Goal: Task Accomplishment & Management: Manage account settings

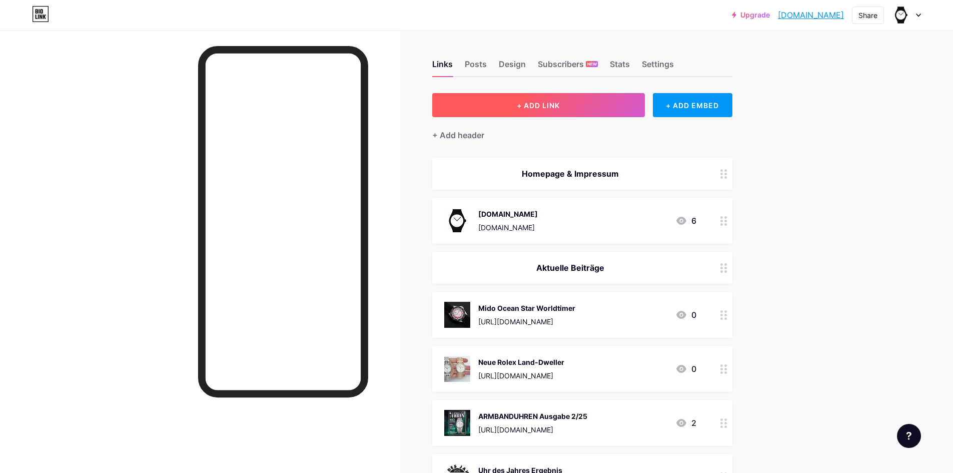
click at [548, 102] on span "+ ADD LINK" at bounding box center [538, 105] width 43 height 9
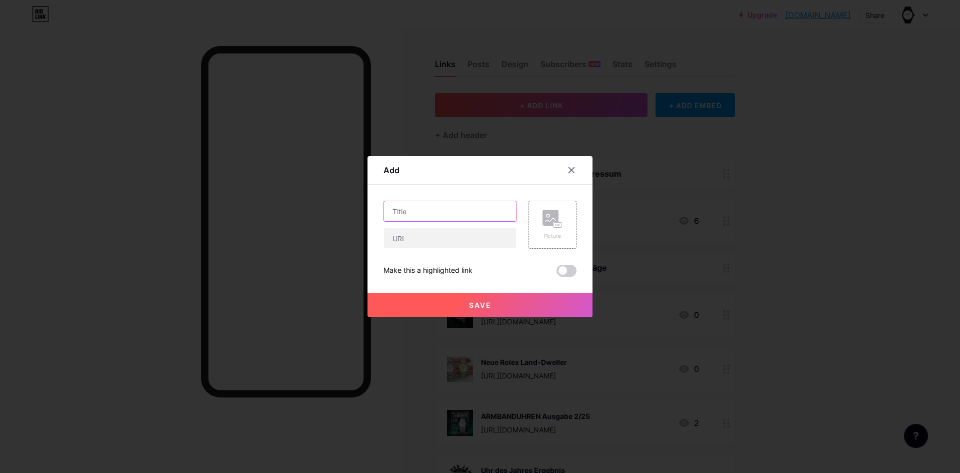
click at [450, 209] on input "text" at bounding box center [450, 211] width 132 height 20
click at [455, 239] on input "text" at bounding box center [450, 238] width 132 height 20
paste input "[URL][DOMAIN_NAME]"
type input "[URL][DOMAIN_NAME]"
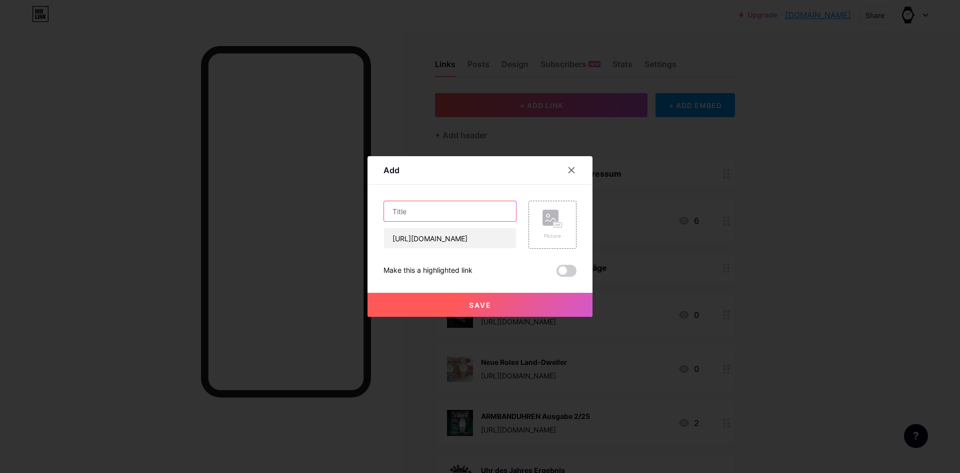
click at [465, 212] on input "text" at bounding box center [450, 211] width 132 height 20
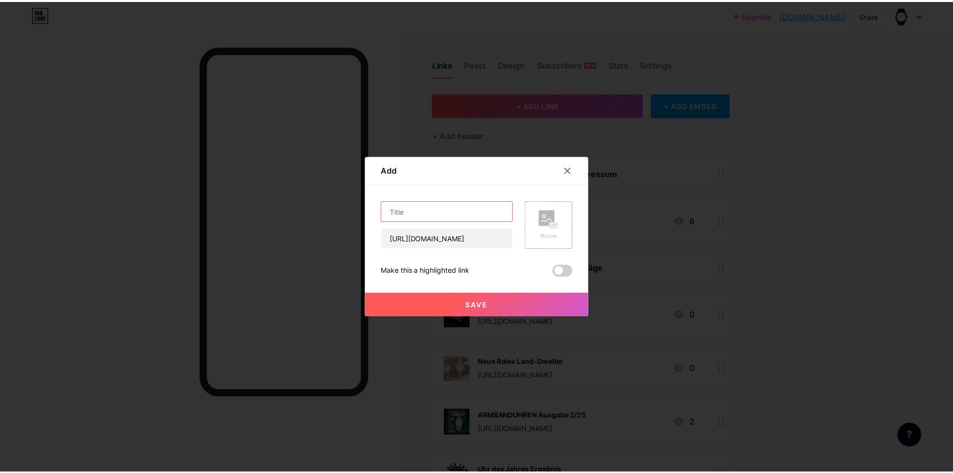
scroll to position [0, 0]
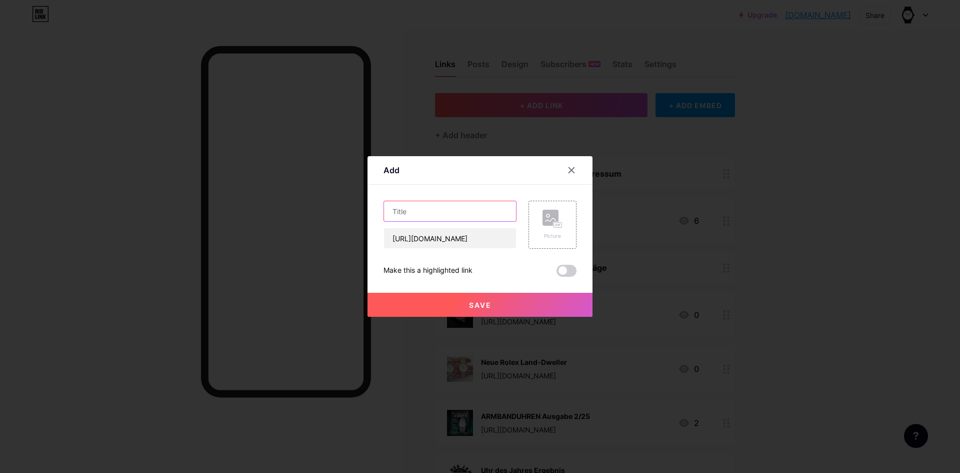
click at [431, 208] on input "text" at bounding box center [450, 211] width 132 height 20
paste input "Junghans 1972 OGP Edition"
type input "Junghans 1972 OGP Edition"
click at [546, 217] on icon at bounding box center [553, 219] width 20 height 19
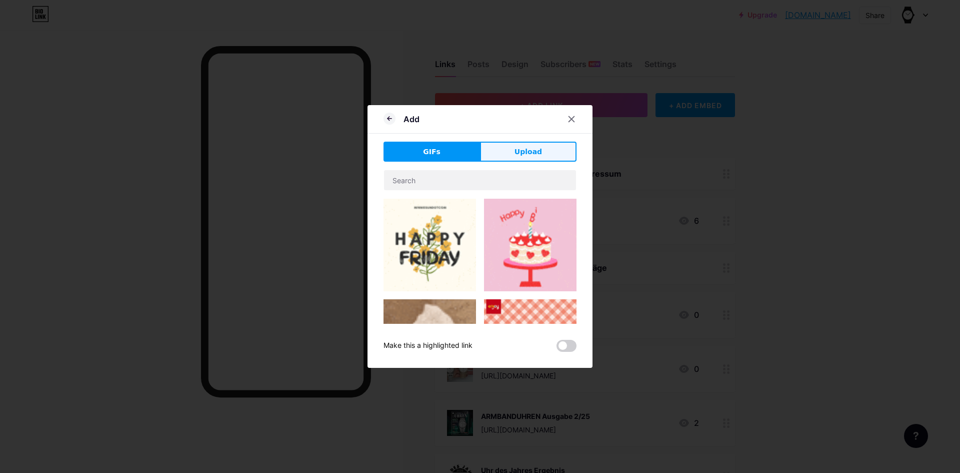
click at [533, 152] on span "Upload" at bounding box center [529, 152] width 28 height 11
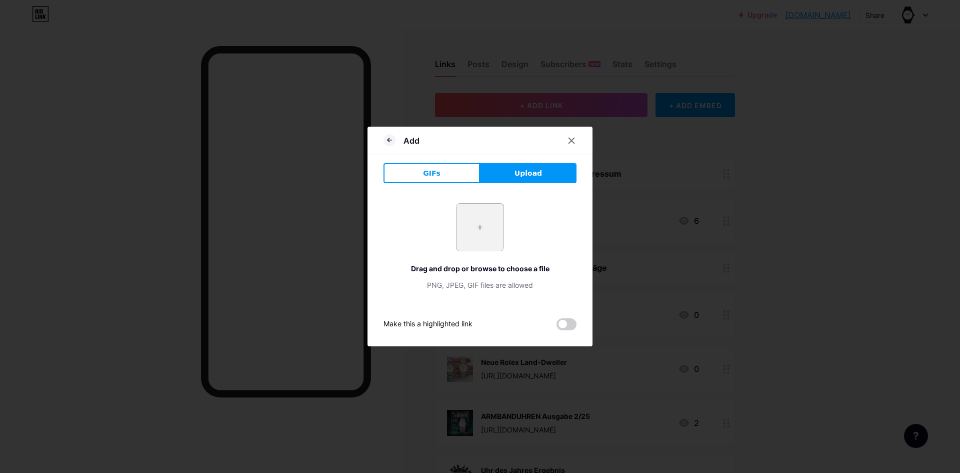
click at [467, 225] on input "file" at bounding box center [480, 227] width 47 height 47
type input "C:\fakepath\junghans1.jpg"
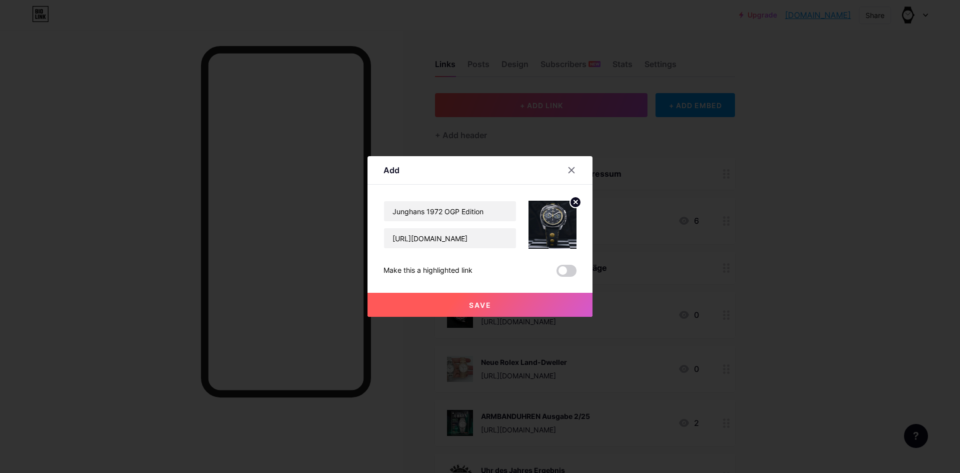
click at [473, 305] on span "Save" at bounding box center [480, 305] width 23 height 9
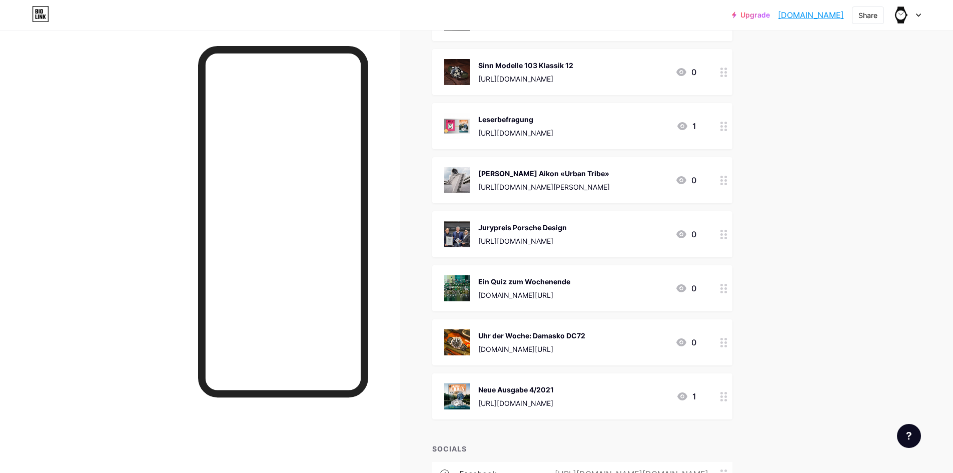
scroll to position [11167, 0]
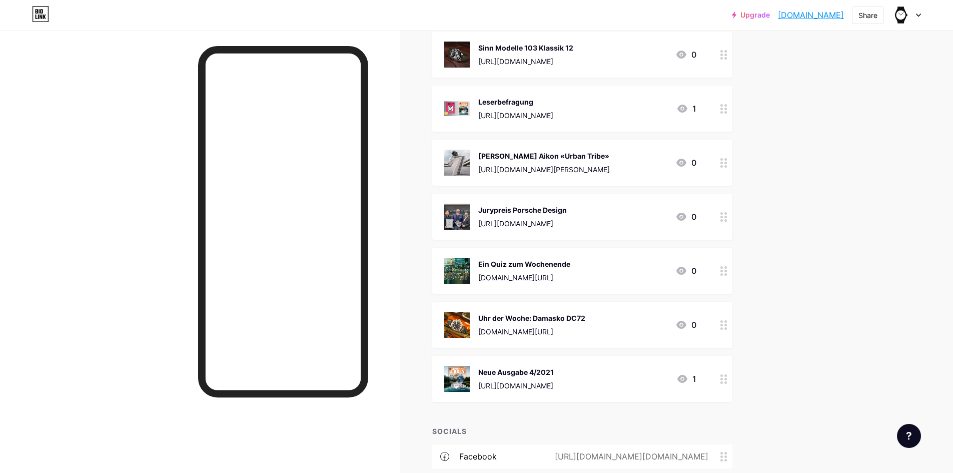
click at [727, 378] on circle at bounding box center [725, 379] width 3 height 3
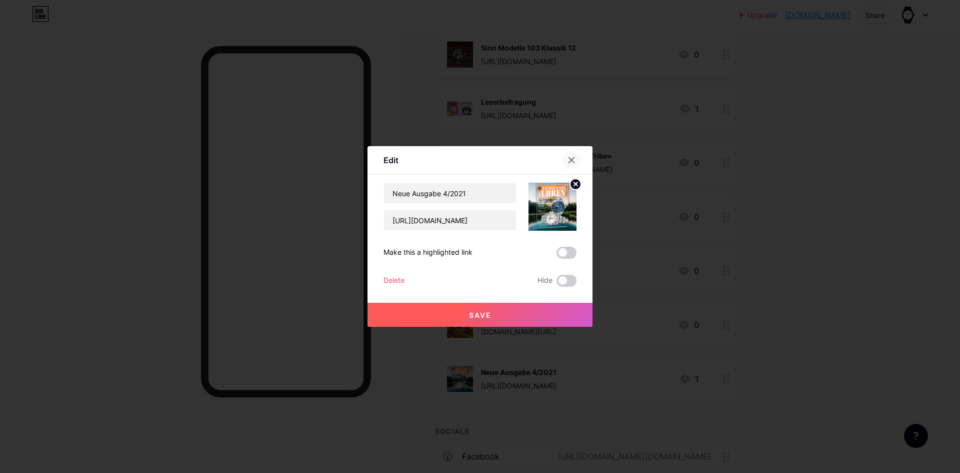
click at [570, 158] on icon at bounding box center [572, 161] width 6 height 6
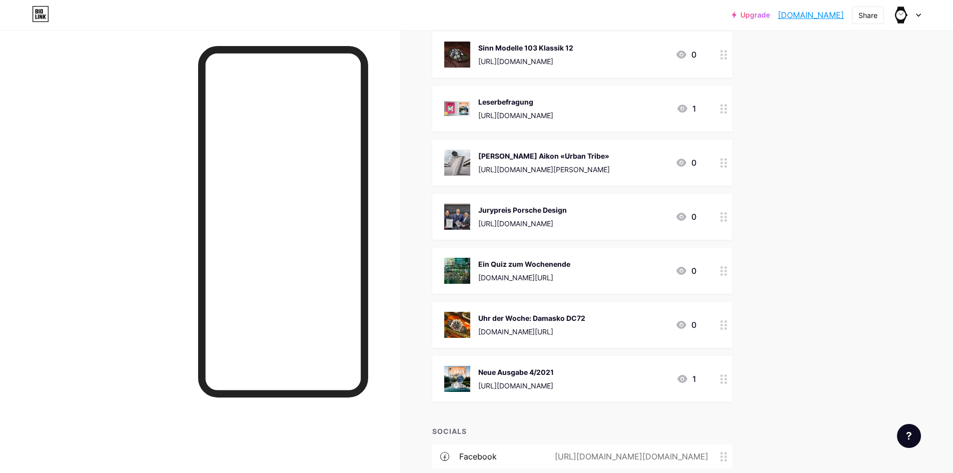
click at [726, 369] on div at bounding box center [723, 379] width 17 height 46
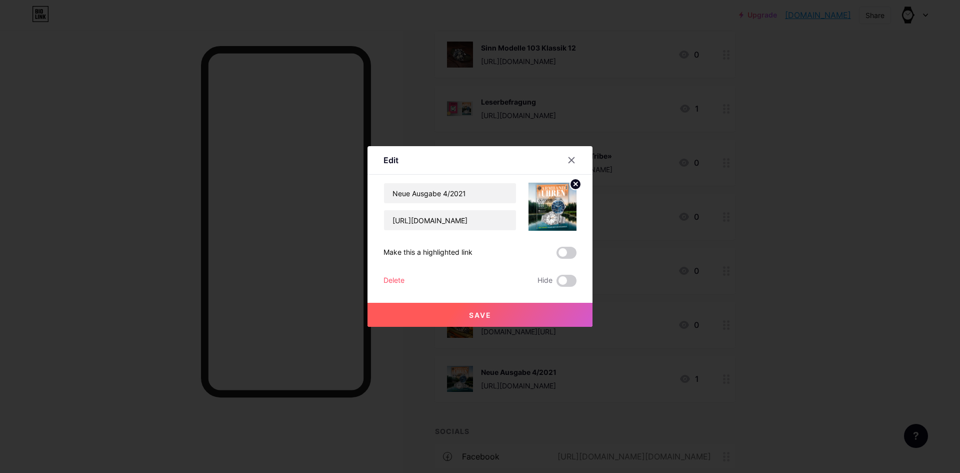
click at [388, 159] on div "Edit" at bounding box center [391, 160] width 15 height 12
click at [393, 278] on div "Delete" at bounding box center [394, 281] width 21 height 12
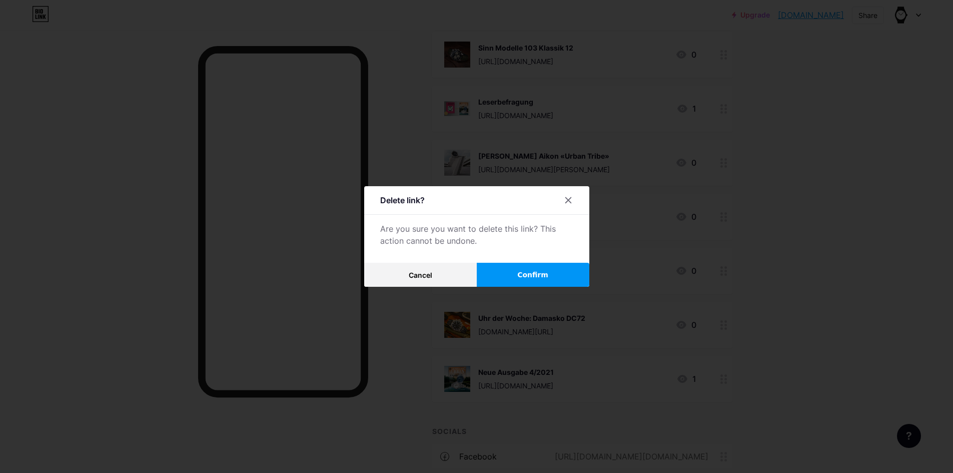
click at [518, 271] on button "Confirm" at bounding box center [533, 275] width 113 height 24
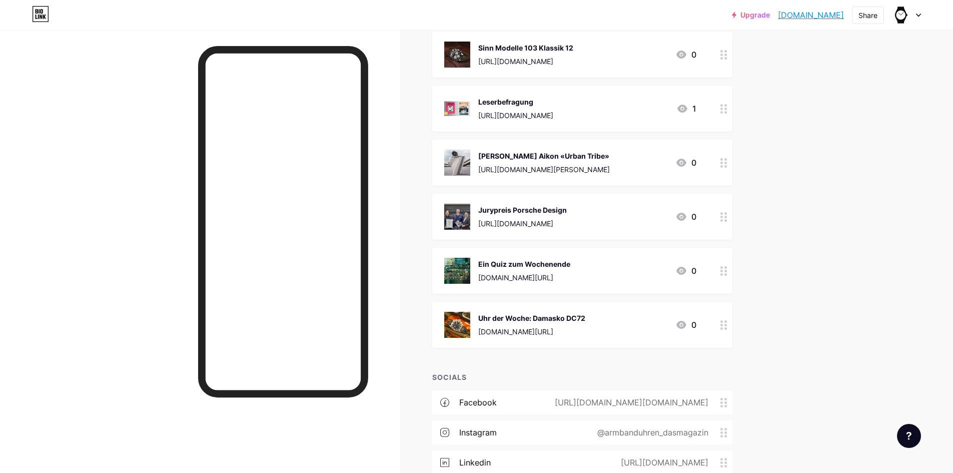
click at [727, 320] on icon at bounding box center [723, 325] width 7 height 10
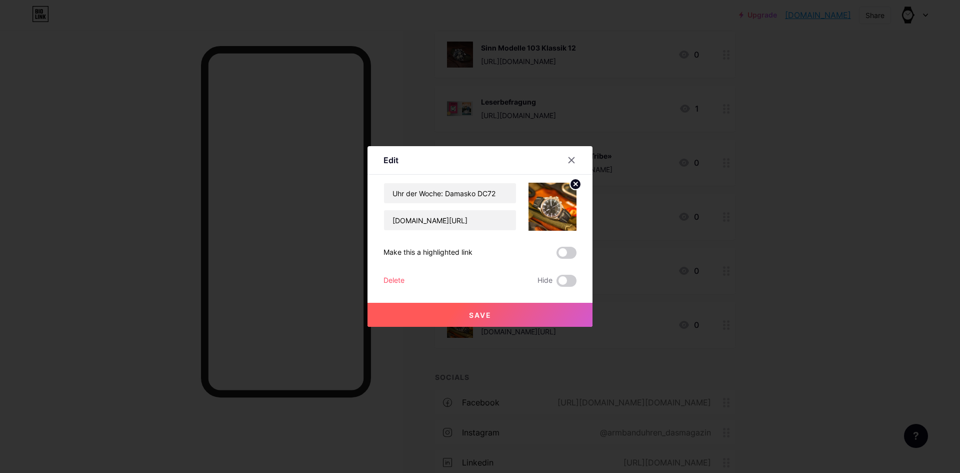
click at [393, 278] on div "Delete" at bounding box center [394, 281] width 21 height 12
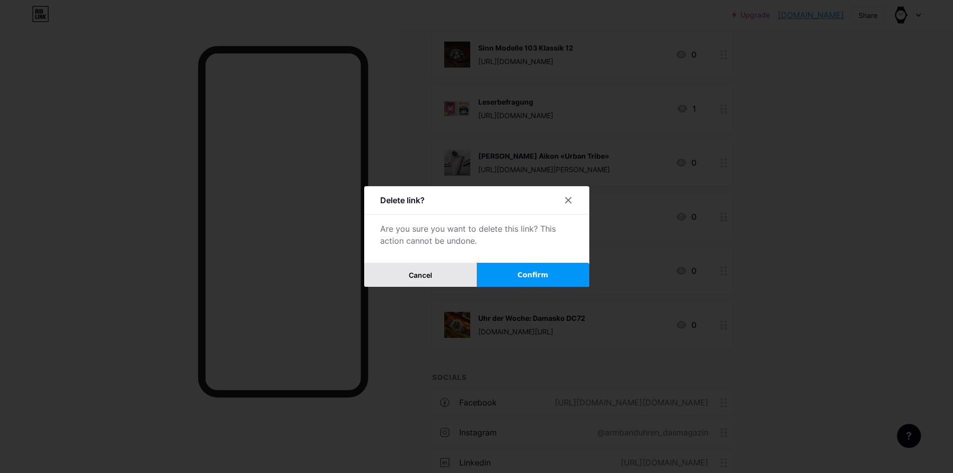
click at [435, 272] on button "Cancel" at bounding box center [420, 275] width 113 height 24
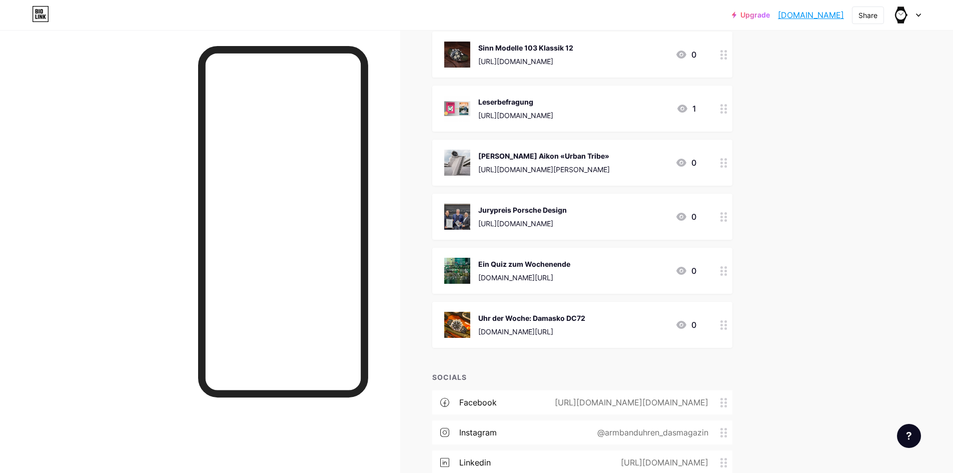
click at [721, 308] on div at bounding box center [723, 325] width 17 height 46
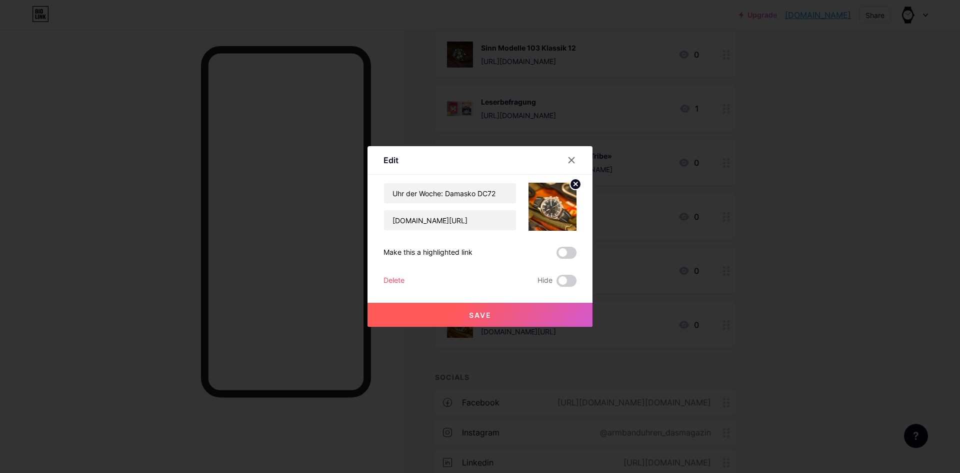
click at [389, 277] on div "Delete" at bounding box center [394, 281] width 21 height 12
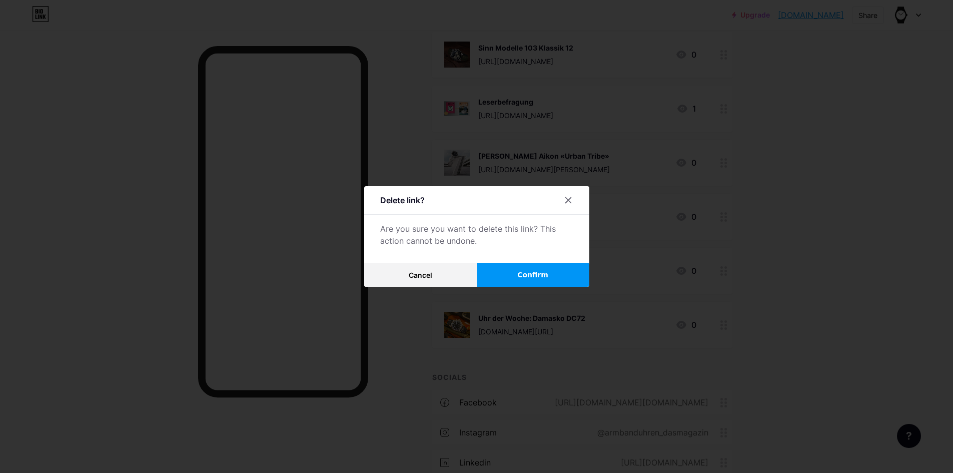
click at [541, 271] on span "Confirm" at bounding box center [532, 275] width 31 height 11
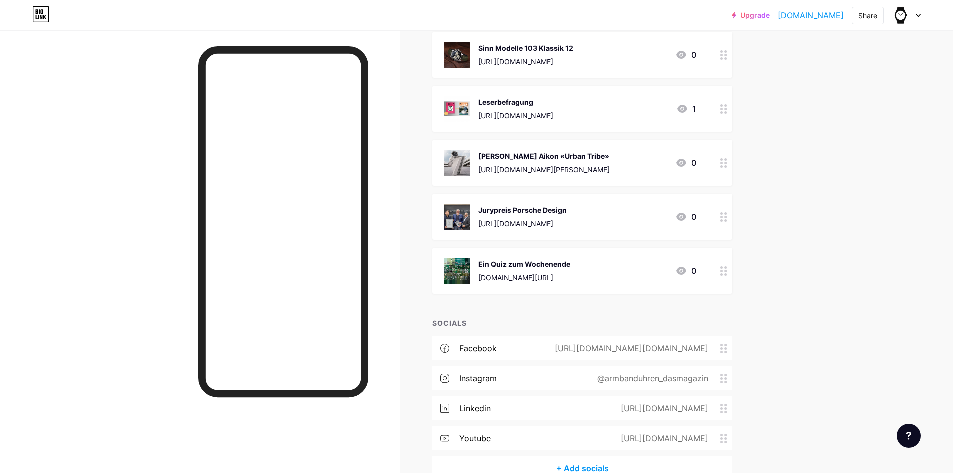
click at [727, 273] on circle at bounding box center [725, 274] width 3 height 3
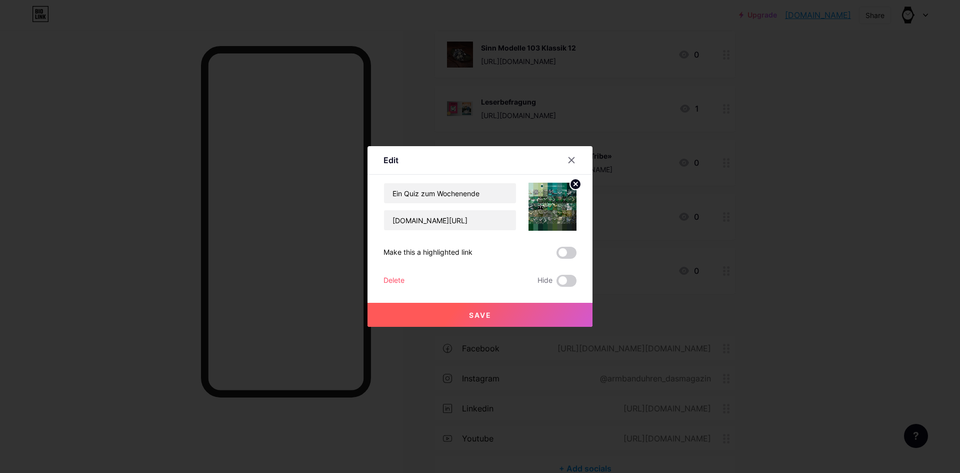
click at [391, 279] on div "Delete" at bounding box center [394, 281] width 21 height 12
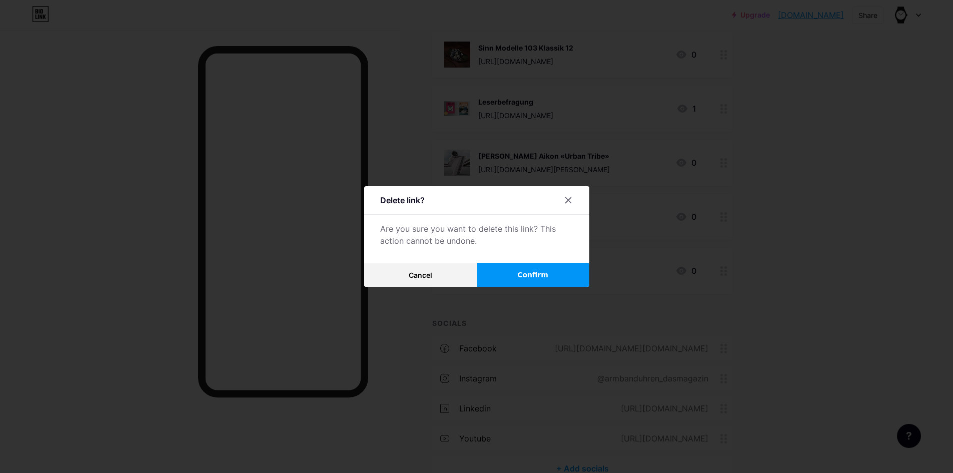
click at [536, 266] on button "Confirm" at bounding box center [533, 275] width 113 height 24
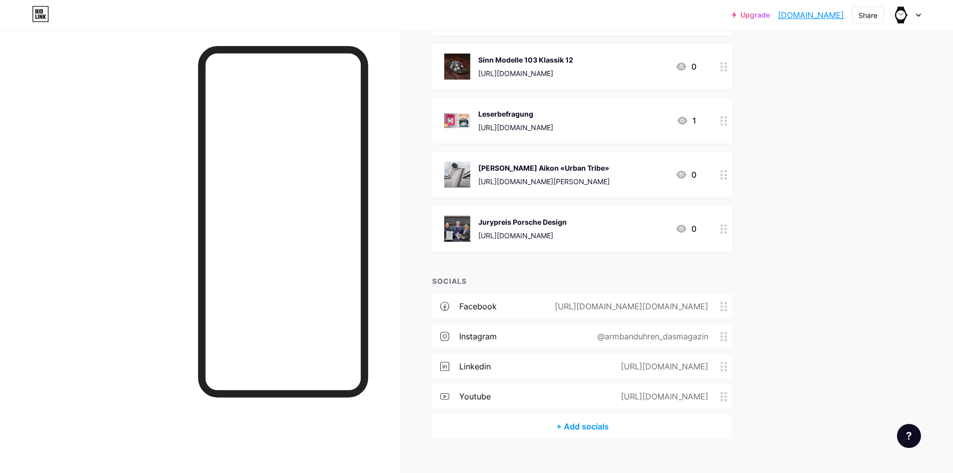
click at [723, 231] on circle at bounding box center [721, 232] width 3 height 3
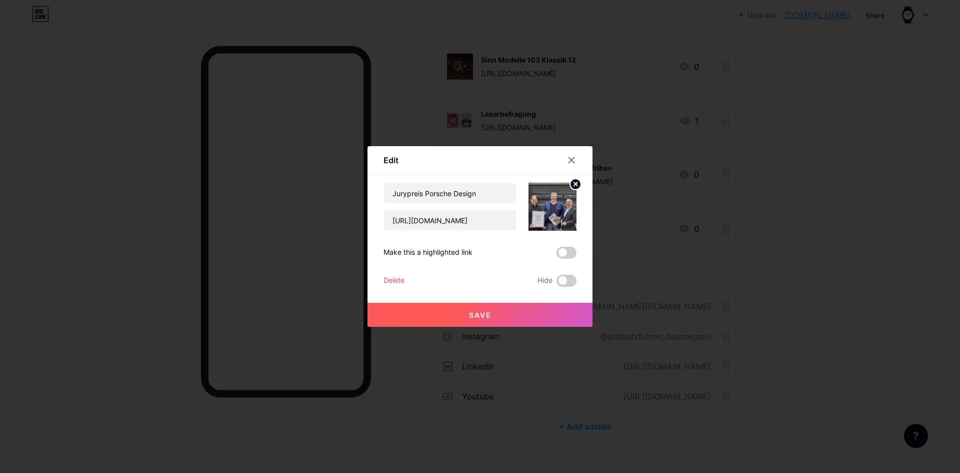
click at [391, 278] on div "Delete" at bounding box center [394, 281] width 21 height 12
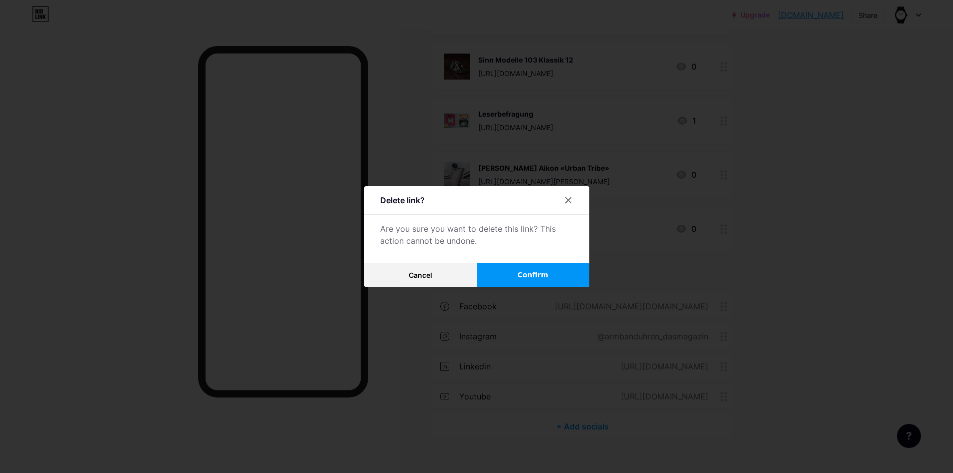
click at [536, 273] on span "Confirm" at bounding box center [532, 275] width 31 height 11
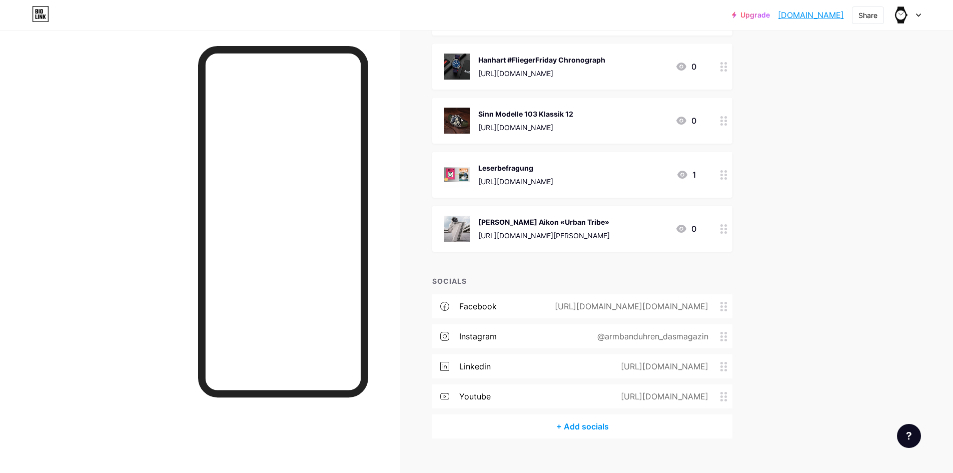
click at [725, 224] on icon at bounding box center [723, 229] width 7 height 10
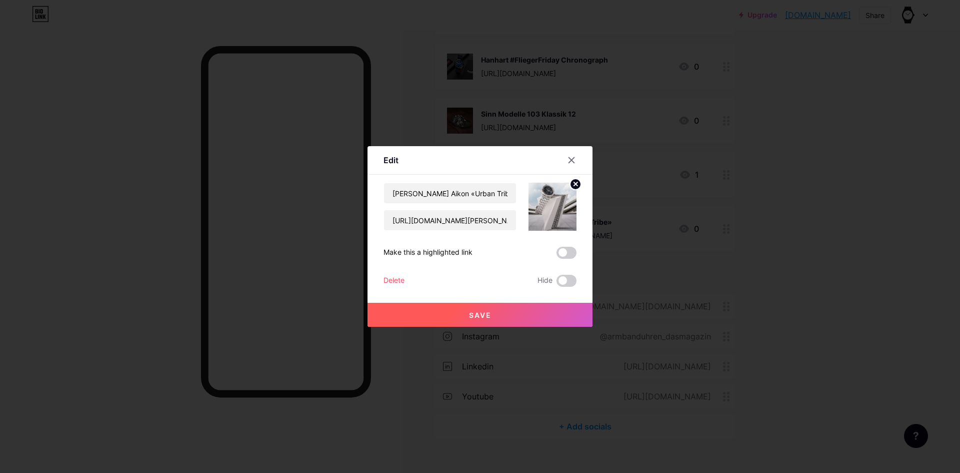
click at [388, 279] on div "Delete" at bounding box center [394, 281] width 21 height 12
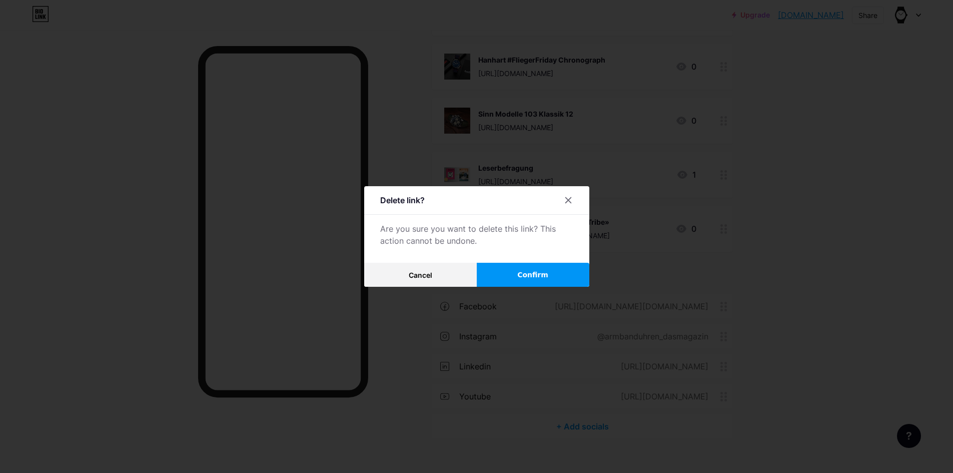
click at [539, 271] on span "Confirm" at bounding box center [532, 275] width 31 height 11
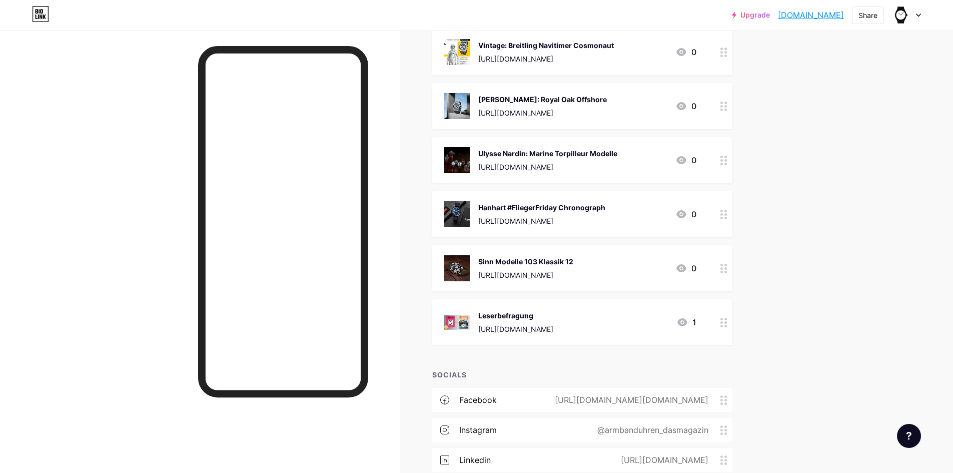
scroll to position [10947, 0]
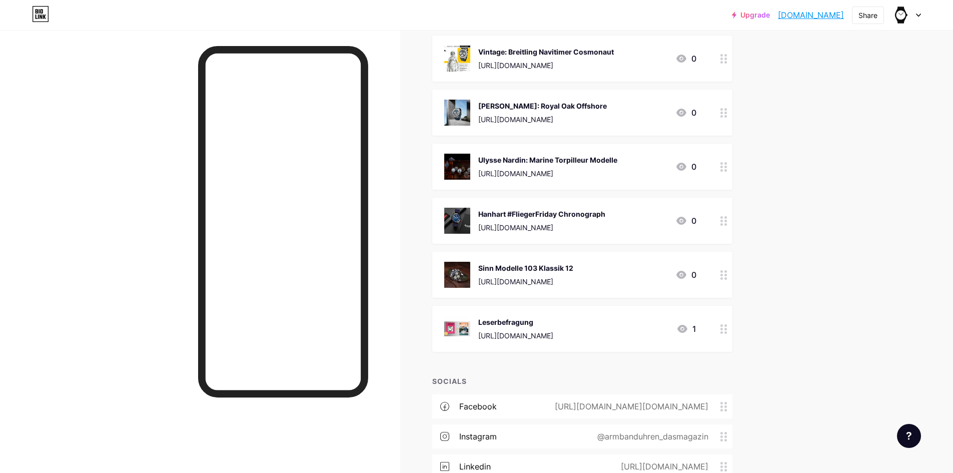
click at [727, 324] on icon at bounding box center [723, 329] width 7 height 10
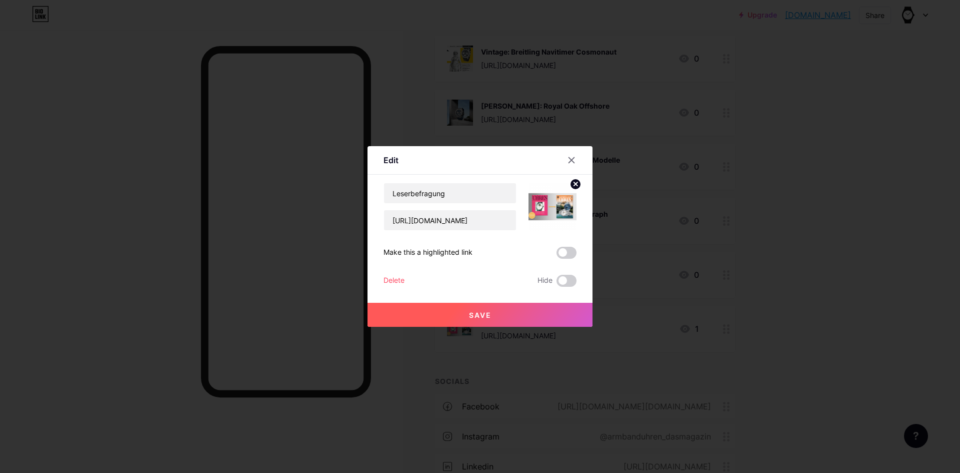
click at [392, 279] on div "Delete" at bounding box center [394, 281] width 21 height 12
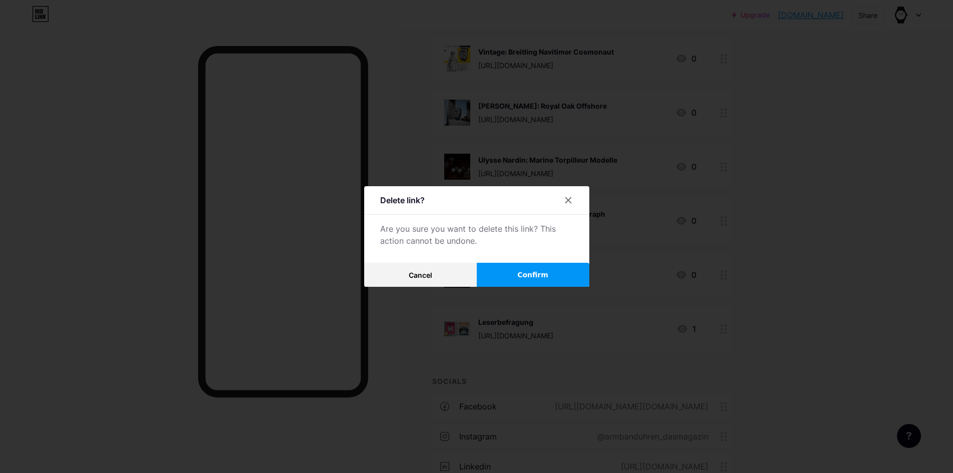
click at [543, 273] on span "Confirm" at bounding box center [532, 275] width 31 height 11
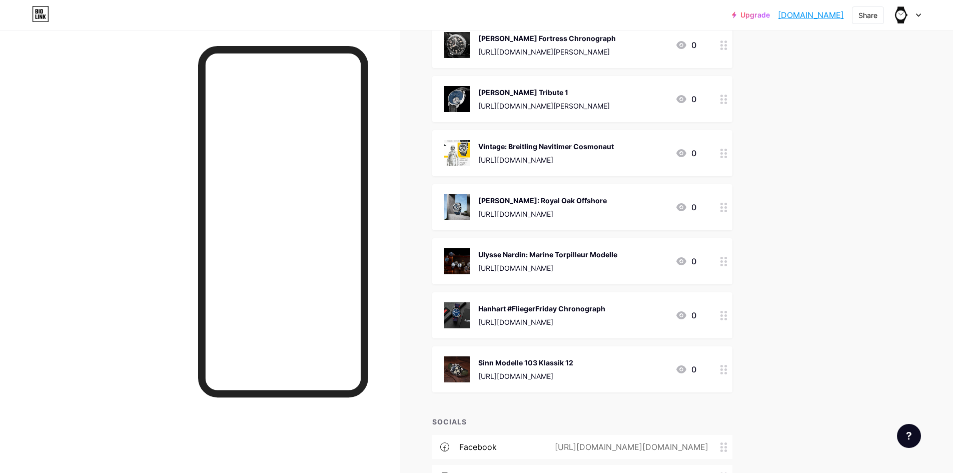
scroll to position [10847, 0]
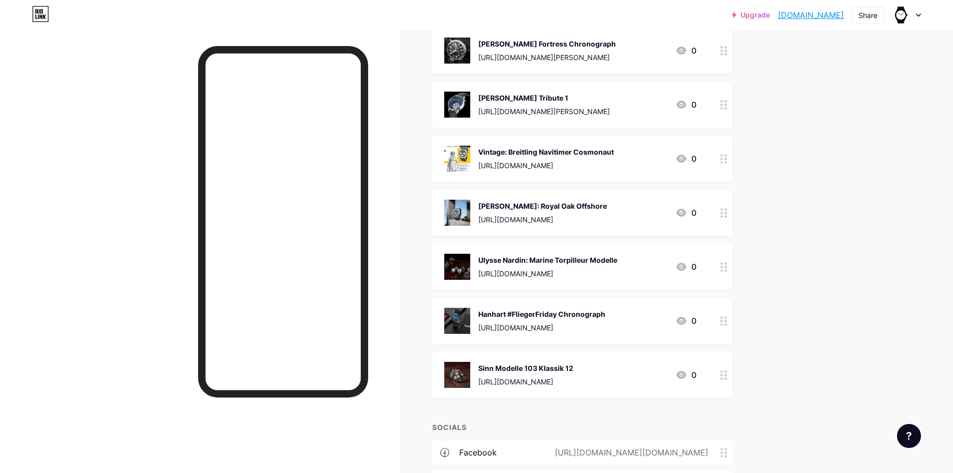
click at [723, 363] on div at bounding box center [723, 375] width 17 height 46
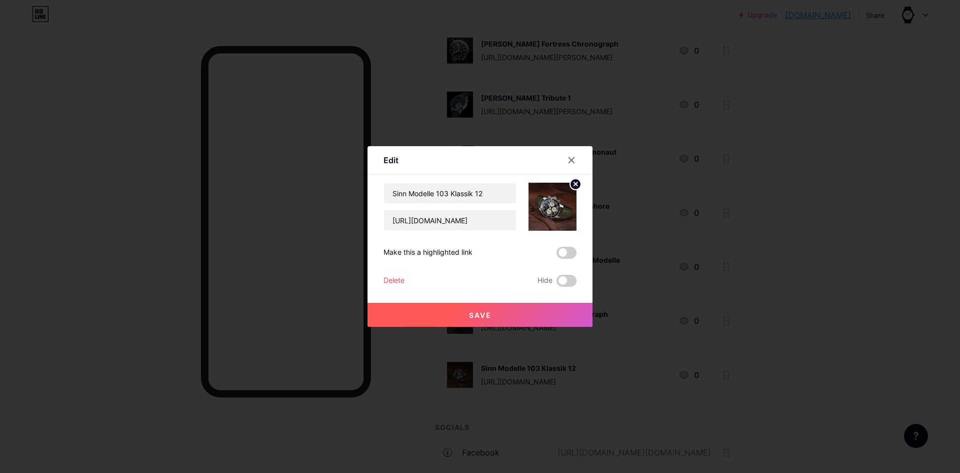
click at [386, 274] on div "Sinn Modelle 103 Klassik 12 [URL][DOMAIN_NAME] Make this a highlighted link Del…" at bounding box center [480, 235] width 193 height 104
click at [394, 280] on div "Delete" at bounding box center [394, 281] width 21 height 12
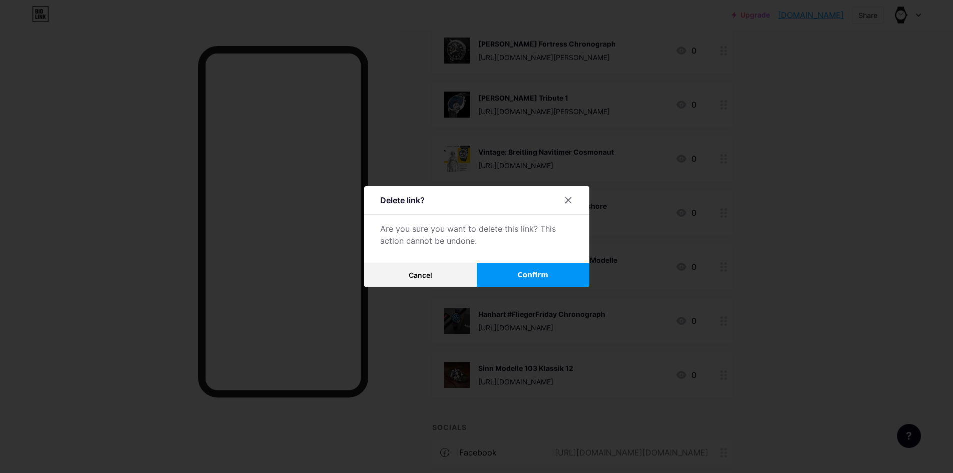
click at [534, 276] on span "Confirm" at bounding box center [532, 275] width 31 height 11
click at [534, 272] on span at bounding box center [532, 274] width 15 height 15
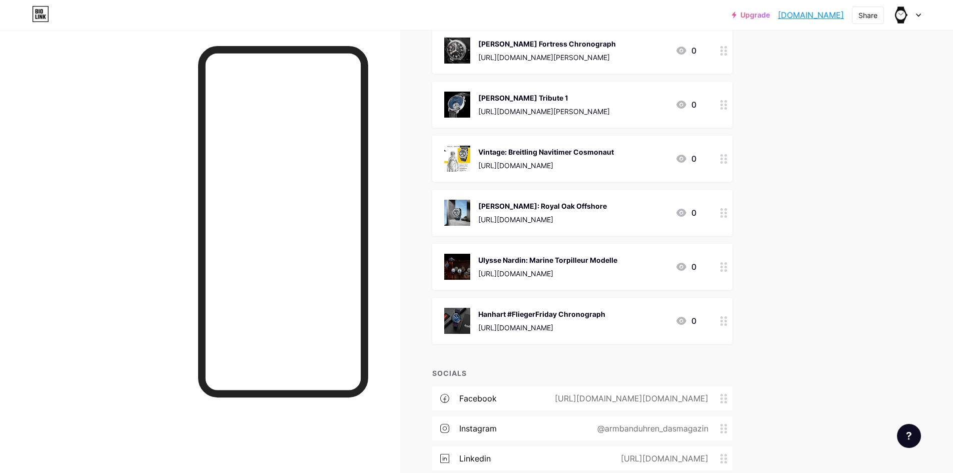
click at [727, 320] on circle at bounding box center [725, 321] width 3 height 3
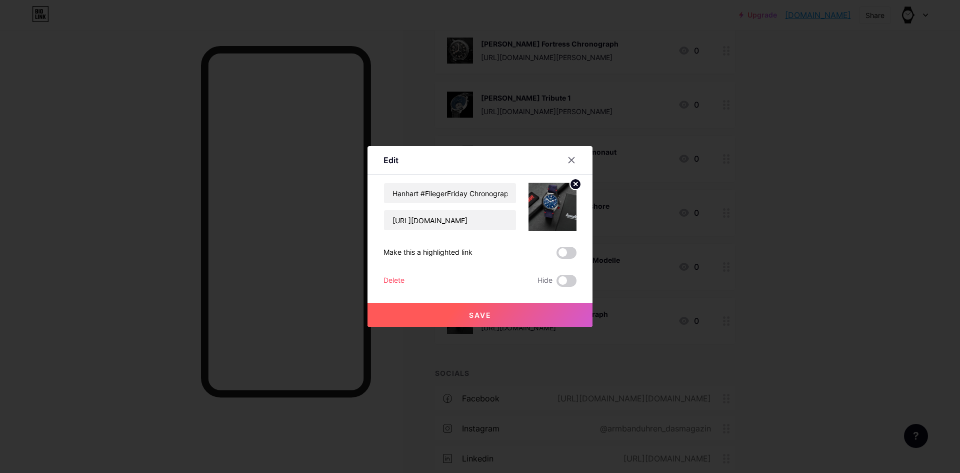
click at [391, 283] on div "Delete" at bounding box center [394, 281] width 21 height 12
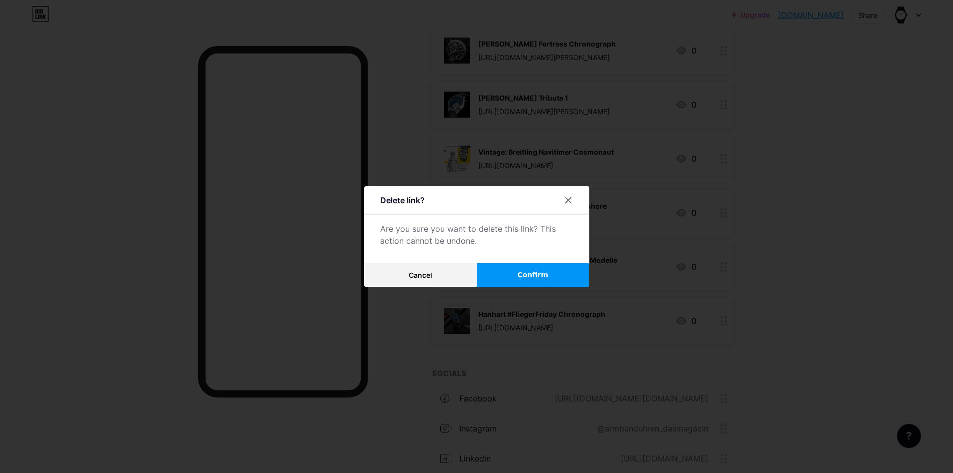
click at [526, 279] on span "Confirm" at bounding box center [532, 275] width 31 height 11
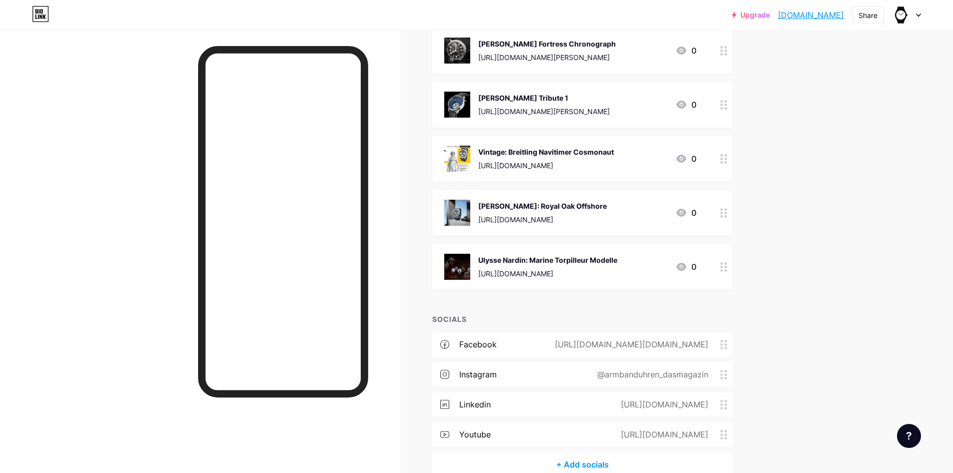
click at [724, 262] on icon at bounding box center [723, 267] width 7 height 10
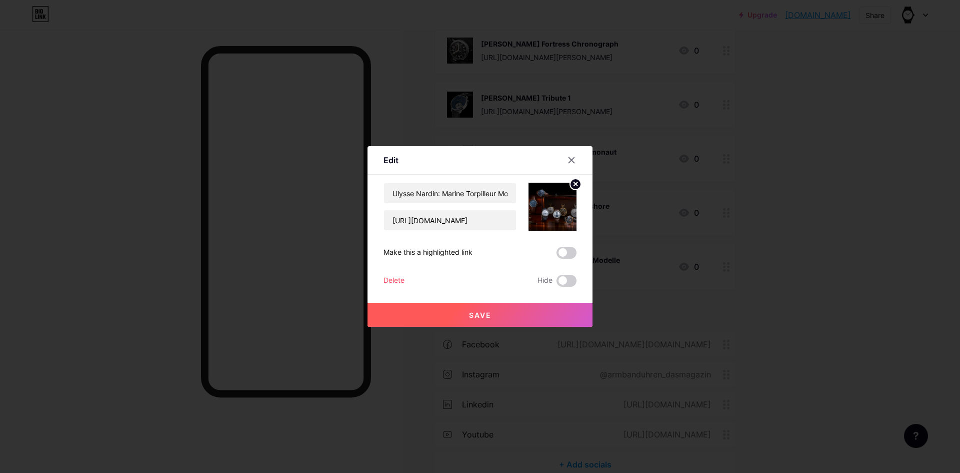
click at [384, 277] on div "Delete" at bounding box center [394, 281] width 21 height 12
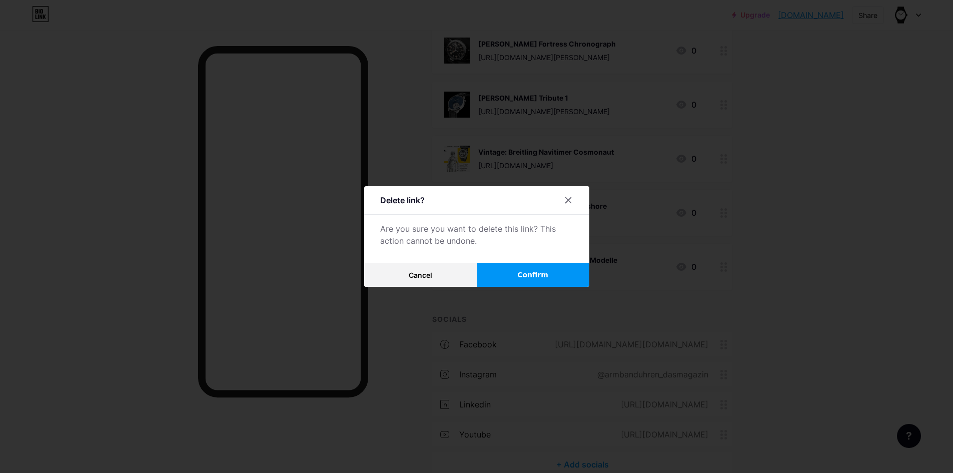
click at [531, 270] on span "Confirm" at bounding box center [532, 275] width 31 height 11
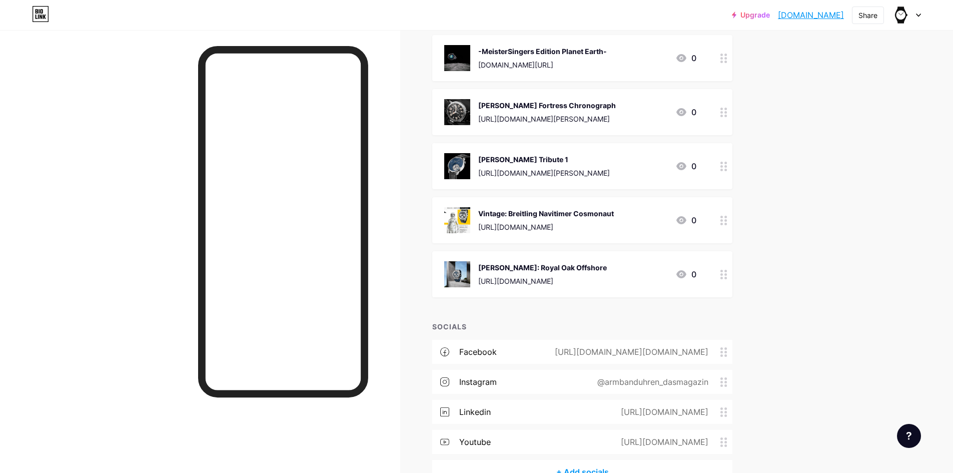
scroll to position [10731, 0]
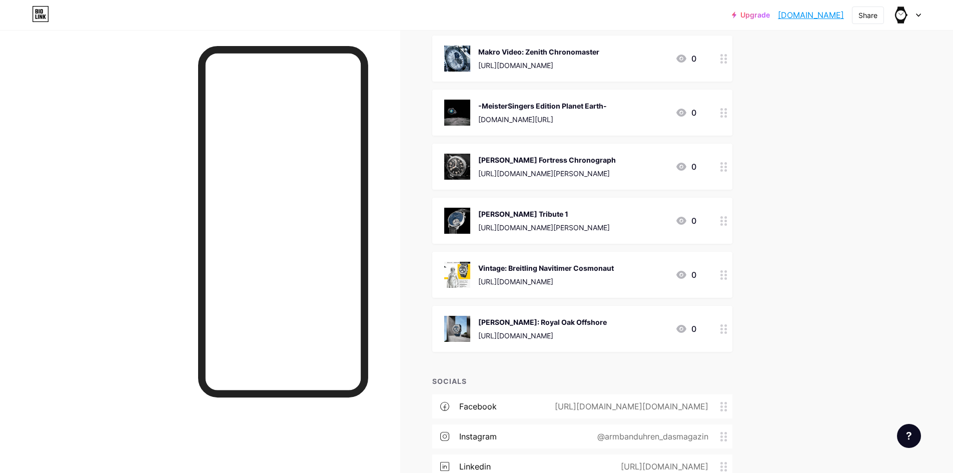
click at [732, 321] on div at bounding box center [723, 329] width 17 height 46
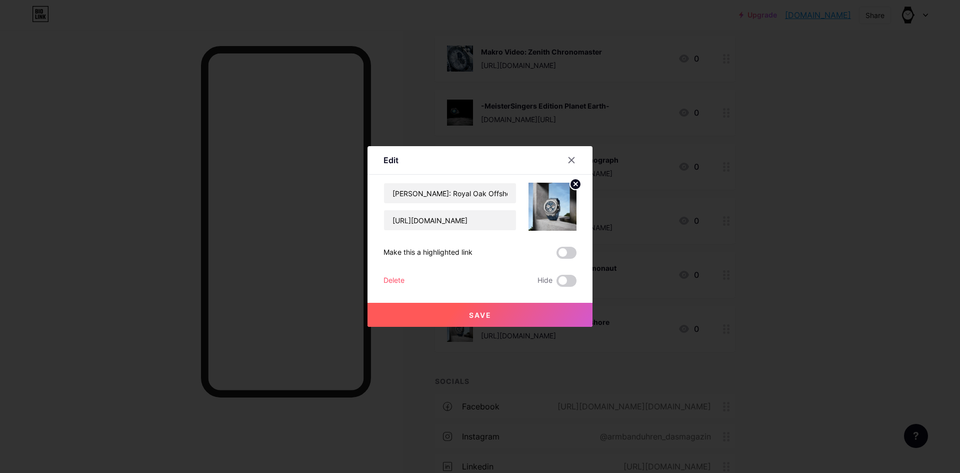
click at [386, 275] on div "Delete" at bounding box center [394, 281] width 21 height 12
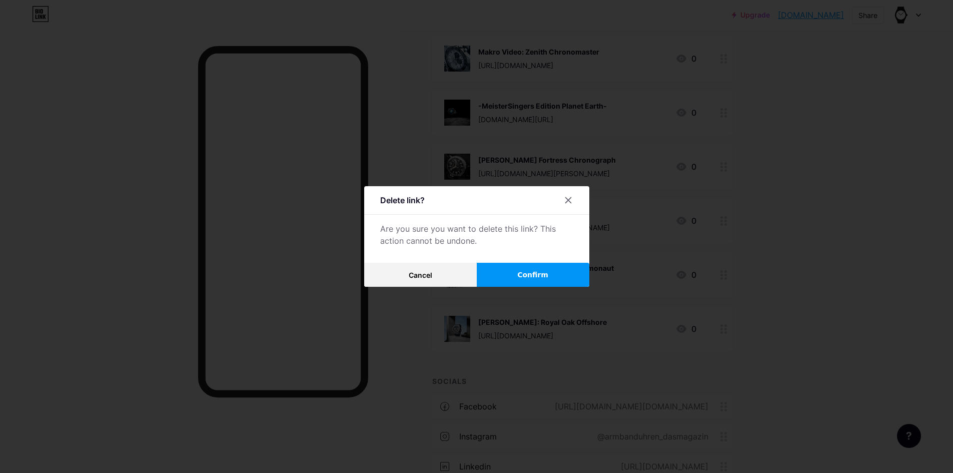
click at [513, 274] on button "Confirm" at bounding box center [533, 275] width 113 height 24
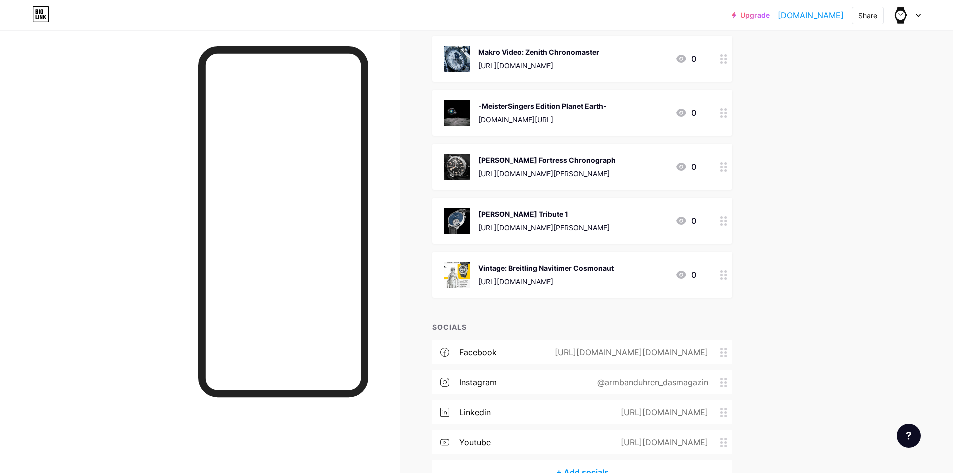
click at [597, 276] on div "[URL][DOMAIN_NAME]" at bounding box center [546, 281] width 136 height 11
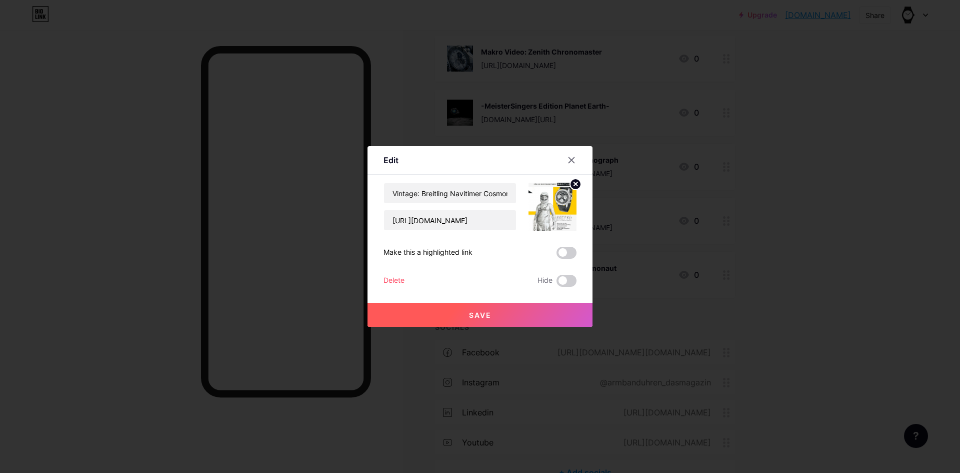
click at [393, 283] on div "Delete" at bounding box center [394, 281] width 21 height 12
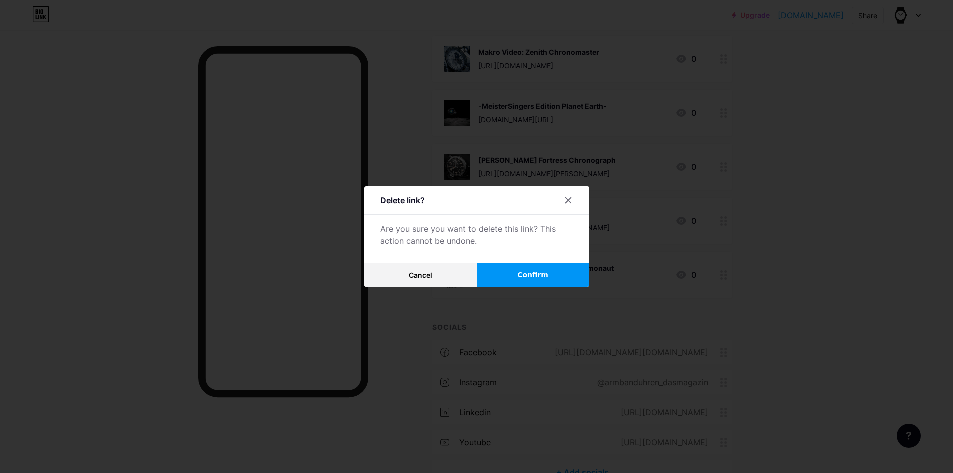
click at [523, 277] on span "Confirm" at bounding box center [532, 275] width 31 height 11
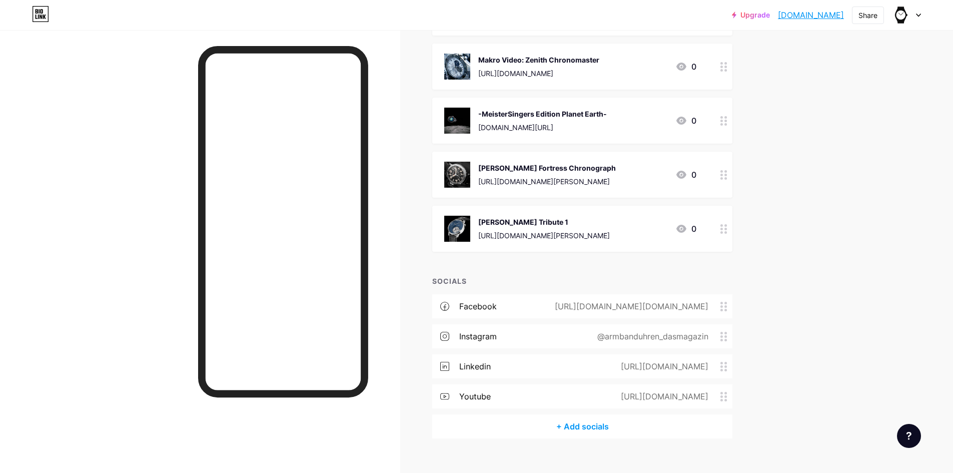
click at [478, 216] on div "[PERSON_NAME] Tribute 1 [URL][DOMAIN_NAME][PERSON_NAME]" at bounding box center [527, 229] width 166 height 26
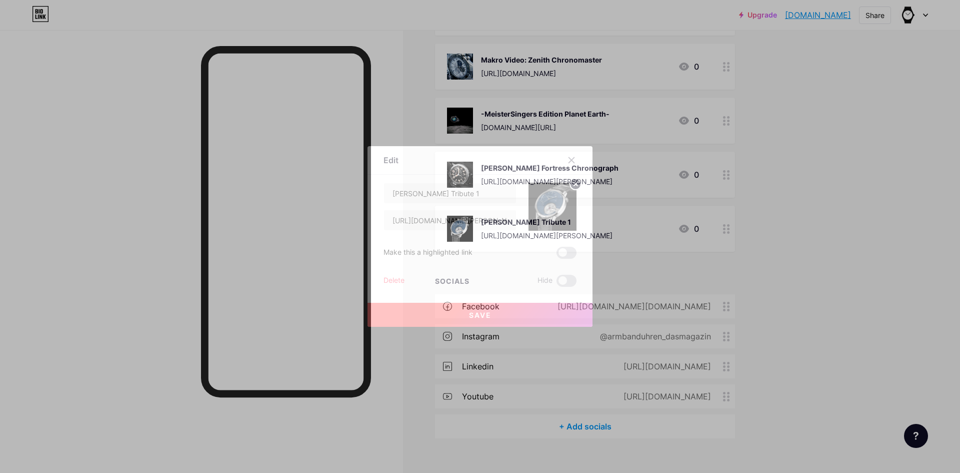
click at [391, 281] on div "Delete" at bounding box center [394, 281] width 21 height 12
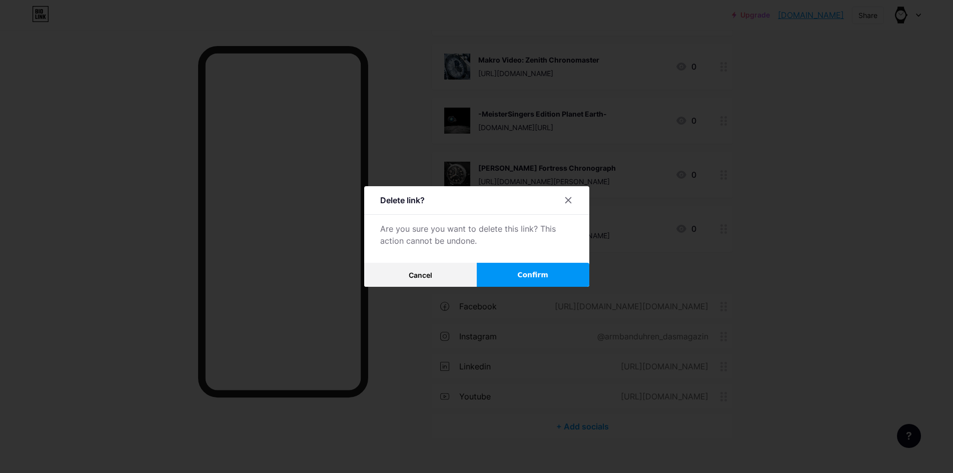
click at [518, 270] on button "Confirm" at bounding box center [533, 275] width 113 height 24
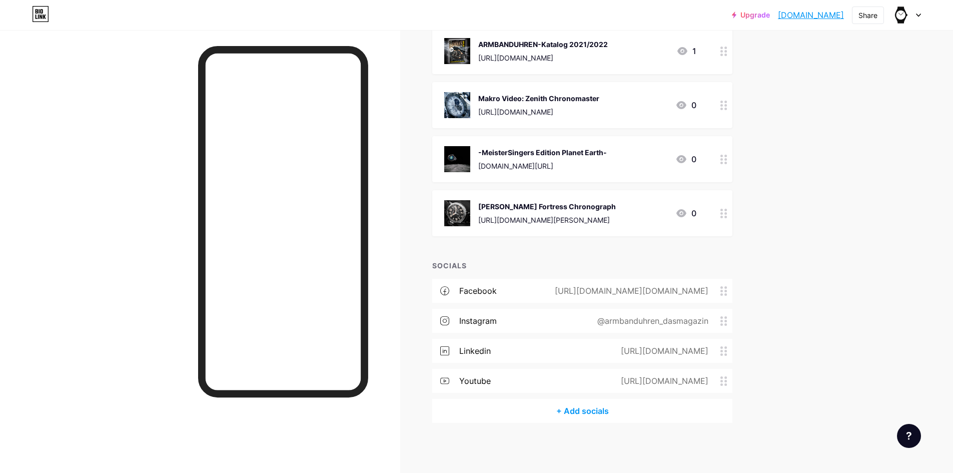
scroll to position [10669, 0]
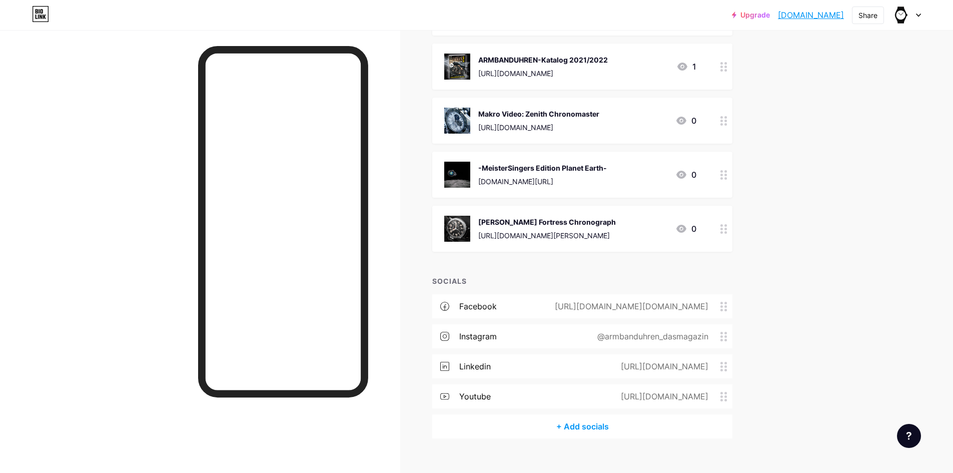
click at [477, 216] on div "[PERSON_NAME] Fortress Chronograph [URL][DOMAIN_NAME][PERSON_NAME]" at bounding box center [530, 229] width 172 height 26
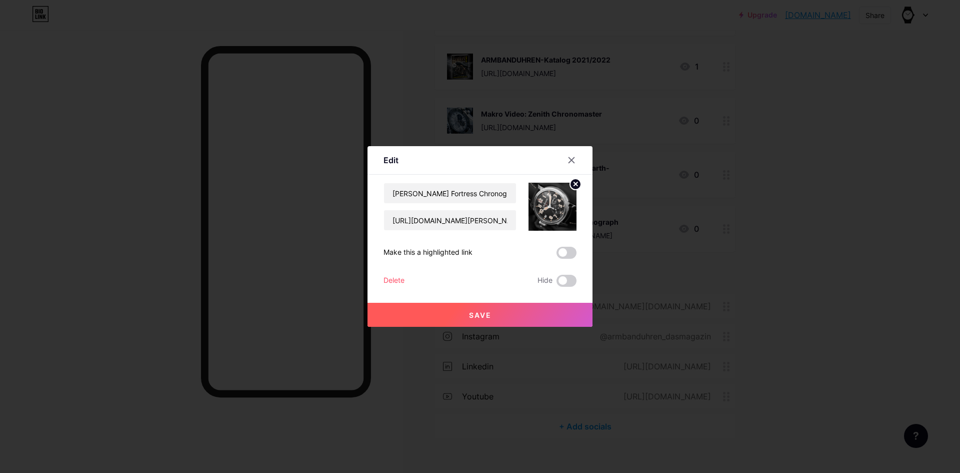
click at [398, 280] on div "Delete" at bounding box center [394, 281] width 21 height 12
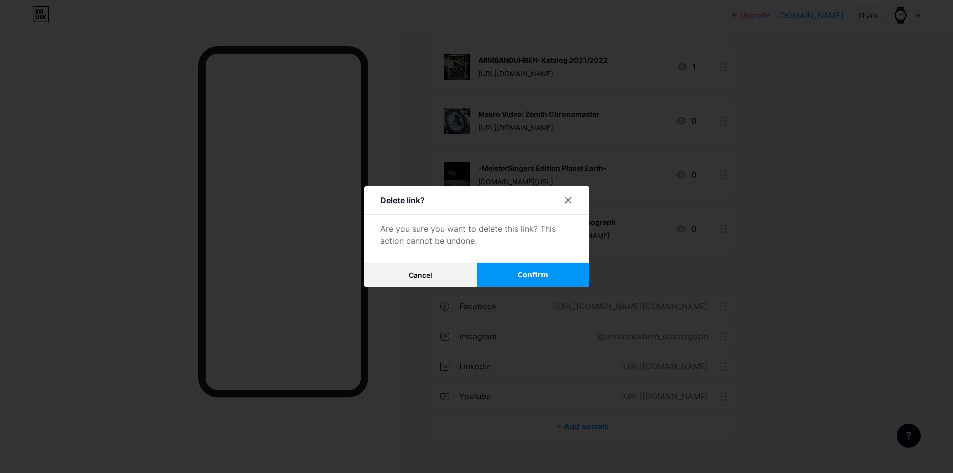
click at [529, 274] on span "Confirm" at bounding box center [532, 275] width 31 height 11
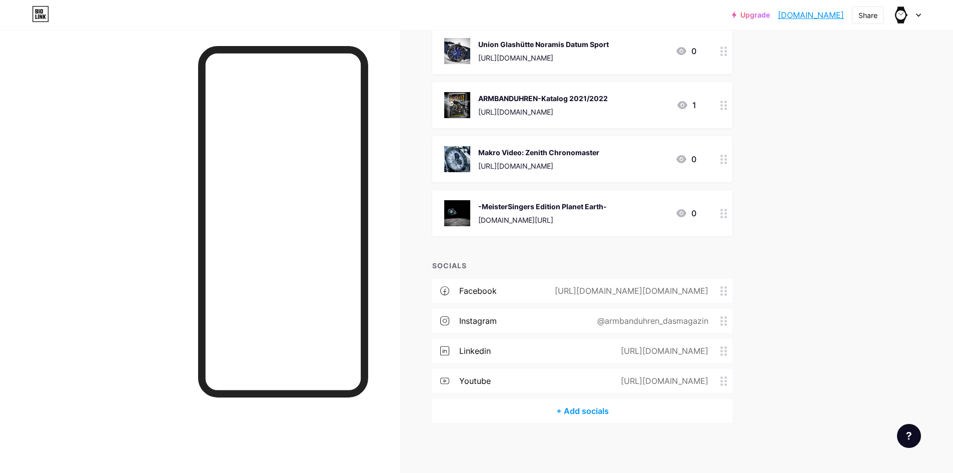
scroll to position [10615, 0]
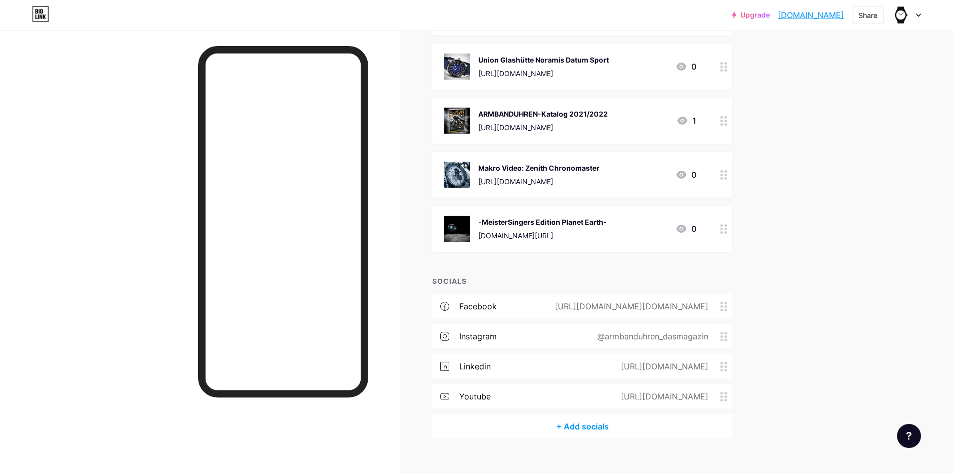
click at [458, 216] on img at bounding box center [457, 229] width 26 height 26
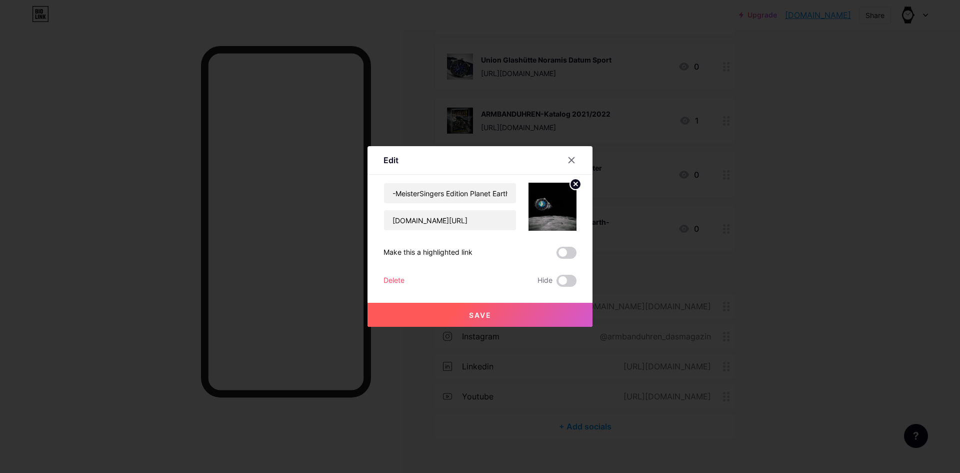
click at [390, 276] on div "Delete" at bounding box center [394, 281] width 21 height 12
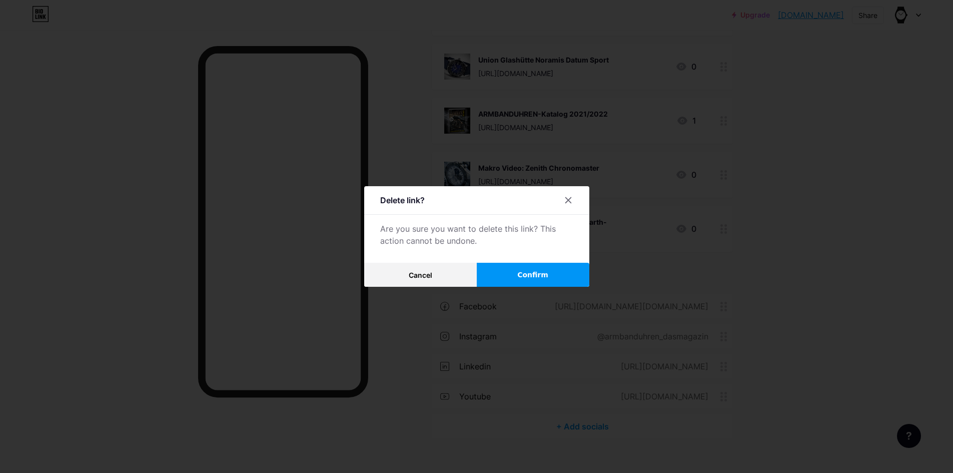
click at [519, 272] on button "Confirm" at bounding box center [533, 275] width 113 height 24
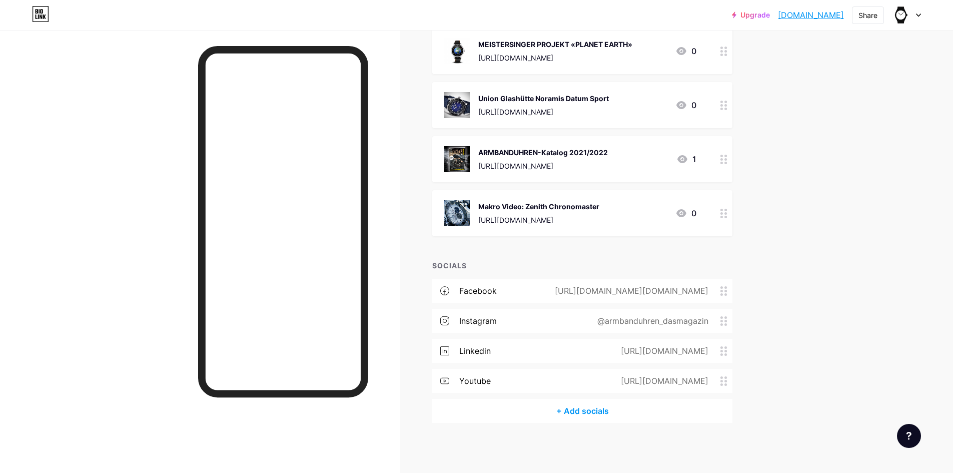
scroll to position [10561, 0]
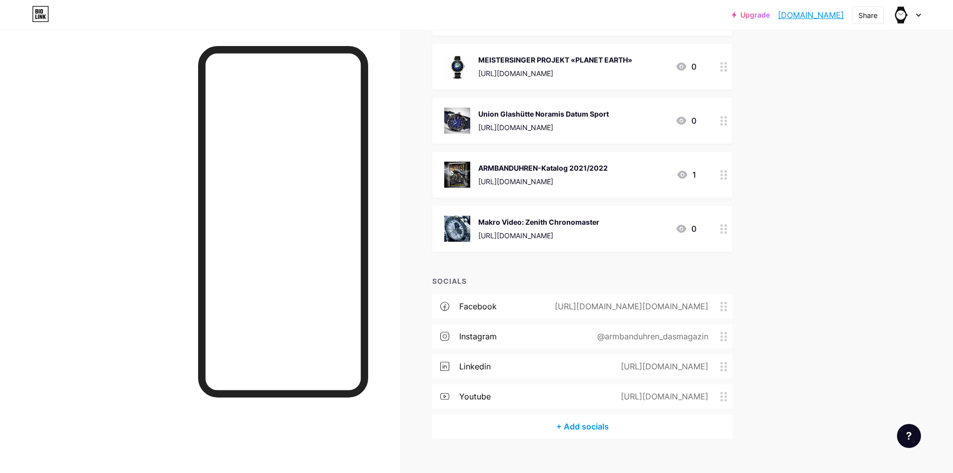
click at [461, 216] on img at bounding box center [457, 229] width 26 height 26
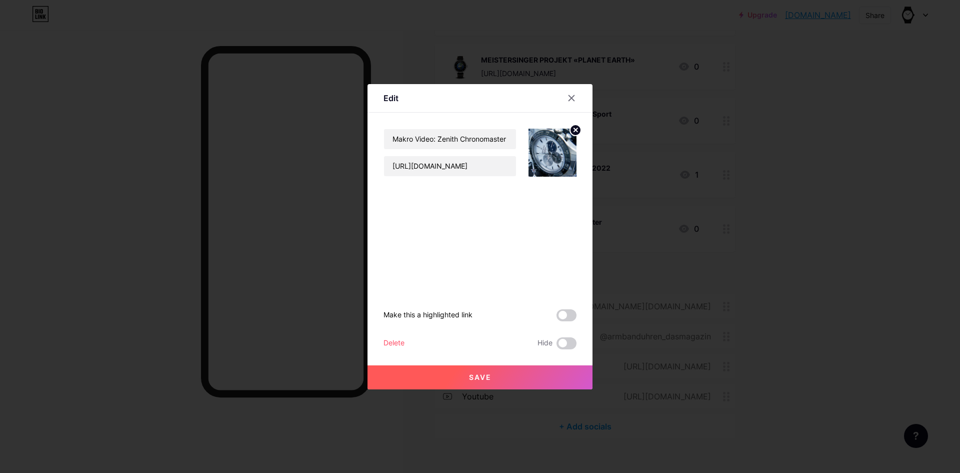
click at [386, 341] on div "Delete" at bounding box center [394, 343] width 21 height 12
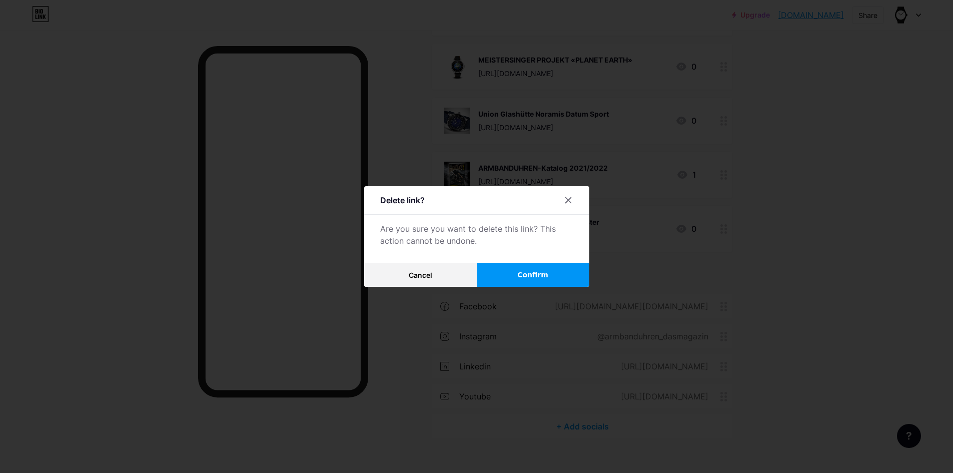
click at [526, 270] on span "Confirm" at bounding box center [532, 275] width 31 height 11
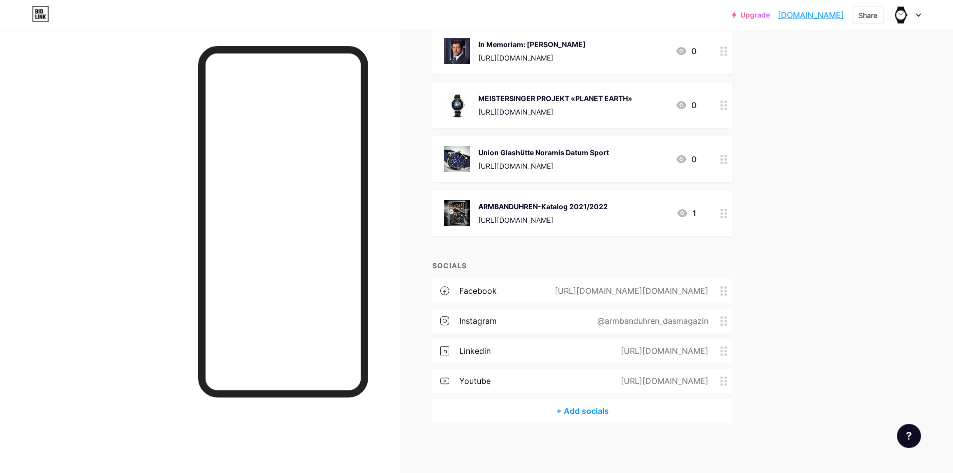
scroll to position [10507, 0]
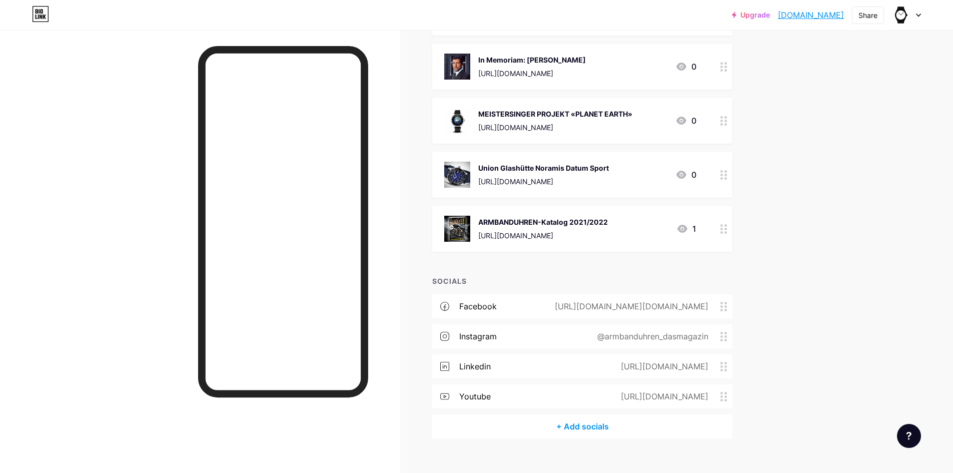
click at [461, 216] on img at bounding box center [457, 229] width 26 height 26
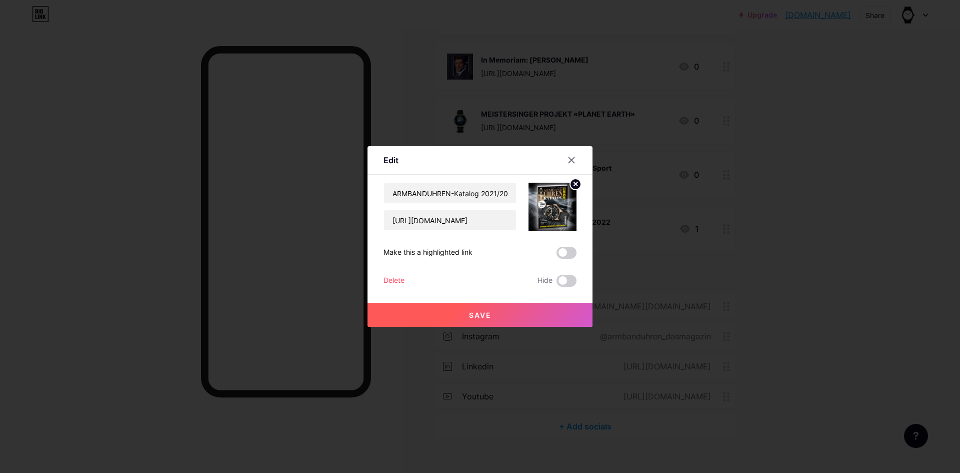
click at [394, 277] on div "Delete" at bounding box center [394, 281] width 21 height 12
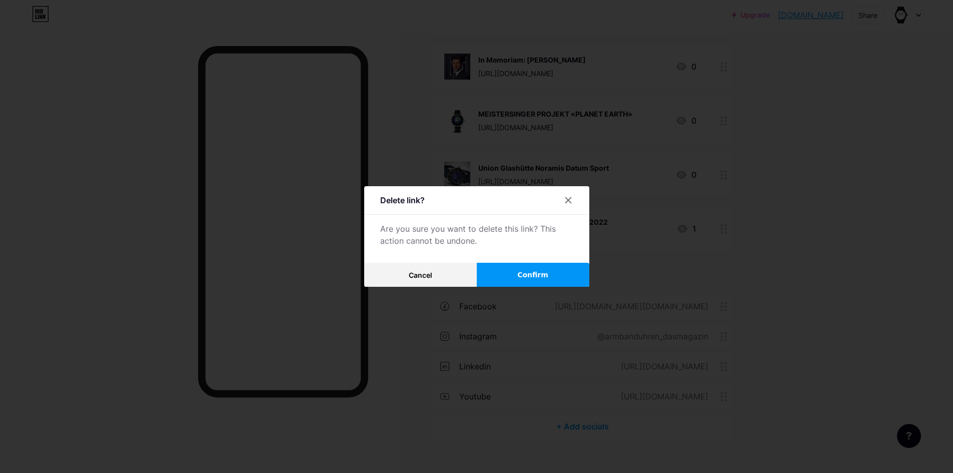
click at [532, 274] on span "Confirm" at bounding box center [532, 275] width 31 height 11
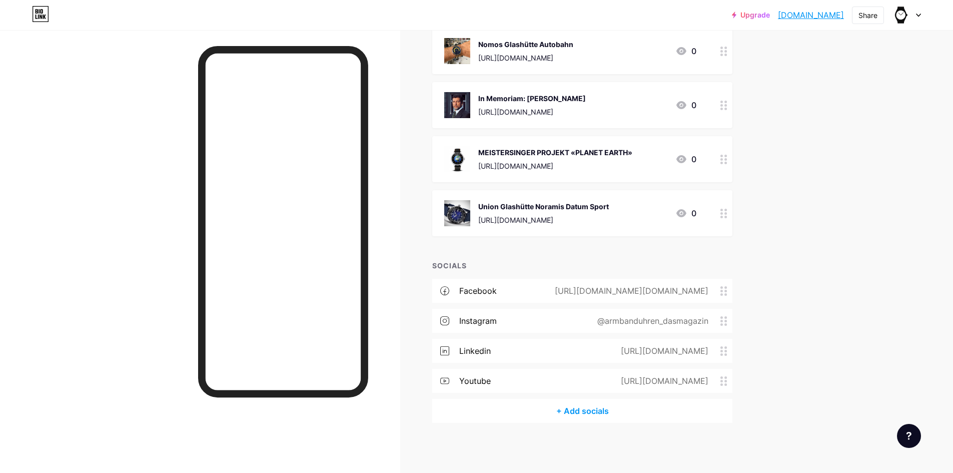
scroll to position [10453, 0]
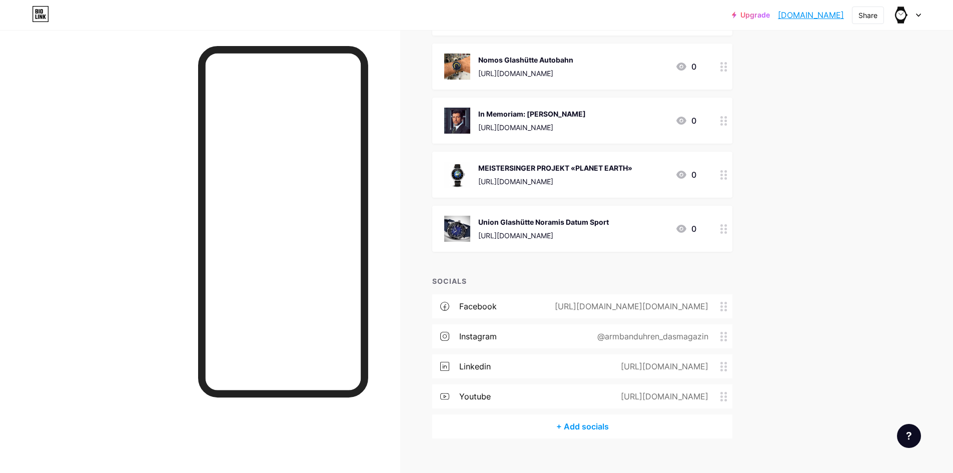
click at [460, 206] on div "Union Glashütte Noramis Datum Sport [URL][DOMAIN_NAME] 0" at bounding box center [582, 229] width 300 height 46
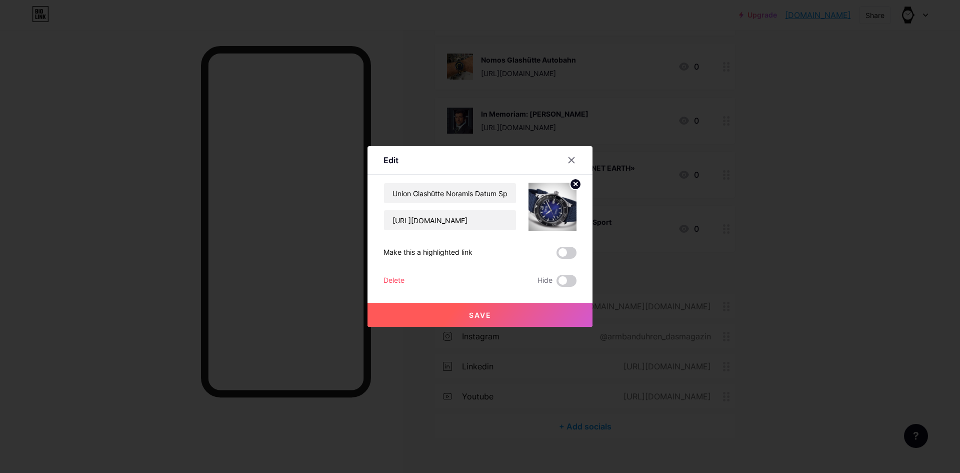
click at [392, 279] on div "Delete" at bounding box center [394, 281] width 21 height 12
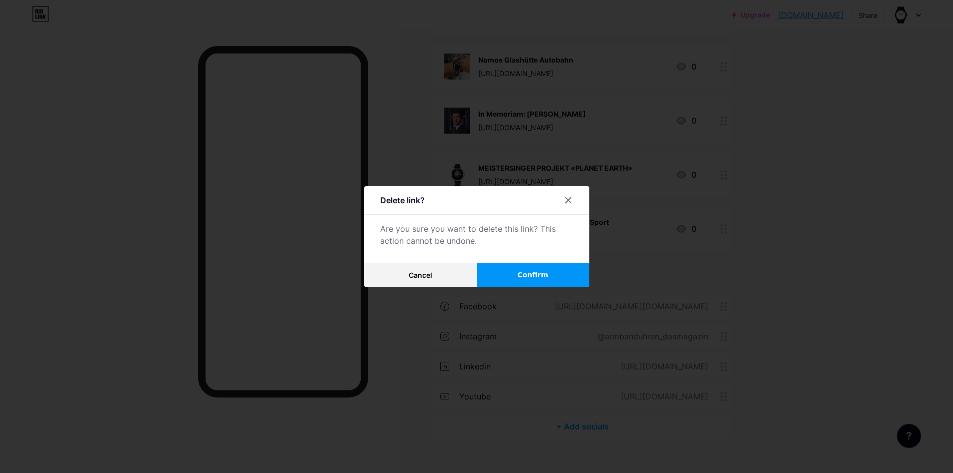
click at [522, 276] on span "Confirm" at bounding box center [532, 275] width 31 height 11
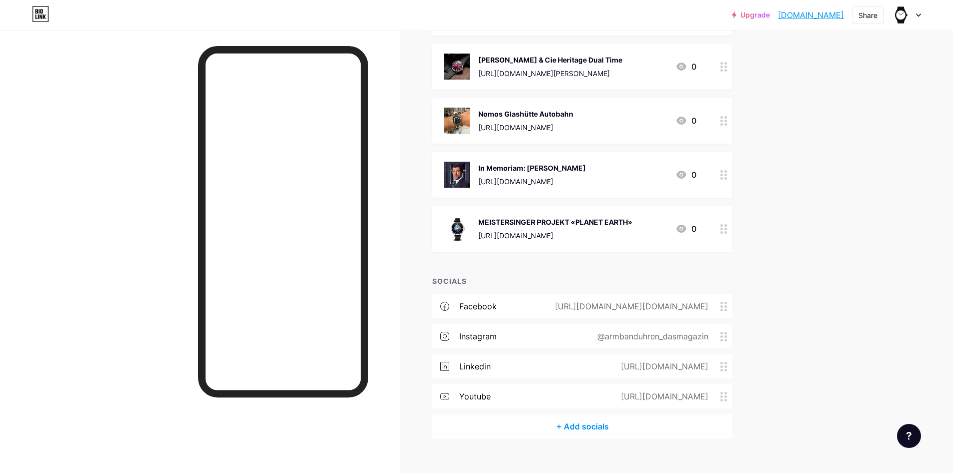
click at [460, 216] on img at bounding box center [457, 229] width 26 height 26
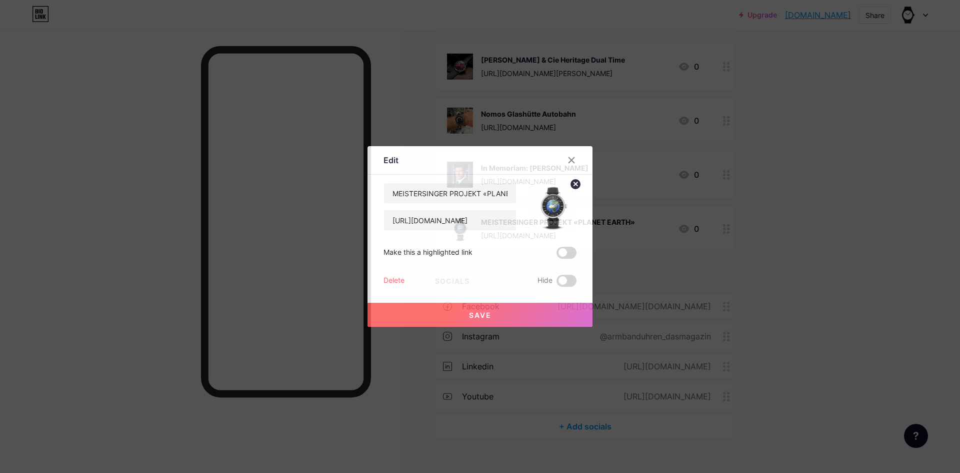
click at [395, 280] on div "Delete" at bounding box center [394, 281] width 21 height 12
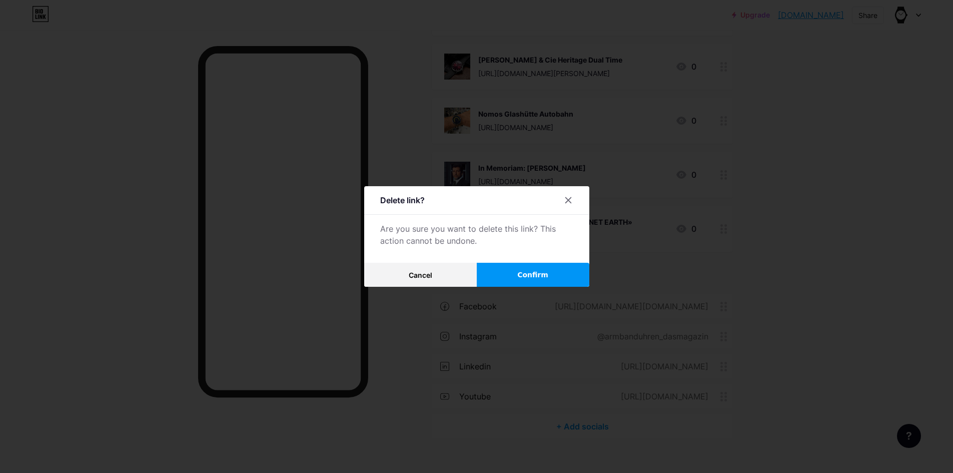
click at [545, 272] on span "Confirm" at bounding box center [532, 275] width 31 height 11
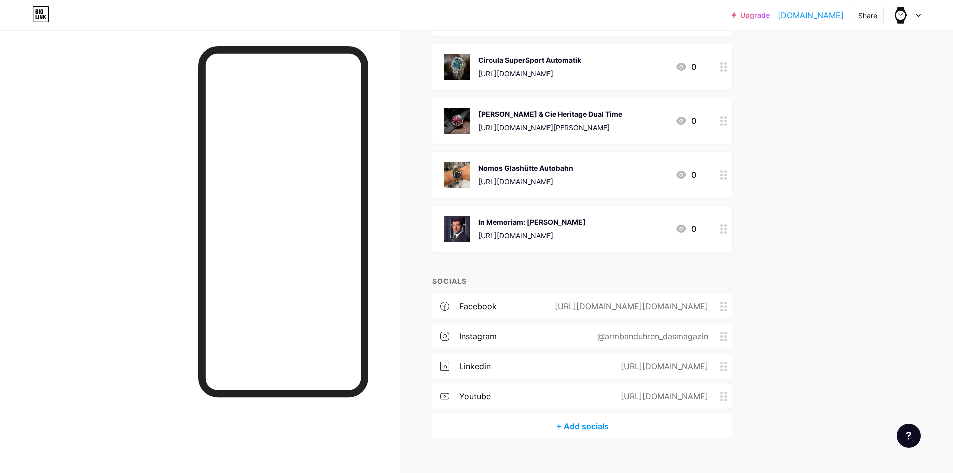
click at [463, 216] on img at bounding box center [457, 229] width 26 height 26
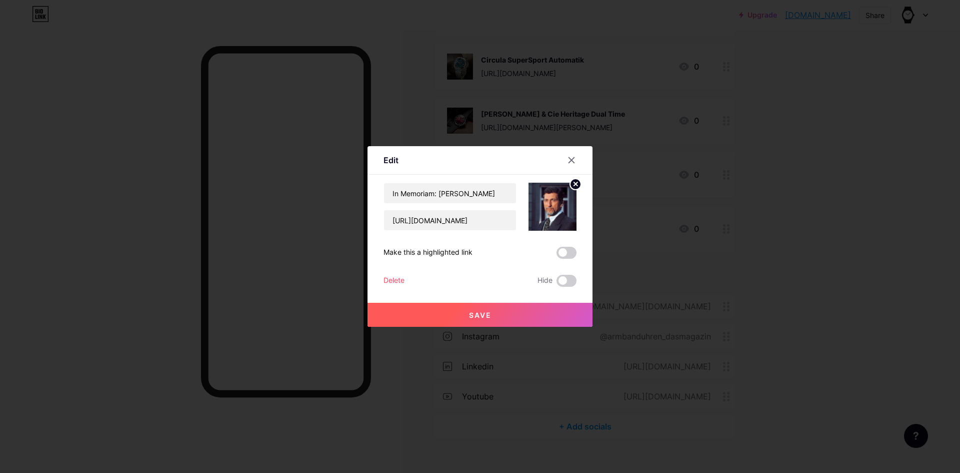
click at [393, 278] on div "Delete" at bounding box center [394, 281] width 21 height 12
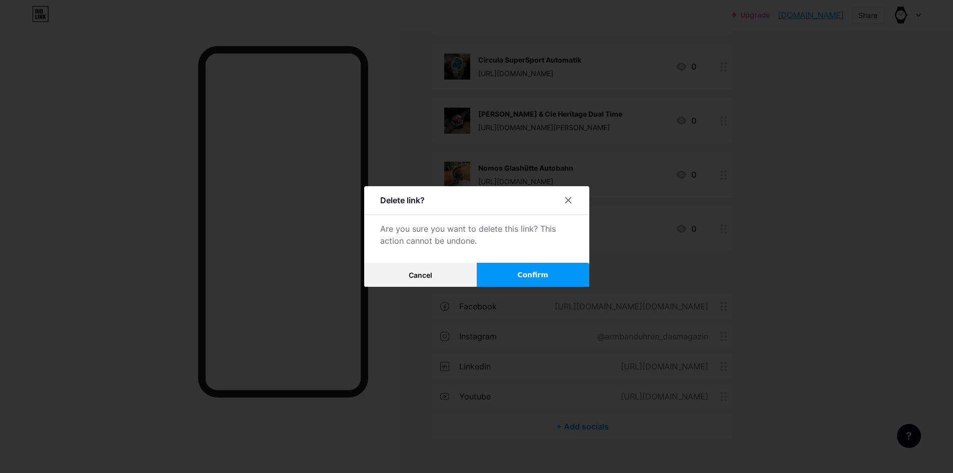
click at [538, 270] on span "Confirm" at bounding box center [532, 275] width 31 height 11
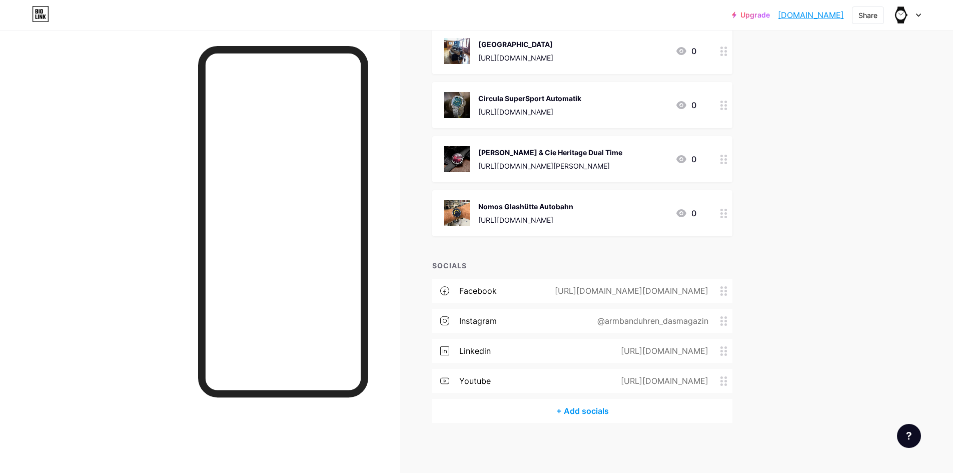
scroll to position [10291, 0]
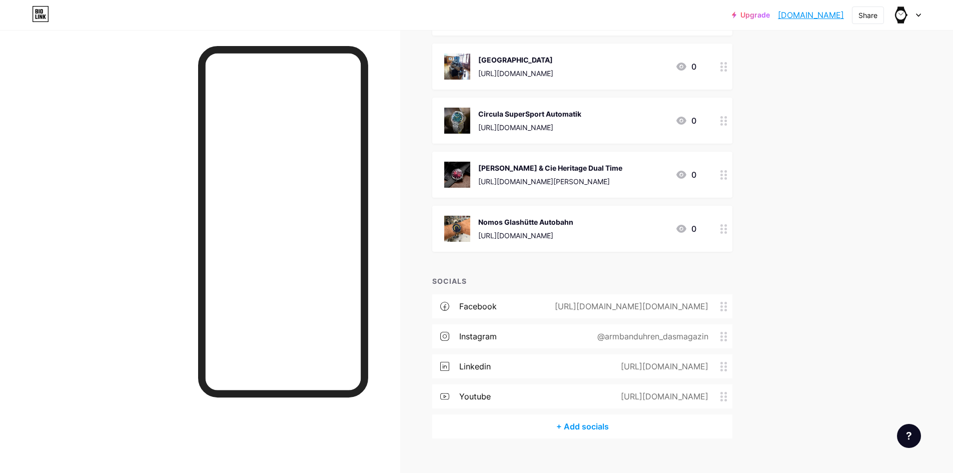
click at [461, 216] on img at bounding box center [457, 229] width 26 height 26
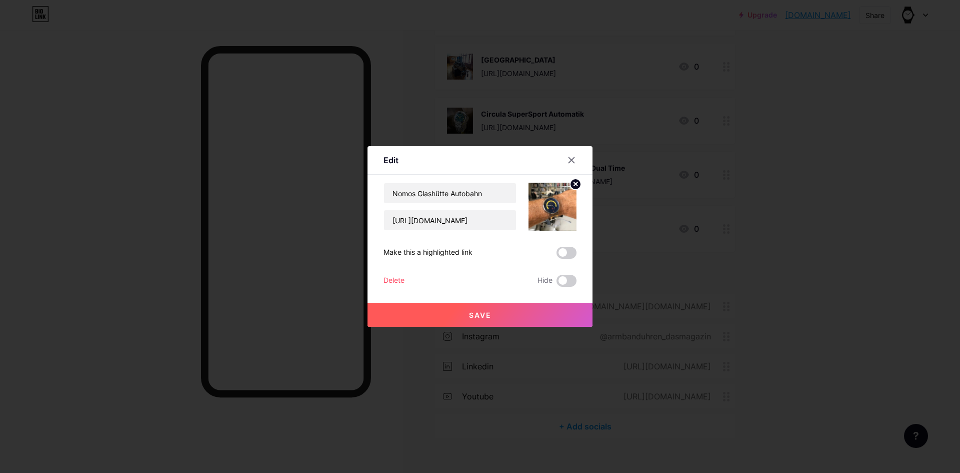
click at [390, 276] on div "Delete" at bounding box center [394, 281] width 21 height 12
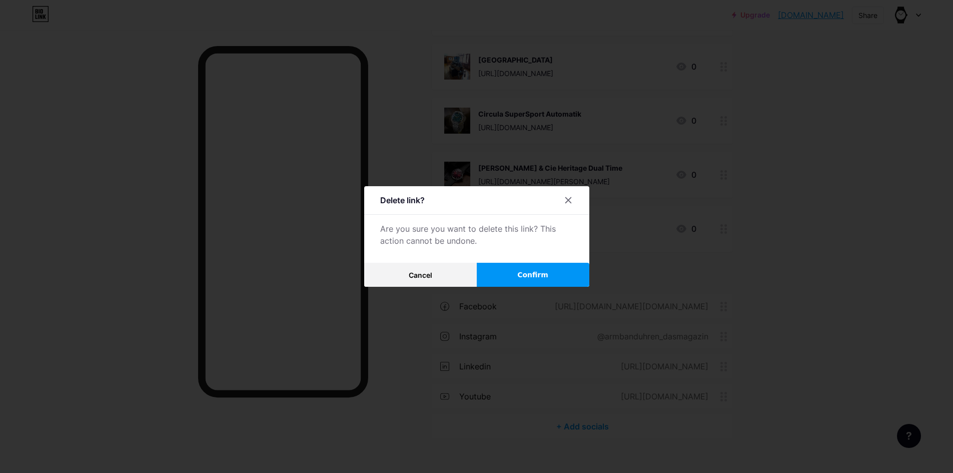
click at [530, 271] on span "Confirm" at bounding box center [532, 275] width 31 height 11
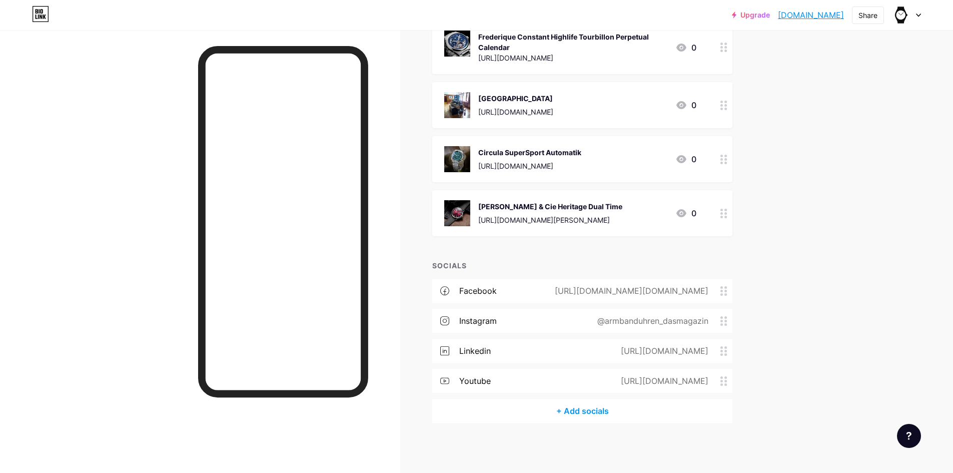
scroll to position [10237, 0]
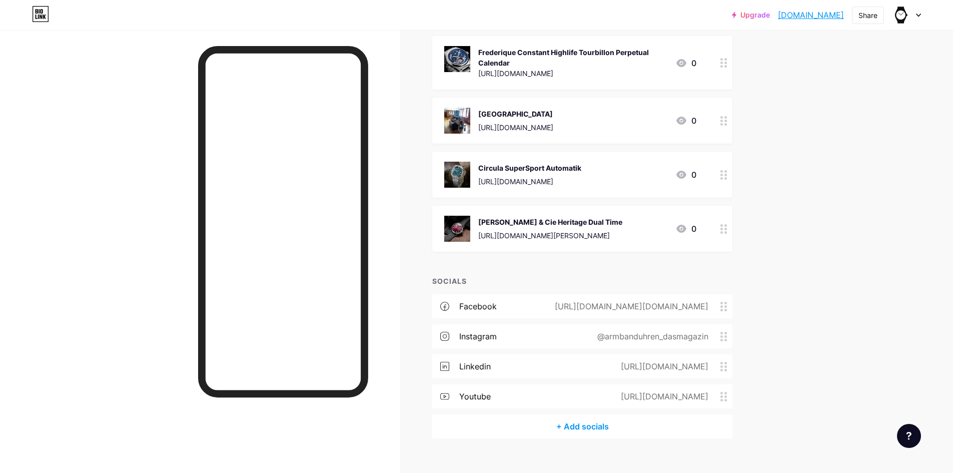
click at [457, 216] on img at bounding box center [457, 229] width 26 height 26
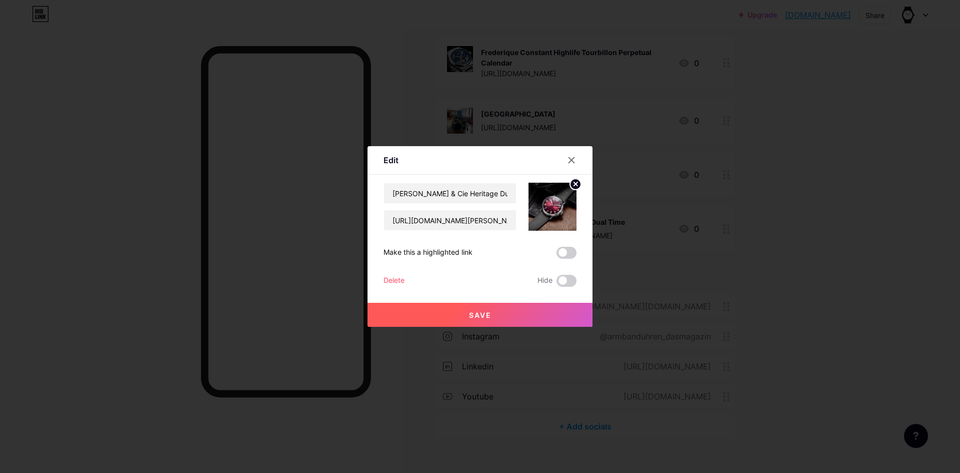
click at [396, 280] on div "Delete" at bounding box center [394, 281] width 21 height 12
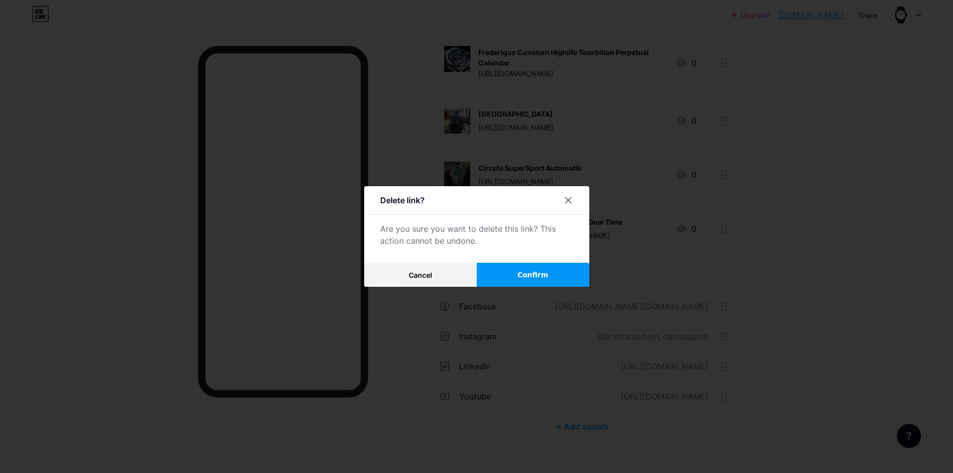
click at [539, 272] on span "Confirm" at bounding box center [532, 275] width 31 height 11
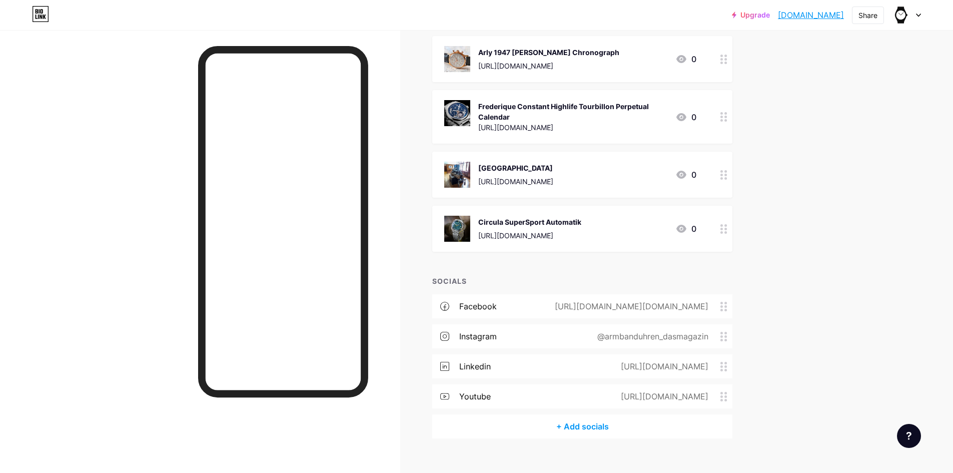
click at [463, 216] on img at bounding box center [457, 229] width 26 height 26
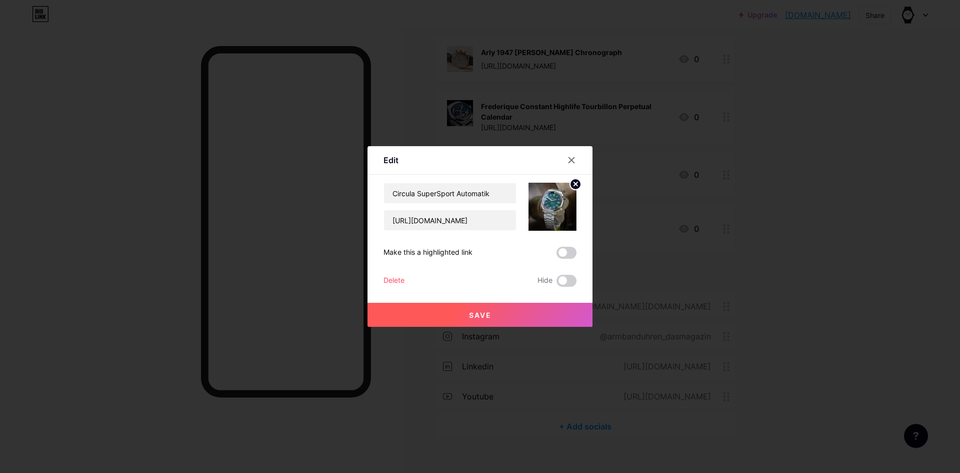
click at [392, 280] on div "Delete" at bounding box center [394, 281] width 21 height 12
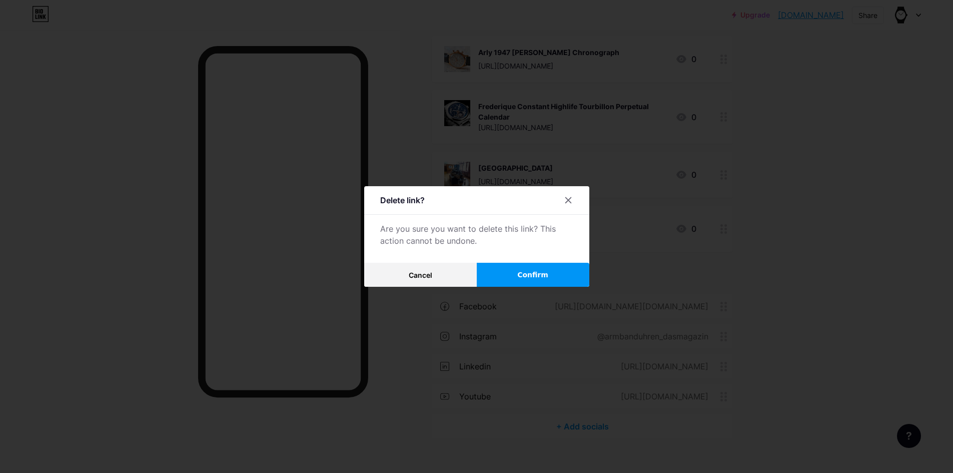
click at [522, 276] on span "Confirm" at bounding box center [532, 275] width 31 height 11
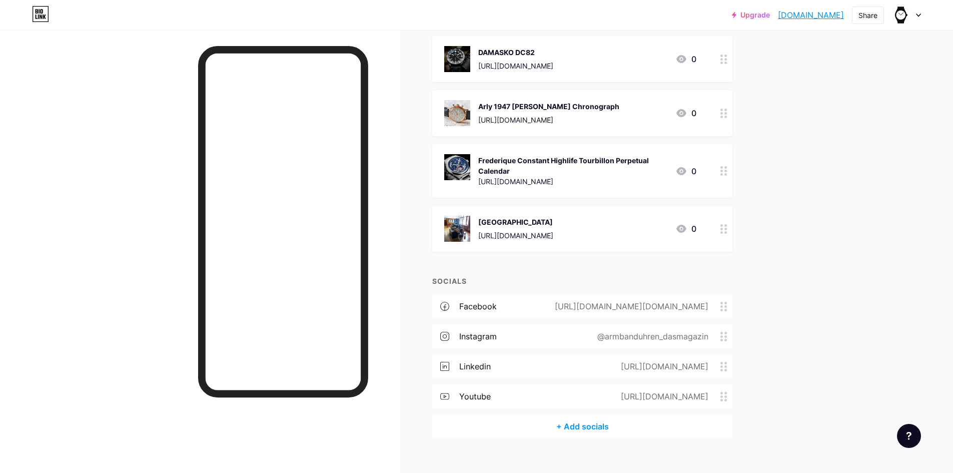
click at [460, 216] on img at bounding box center [457, 229] width 26 height 26
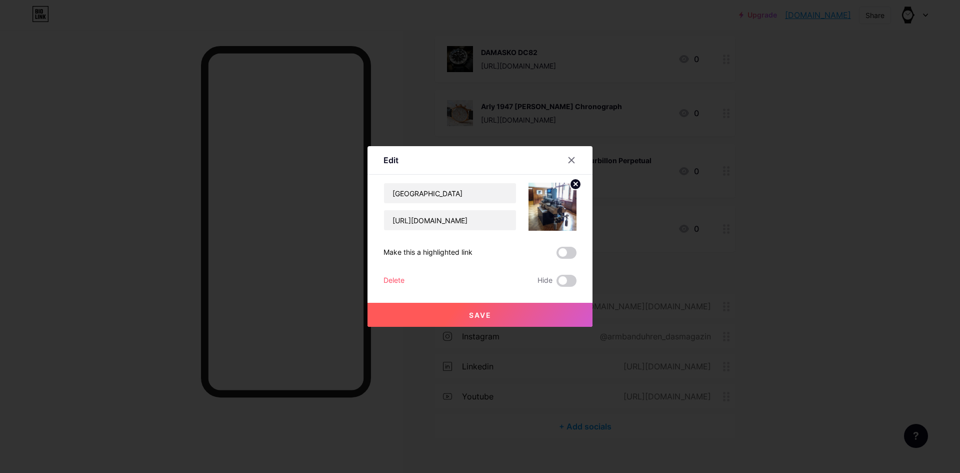
click at [387, 276] on div "Delete" at bounding box center [394, 281] width 21 height 12
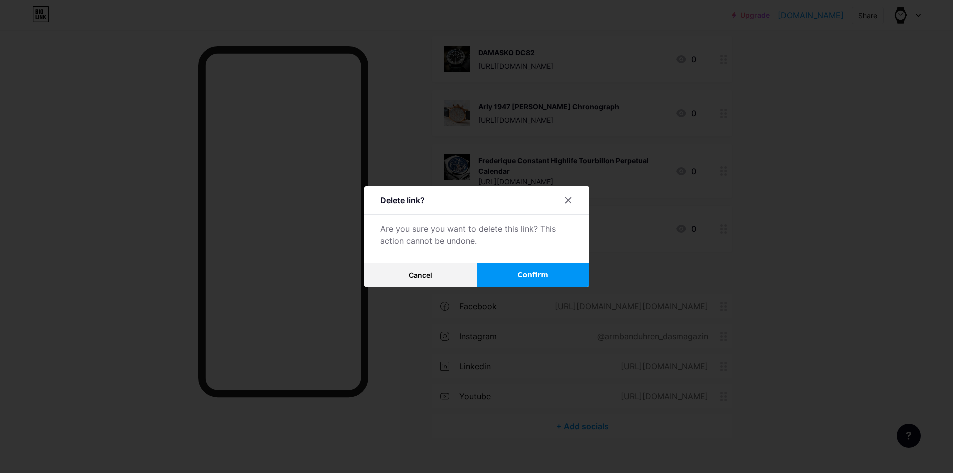
click at [532, 273] on span "Confirm" at bounding box center [532, 275] width 31 height 11
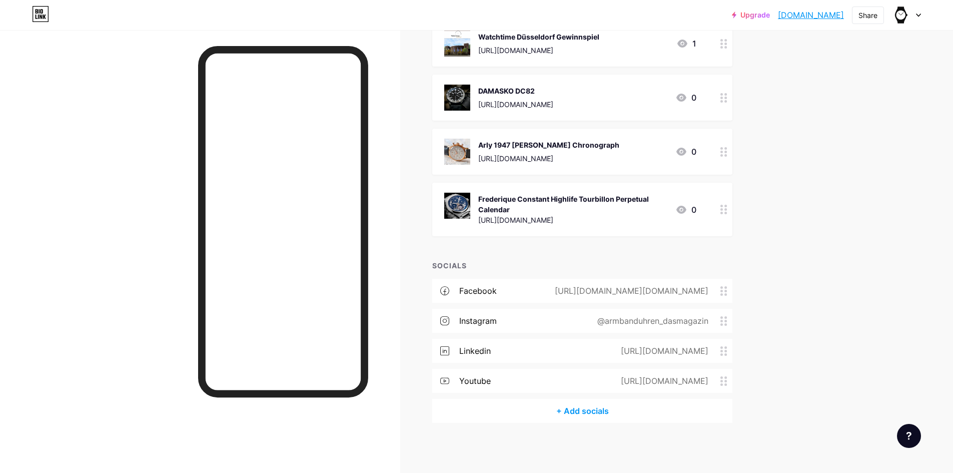
scroll to position [10075, 0]
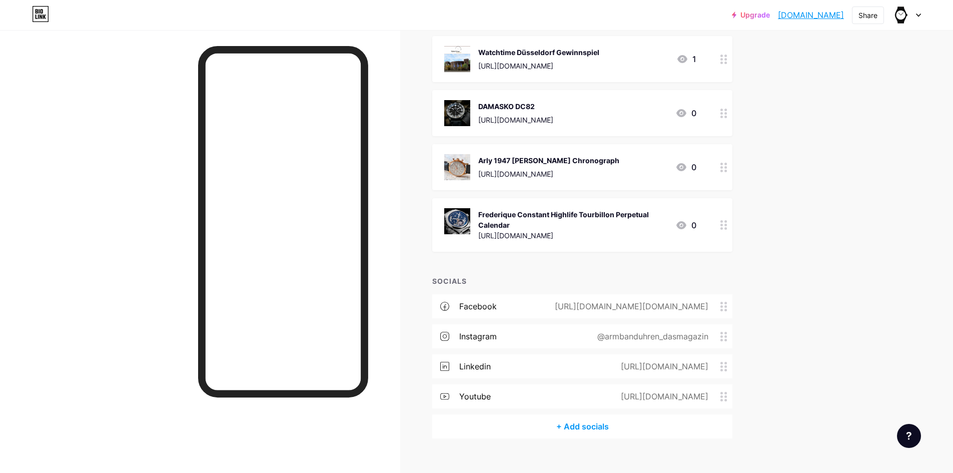
click at [460, 208] on img at bounding box center [457, 221] width 26 height 26
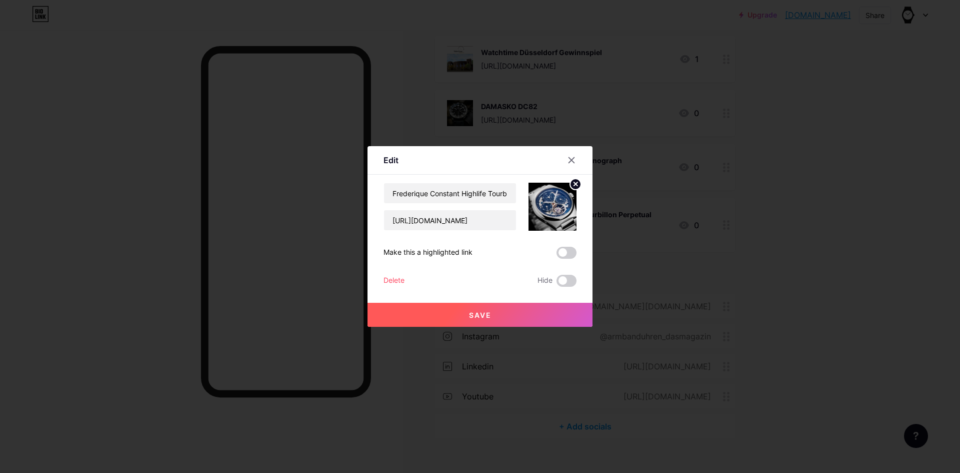
click at [395, 278] on div "Delete" at bounding box center [394, 281] width 21 height 12
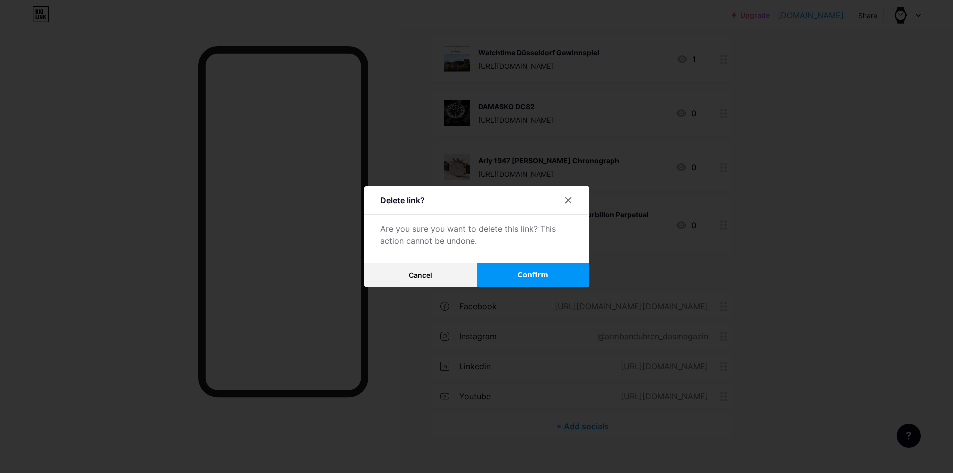
click at [524, 270] on span "Confirm" at bounding box center [532, 275] width 31 height 11
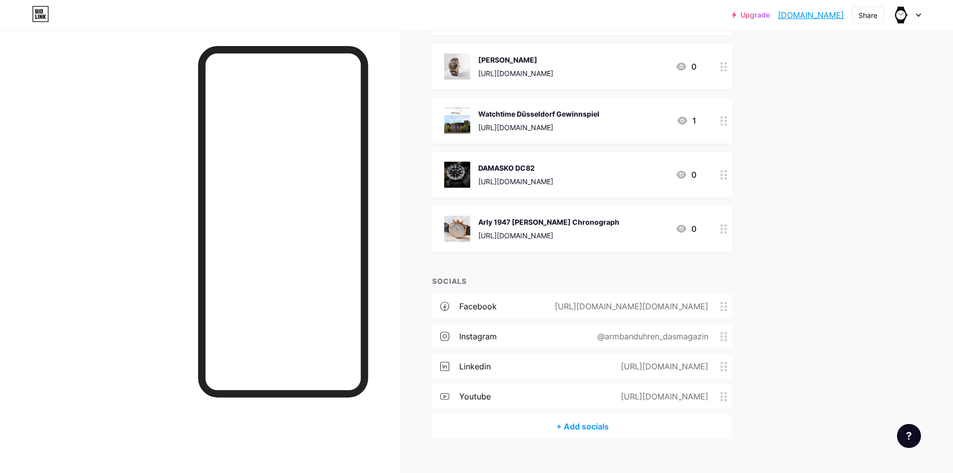
click at [459, 216] on img at bounding box center [457, 229] width 26 height 26
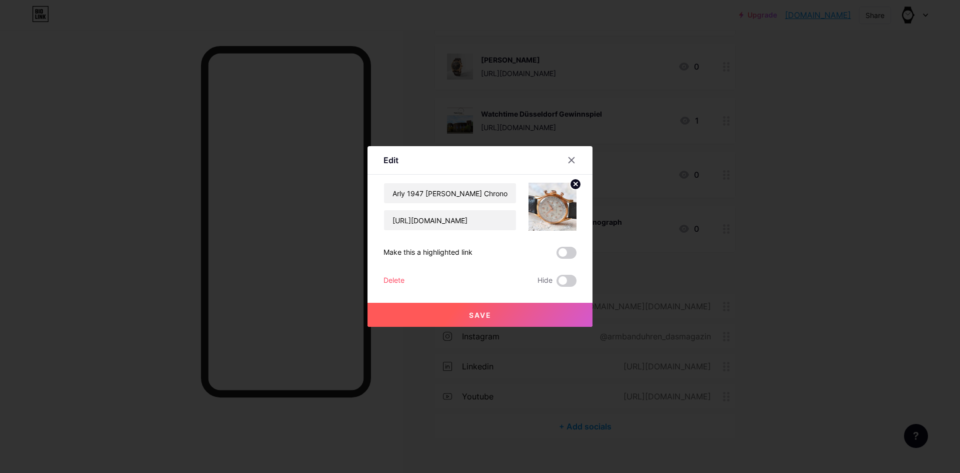
click at [388, 278] on div "Delete" at bounding box center [394, 281] width 21 height 12
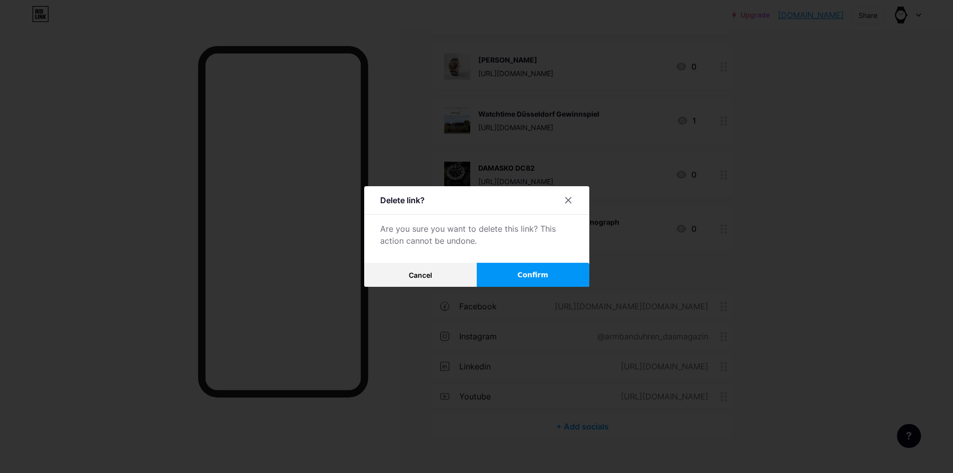
click at [539, 273] on span "Confirm" at bounding box center [532, 275] width 31 height 11
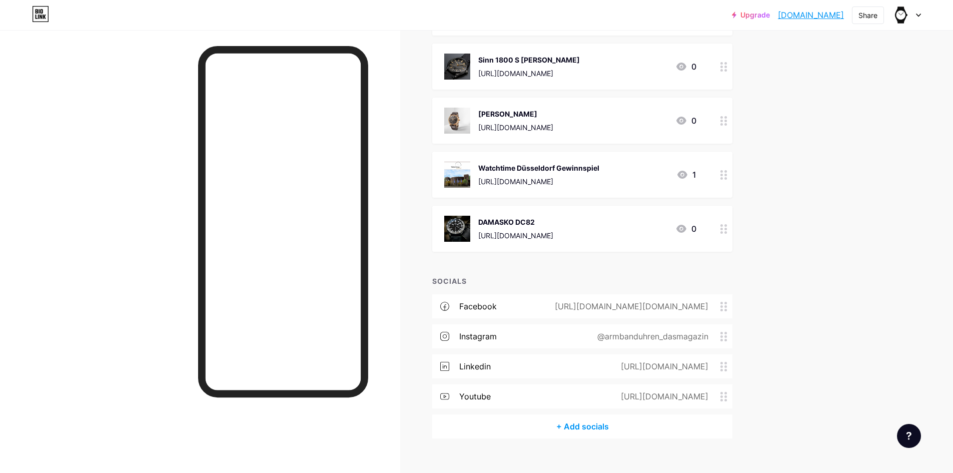
click at [456, 216] on img at bounding box center [457, 229] width 26 height 26
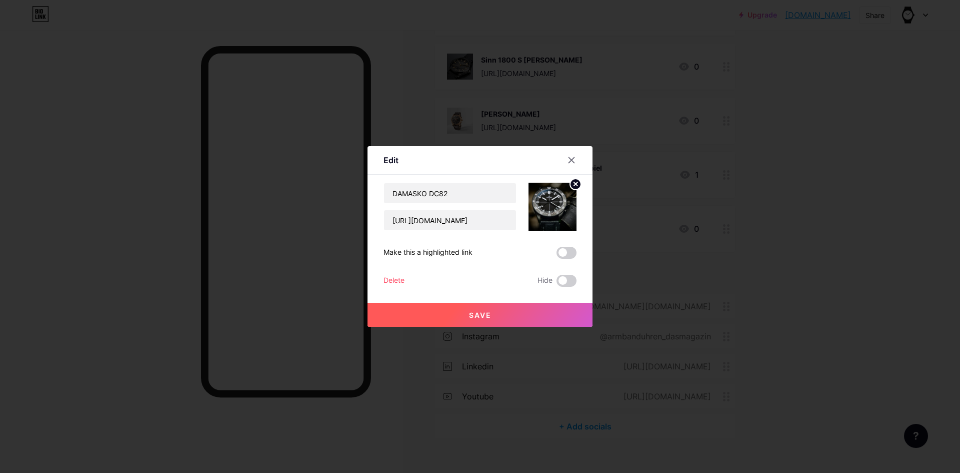
click at [390, 277] on div "Delete" at bounding box center [394, 281] width 21 height 12
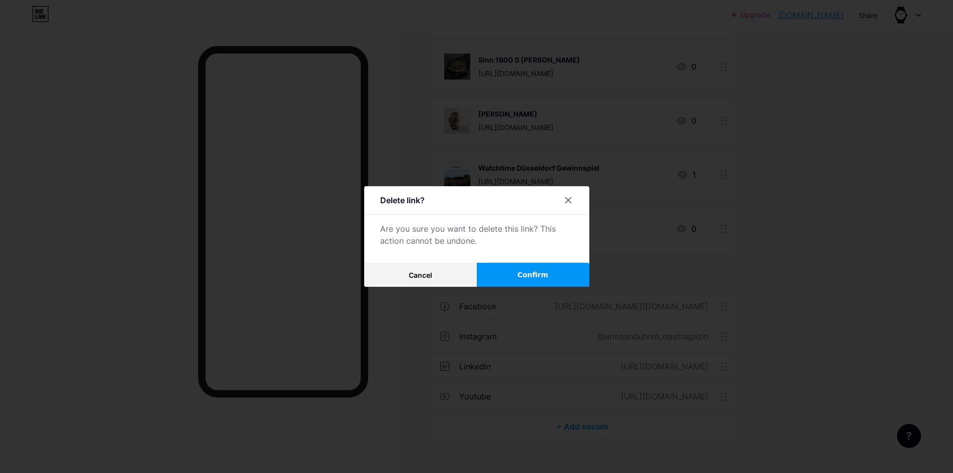
click at [543, 271] on span "Confirm" at bounding box center [532, 275] width 31 height 11
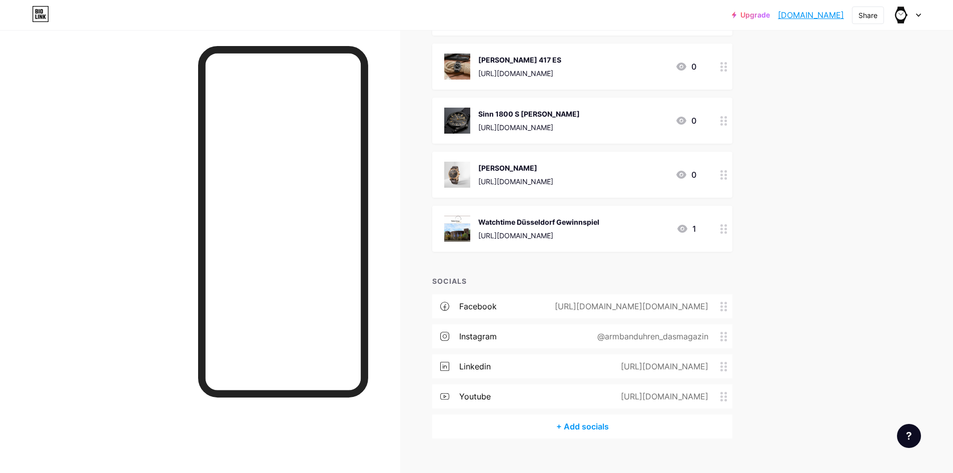
click at [458, 216] on img at bounding box center [457, 229] width 26 height 26
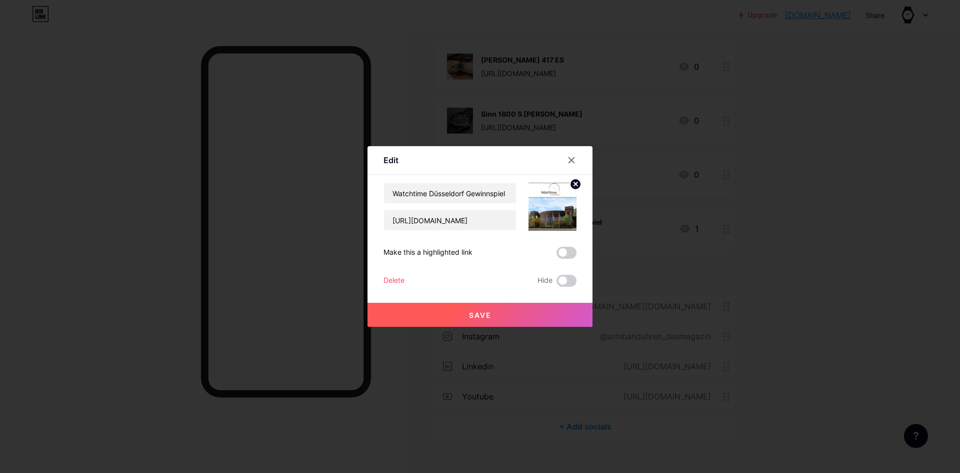
click at [396, 278] on div "Delete" at bounding box center [394, 281] width 21 height 12
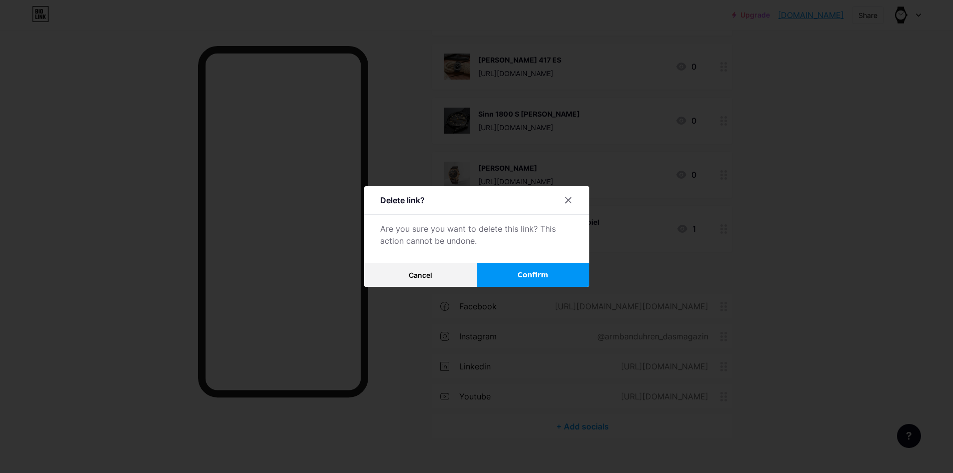
click at [514, 272] on button "Confirm" at bounding box center [533, 275] width 113 height 24
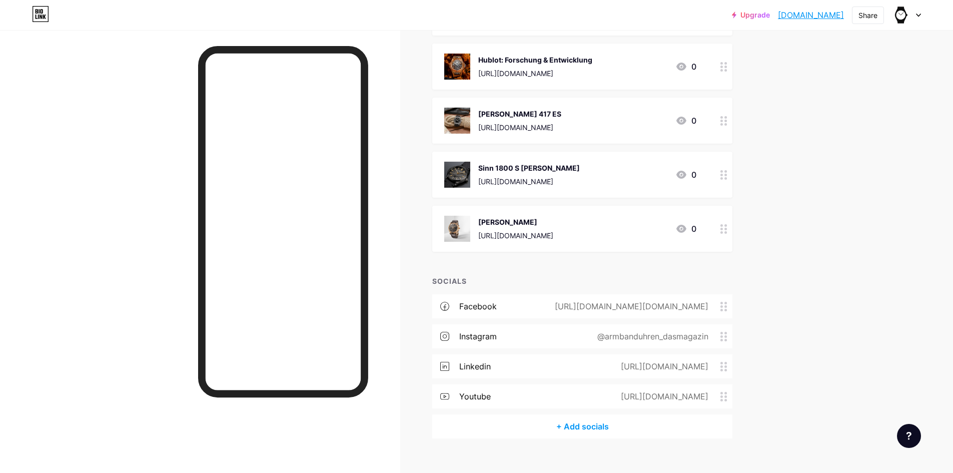
click at [458, 216] on img at bounding box center [457, 229] width 26 height 26
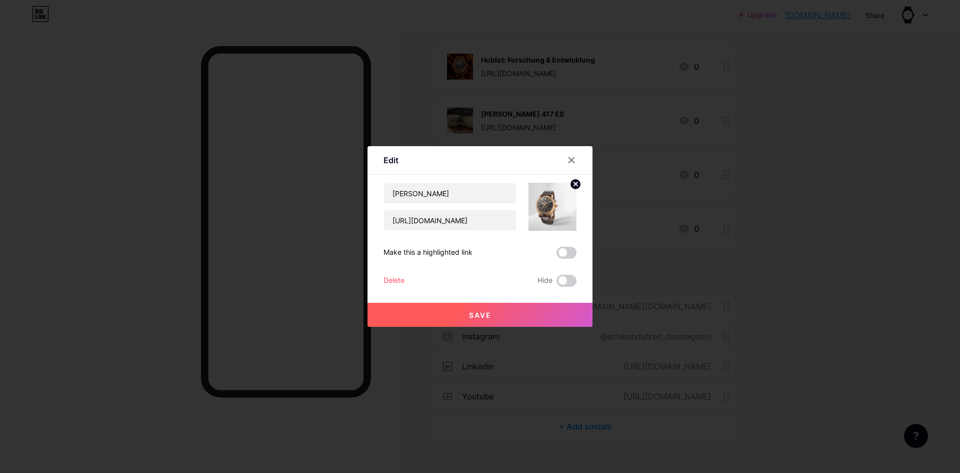
click at [400, 279] on div "Delete" at bounding box center [394, 281] width 21 height 12
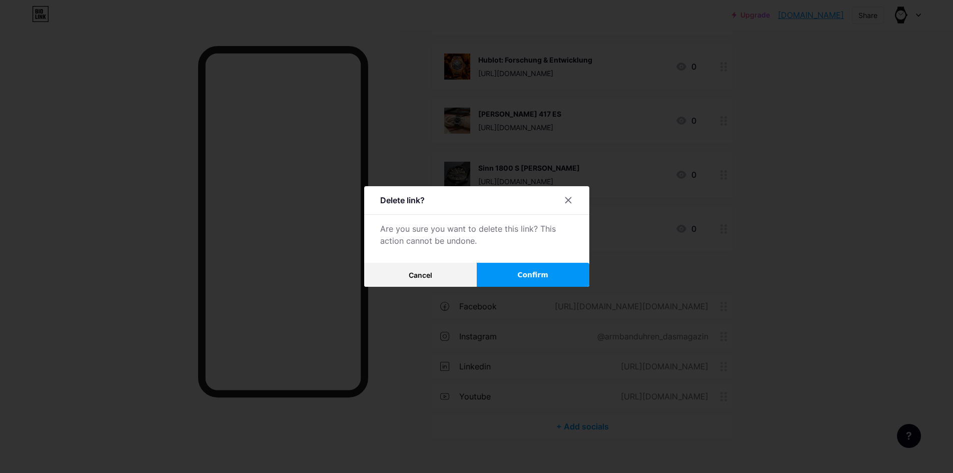
click at [540, 273] on span "Confirm" at bounding box center [532, 275] width 31 height 11
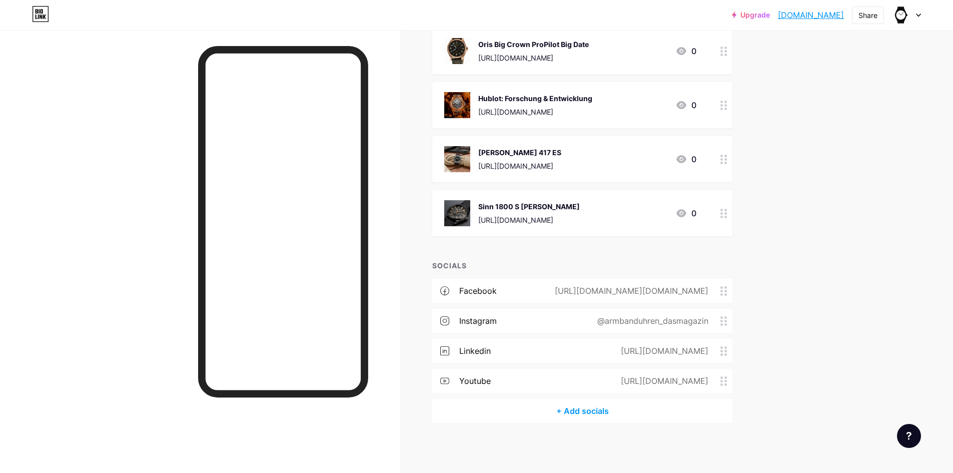
scroll to position [9797, 0]
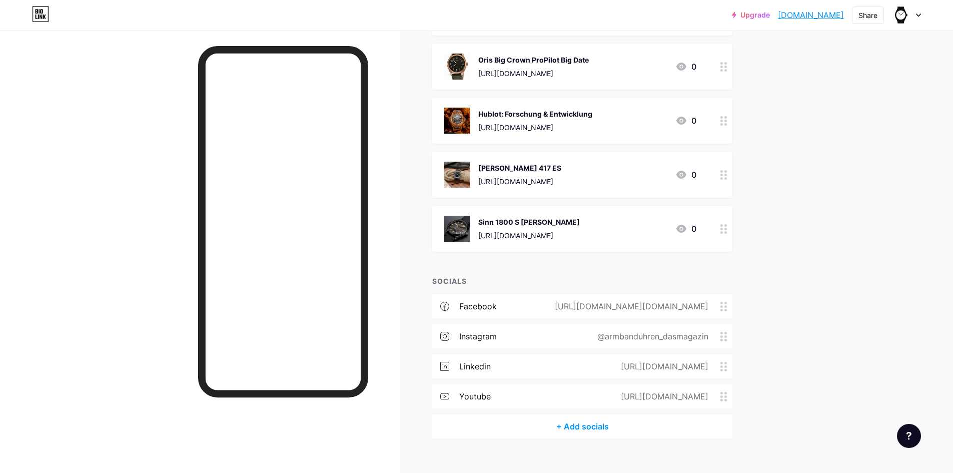
click at [461, 218] on img at bounding box center [457, 229] width 26 height 26
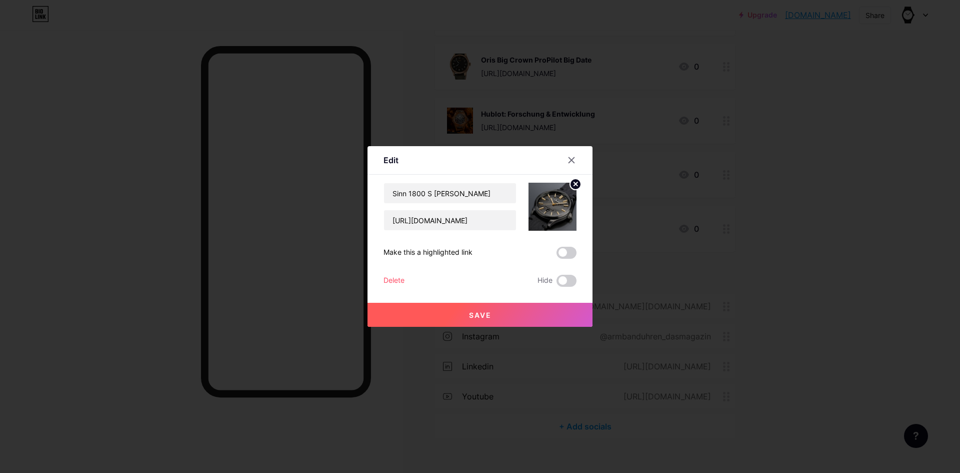
click at [395, 279] on div "Delete" at bounding box center [394, 281] width 21 height 12
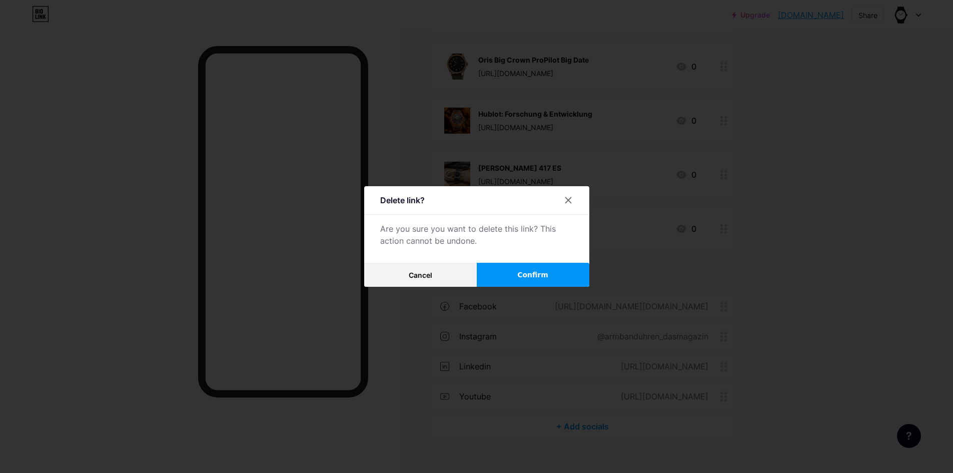
click at [525, 273] on span "Confirm" at bounding box center [532, 275] width 31 height 11
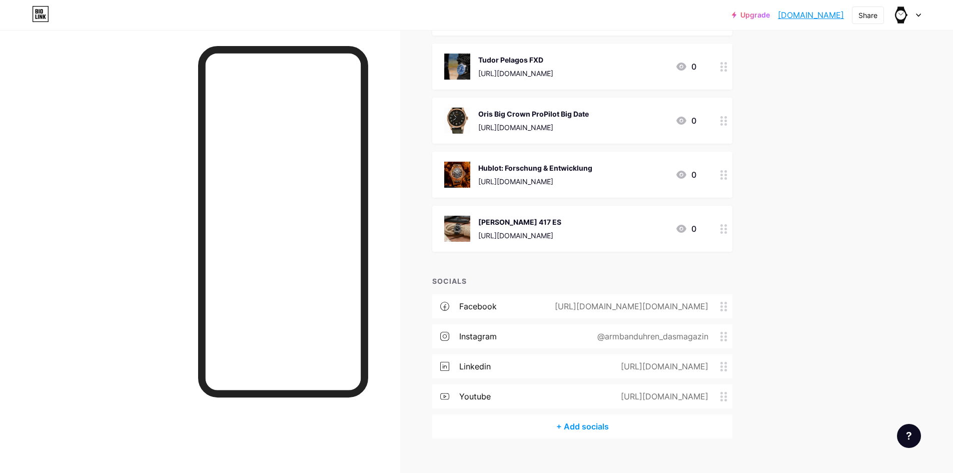
click at [457, 221] on img at bounding box center [457, 229] width 26 height 26
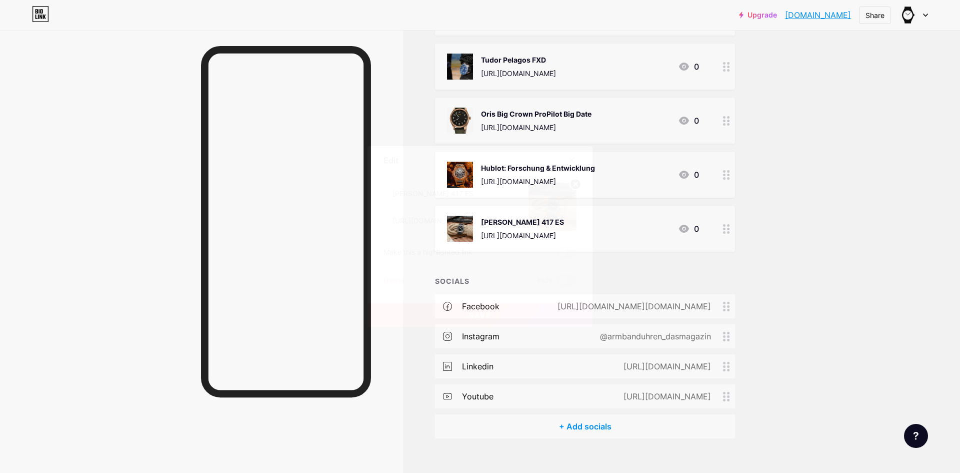
click at [395, 278] on div "Delete" at bounding box center [394, 281] width 21 height 12
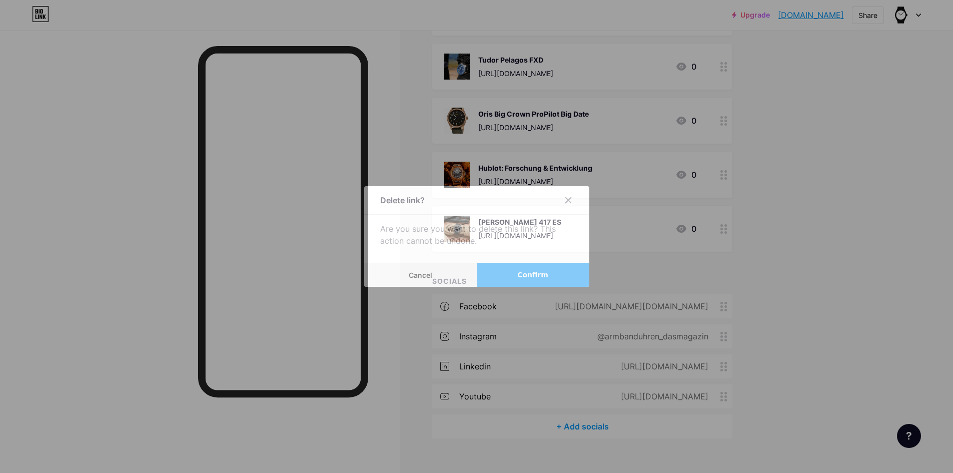
click at [523, 274] on span "Confirm" at bounding box center [532, 275] width 31 height 11
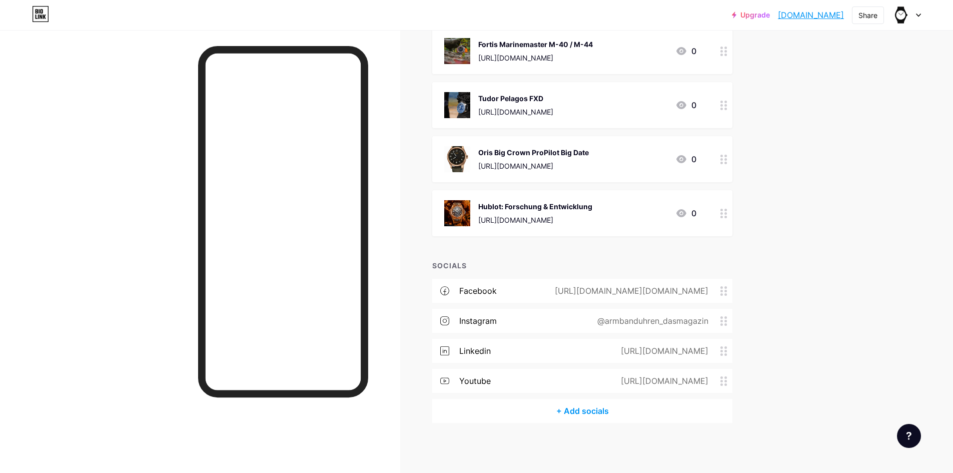
scroll to position [9689, 0]
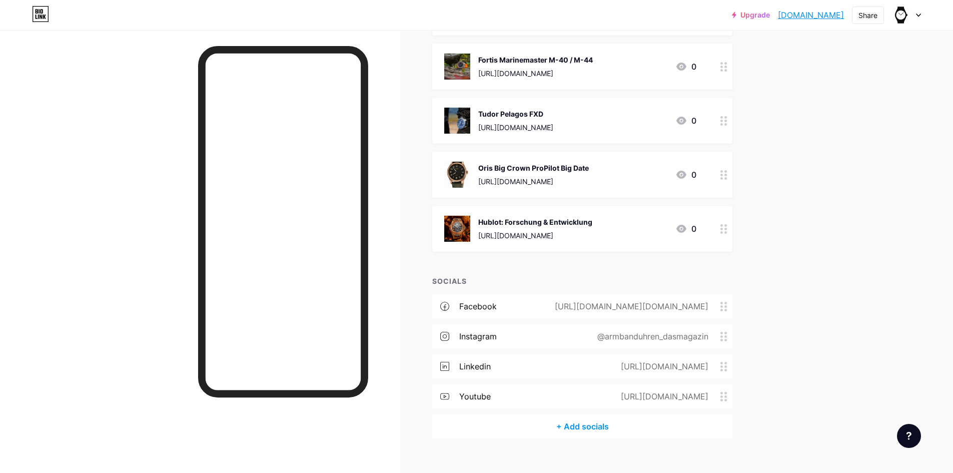
click at [453, 216] on img at bounding box center [457, 229] width 26 height 26
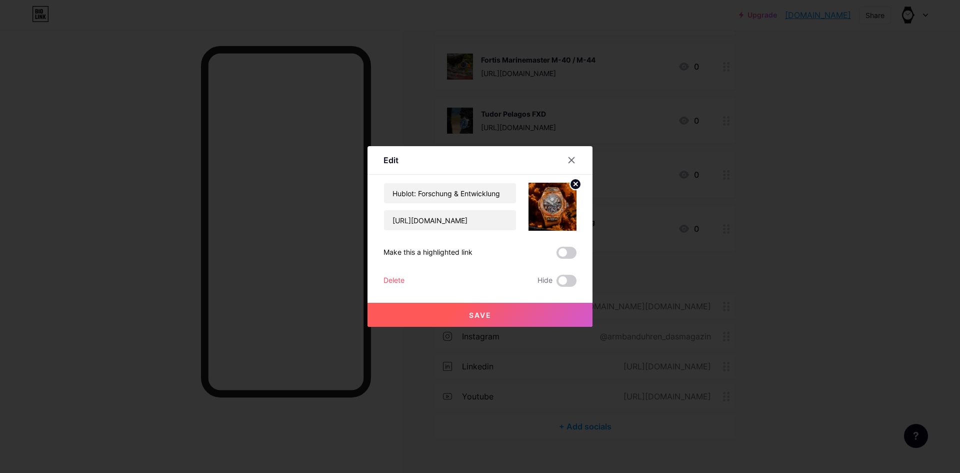
click at [397, 281] on div "Delete" at bounding box center [394, 281] width 21 height 12
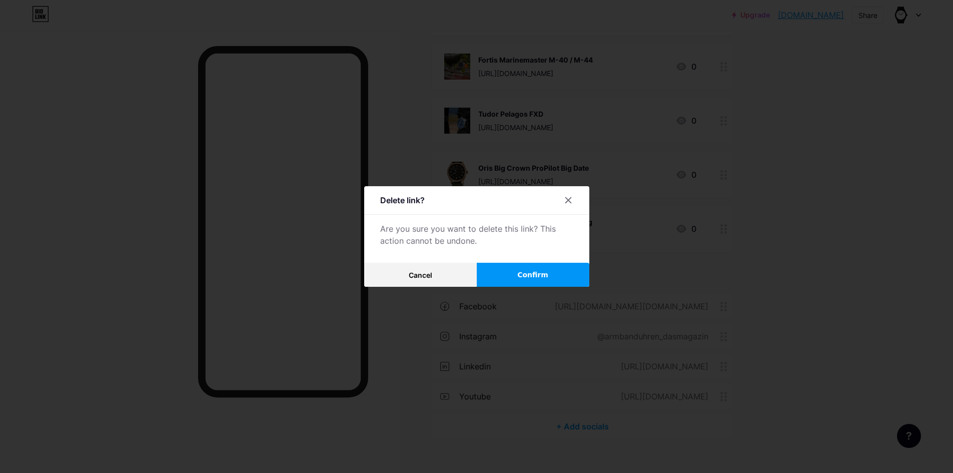
click at [537, 273] on span "Confirm" at bounding box center [532, 275] width 31 height 11
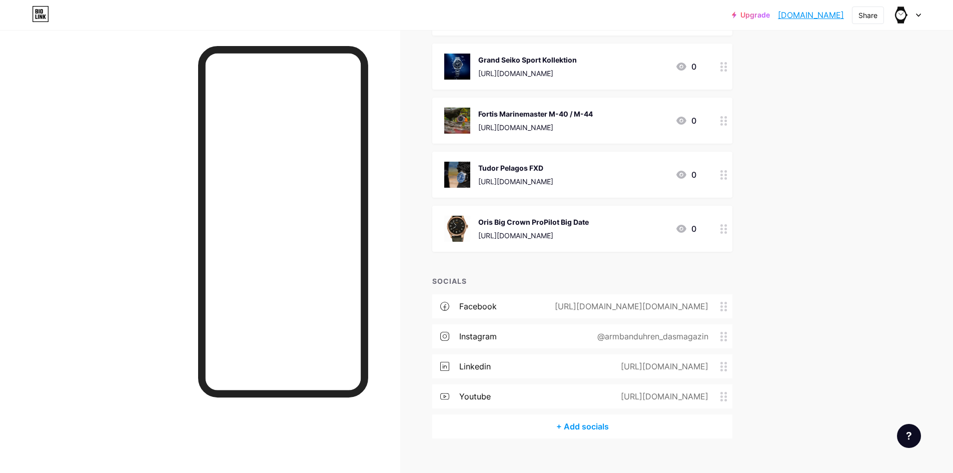
click at [459, 216] on img at bounding box center [457, 229] width 26 height 26
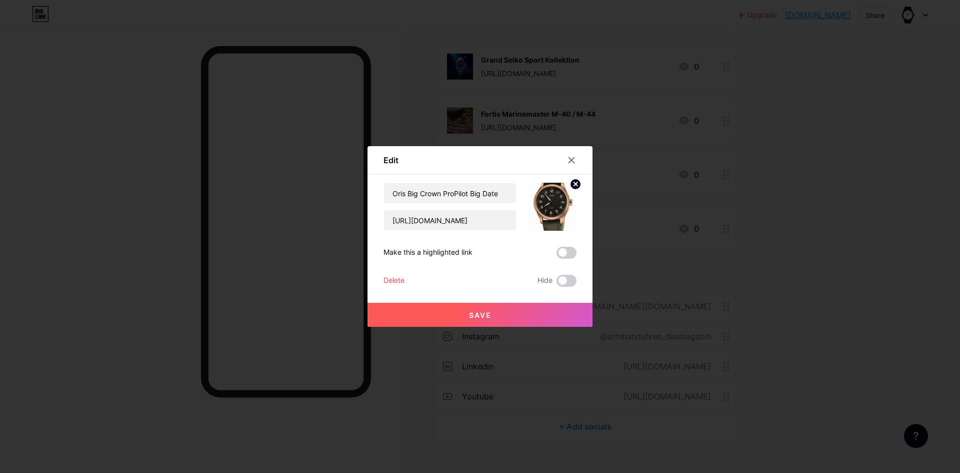
click at [396, 277] on div "Delete" at bounding box center [394, 281] width 21 height 12
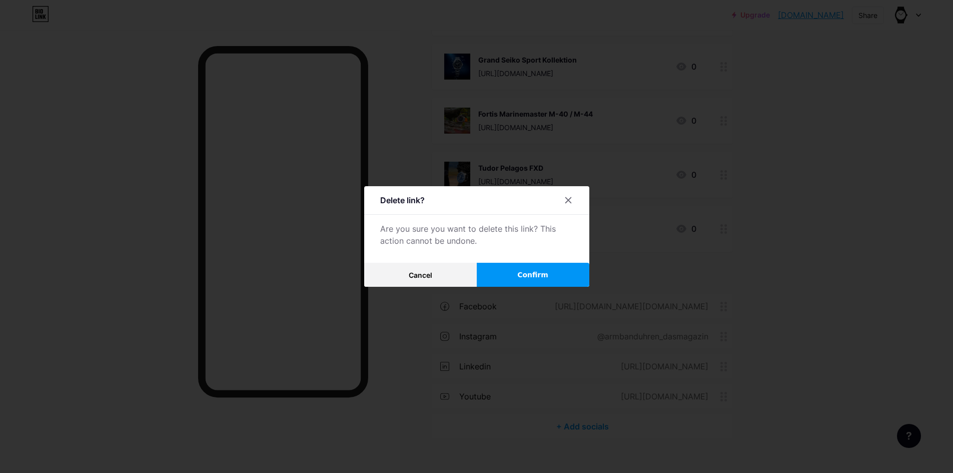
click at [523, 270] on span "Confirm" at bounding box center [532, 275] width 31 height 11
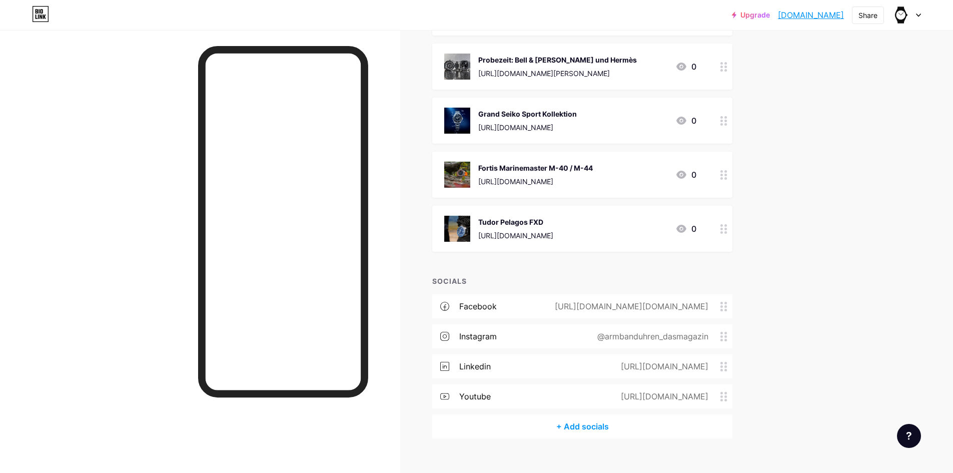
click at [461, 216] on img at bounding box center [457, 229] width 26 height 26
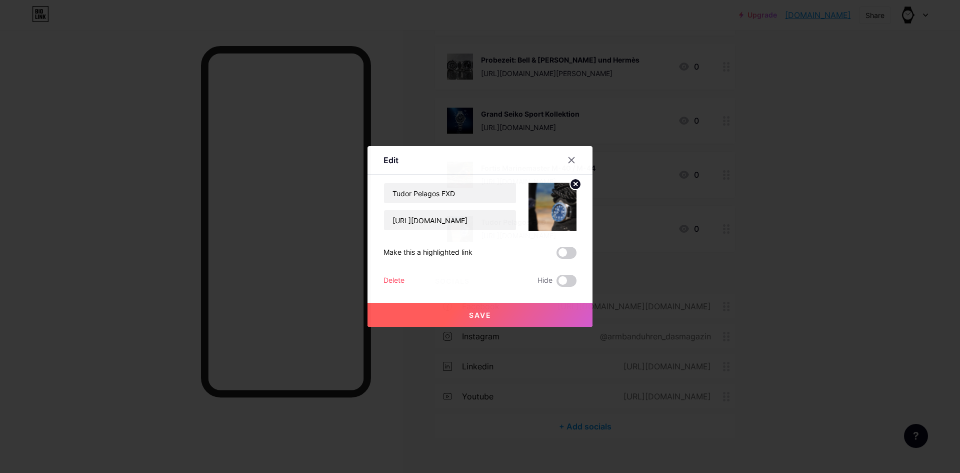
click at [391, 283] on div "Delete" at bounding box center [394, 281] width 21 height 12
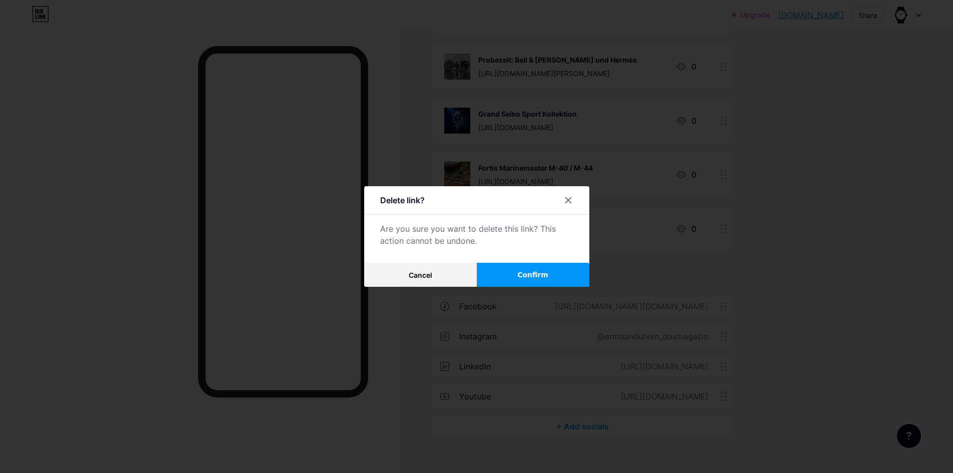
click at [538, 269] on button "Confirm" at bounding box center [533, 275] width 113 height 24
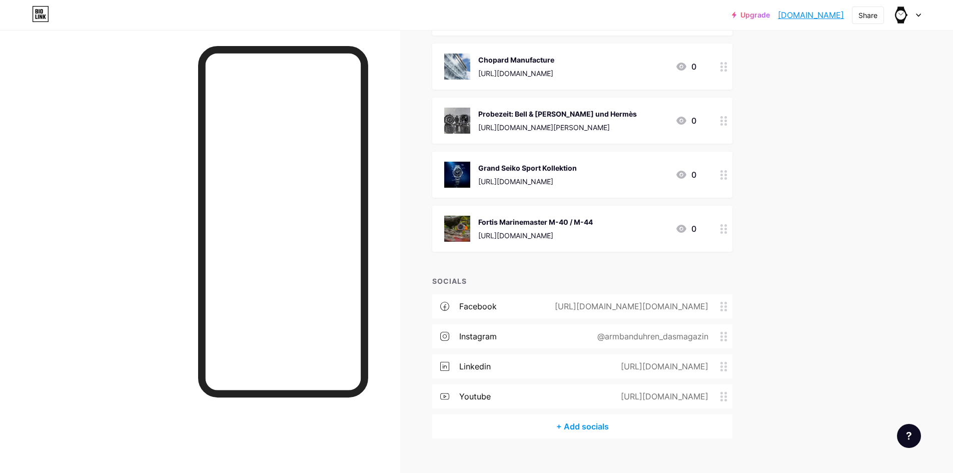
click at [460, 216] on img at bounding box center [457, 229] width 26 height 26
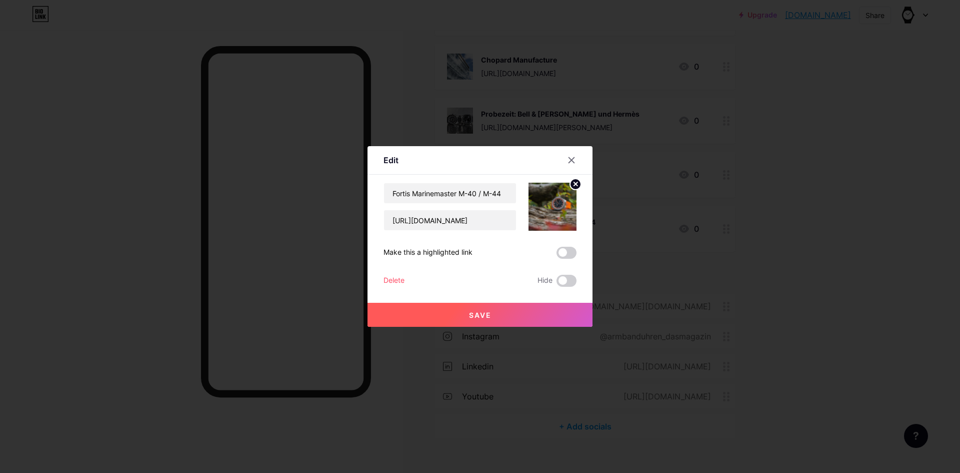
click at [395, 275] on div "Delete" at bounding box center [394, 281] width 21 height 12
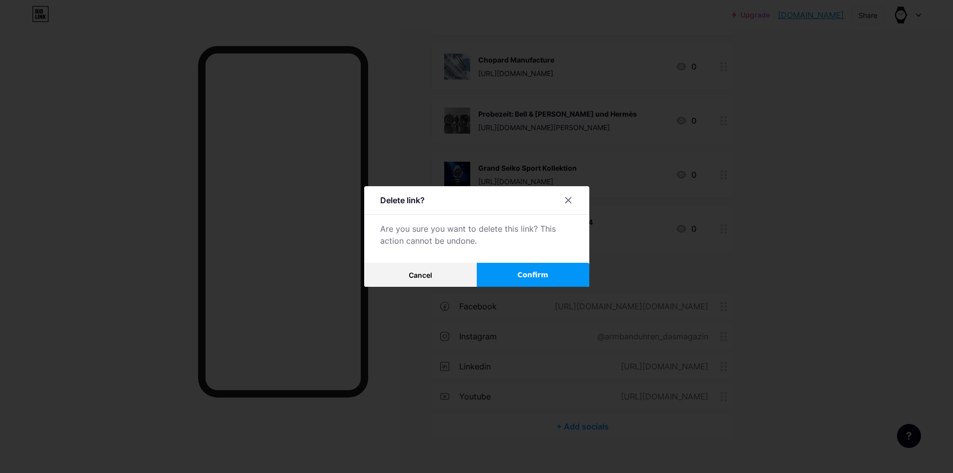
click at [551, 272] on button "Confirm" at bounding box center [533, 275] width 113 height 24
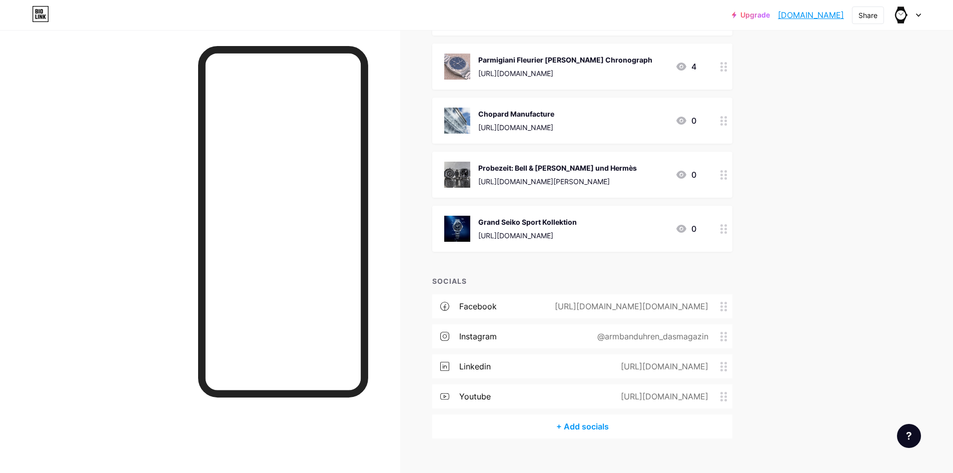
click at [461, 216] on img at bounding box center [457, 229] width 26 height 26
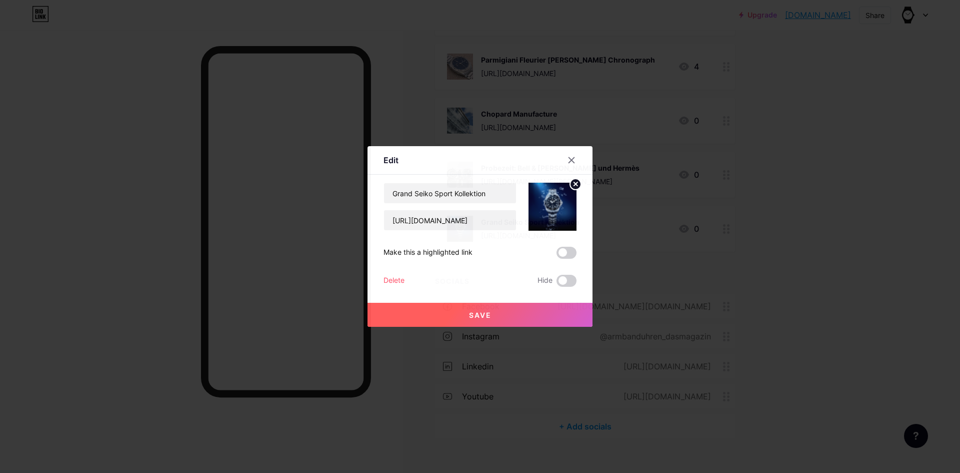
click at [386, 276] on div "Delete" at bounding box center [394, 281] width 21 height 12
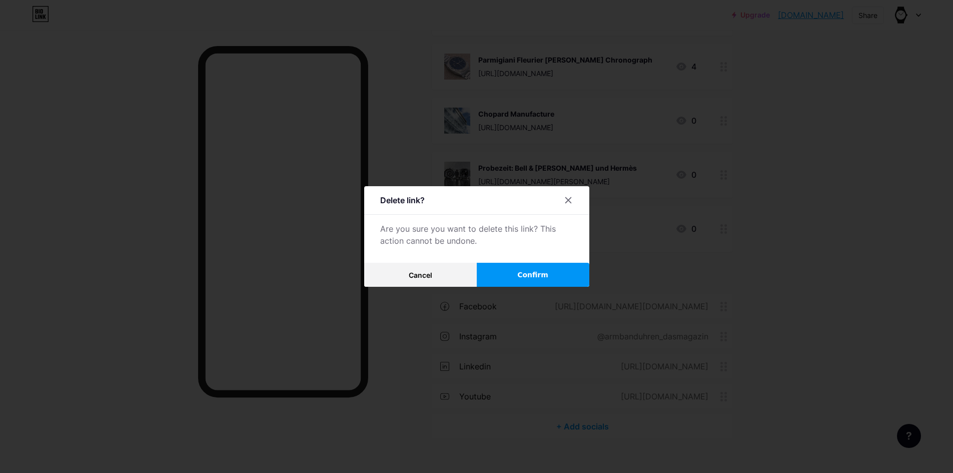
click at [524, 267] on button "Confirm" at bounding box center [533, 275] width 113 height 24
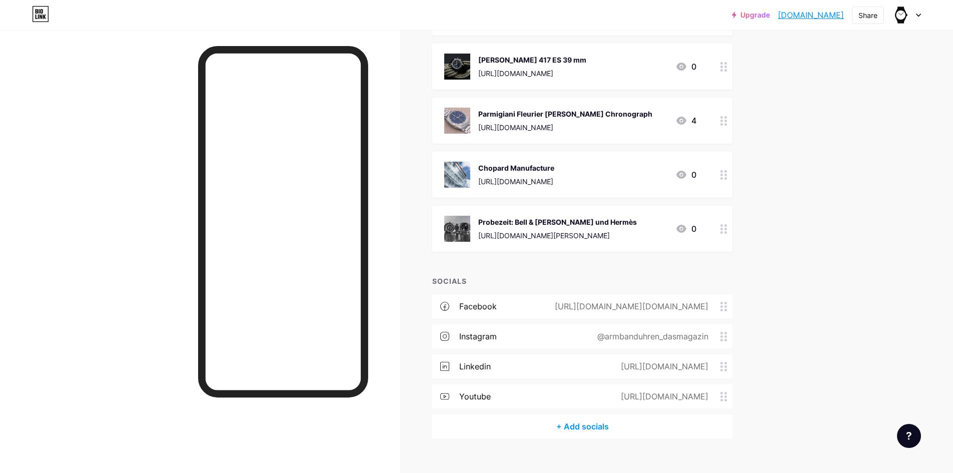
click at [455, 216] on img at bounding box center [457, 229] width 26 height 26
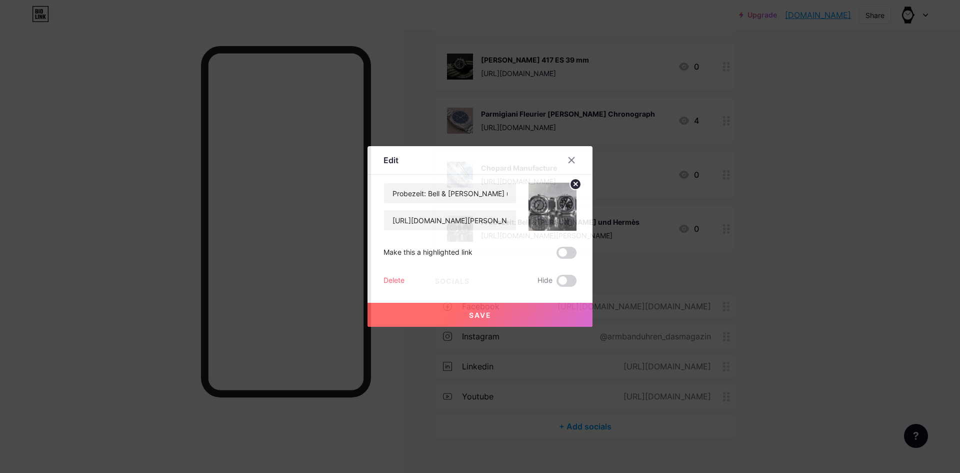
click at [394, 280] on div "Delete" at bounding box center [394, 281] width 21 height 12
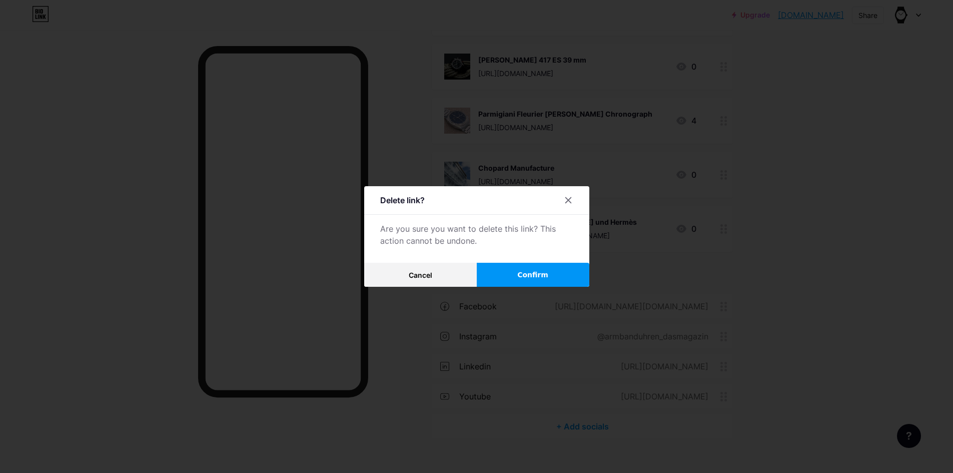
click at [524, 276] on span "Confirm" at bounding box center [532, 275] width 31 height 11
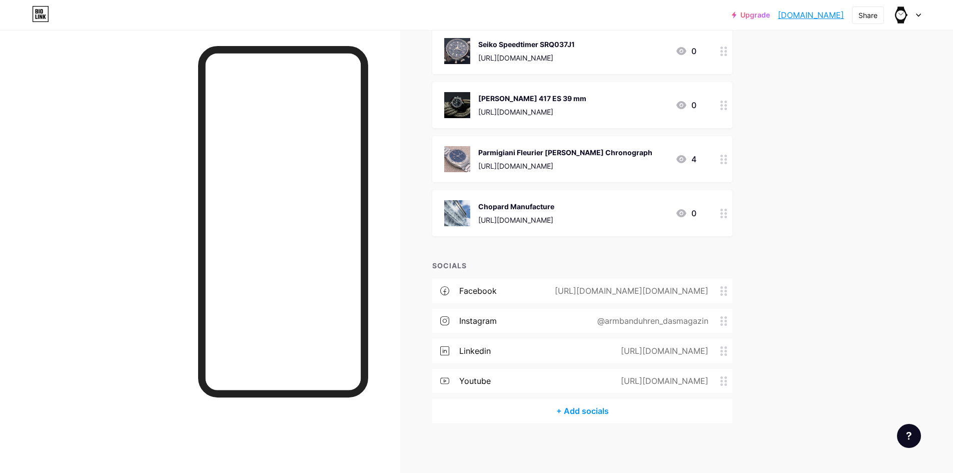
scroll to position [9365, 0]
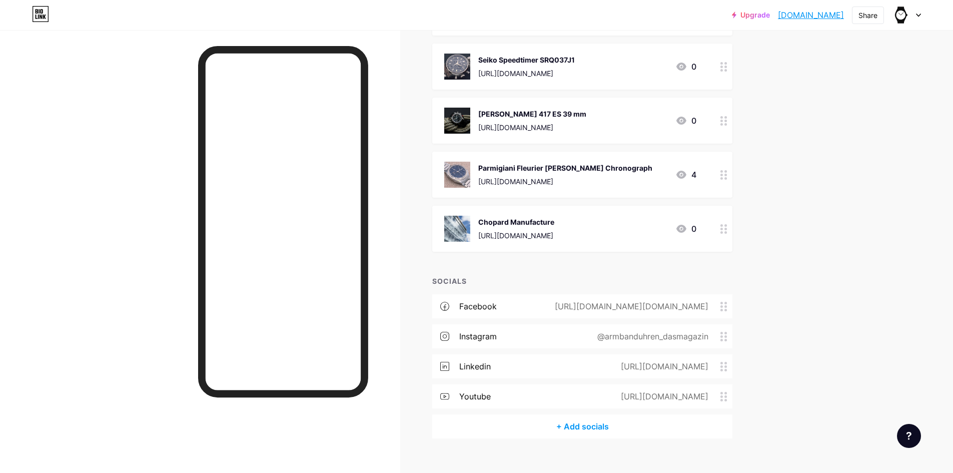
click at [455, 223] on img at bounding box center [457, 229] width 26 height 26
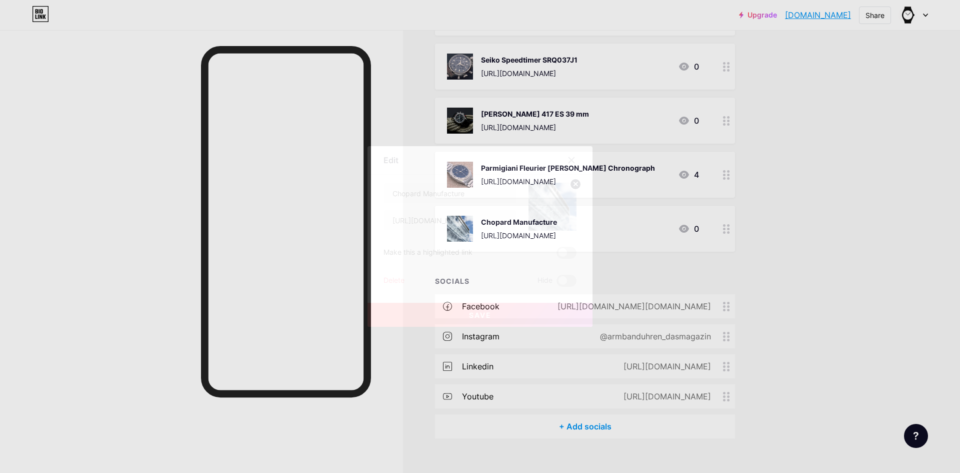
click at [395, 280] on div "Delete" at bounding box center [394, 281] width 21 height 12
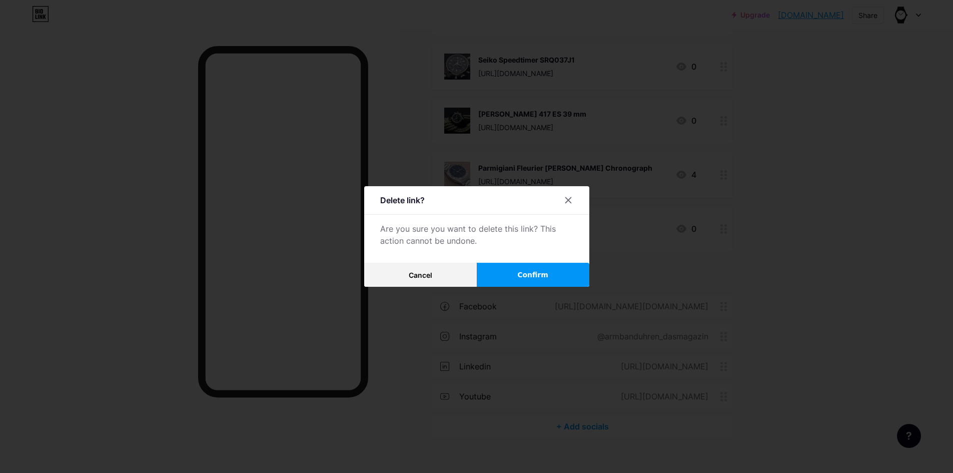
click at [512, 274] on button "Confirm" at bounding box center [533, 275] width 113 height 24
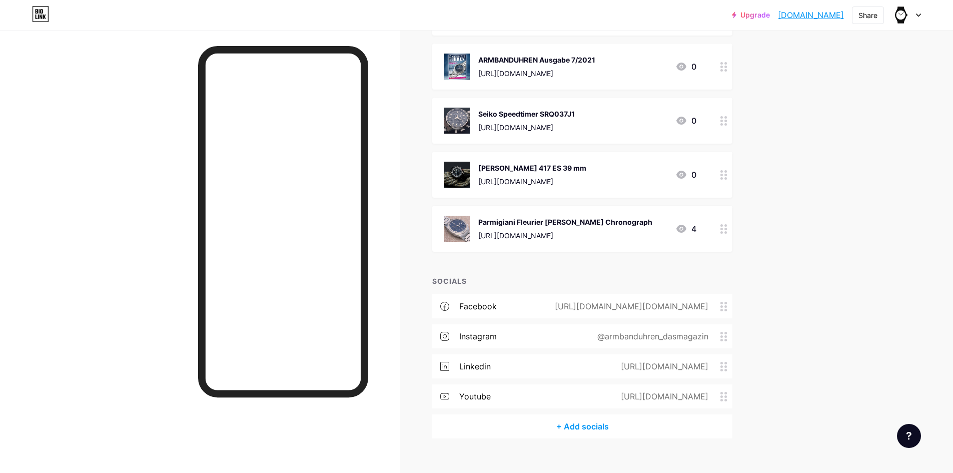
click at [466, 206] on div "Parmigiani Fleurier [PERSON_NAME] Chronograph [URL][DOMAIN_NAME] 4" at bounding box center [582, 229] width 300 height 46
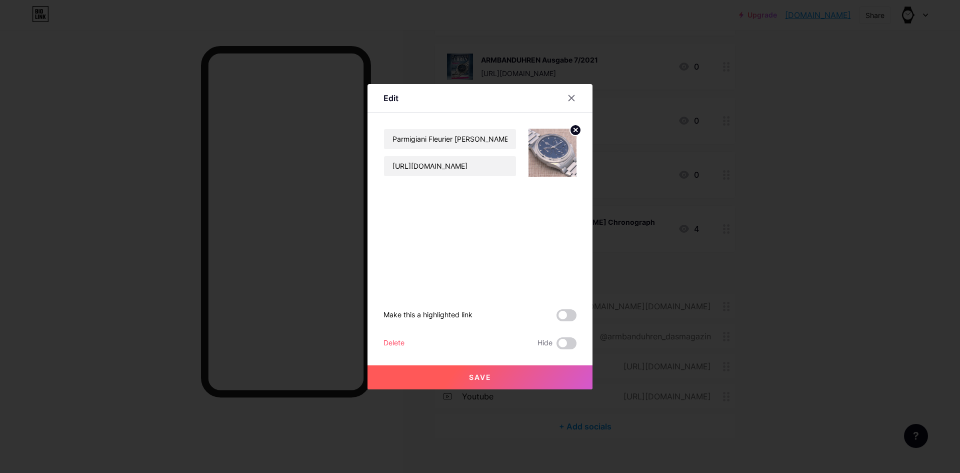
click at [394, 340] on div "Delete" at bounding box center [394, 343] width 21 height 12
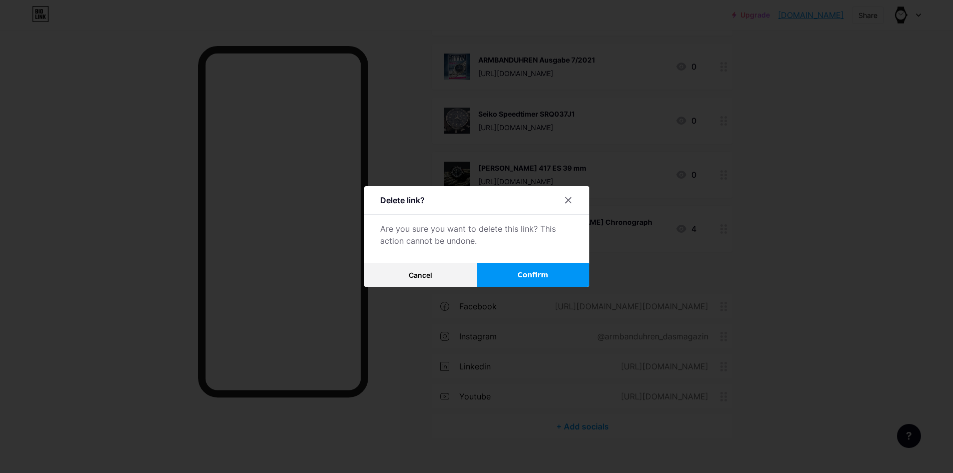
click at [542, 271] on span "Confirm" at bounding box center [532, 275] width 31 height 11
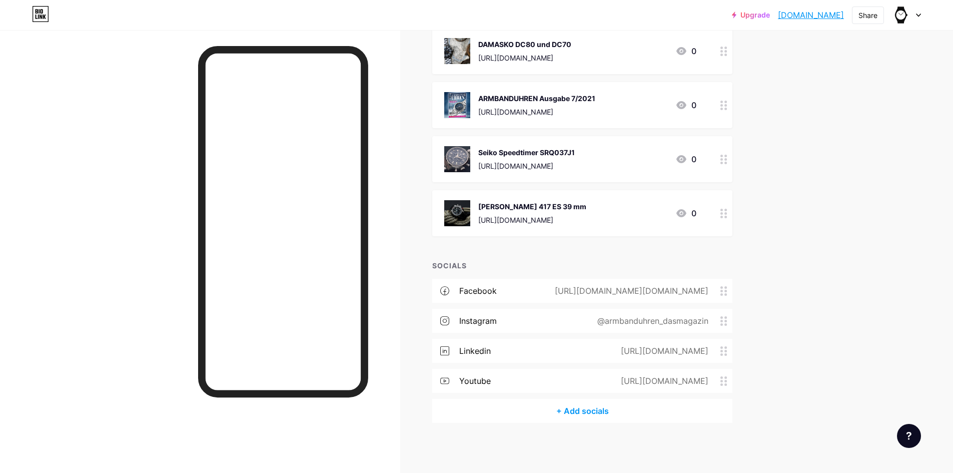
scroll to position [9257, 0]
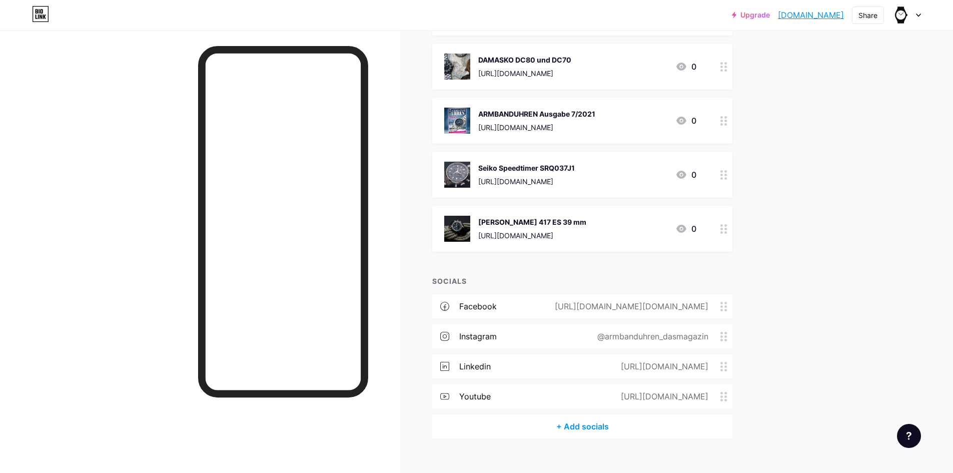
click at [459, 216] on img at bounding box center [457, 229] width 26 height 26
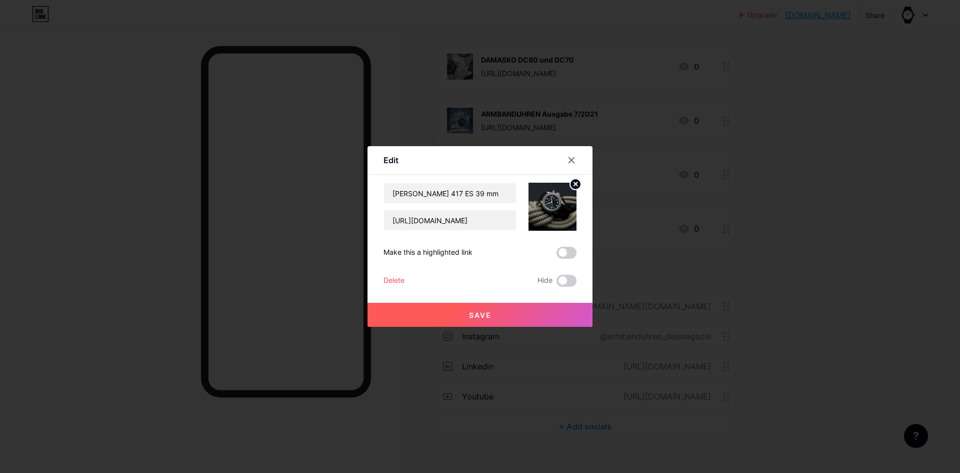
click at [393, 278] on div "Delete" at bounding box center [394, 281] width 21 height 12
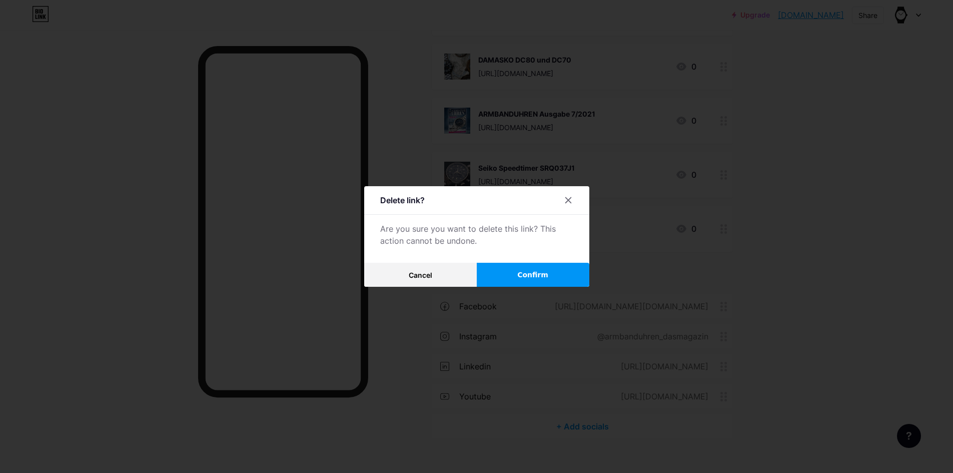
click at [531, 275] on span "Confirm" at bounding box center [532, 275] width 31 height 11
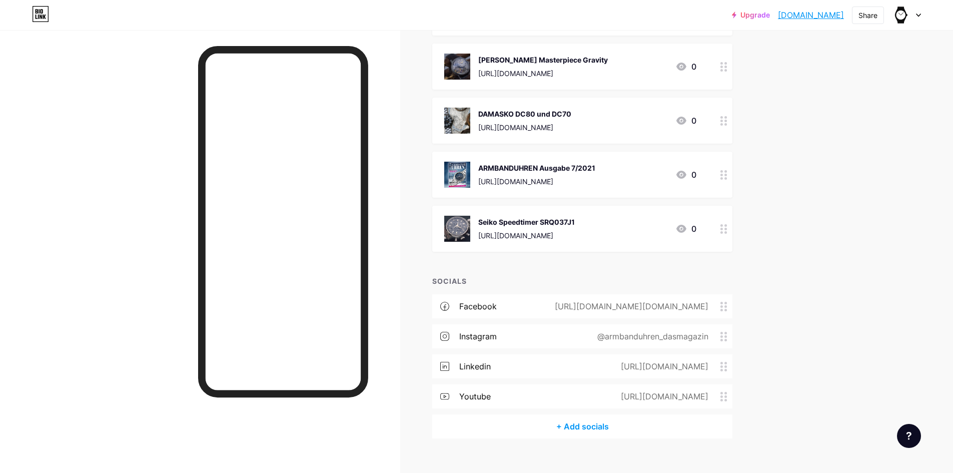
click at [449, 217] on img at bounding box center [457, 229] width 26 height 26
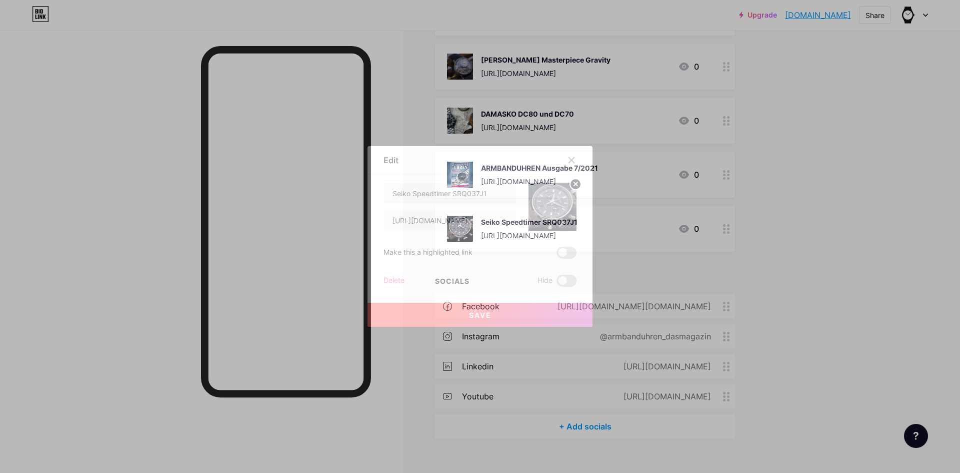
drag, startPoint x: 391, startPoint y: 274, endPoint x: 398, endPoint y: 276, distance: 6.7
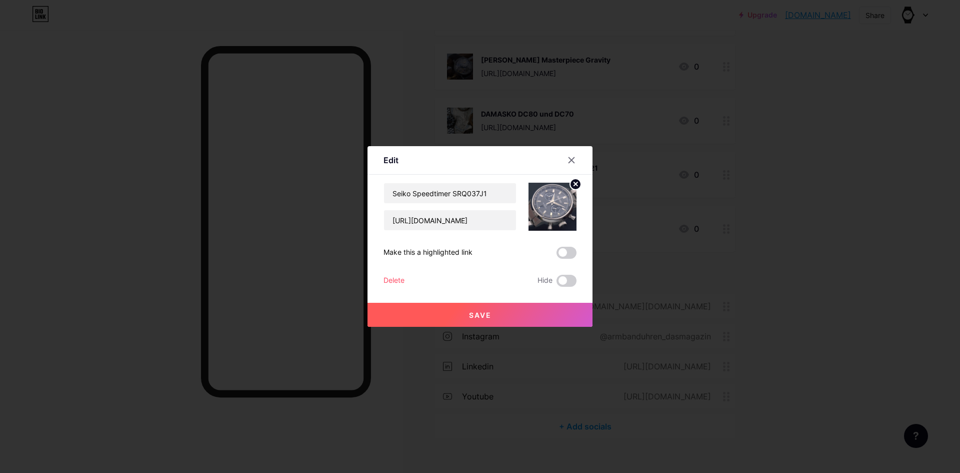
click at [391, 274] on div "Seiko Speedtimer SRQ037J1 [URL][DOMAIN_NAME] Make this a highlighted link Delet…" at bounding box center [480, 235] width 193 height 104
click at [398, 277] on div "Delete" at bounding box center [394, 281] width 21 height 12
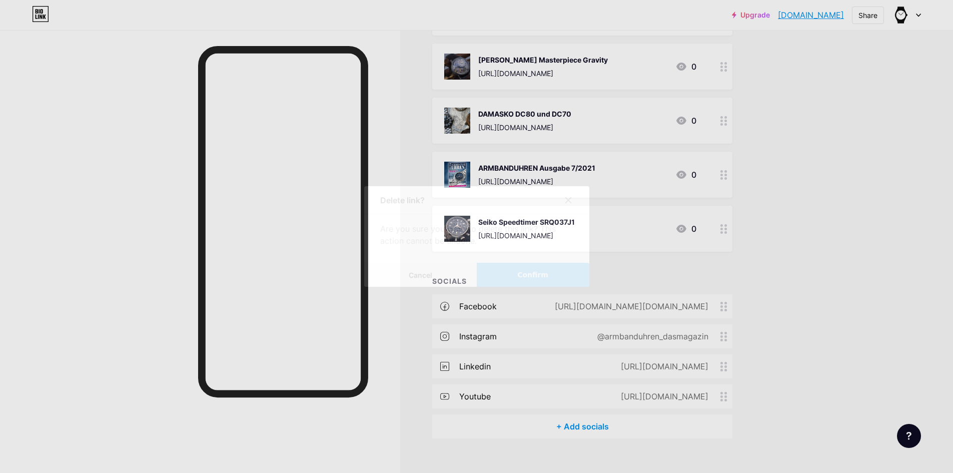
click at [556, 272] on button "Confirm" at bounding box center [533, 275] width 113 height 24
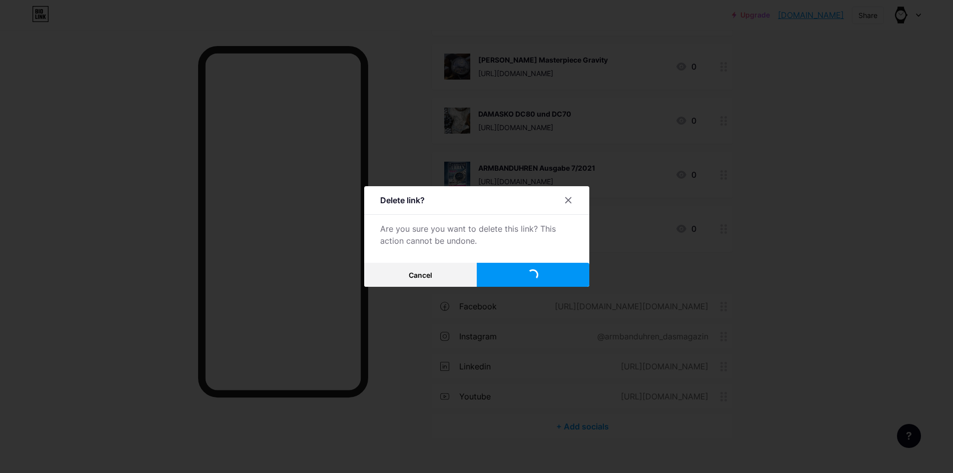
scroll to position [9149, 0]
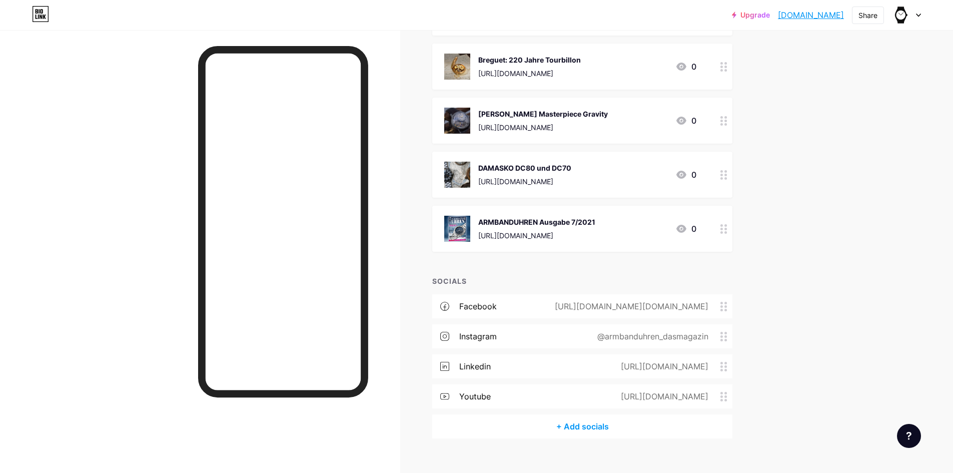
click at [462, 216] on img at bounding box center [457, 229] width 26 height 26
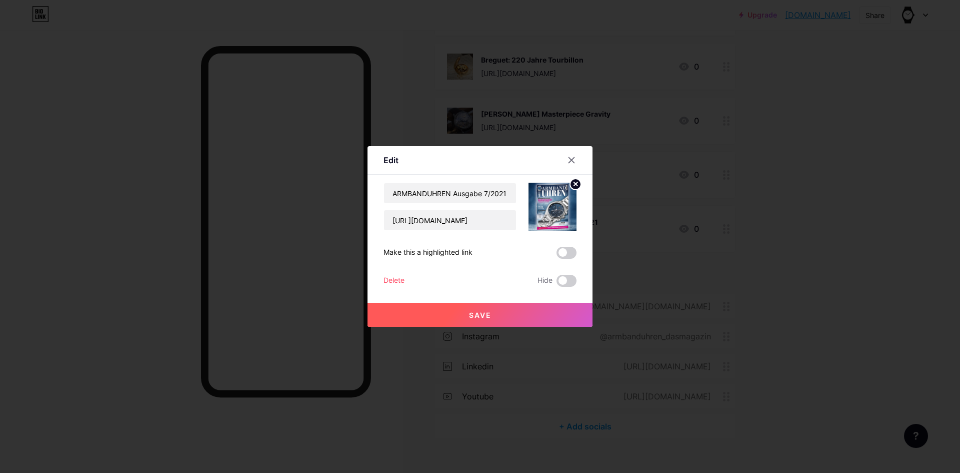
click at [394, 279] on div "Delete" at bounding box center [394, 281] width 21 height 12
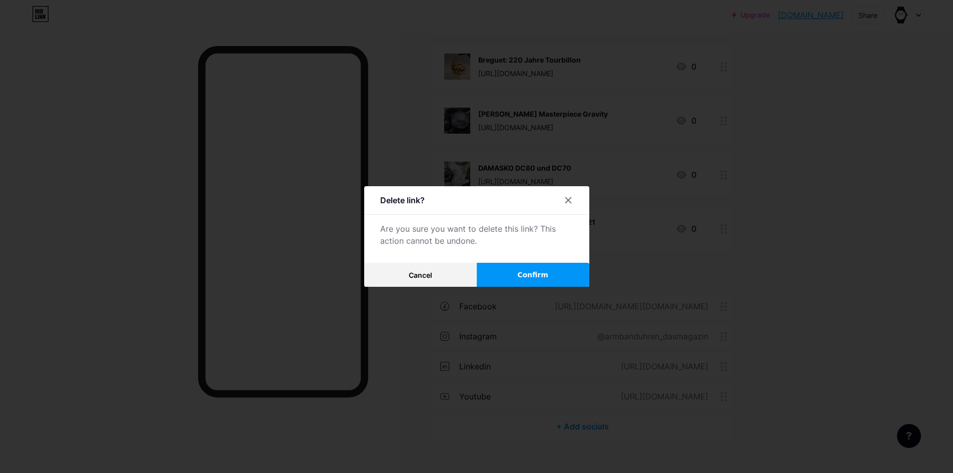
click at [548, 270] on button "Confirm" at bounding box center [533, 275] width 113 height 24
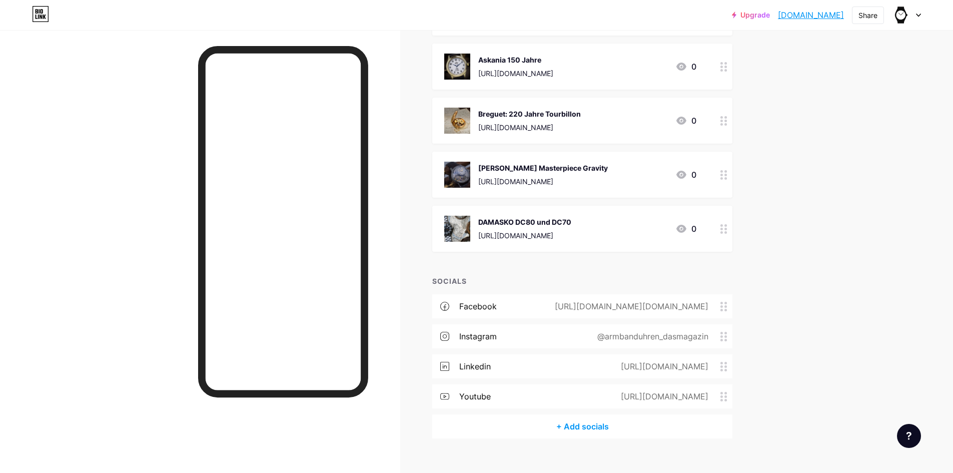
click at [458, 216] on img at bounding box center [457, 229] width 26 height 26
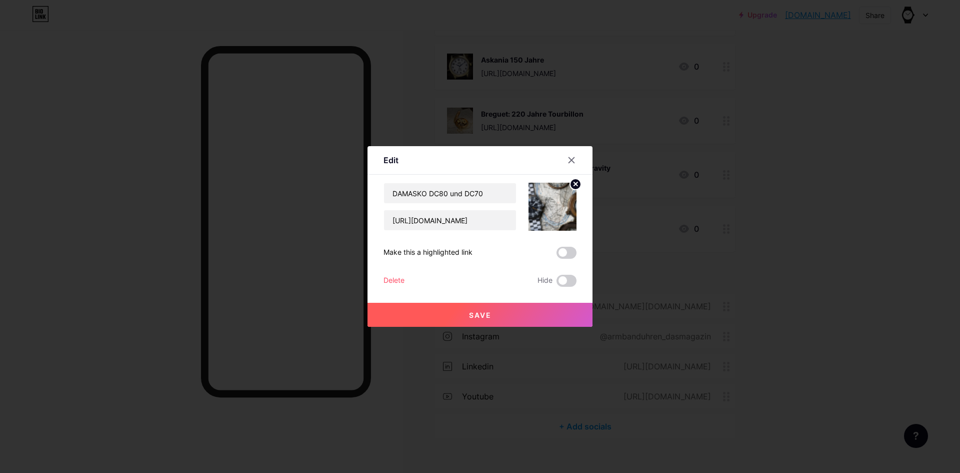
click at [394, 282] on div "Delete" at bounding box center [394, 281] width 21 height 12
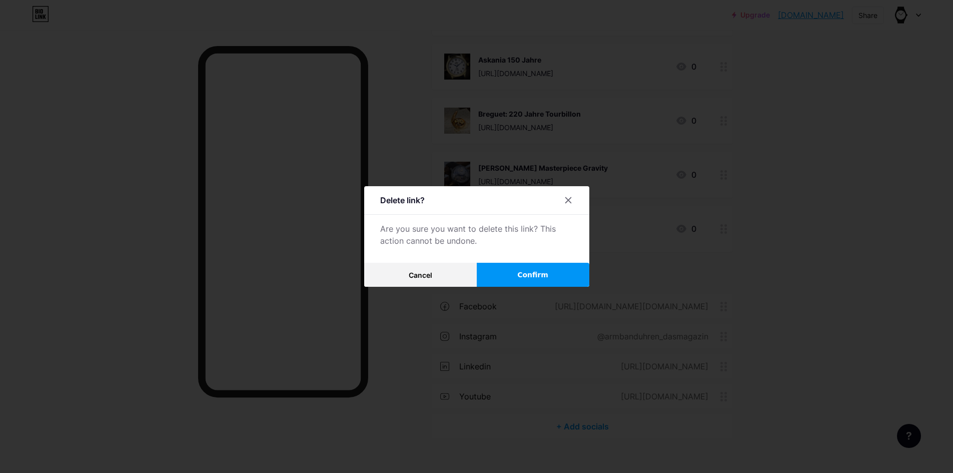
click at [540, 270] on span "Confirm" at bounding box center [532, 275] width 31 height 11
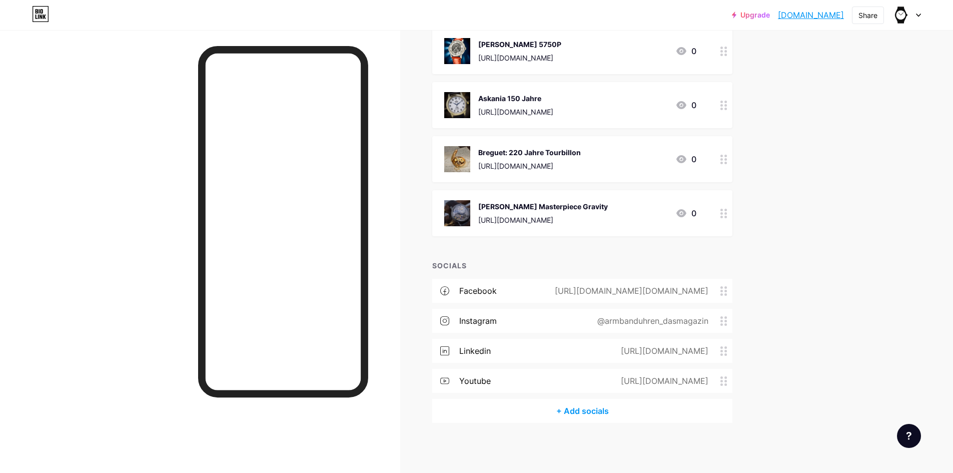
scroll to position [9041, 0]
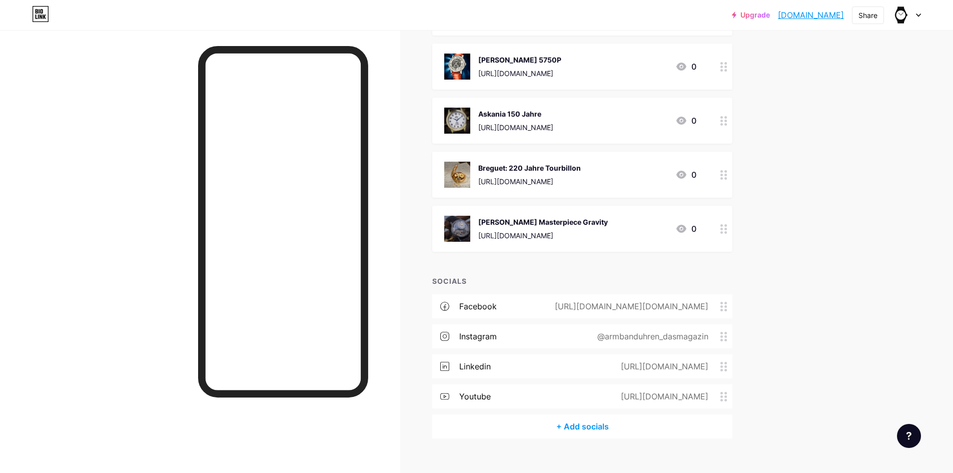
click at [457, 216] on img at bounding box center [457, 229] width 26 height 26
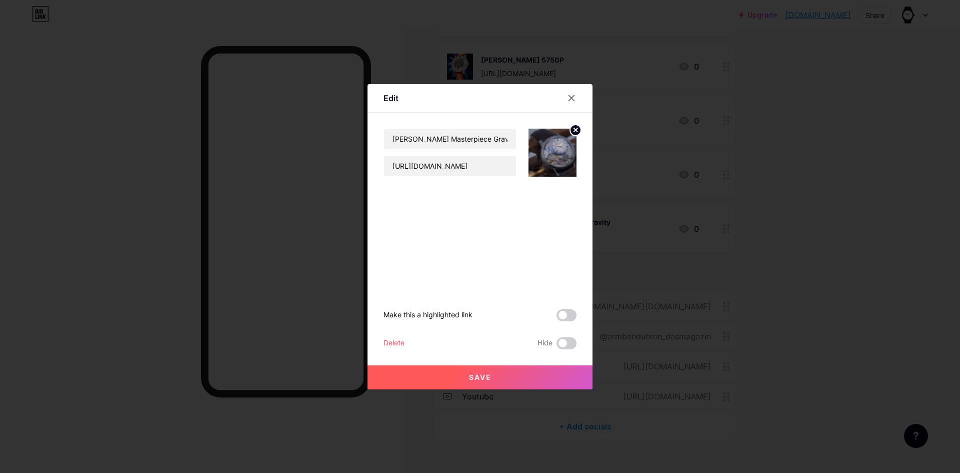
click at [396, 341] on div "Delete" at bounding box center [394, 343] width 21 height 12
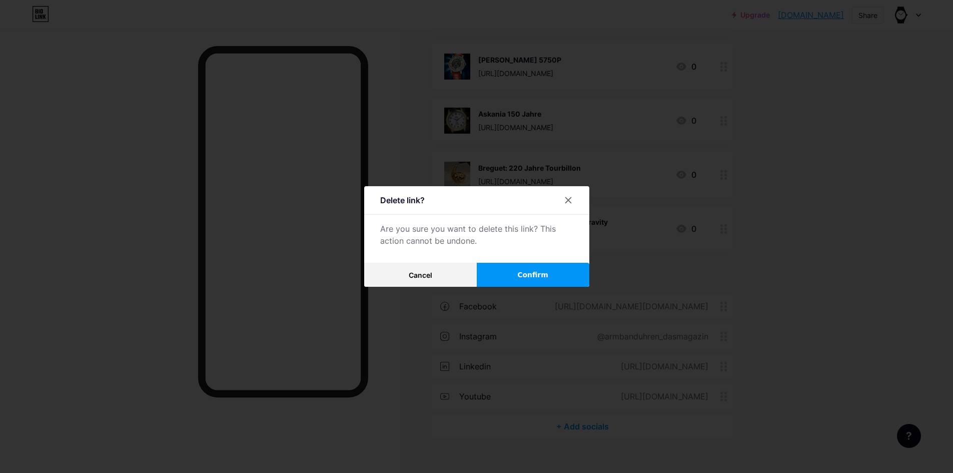
click at [549, 272] on button "Confirm" at bounding box center [533, 275] width 113 height 24
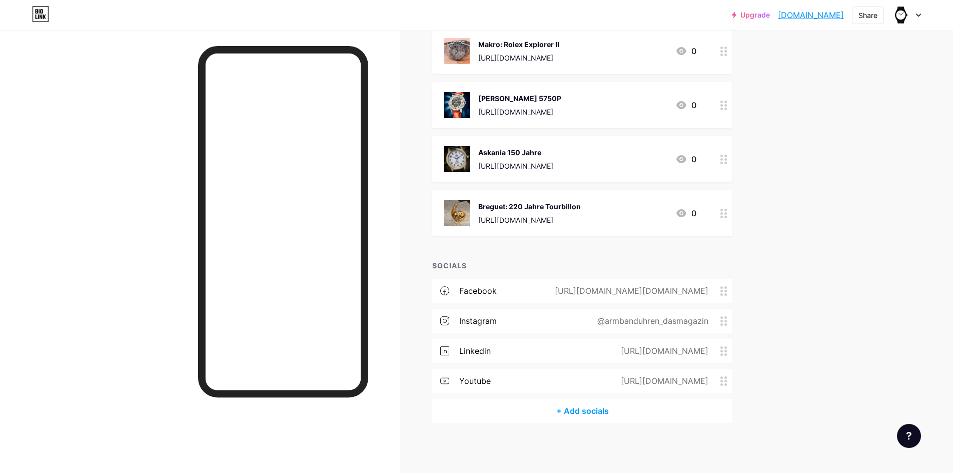
scroll to position [8987, 0]
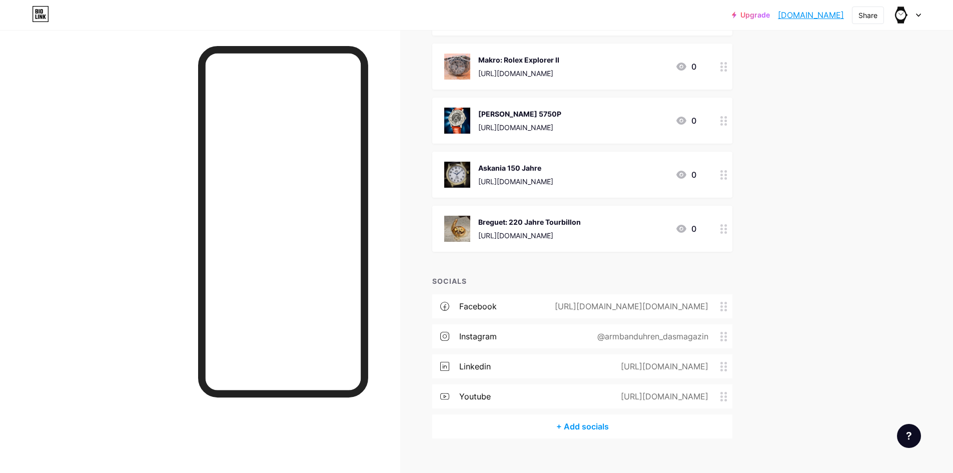
click at [456, 216] on img at bounding box center [457, 229] width 26 height 26
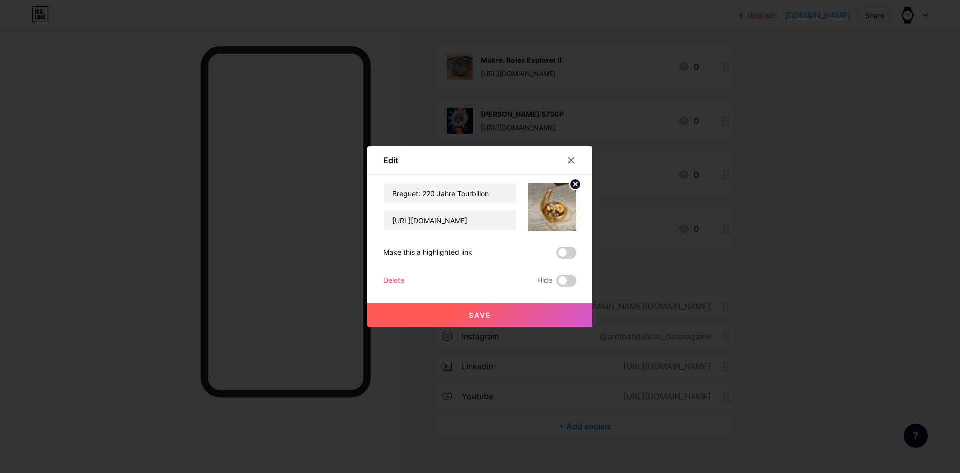
click at [391, 280] on div "Delete" at bounding box center [394, 281] width 21 height 12
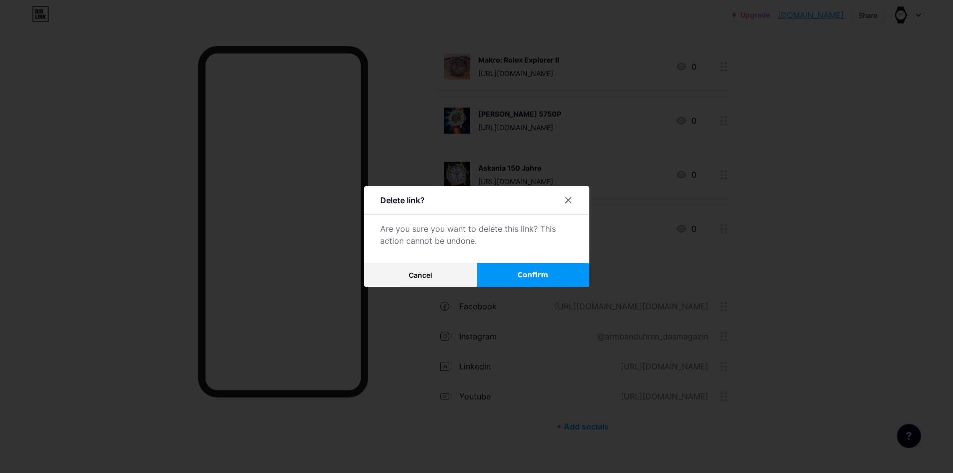
click at [497, 274] on button "Confirm" at bounding box center [533, 275] width 113 height 24
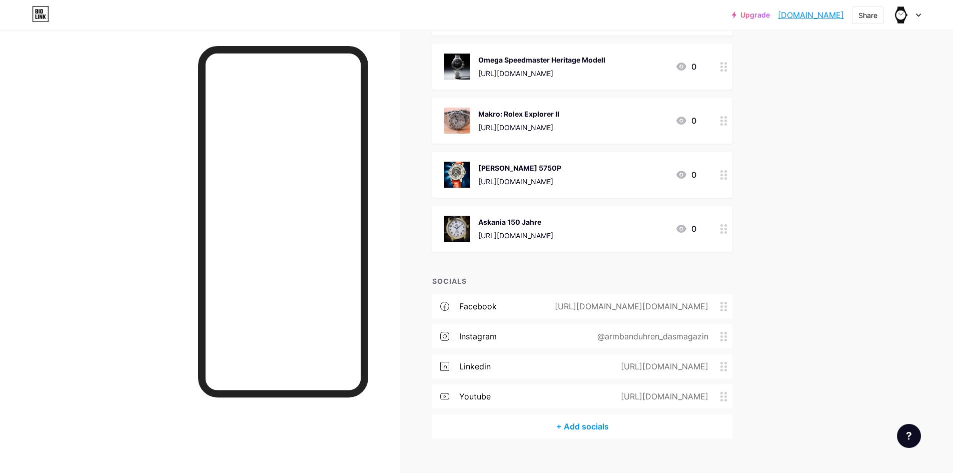
click at [451, 216] on img at bounding box center [457, 229] width 26 height 26
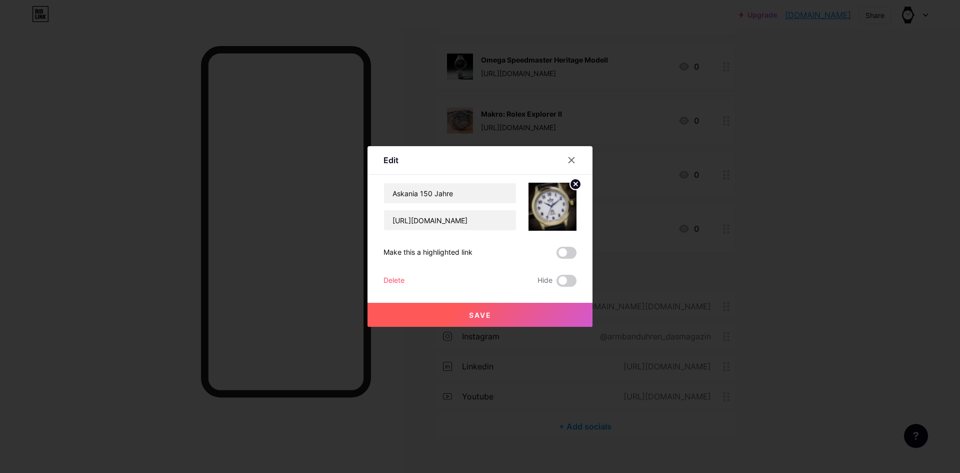
click at [393, 277] on div "Delete" at bounding box center [394, 281] width 21 height 12
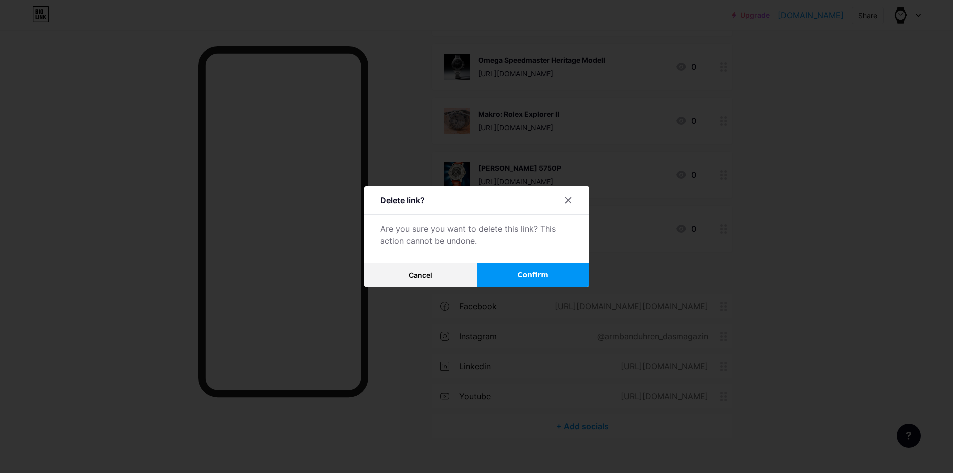
click at [527, 268] on button "Confirm" at bounding box center [533, 275] width 113 height 24
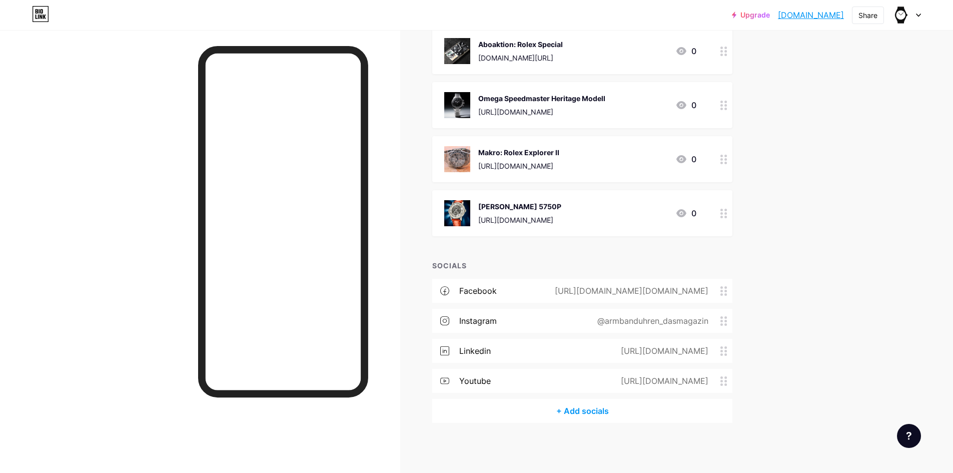
scroll to position [8879, 0]
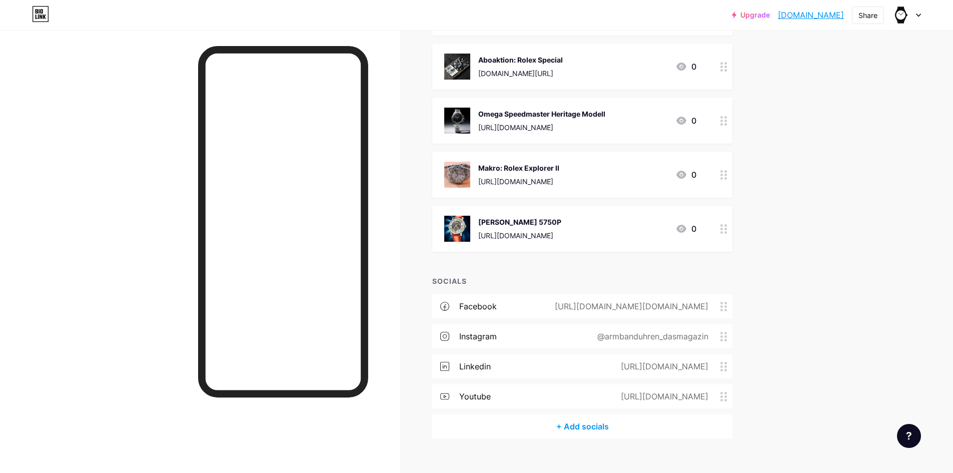
click at [455, 216] on img at bounding box center [457, 229] width 26 height 26
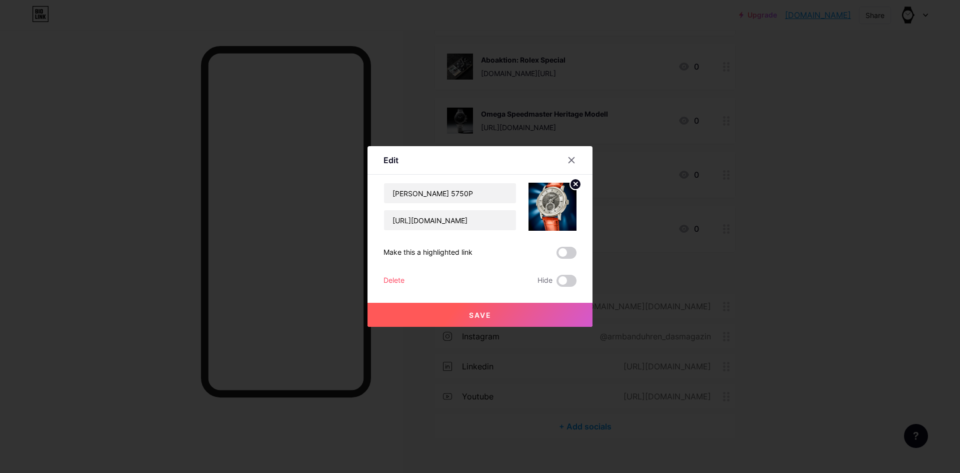
click at [395, 280] on div "Delete" at bounding box center [394, 281] width 21 height 12
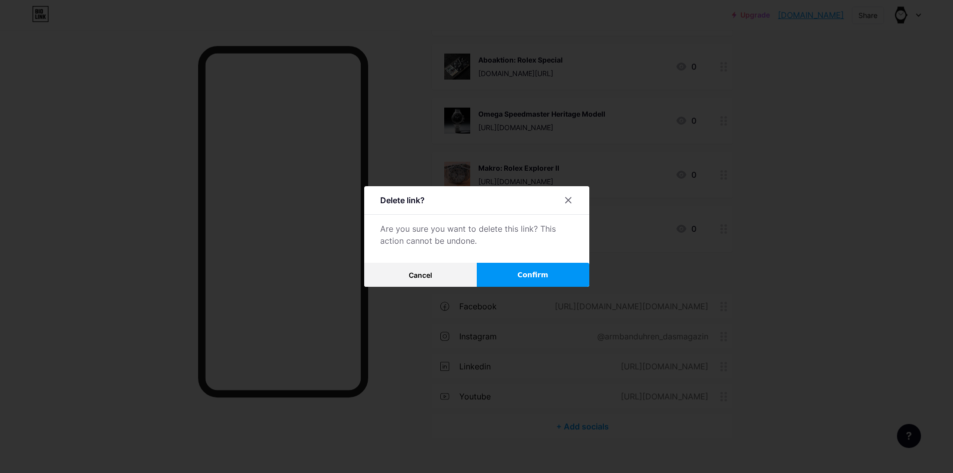
click at [522, 271] on span "Confirm" at bounding box center [532, 275] width 31 height 11
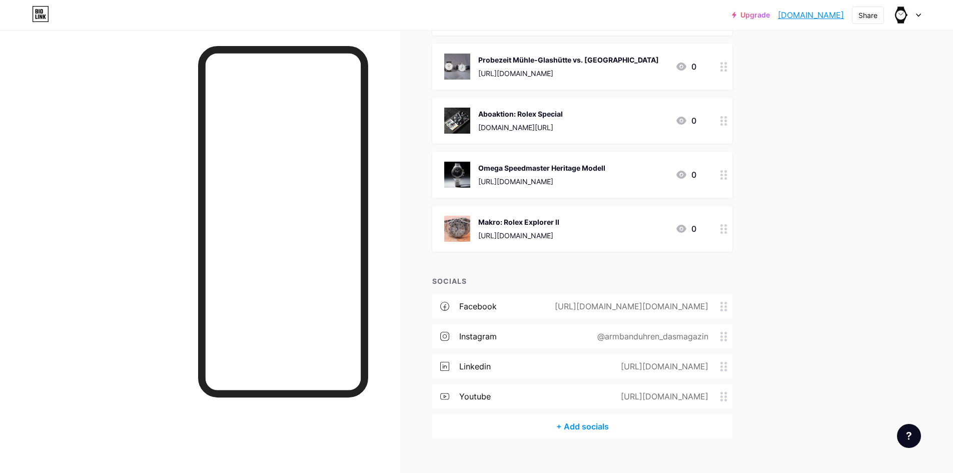
click at [457, 216] on img at bounding box center [457, 229] width 26 height 26
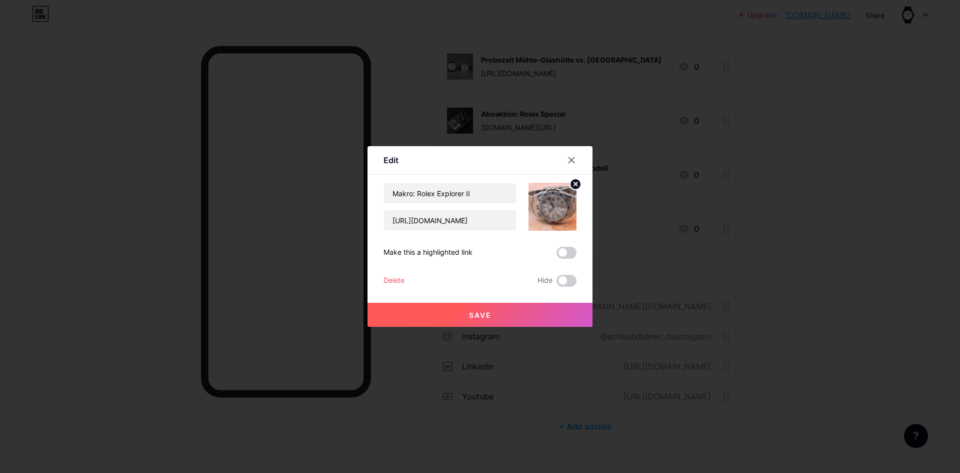
click at [396, 281] on div "Delete" at bounding box center [394, 281] width 21 height 12
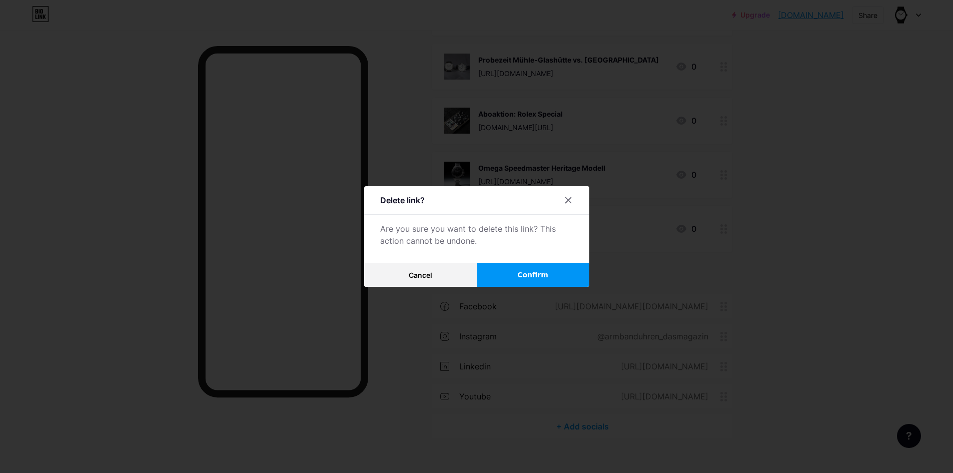
click at [520, 279] on span "Confirm" at bounding box center [532, 275] width 31 height 11
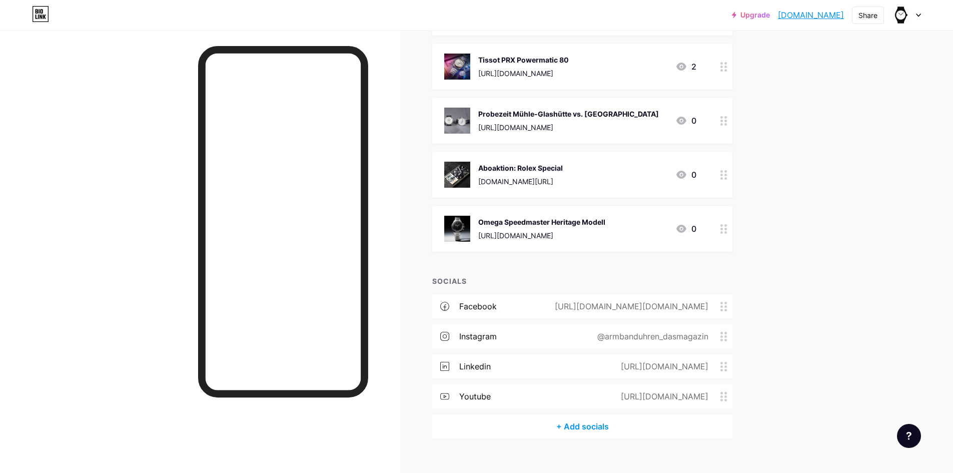
click at [459, 206] on div "Omega Speedmaster Heritage Modell [URL][DOMAIN_NAME] 0" at bounding box center [582, 229] width 300 height 46
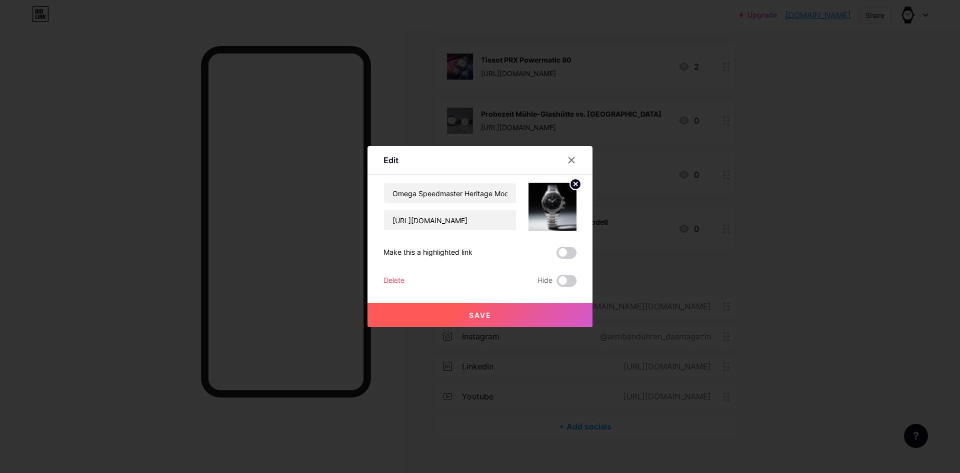
click at [395, 279] on div "Delete" at bounding box center [394, 281] width 21 height 12
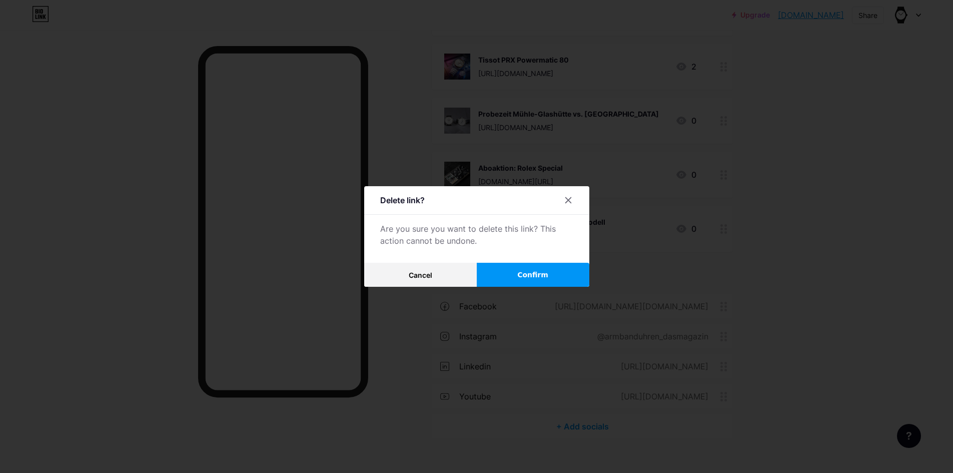
click at [521, 270] on span "Confirm" at bounding box center [532, 275] width 31 height 11
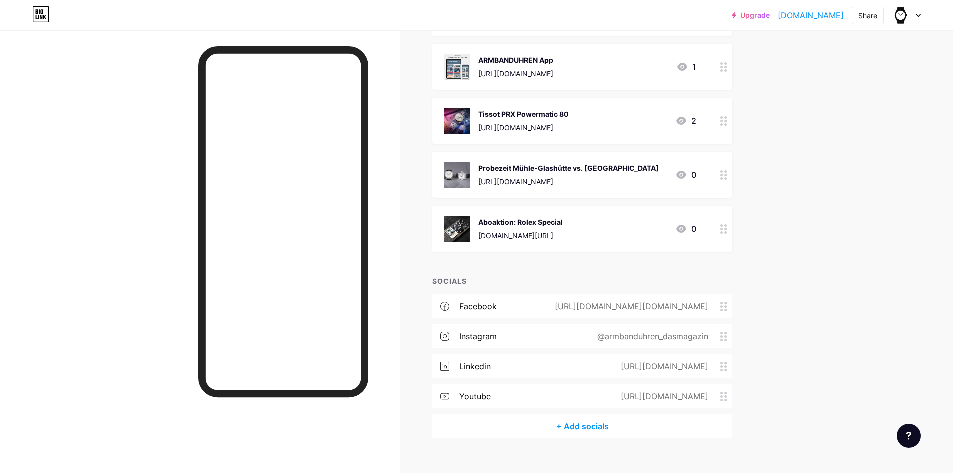
click at [454, 216] on img at bounding box center [457, 229] width 26 height 26
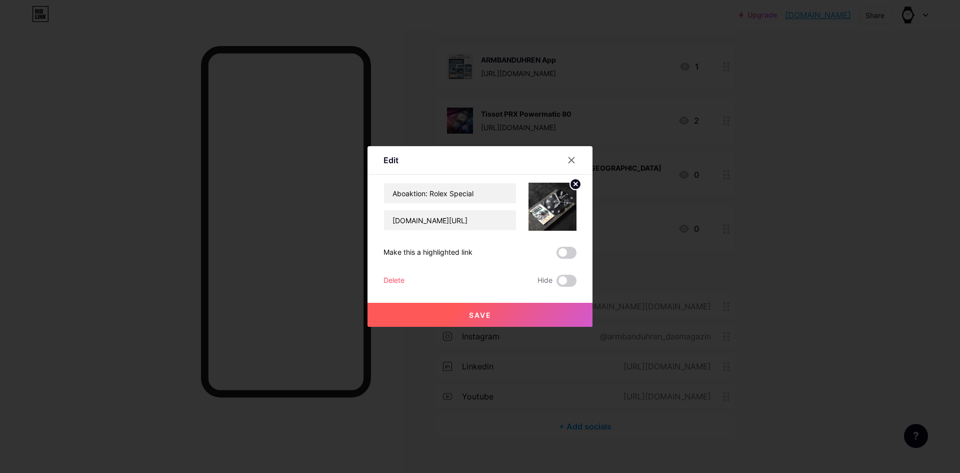
click at [394, 276] on div "Delete" at bounding box center [394, 281] width 21 height 12
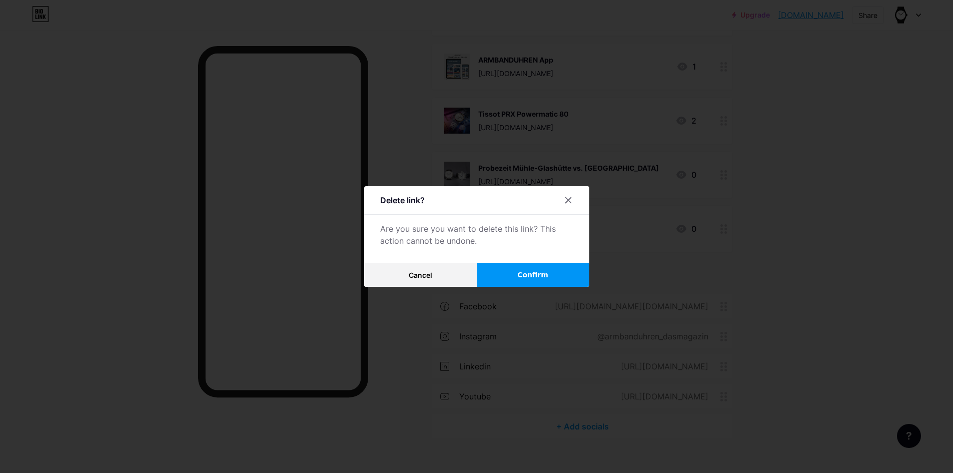
click at [532, 271] on span "Confirm" at bounding box center [532, 275] width 31 height 11
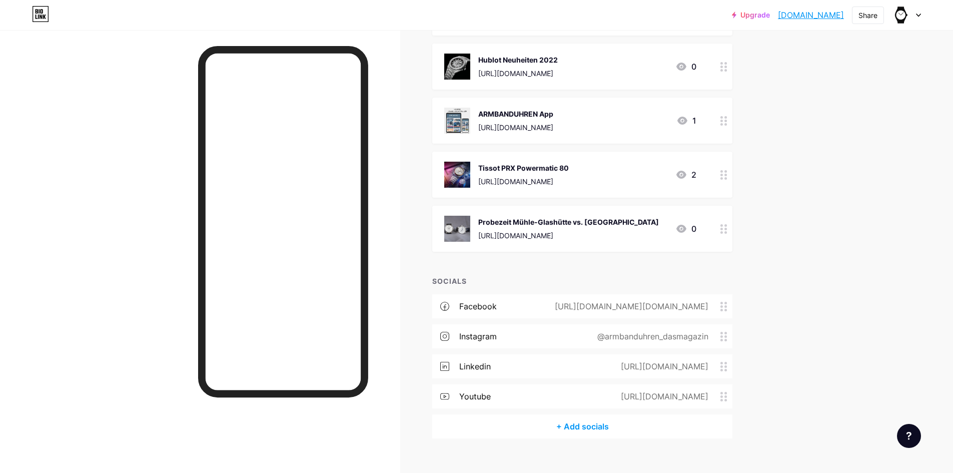
click at [467, 216] on img at bounding box center [457, 229] width 26 height 26
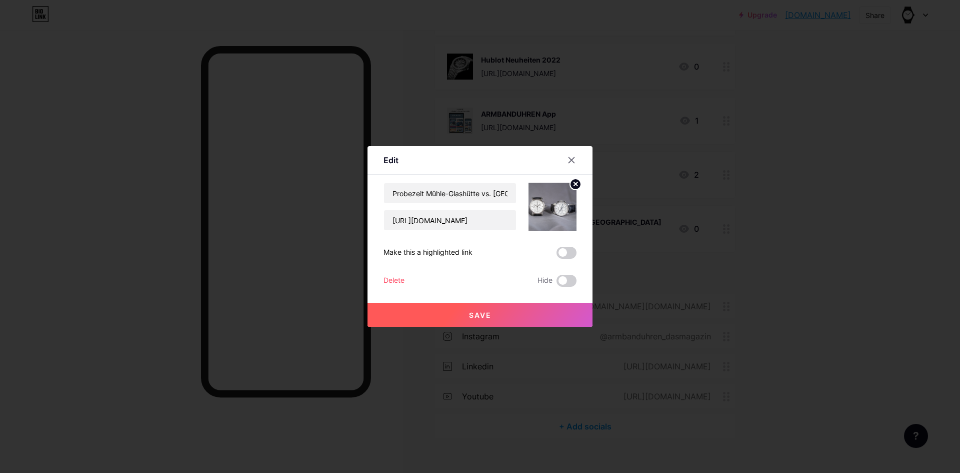
click at [392, 280] on div "Delete" at bounding box center [394, 281] width 21 height 12
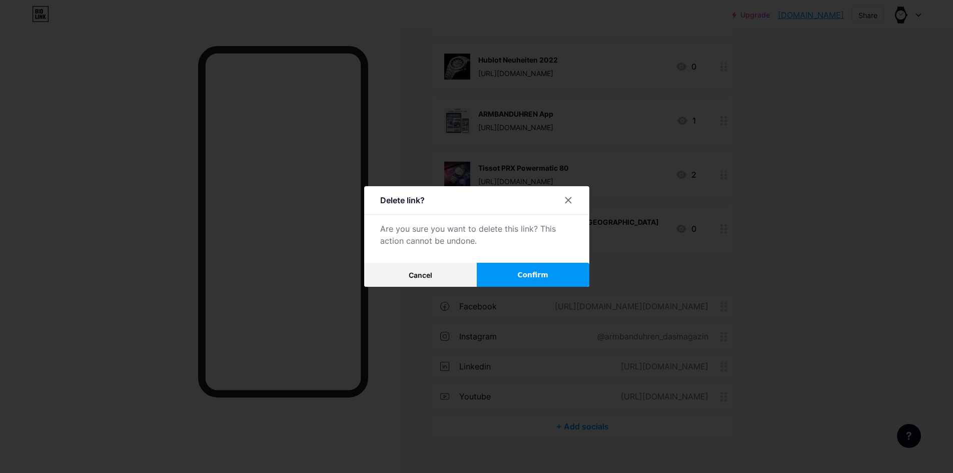
click at [506, 275] on button "Confirm" at bounding box center [533, 275] width 113 height 24
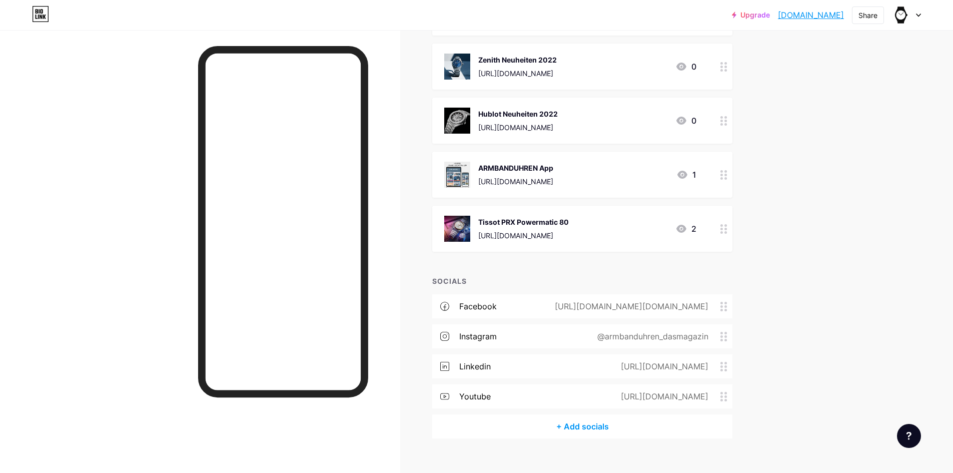
click at [455, 206] on div "Tissot PRX Powermatic 80 [URL][DOMAIN_NAME] 2" at bounding box center [582, 229] width 300 height 46
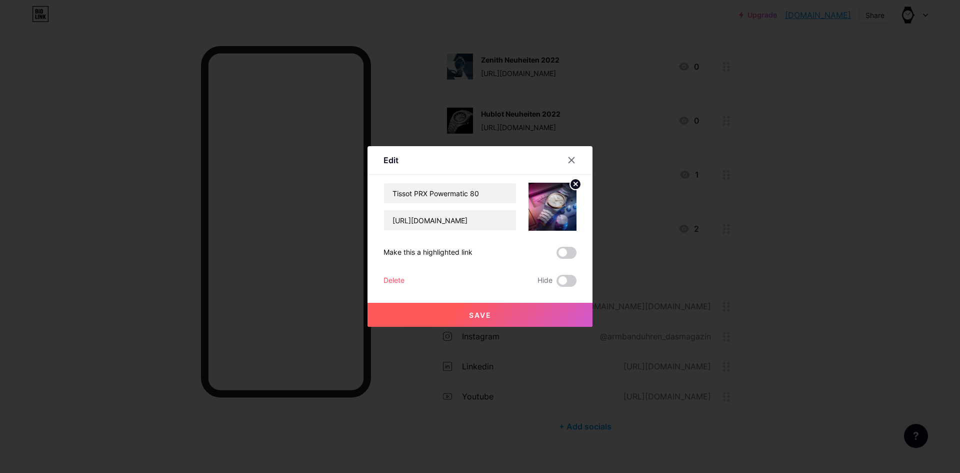
click at [395, 276] on div "Delete" at bounding box center [394, 281] width 21 height 12
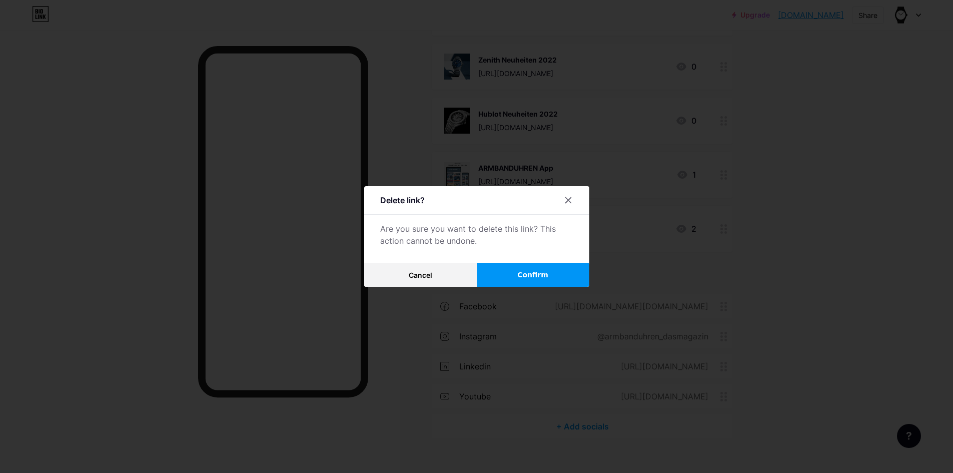
click at [504, 271] on button "Confirm" at bounding box center [533, 275] width 113 height 24
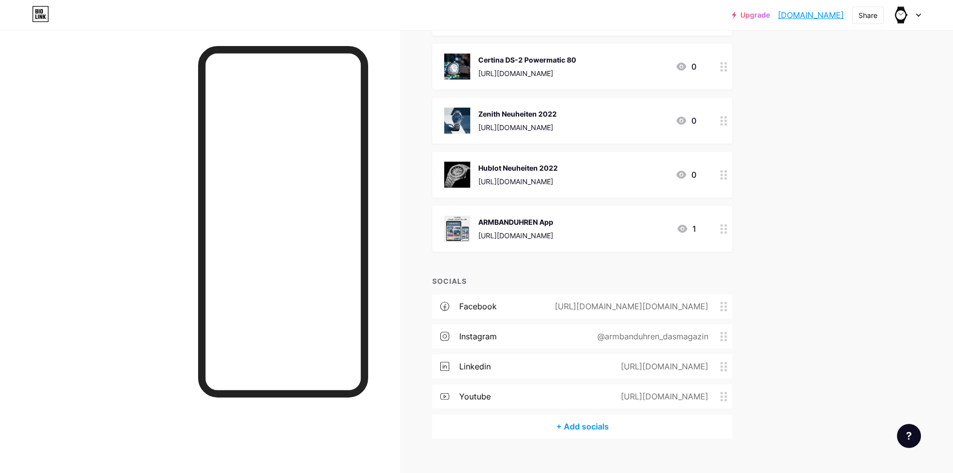
click at [454, 216] on img at bounding box center [457, 229] width 26 height 26
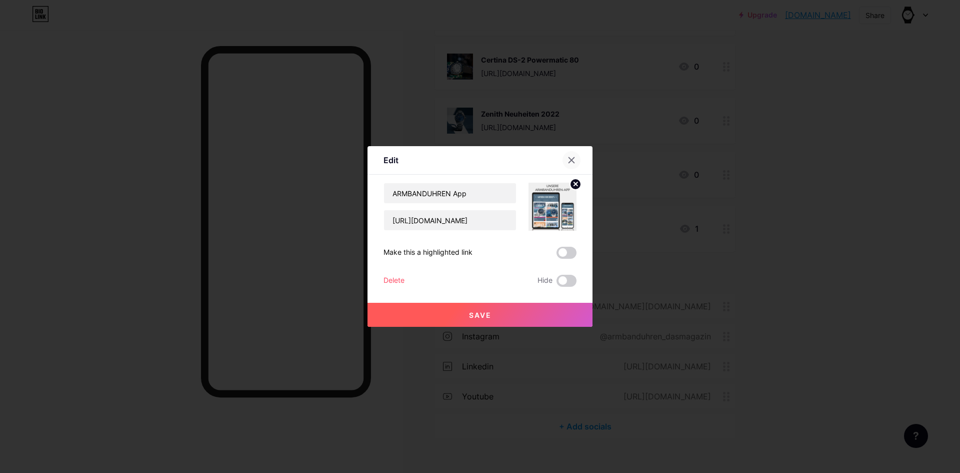
click at [566, 156] on div at bounding box center [572, 160] width 18 height 18
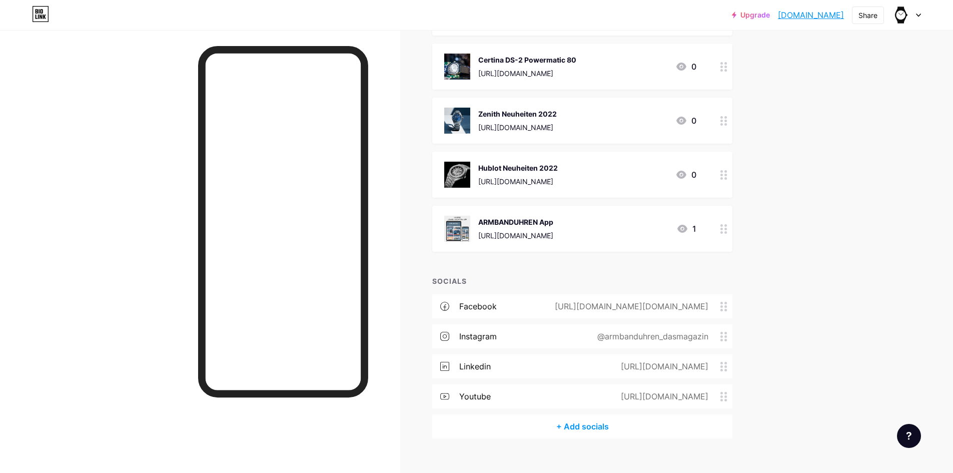
click at [466, 162] on img at bounding box center [457, 175] width 26 height 26
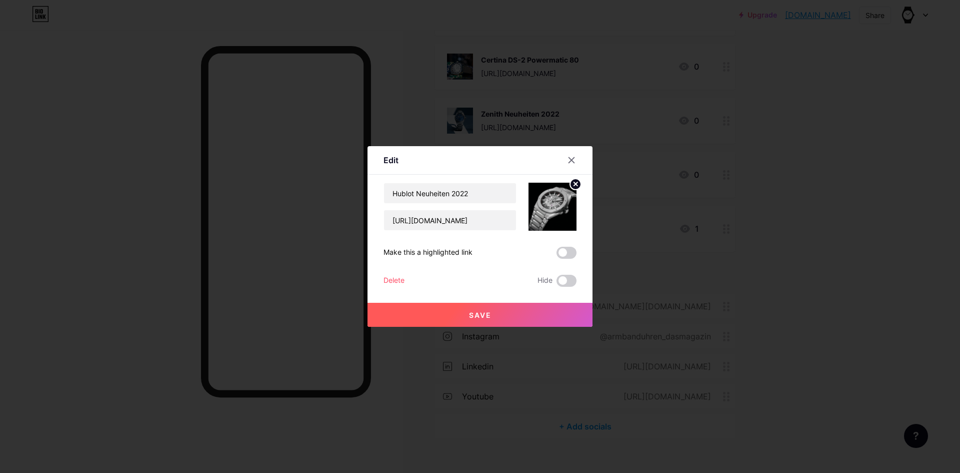
click at [398, 276] on div "Delete" at bounding box center [394, 281] width 21 height 12
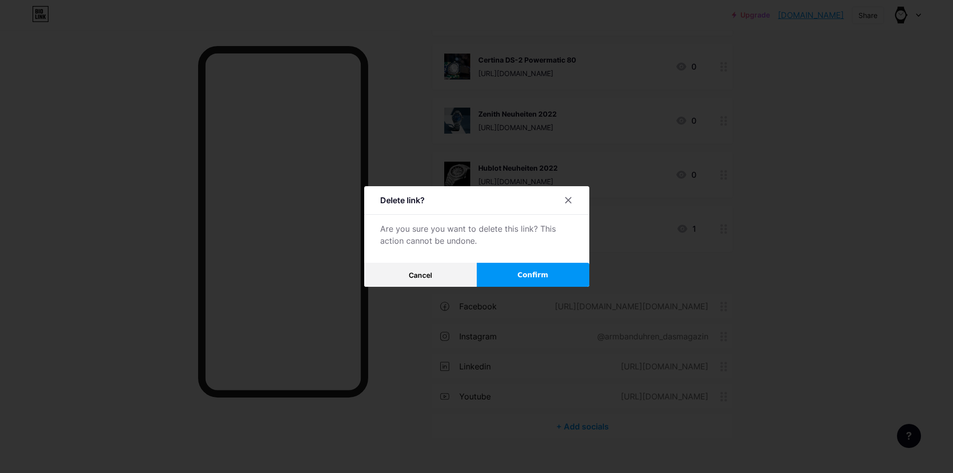
click at [546, 271] on button "Confirm" at bounding box center [533, 275] width 113 height 24
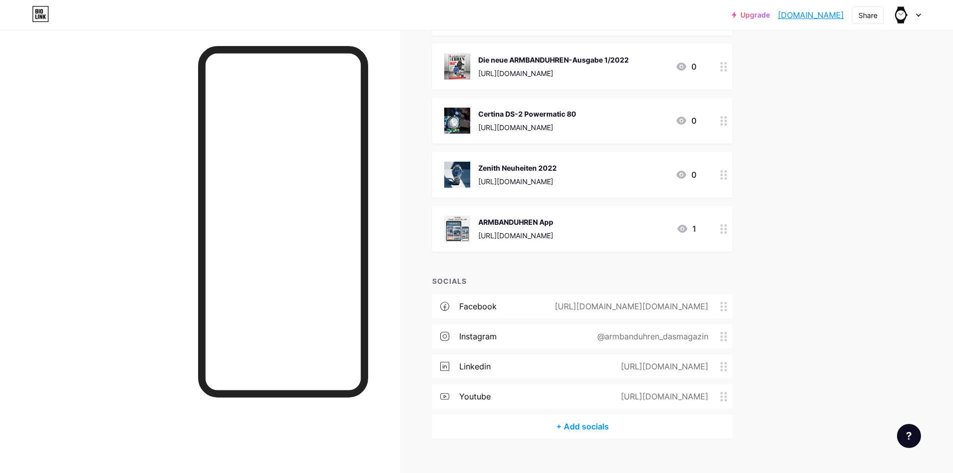
click at [464, 162] on img at bounding box center [457, 175] width 26 height 26
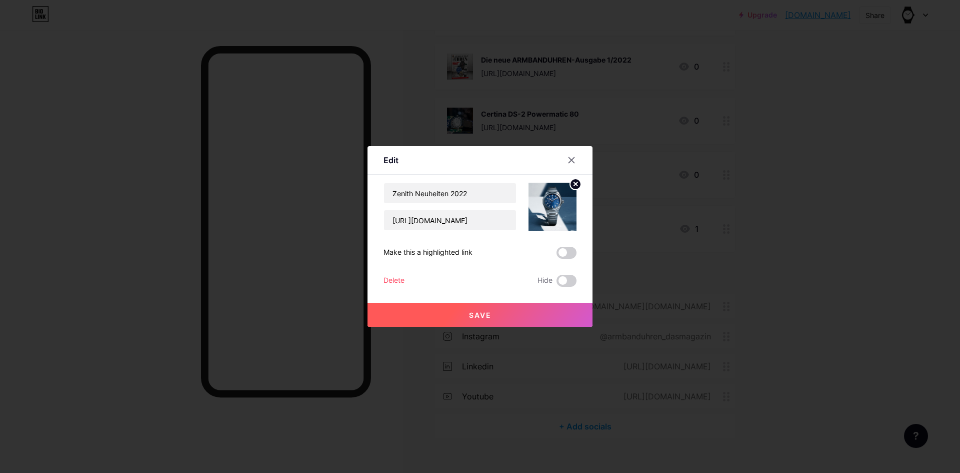
click at [396, 278] on div "Delete" at bounding box center [394, 281] width 21 height 12
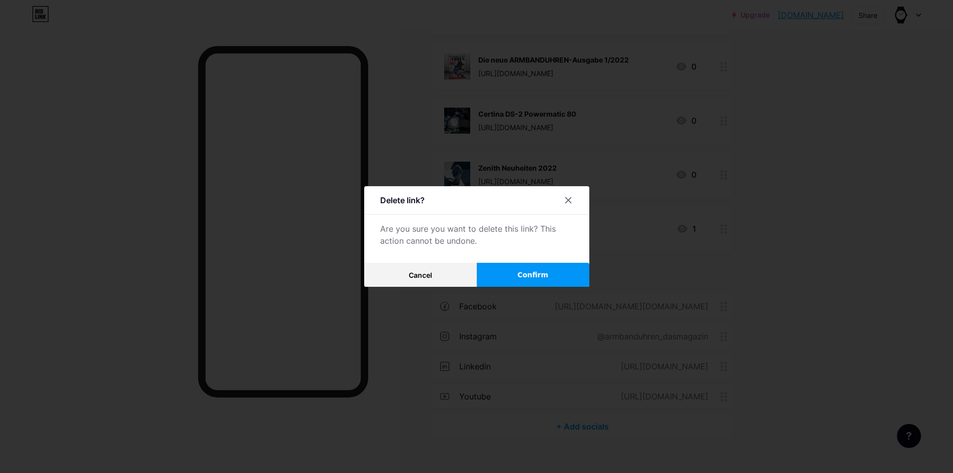
click at [537, 280] on span "Confirm" at bounding box center [532, 275] width 31 height 11
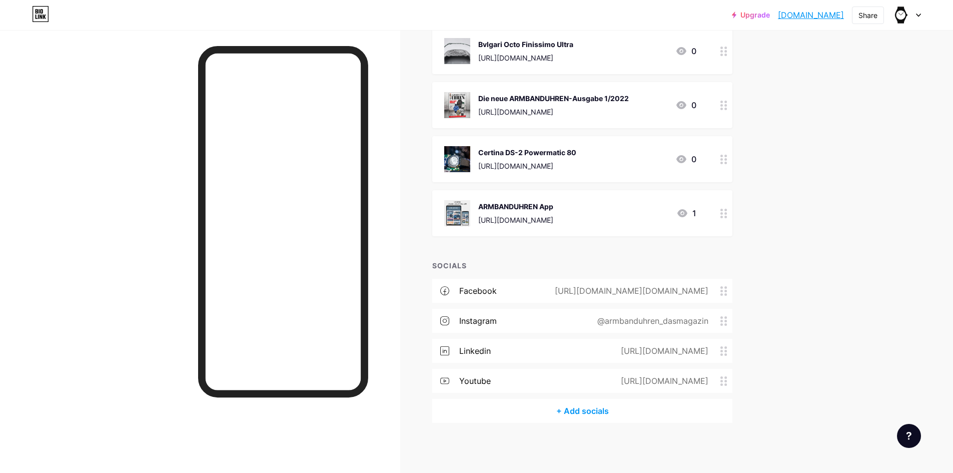
scroll to position [8447, 0]
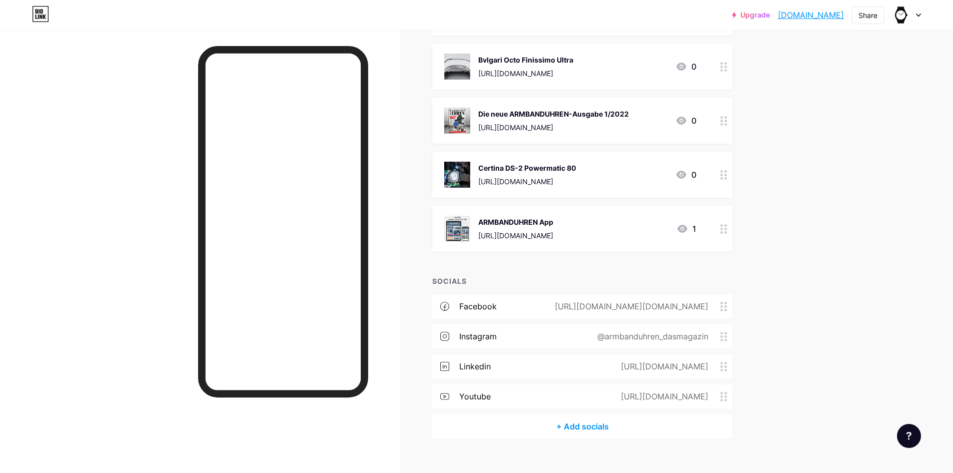
click at [462, 162] on img at bounding box center [457, 175] width 26 height 26
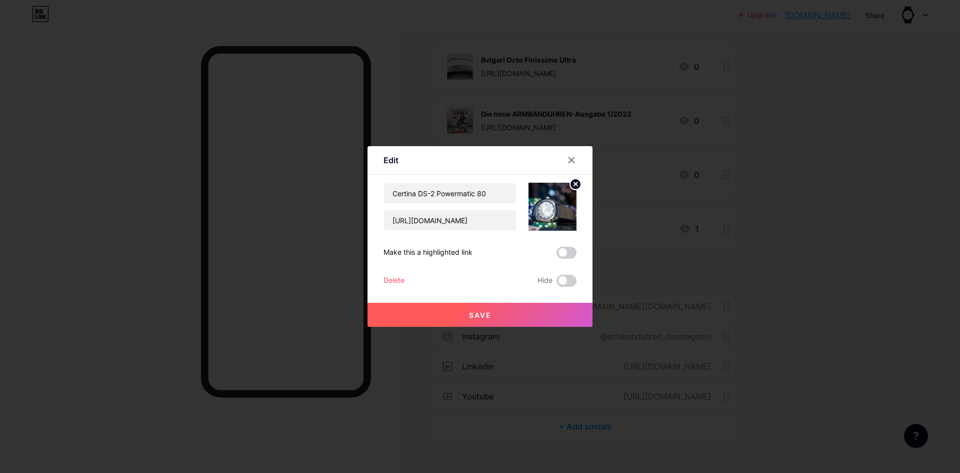
click at [393, 277] on div "Delete" at bounding box center [394, 281] width 21 height 12
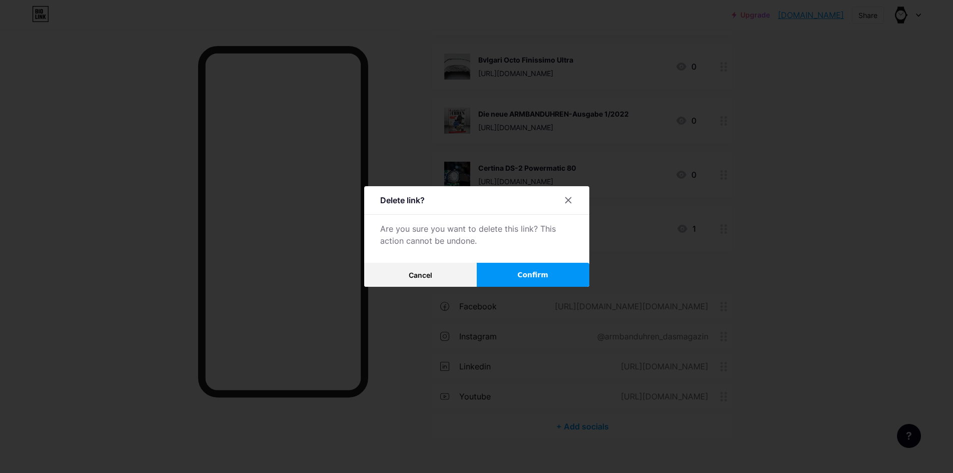
click at [522, 266] on button "Confirm" at bounding box center [533, 275] width 113 height 24
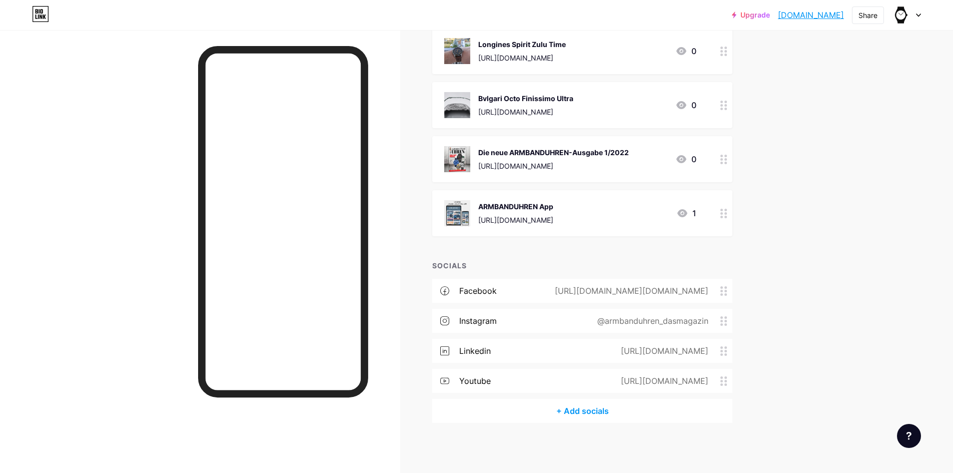
scroll to position [8393, 0]
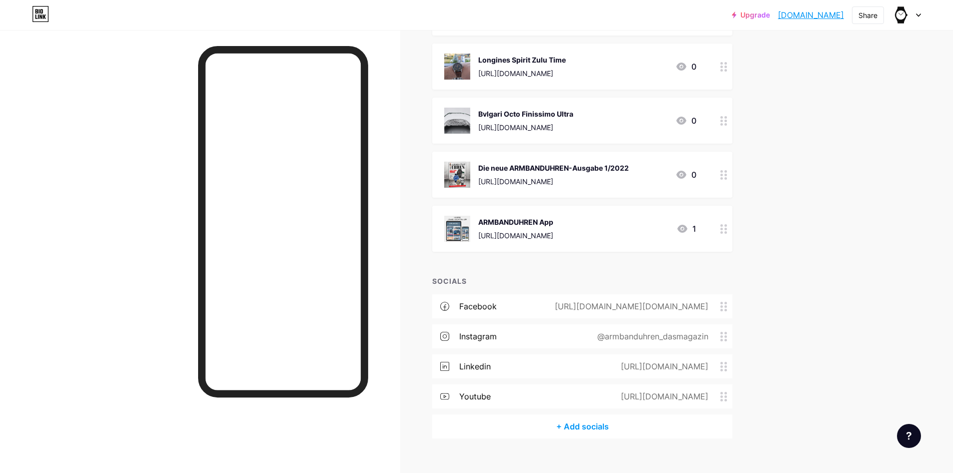
click at [456, 162] on img at bounding box center [457, 175] width 26 height 26
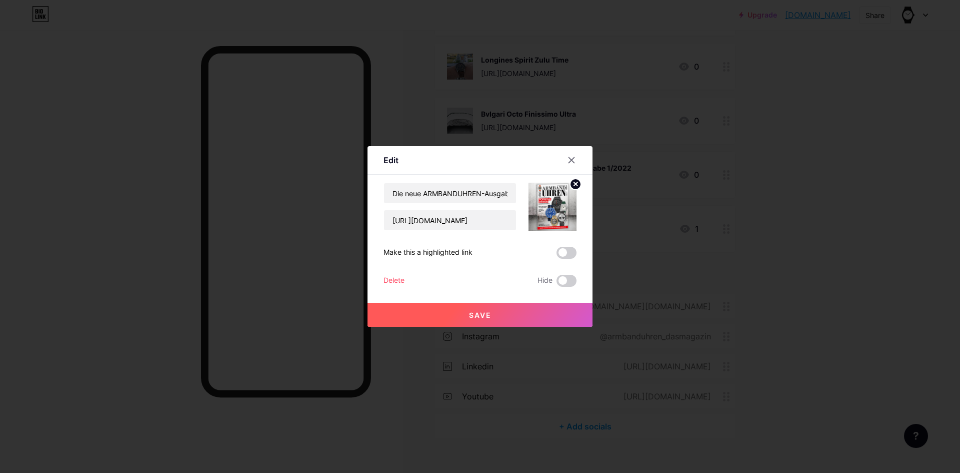
click at [396, 277] on div "Delete" at bounding box center [394, 281] width 21 height 12
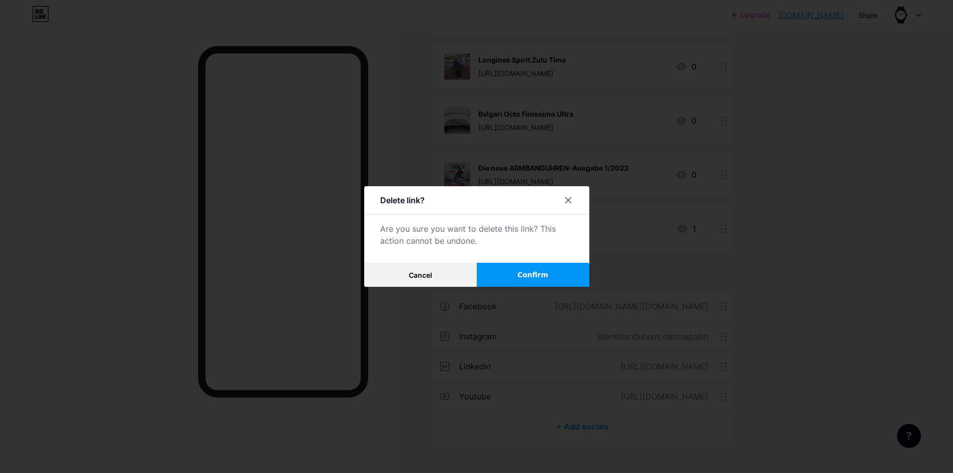
click at [512, 284] on button "Confirm" at bounding box center [533, 275] width 113 height 24
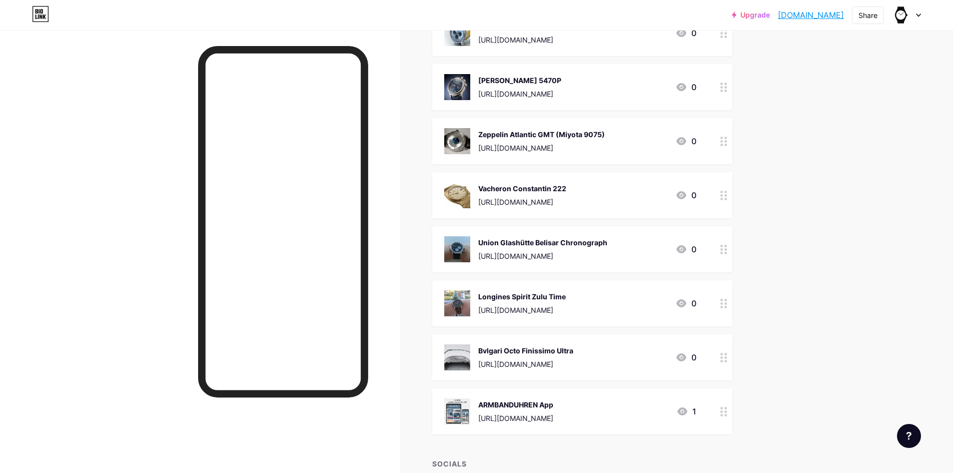
scroll to position [8139, 0]
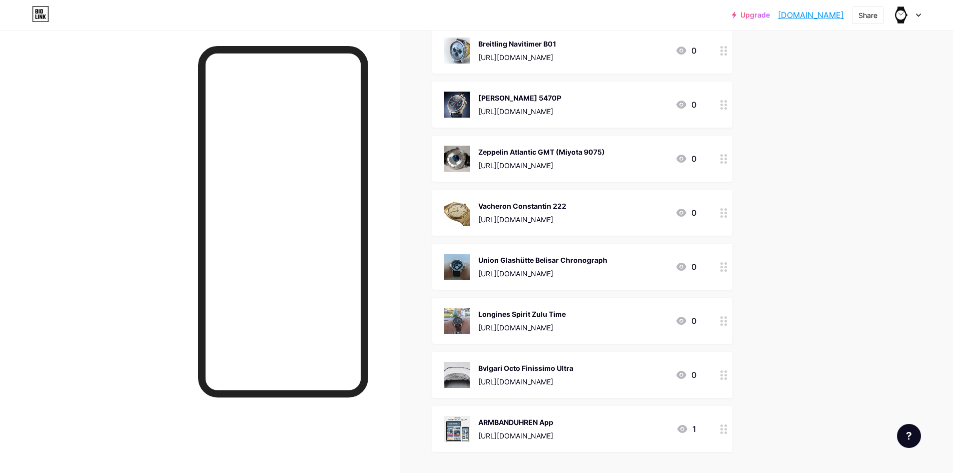
click at [466, 362] on img at bounding box center [457, 375] width 26 height 26
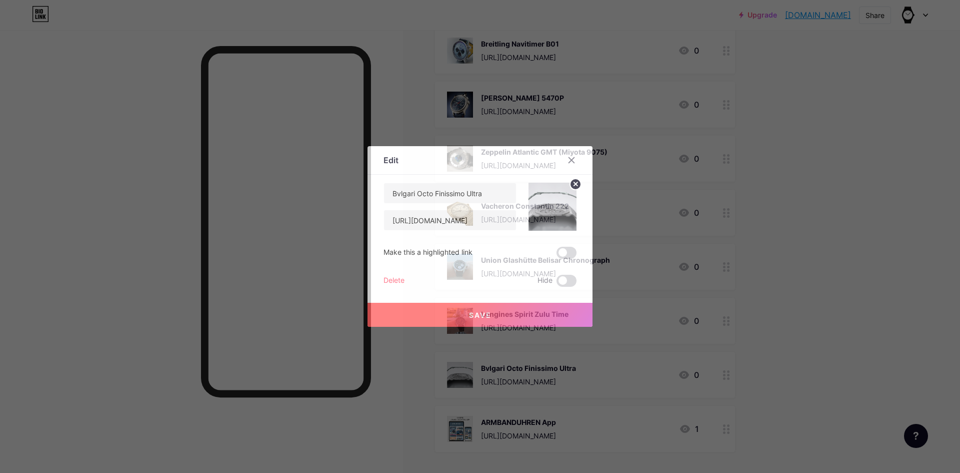
click at [393, 282] on div "Delete" at bounding box center [394, 281] width 21 height 12
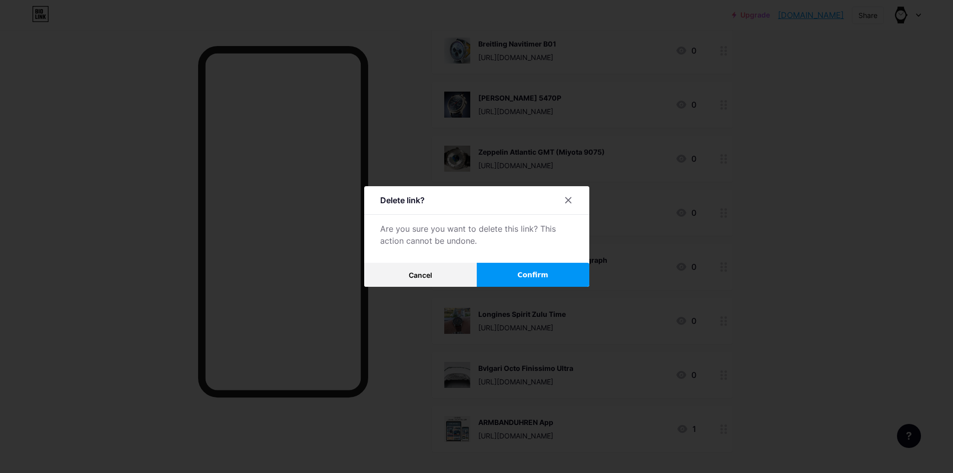
click at [511, 272] on button "Confirm" at bounding box center [533, 275] width 113 height 24
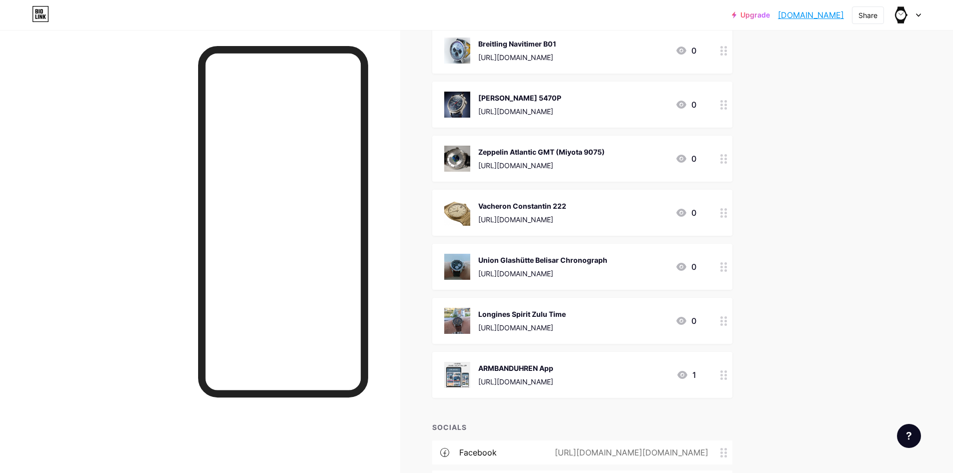
click at [463, 308] on img at bounding box center [457, 321] width 26 height 26
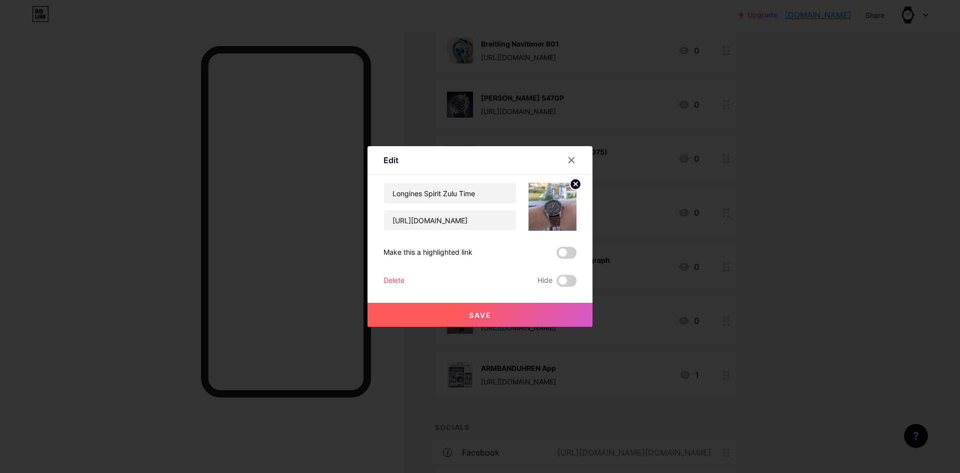
click at [387, 280] on div "Delete" at bounding box center [394, 281] width 21 height 12
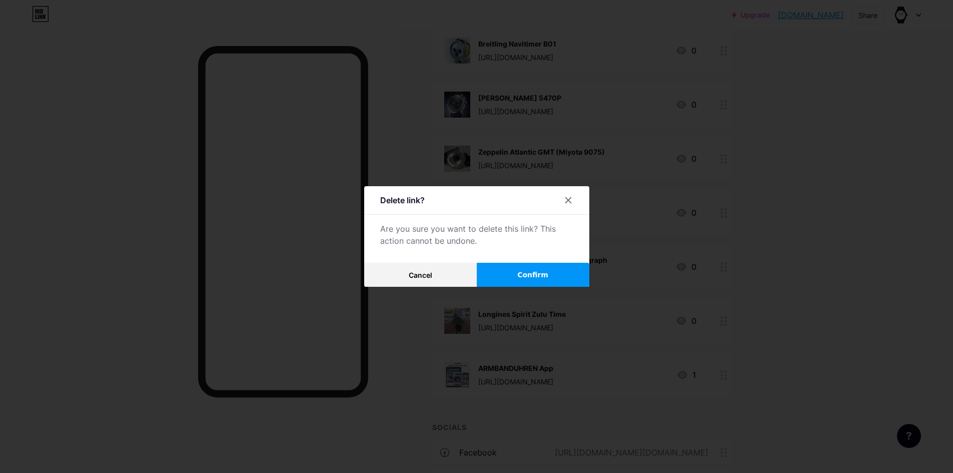
click at [509, 275] on button "Confirm" at bounding box center [533, 275] width 113 height 24
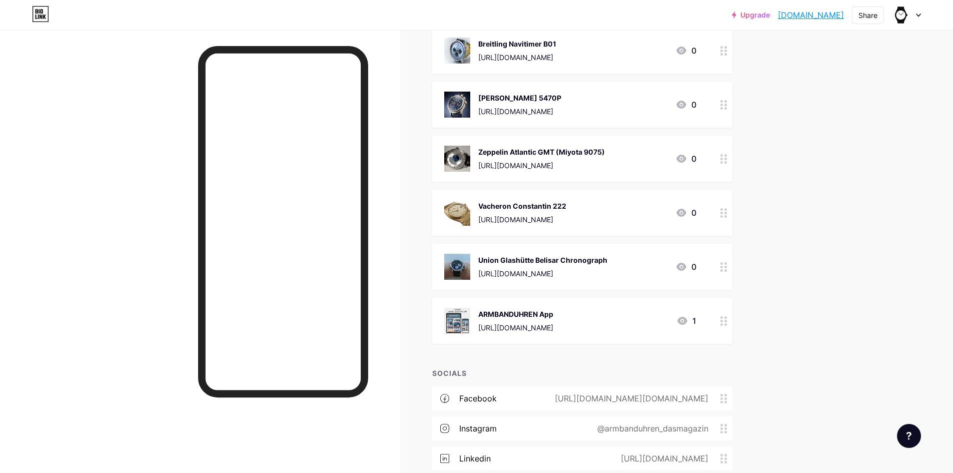
click at [456, 254] on img at bounding box center [457, 267] width 26 height 26
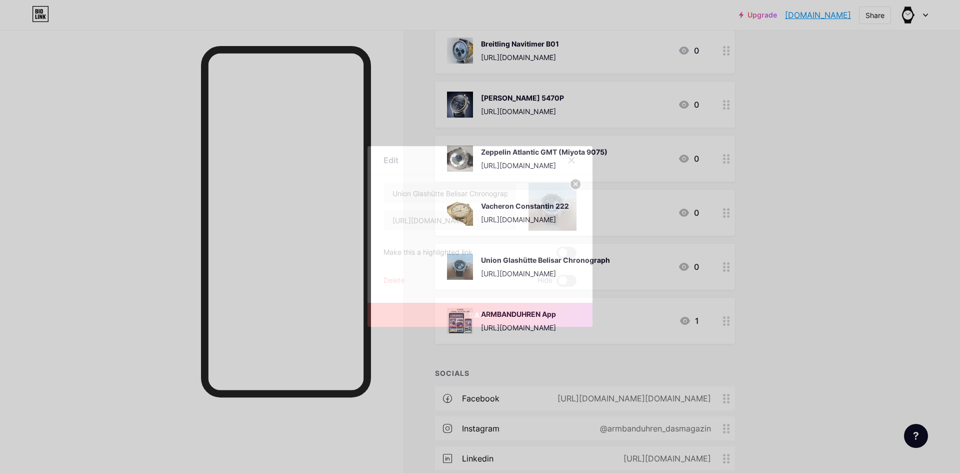
click at [390, 279] on div "Delete" at bounding box center [394, 281] width 21 height 12
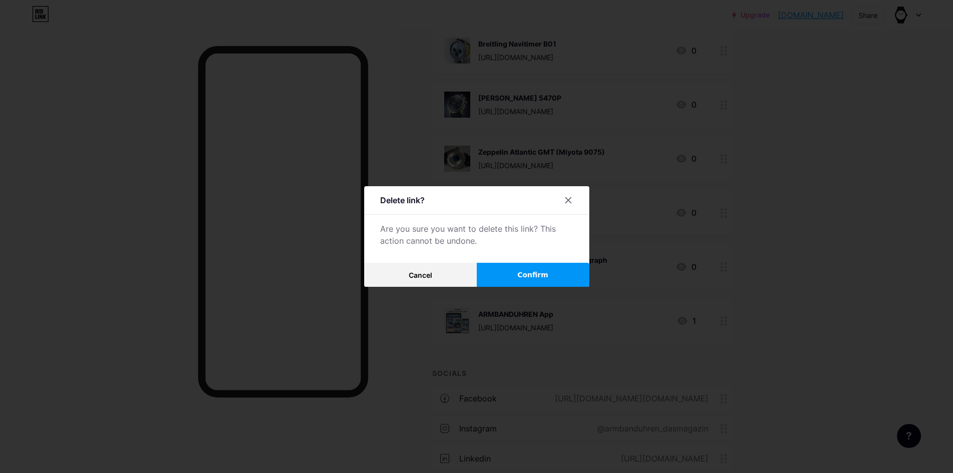
click at [505, 272] on button "Confirm" at bounding box center [533, 275] width 113 height 24
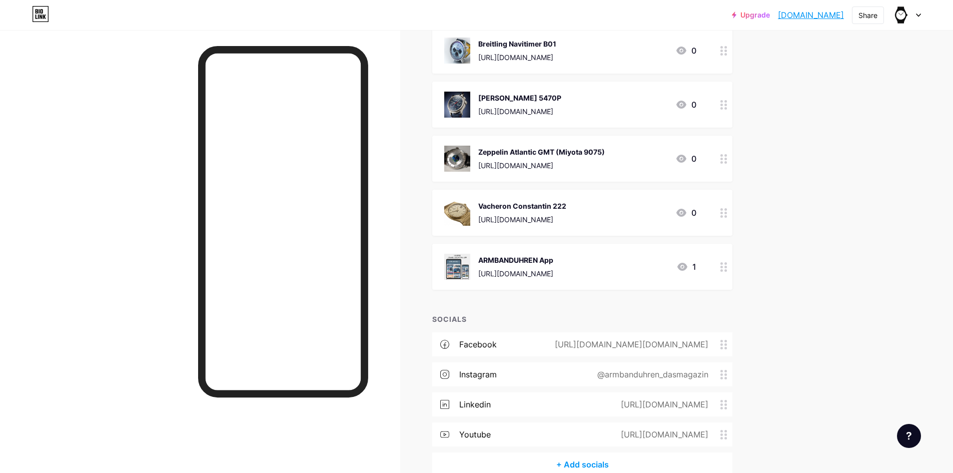
click at [455, 200] on img at bounding box center [457, 213] width 26 height 26
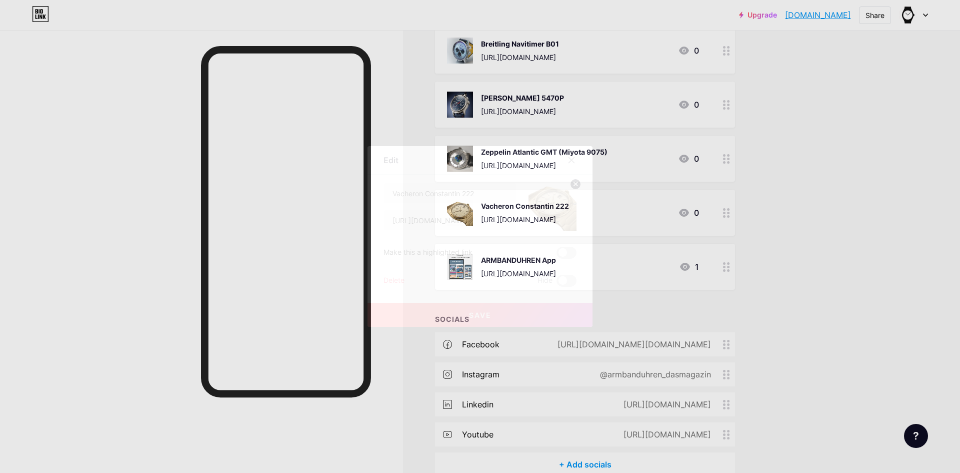
click at [384, 280] on div "Delete" at bounding box center [394, 281] width 21 height 12
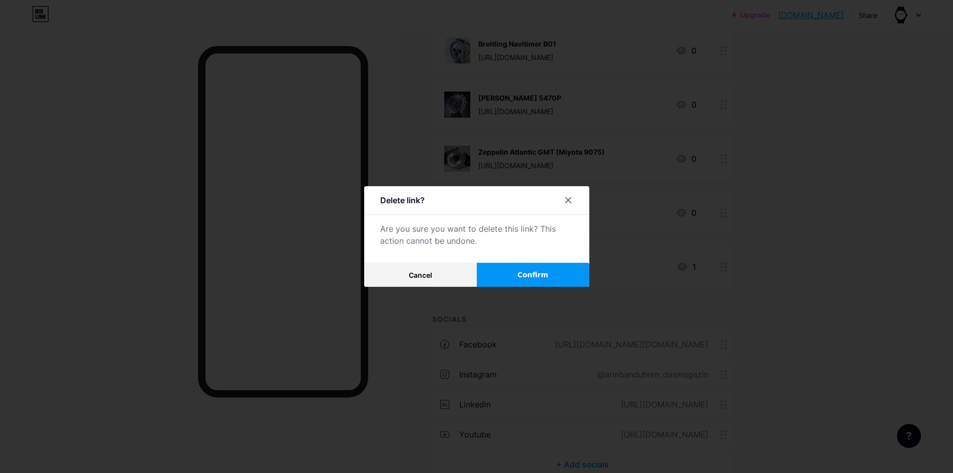
click at [532, 270] on span "Confirm" at bounding box center [532, 275] width 31 height 11
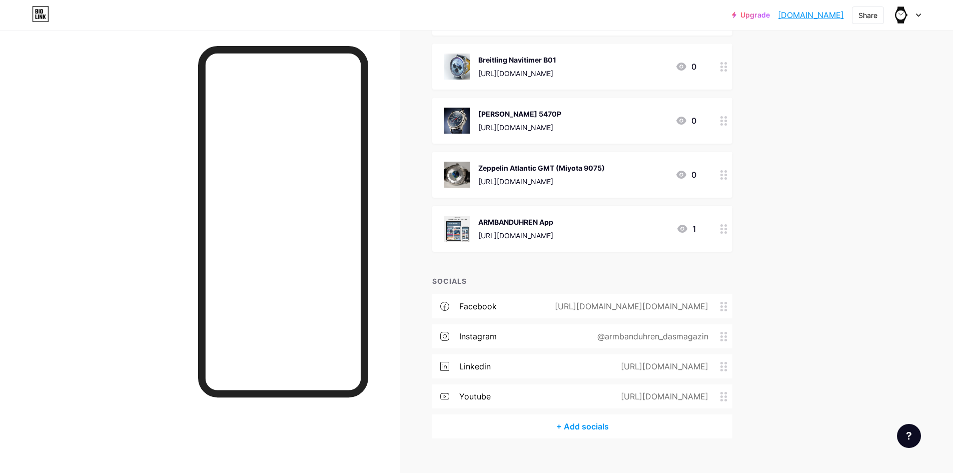
click at [454, 162] on img at bounding box center [457, 175] width 26 height 26
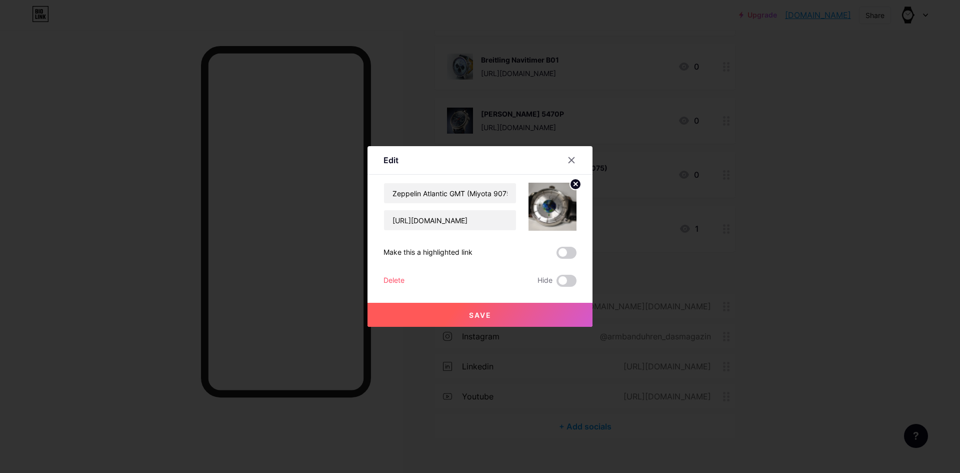
click at [392, 280] on div "Delete" at bounding box center [394, 281] width 21 height 12
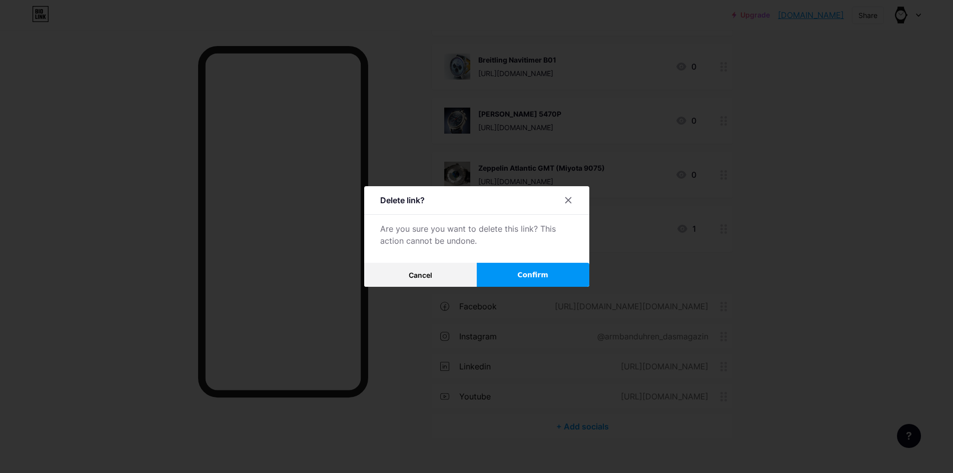
click at [533, 276] on span "Confirm" at bounding box center [532, 275] width 31 height 11
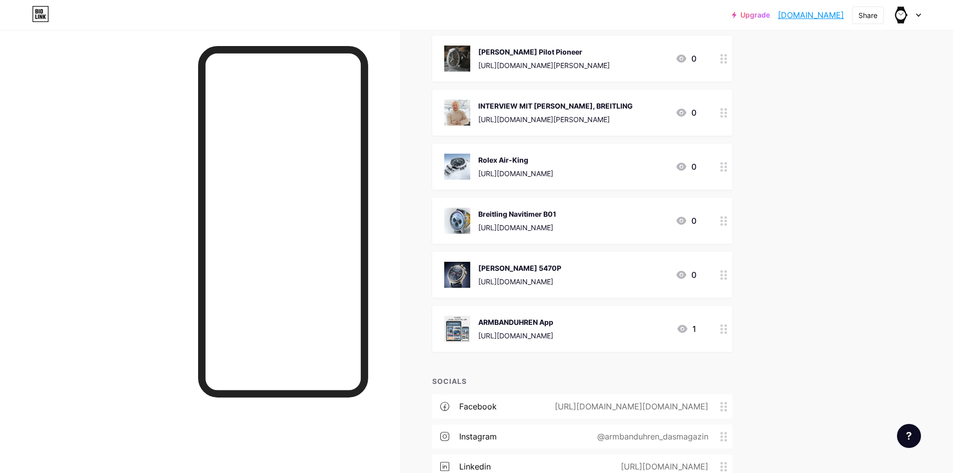
scroll to position [7919, 0]
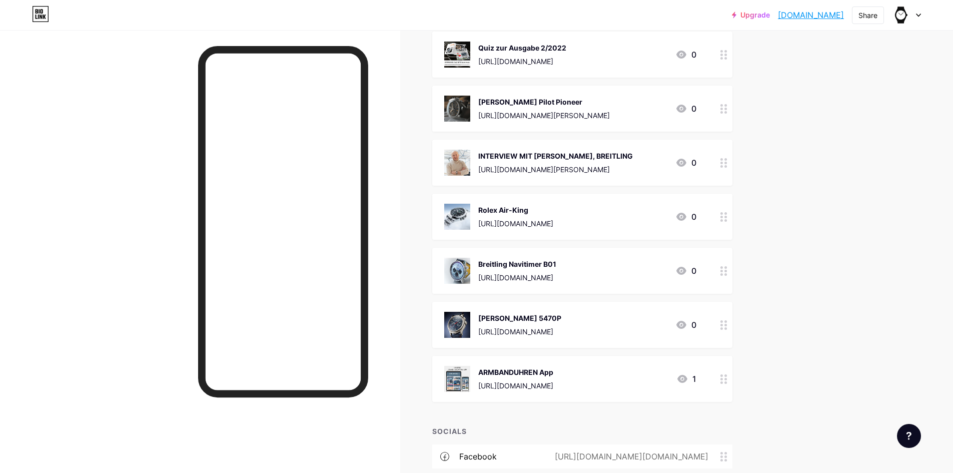
click at [464, 312] on img at bounding box center [457, 325] width 26 height 26
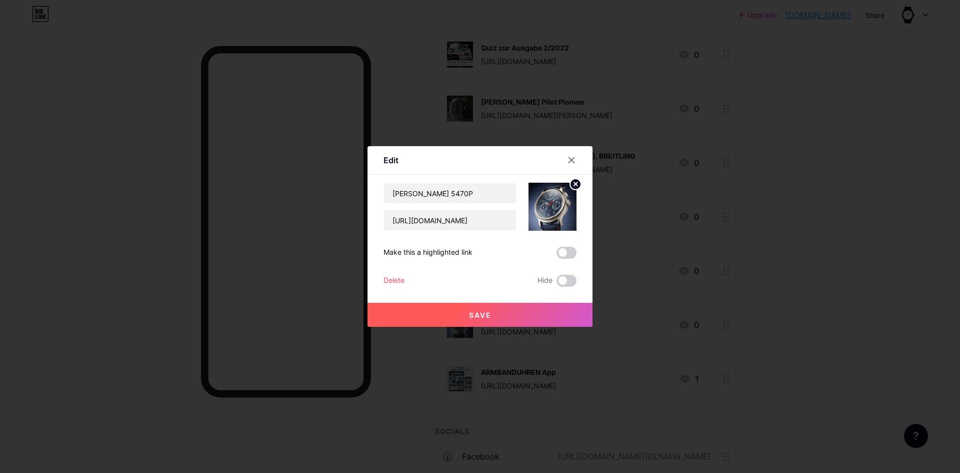
click at [395, 280] on div "Delete" at bounding box center [394, 281] width 21 height 12
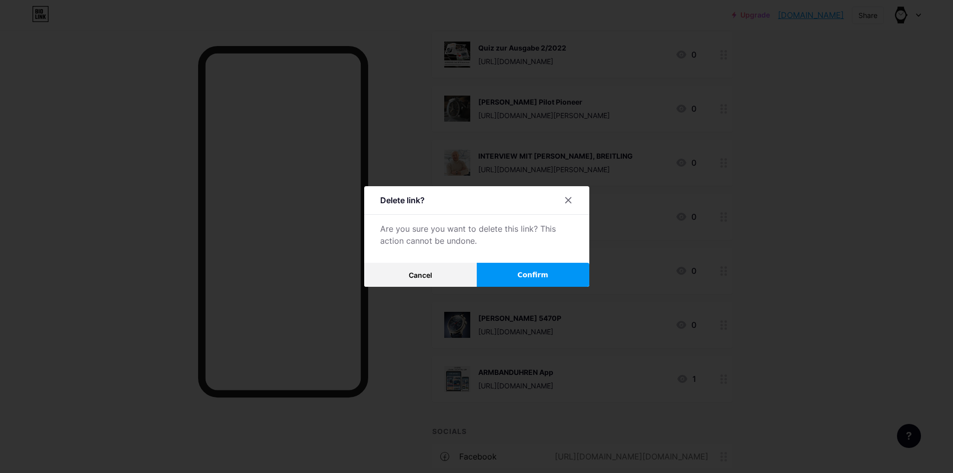
click at [525, 268] on button "Confirm" at bounding box center [533, 275] width 113 height 24
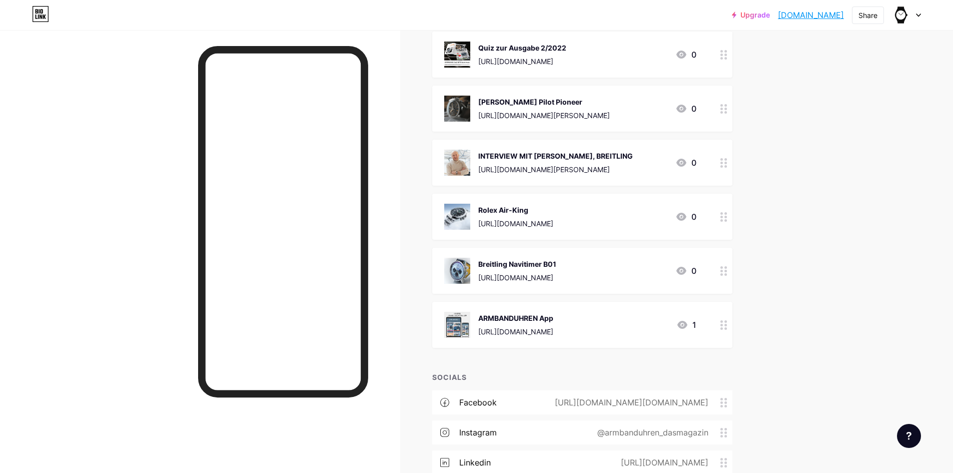
click at [451, 258] on img at bounding box center [457, 271] width 26 height 26
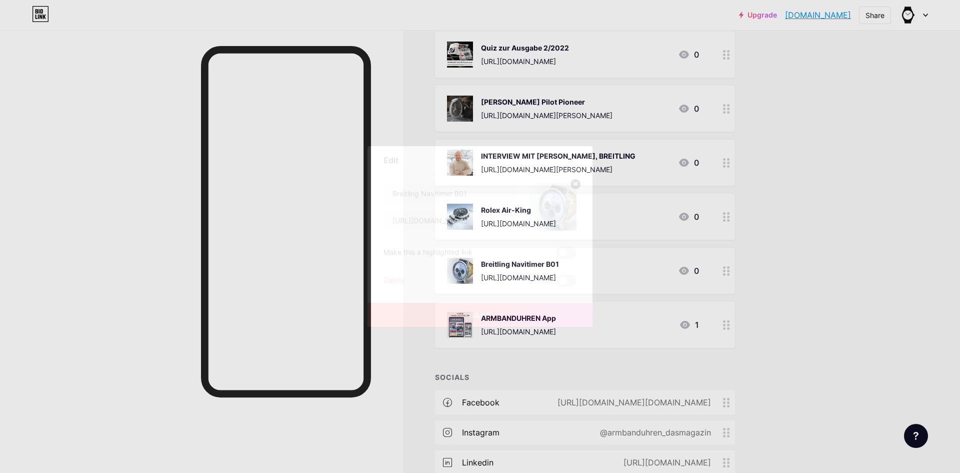
click at [394, 279] on div "Delete" at bounding box center [394, 281] width 21 height 12
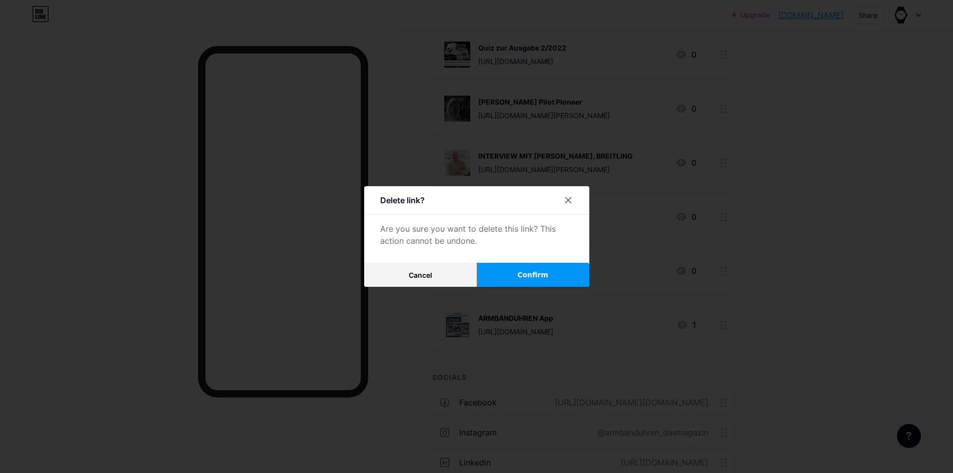
click at [526, 269] on button "Confirm" at bounding box center [533, 275] width 113 height 24
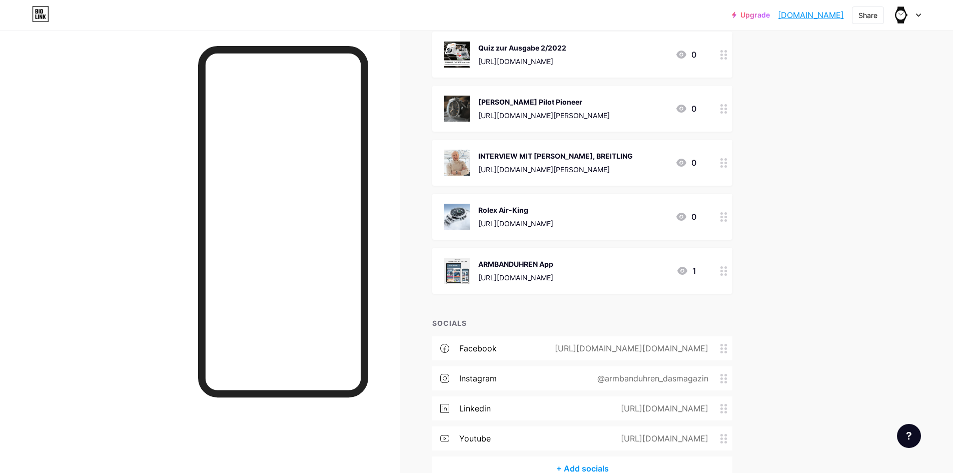
click at [454, 204] on img at bounding box center [457, 217] width 26 height 26
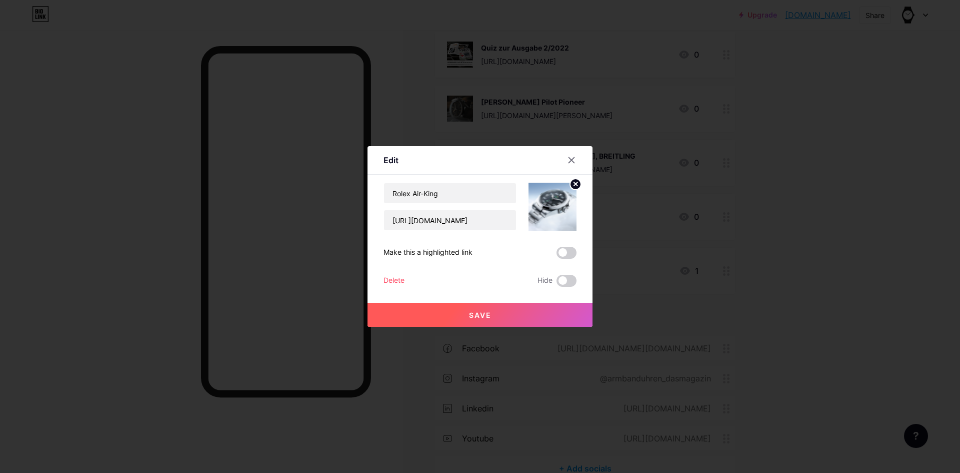
click at [392, 277] on div "Delete" at bounding box center [394, 281] width 21 height 12
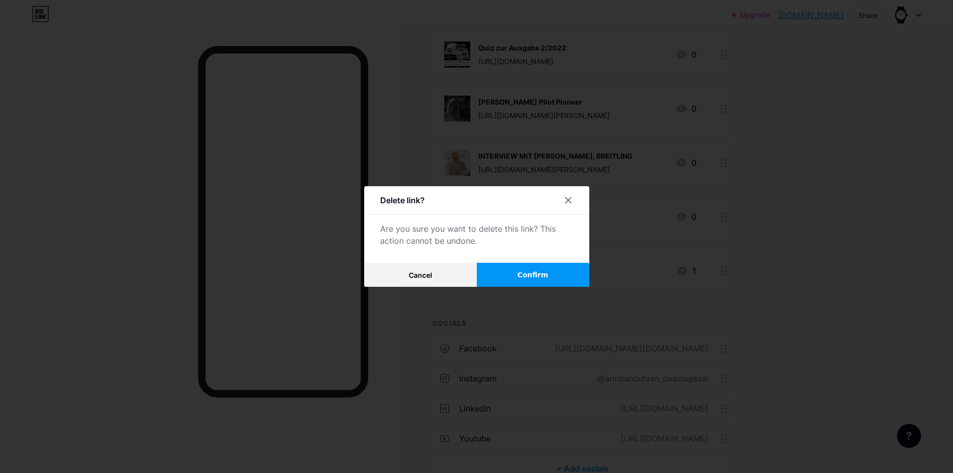
click at [529, 267] on button "Confirm" at bounding box center [533, 275] width 113 height 24
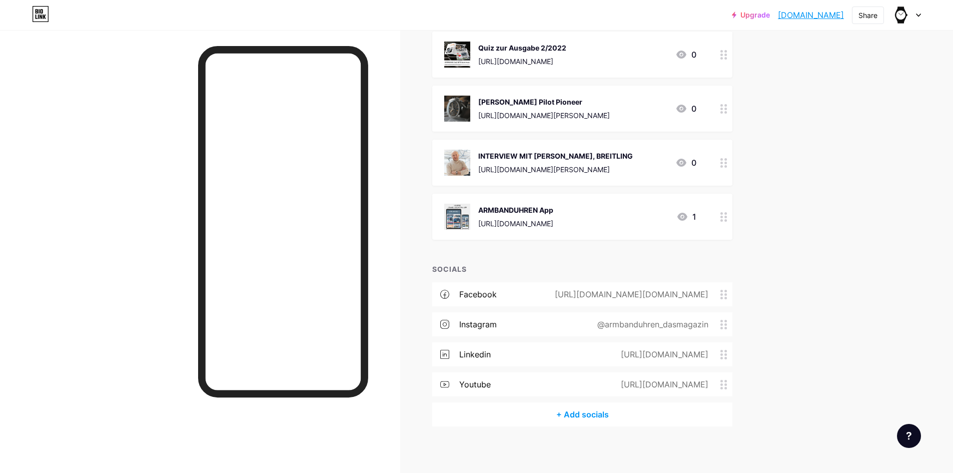
scroll to position [7907, 0]
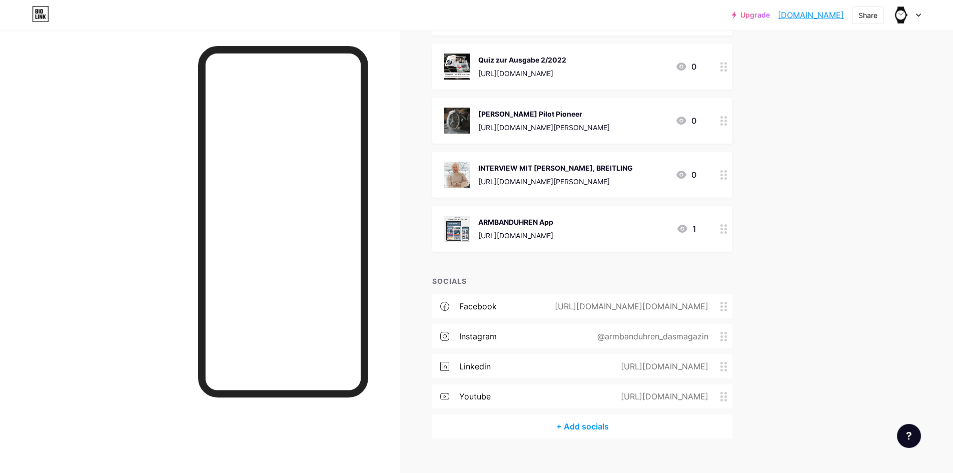
click at [460, 162] on img at bounding box center [457, 175] width 26 height 26
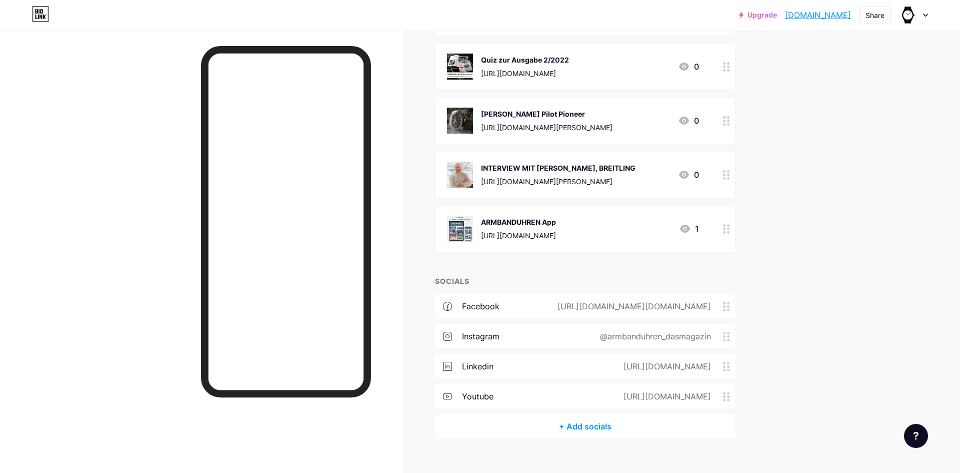
click at [390, 281] on div "Delete" at bounding box center [394, 281] width 21 height 12
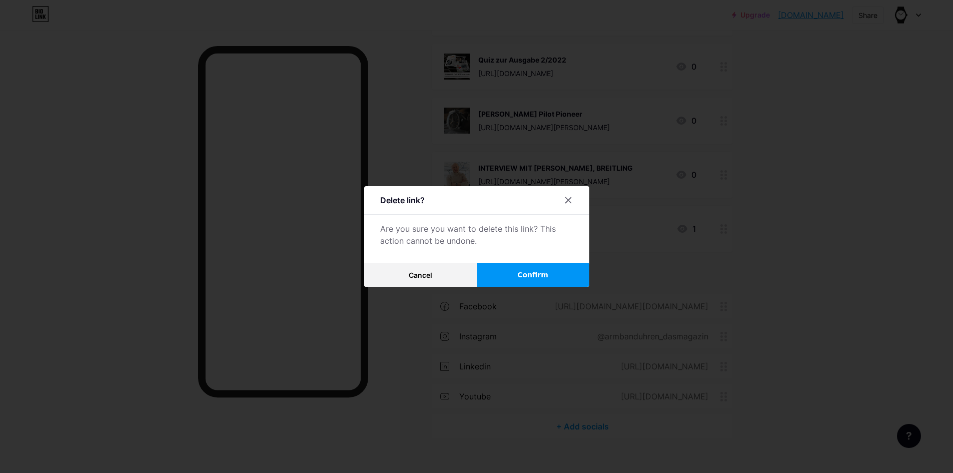
click at [521, 268] on button "Confirm" at bounding box center [533, 275] width 113 height 24
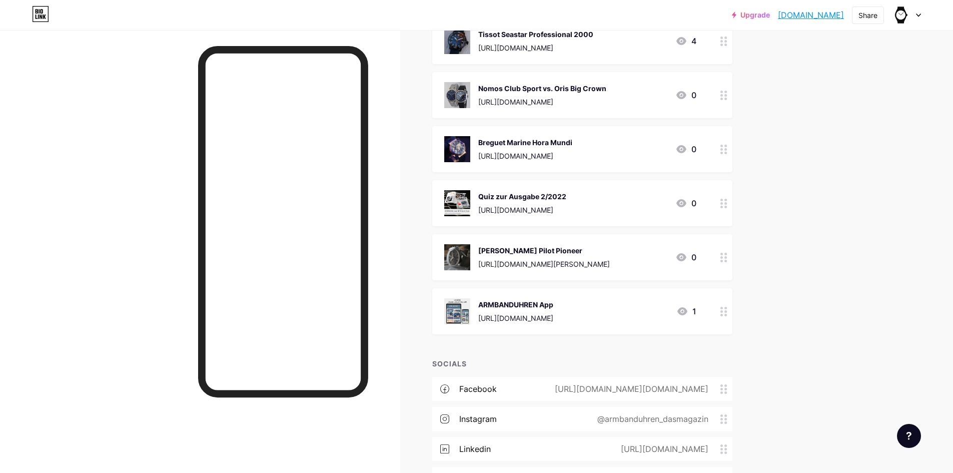
scroll to position [7753, 0]
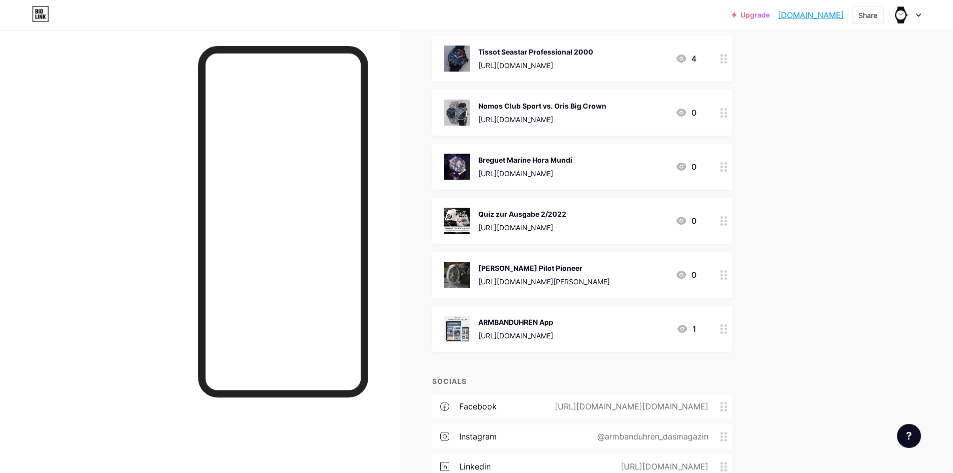
click at [464, 252] on div "[PERSON_NAME] Pilot Pioneer [URL][DOMAIN_NAME][PERSON_NAME] 0" at bounding box center [582, 275] width 300 height 46
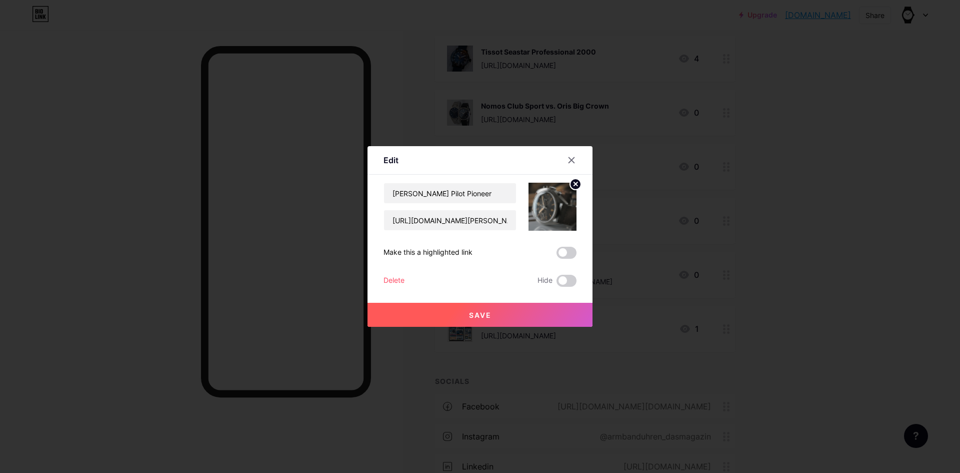
click at [402, 272] on div "[PERSON_NAME] Pilot Pioneer [URL][DOMAIN_NAME][PERSON_NAME] Make this a highlig…" at bounding box center [480, 235] width 193 height 104
click at [395, 278] on div "Delete" at bounding box center [394, 281] width 21 height 12
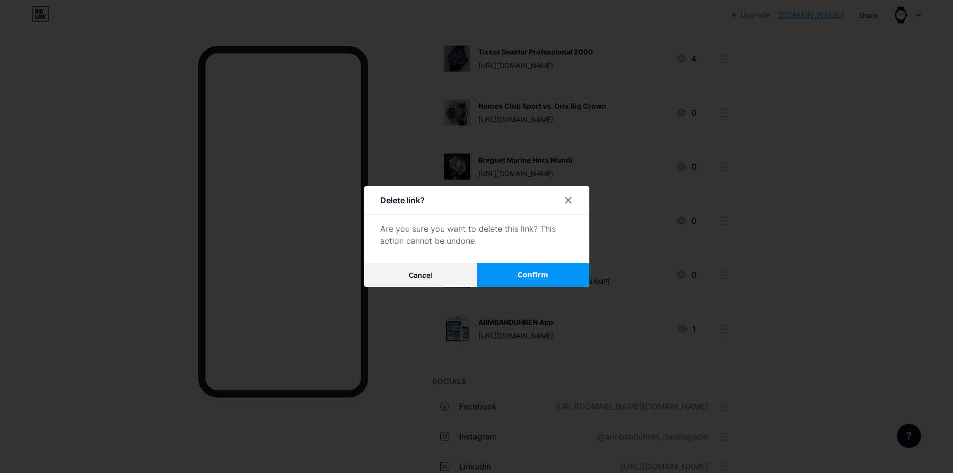
click at [540, 270] on span "Confirm" at bounding box center [532, 275] width 31 height 11
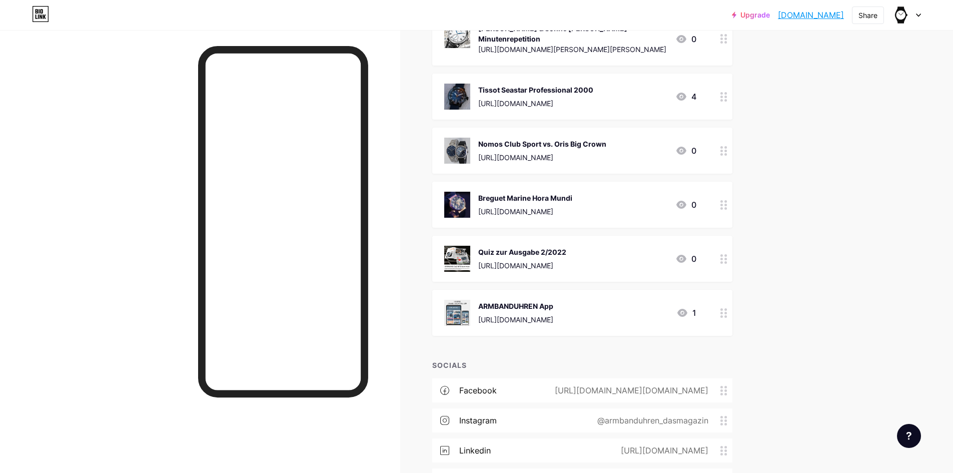
scroll to position [7653, 0]
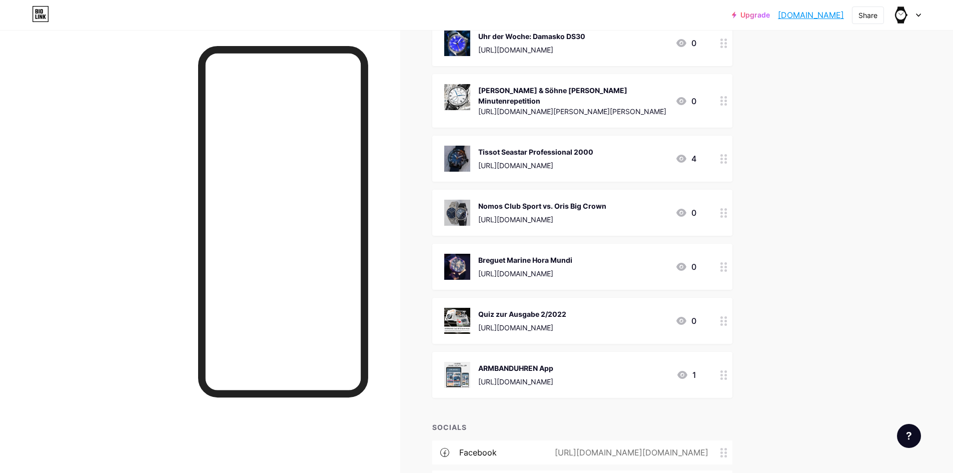
click at [465, 308] on img at bounding box center [457, 321] width 26 height 26
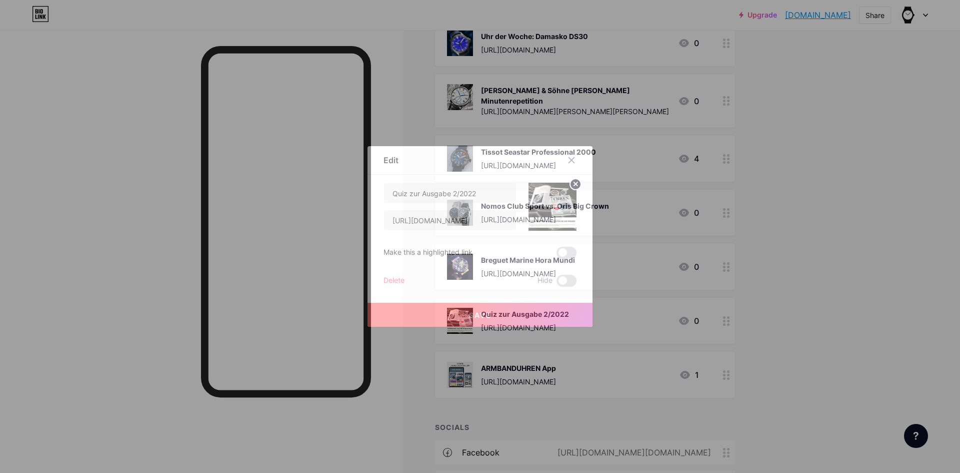
click at [395, 272] on div "Quiz zur Ausgabe 2/2022 [URL][DOMAIN_NAME] Make this a highlighted link Delete …" at bounding box center [480, 235] width 193 height 104
click at [399, 277] on div "Delete" at bounding box center [394, 281] width 21 height 12
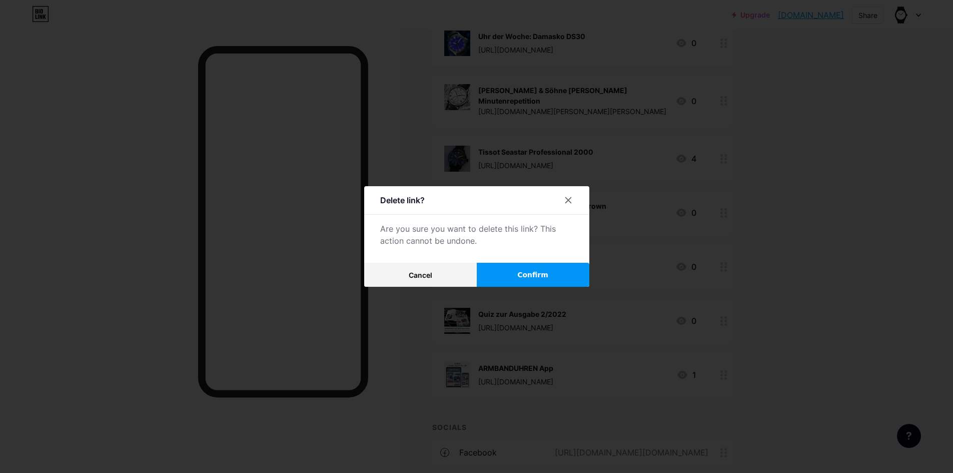
click at [543, 268] on button "Confirm" at bounding box center [533, 275] width 113 height 24
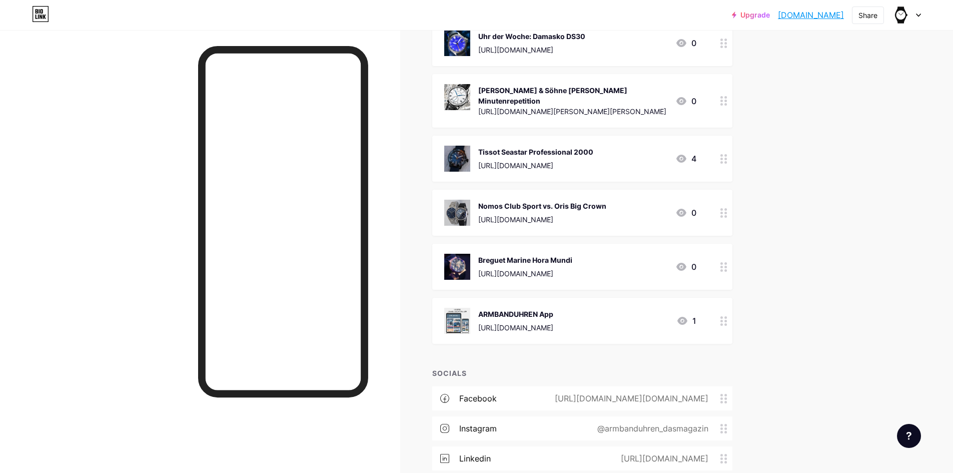
click at [463, 254] on img at bounding box center [457, 267] width 26 height 26
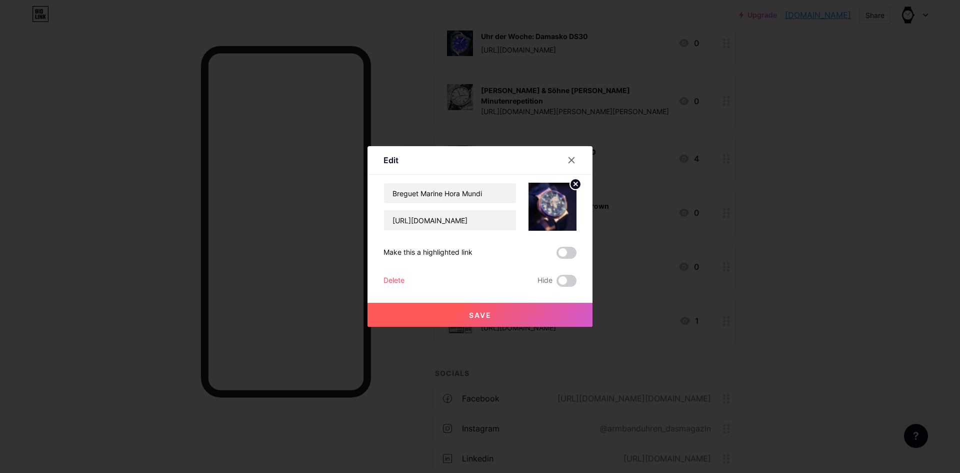
click at [392, 283] on div "Delete" at bounding box center [394, 281] width 21 height 12
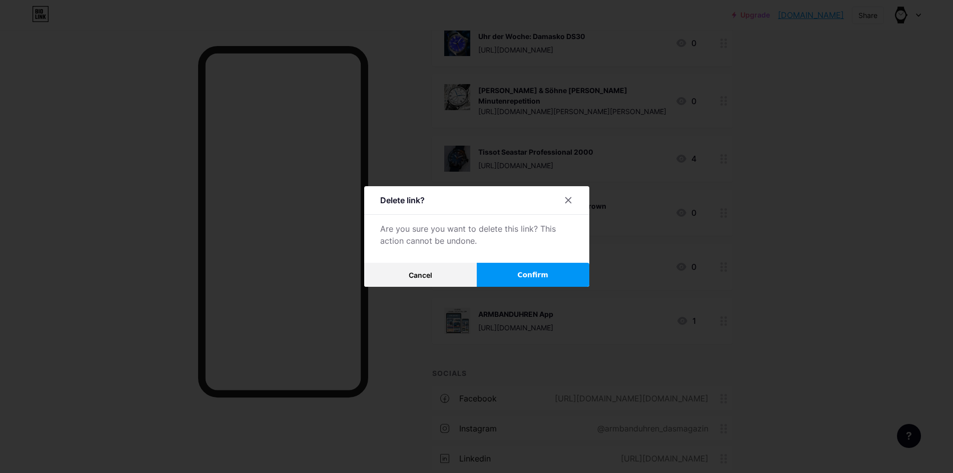
click at [533, 277] on span "Confirm" at bounding box center [532, 275] width 31 height 11
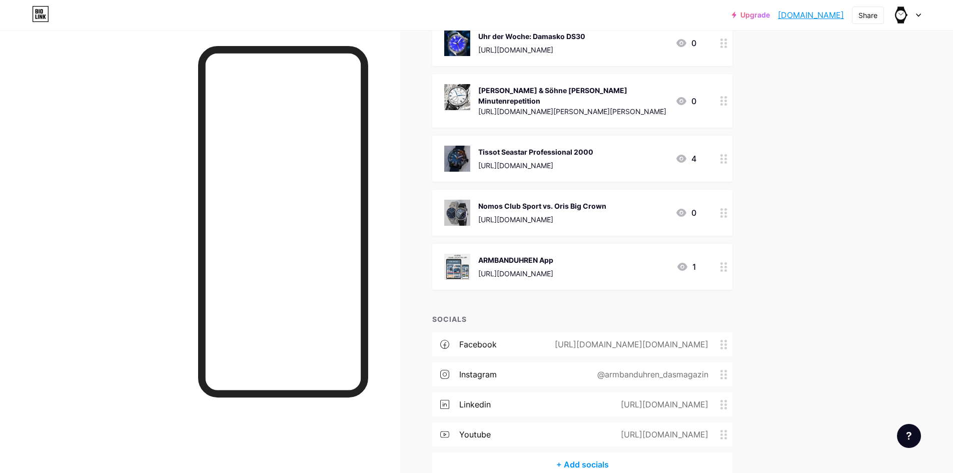
click at [449, 209] on img at bounding box center [457, 213] width 26 height 26
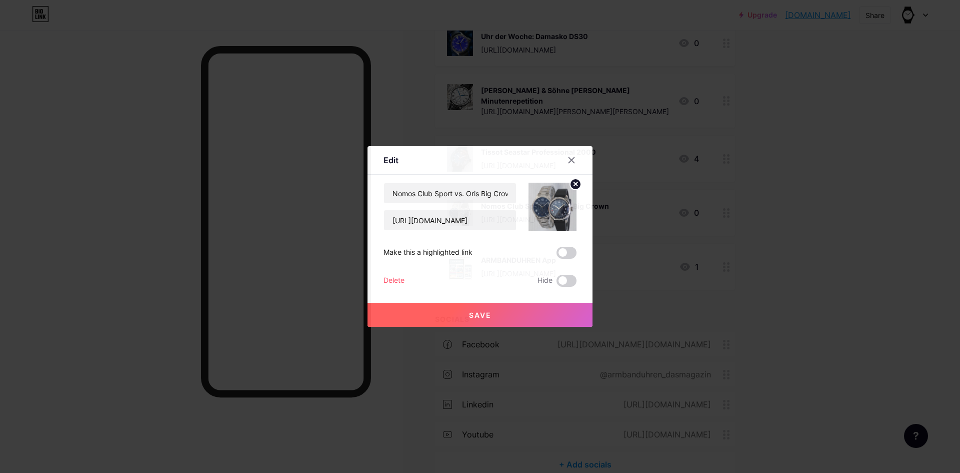
click at [402, 279] on div "Delete Hide" at bounding box center [480, 281] width 193 height 12
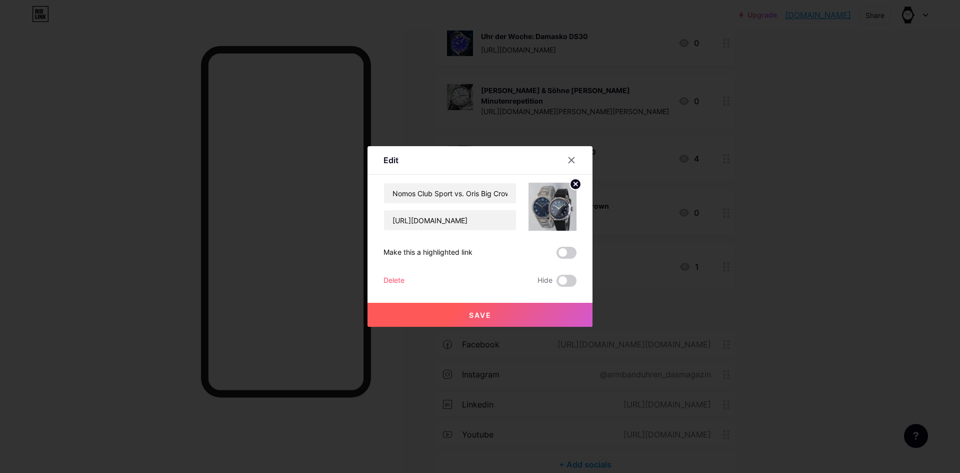
click at [374, 277] on div "Edit Content YouTube Play YouTube video without leaving your page. ADD Vimeo Pl…" at bounding box center [480, 236] width 225 height 181
click at [390, 277] on div "Delete" at bounding box center [394, 281] width 21 height 12
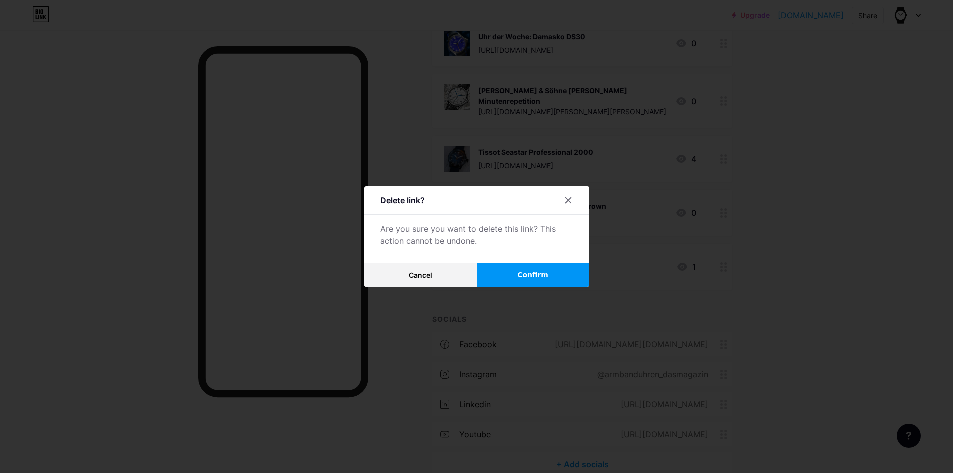
click at [556, 275] on button "Confirm" at bounding box center [533, 275] width 113 height 24
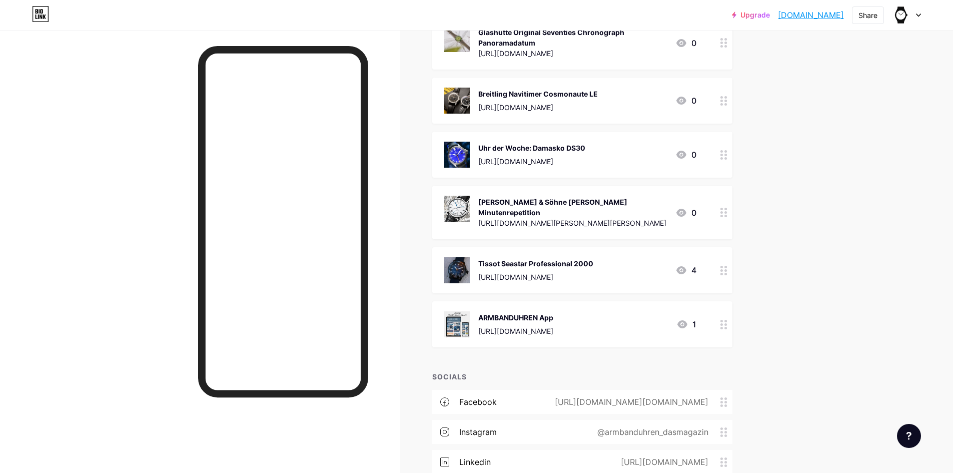
scroll to position [7537, 0]
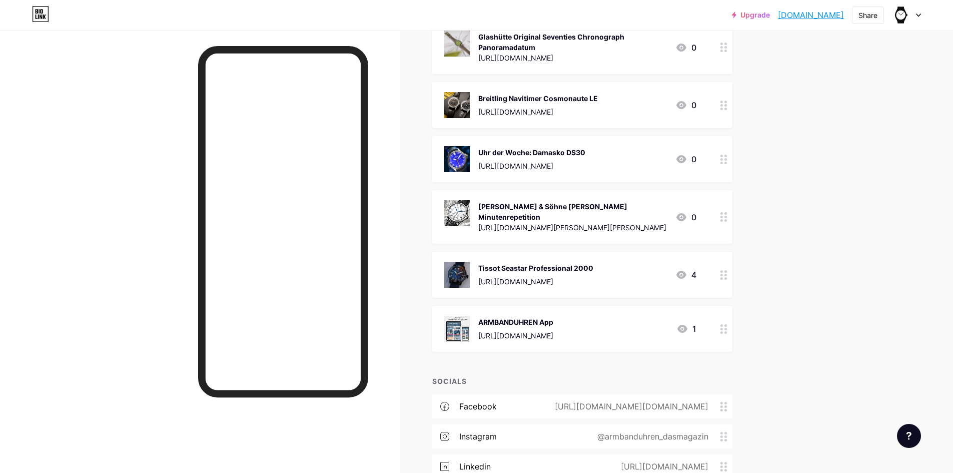
click at [460, 262] on img at bounding box center [457, 275] width 26 height 26
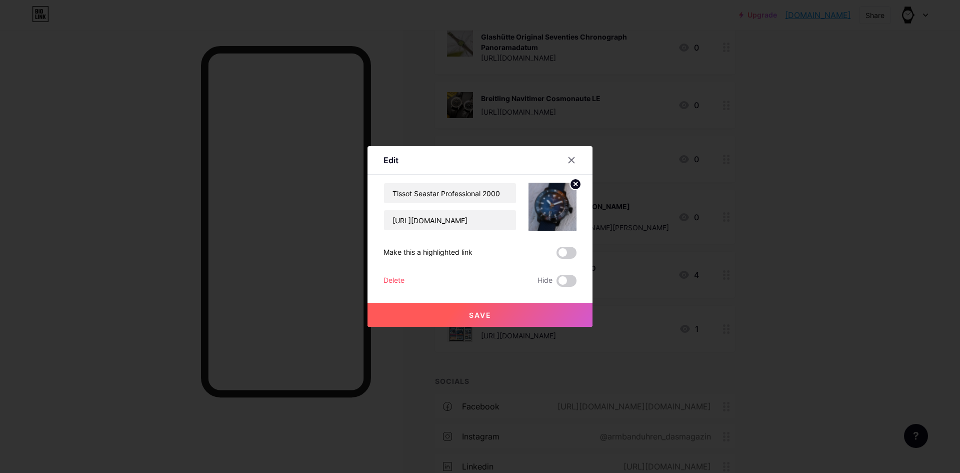
click at [390, 279] on div "Delete" at bounding box center [394, 281] width 21 height 12
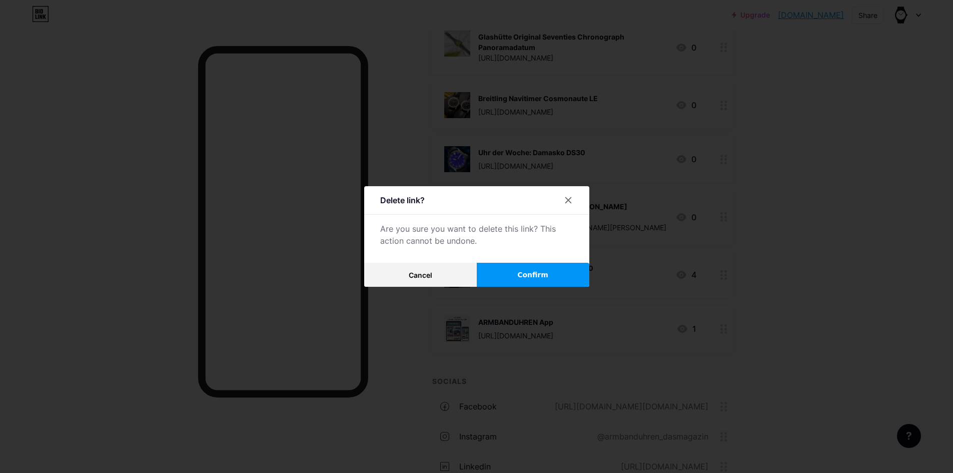
click at [509, 277] on button "Confirm" at bounding box center [533, 275] width 113 height 24
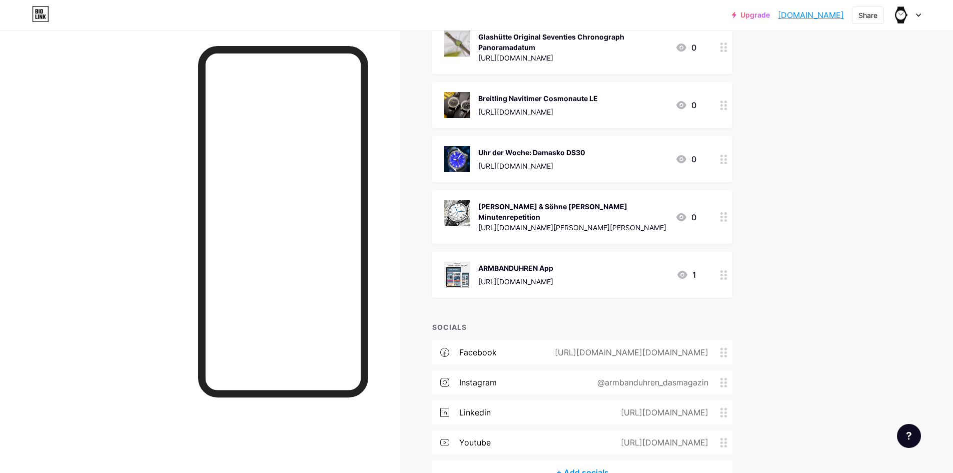
click at [453, 200] on img at bounding box center [457, 213] width 26 height 26
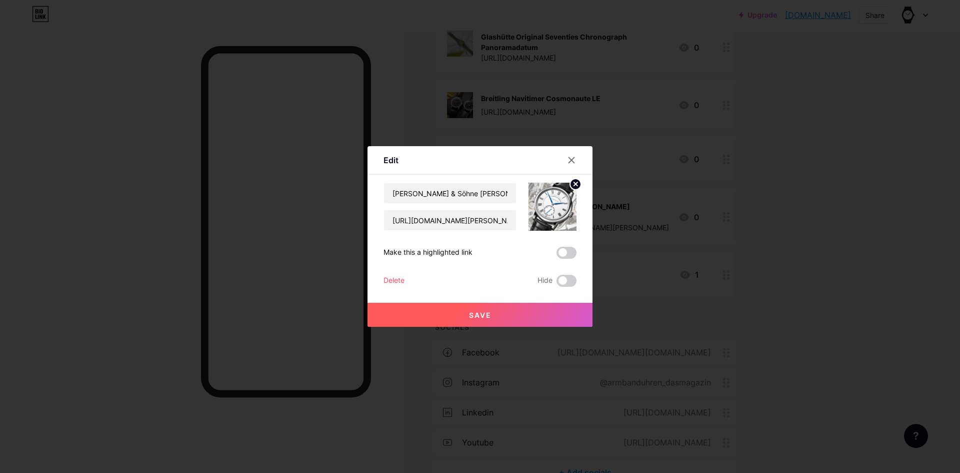
click at [394, 279] on div "Delete" at bounding box center [394, 281] width 21 height 12
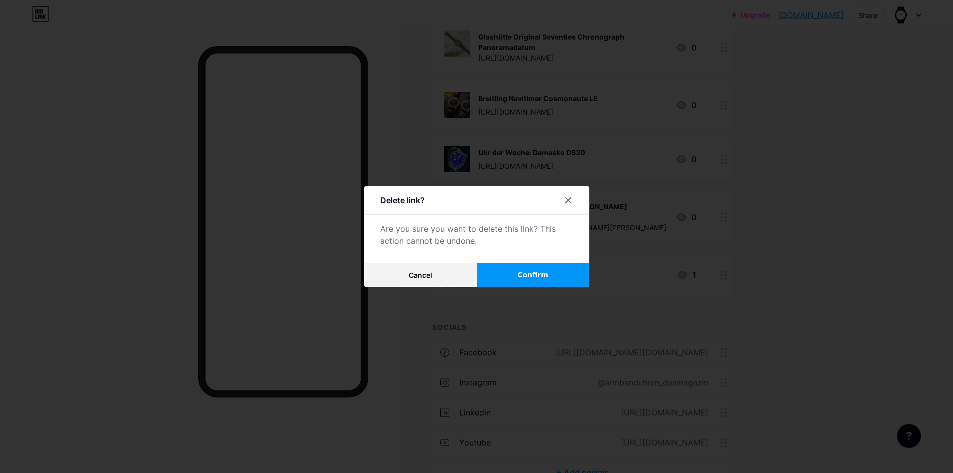
click at [518, 271] on button "Confirm" at bounding box center [533, 275] width 113 height 24
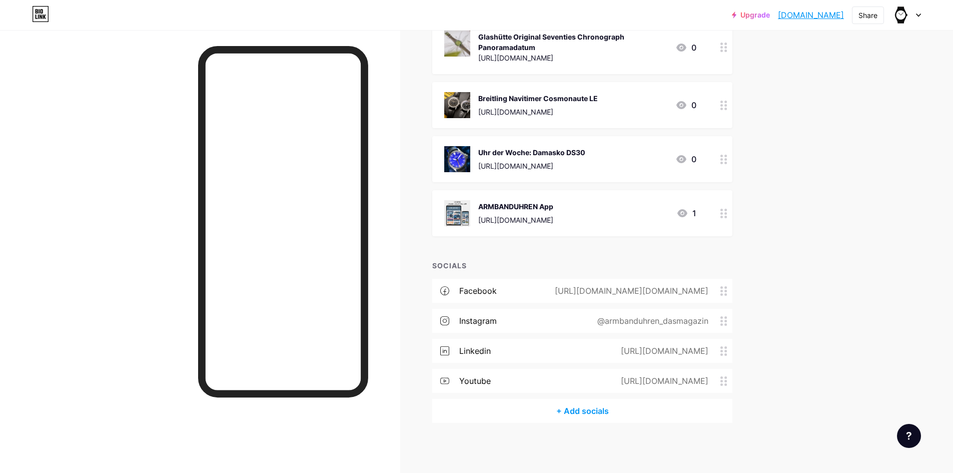
scroll to position [7529, 0]
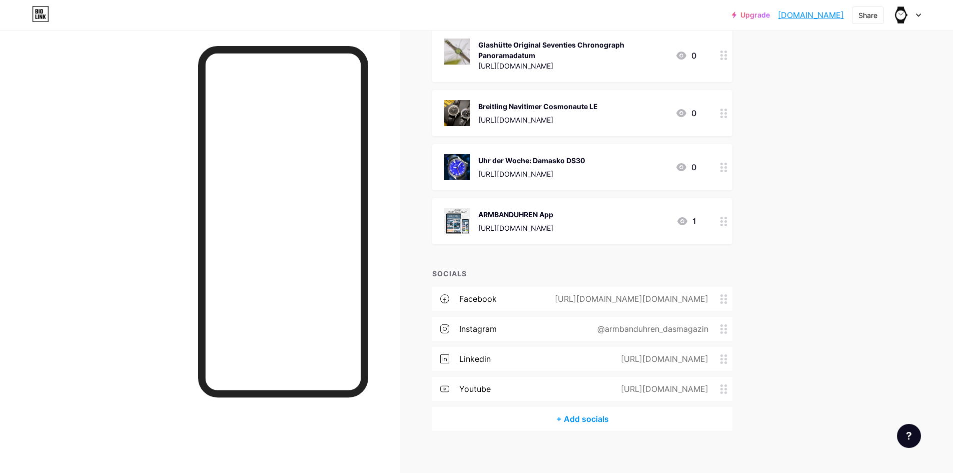
click at [460, 160] on img at bounding box center [457, 167] width 26 height 26
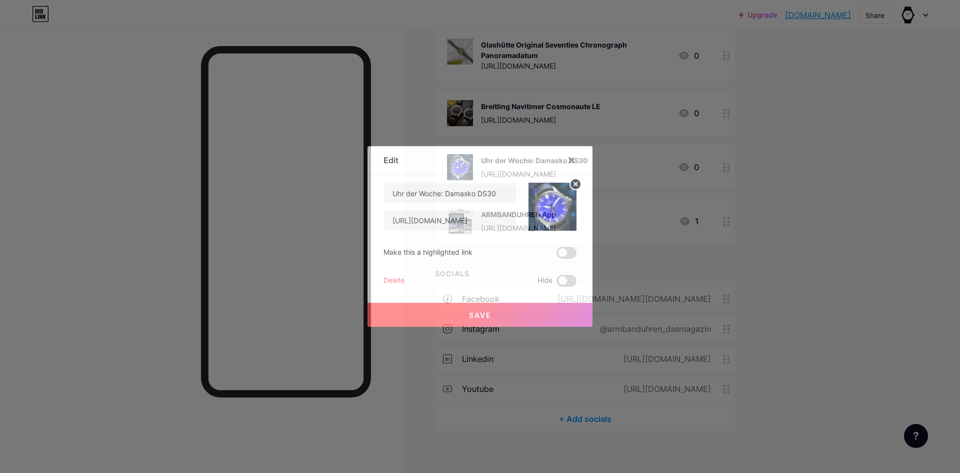
click at [390, 278] on div "Delete" at bounding box center [394, 281] width 21 height 12
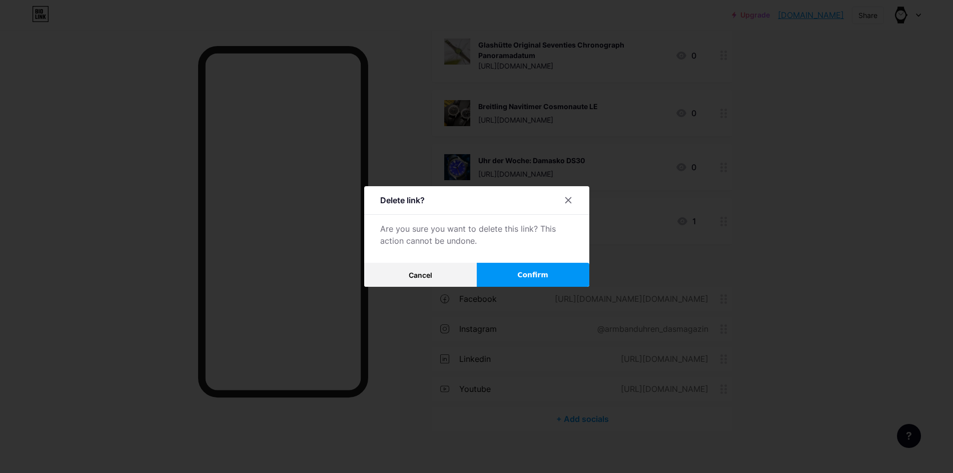
click at [529, 272] on span "Confirm" at bounding box center [532, 275] width 31 height 11
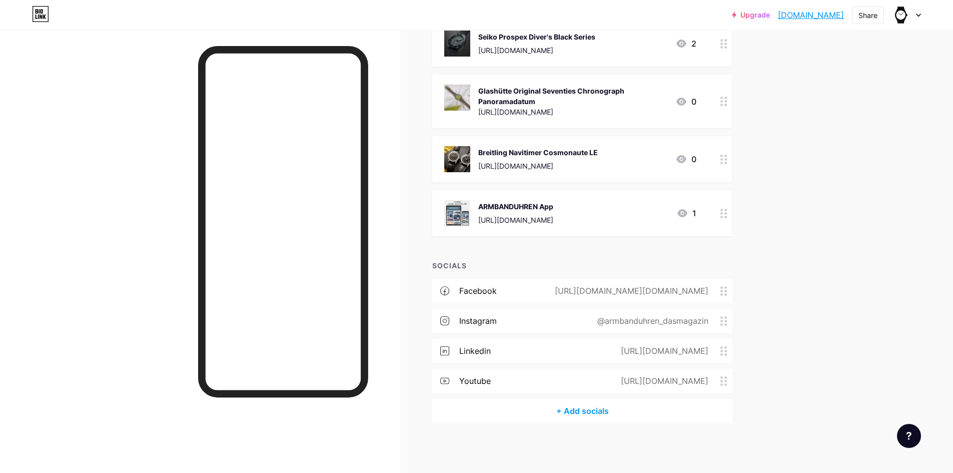
scroll to position [7475, 0]
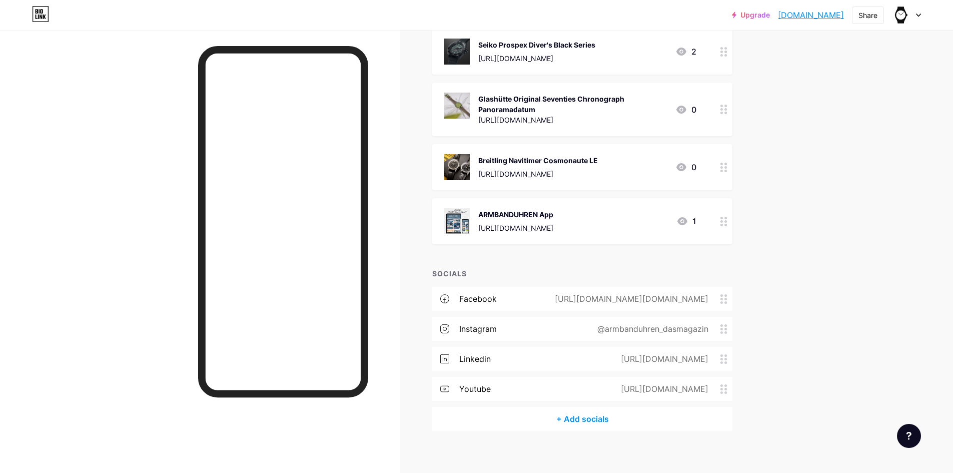
click at [465, 156] on img at bounding box center [457, 167] width 26 height 26
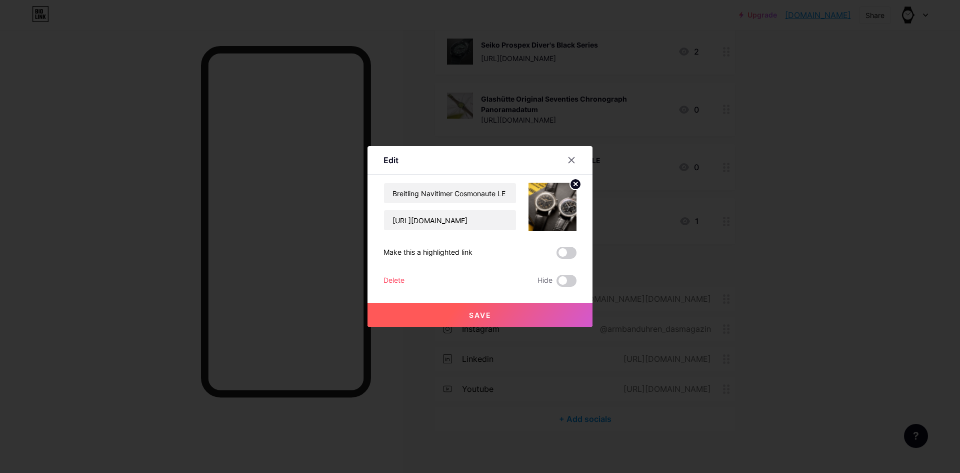
click at [389, 280] on div "Delete" at bounding box center [394, 281] width 21 height 12
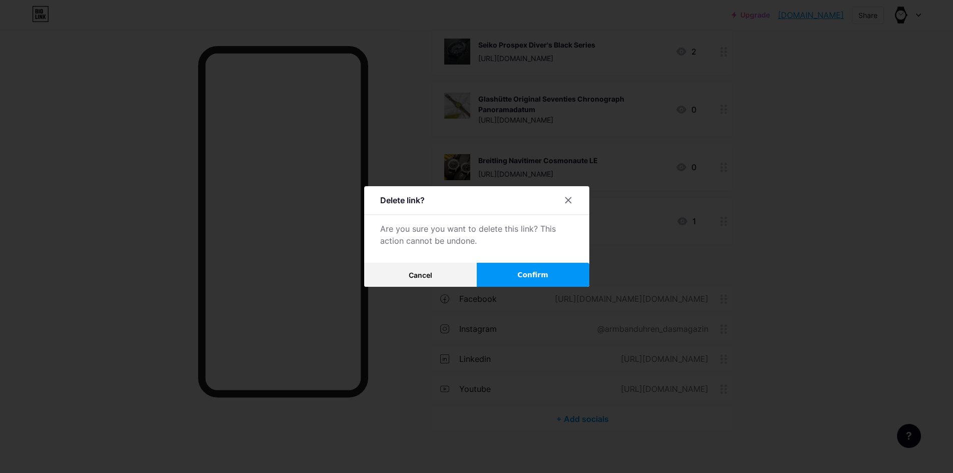
click at [515, 269] on button "Confirm" at bounding box center [533, 275] width 113 height 24
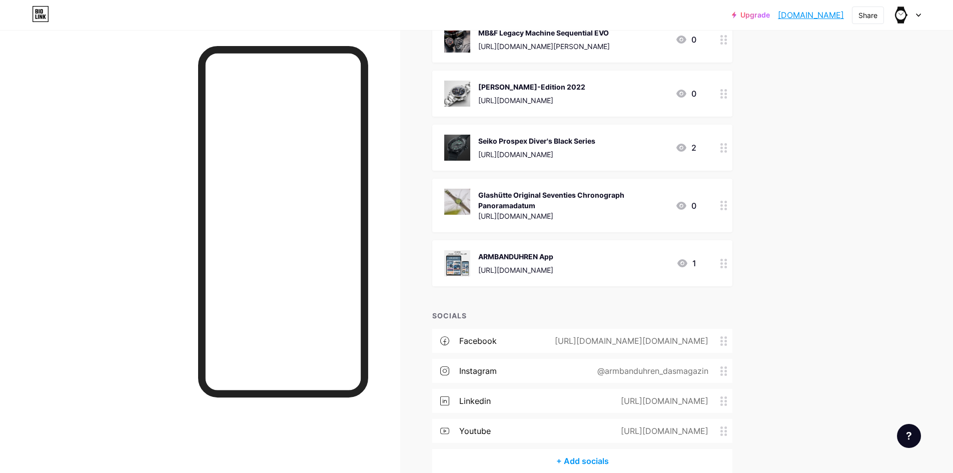
scroll to position [7321, 0]
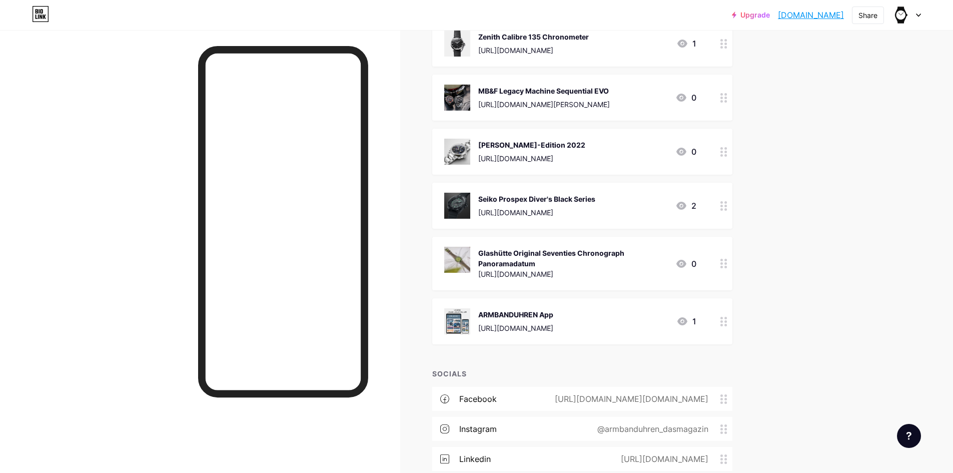
click at [464, 247] on img at bounding box center [457, 260] width 26 height 26
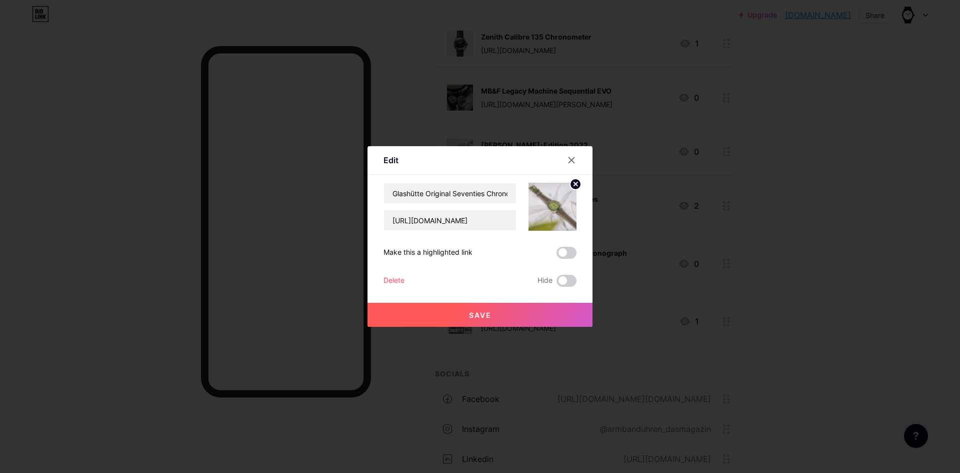
click at [388, 281] on div "Delete" at bounding box center [394, 281] width 21 height 12
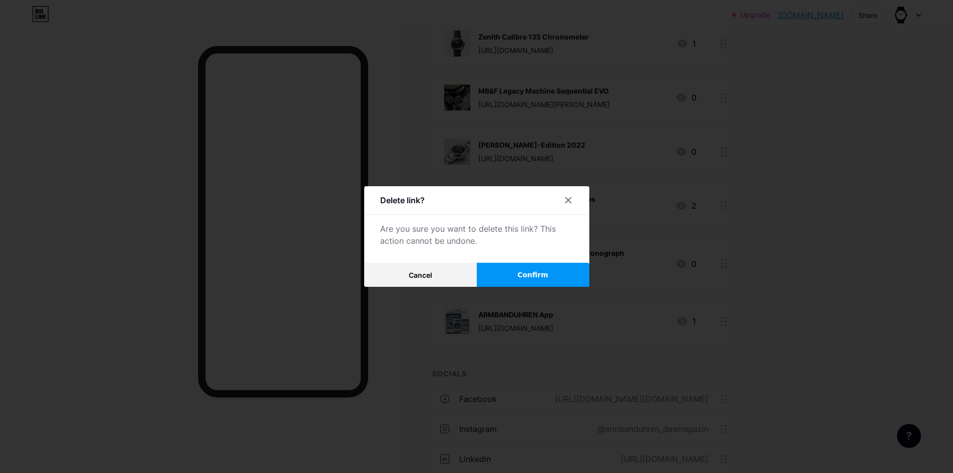
click at [520, 267] on button "Confirm" at bounding box center [533, 275] width 113 height 24
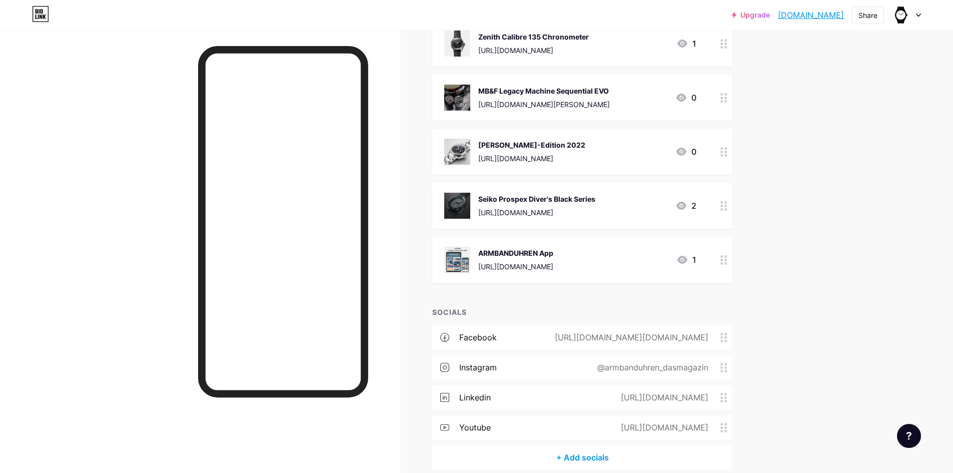
click at [457, 193] on img at bounding box center [457, 206] width 26 height 26
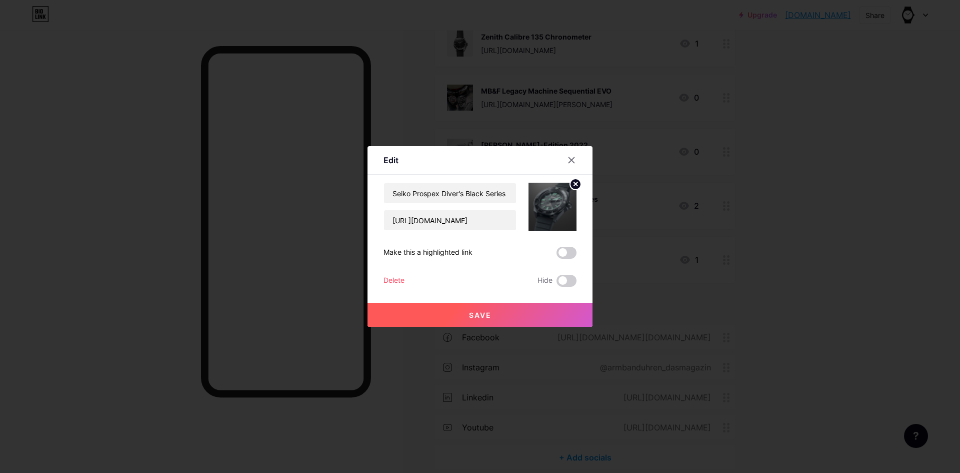
click at [386, 279] on div "Delete" at bounding box center [394, 281] width 21 height 12
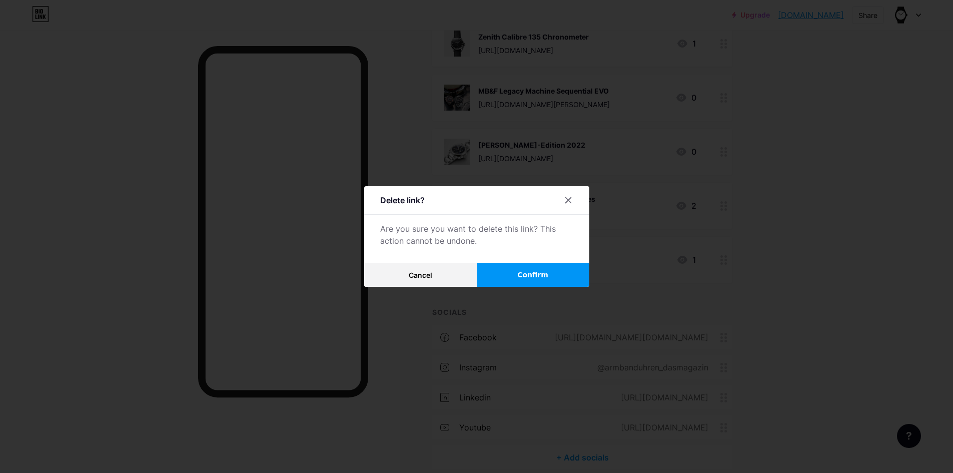
click at [514, 269] on button "Confirm" at bounding box center [533, 275] width 113 height 24
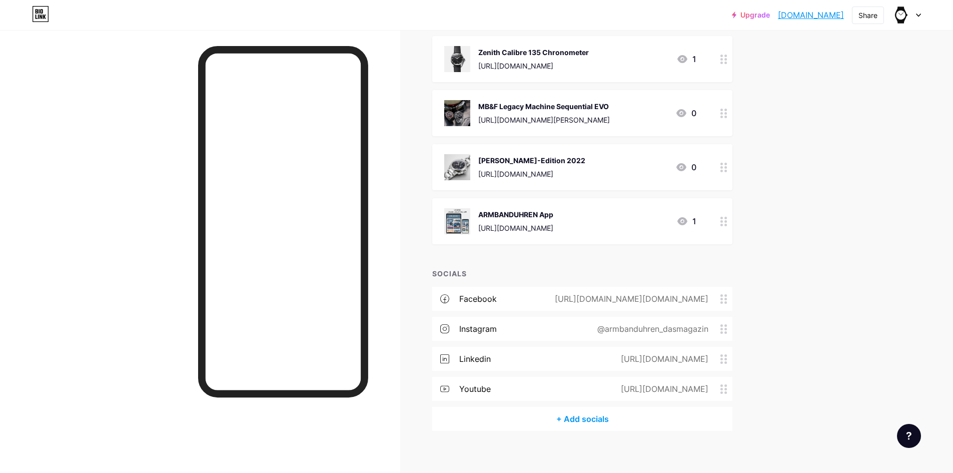
click at [457, 154] on img at bounding box center [457, 167] width 26 height 26
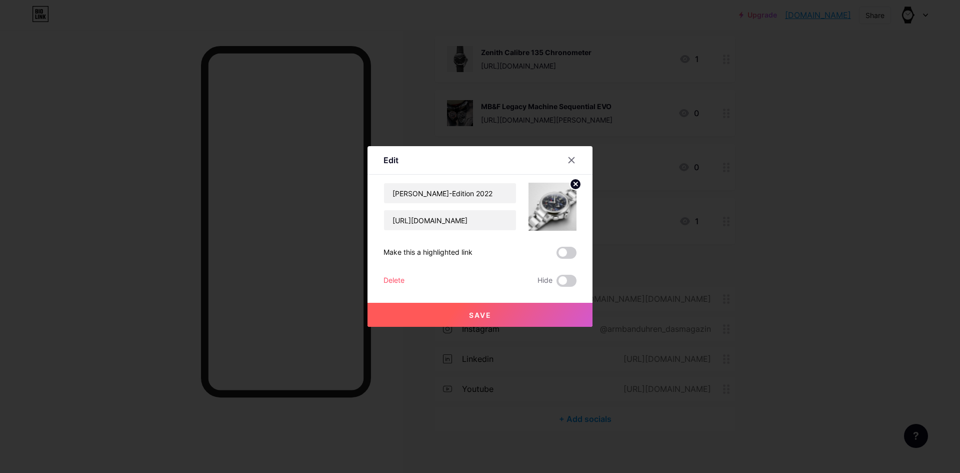
click at [397, 282] on div "Delete" at bounding box center [394, 281] width 21 height 12
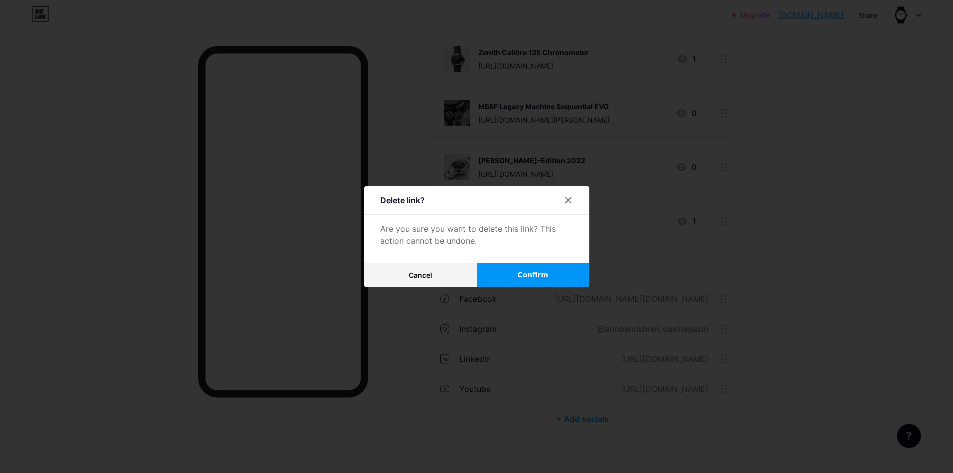
click at [526, 263] on button "Confirm" at bounding box center [533, 275] width 113 height 24
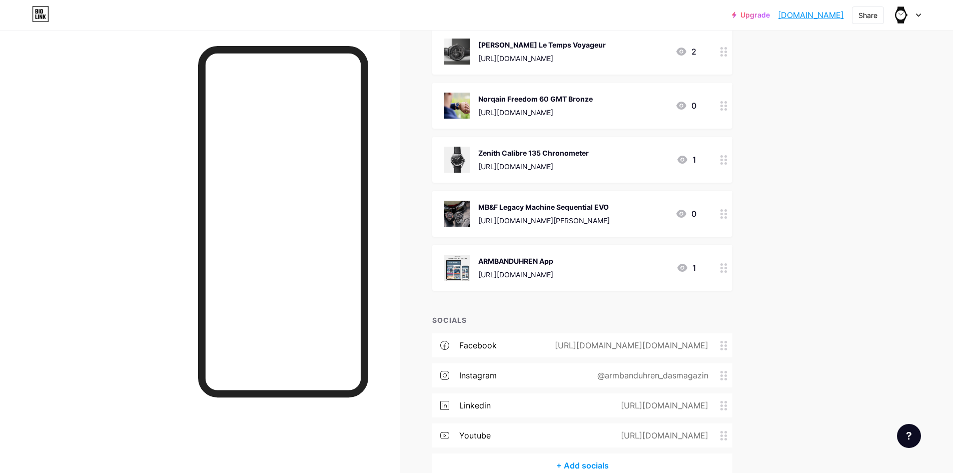
scroll to position [7152, 0]
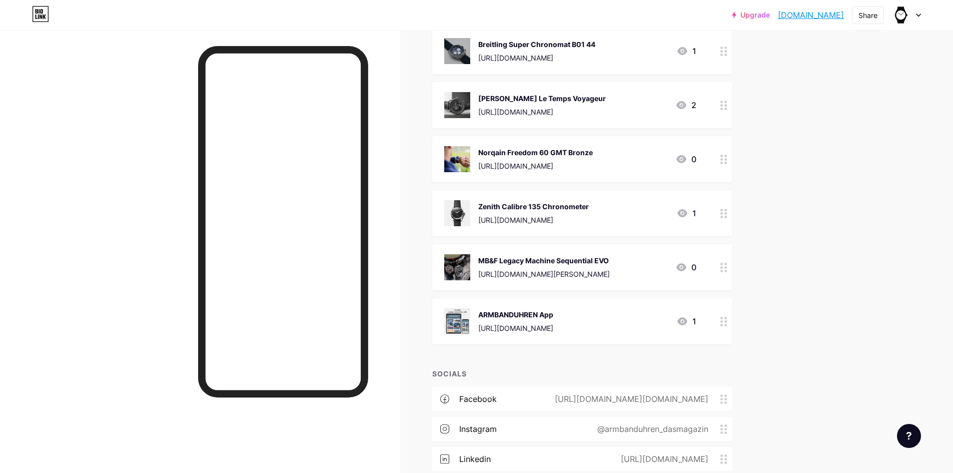
click at [458, 254] on img at bounding box center [457, 267] width 26 height 26
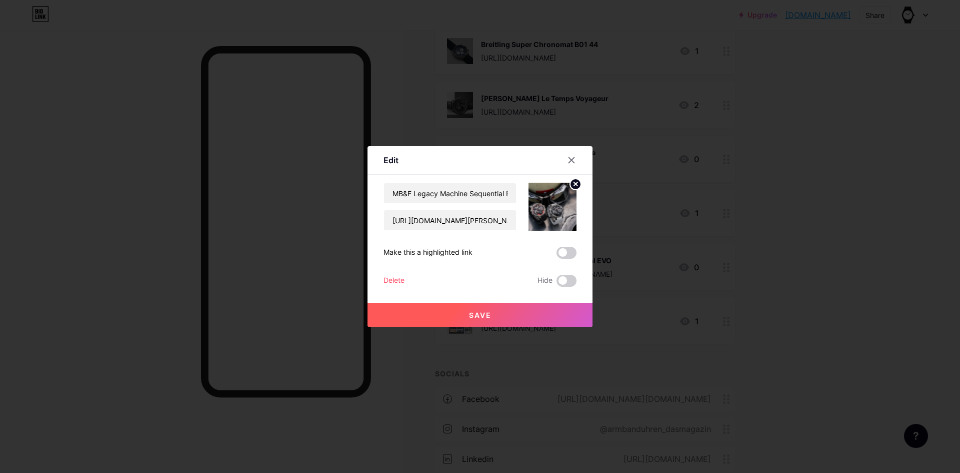
click at [405, 278] on div "Delete Hide" at bounding box center [480, 281] width 193 height 12
click at [386, 278] on div "Delete" at bounding box center [394, 281] width 21 height 12
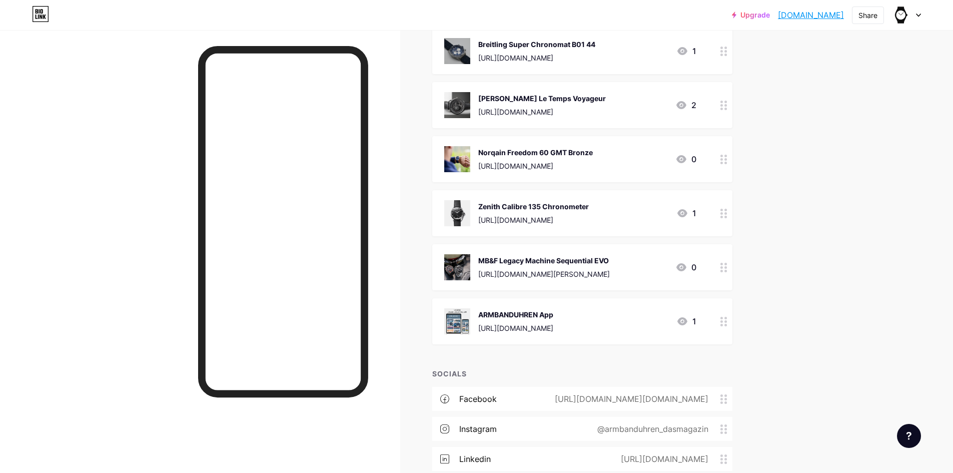
click at [519, 267] on button "Confirm" at bounding box center [533, 275] width 113 height 24
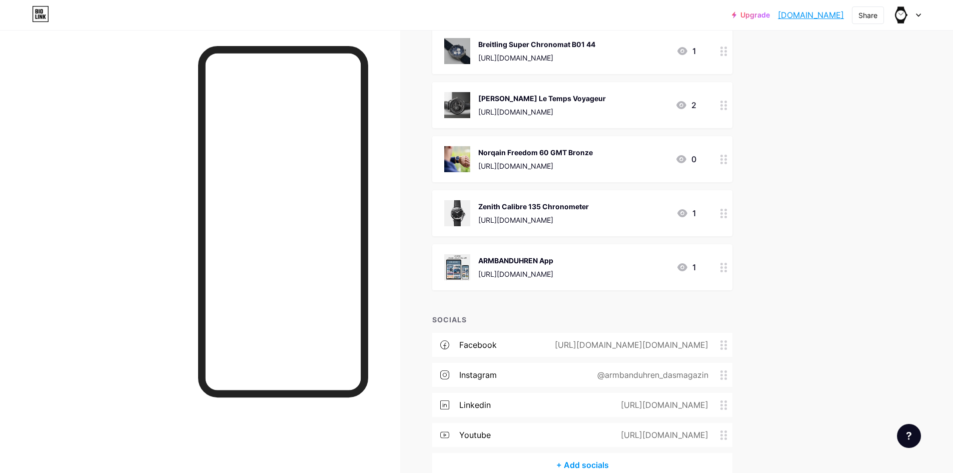
click at [458, 203] on img at bounding box center [457, 213] width 26 height 26
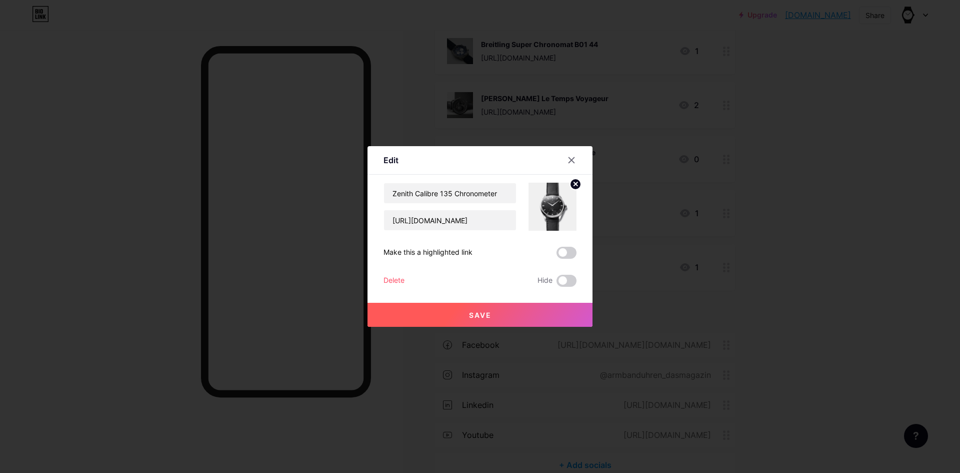
click at [398, 275] on div "Delete" at bounding box center [394, 281] width 21 height 12
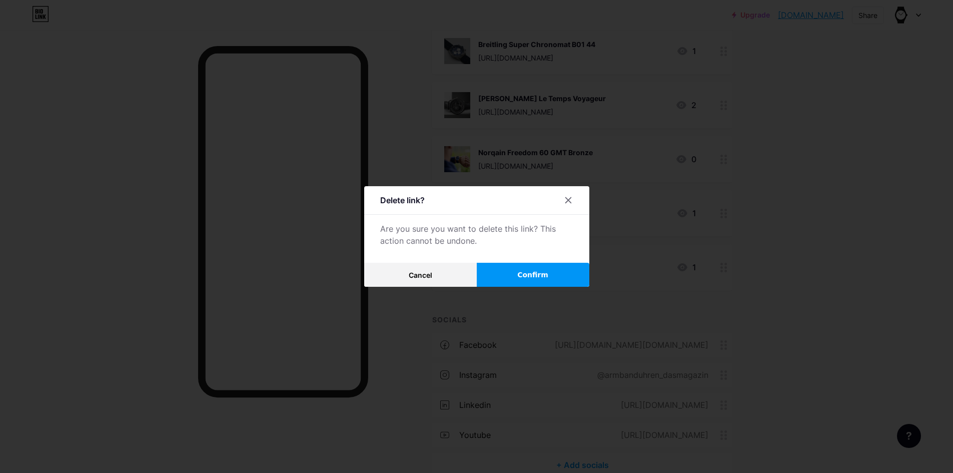
click at [536, 265] on button "Confirm" at bounding box center [533, 275] width 113 height 24
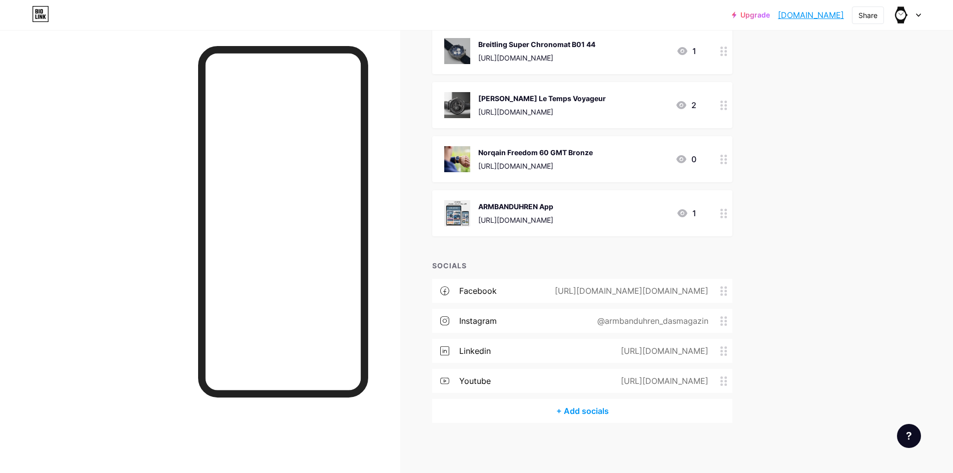
scroll to position [7144, 0]
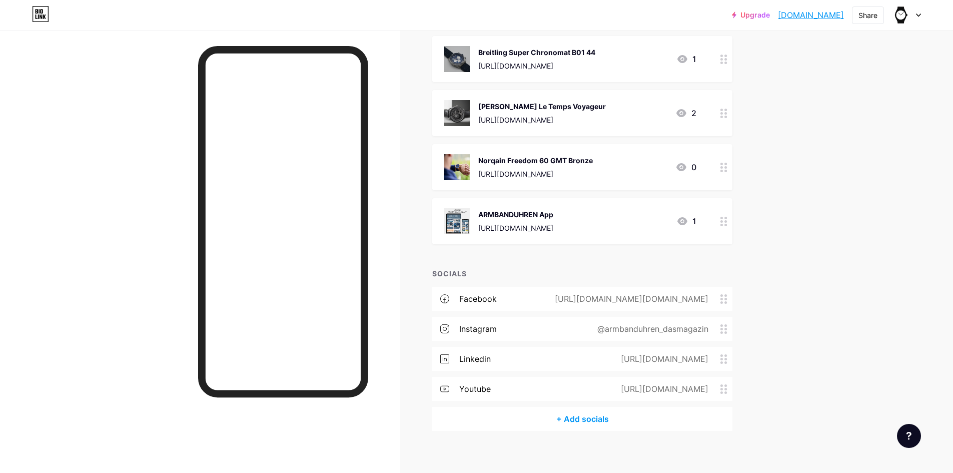
click at [464, 155] on img at bounding box center [457, 167] width 26 height 26
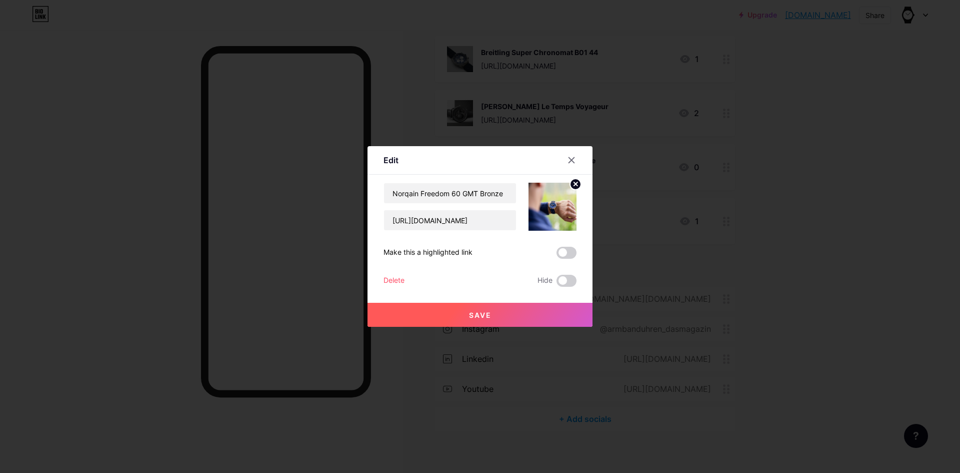
click at [393, 278] on div "Delete" at bounding box center [394, 281] width 21 height 12
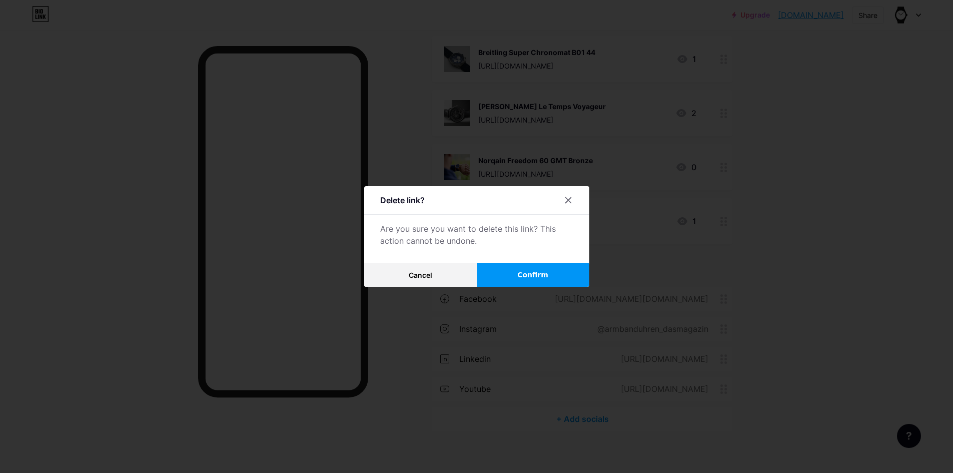
click at [525, 271] on span "Confirm" at bounding box center [532, 275] width 31 height 11
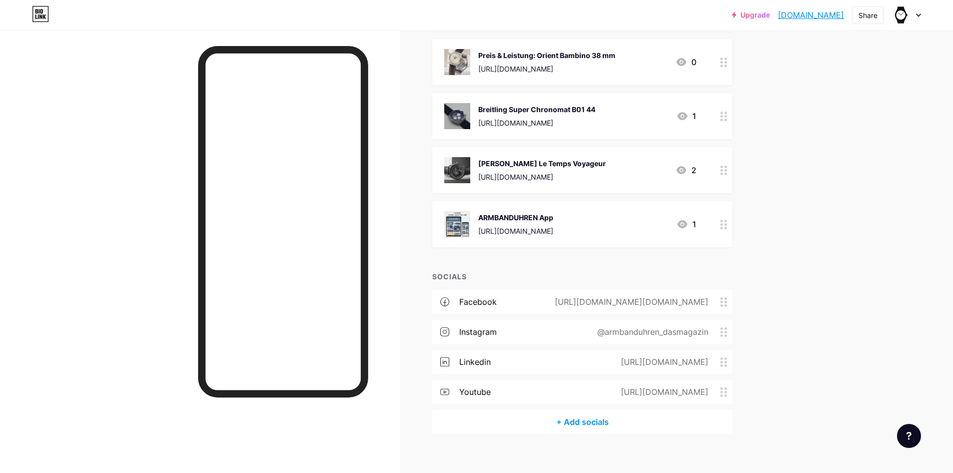
scroll to position [6990, 0]
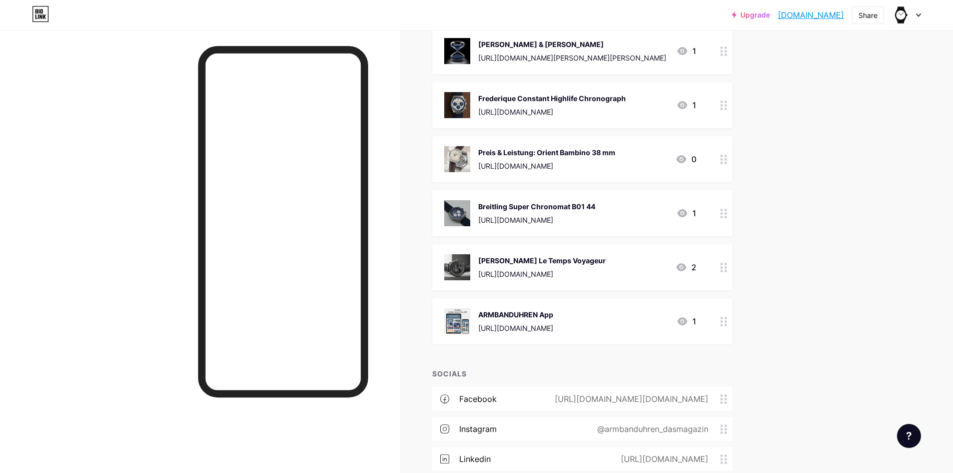
click at [454, 254] on img at bounding box center [457, 267] width 26 height 26
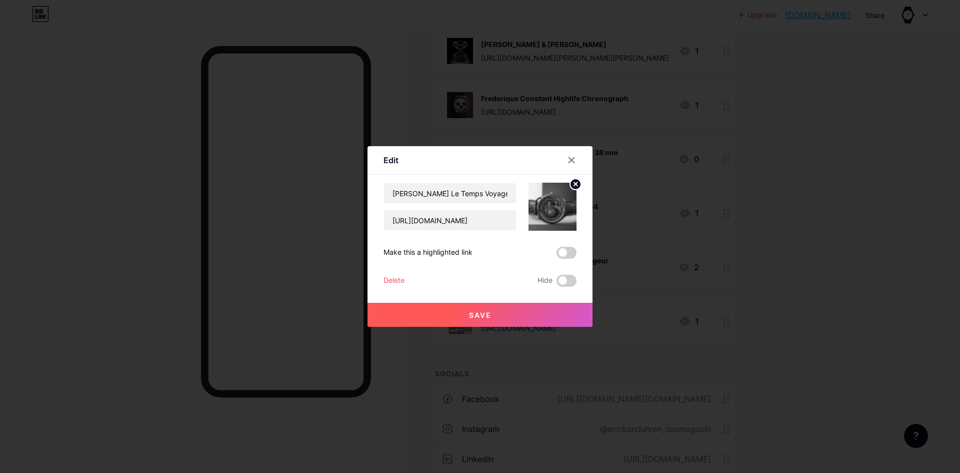
click at [389, 278] on div "Delete" at bounding box center [394, 281] width 21 height 12
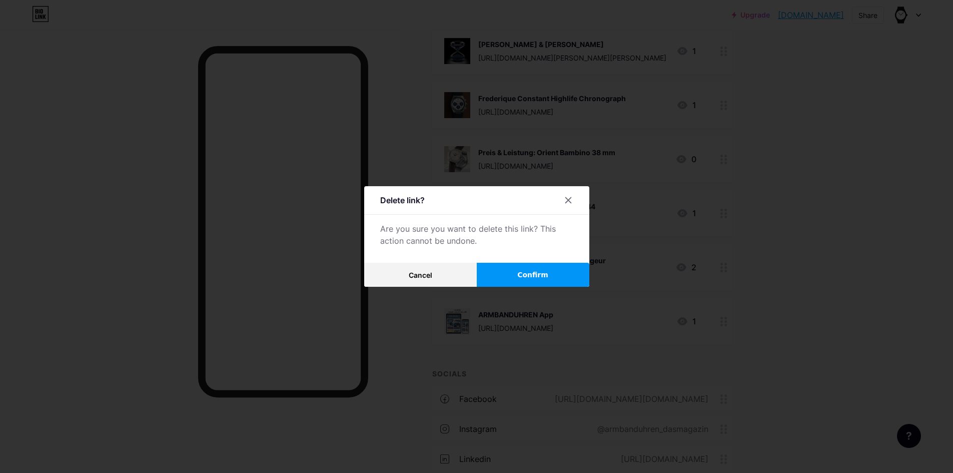
click at [530, 275] on span "Confirm" at bounding box center [532, 275] width 31 height 11
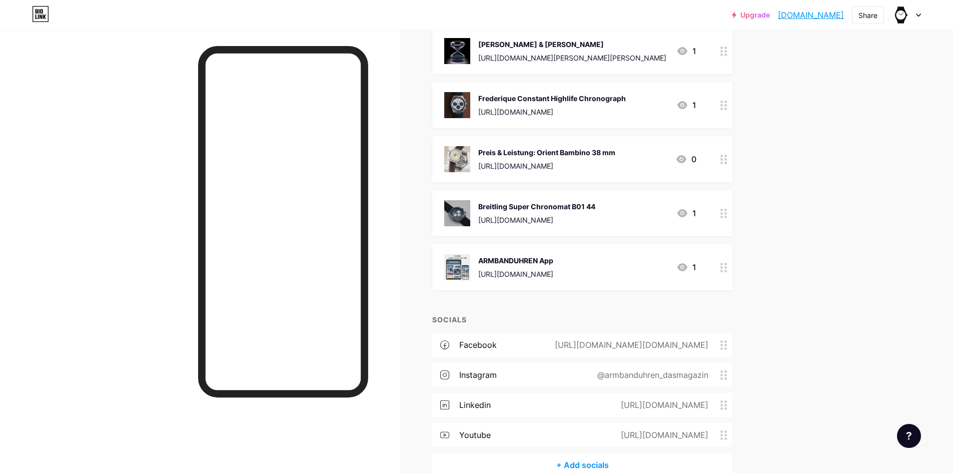
click at [463, 209] on img at bounding box center [457, 213] width 26 height 26
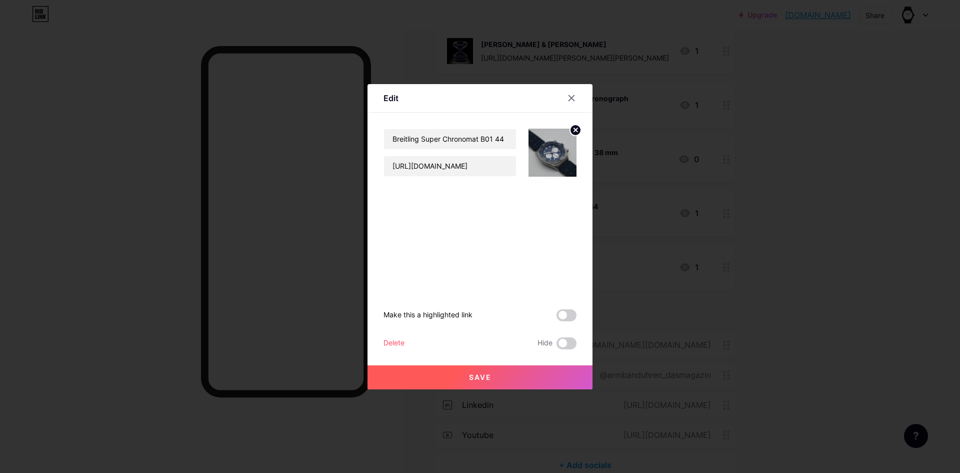
click at [393, 342] on div "Delete" at bounding box center [394, 343] width 21 height 12
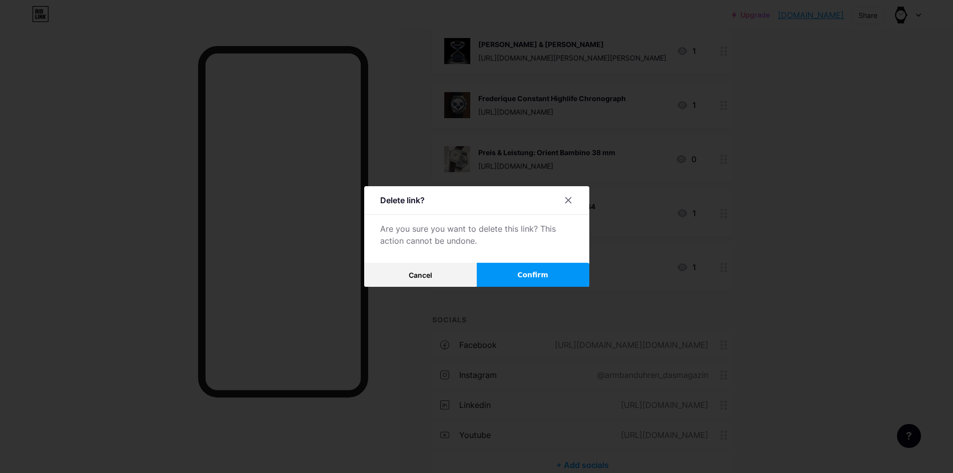
click at [542, 272] on span "Confirm" at bounding box center [532, 275] width 31 height 11
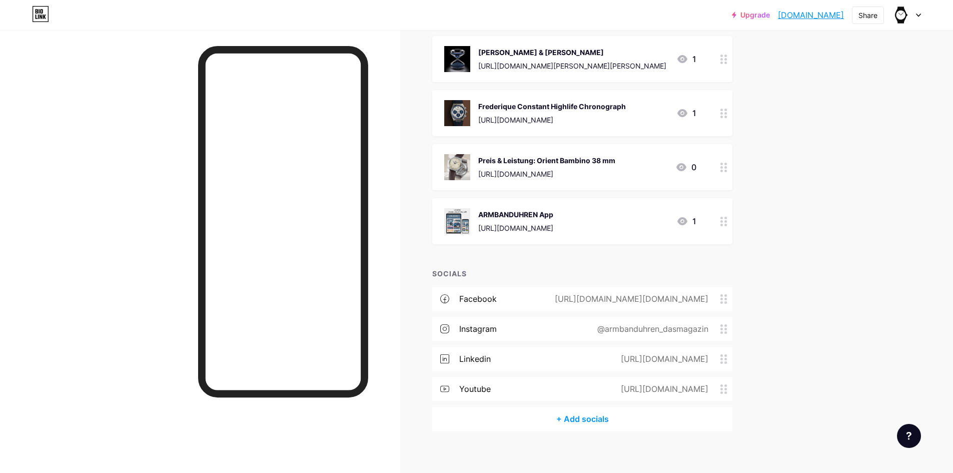
click at [461, 154] on img at bounding box center [457, 167] width 26 height 26
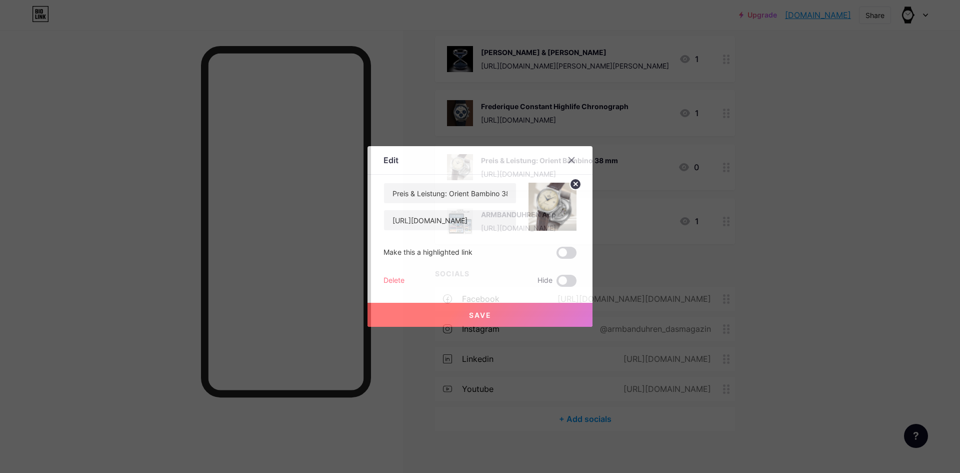
click at [385, 278] on div "Delete" at bounding box center [394, 281] width 21 height 12
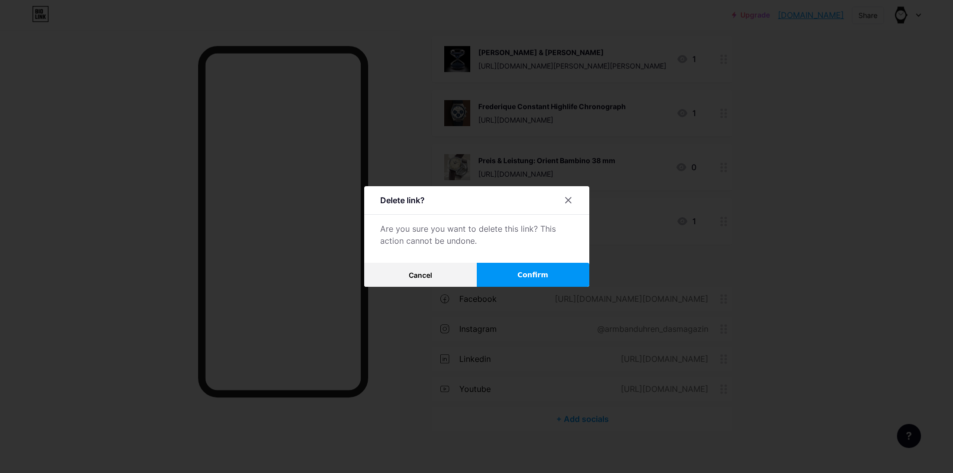
click at [536, 273] on span "Confirm" at bounding box center [532, 275] width 31 height 11
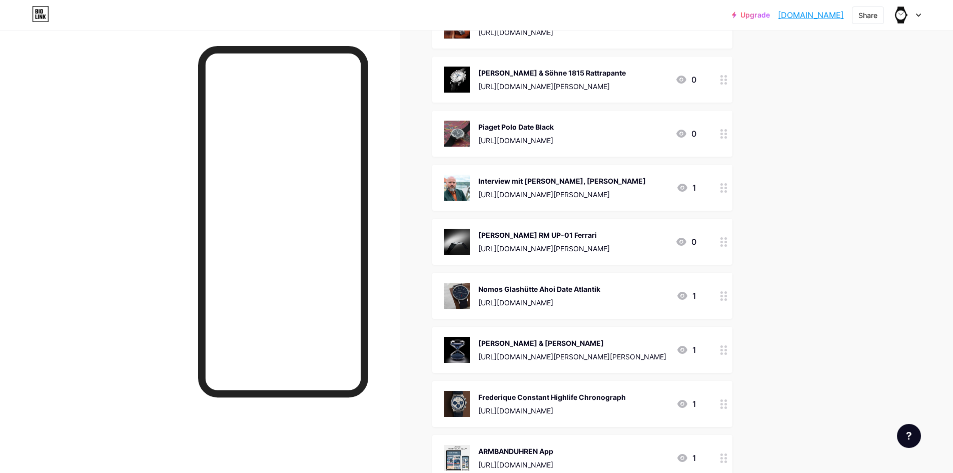
scroll to position [6678, 0]
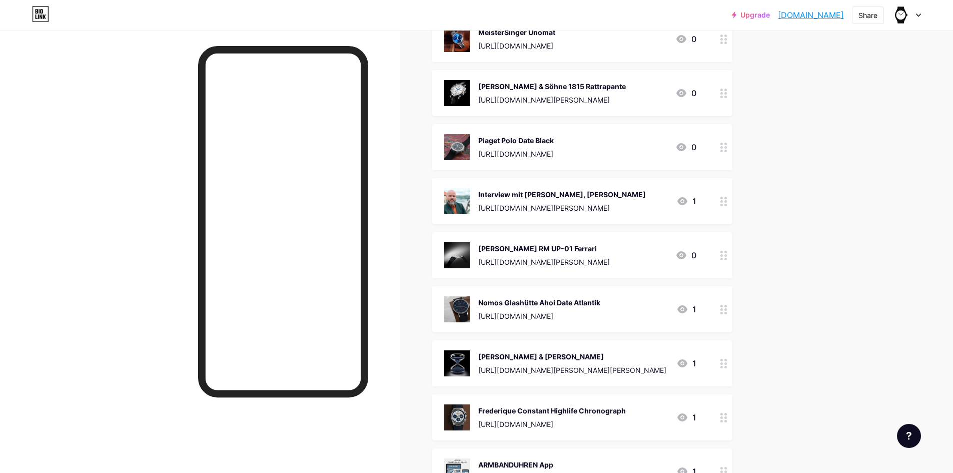
click at [465, 404] on img at bounding box center [457, 417] width 26 height 26
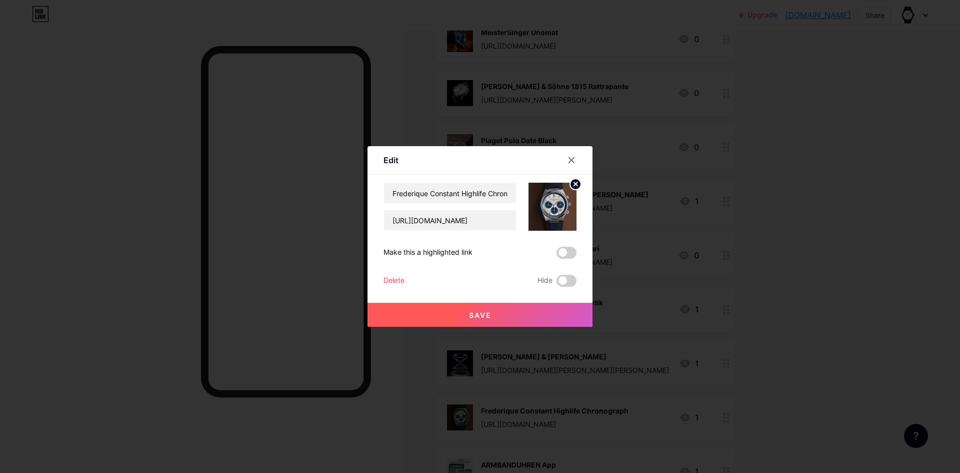
click at [398, 277] on div "Delete" at bounding box center [394, 281] width 21 height 12
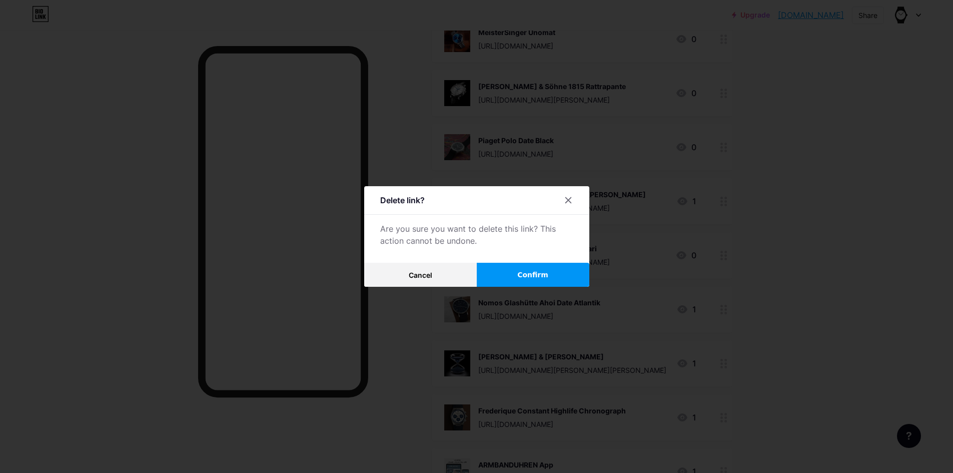
click at [515, 275] on button "Confirm" at bounding box center [533, 275] width 113 height 24
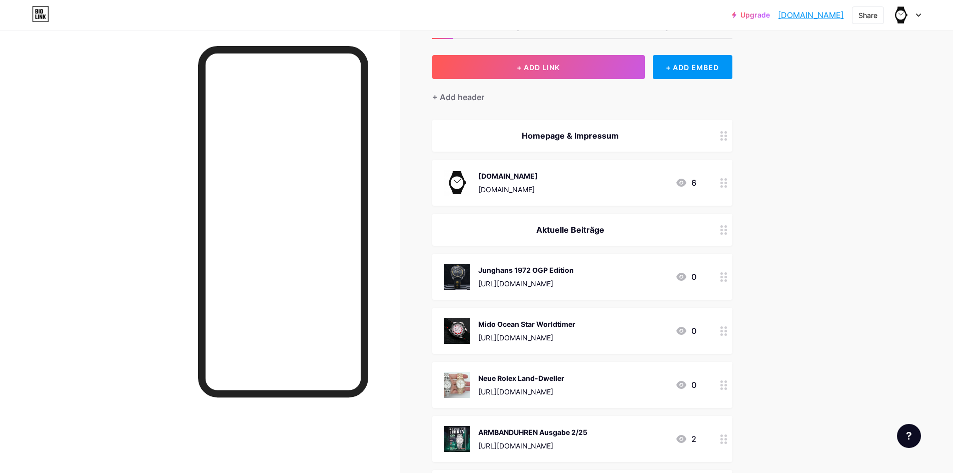
scroll to position [0, 0]
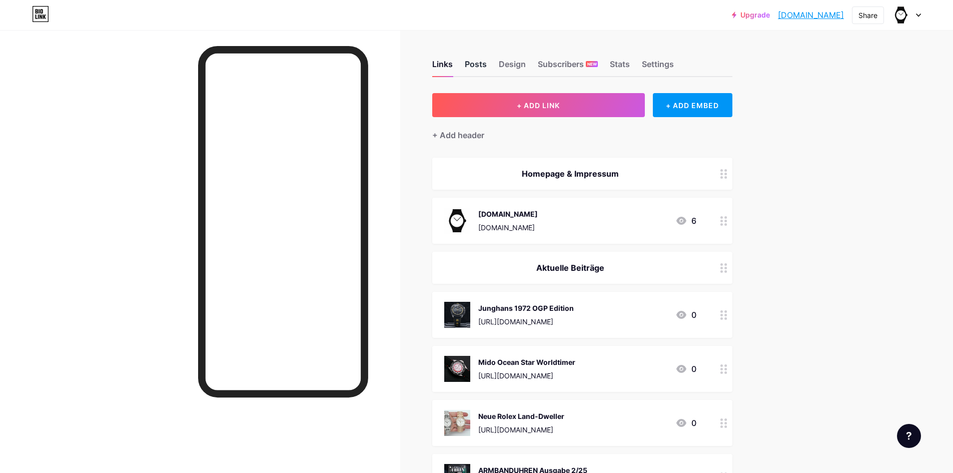
click at [482, 64] on div "Posts" at bounding box center [476, 67] width 22 height 18
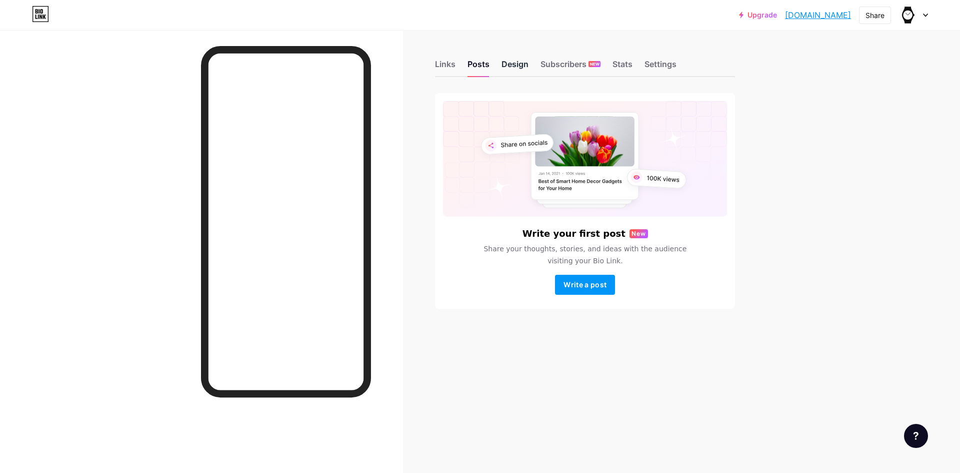
click at [515, 61] on div "Design" at bounding box center [515, 67] width 27 height 18
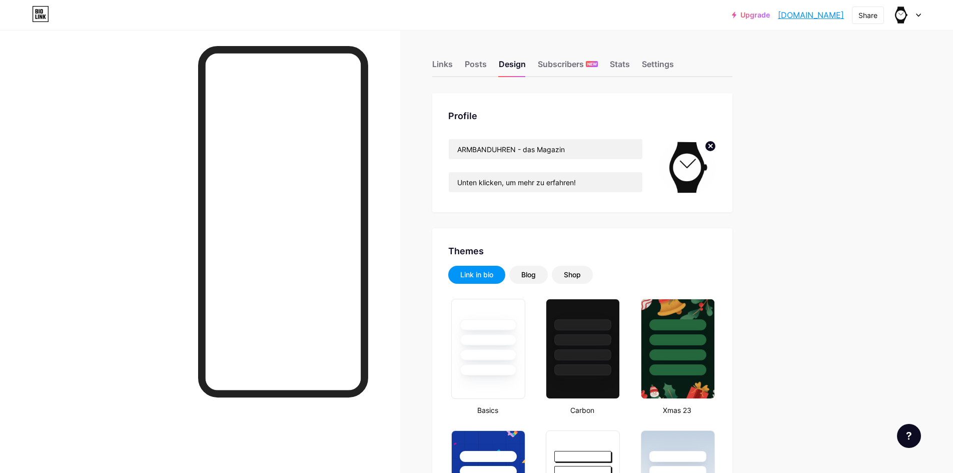
type input "#000000"
type input "#fafafa"
type input "#ffffff"
click at [622, 62] on div "Stats" at bounding box center [620, 67] width 20 height 18
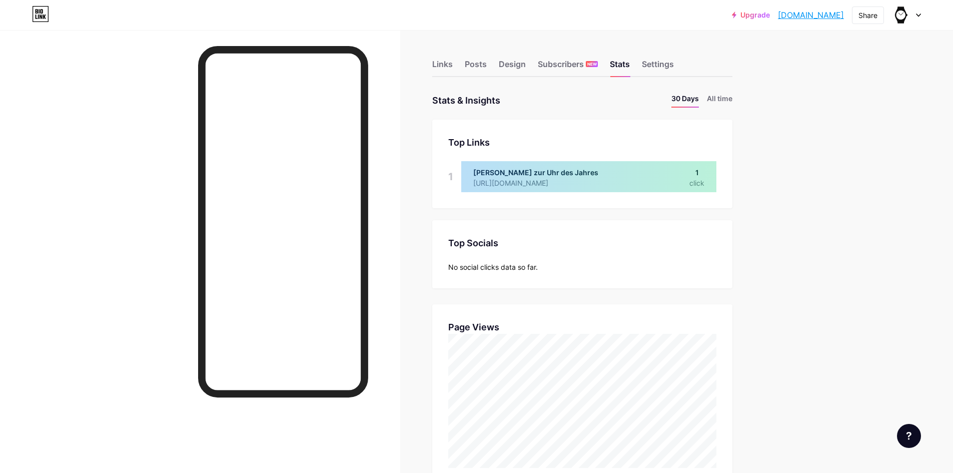
click at [733, 89] on div "Links Posts Design Subscribers NEW Stats Settings Stats & Insights Page Stats 3…" at bounding box center [387, 473] width 774 height 886
click at [733, 92] on div "Links Posts Design Subscribers NEW Stats Settings Stats & Insights Page Stats 3…" at bounding box center [387, 473] width 774 height 886
click at [732, 96] on li "All time" at bounding box center [720, 100] width 26 height 15
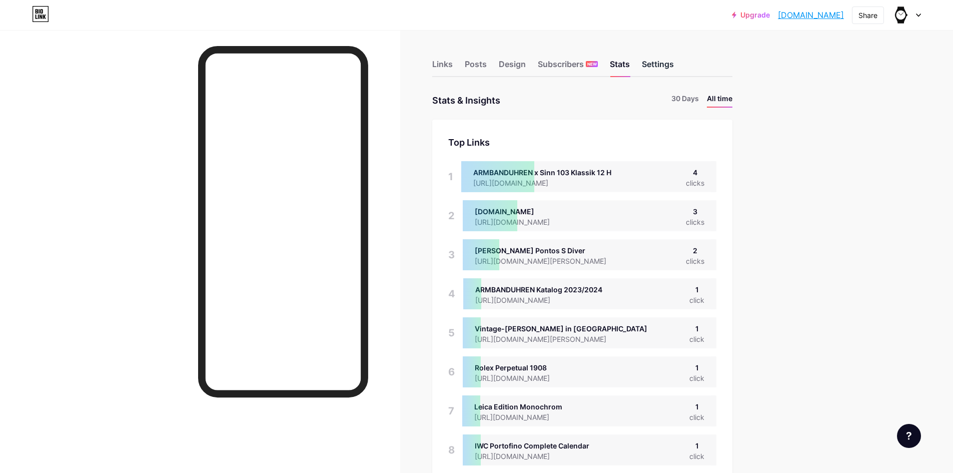
click at [664, 64] on div "Settings" at bounding box center [658, 67] width 32 height 18
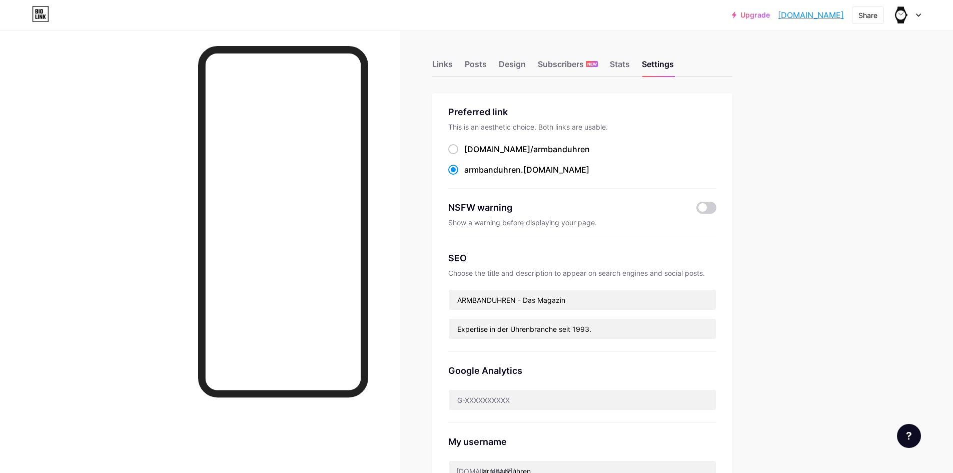
click at [438, 57] on div "Links Posts Design Subscribers NEW Stats Settings" at bounding box center [582, 59] width 300 height 35
click at [445, 64] on div "Links" at bounding box center [442, 67] width 21 height 18
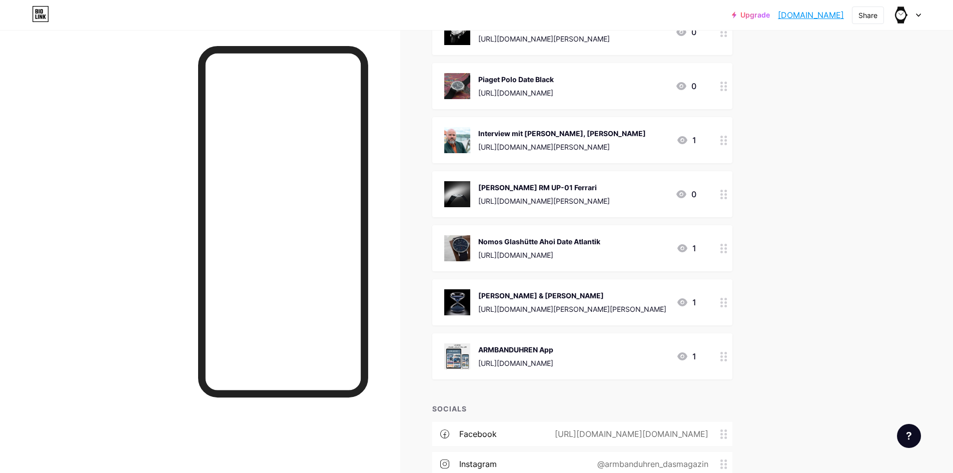
scroll to position [6721, 0]
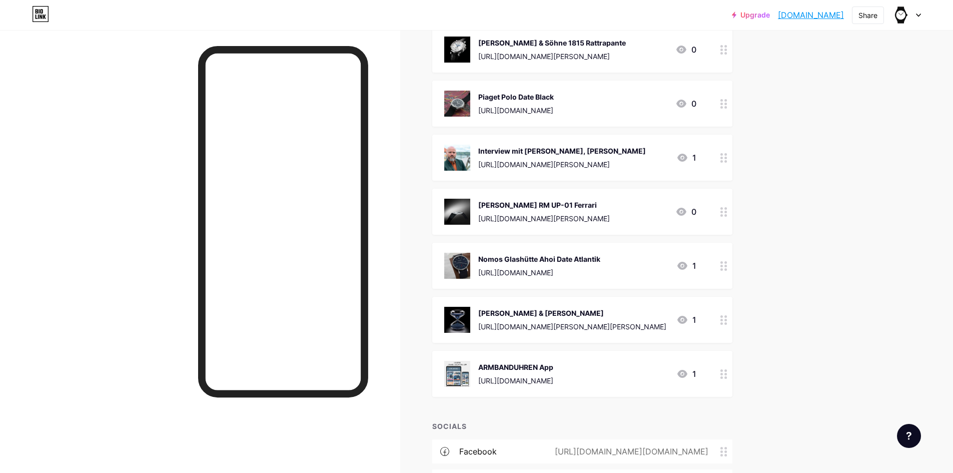
click at [493, 307] on div "[PERSON_NAME] & [PERSON_NAME] [URL][DOMAIN_NAME][PERSON_NAME][PERSON_NAME]" at bounding box center [572, 320] width 188 height 26
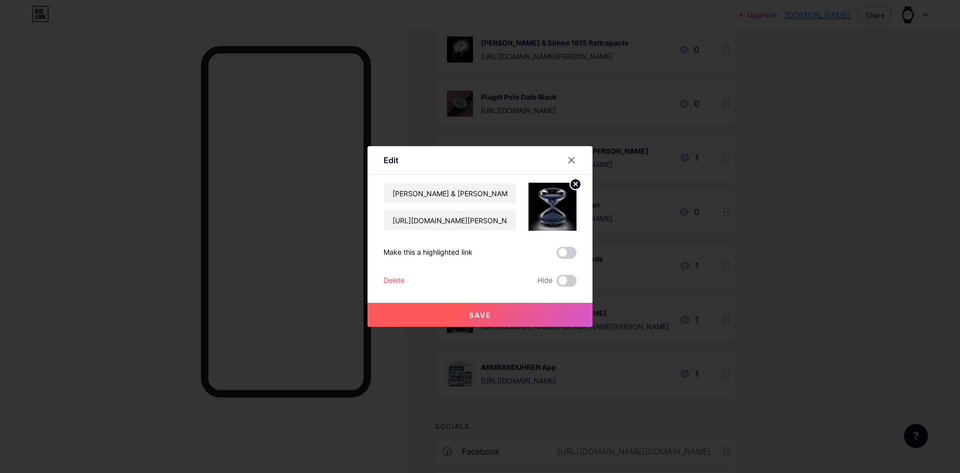
click at [389, 282] on div "Delete" at bounding box center [394, 281] width 21 height 12
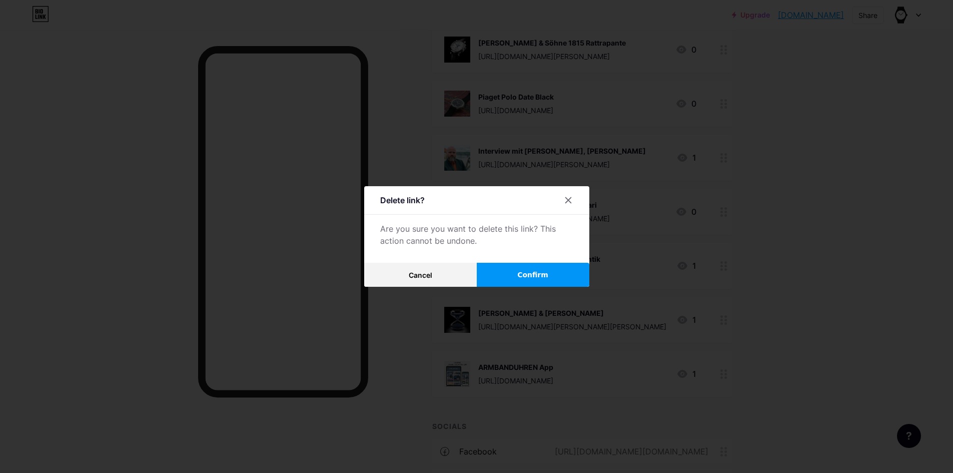
click at [518, 274] on button "Confirm" at bounding box center [533, 275] width 113 height 24
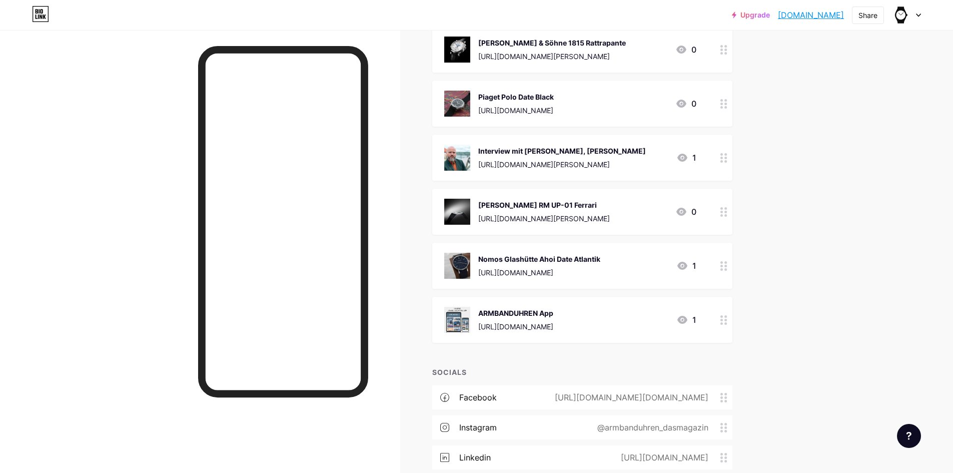
click at [482, 254] on div "Nomos Glashütte Ahoi Date Atlantik" at bounding box center [539, 259] width 122 height 11
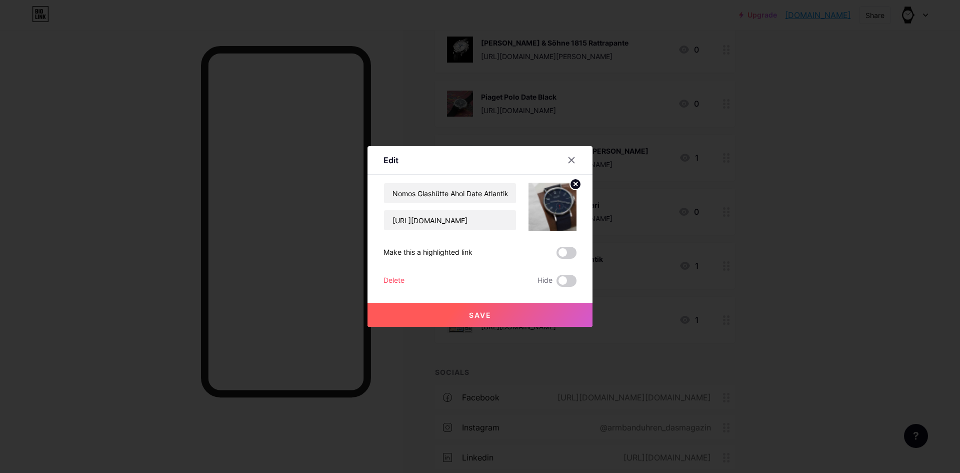
click at [389, 281] on div "Delete" at bounding box center [394, 281] width 21 height 12
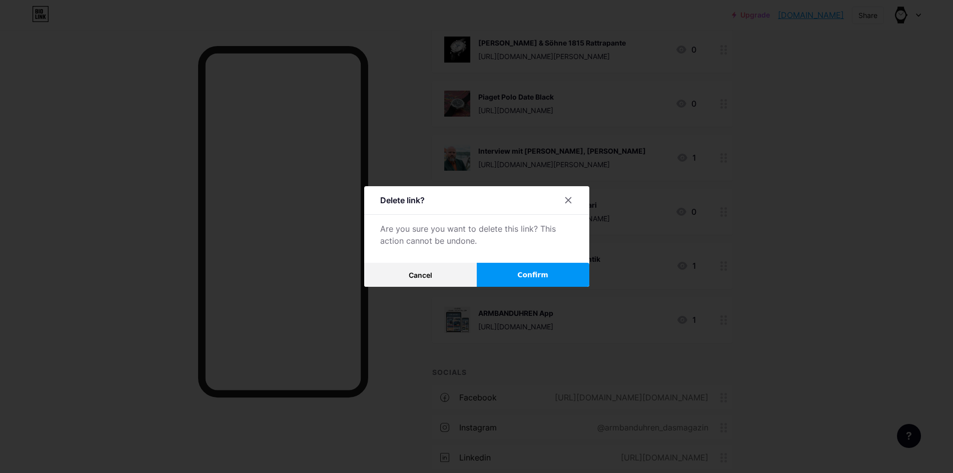
click at [520, 272] on span "Confirm" at bounding box center [532, 275] width 31 height 11
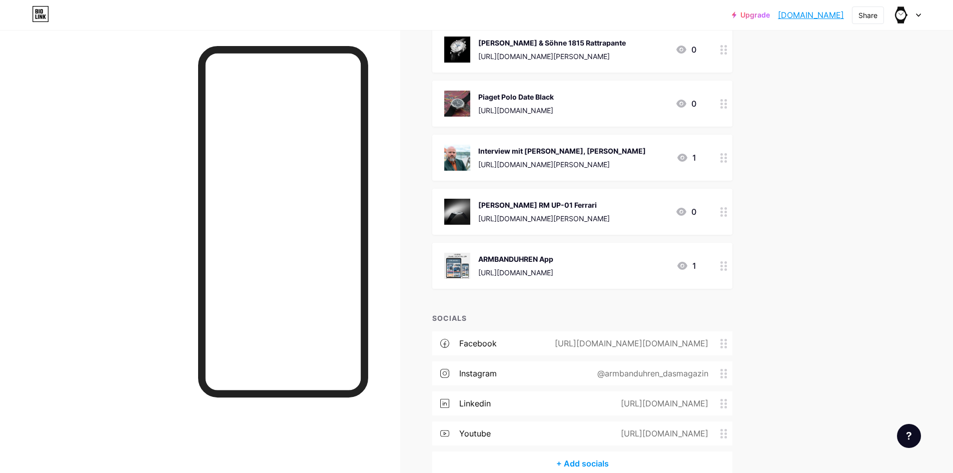
click at [458, 199] on img at bounding box center [457, 212] width 26 height 26
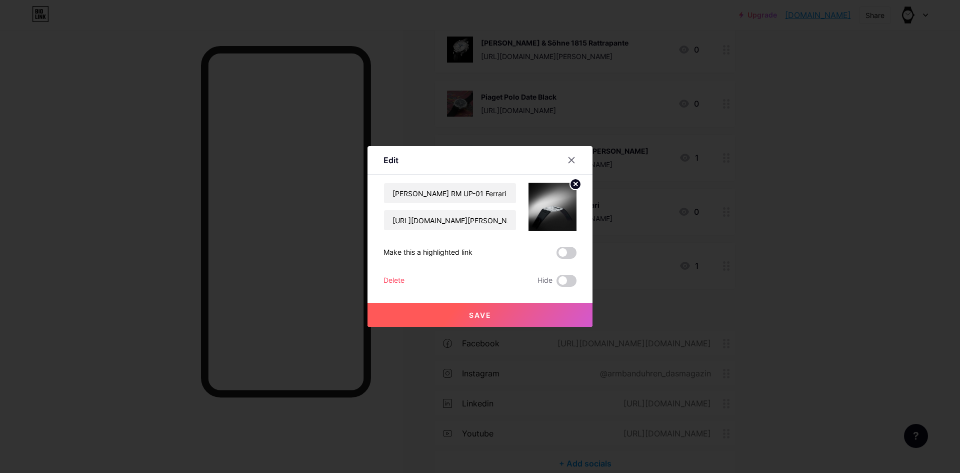
click at [389, 282] on div "Delete" at bounding box center [394, 281] width 21 height 12
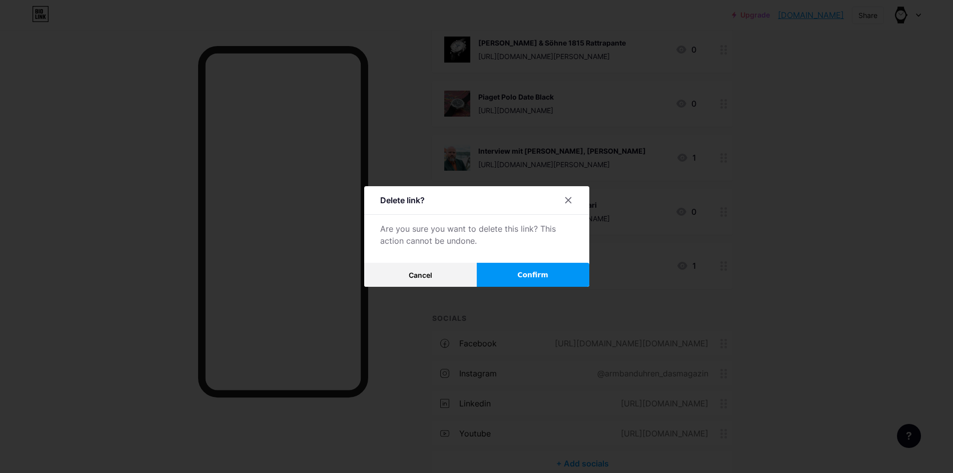
click at [509, 269] on button "Confirm" at bounding box center [533, 275] width 113 height 24
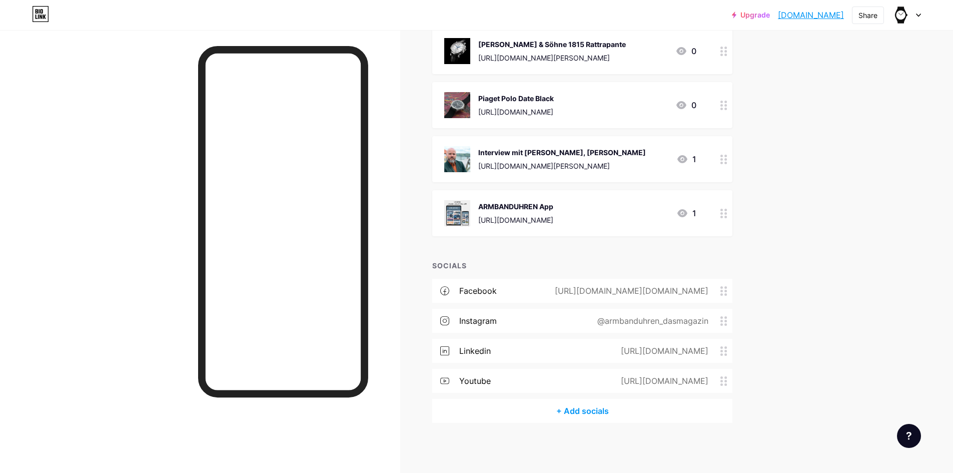
scroll to position [6712, 0]
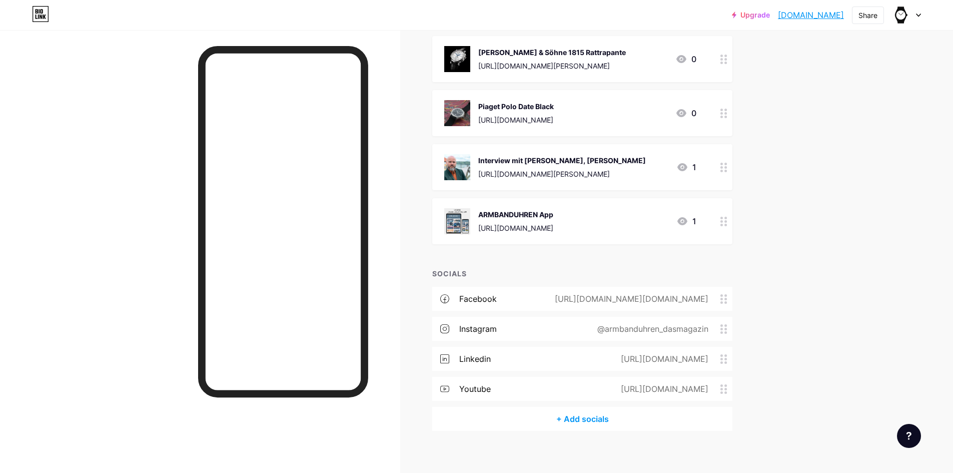
click at [459, 155] on img at bounding box center [457, 167] width 26 height 26
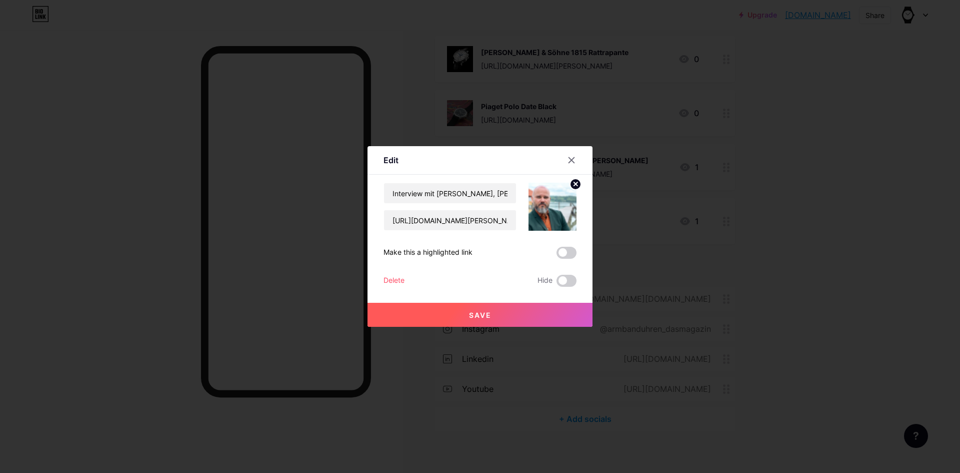
click at [394, 279] on div "Delete" at bounding box center [394, 281] width 21 height 12
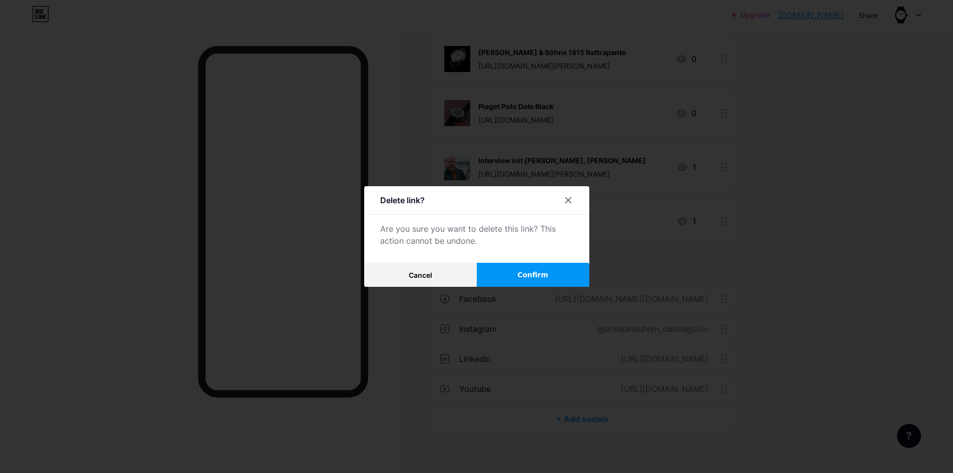
click at [514, 266] on button "Confirm" at bounding box center [533, 275] width 113 height 24
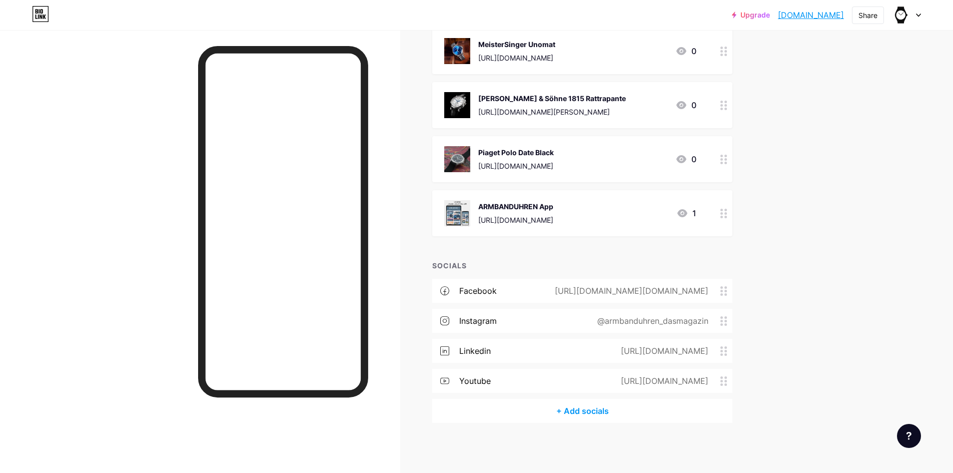
scroll to position [6658, 0]
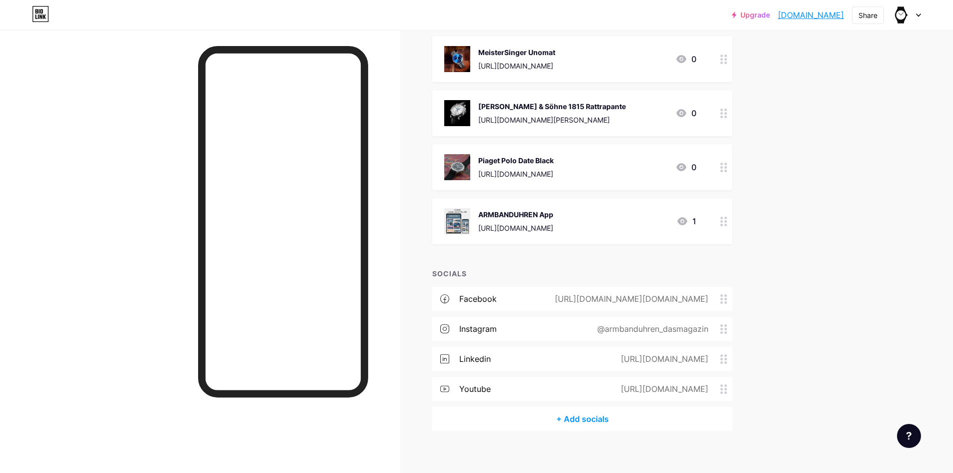
click at [461, 154] on img at bounding box center [457, 167] width 26 height 26
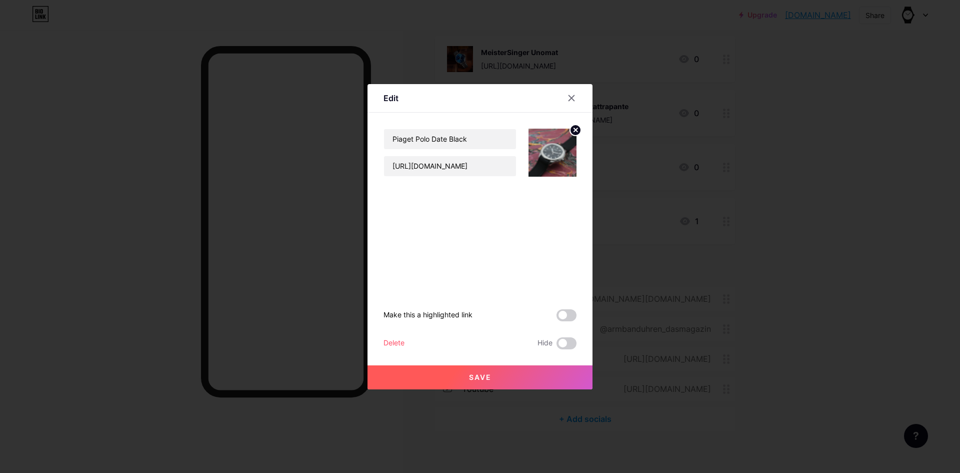
click at [391, 341] on div "Delete" at bounding box center [394, 343] width 21 height 12
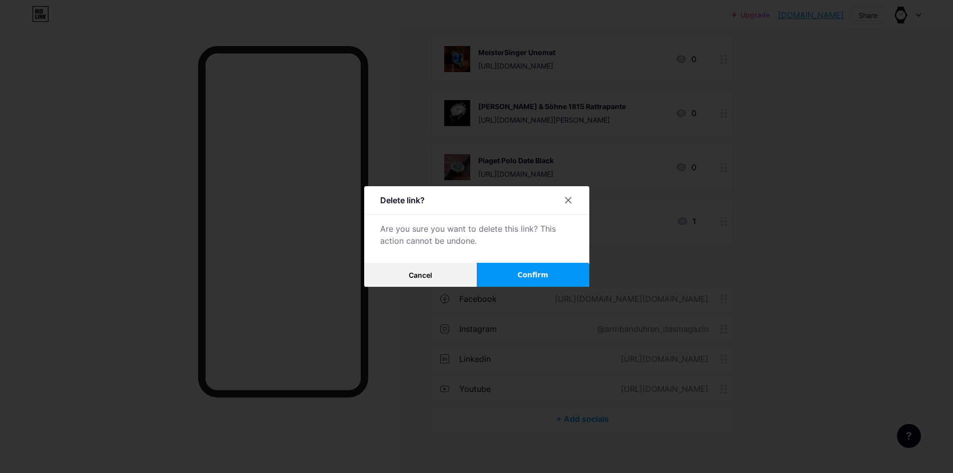
click at [527, 267] on button "Confirm" at bounding box center [533, 275] width 113 height 24
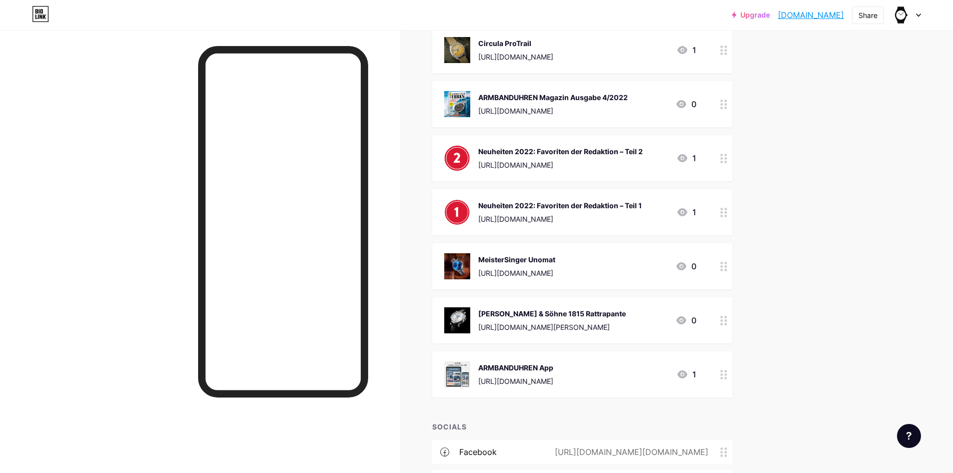
scroll to position [6354, 0]
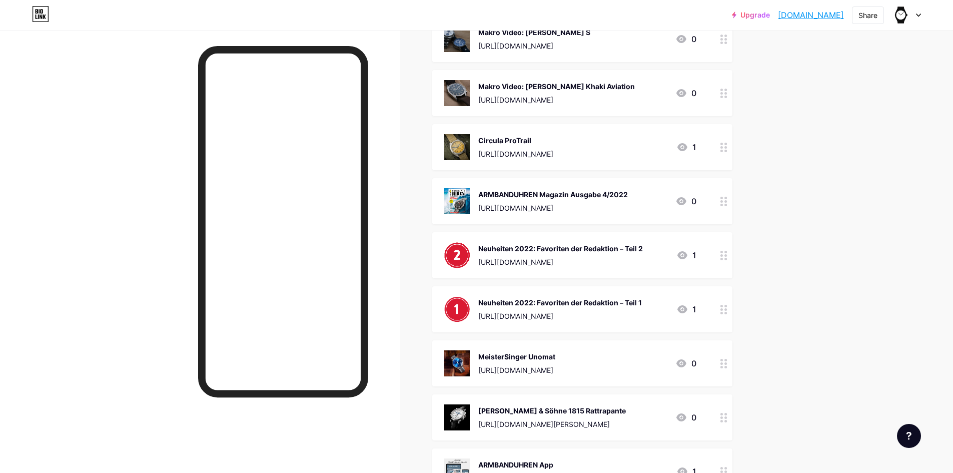
click at [462, 404] on img at bounding box center [457, 417] width 26 height 26
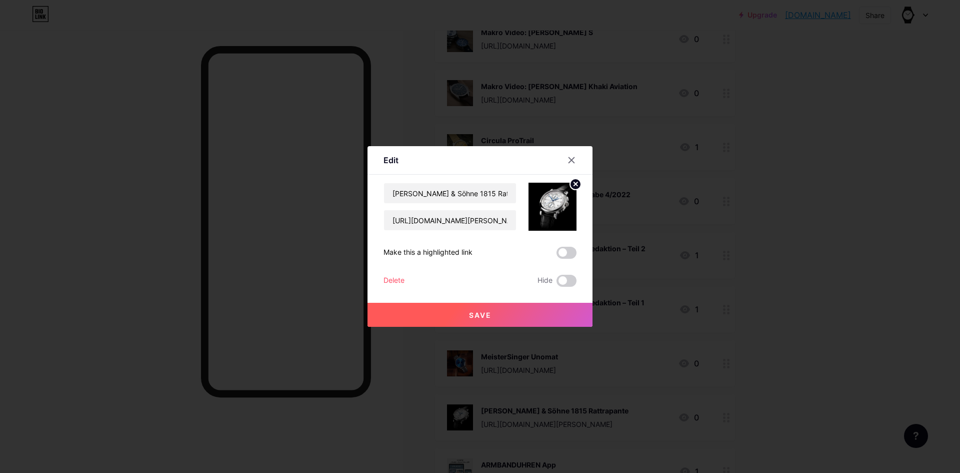
click at [393, 278] on div "Delete" at bounding box center [394, 281] width 21 height 12
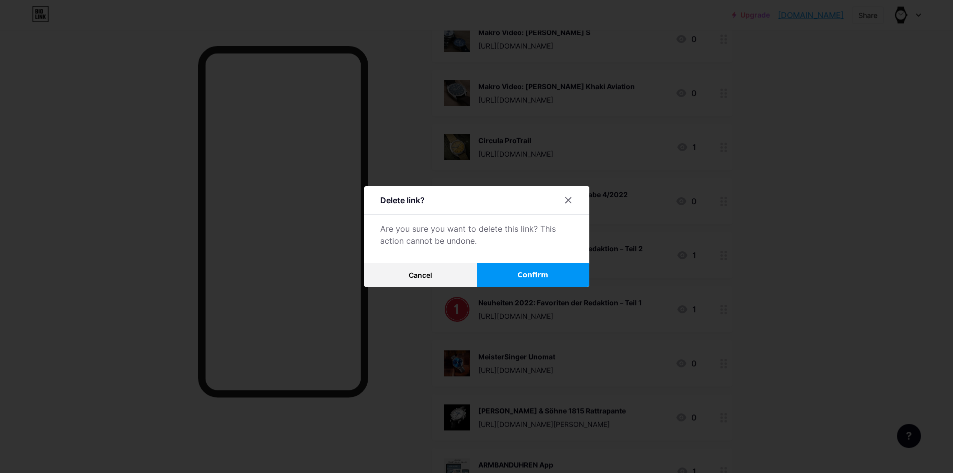
click at [515, 268] on button "Confirm" at bounding box center [533, 275] width 113 height 24
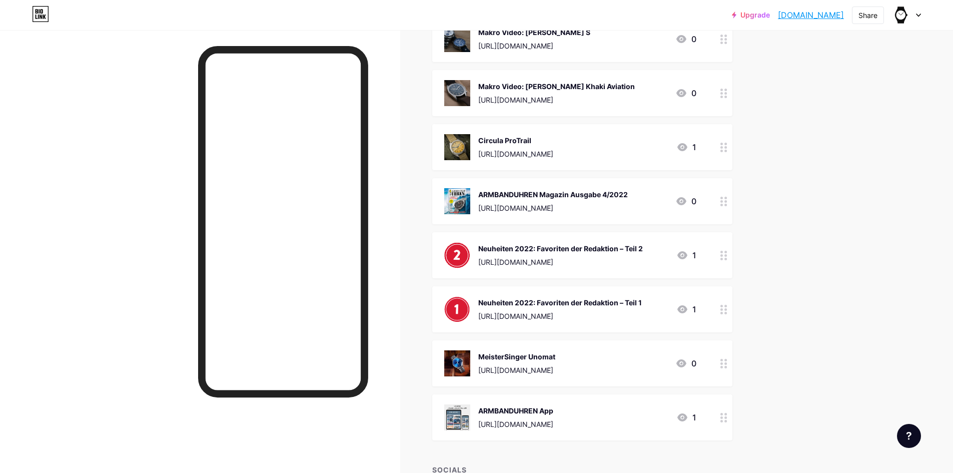
click at [458, 354] on img at bounding box center [457, 363] width 26 height 26
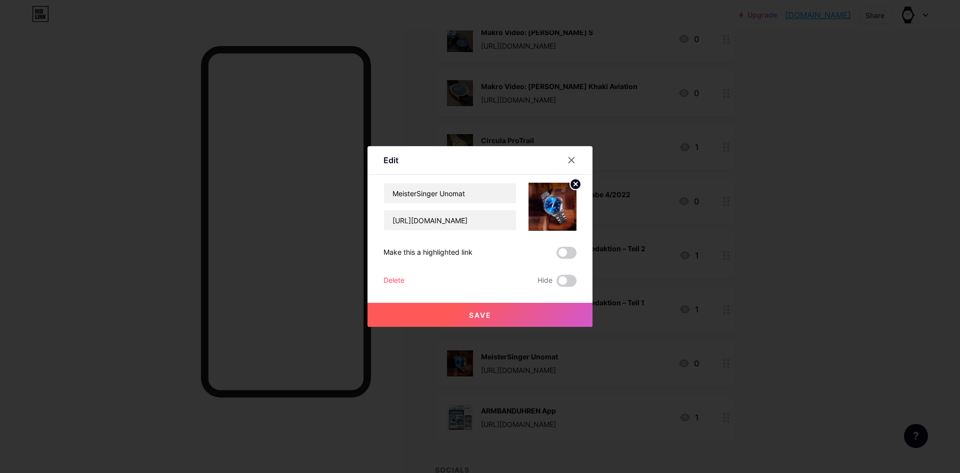
click at [395, 279] on div "Delete" at bounding box center [394, 281] width 21 height 12
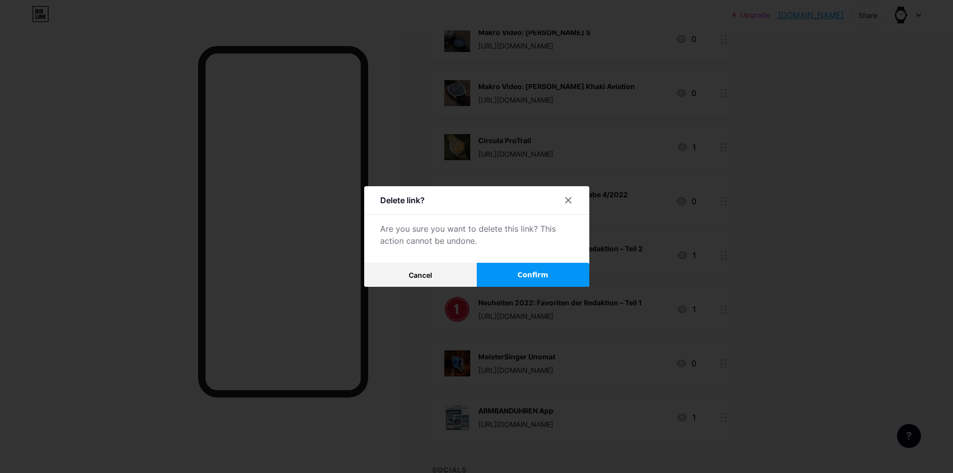
click at [516, 269] on button "Confirm" at bounding box center [533, 275] width 113 height 24
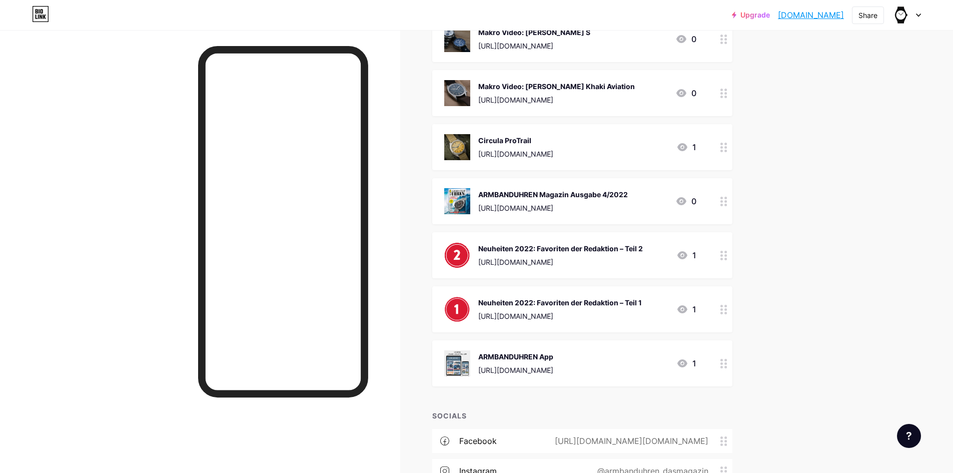
click at [466, 305] on img at bounding box center [457, 309] width 26 height 26
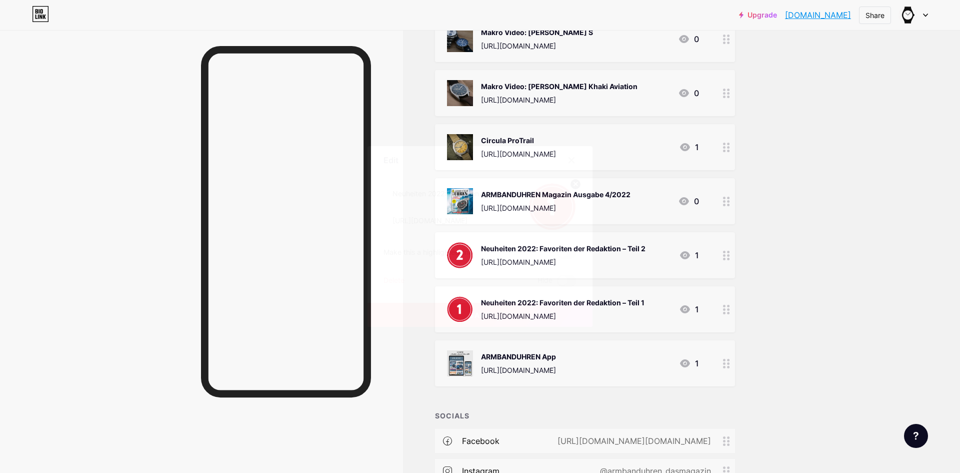
click at [389, 277] on div "Delete" at bounding box center [394, 281] width 21 height 12
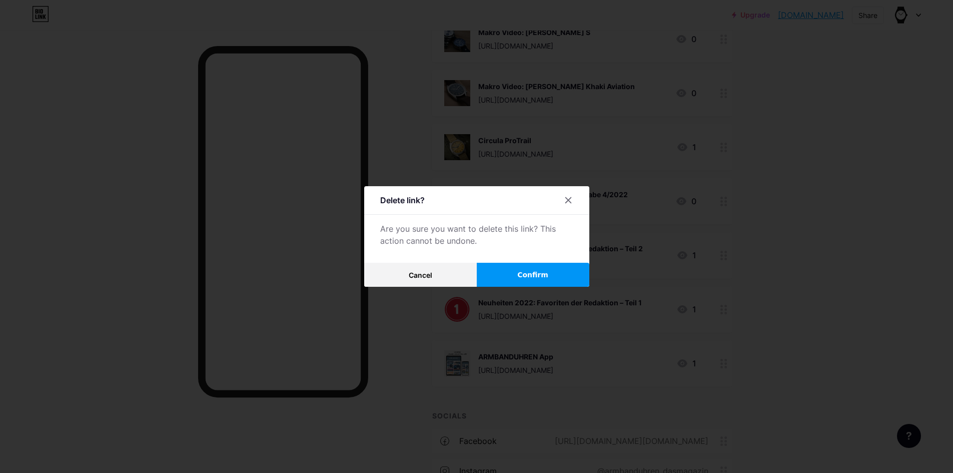
click at [508, 274] on button "Confirm" at bounding box center [533, 275] width 113 height 24
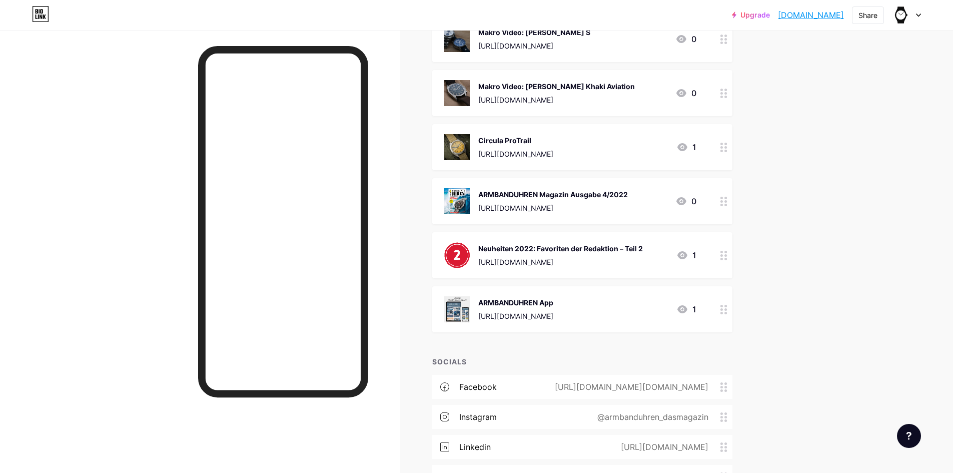
click at [462, 244] on img at bounding box center [457, 255] width 26 height 26
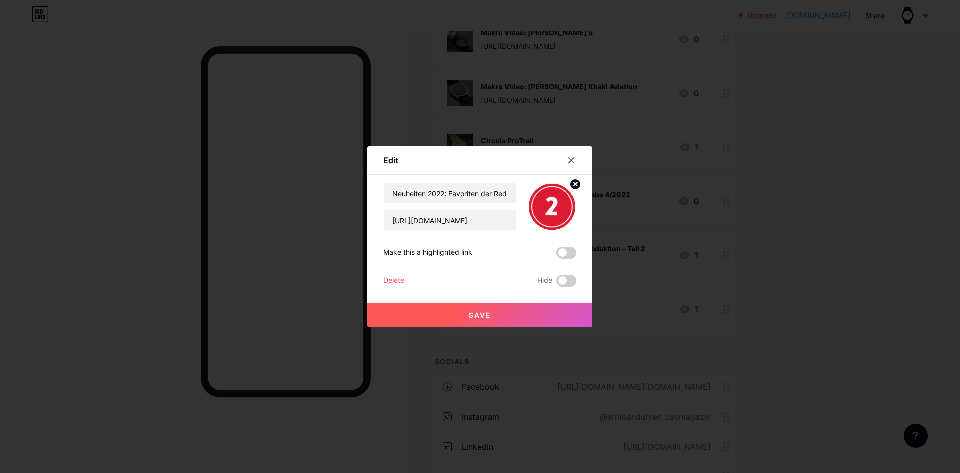
click at [389, 276] on div "Delete" at bounding box center [394, 281] width 21 height 12
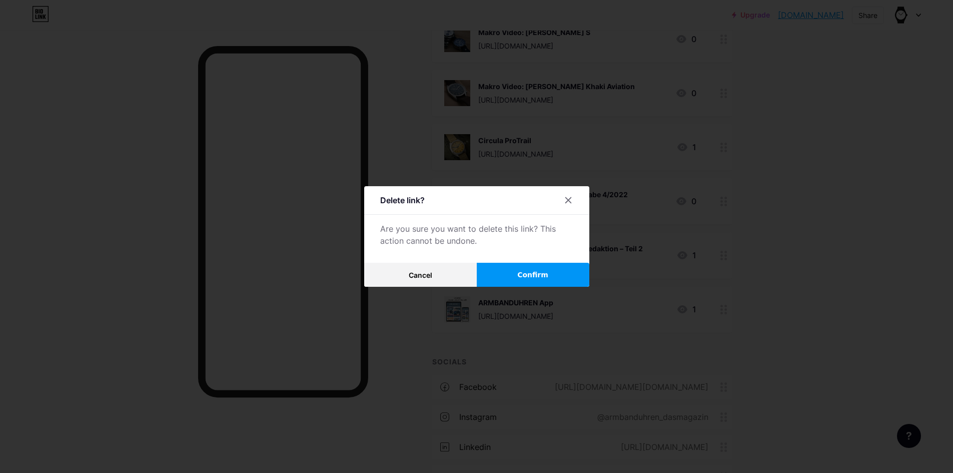
click at [522, 270] on span "Confirm" at bounding box center [532, 275] width 31 height 11
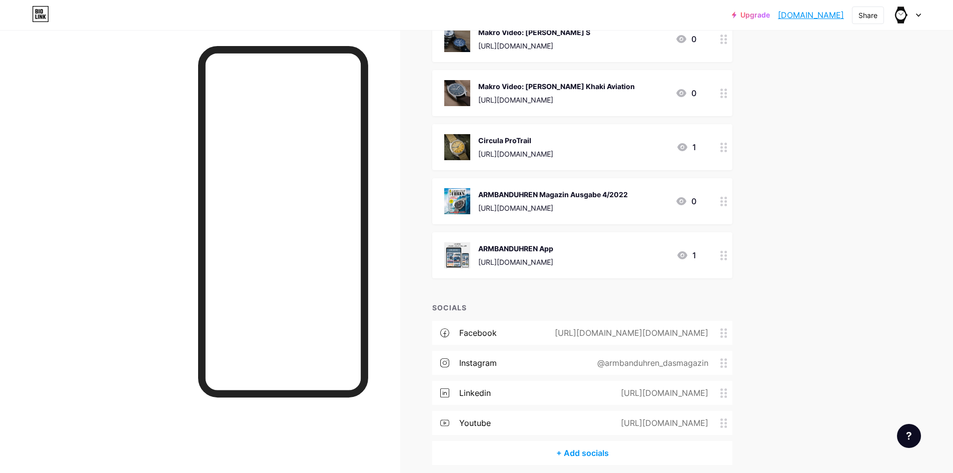
click at [461, 188] on img at bounding box center [457, 201] width 26 height 26
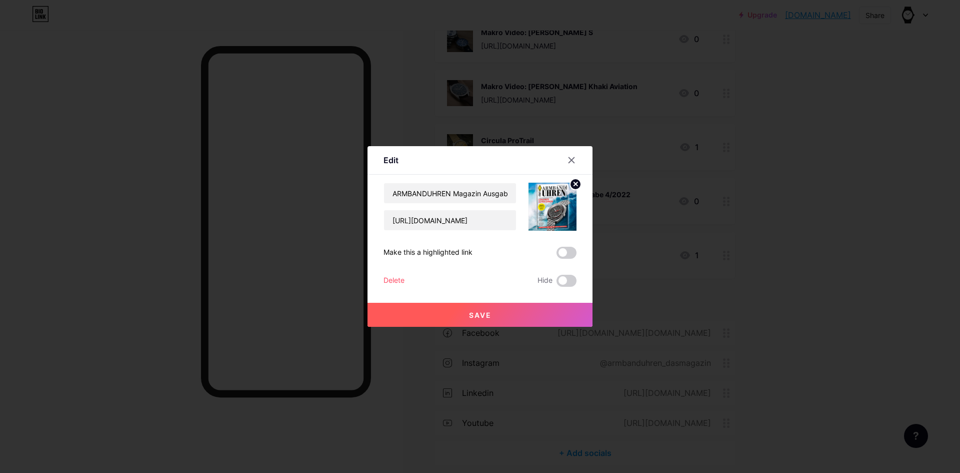
click at [392, 280] on div "Delete" at bounding box center [394, 281] width 21 height 12
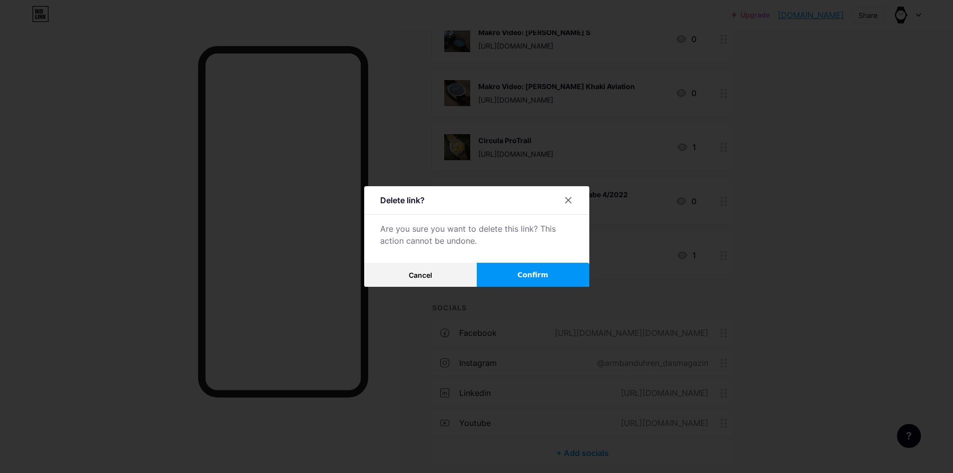
click at [535, 271] on span "Confirm" at bounding box center [532, 275] width 31 height 11
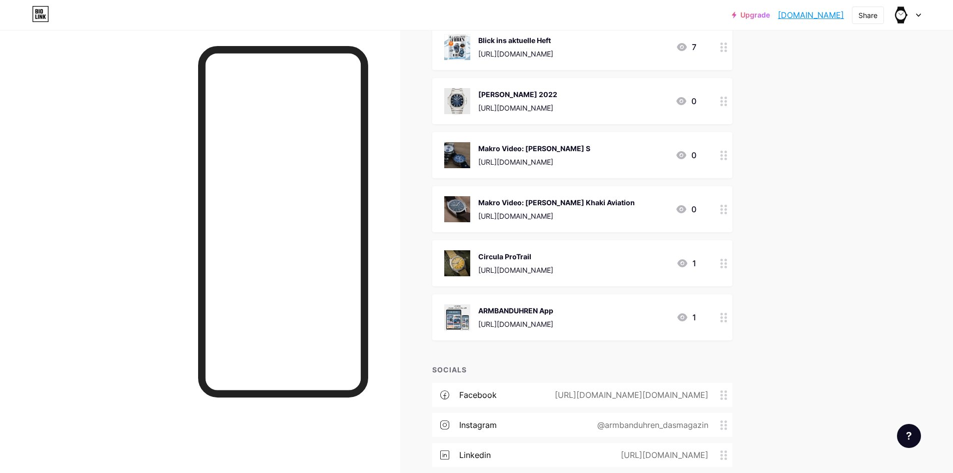
scroll to position [6234, 0]
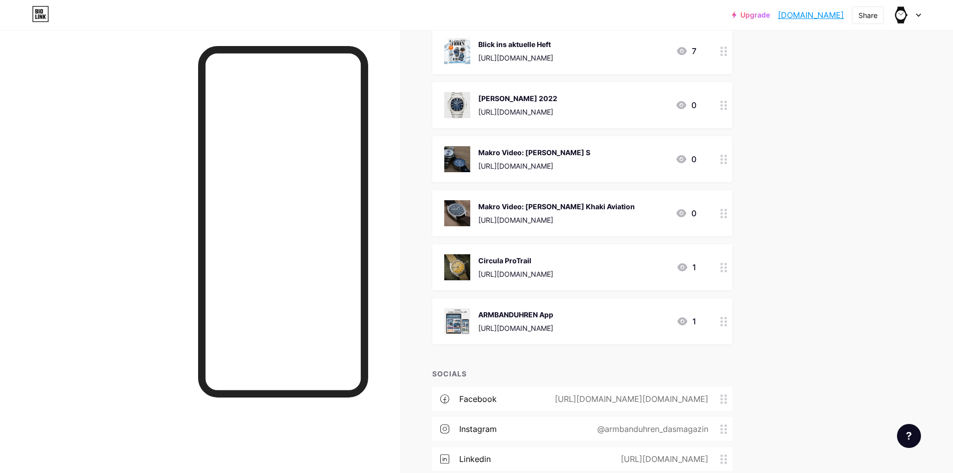
click at [457, 254] on img at bounding box center [457, 267] width 26 height 26
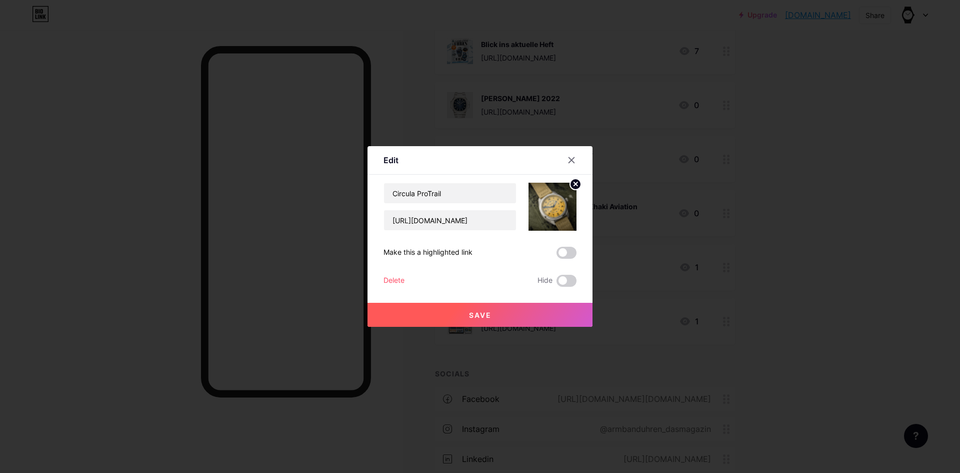
click at [389, 280] on div "Delete" at bounding box center [394, 281] width 21 height 12
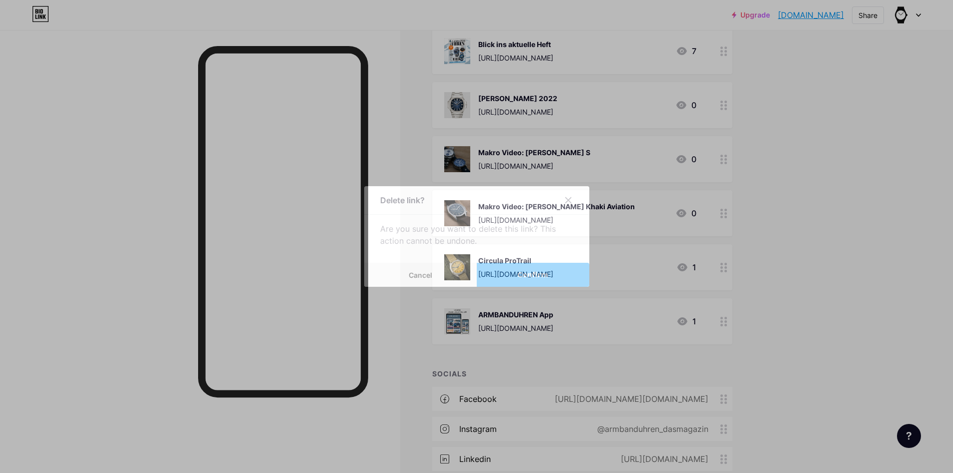
click at [556, 262] on div "Delete link? Are you sure you want to delete this link? This action cannot be u…" at bounding box center [476, 236] width 225 height 101
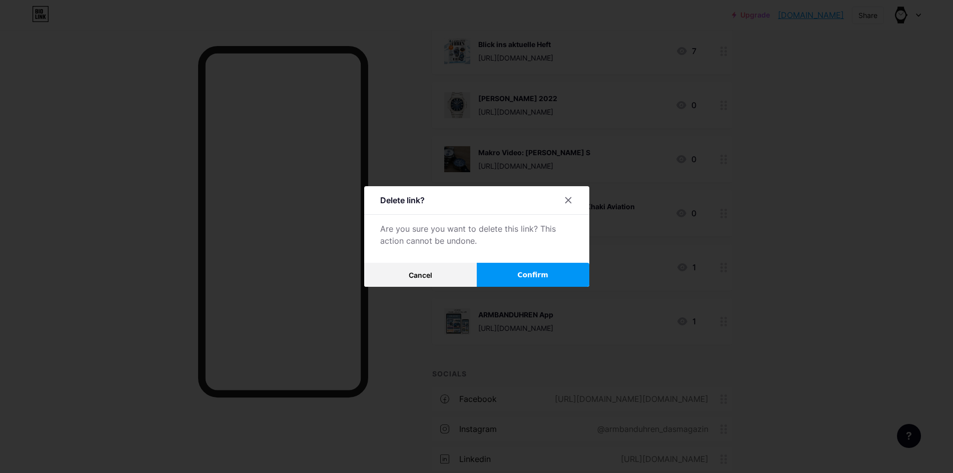
click at [538, 273] on span "Confirm" at bounding box center [532, 275] width 31 height 11
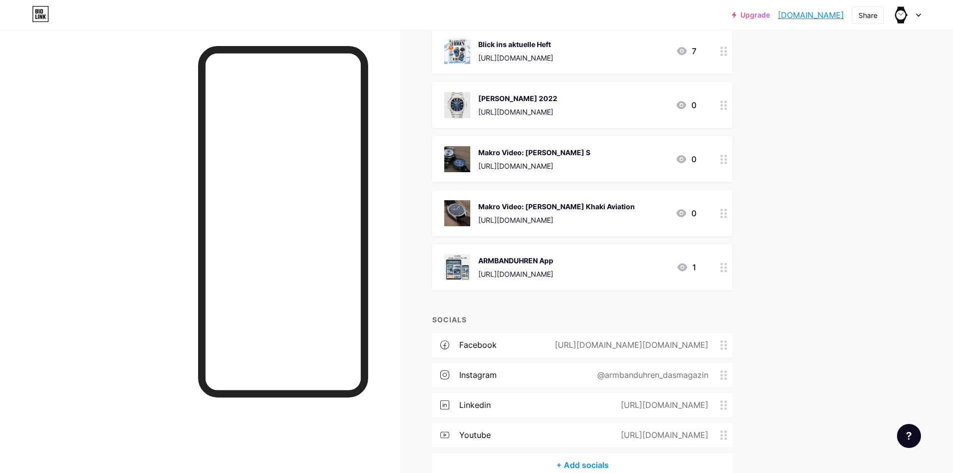
click at [463, 201] on img at bounding box center [457, 213] width 26 height 26
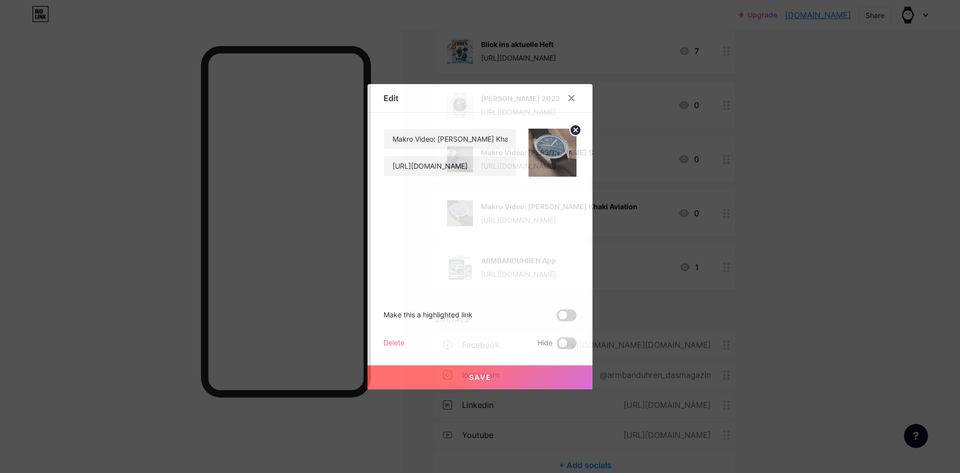
click at [388, 341] on div "Delete" at bounding box center [394, 343] width 21 height 12
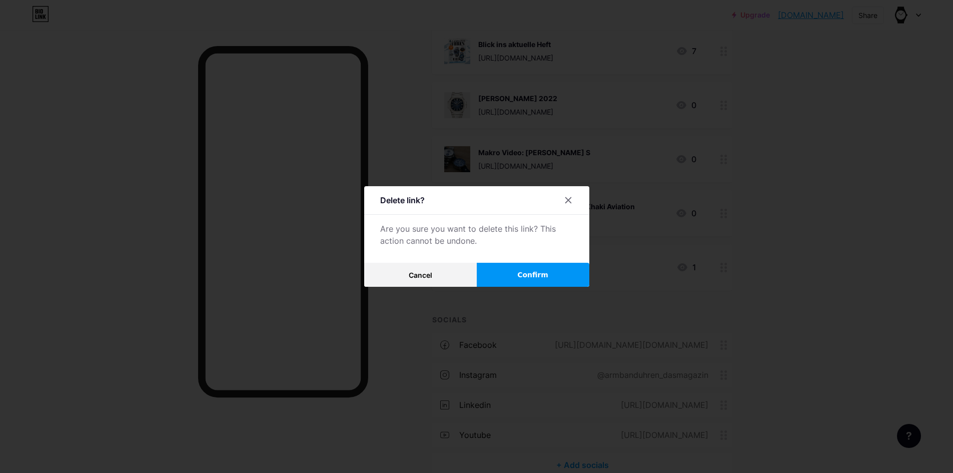
click at [541, 269] on button "Confirm" at bounding box center [533, 275] width 113 height 24
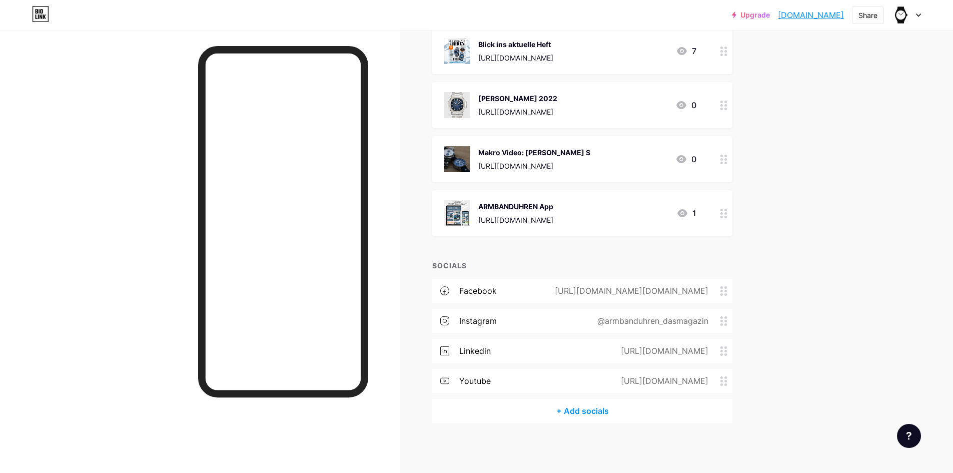
scroll to position [6226, 0]
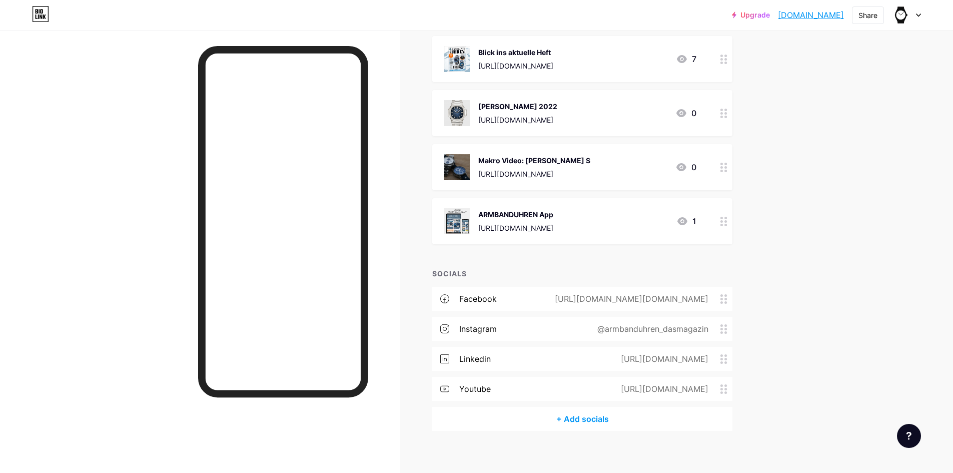
click at [467, 154] on img at bounding box center [457, 167] width 26 height 26
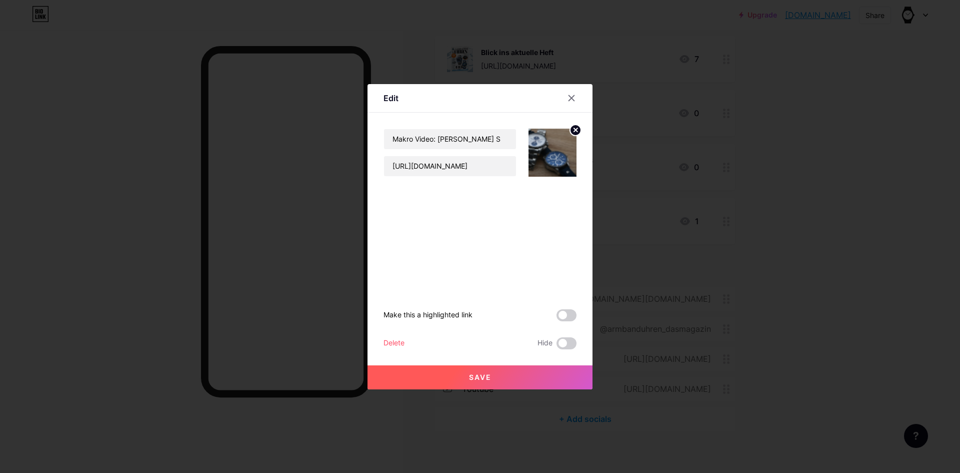
click at [393, 337] on div "Delete" at bounding box center [394, 343] width 21 height 12
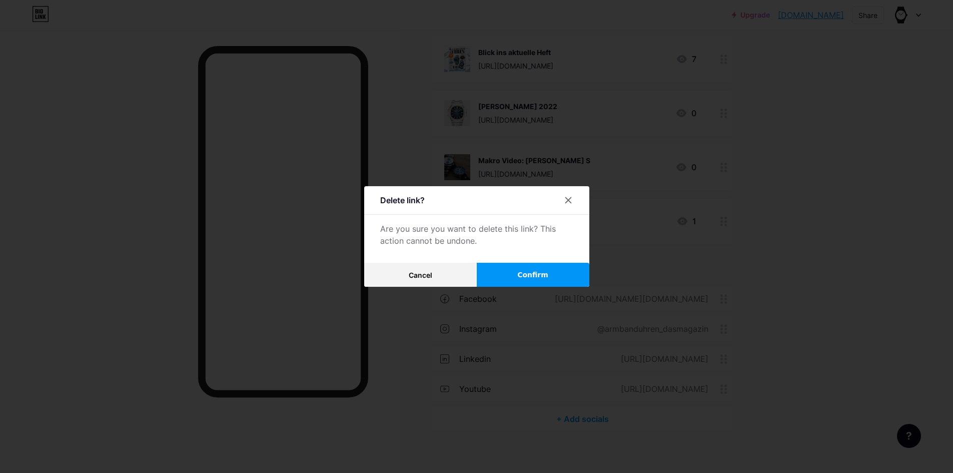
click at [534, 271] on span "Confirm" at bounding box center [532, 275] width 31 height 11
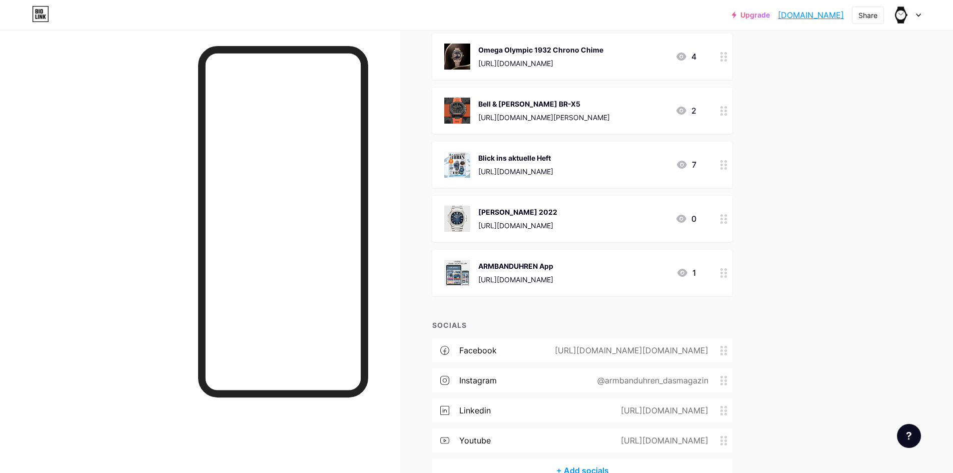
scroll to position [6022, 0]
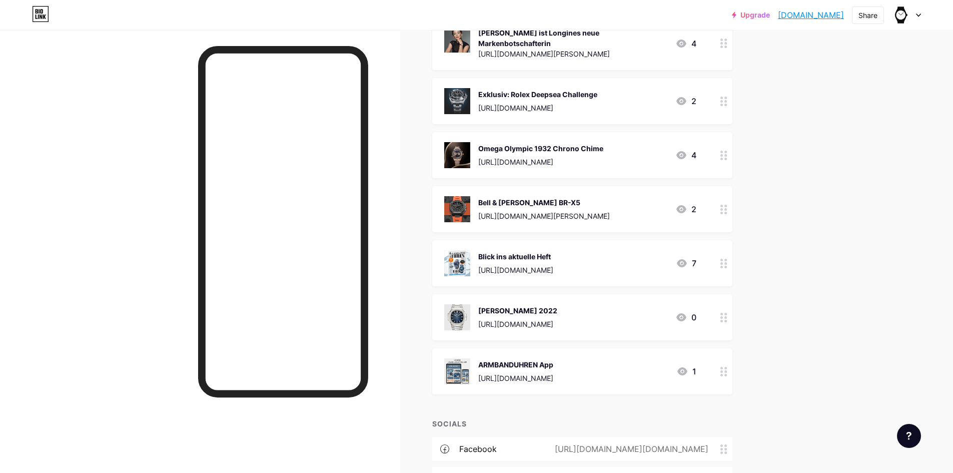
click at [452, 307] on img at bounding box center [457, 317] width 26 height 26
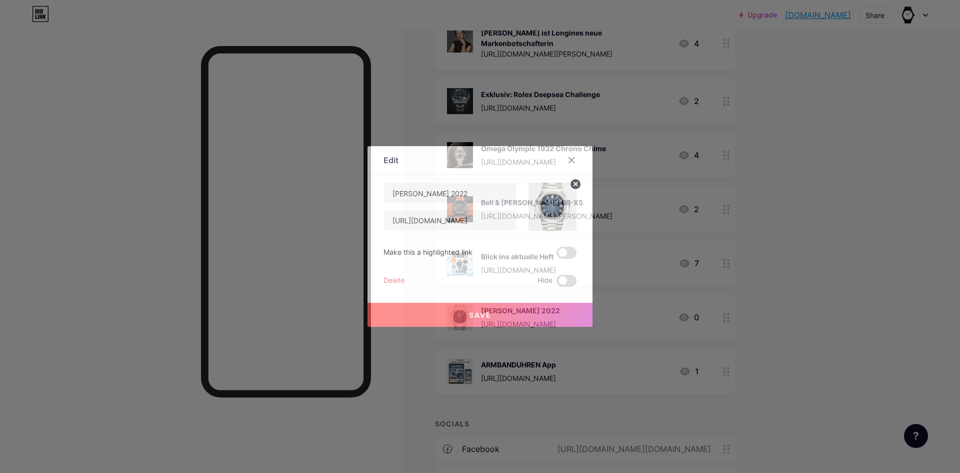
click at [391, 273] on div "[PERSON_NAME] 2022 [URL][DOMAIN_NAME] Make this a highlighted link Delete Hide …" at bounding box center [480, 235] width 193 height 104
click at [391, 278] on div "Delete" at bounding box center [394, 281] width 21 height 12
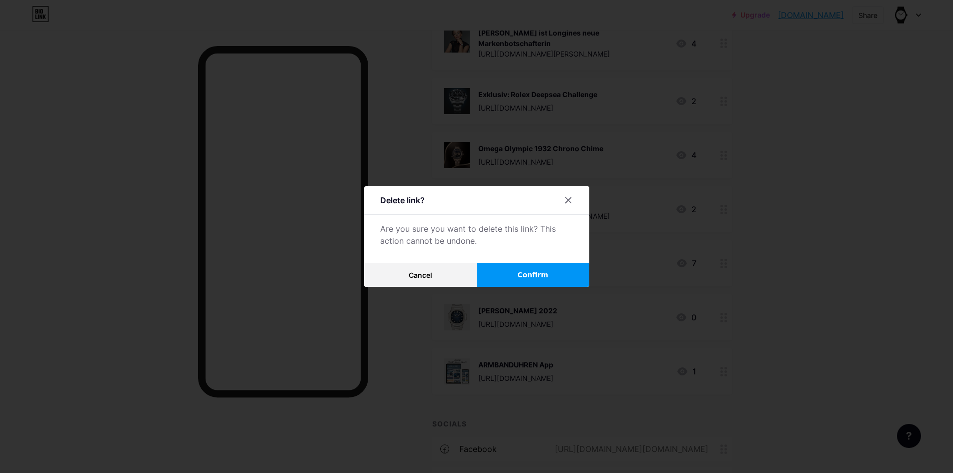
click at [544, 275] on span "Confirm" at bounding box center [532, 275] width 31 height 11
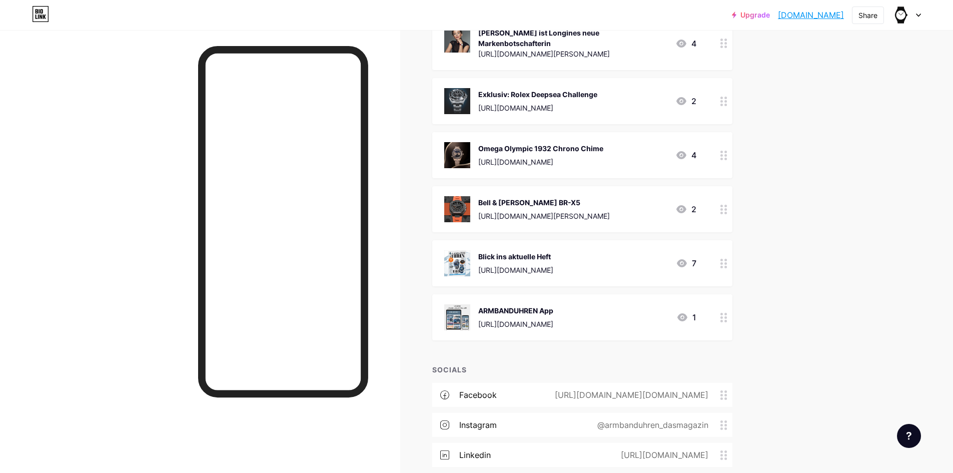
click at [463, 258] on img at bounding box center [457, 263] width 26 height 26
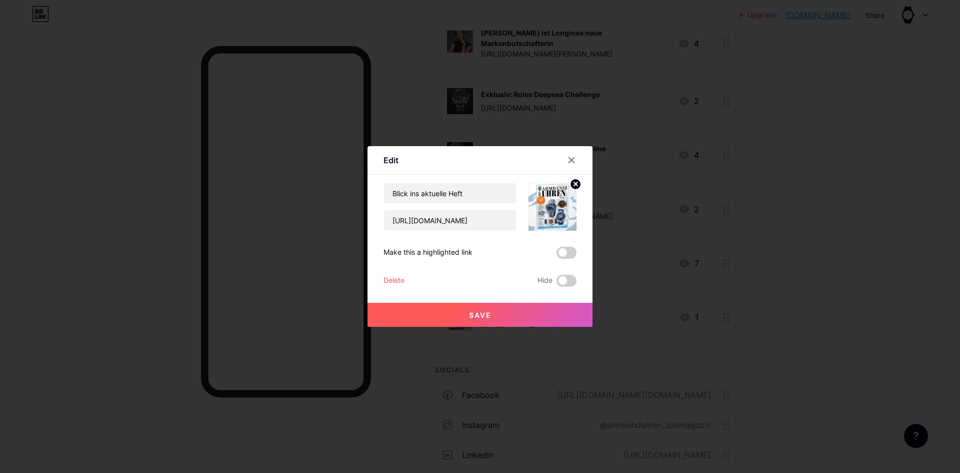
click at [390, 279] on div "Delete" at bounding box center [394, 281] width 21 height 12
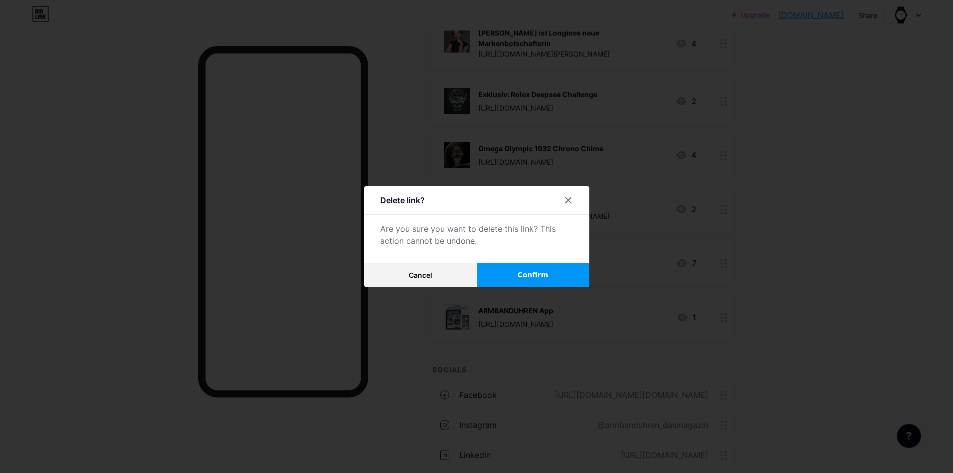
click at [529, 273] on span "Confirm" at bounding box center [532, 275] width 31 height 11
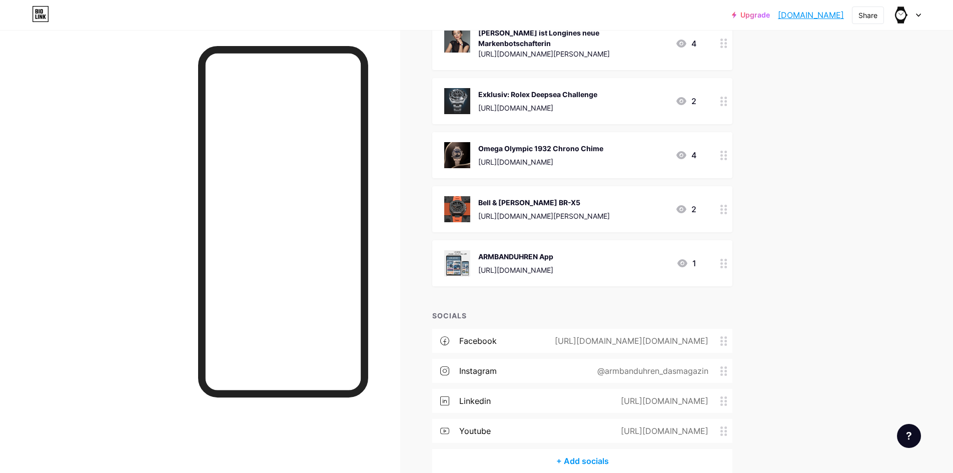
click at [468, 199] on img at bounding box center [457, 209] width 26 height 26
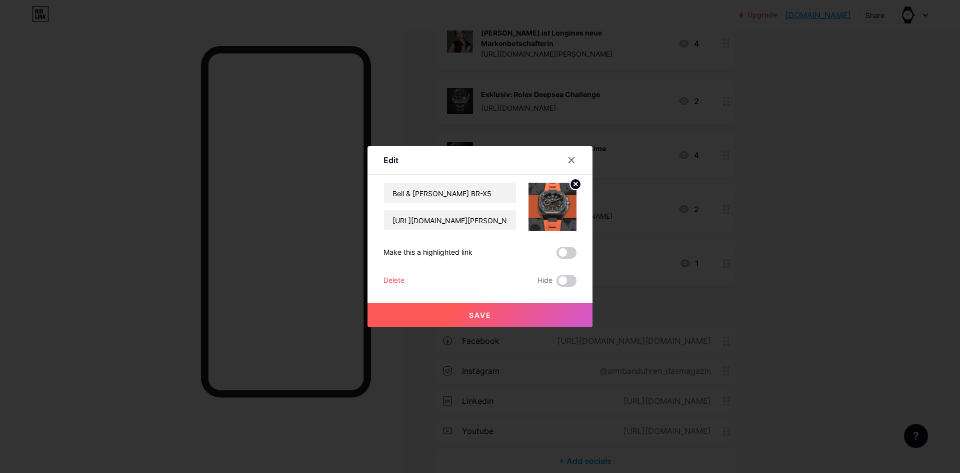
click at [392, 281] on div "Delete" at bounding box center [394, 281] width 21 height 12
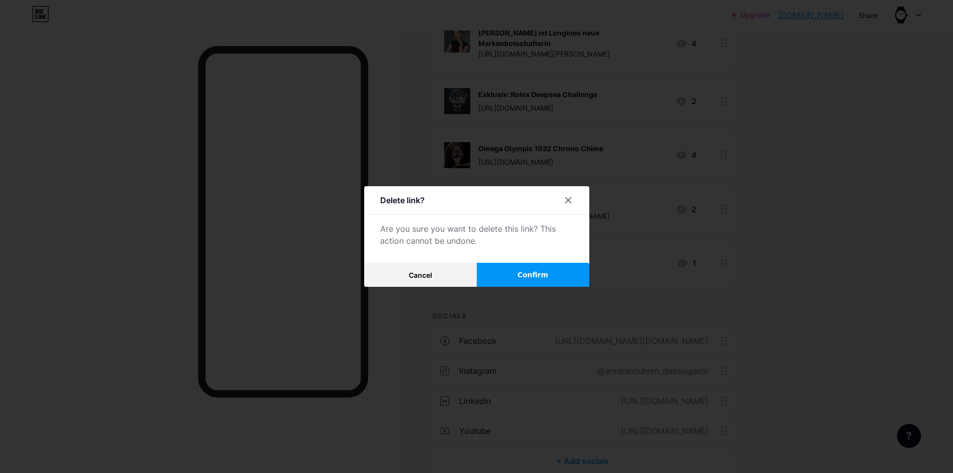
click at [542, 277] on span "Confirm" at bounding box center [532, 275] width 31 height 11
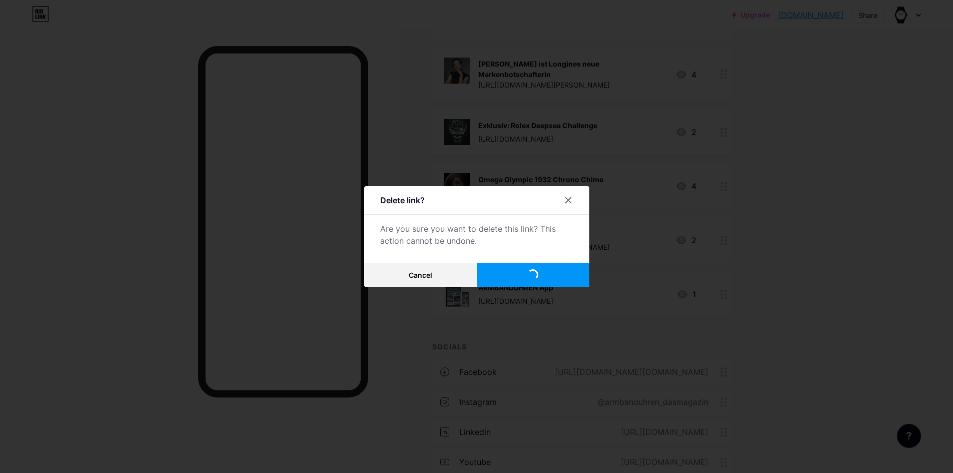
scroll to position [5922, 0]
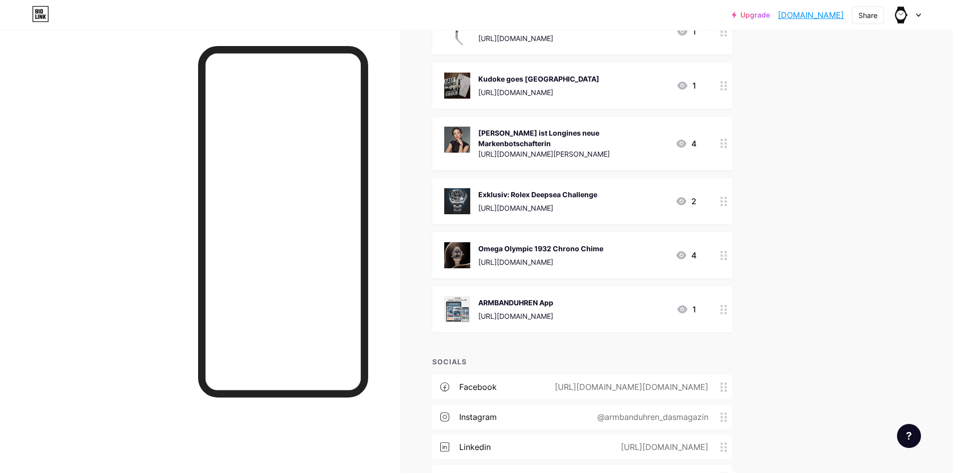
click at [470, 244] on img at bounding box center [457, 255] width 26 height 26
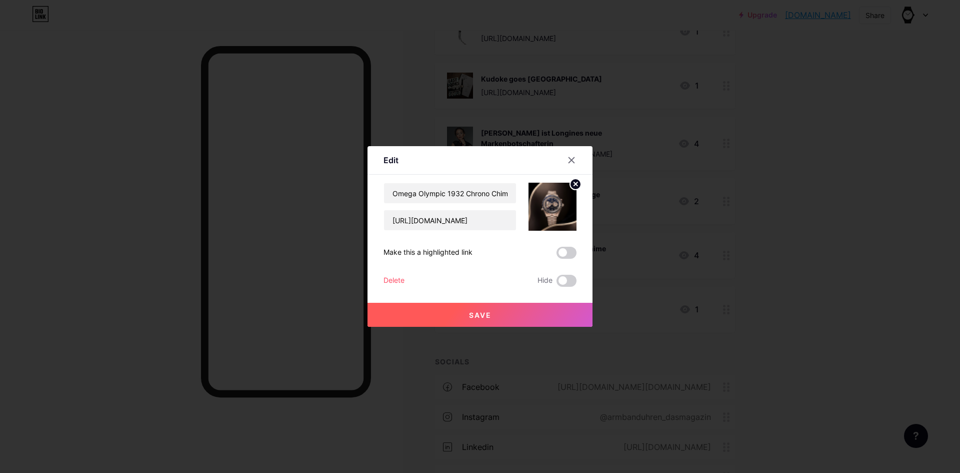
click at [392, 278] on div "Delete" at bounding box center [394, 281] width 21 height 12
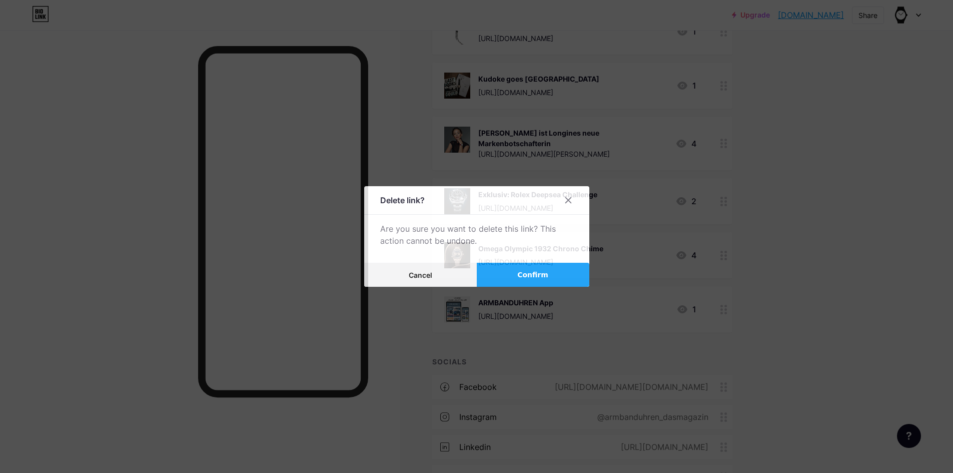
click at [532, 273] on span "Confirm" at bounding box center [532, 275] width 31 height 11
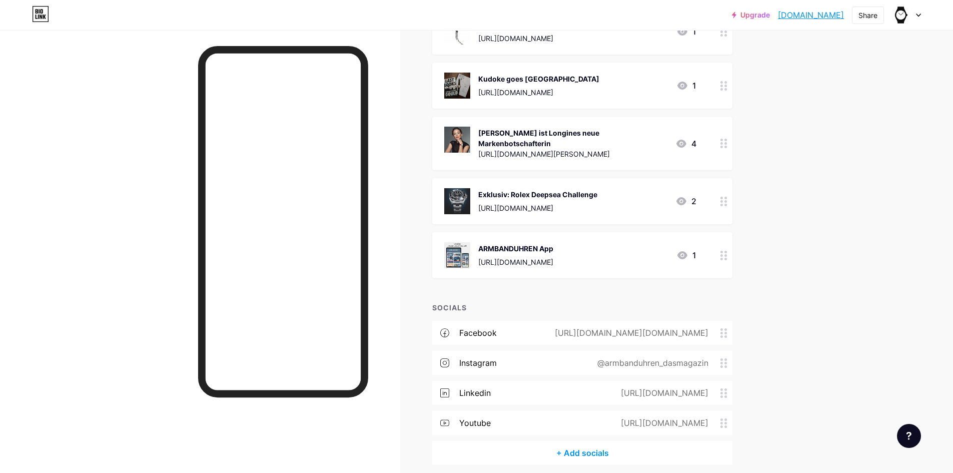
click at [456, 178] on div "Exklusiv: Rolex Deepsea Challenge [URL][DOMAIN_NAME] 2" at bounding box center [582, 201] width 300 height 46
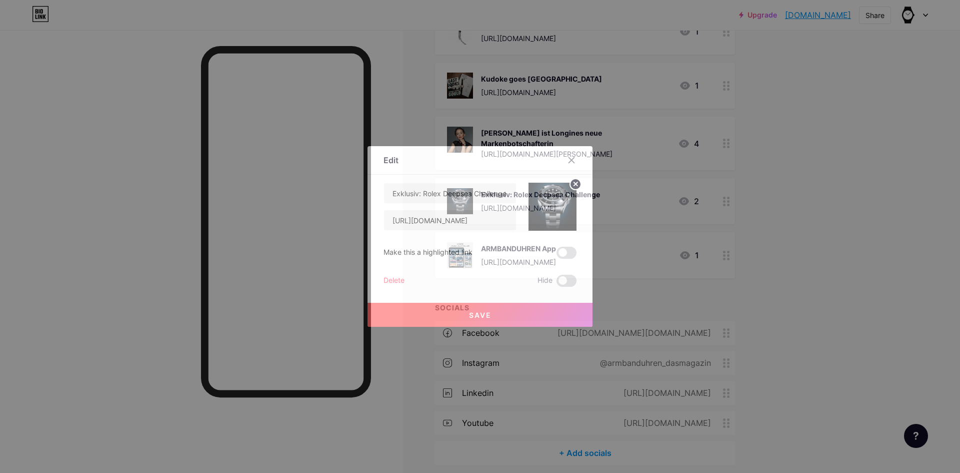
click at [394, 278] on div "Delete" at bounding box center [394, 281] width 21 height 12
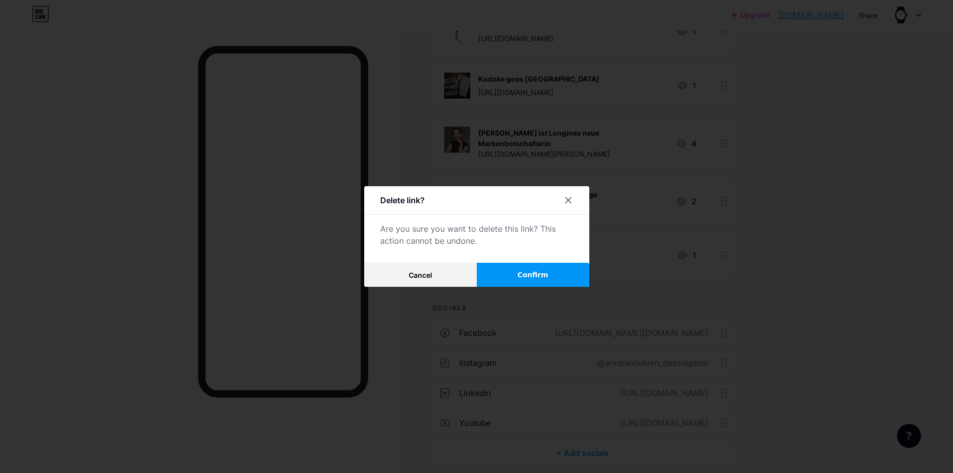
click at [535, 264] on button "Confirm" at bounding box center [533, 275] width 113 height 24
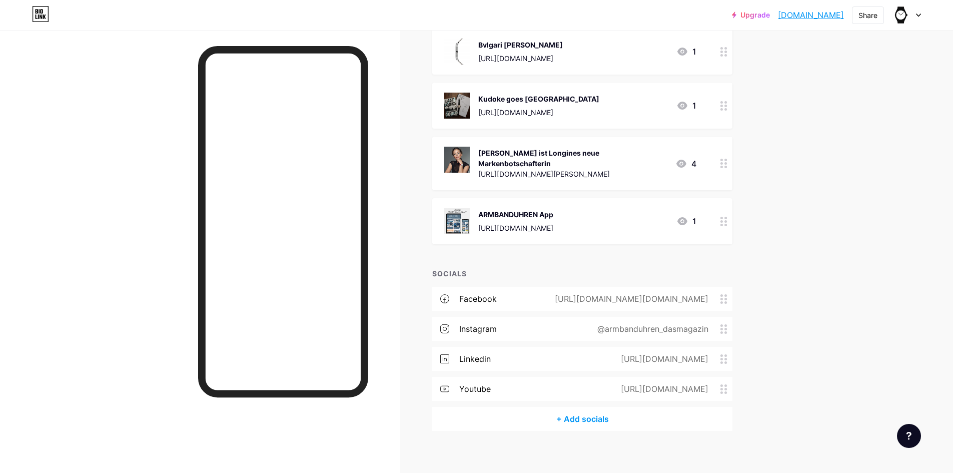
scroll to position [5852, 0]
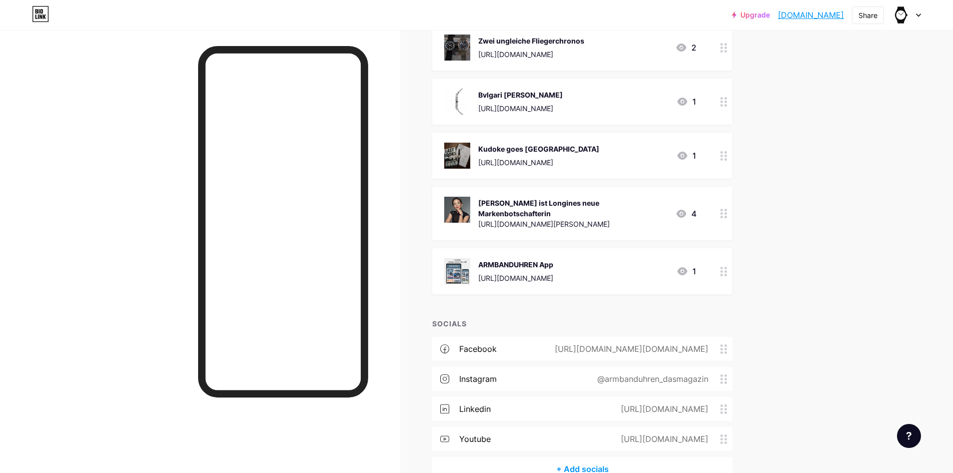
click at [467, 207] on img at bounding box center [457, 210] width 26 height 26
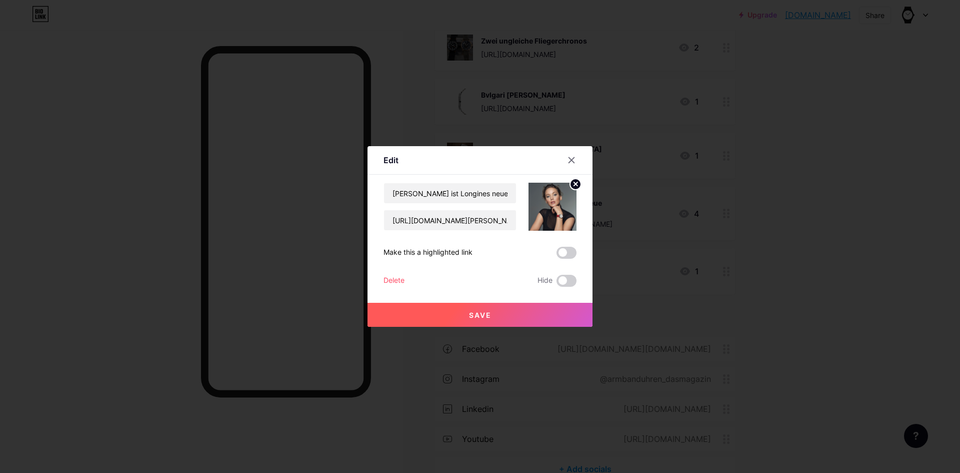
click at [396, 278] on div "Delete" at bounding box center [394, 281] width 21 height 12
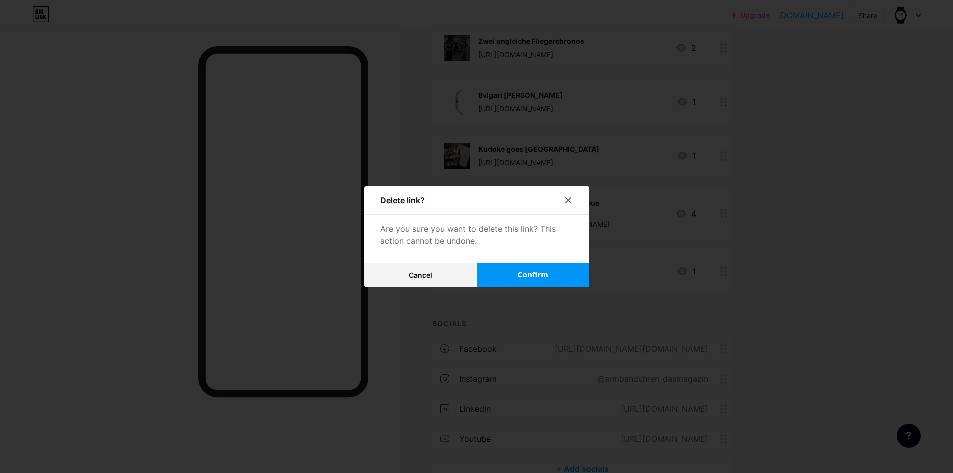
click at [535, 273] on span "Confirm" at bounding box center [532, 275] width 31 height 11
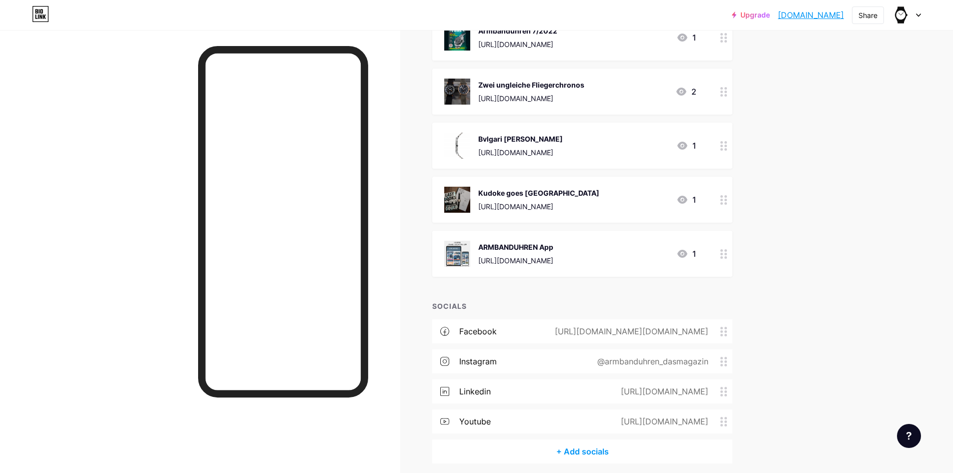
scroll to position [5790, 0]
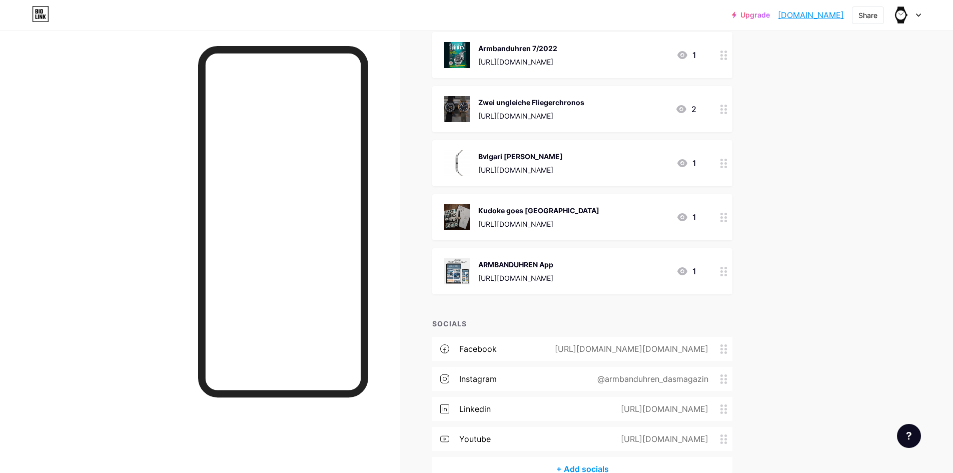
click at [459, 213] on img at bounding box center [457, 217] width 26 height 26
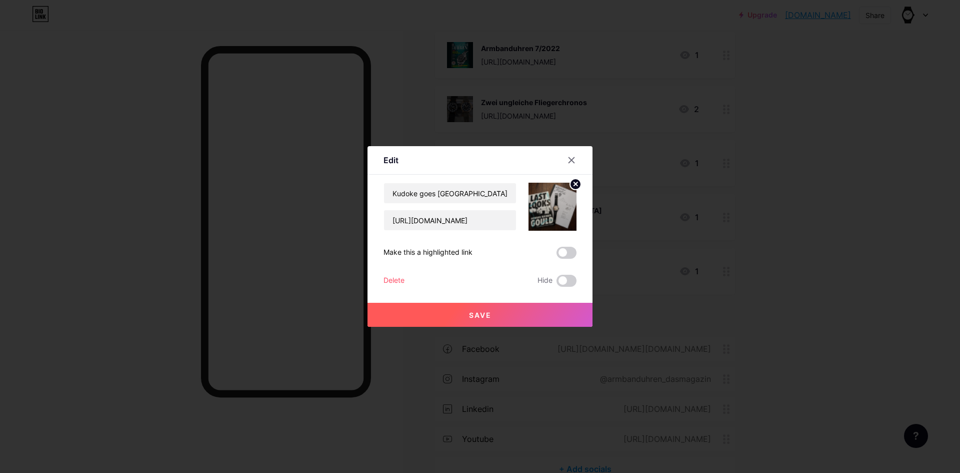
click at [395, 277] on div "Delete" at bounding box center [394, 281] width 21 height 12
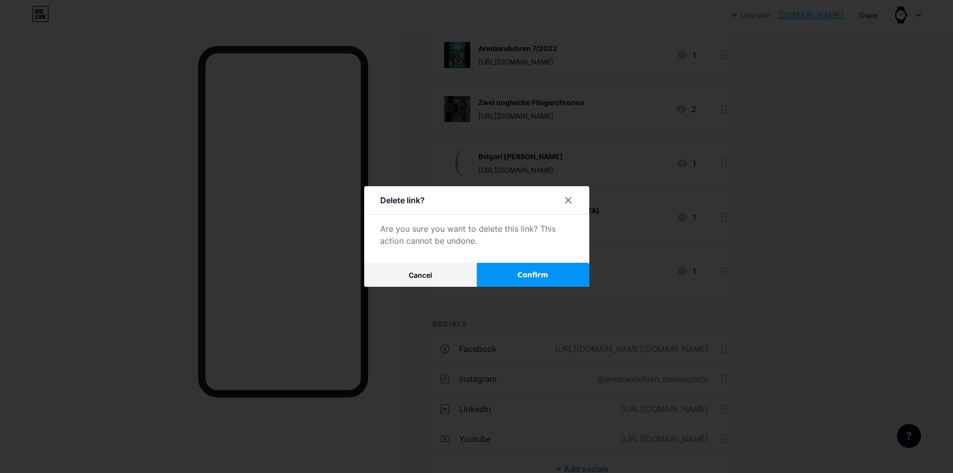
click at [539, 266] on button "Confirm" at bounding box center [533, 275] width 113 height 24
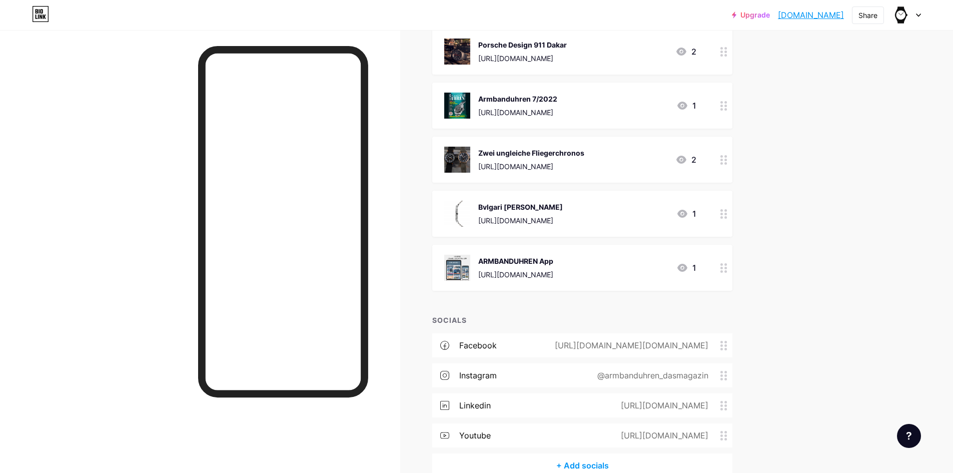
scroll to position [5686, 0]
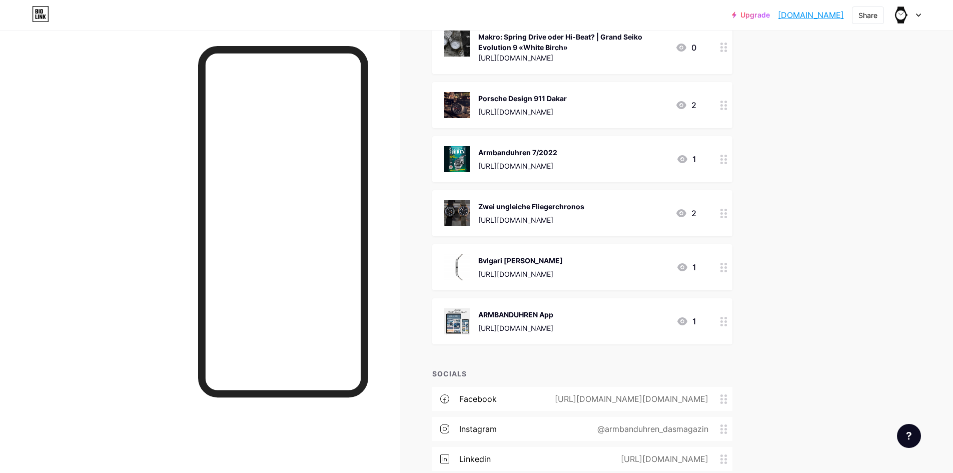
click at [469, 265] on img at bounding box center [457, 267] width 26 height 26
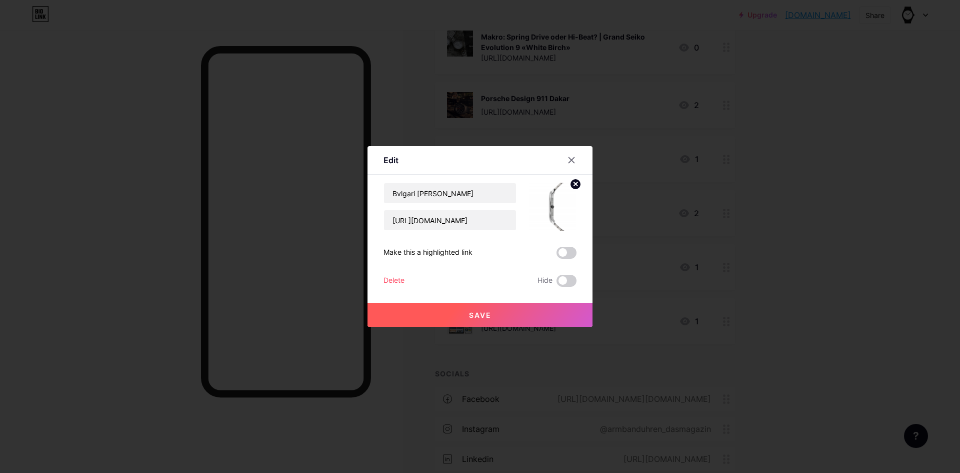
click at [392, 281] on div "Delete" at bounding box center [394, 281] width 21 height 12
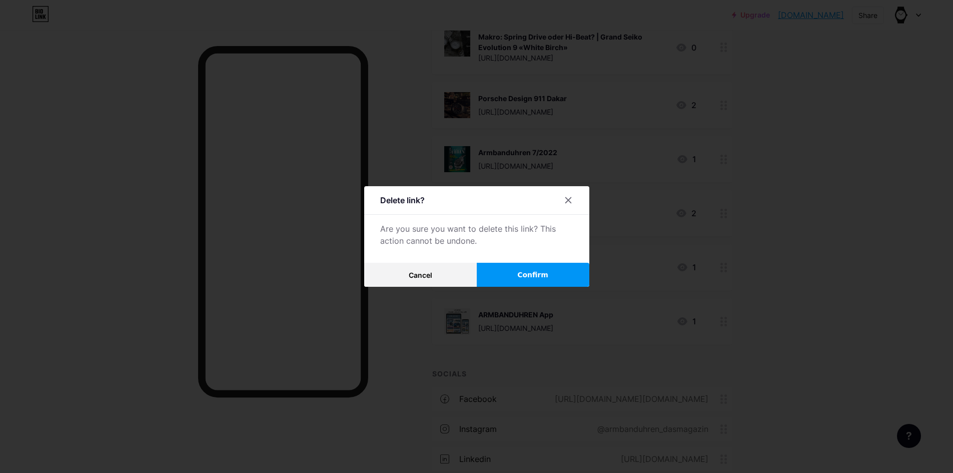
click at [529, 264] on button "Confirm" at bounding box center [533, 275] width 113 height 24
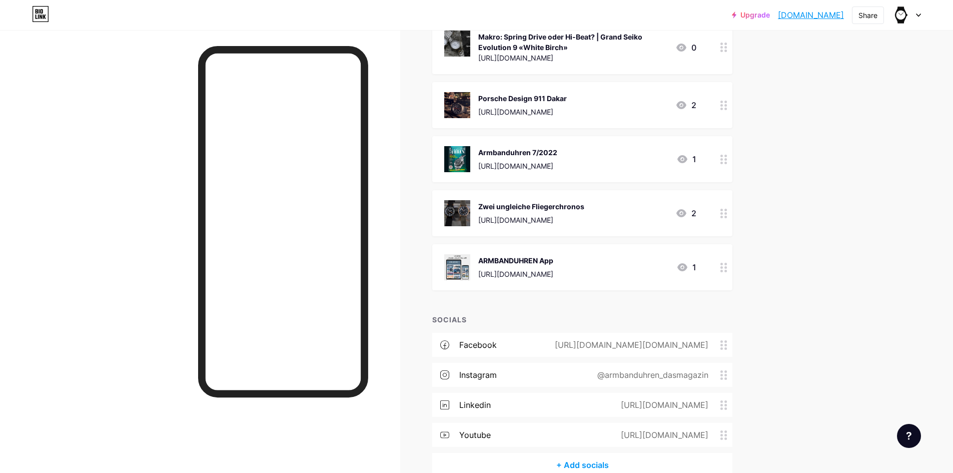
click at [460, 200] on img at bounding box center [457, 213] width 26 height 26
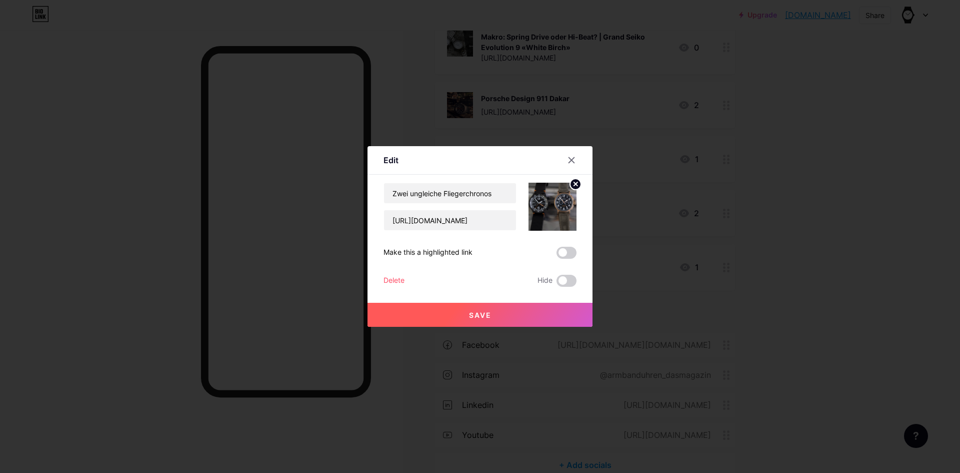
click at [394, 279] on div "Delete" at bounding box center [394, 281] width 21 height 12
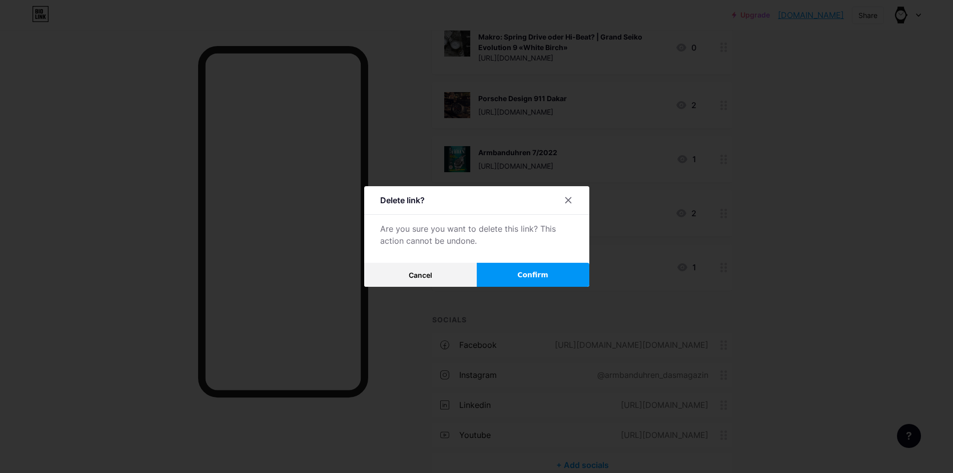
click at [524, 267] on button "Confirm" at bounding box center [533, 275] width 113 height 24
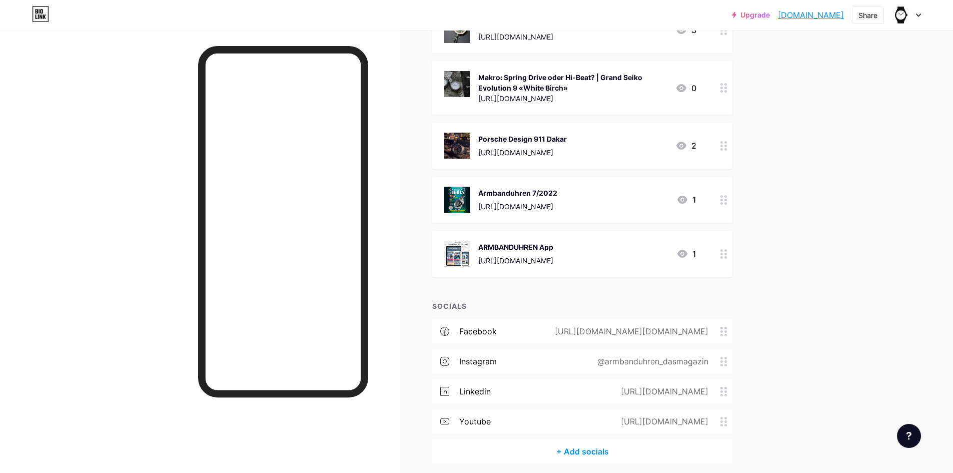
scroll to position [5628, 0]
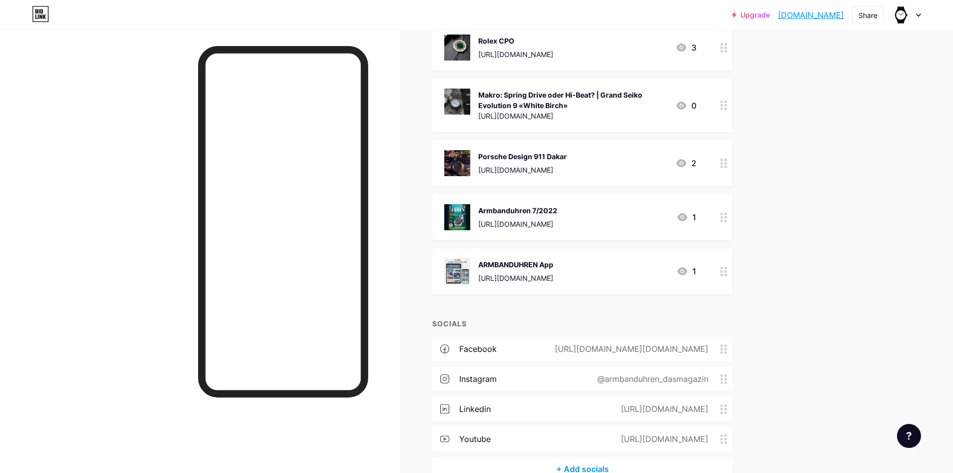
click at [457, 214] on img at bounding box center [457, 217] width 26 height 26
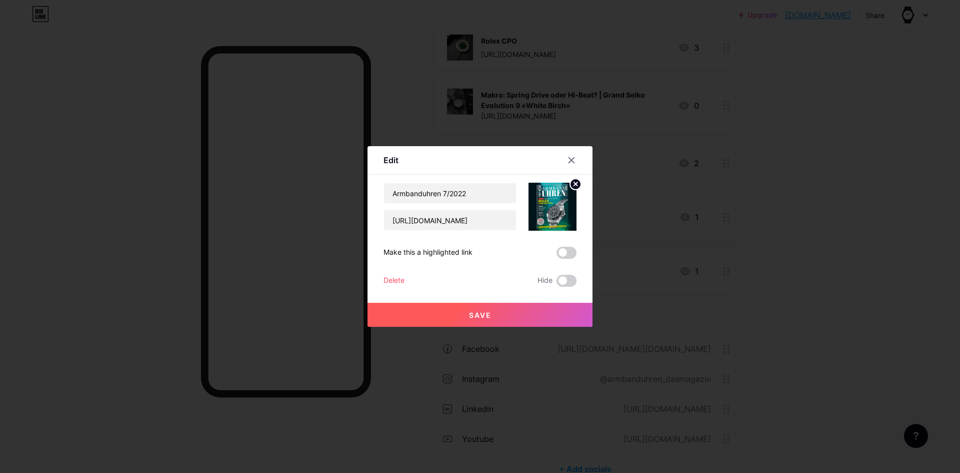
click at [398, 280] on div "Delete" at bounding box center [394, 281] width 21 height 12
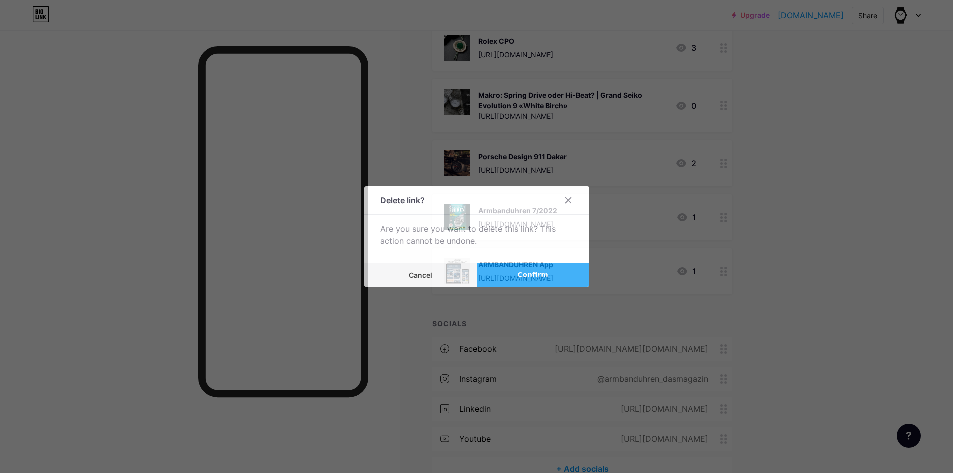
click at [520, 272] on span "Confirm" at bounding box center [532, 275] width 31 height 11
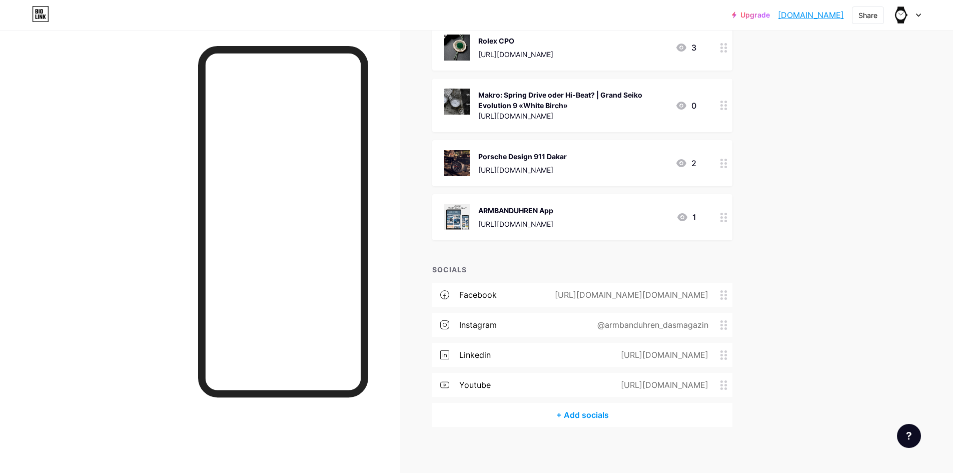
scroll to position [5624, 0]
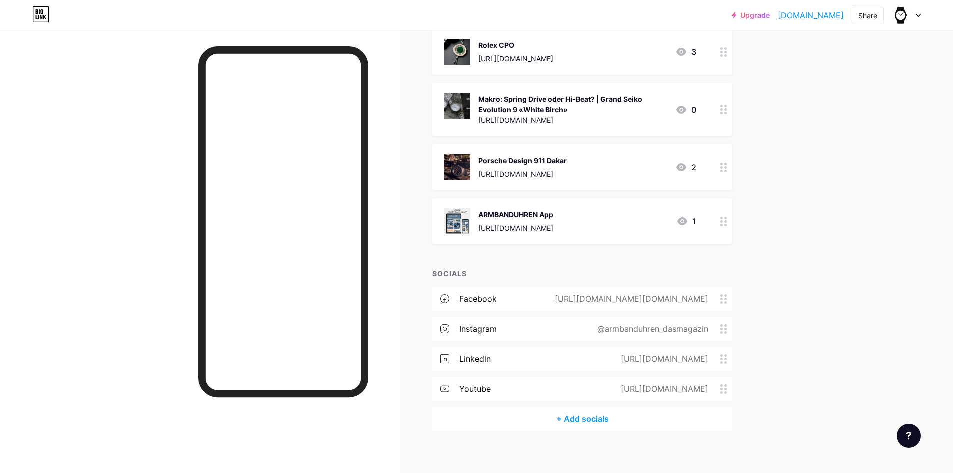
click at [468, 154] on img at bounding box center [457, 167] width 26 height 26
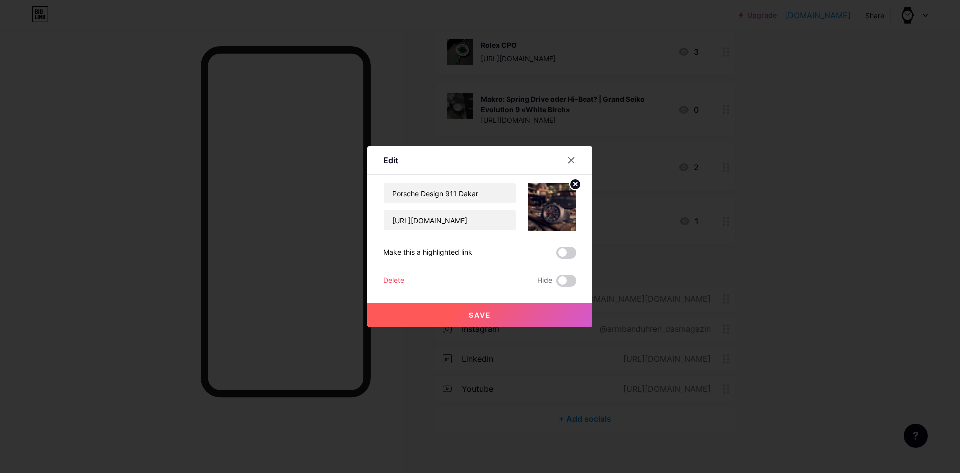
click at [397, 277] on div "Delete" at bounding box center [394, 281] width 21 height 12
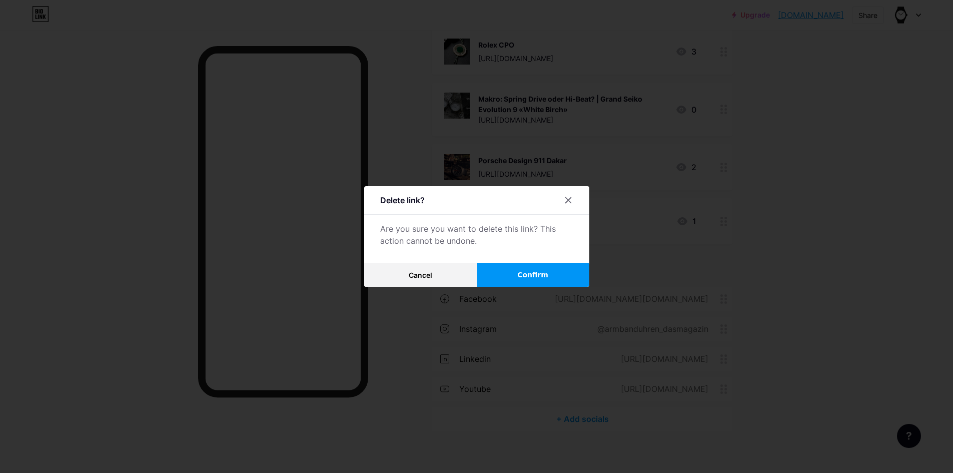
click at [537, 266] on button "Confirm" at bounding box center [533, 275] width 113 height 24
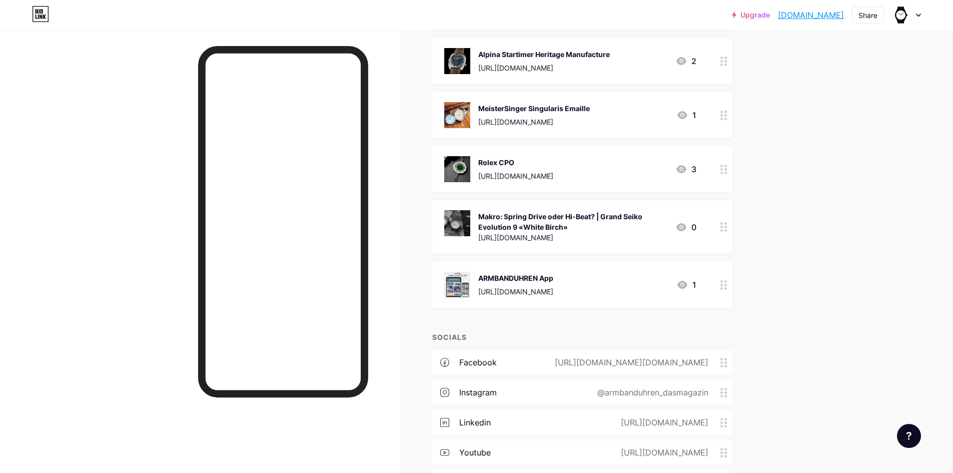
scroll to position [5470, 0]
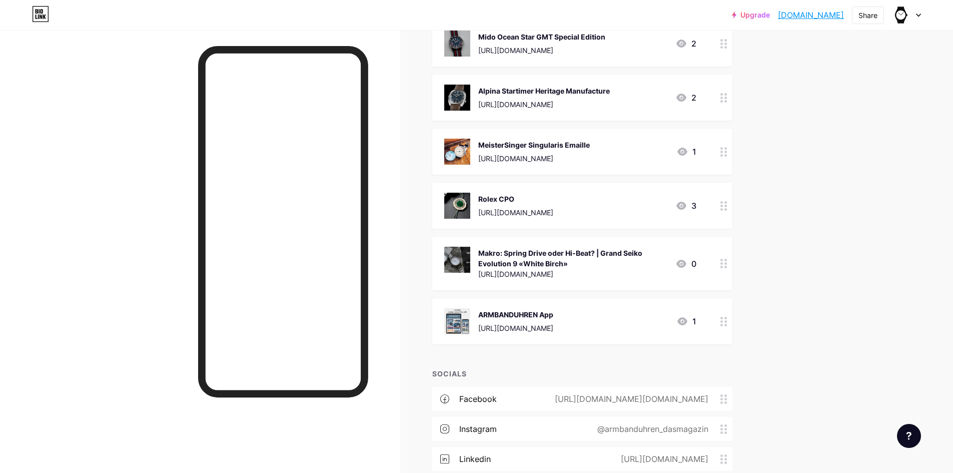
click at [466, 256] on img at bounding box center [457, 260] width 26 height 26
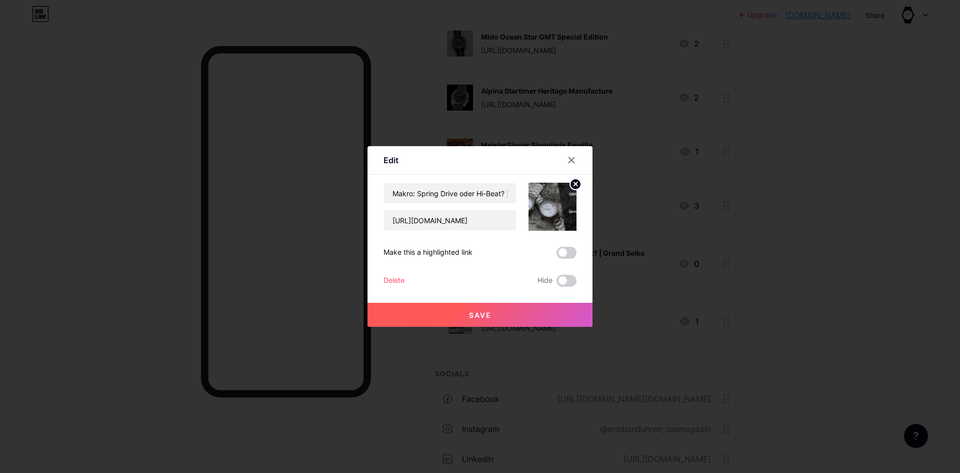
click at [386, 278] on div "Delete" at bounding box center [394, 281] width 21 height 12
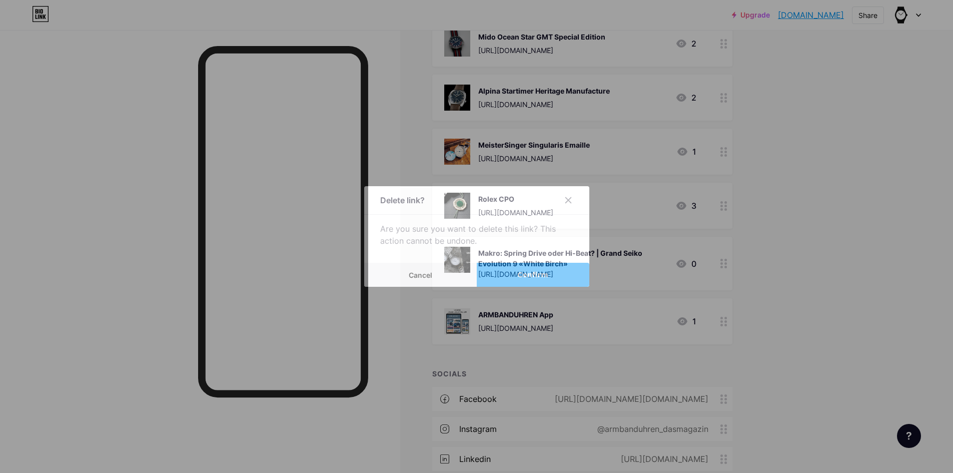
click at [549, 271] on button "Confirm" at bounding box center [533, 275] width 113 height 24
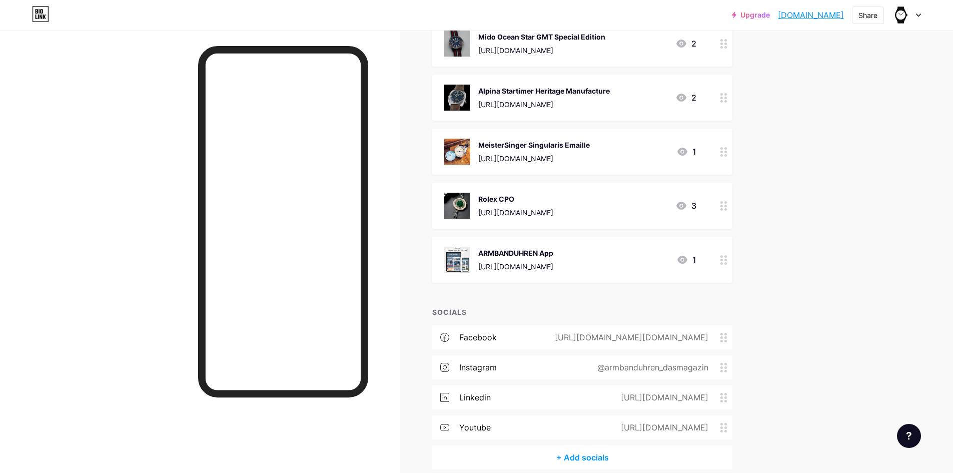
click at [463, 193] on img at bounding box center [457, 206] width 26 height 26
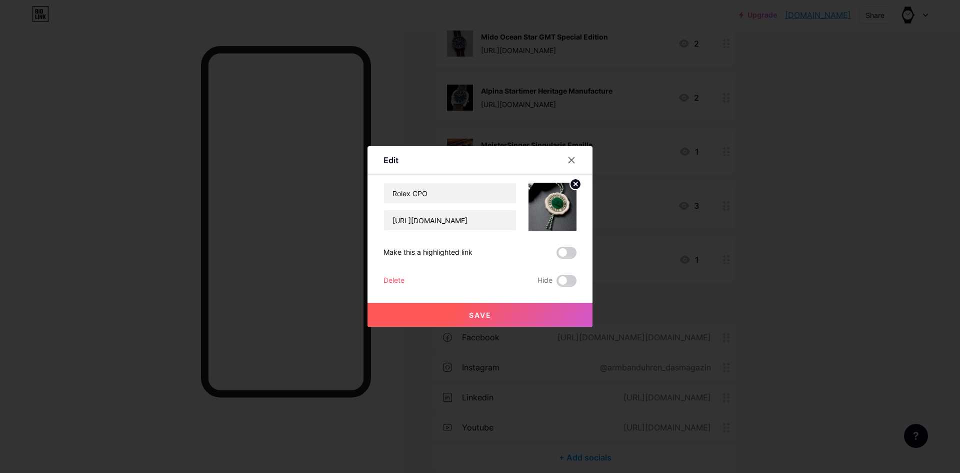
click at [395, 278] on div "Delete" at bounding box center [394, 281] width 21 height 12
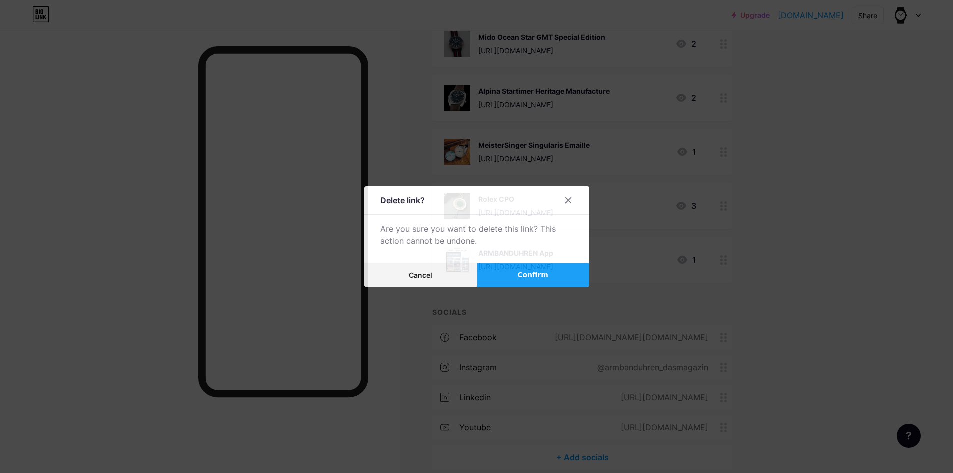
click at [516, 261] on div "Delete link? Are you sure you want to delete this link? This action cannot be u…" at bounding box center [476, 236] width 225 height 101
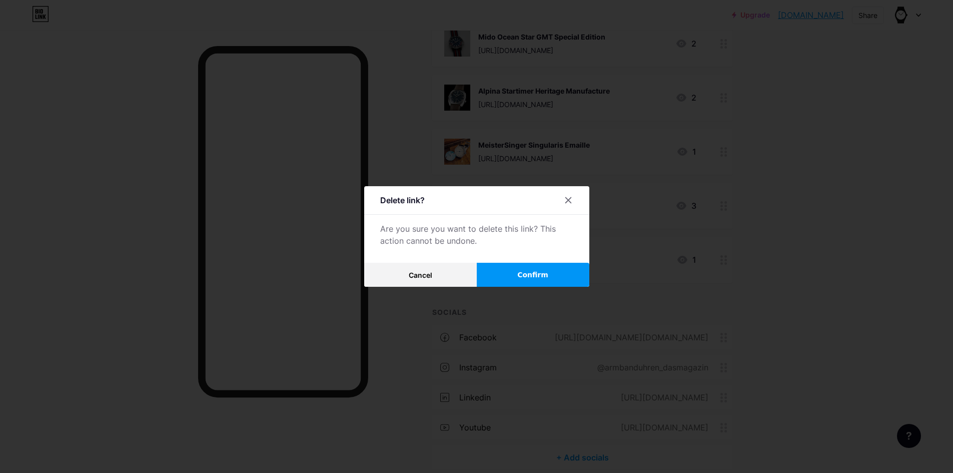
click at [519, 268] on button "Confirm" at bounding box center [533, 275] width 113 height 24
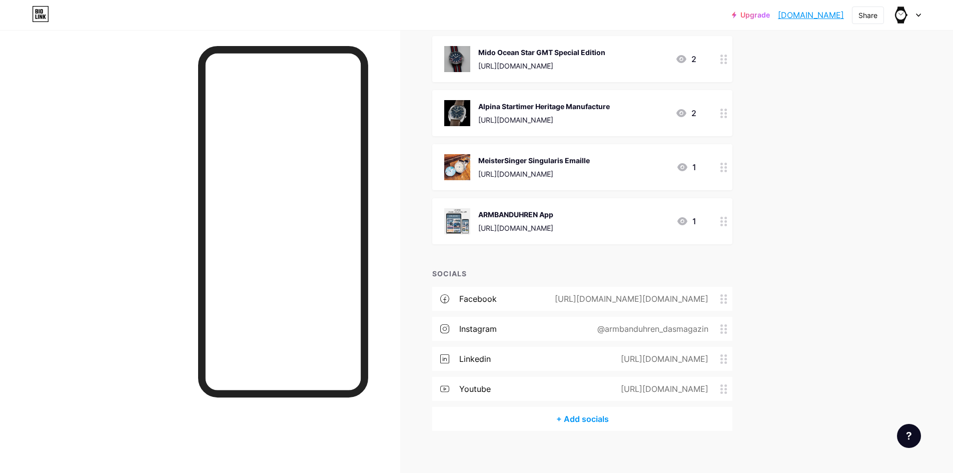
click at [457, 160] on img at bounding box center [457, 167] width 26 height 26
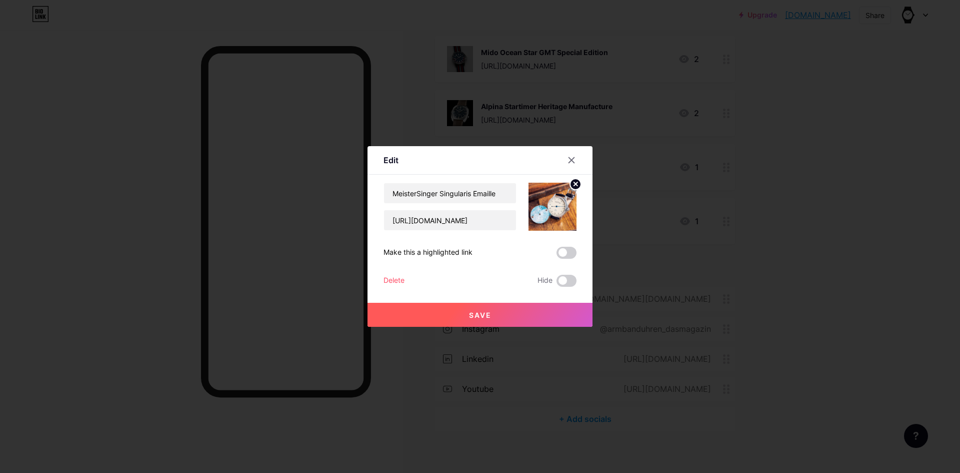
click at [392, 279] on div "Delete" at bounding box center [394, 281] width 21 height 12
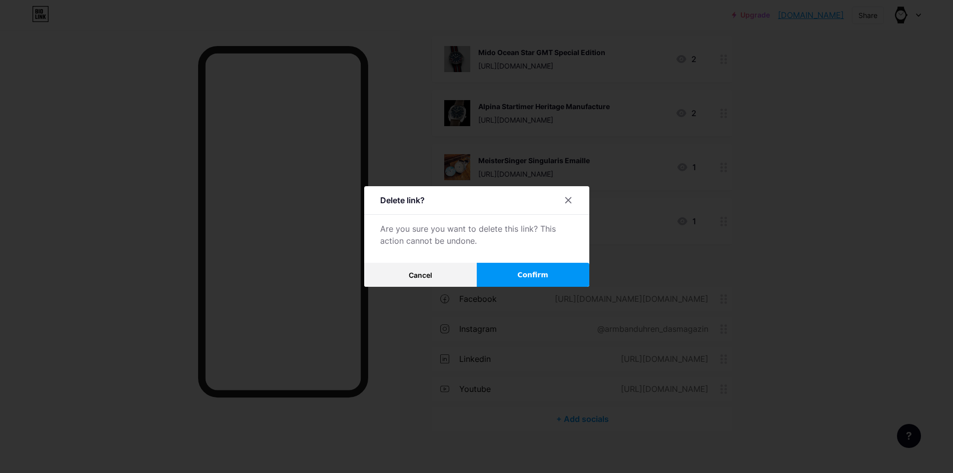
click at [535, 270] on span "Confirm" at bounding box center [532, 275] width 31 height 11
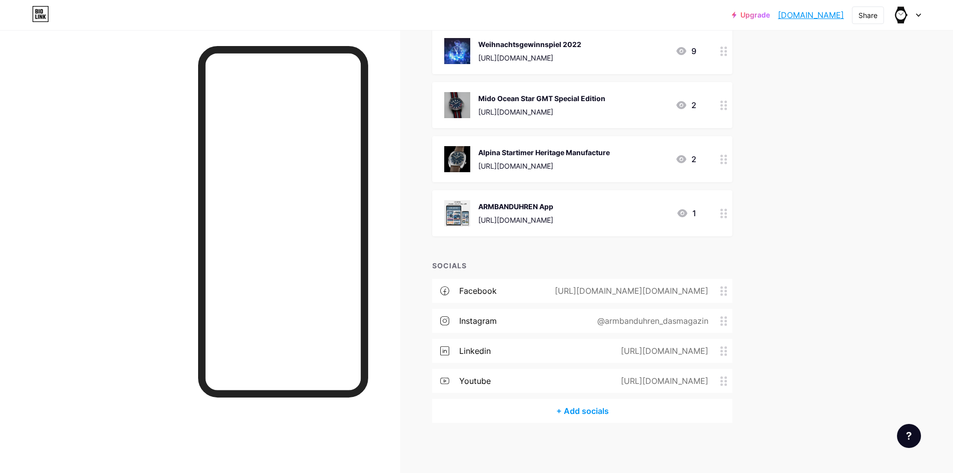
scroll to position [5401, 0]
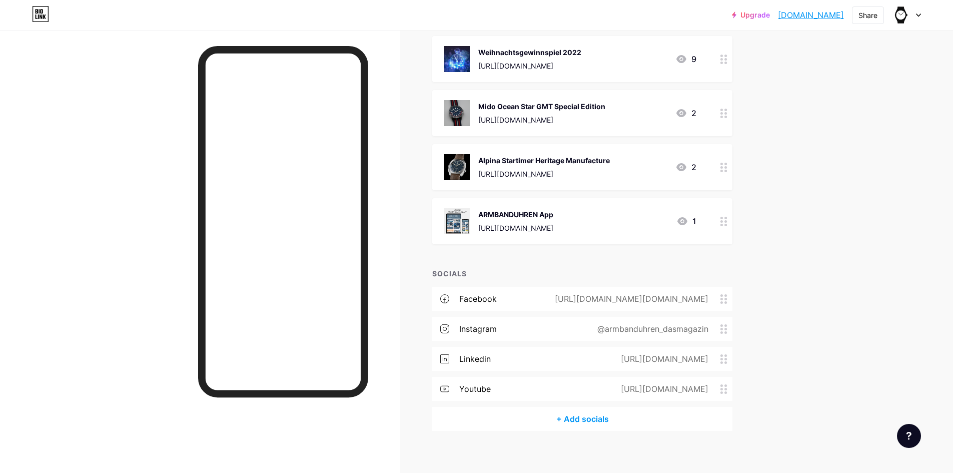
click at [461, 157] on img at bounding box center [457, 167] width 26 height 26
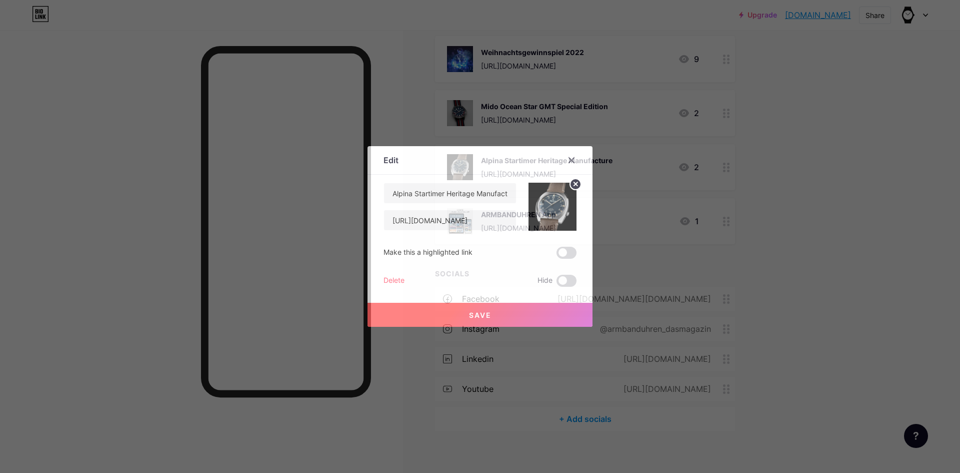
click at [396, 277] on div "Delete" at bounding box center [394, 281] width 21 height 12
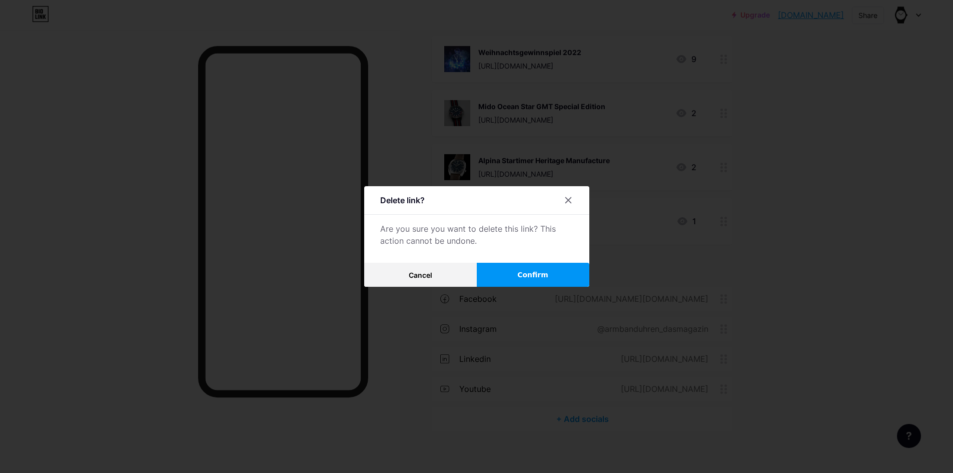
click at [559, 265] on button "Confirm" at bounding box center [533, 275] width 113 height 24
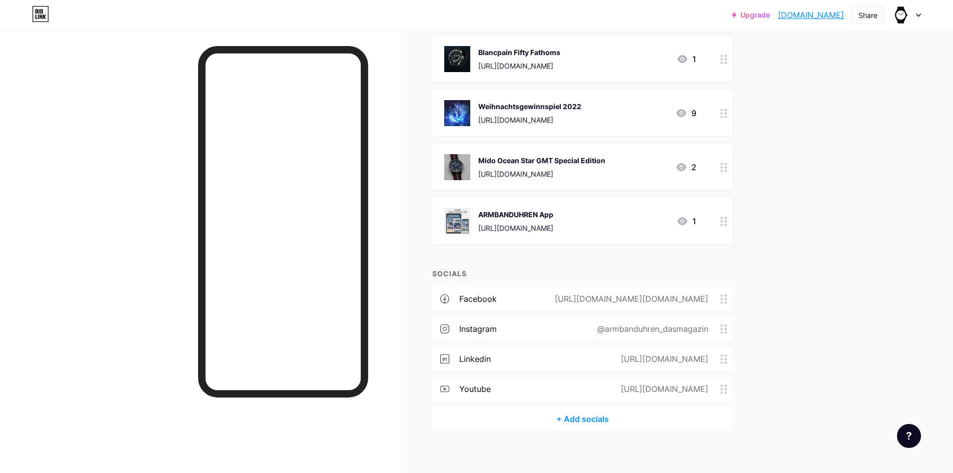
click at [459, 159] on img at bounding box center [457, 167] width 26 height 26
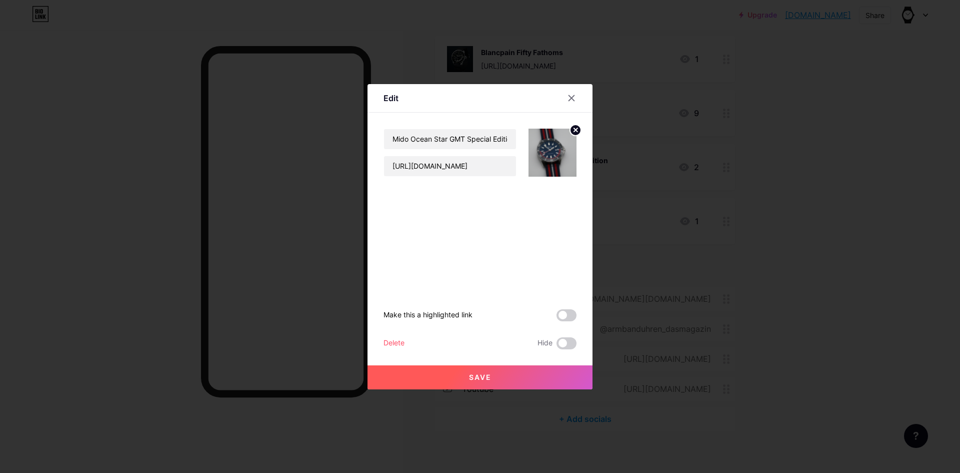
click at [397, 341] on div "Delete" at bounding box center [394, 343] width 21 height 12
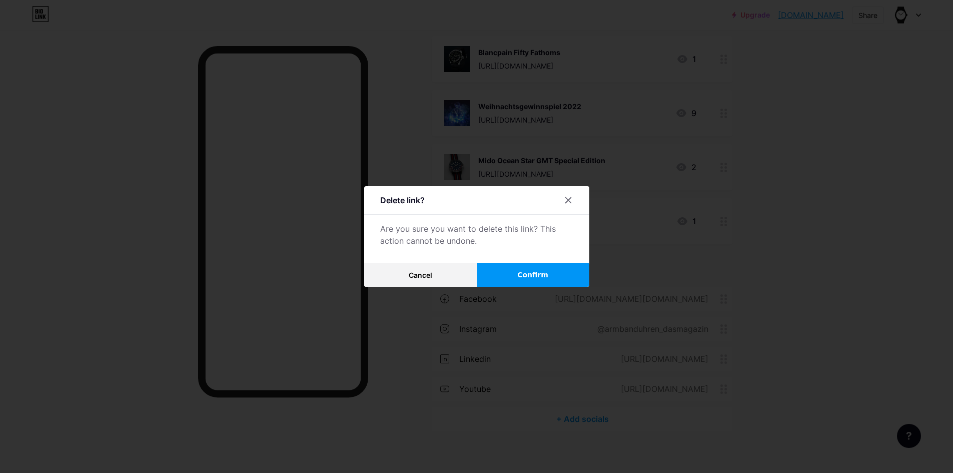
click at [530, 278] on span "Confirm" at bounding box center [532, 275] width 31 height 11
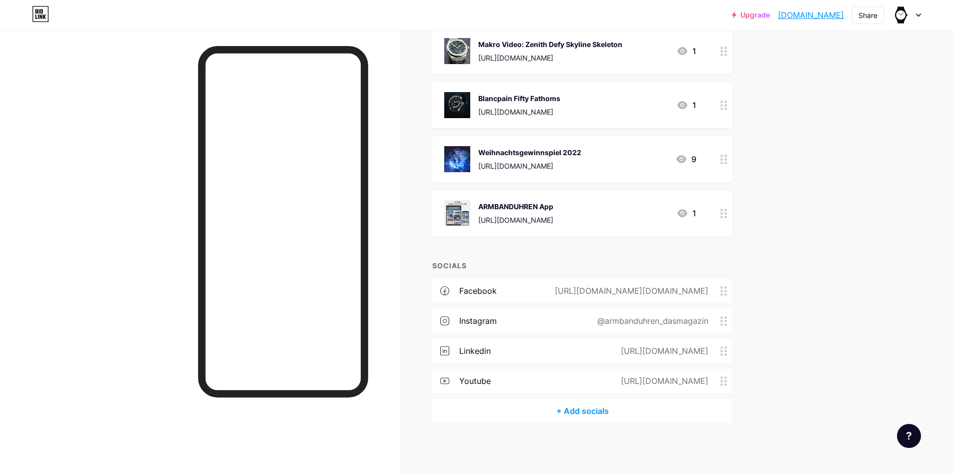
scroll to position [5293, 0]
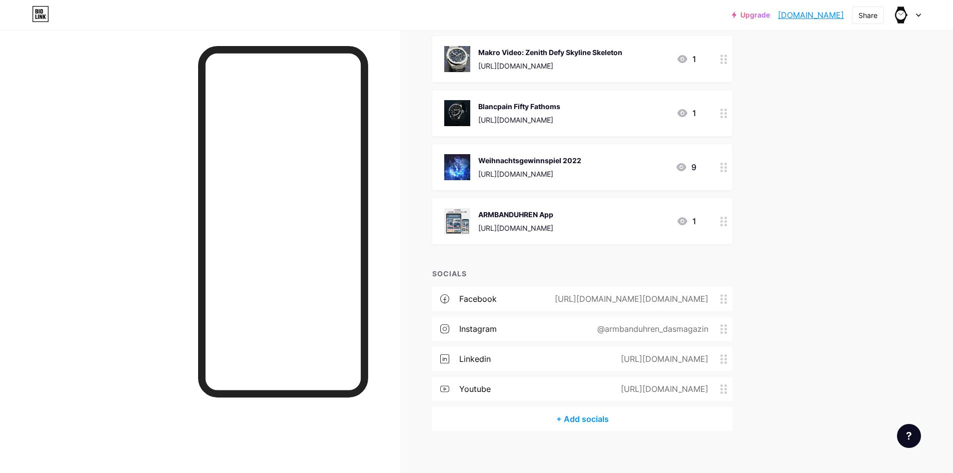
click at [448, 158] on img at bounding box center [457, 167] width 26 height 26
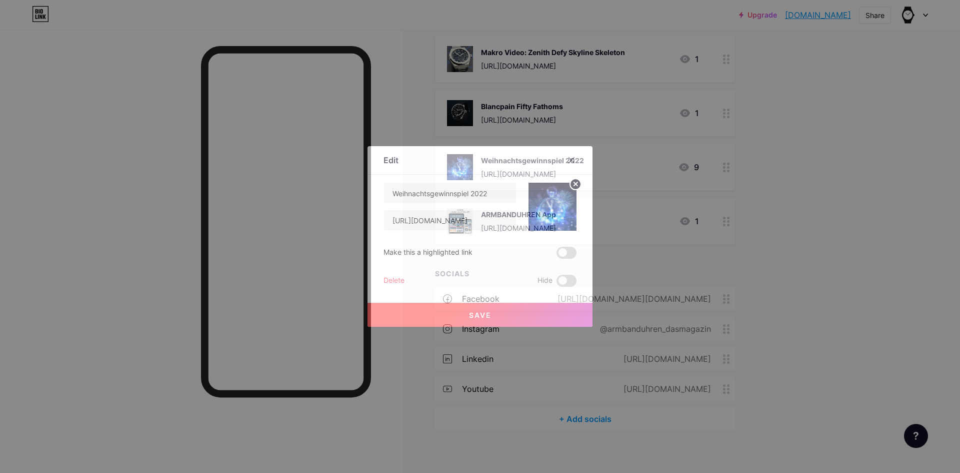
click at [391, 279] on div "Delete" at bounding box center [394, 281] width 21 height 12
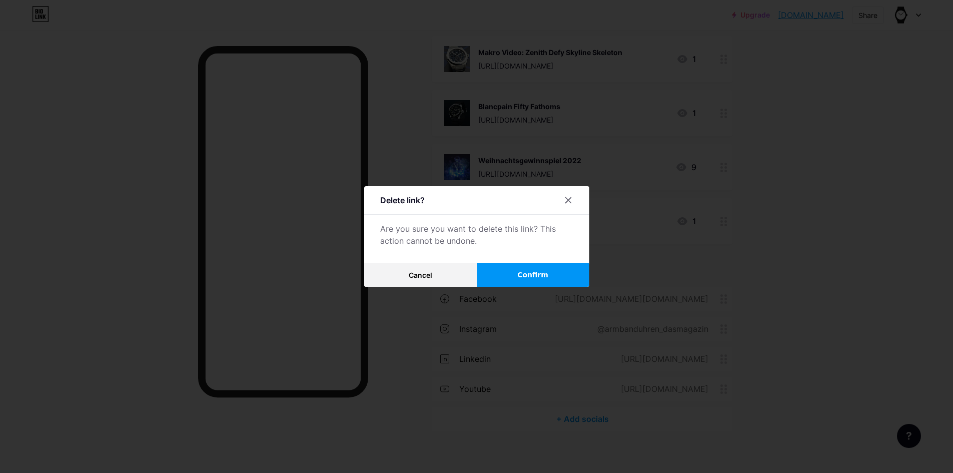
click at [527, 270] on span "Confirm" at bounding box center [532, 275] width 31 height 11
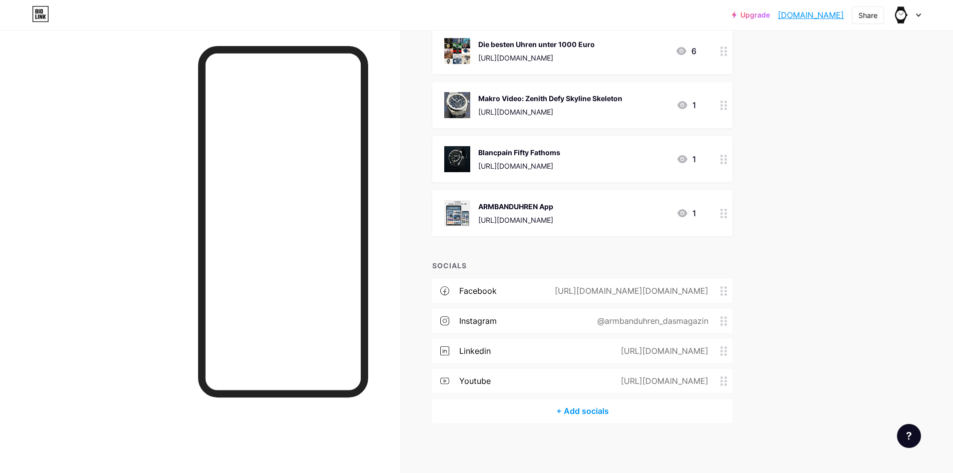
scroll to position [5239, 0]
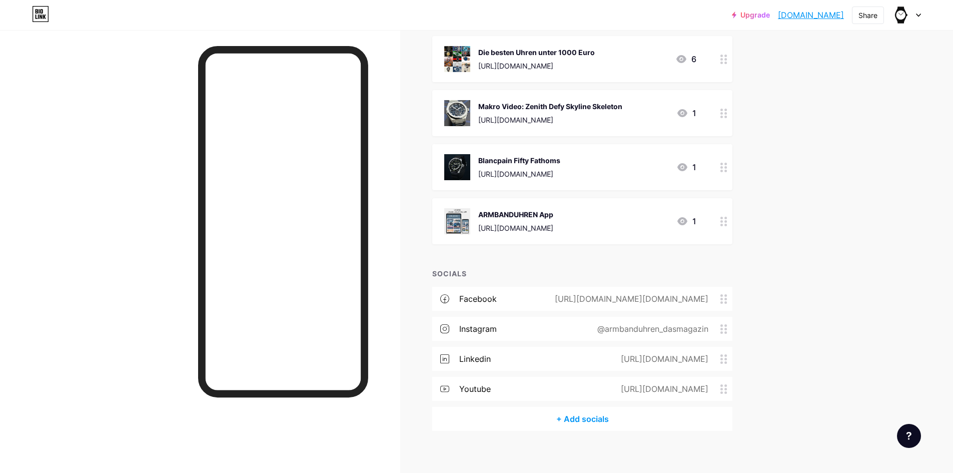
click at [457, 155] on img at bounding box center [457, 167] width 26 height 26
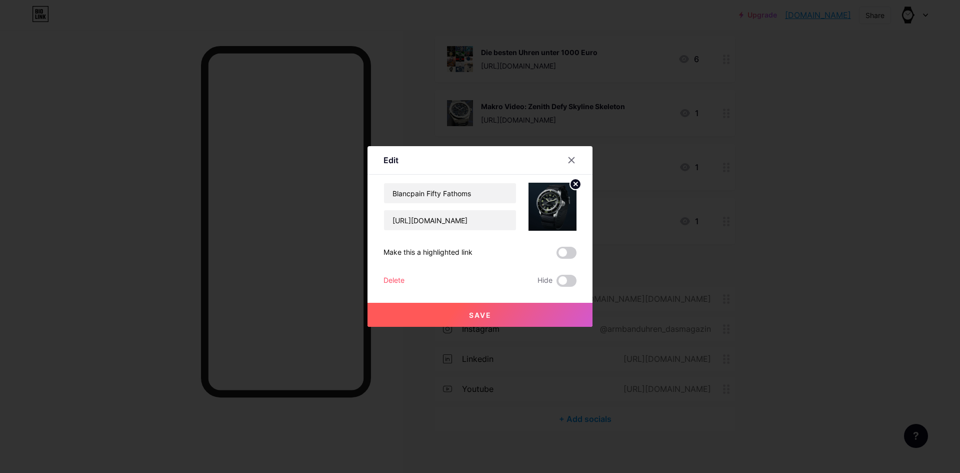
click at [395, 280] on div "Delete" at bounding box center [394, 281] width 21 height 12
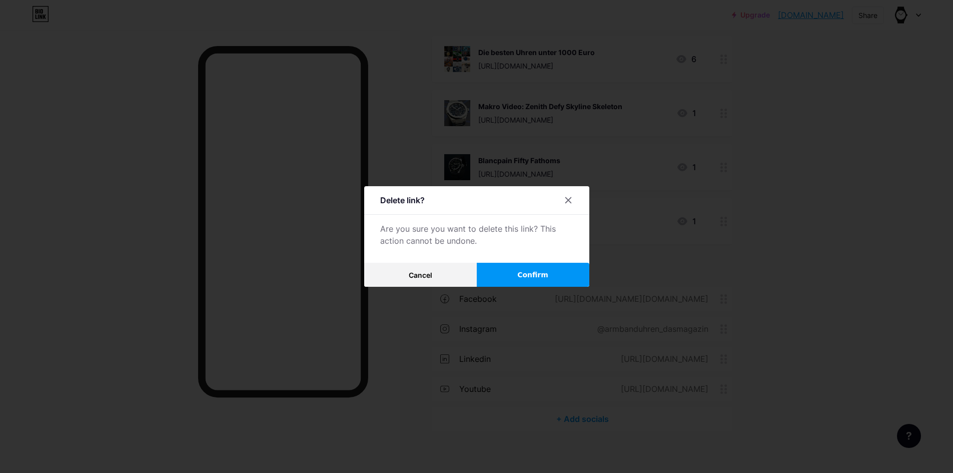
click at [532, 271] on span "Confirm" at bounding box center [532, 275] width 31 height 11
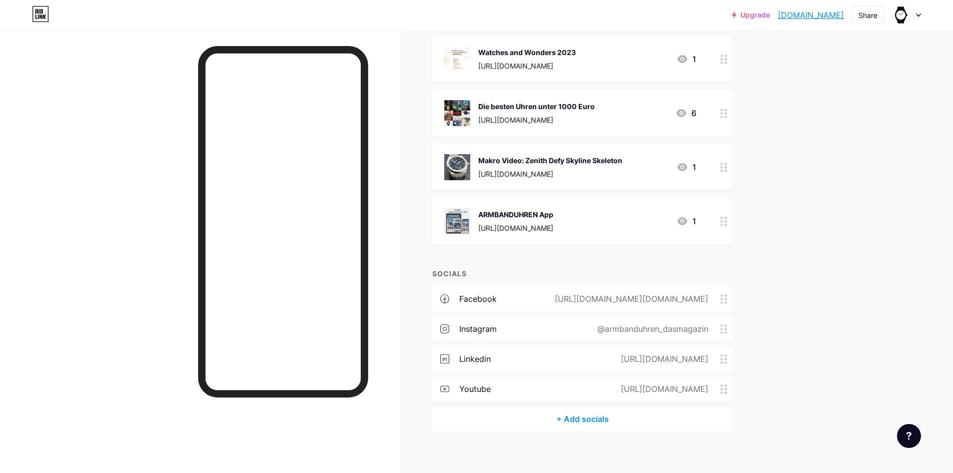
click at [465, 154] on img at bounding box center [457, 167] width 26 height 26
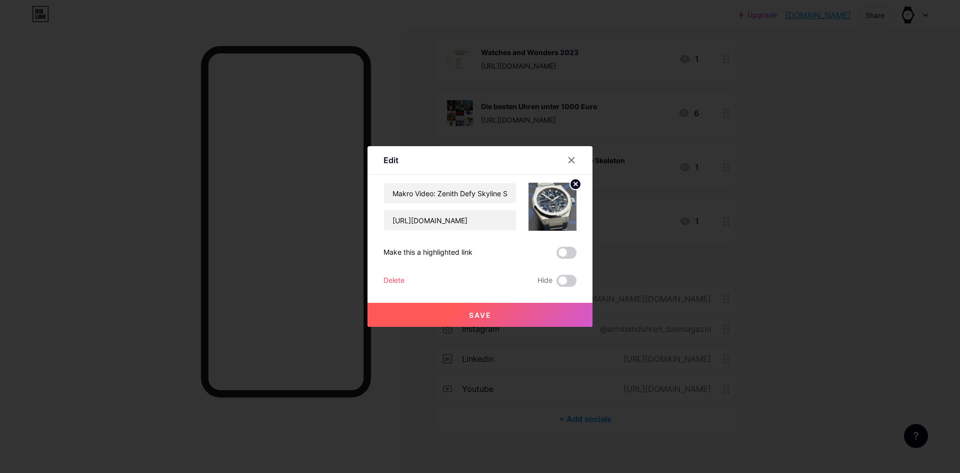
click at [395, 273] on div "Makro Video: Zenith Defy Skyline Skeleton [URL][DOMAIN_NAME] Make this a highli…" at bounding box center [480, 235] width 193 height 104
click at [396, 280] on div "Delete" at bounding box center [394, 281] width 21 height 12
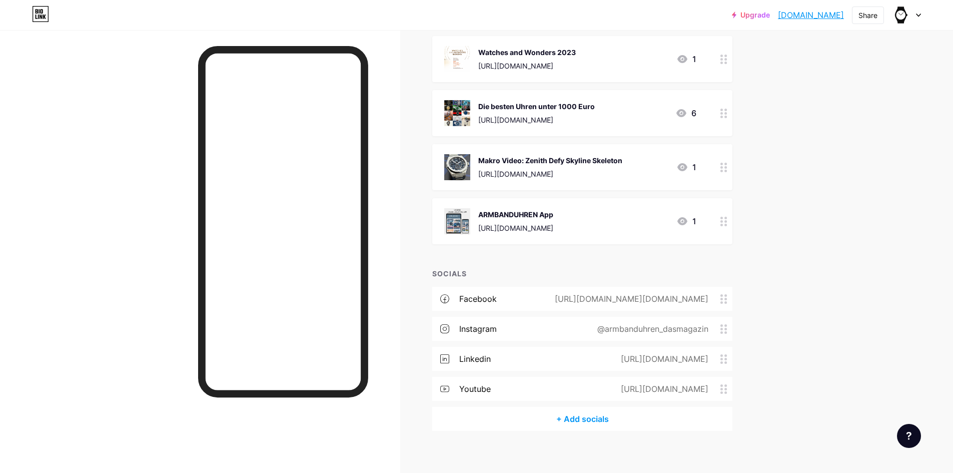
click at [553, 269] on button "Confirm" at bounding box center [533, 275] width 113 height 24
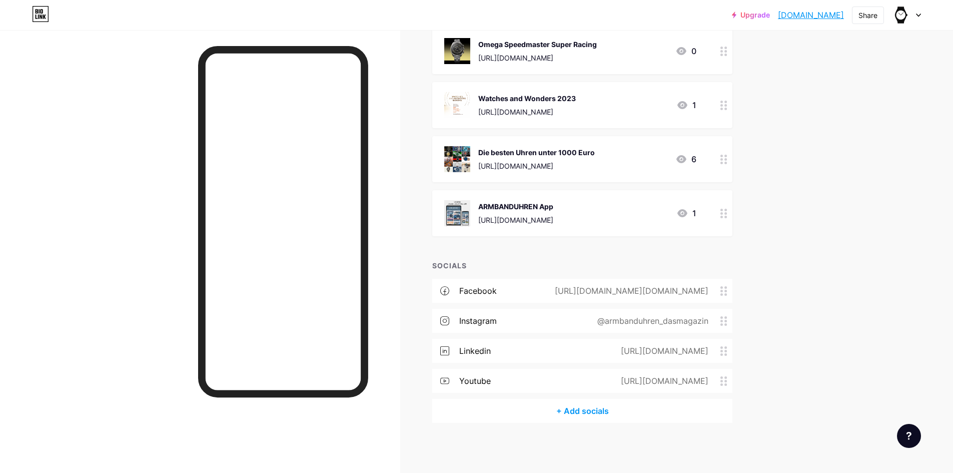
scroll to position [5131, 0]
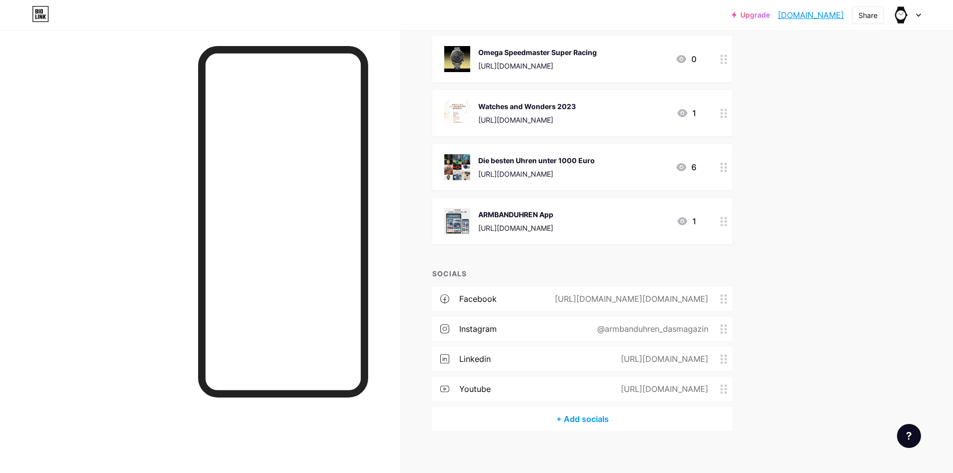
click at [461, 154] on img at bounding box center [457, 167] width 26 height 26
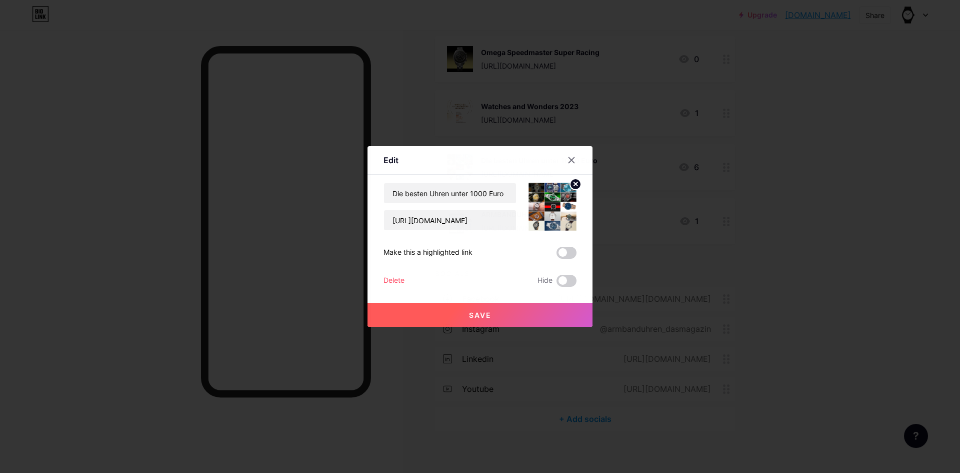
click at [564, 161] on div at bounding box center [572, 160] width 18 height 18
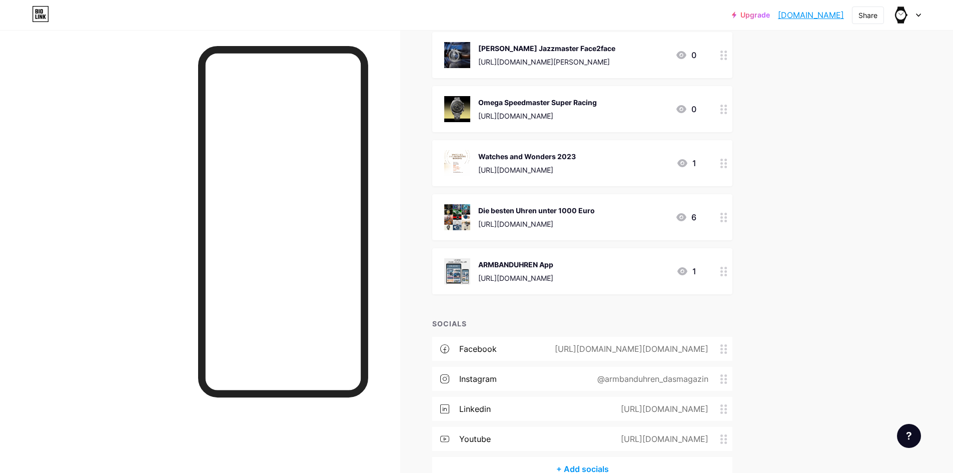
scroll to position [5031, 0]
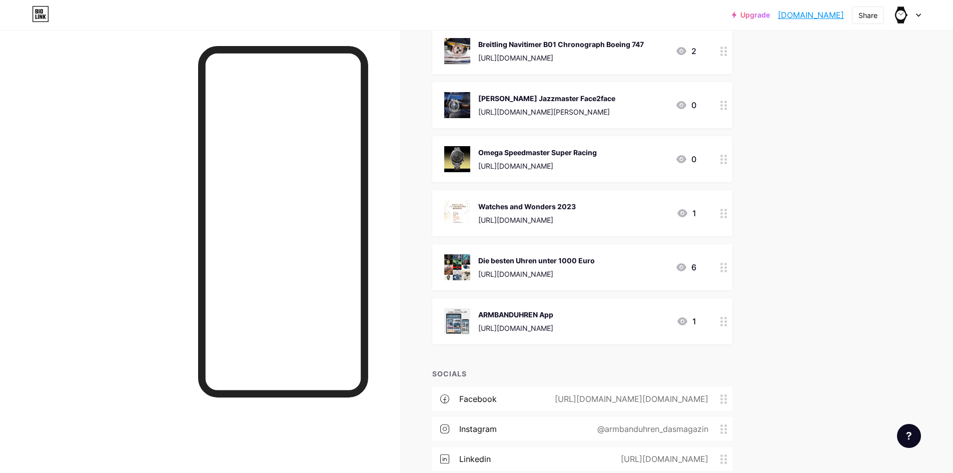
click at [467, 200] on img at bounding box center [457, 213] width 26 height 26
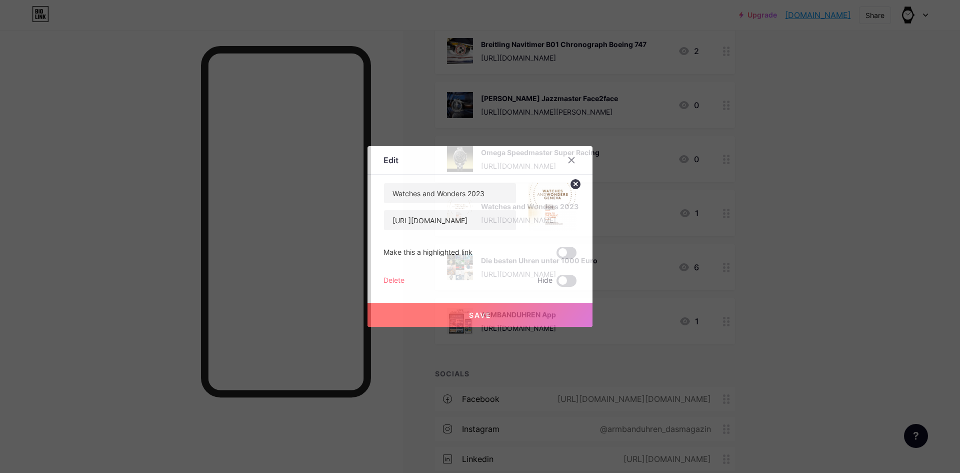
click at [393, 277] on div "Delete" at bounding box center [394, 281] width 21 height 12
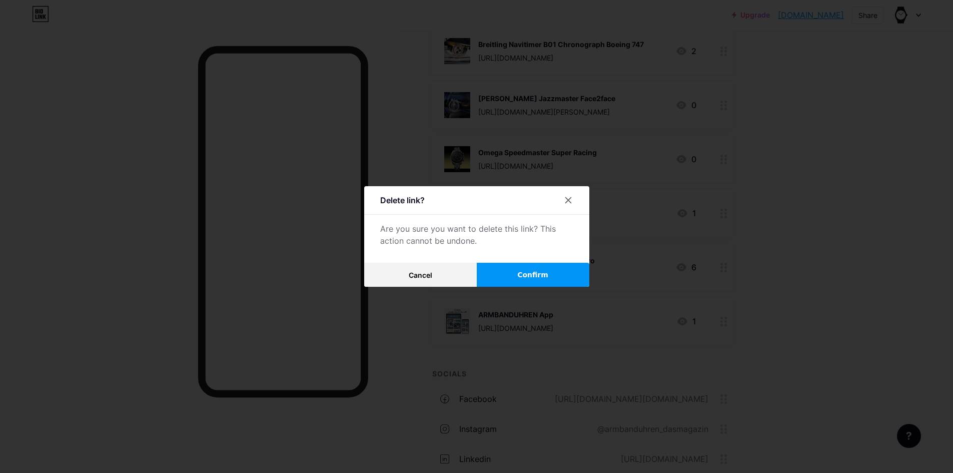
click at [537, 273] on span "Confirm" at bounding box center [532, 275] width 31 height 11
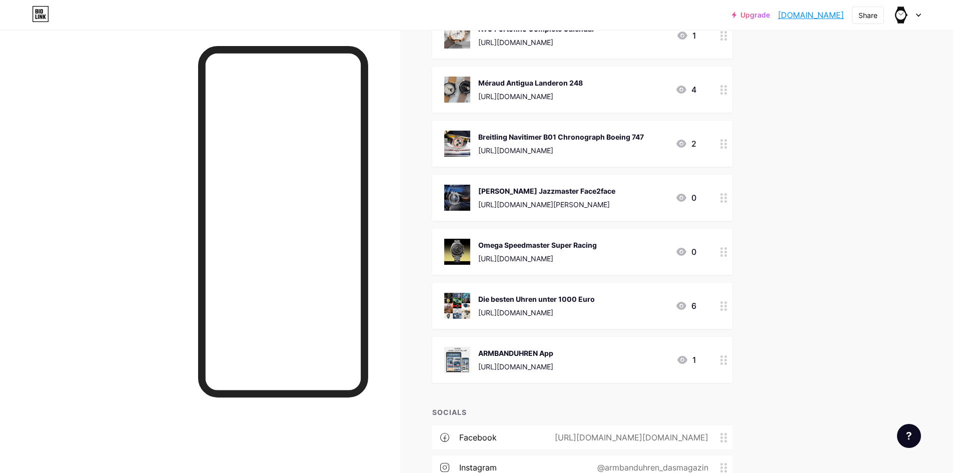
scroll to position [4931, 0]
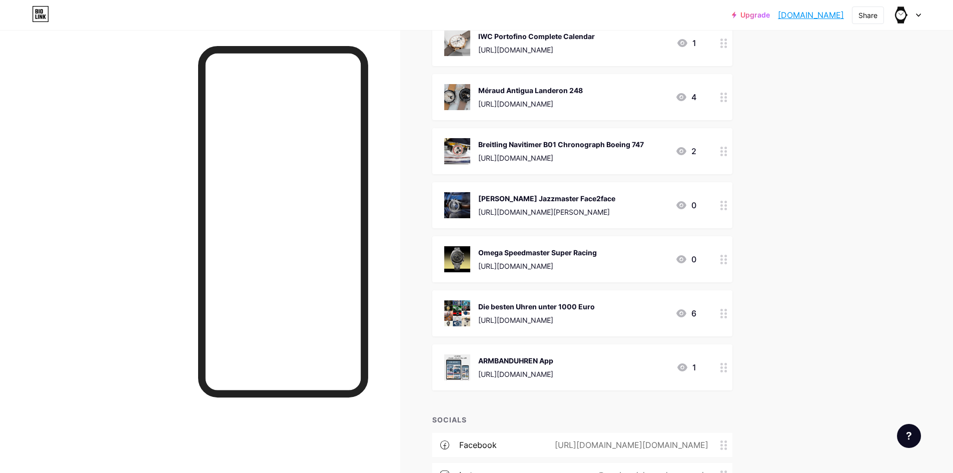
click at [462, 246] on img at bounding box center [457, 259] width 26 height 26
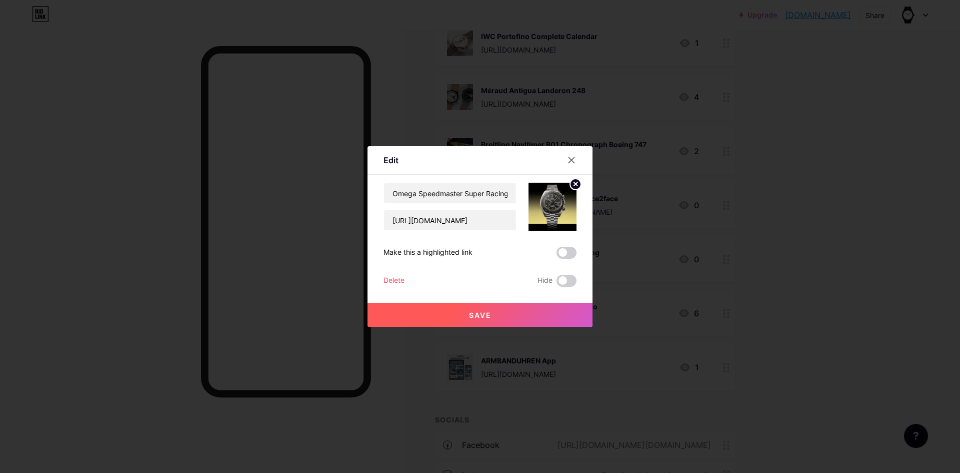
click at [390, 279] on div "Delete" at bounding box center [394, 281] width 21 height 12
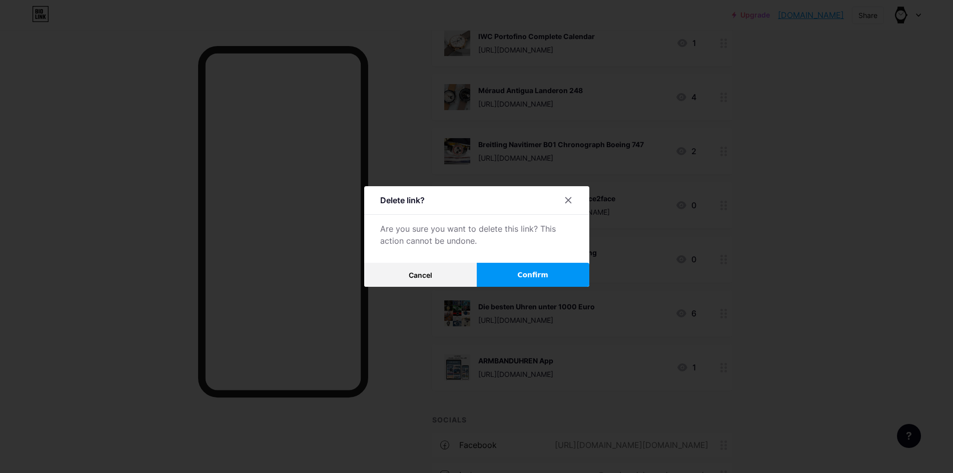
click at [526, 278] on span "Confirm" at bounding box center [532, 275] width 31 height 11
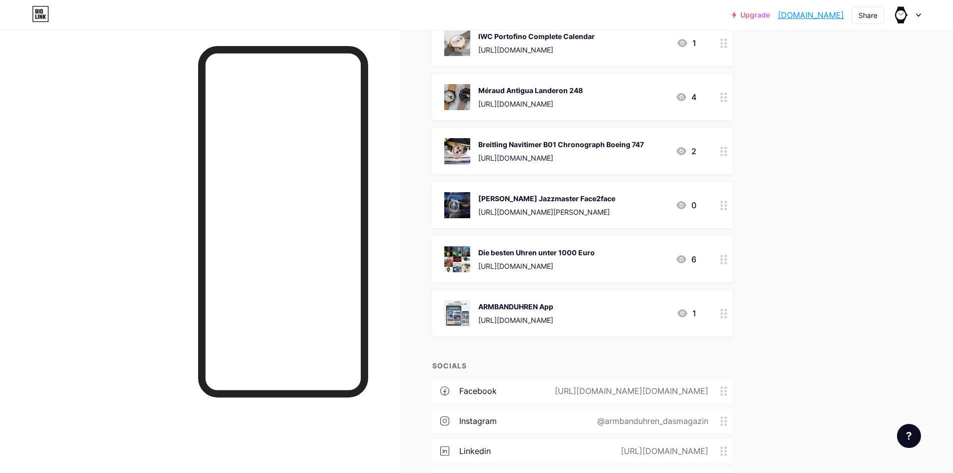
click at [460, 197] on img at bounding box center [457, 205] width 26 height 26
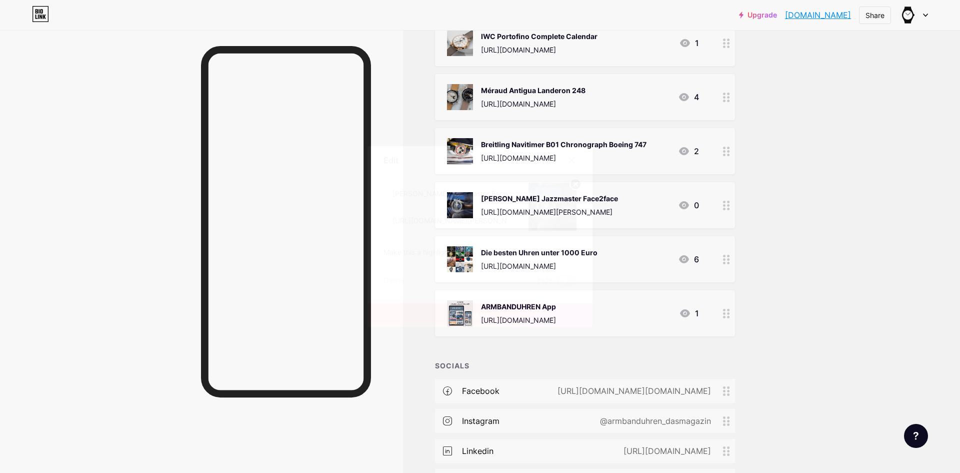
click at [392, 280] on div "Delete" at bounding box center [394, 281] width 21 height 12
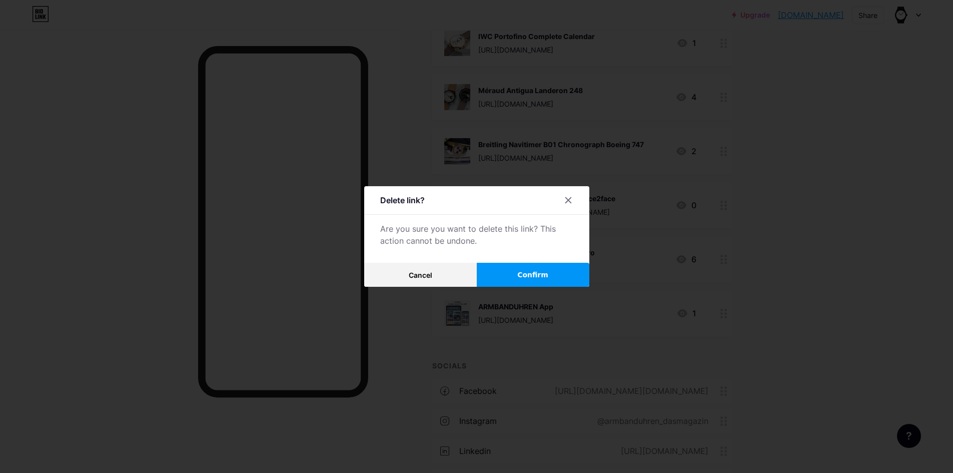
click at [536, 274] on span "Confirm" at bounding box center [532, 275] width 31 height 11
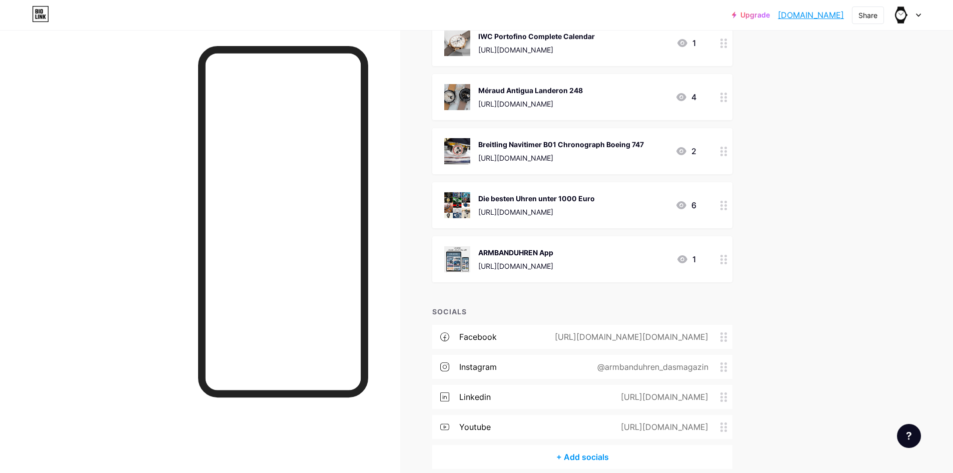
click at [453, 128] on div "Breitling Navitimer B01 Chronograph Boeing 747 [URL][DOMAIN_NAME] 2" at bounding box center [582, 151] width 300 height 46
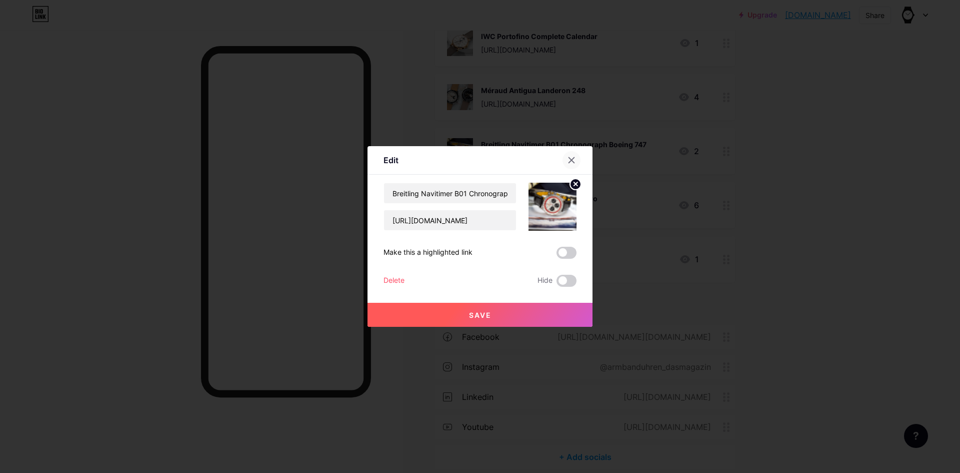
click at [568, 160] on icon at bounding box center [572, 160] width 8 height 8
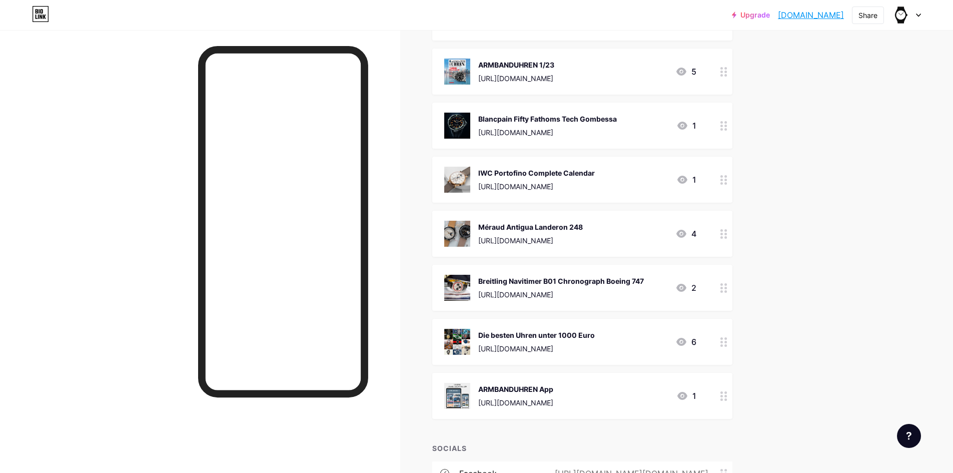
scroll to position [4781, 0]
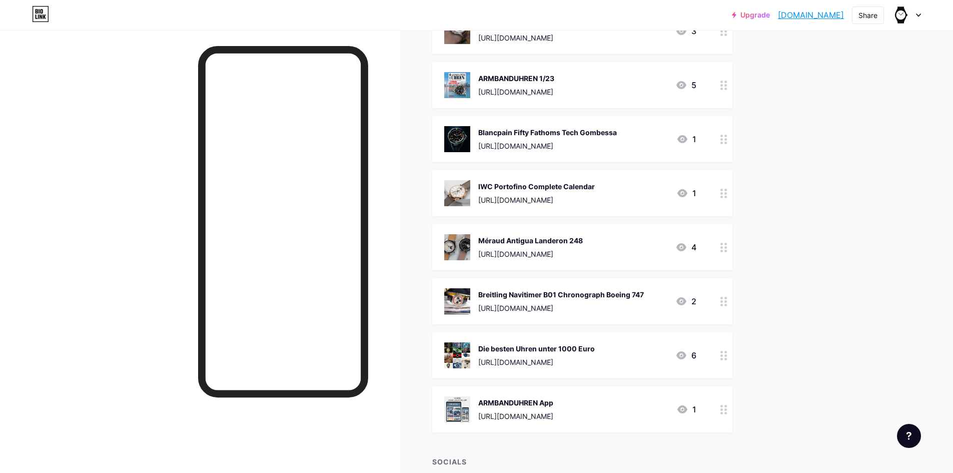
click at [464, 289] on img at bounding box center [457, 301] width 26 height 26
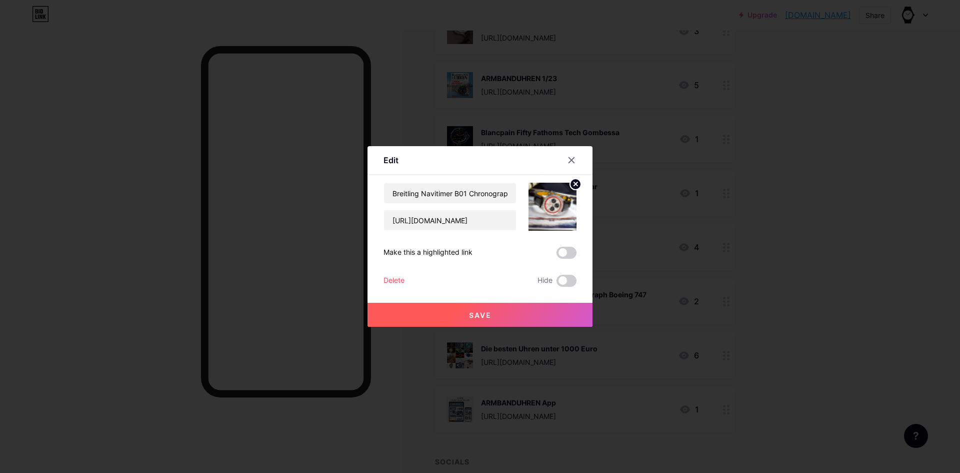
click at [395, 281] on div "Delete" at bounding box center [394, 281] width 21 height 12
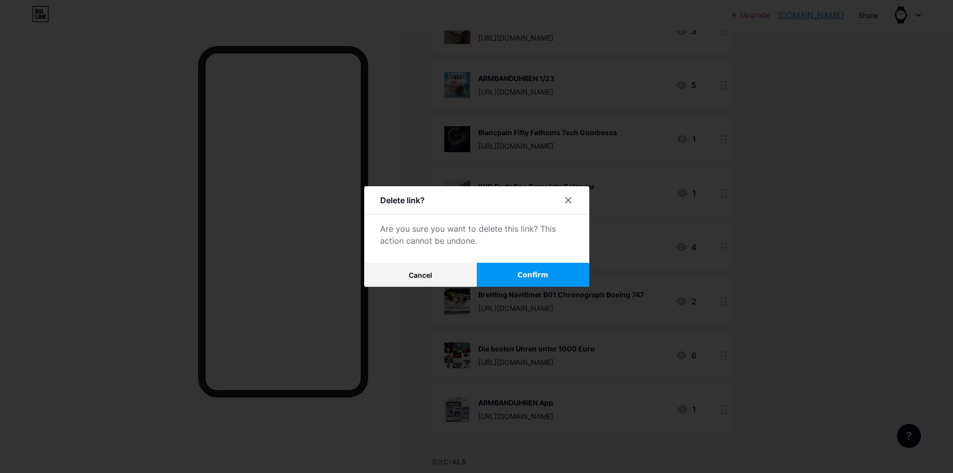
click at [531, 265] on button "Confirm" at bounding box center [533, 275] width 113 height 24
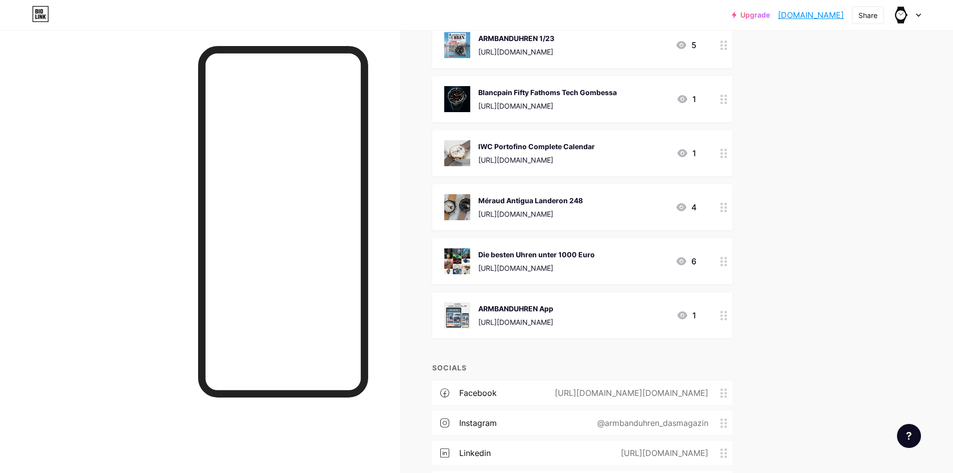
scroll to position [4715, 0]
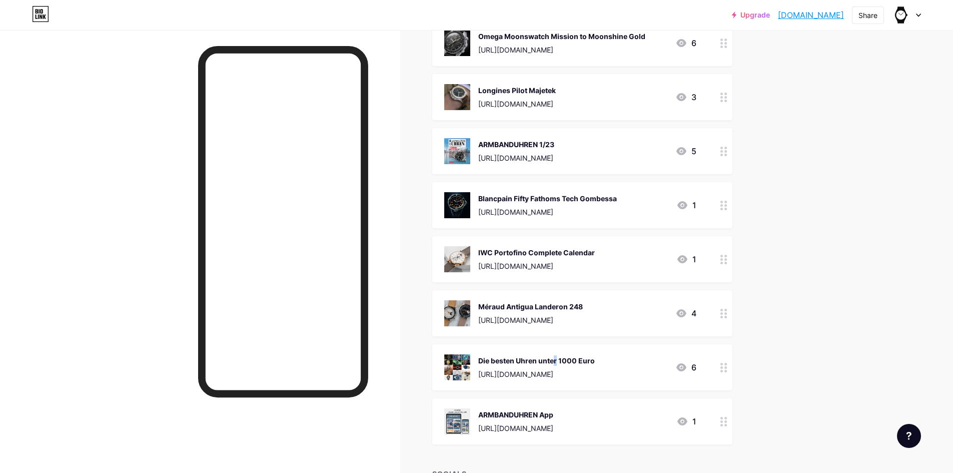
click at [509, 355] on div "Die besten Uhren unter 1000 Euro" at bounding box center [536, 360] width 117 height 11
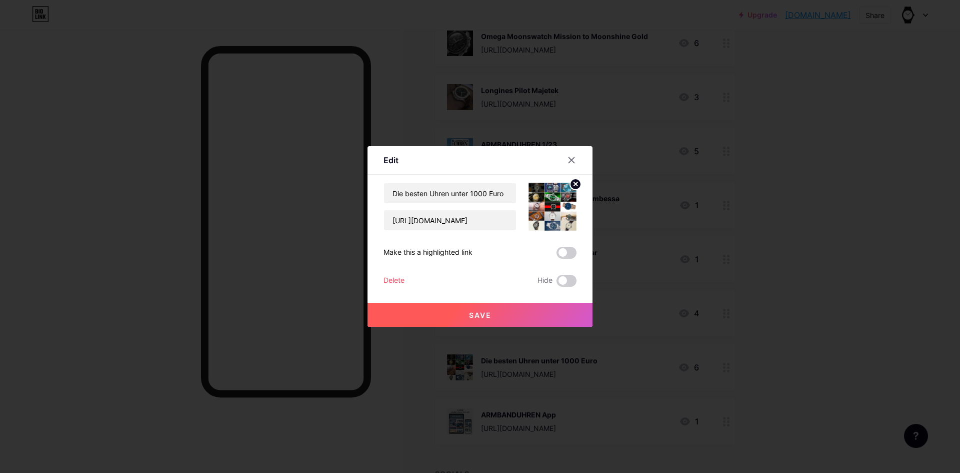
click at [925, 238] on div at bounding box center [480, 236] width 960 height 473
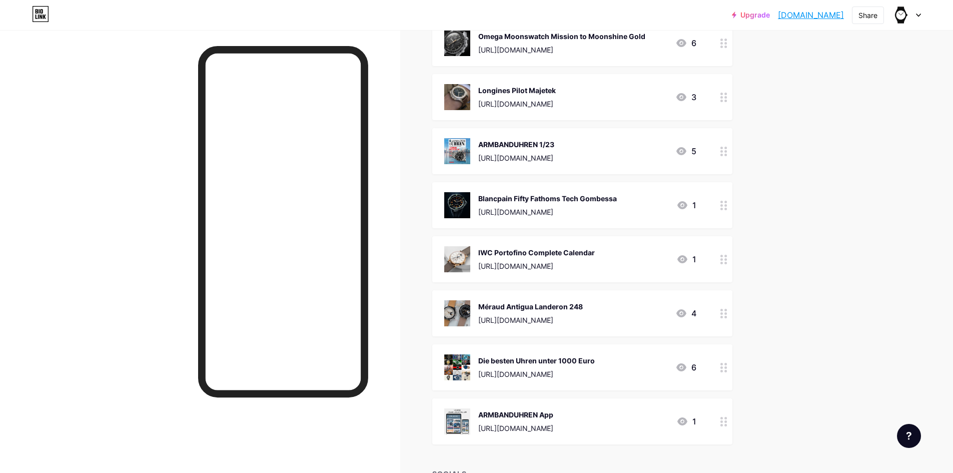
click at [479, 300] on div "Méraud Antigua Landeron 248 [URL][DOMAIN_NAME]" at bounding box center [513, 313] width 139 height 26
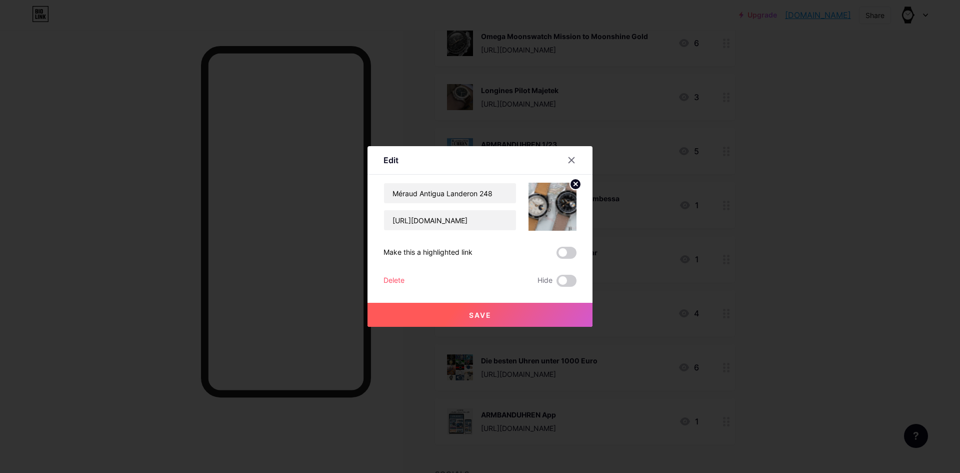
click at [390, 281] on div "Delete" at bounding box center [394, 281] width 21 height 12
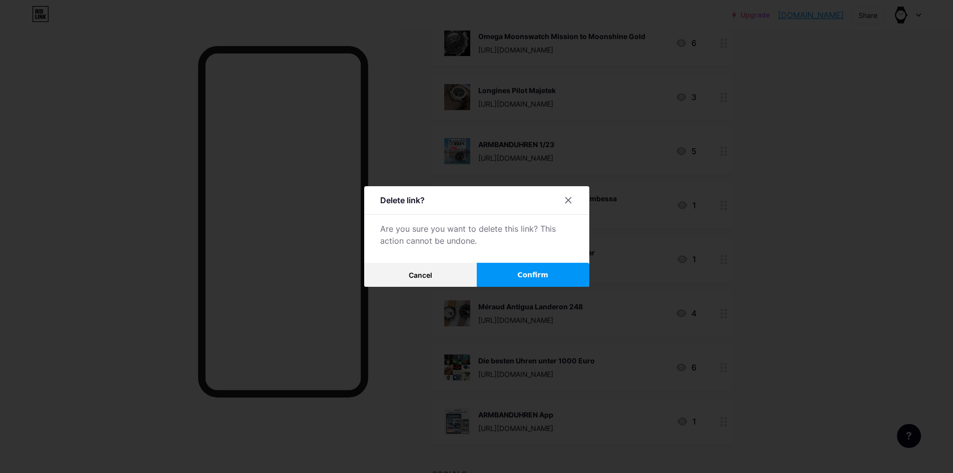
click at [511, 274] on button "Confirm" at bounding box center [533, 275] width 113 height 24
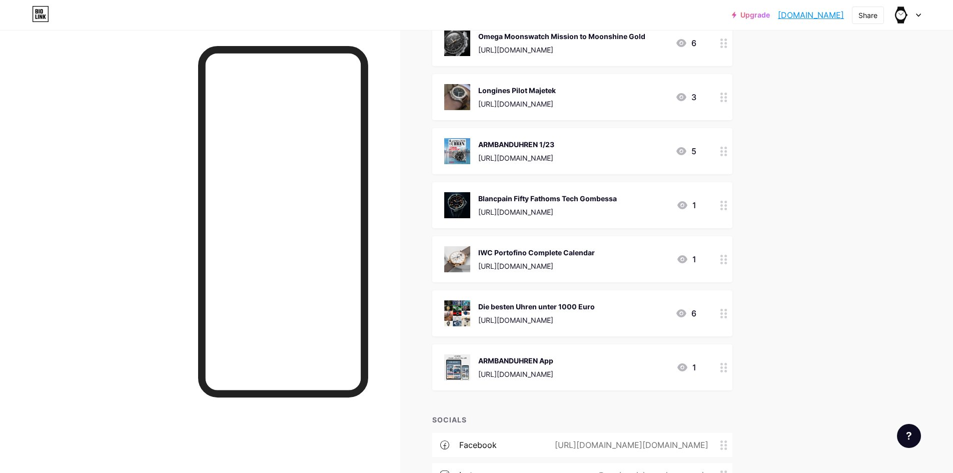
click at [464, 246] on img at bounding box center [457, 259] width 26 height 26
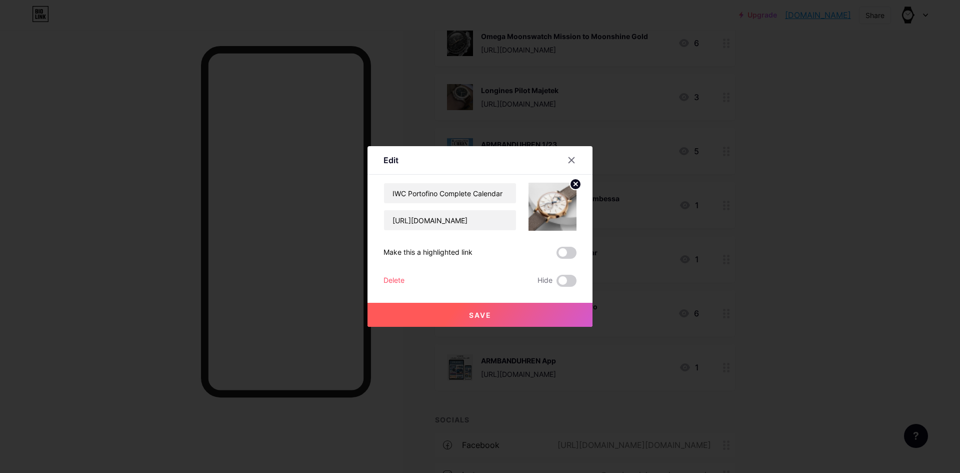
click at [395, 279] on div "Delete" at bounding box center [394, 281] width 21 height 12
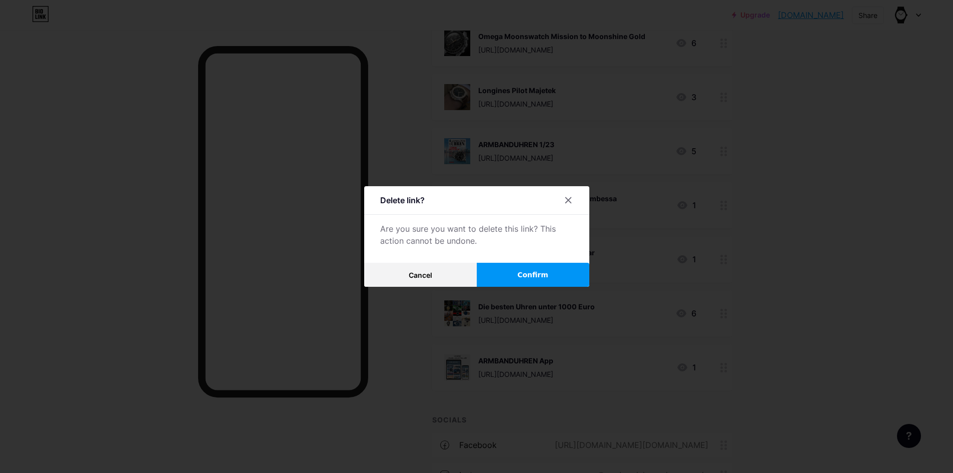
click at [527, 271] on span "Confirm" at bounding box center [532, 275] width 31 height 11
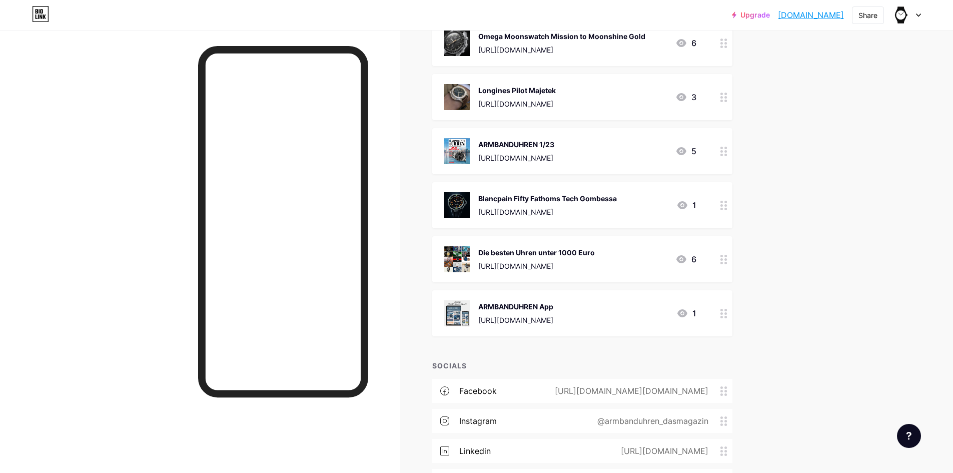
click at [458, 198] on img at bounding box center [457, 205] width 26 height 26
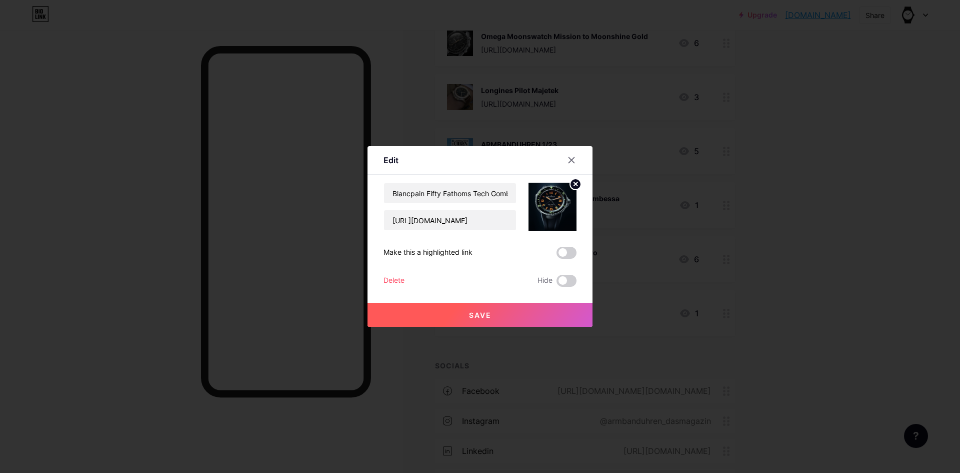
click at [399, 280] on div "Delete" at bounding box center [394, 281] width 21 height 12
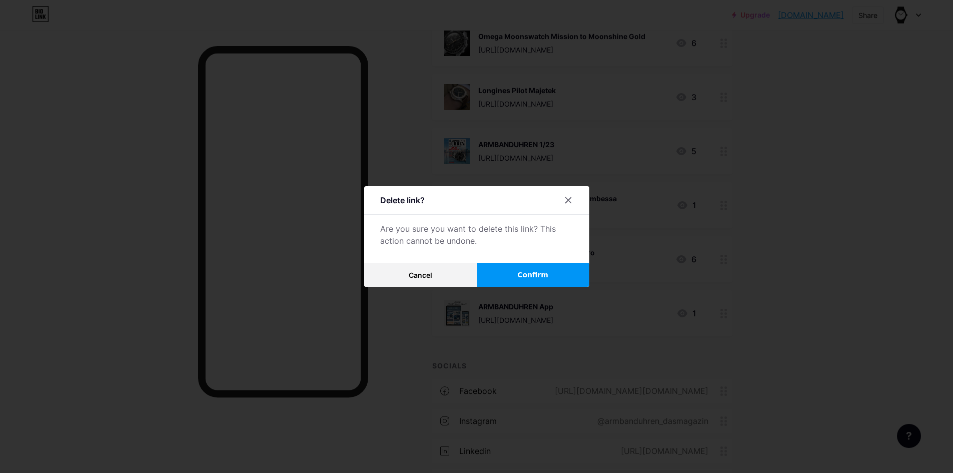
click at [538, 281] on button "Confirm" at bounding box center [533, 275] width 113 height 24
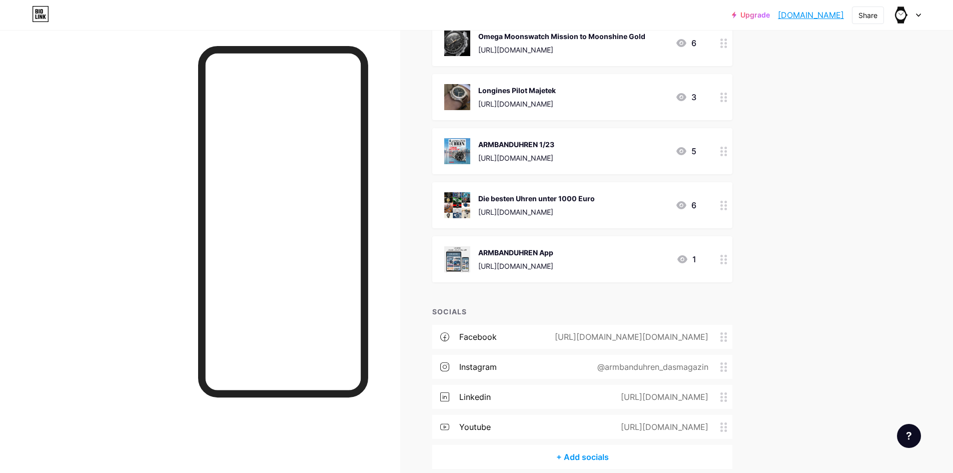
click at [462, 139] on img at bounding box center [457, 151] width 26 height 26
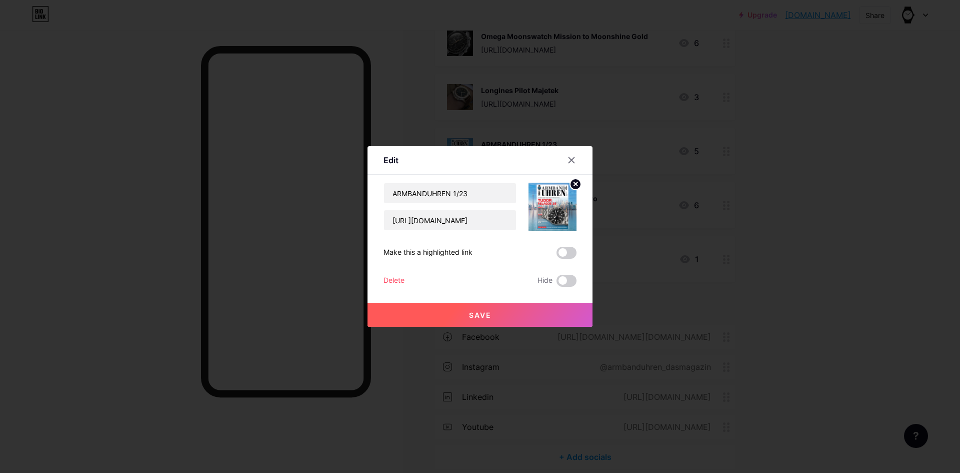
click at [390, 275] on div "Delete" at bounding box center [394, 281] width 21 height 12
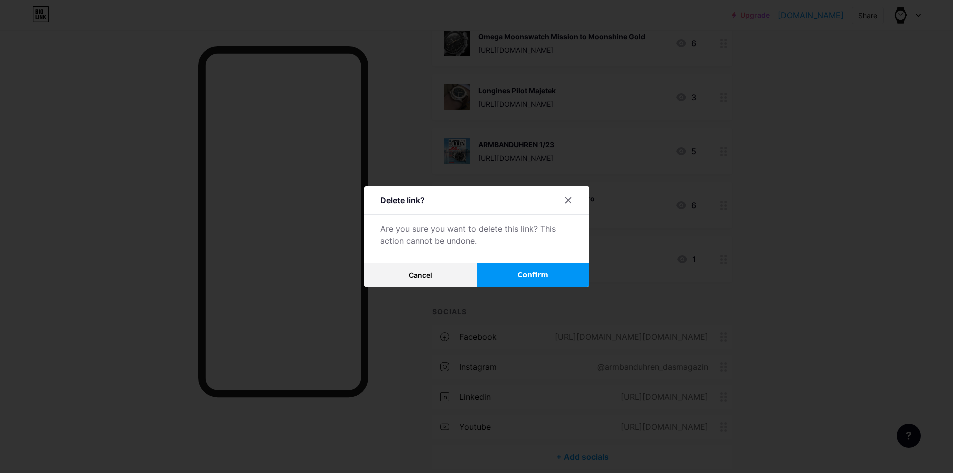
click at [535, 266] on button "Confirm" at bounding box center [533, 275] width 113 height 24
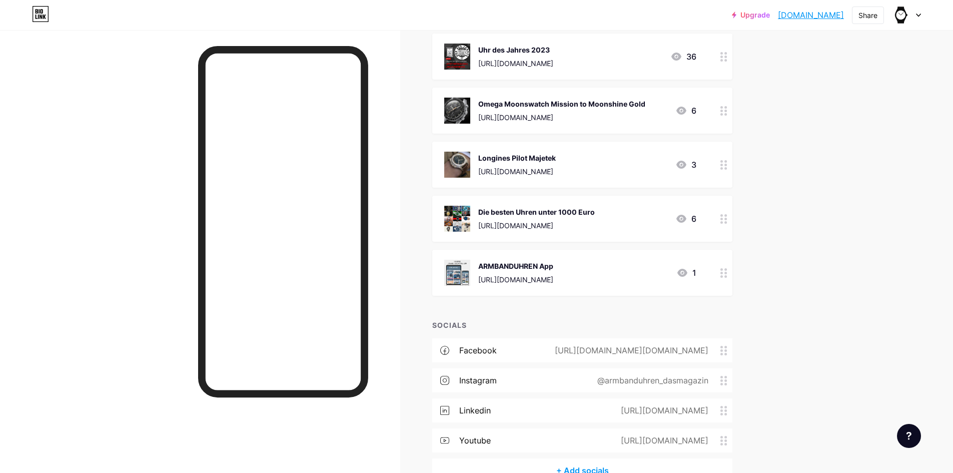
scroll to position [4599, 0]
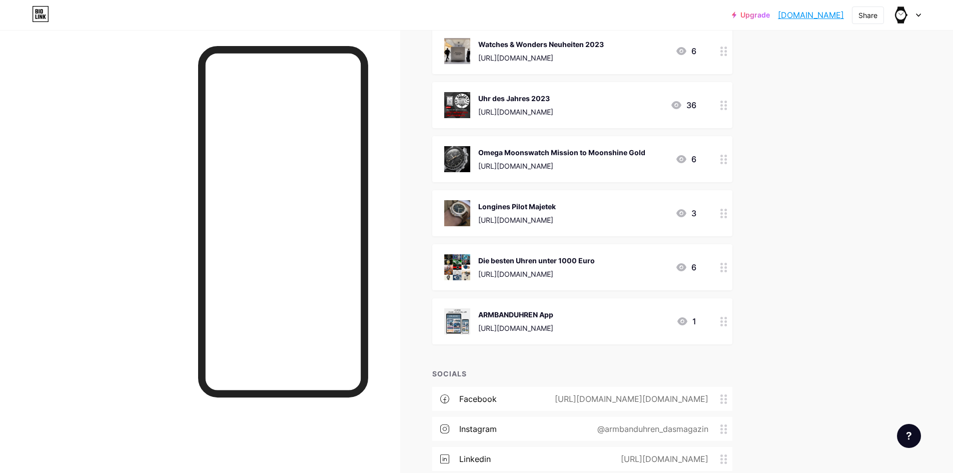
click at [467, 190] on div "Longines Pilot Majetek [URL][DOMAIN_NAME] 3" at bounding box center [582, 213] width 300 height 46
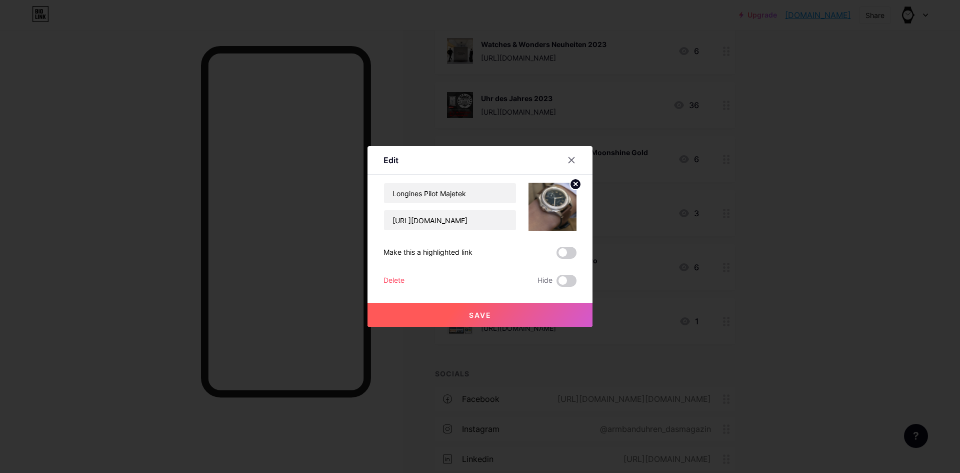
click at [397, 280] on div "Delete" at bounding box center [394, 281] width 21 height 12
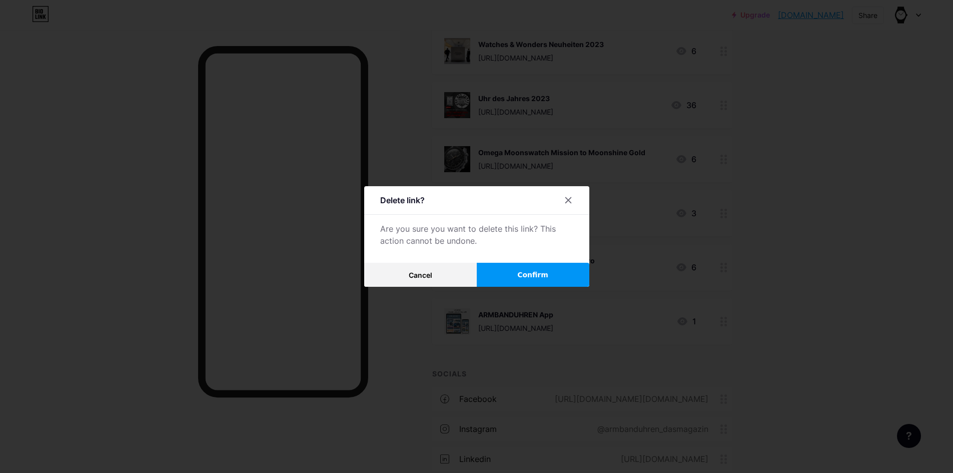
click at [546, 274] on button "Confirm" at bounding box center [533, 275] width 113 height 24
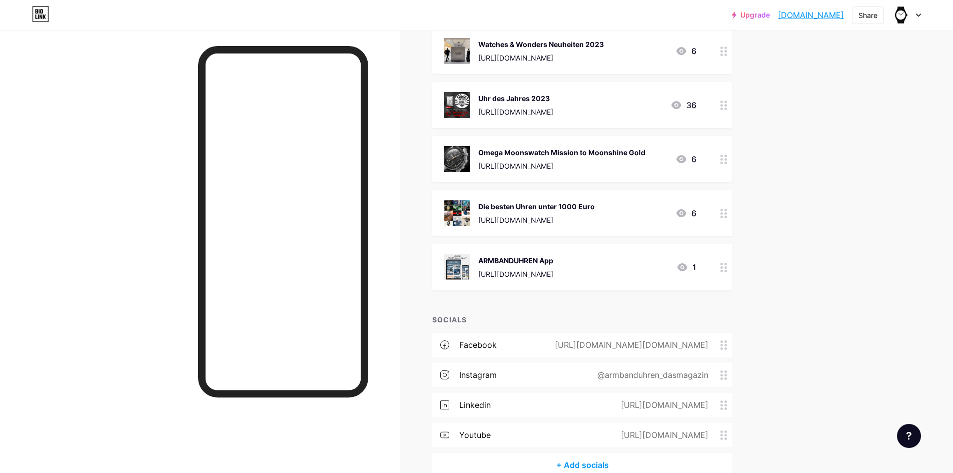
click at [461, 200] on img at bounding box center [457, 213] width 26 height 26
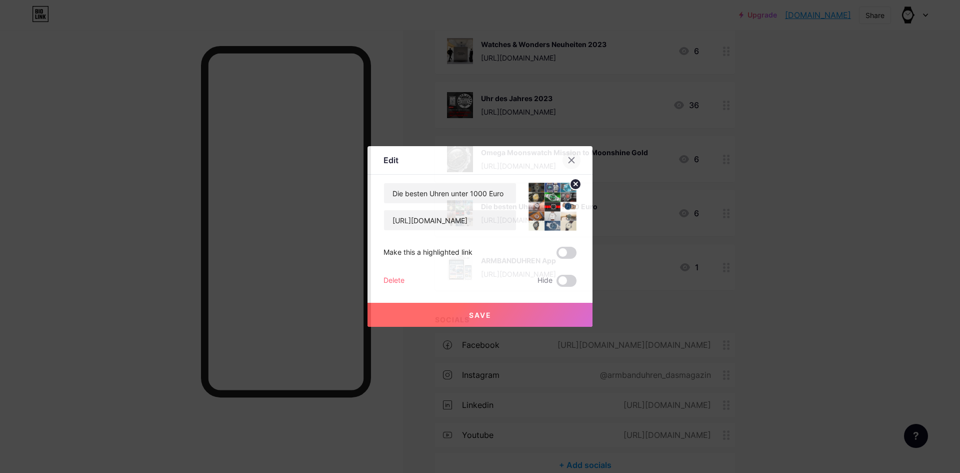
click at [571, 163] on icon at bounding box center [572, 160] width 8 height 8
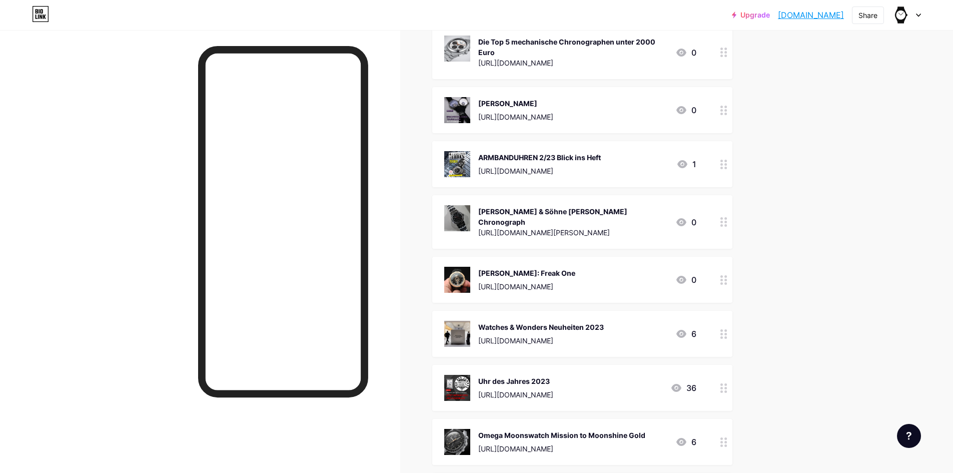
scroll to position [4299, 0]
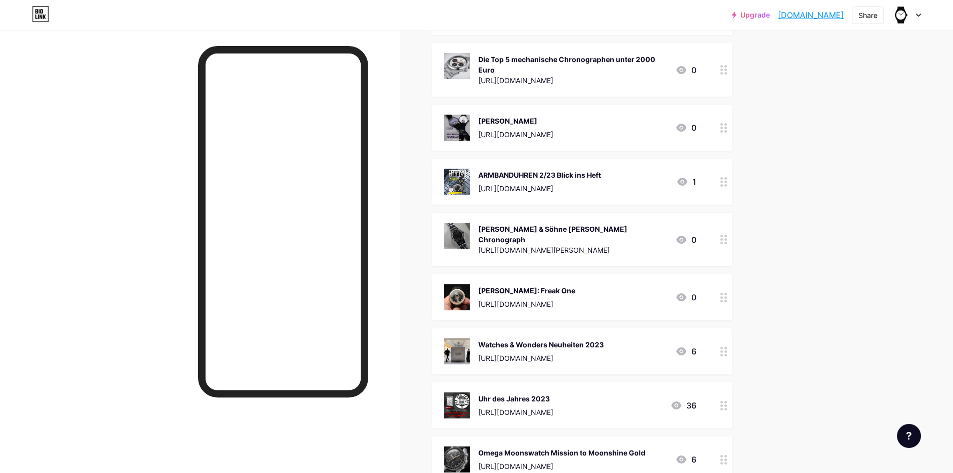
click at [454, 167] on div "ARMBANDUHREN 2/23 Blick ins Heft [URL][DOMAIN_NAME] 1" at bounding box center [582, 182] width 300 height 46
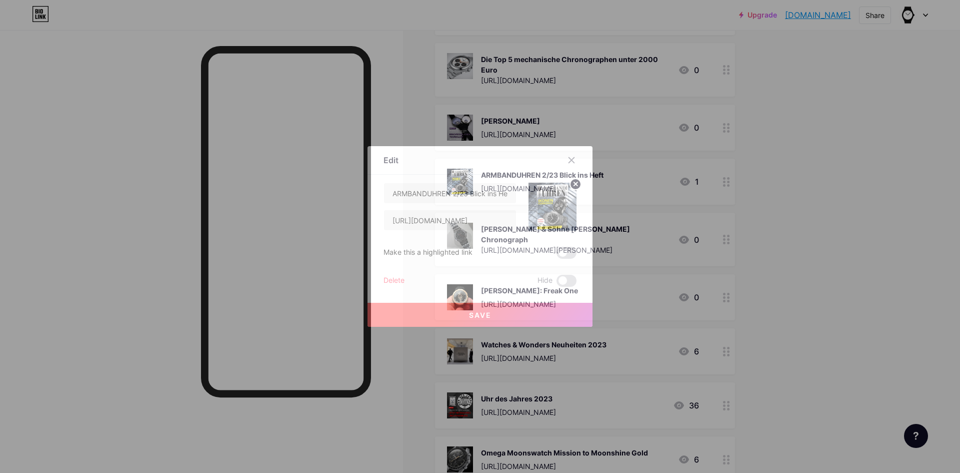
click at [395, 278] on div "Delete" at bounding box center [394, 281] width 21 height 12
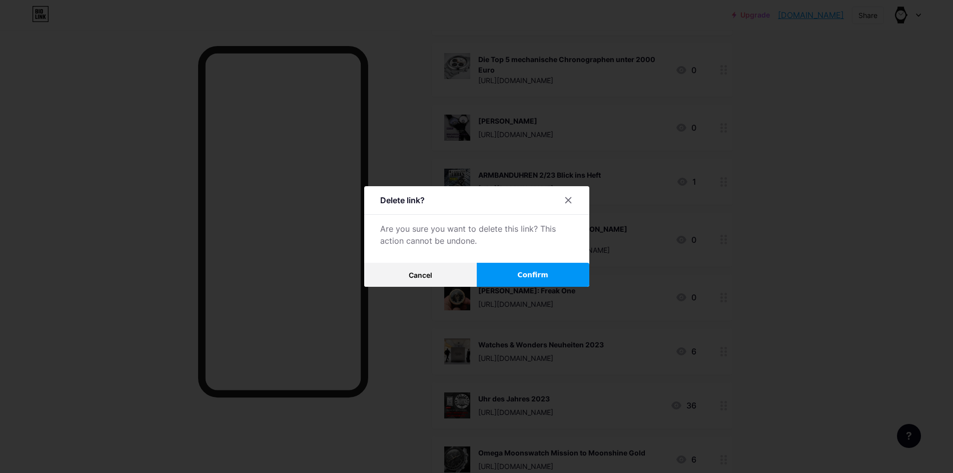
click at [537, 275] on span "Confirm" at bounding box center [532, 275] width 31 height 11
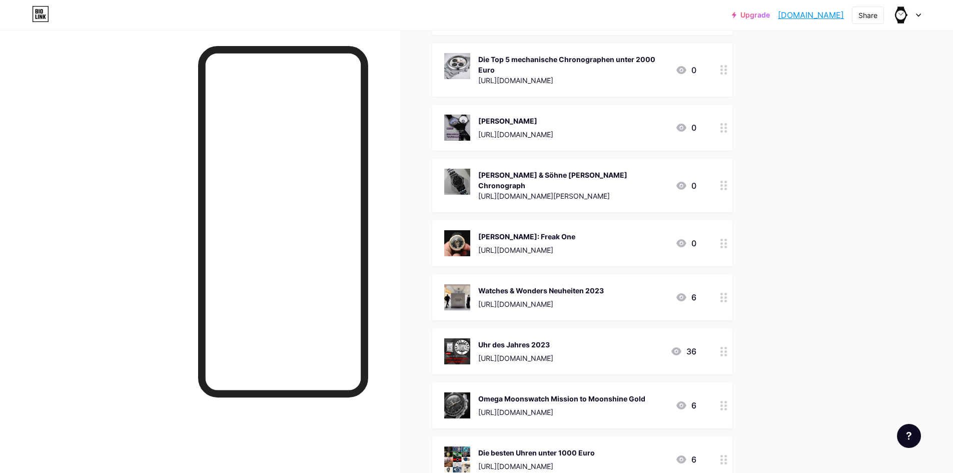
click at [465, 179] on img at bounding box center [457, 182] width 26 height 26
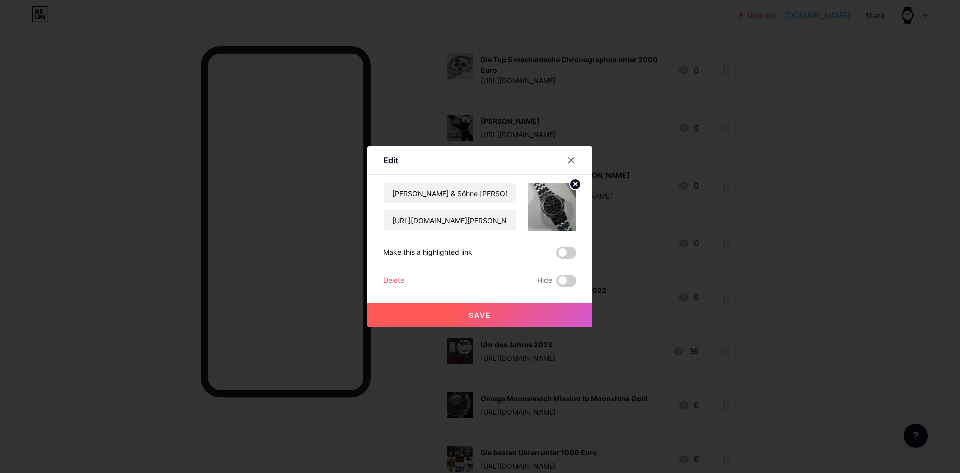
click at [392, 278] on div "Delete" at bounding box center [394, 281] width 21 height 12
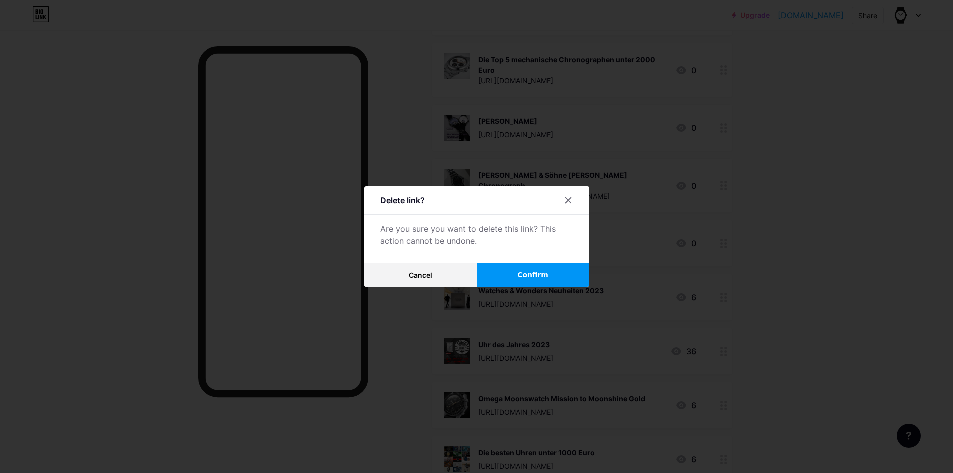
click at [509, 273] on button "Confirm" at bounding box center [533, 275] width 113 height 24
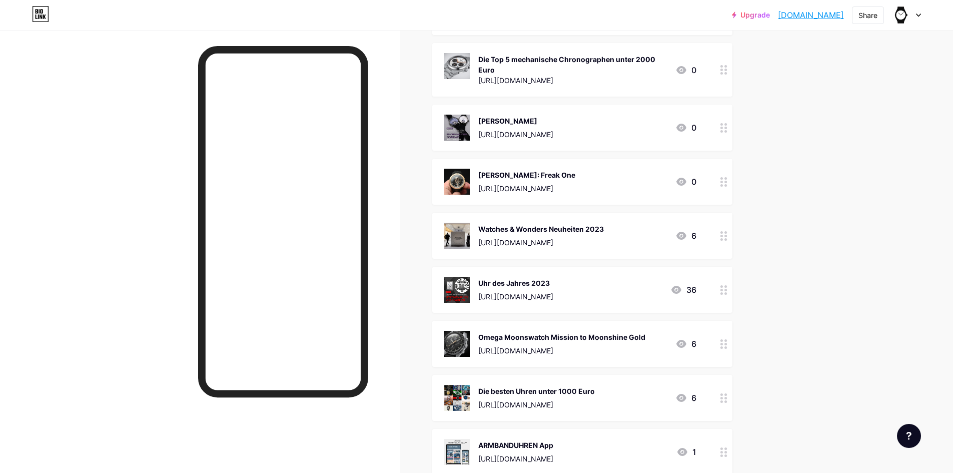
click at [458, 177] on img at bounding box center [457, 182] width 26 height 26
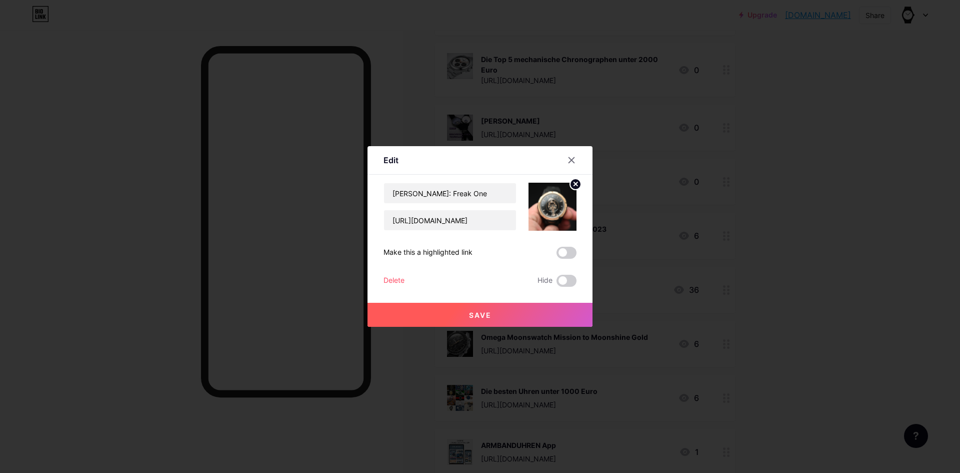
click at [392, 282] on div "Delete" at bounding box center [394, 281] width 21 height 12
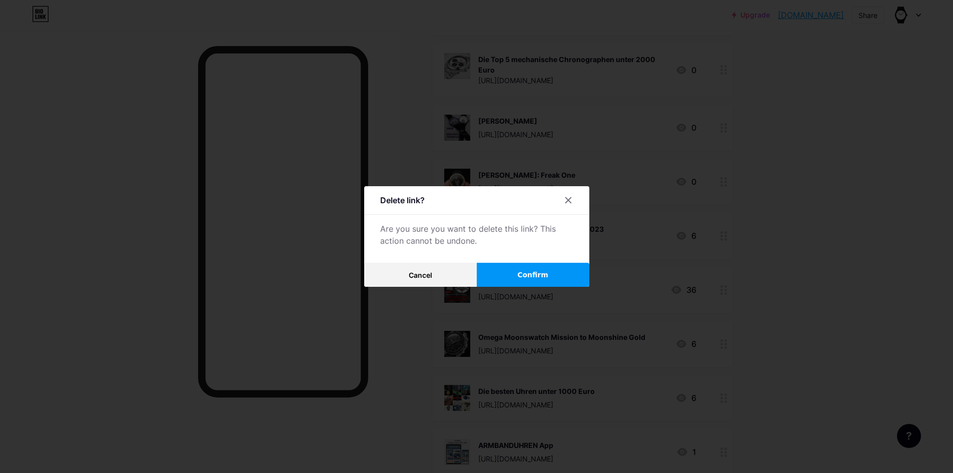
click at [521, 267] on button "Confirm" at bounding box center [533, 275] width 113 height 24
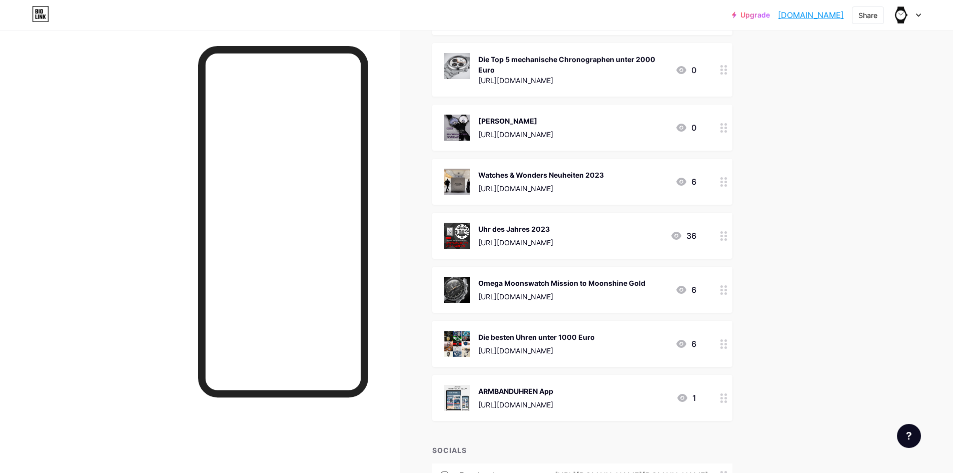
click at [459, 171] on img at bounding box center [457, 182] width 26 height 26
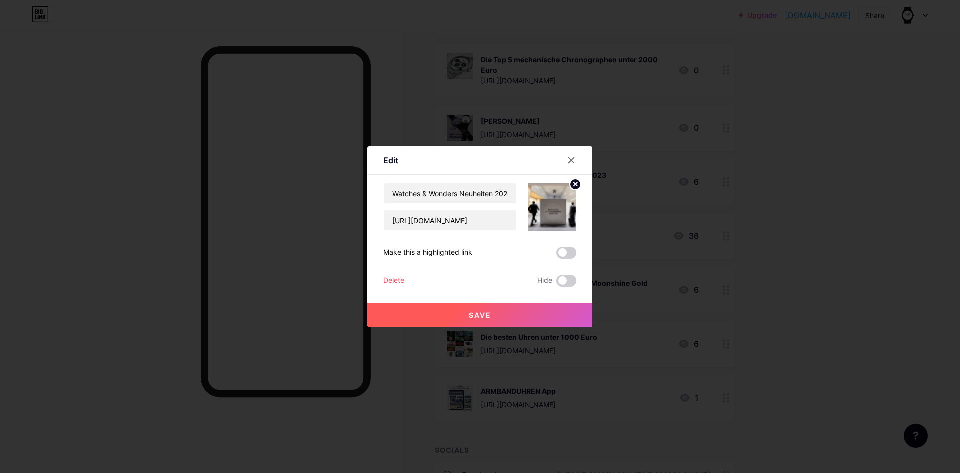
click at [397, 281] on div "Delete" at bounding box center [394, 281] width 21 height 12
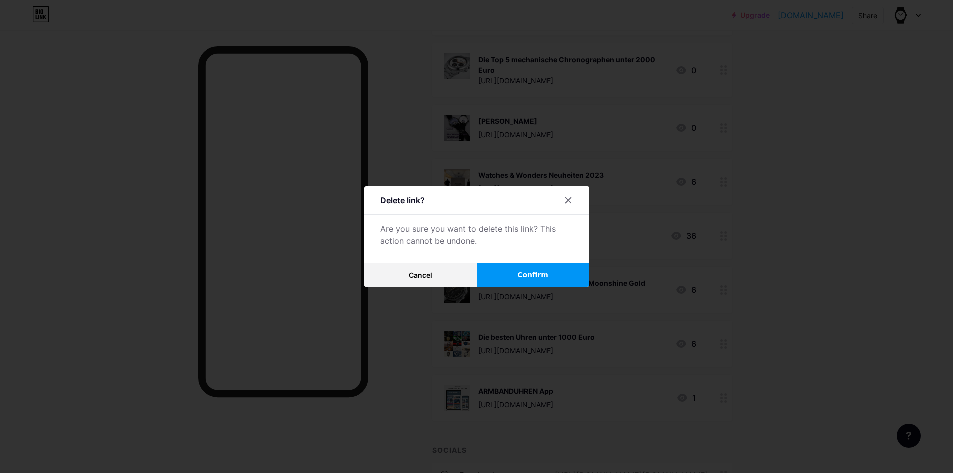
click at [524, 275] on span "Confirm" at bounding box center [532, 275] width 31 height 11
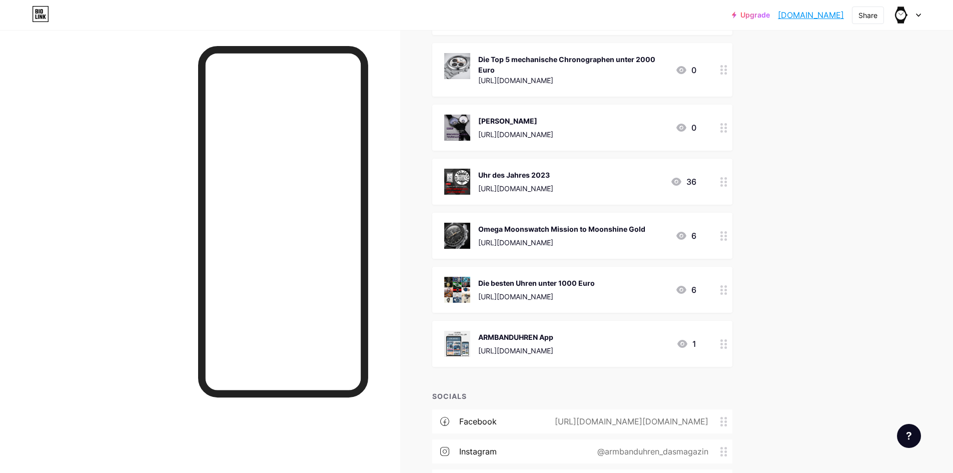
click at [462, 176] on img at bounding box center [457, 182] width 26 height 26
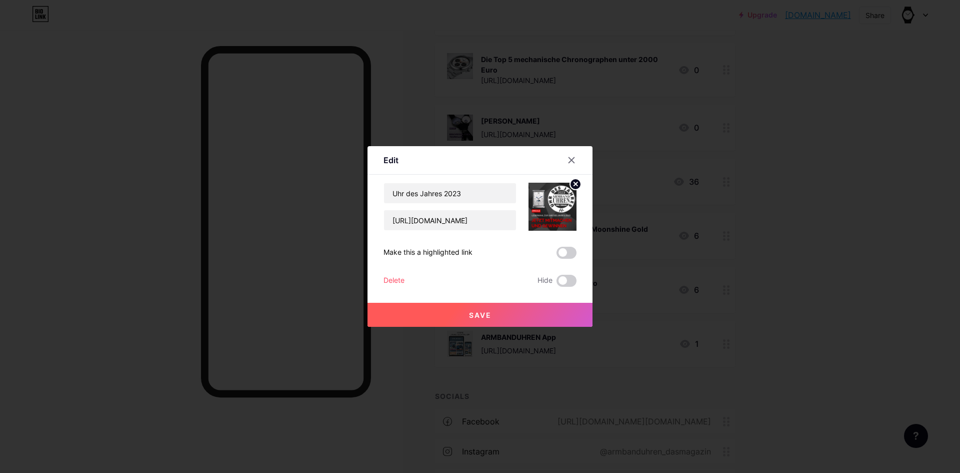
click at [391, 278] on div "Delete" at bounding box center [394, 281] width 21 height 12
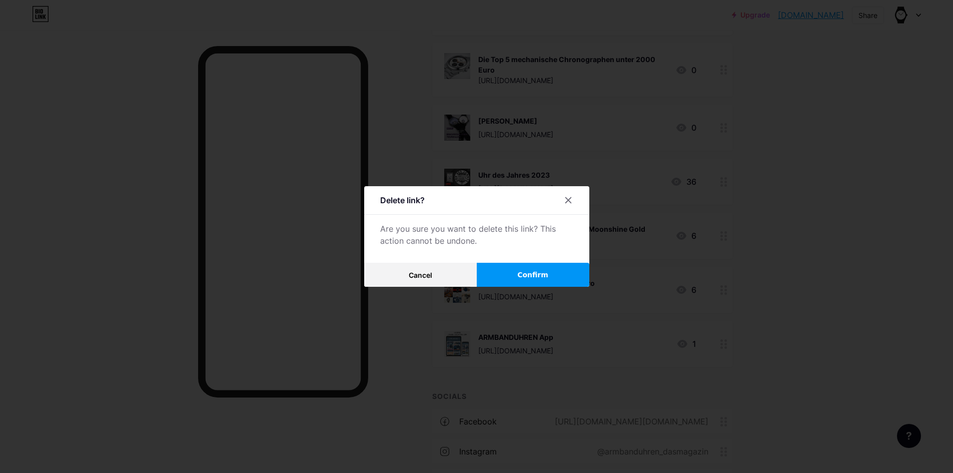
click at [515, 279] on button "Confirm" at bounding box center [533, 275] width 113 height 24
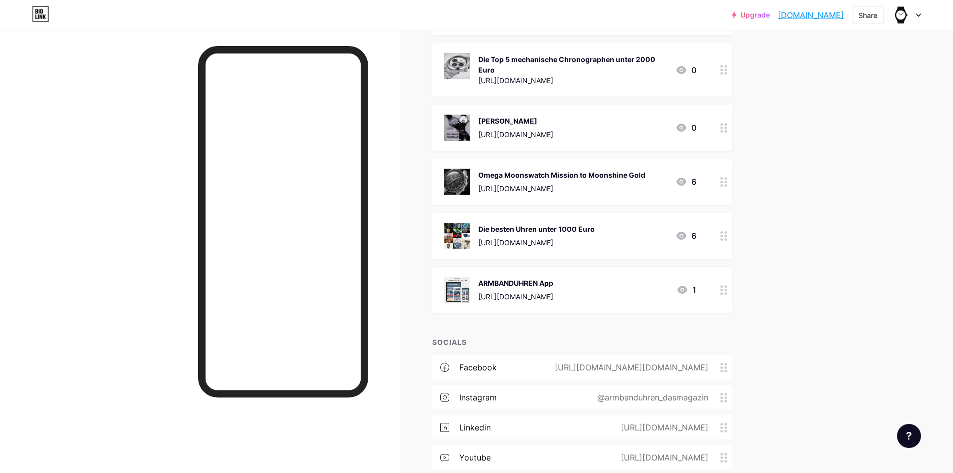
click at [459, 169] on img at bounding box center [457, 182] width 26 height 26
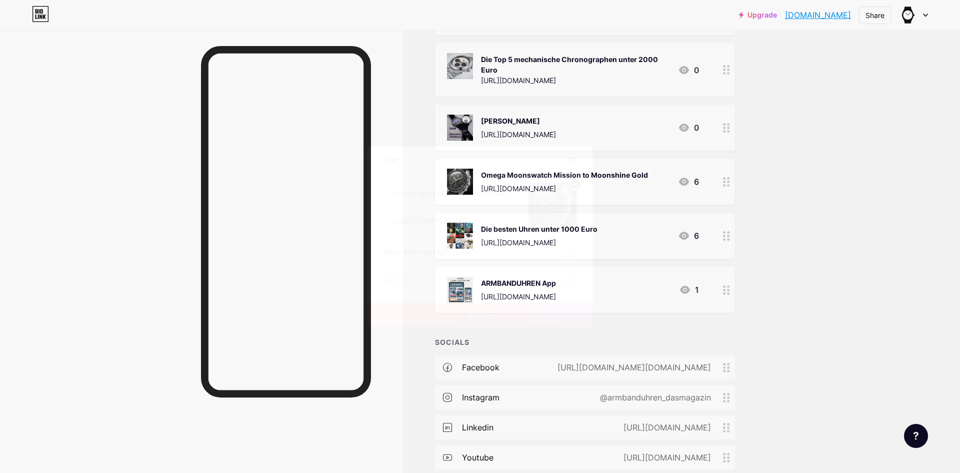
click at [402, 284] on div "Delete Hide" at bounding box center [480, 281] width 193 height 12
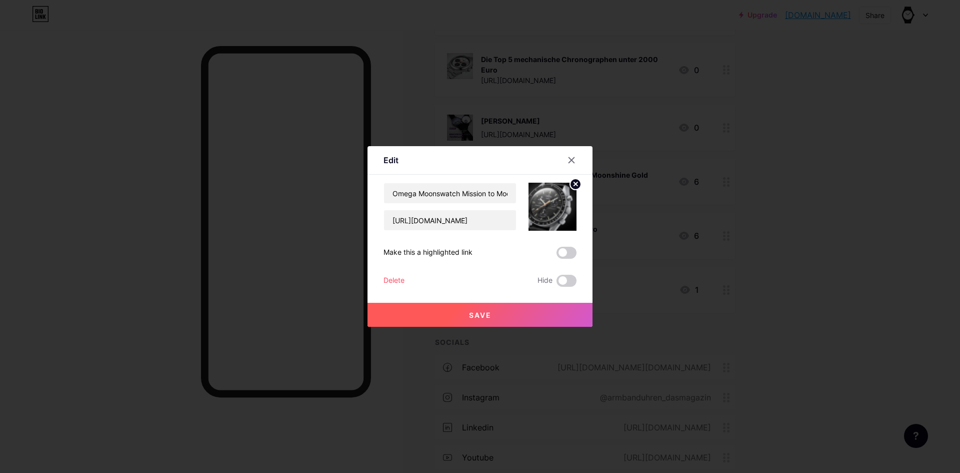
click at [391, 280] on div "Delete" at bounding box center [394, 281] width 21 height 12
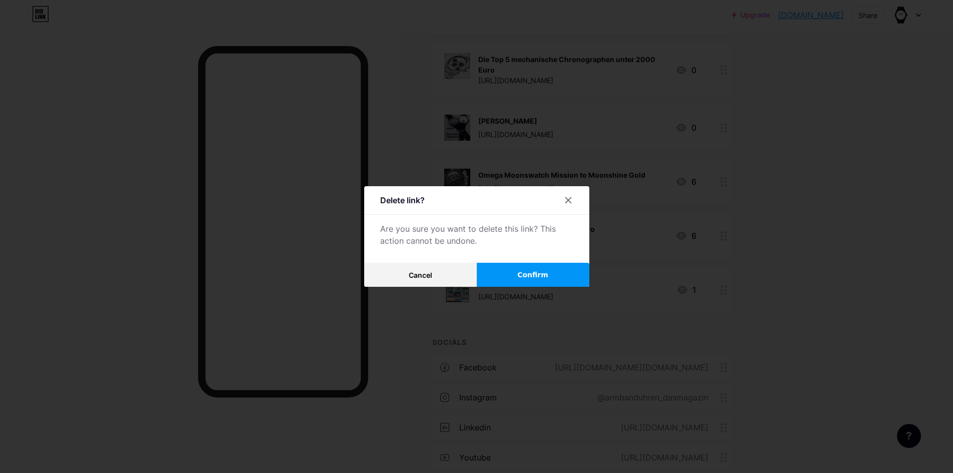
click at [530, 273] on span "Confirm" at bounding box center [532, 275] width 31 height 11
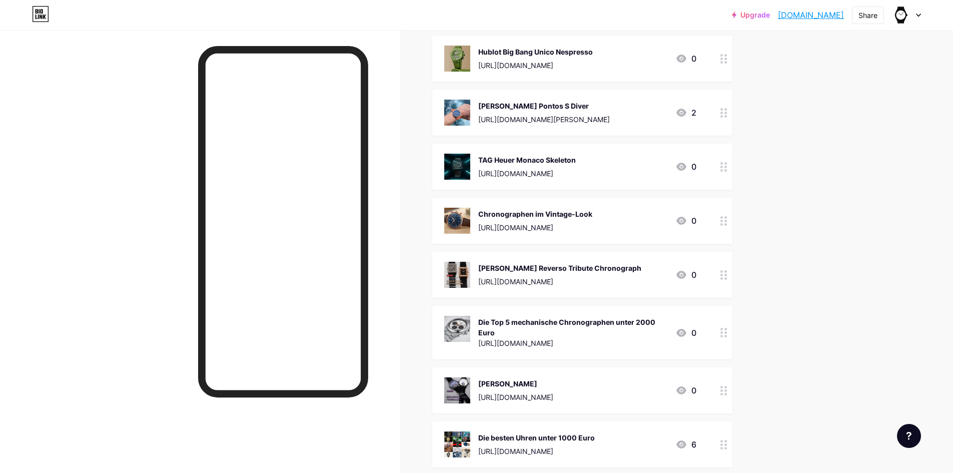
scroll to position [3999, 0]
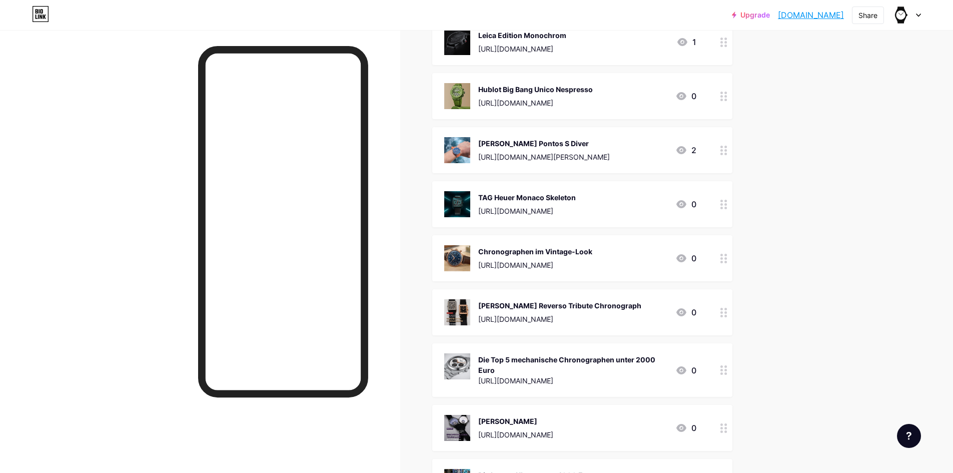
click at [465, 427] on img at bounding box center [457, 428] width 26 height 26
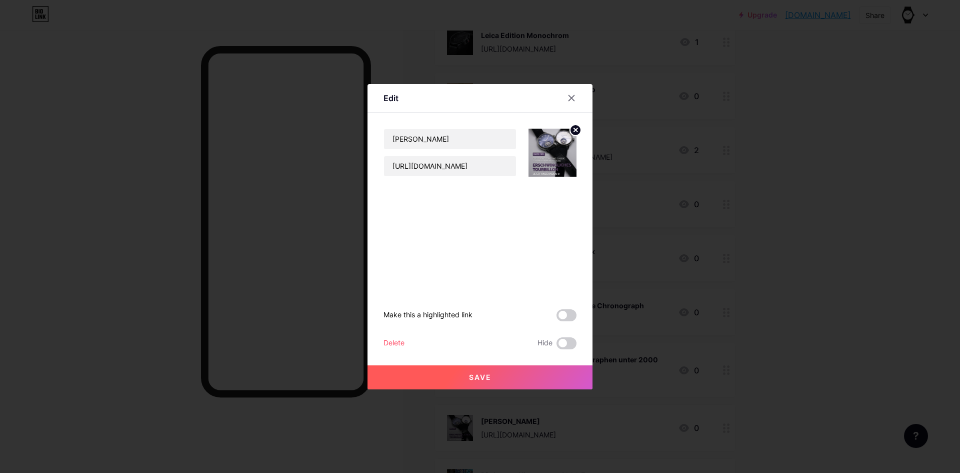
click at [392, 337] on div "Delete" at bounding box center [394, 343] width 21 height 12
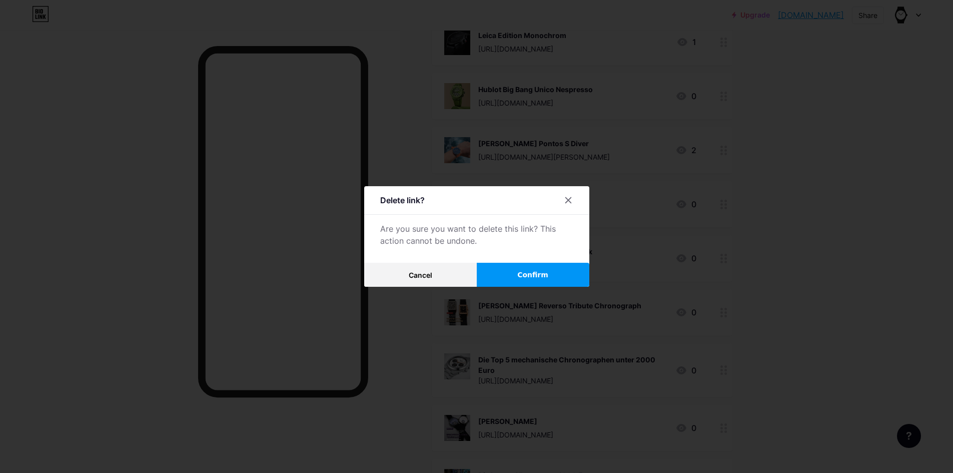
click at [538, 268] on button "Confirm" at bounding box center [533, 275] width 113 height 24
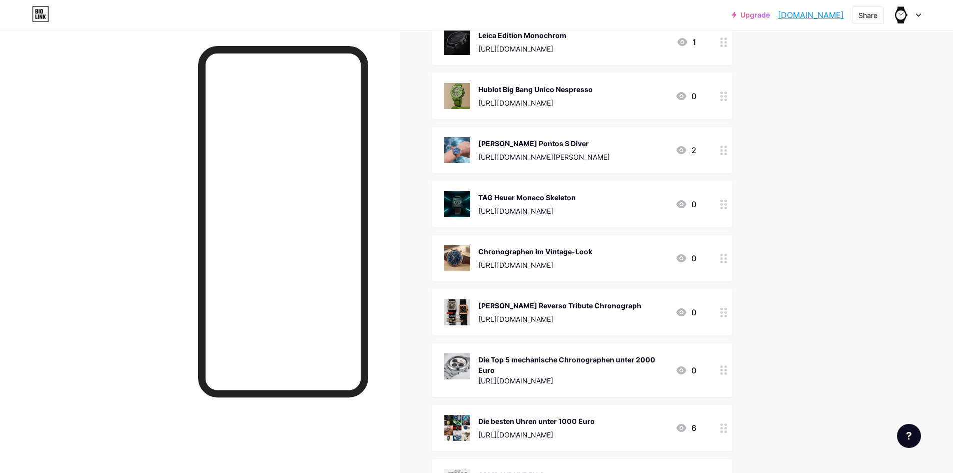
click at [465, 302] on img at bounding box center [457, 312] width 26 height 26
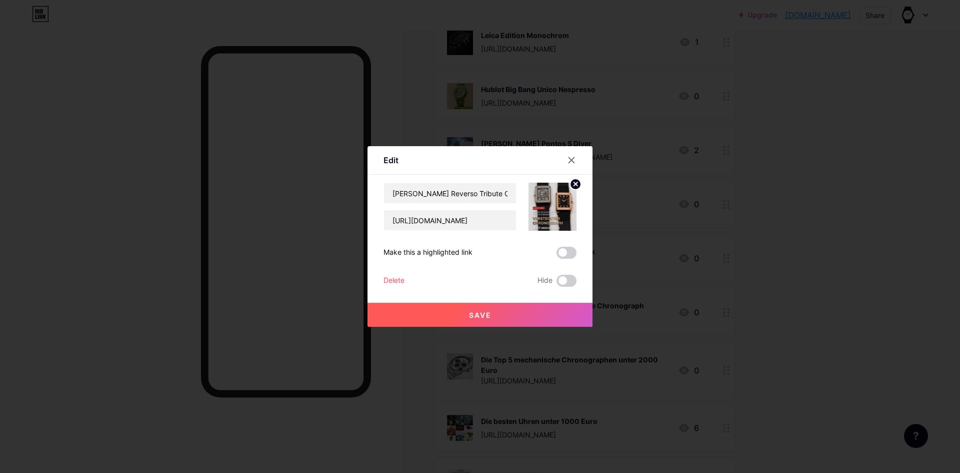
click at [395, 275] on div "Delete" at bounding box center [394, 281] width 21 height 12
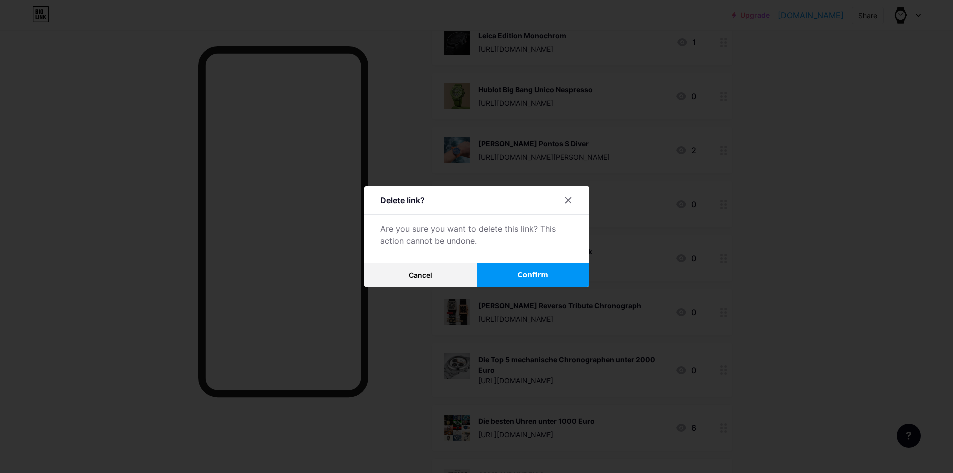
click at [515, 276] on button "Confirm" at bounding box center [533, 275] width 113 height 24
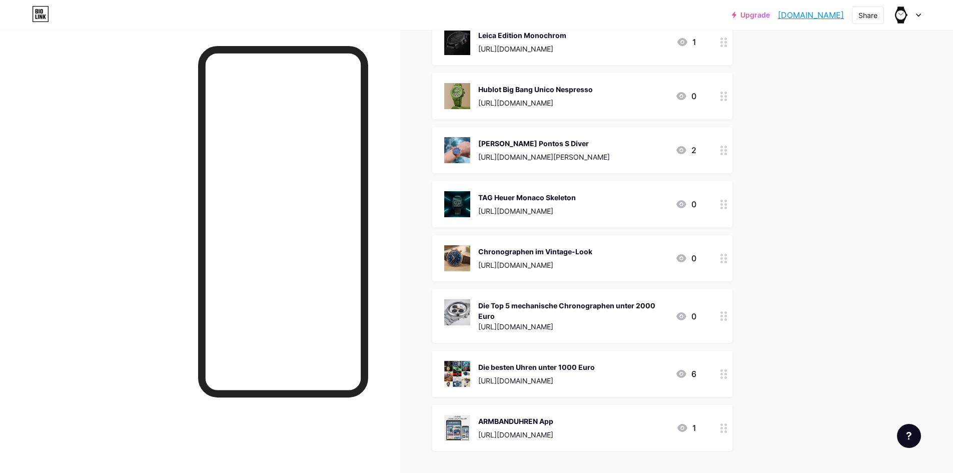
click at [460, 91] on img at bounding box center [457, 96] width 26 height 26
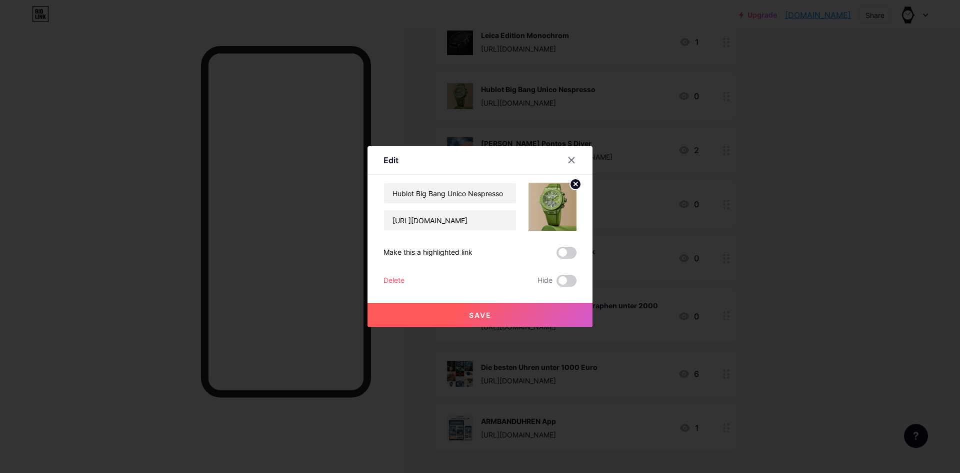
click at [397, 276] on div "Delete" at bounding box center [394, 281] width 21 height 12
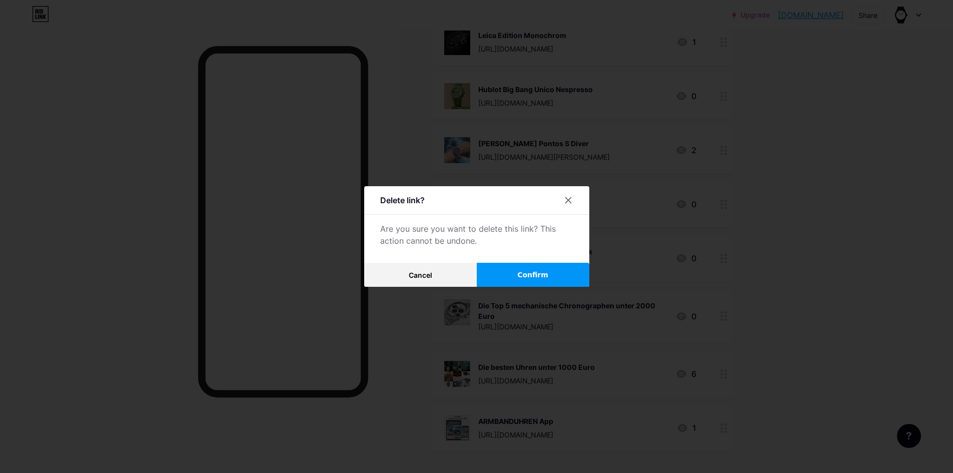
click at [522, 264] on button "Confirm" at bounding box center [533, 275] width 113 height 24
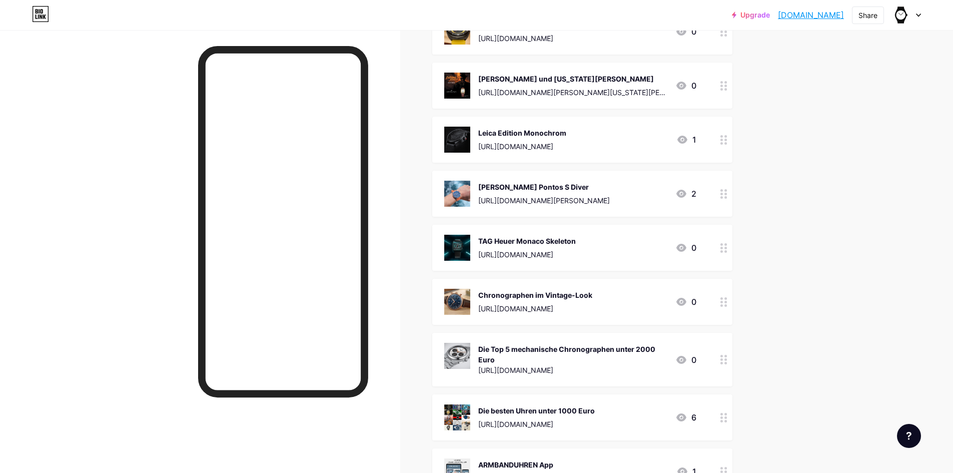
scroll to position [3899, 0]
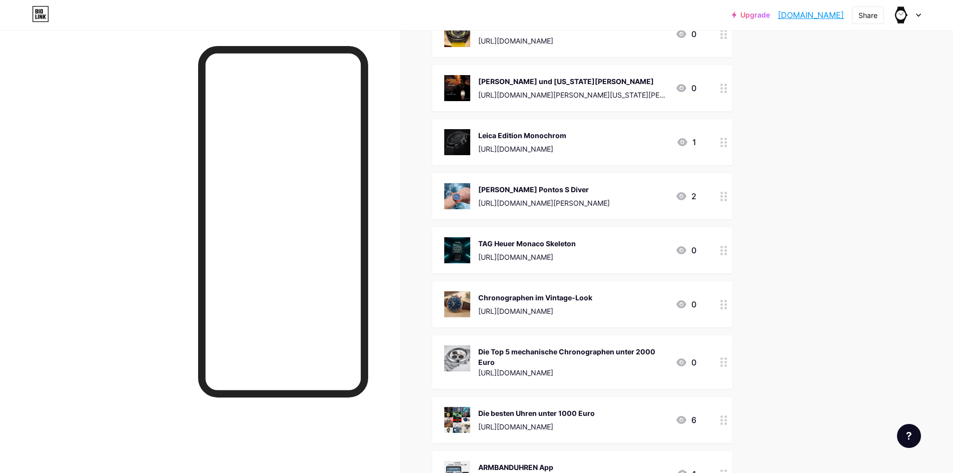
click at [455, 187] on img at bounding box center [457, 196] width 26 height 26
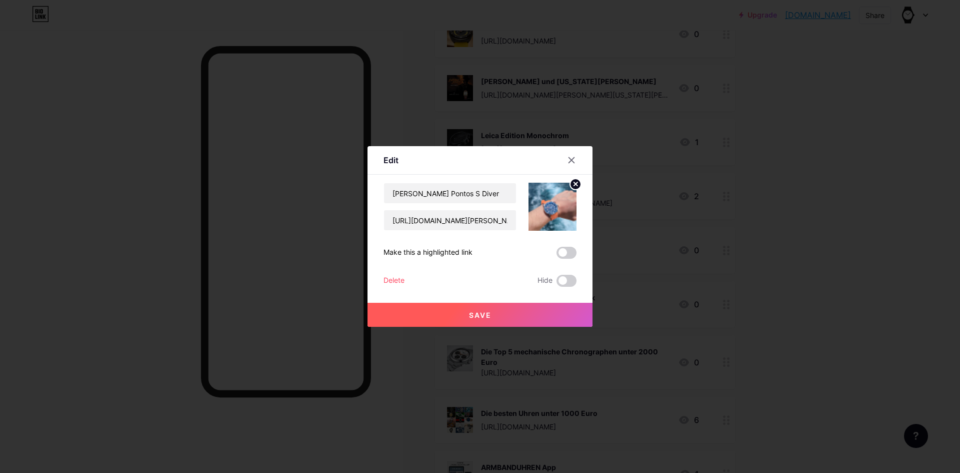
click at [392, 283] on div "Delete" at bounding box center [394, 281] width 21 height 12
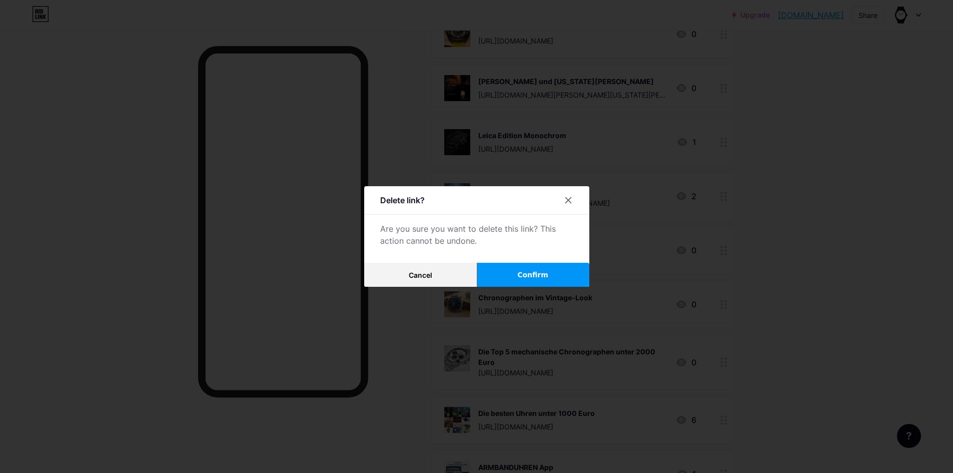
click at [510, 268] on button "Confirm" at bounding box center [533, 275] width 113 height 24
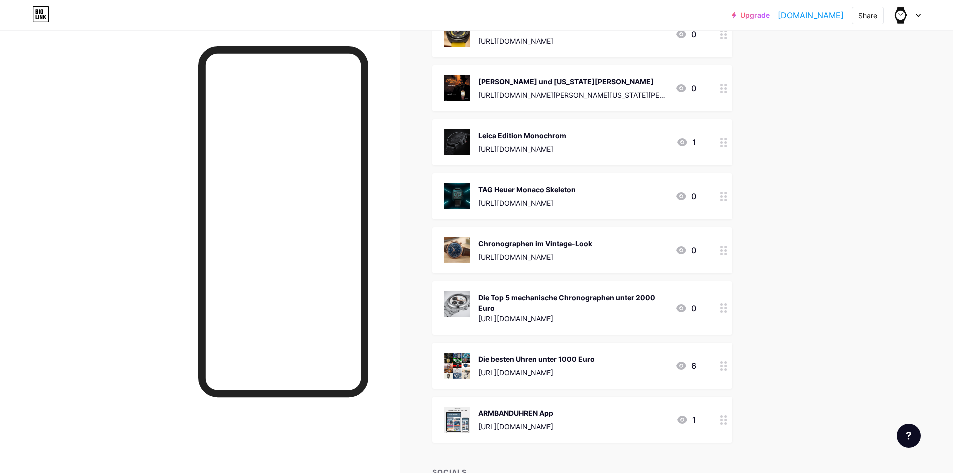
click at [460, 145] on img at bounding box center [457, 142] width 26 height 26
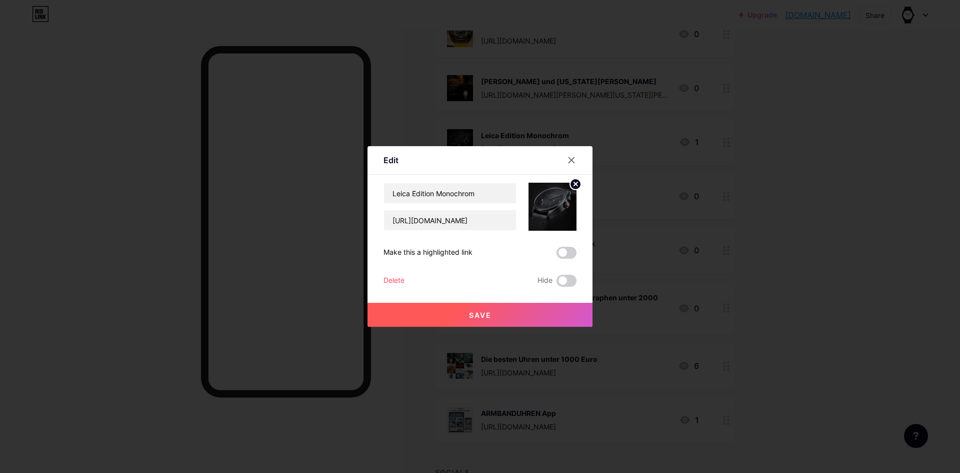
click at [397, 284] on div "Delete" at bounding box center [394, 281] width 21 height 12
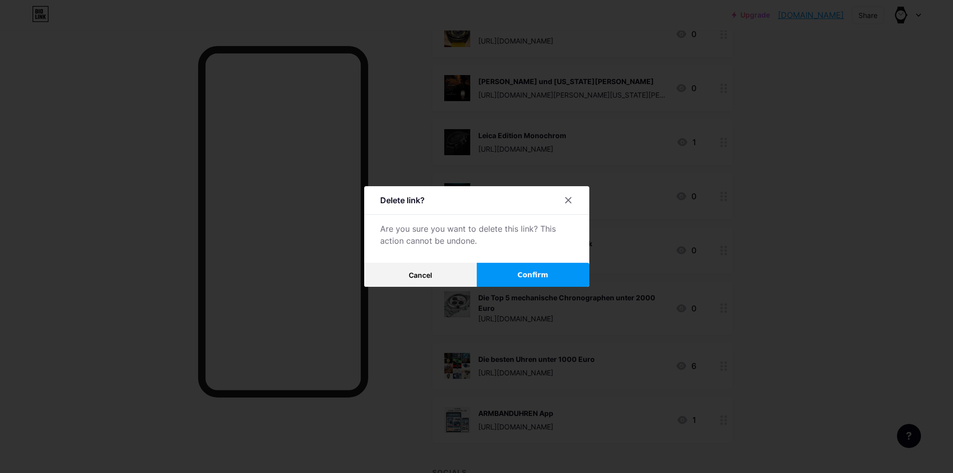
click at [539, 276] on span "Confirm" at bounding box center [532, 275] width 31 height 11
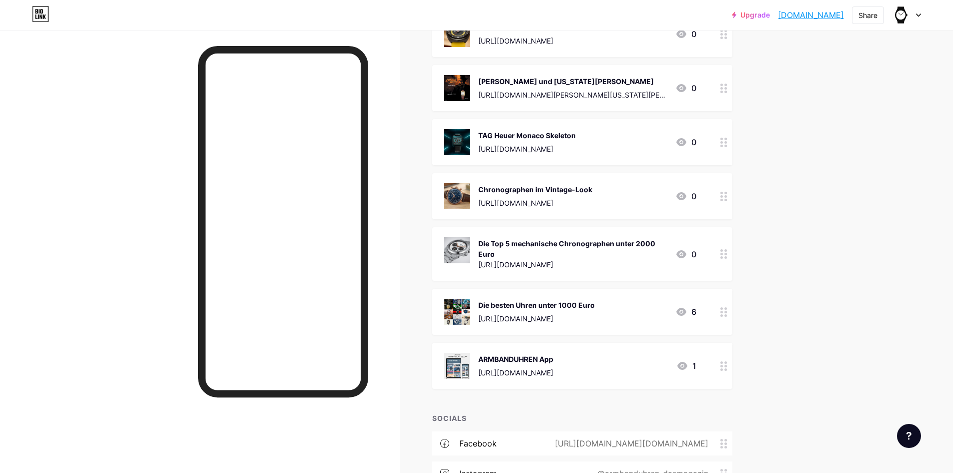
click at [462, 146] on img at bounding box center [457, 142] width 26 height 26
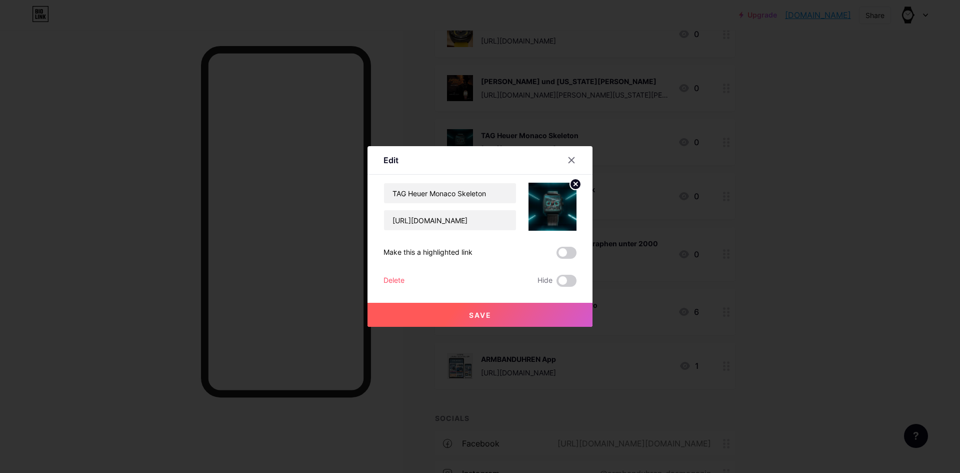
click at [393, 278] on div "Delete" at bounding box center [394, 281] width 21 height 12
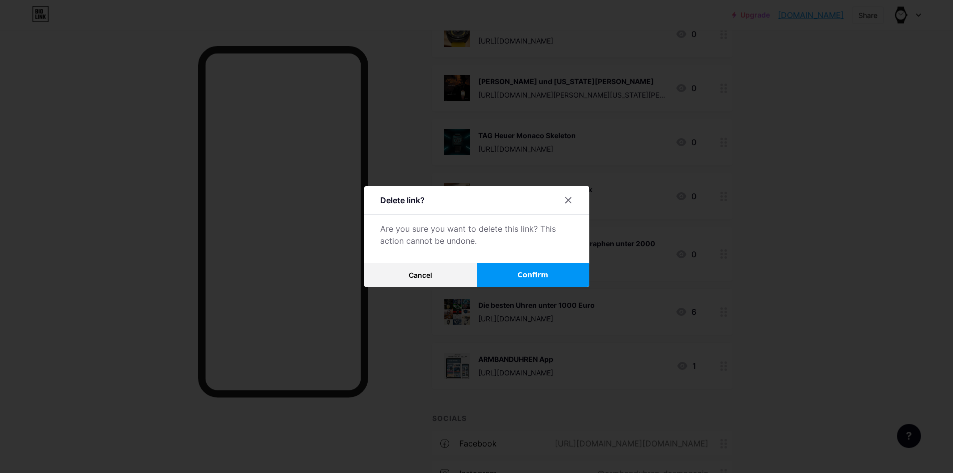
click at [522, 268] on button "Confirm" at bounding box center [533, 275] width 113 height 24
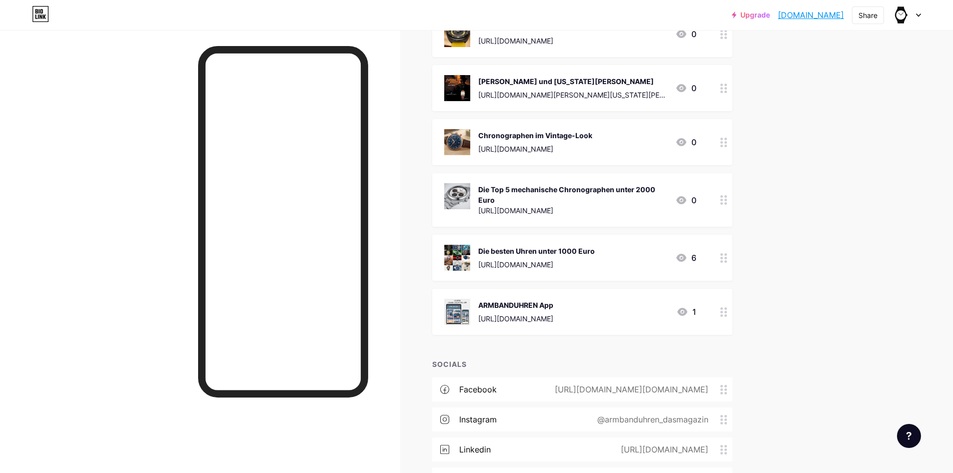
click at [462, 138] on img at bounding box center [457, 142] width 26 height 26
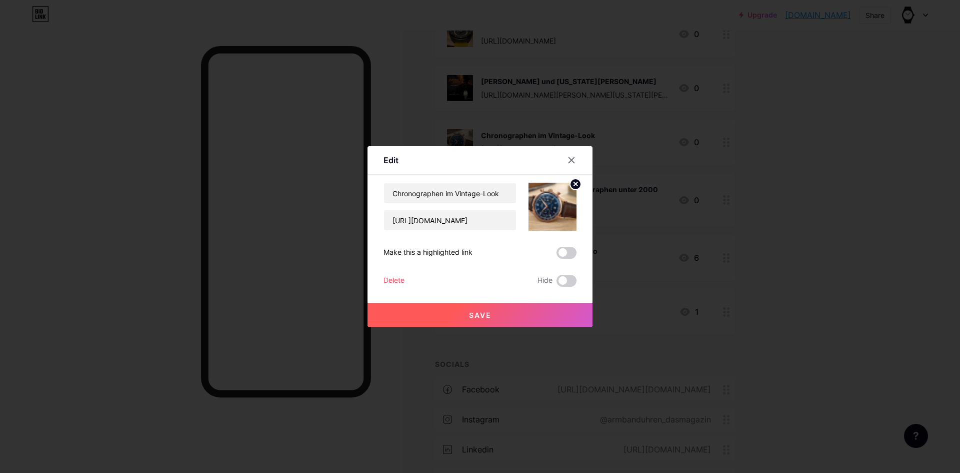
click at [392, 278] on div "Delete" at bounding box center [394, 281] width 21 height 12
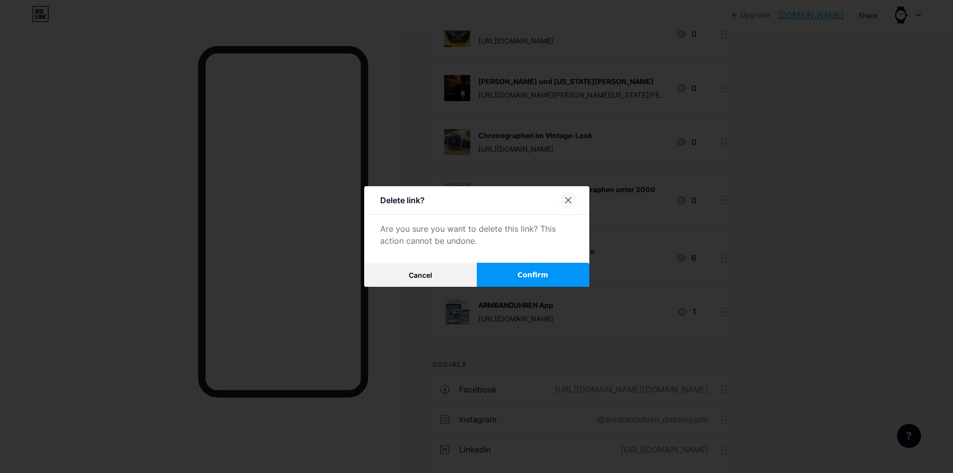
click at [572, 200] on div at bounding box center [568, 200] width 18 height 18
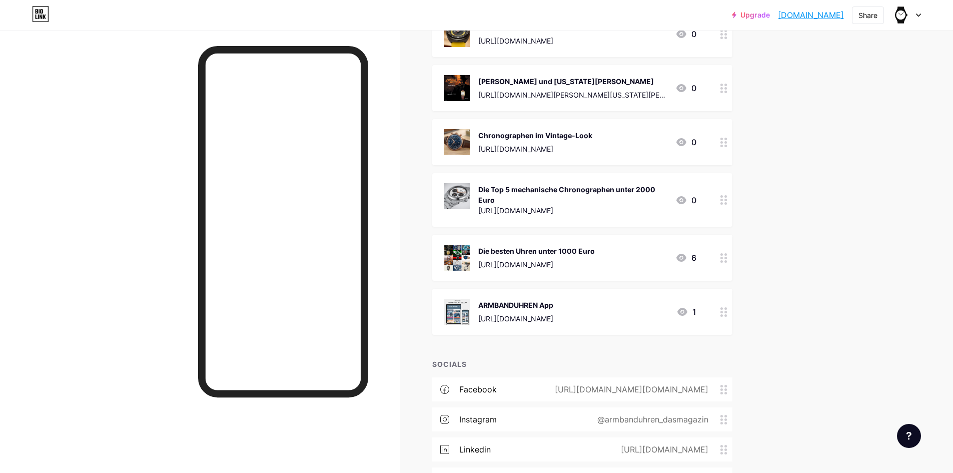
click at [446, 193] on div "Die Top 5 mechanische Chronographen unter 2000 Euro [URL][DOMAIN_NAME] 0" at bounding box center [582, 200] width 300 height 54
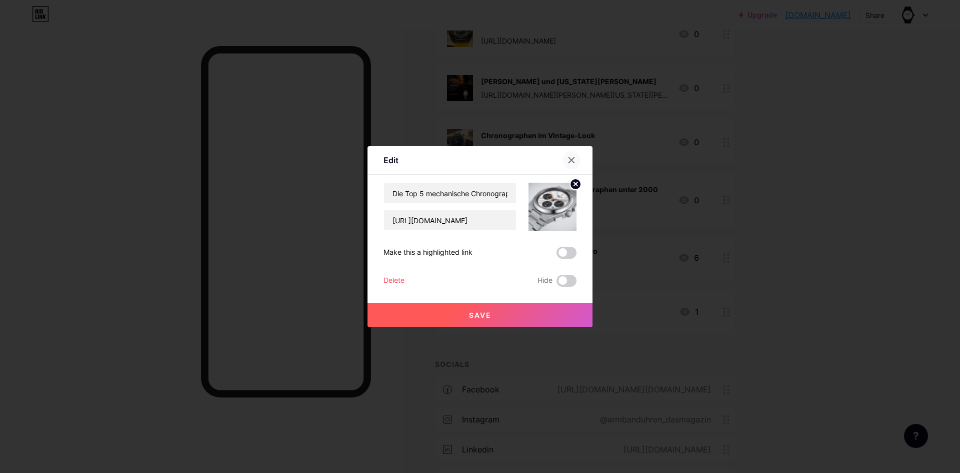
click at [571, 159] on icon at bounding box center [572, 160] width 8 height 8
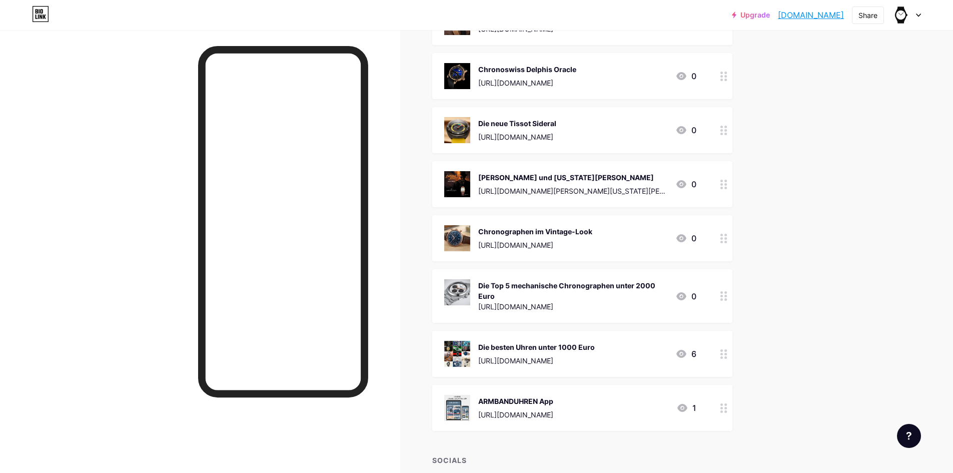
scroll to position [3799, 0]
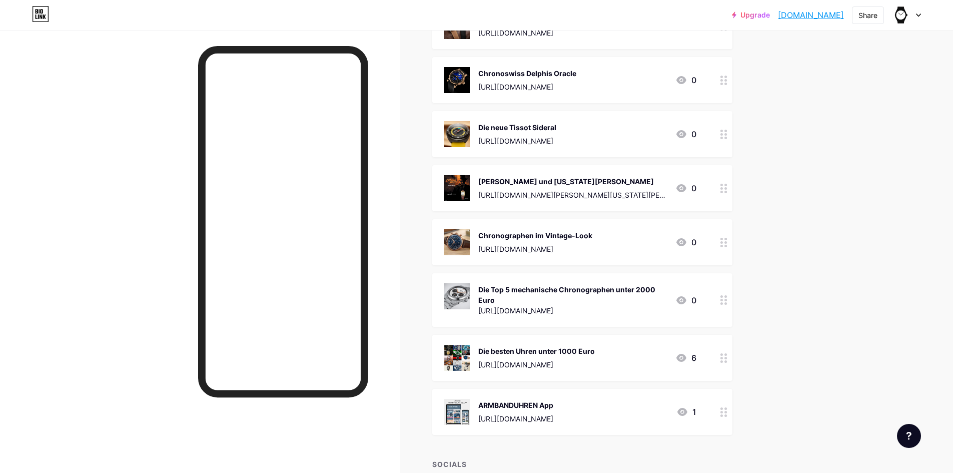
click at [463, 220] on div "Chronographen im Vintage-Look [URL][DOMAIN_NAME] 0" at bounding box center [582, 242] width 300 height 46
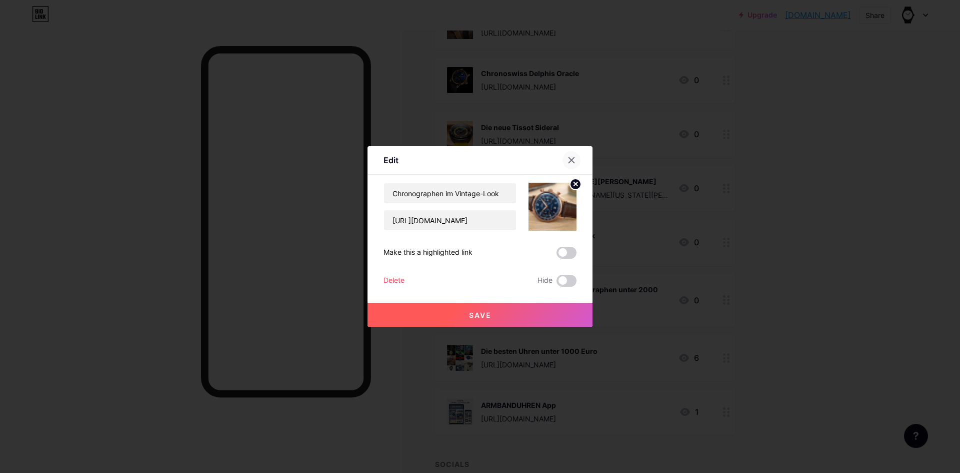
click at [570, 157] on icon at bounding box center [572, 160] width 8 height 8
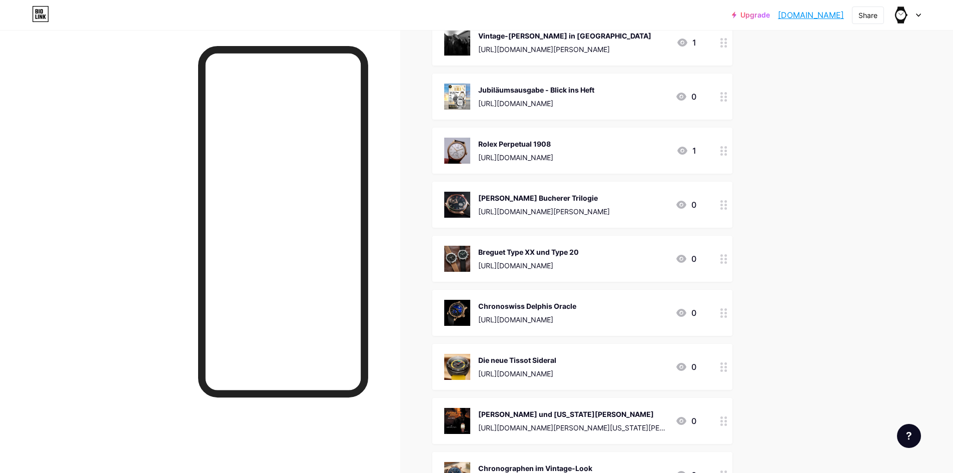
scroll to position [3549, 0]
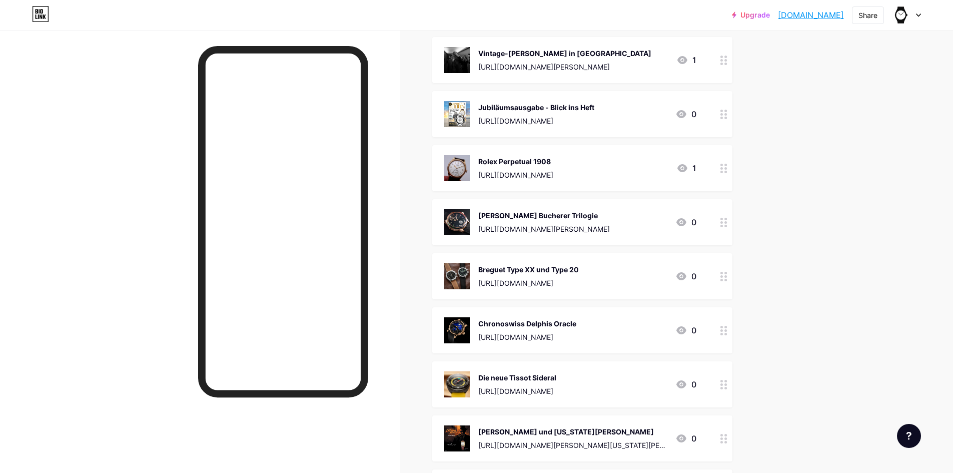
click at [464, 163] on img at bounding box center [457, 168] width 26 height 26
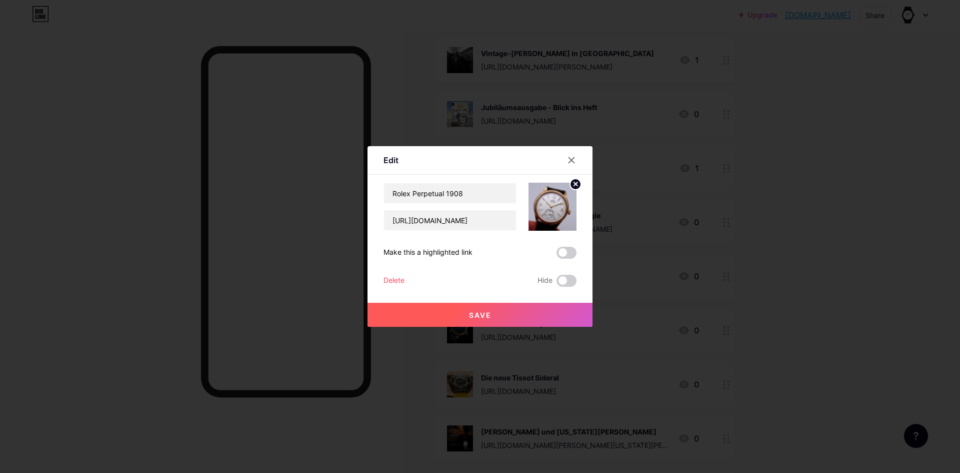
click at [392, 278] on div "Delete" at bounding box center [394, 281] width 21 height 12
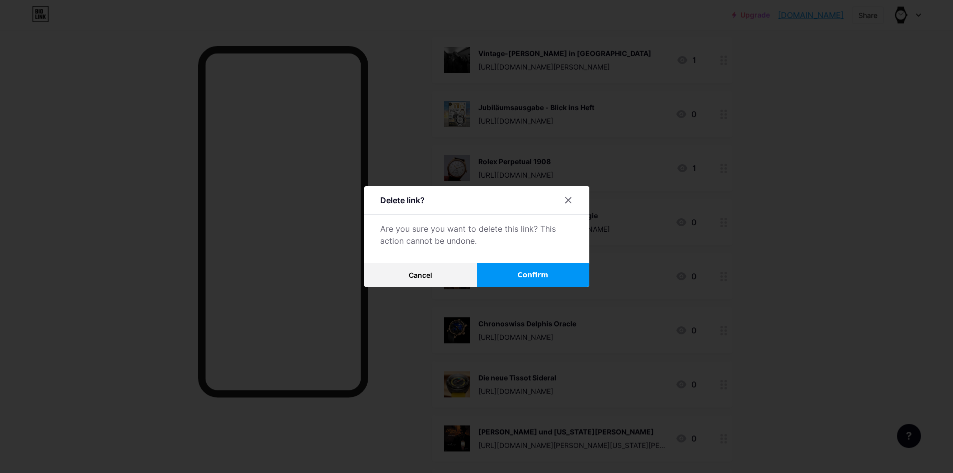
click at [513, 274] on button "Confirm" at bounding box center [533, 275] width 113 height 24
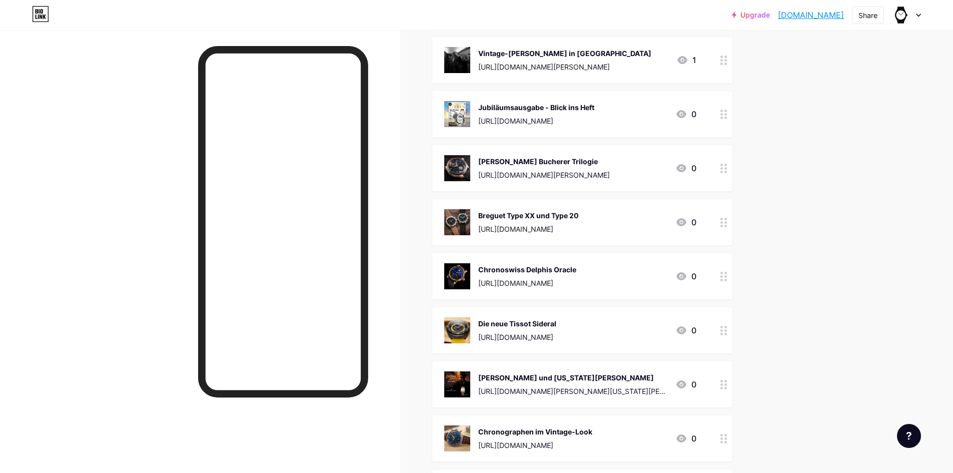
click at [458, 161] on img at bounding box center [457, 168] width 26 height 26
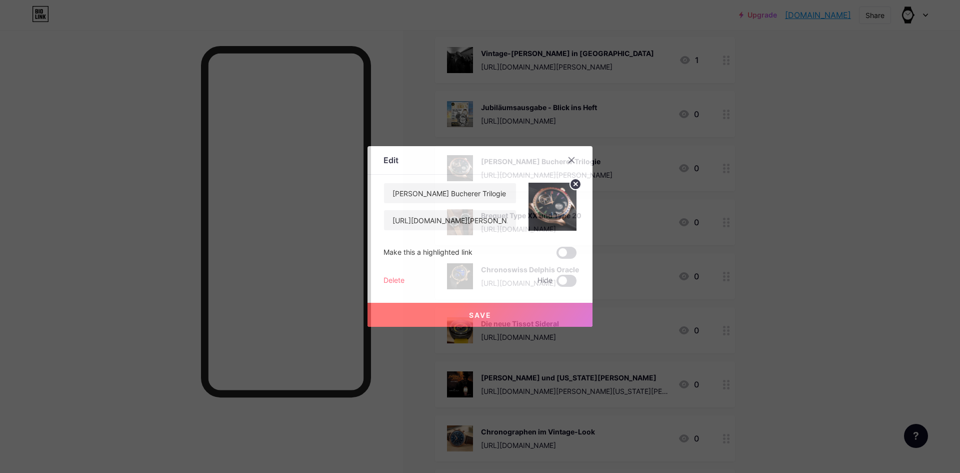
click at [398, 282] on div "Delete" at bounding box center [394, 281] width 21 height 12
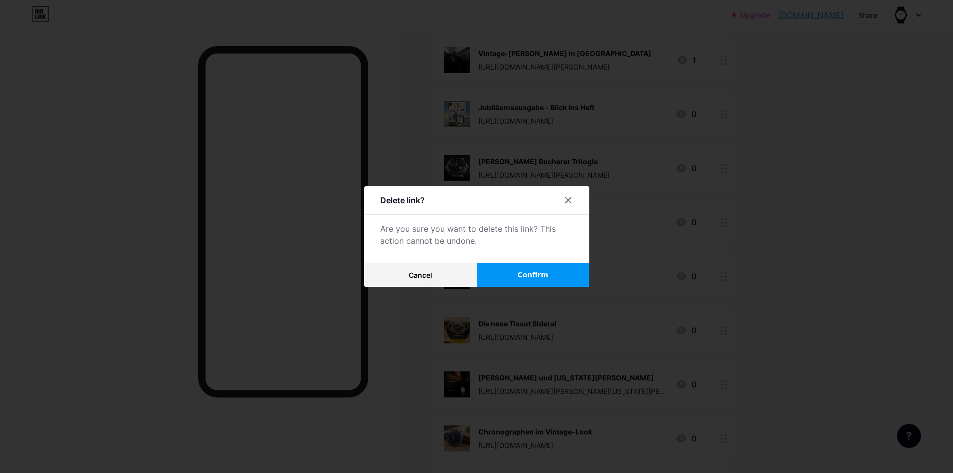
click at [519, 270] on span "Confirm" at bounding box center [532, 275] width 31 height 11
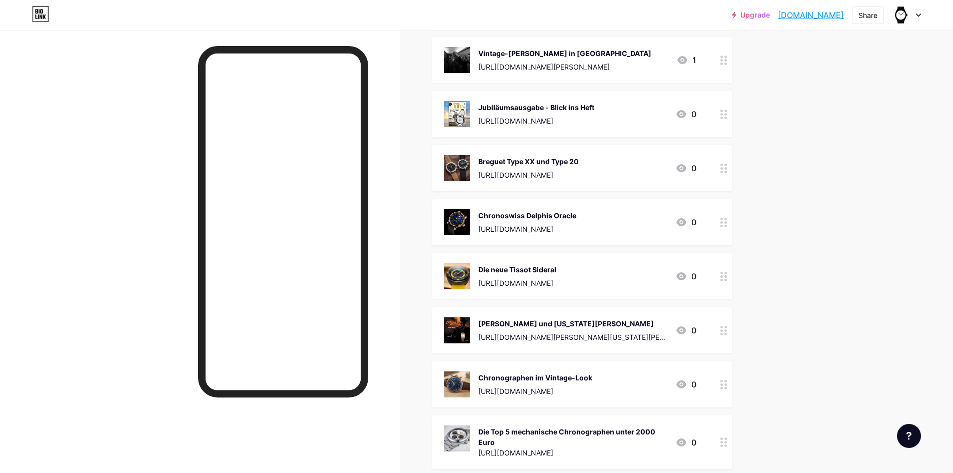
click at [464, 161] on img at bounding box center [457, 168] width 26 height 26
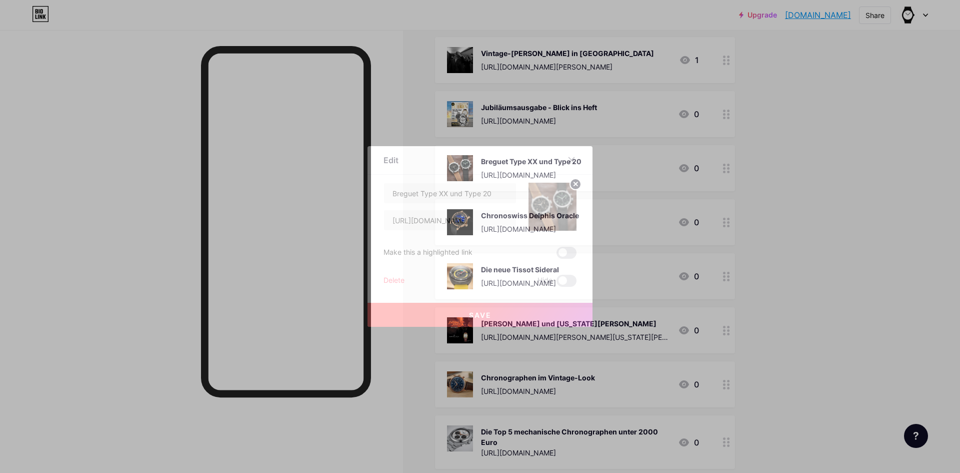
click at [397, 280] on div "Delete" at bounding box center [394, 281] width 21 height 12
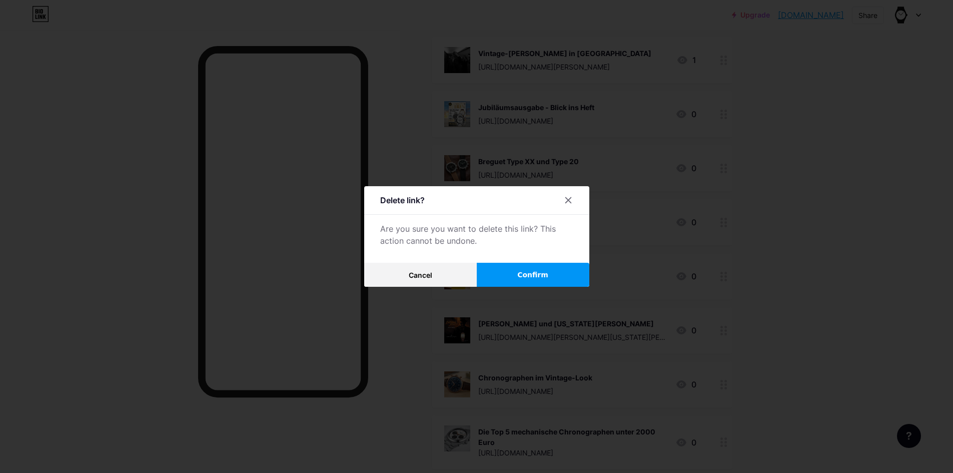
click at [515, 266] on button "Confirm" at bounding box center [533, 275] width 113 height 24
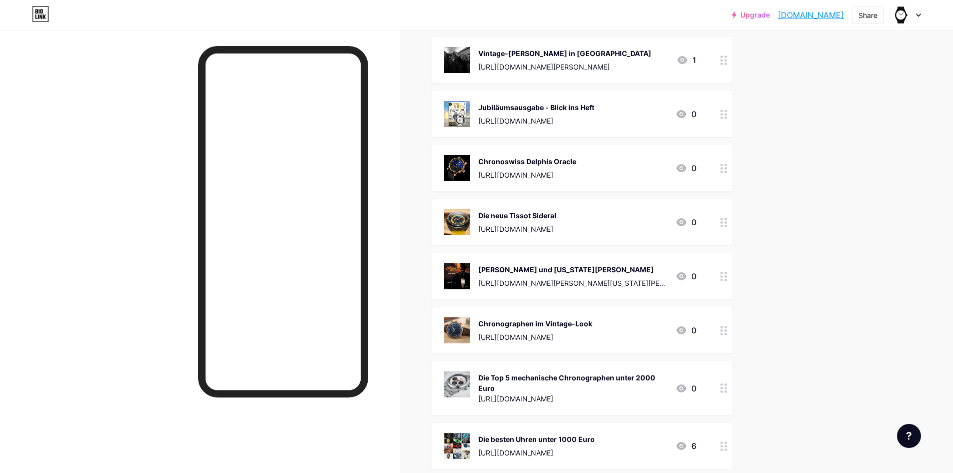
click at [458, 168] on img at bounding box center [457, 168] width 26 height 26
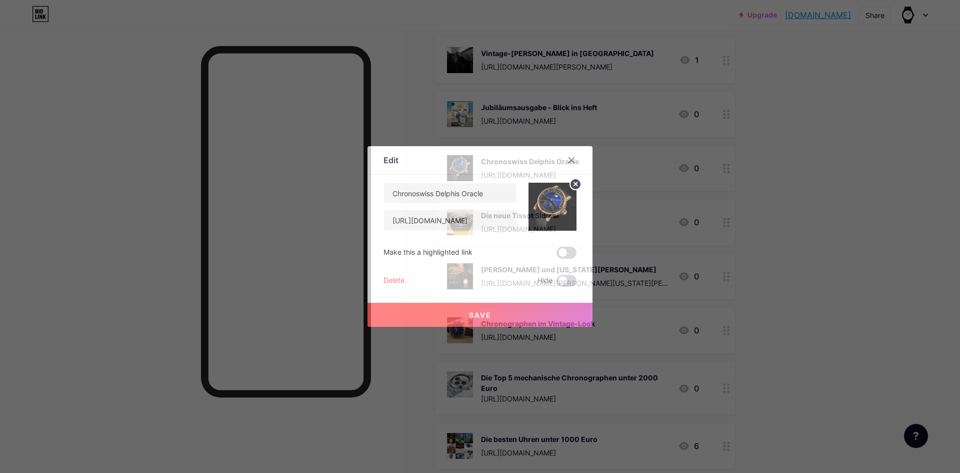
click at [391, 278] on div "Delete" at bounding box center [394, 281] width 21 height 12
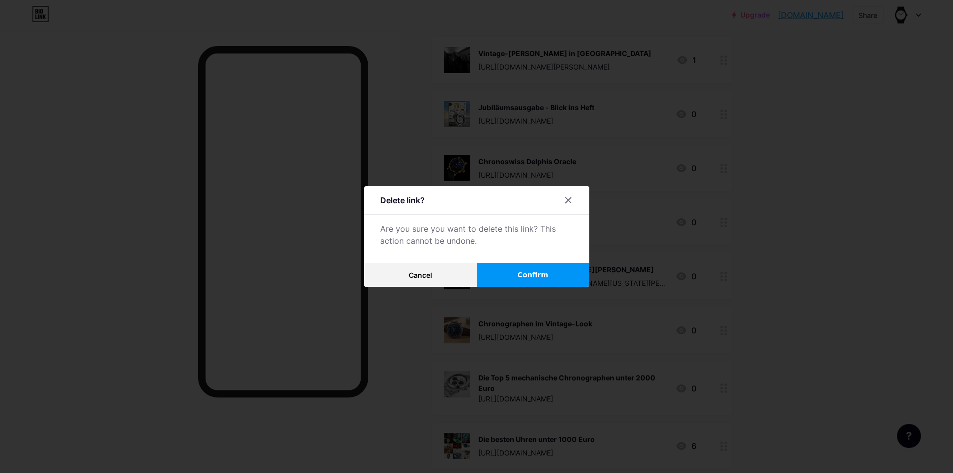
click at [522, 262] on div "Delete link? Are you sure you want to delete this link? This action cannot be u…" at bounding box center [476, 236] width 225 height 101
click at [526, 274] on span "Confirm" at bounding box center [532, 275] width 31 height 11
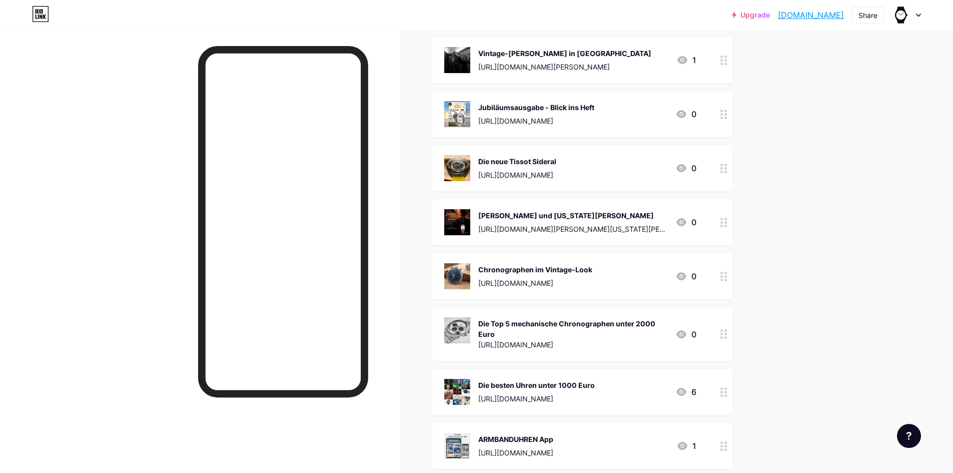
click at [463, 162] on img at bounding box center [457, 168] width 26 height 26
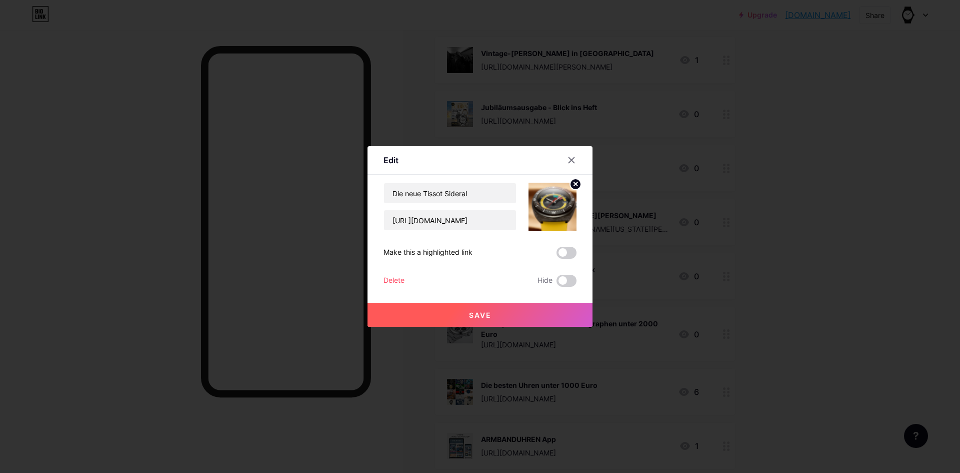
click at [395, 279] on div "Delete" at bounding box center [394, 281] width 21 height 12
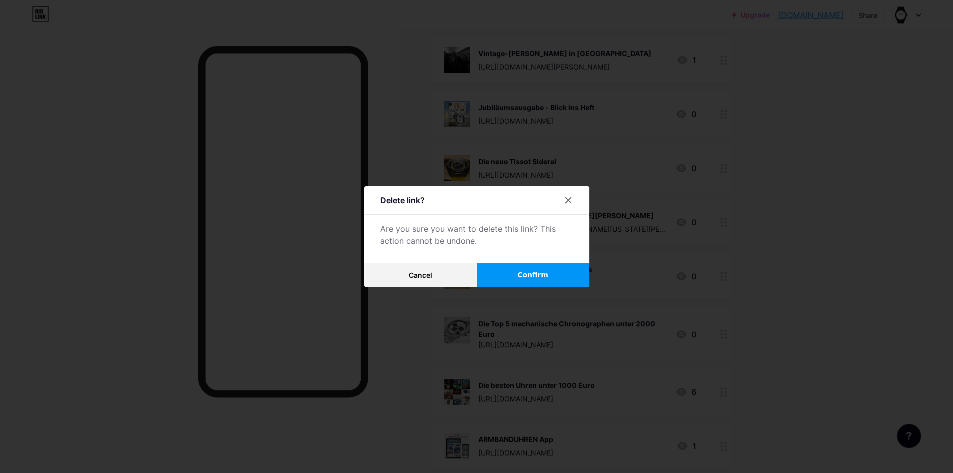
click at [521, 272] on span "Confirm" at bounding box center [532, 275] width 31 height 11
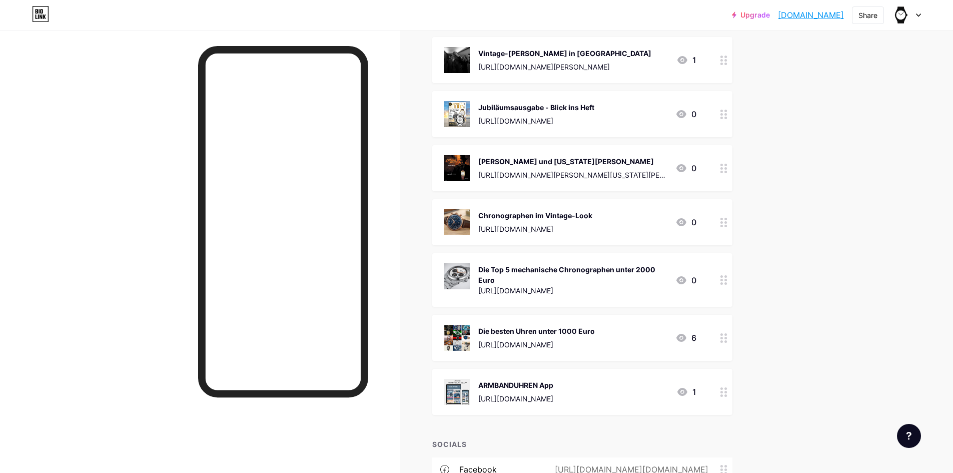
click at [458, 164] on img at bounding box center [457, 168] width 26 height 26
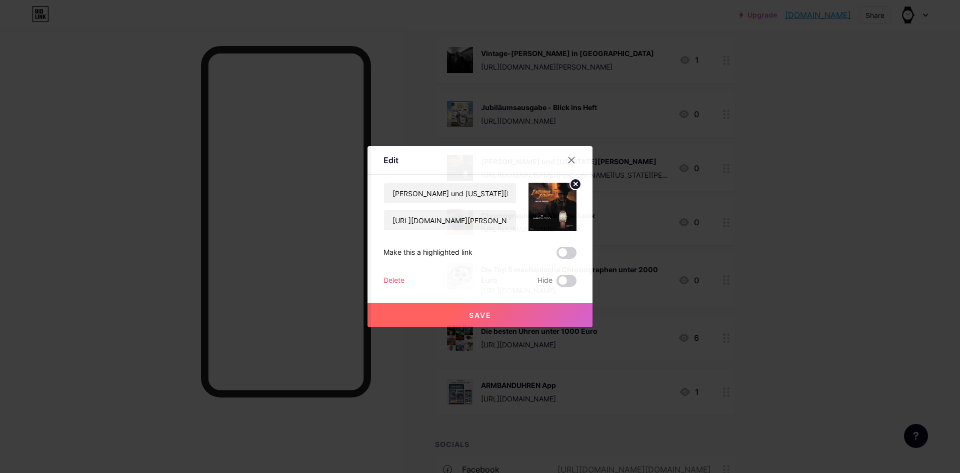
click at [385, 279] on div "Delete" at bounding box center [394, 281] width 21 height 12
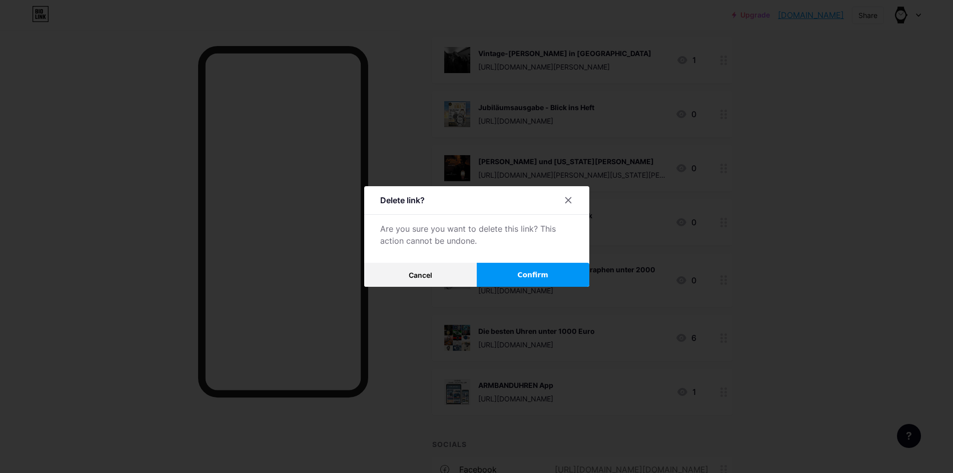
click at [527, 272] on span "Confirm" at bounding box center [532, 275] width 31 height 11
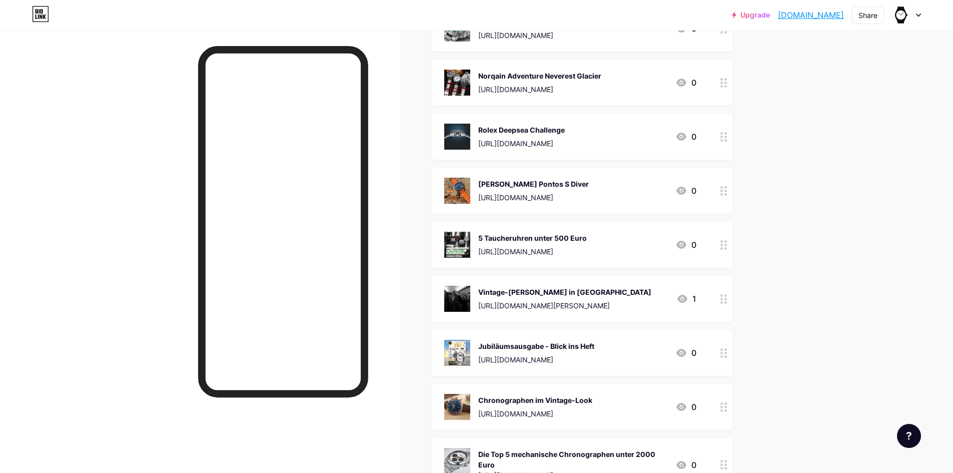
scroll to position [3299, 0]
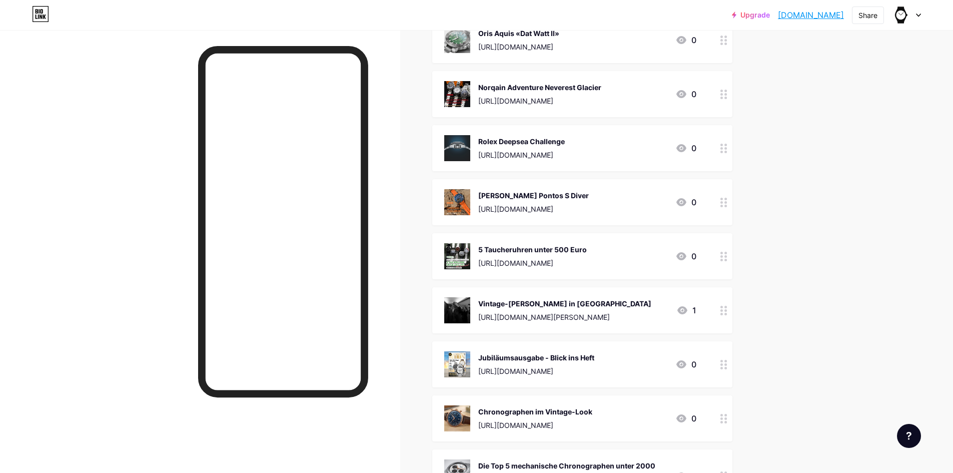
click at [463, 370] on img at bounding box center [457, 364] width 26 height 26
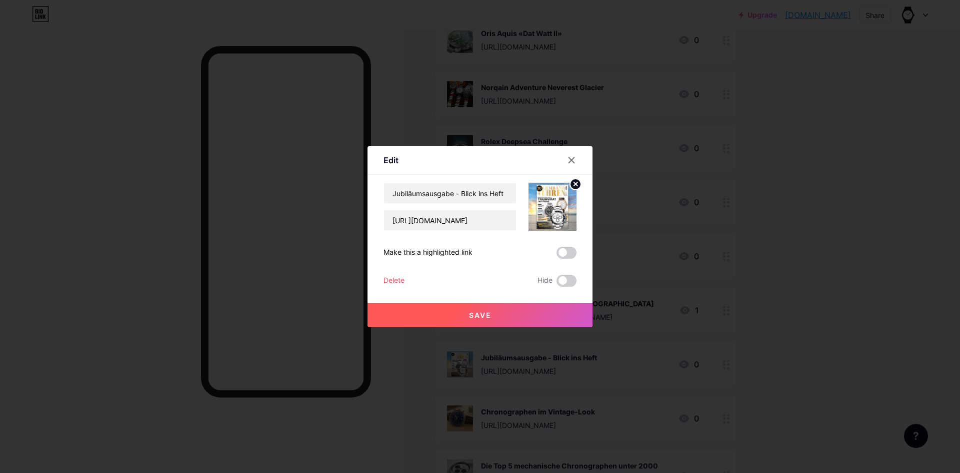
click at [397, 280] on div "Delete" at bounding box center [394, 281] width 21 height 12
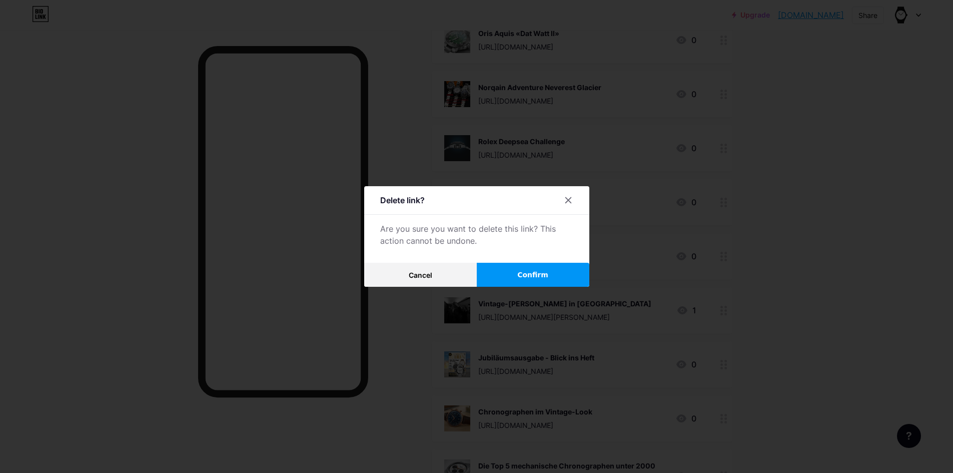
click at [546, 279] on span "Confirm" at bounding box center [532, 275] width 31 height 11
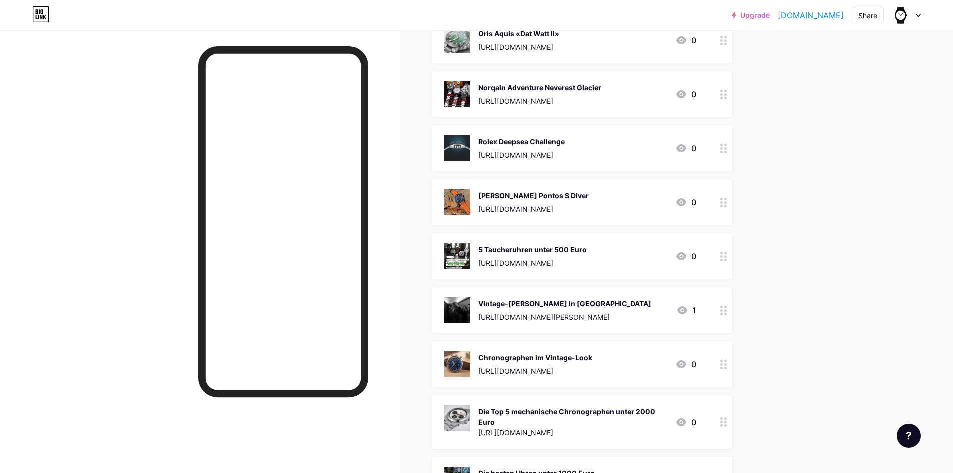
click at [470, 305] on img at bounding box center [457, 310] width 26 height 26
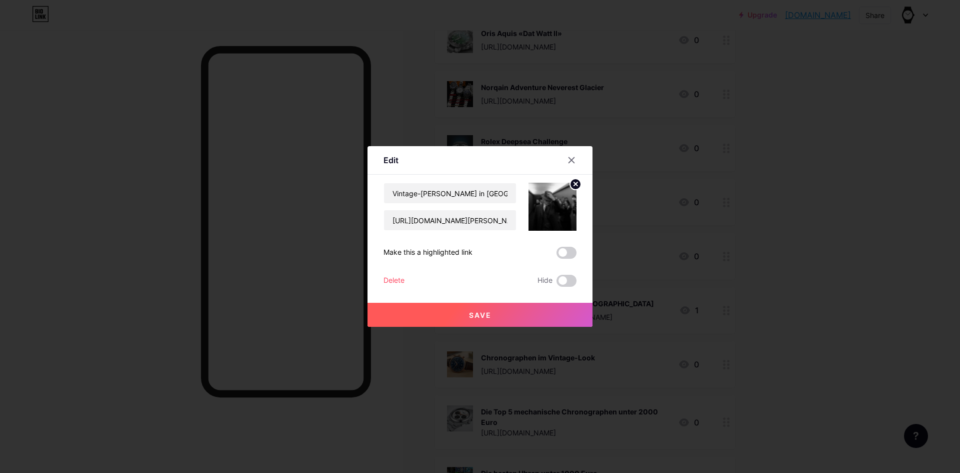
click at [482, 313] on span "Save" at bounding box center [480, 315] width 23 height 9
click at [568, 157] on icon at bounding box center [572, 160] width 8 height 8
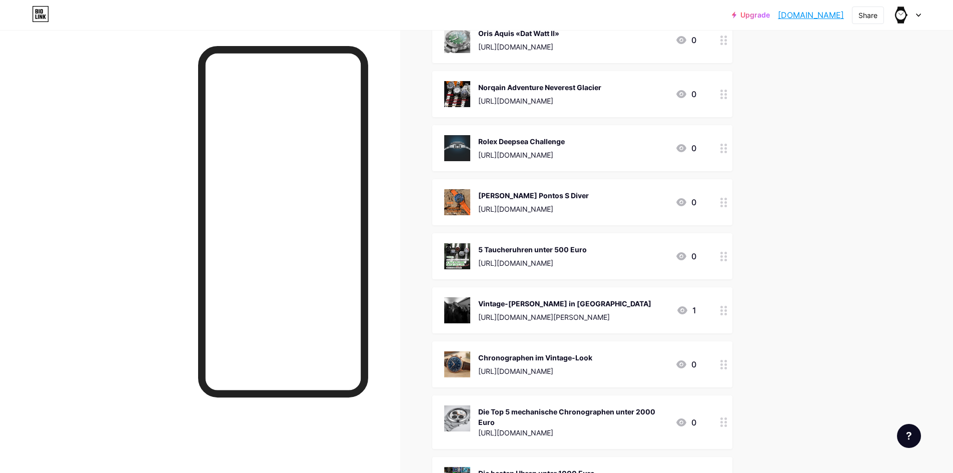
click at [455, 310] on img at bounding box center [457, 310] width 26 height 26
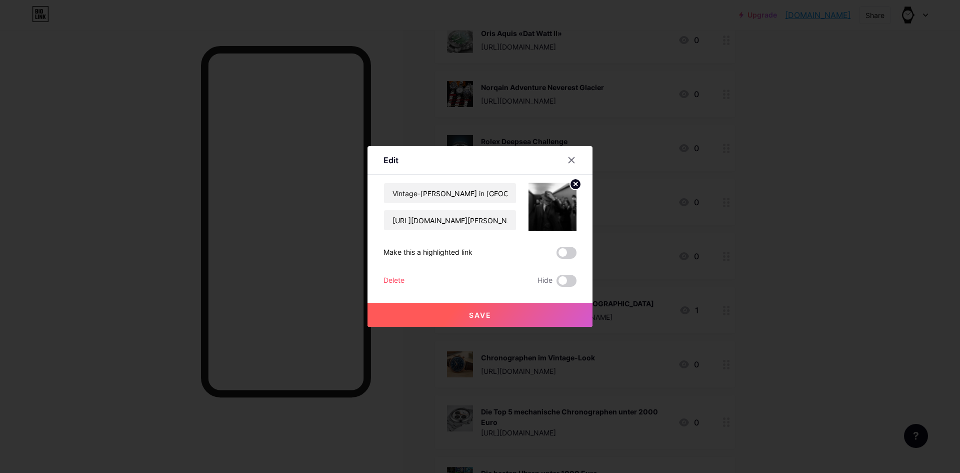
click at [396, 285] on div "Delete" at bounding box center [394, 281] width 21 height 12
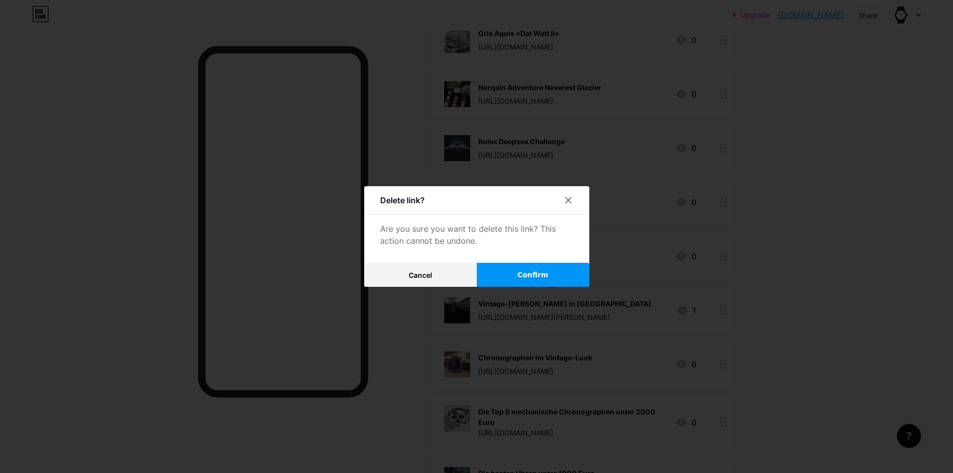
click at [515, 268] on button "Confirm" at bounding box center [533, 275] width 113 height 24
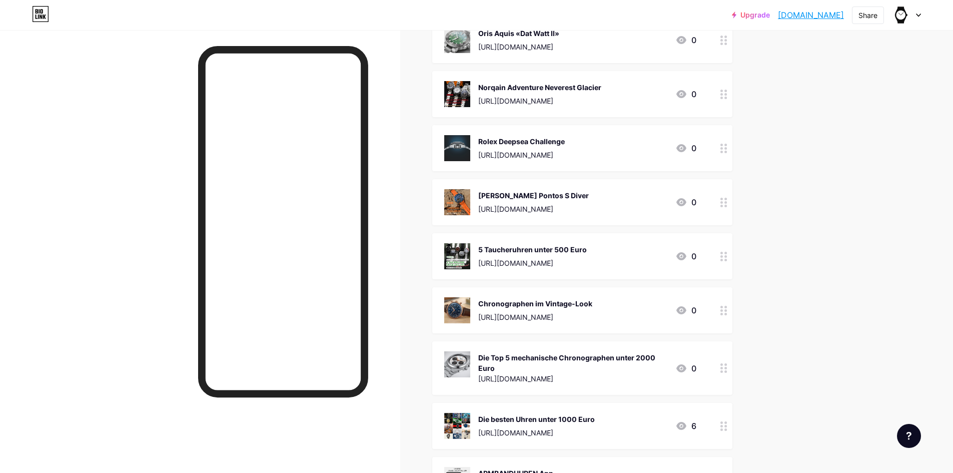
click at [461, 252] on img at bounding box center [457, 256] width 26 height 26
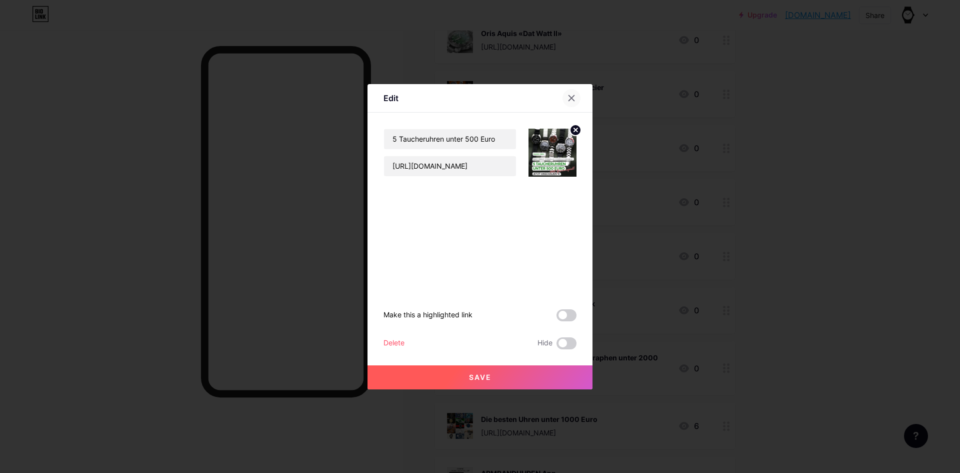
click at [569, 96] on icon at bounding box center [572, 98] width 6 height 6
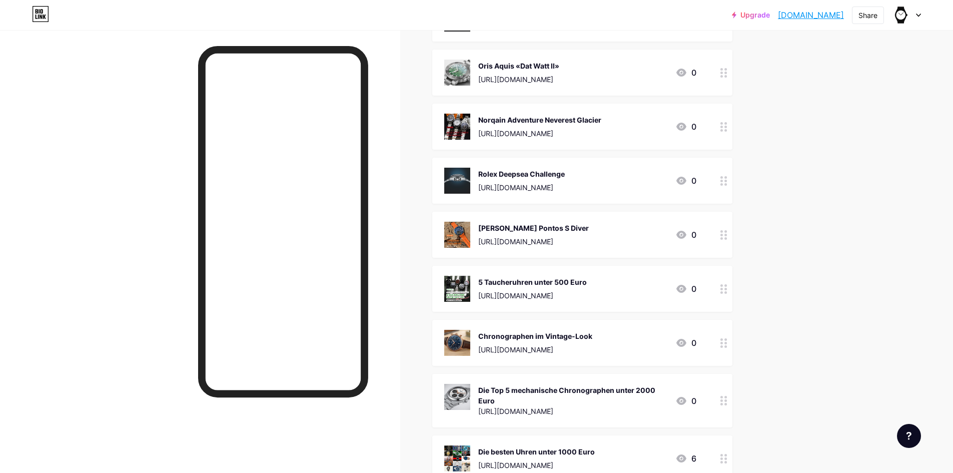
scroll to position [3249, 0]
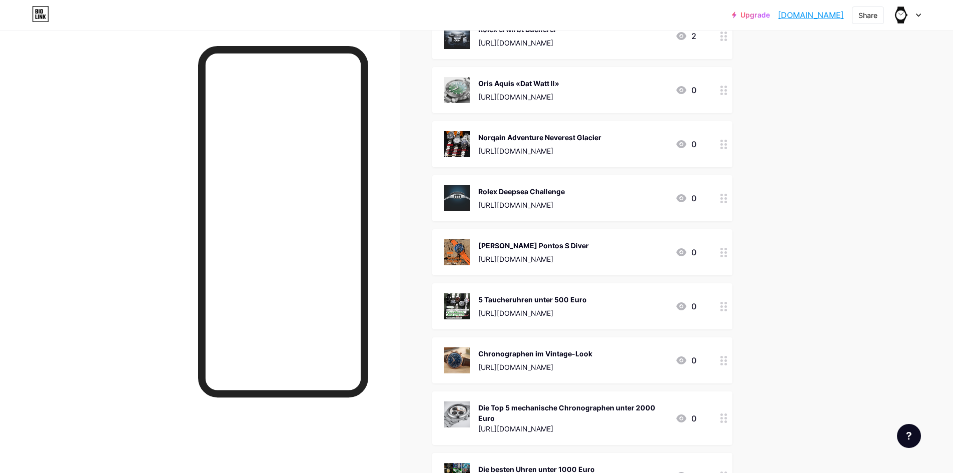
click at [477, 250] on div "[PERSON_NAME] Pontos S Diver [URL][DOMAIN_NAME]" at bounding box center [516, 252] width 145 height 26
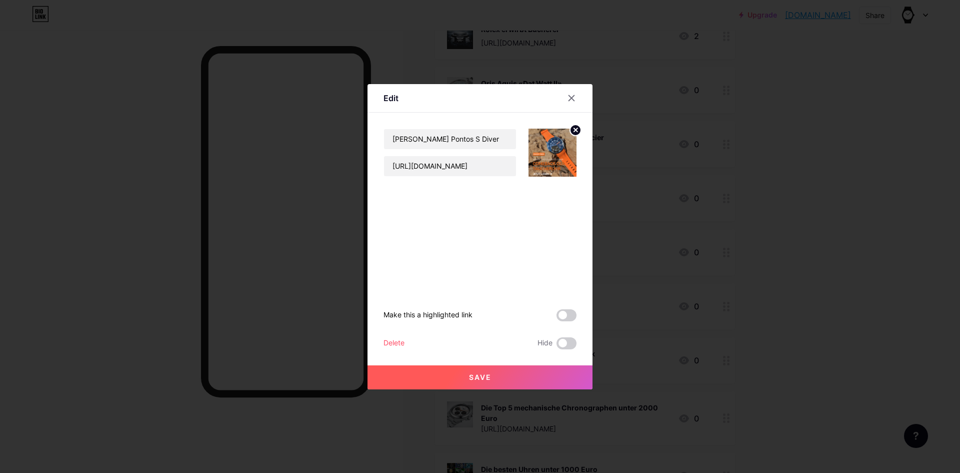
click at [392, 343] on div "Delete" at bounding box center [394, 343] width 21 height 12
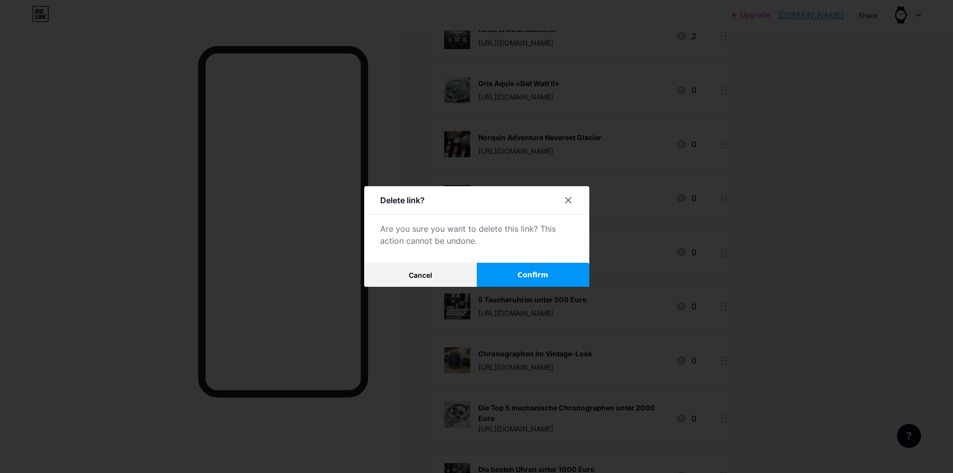
click at [520, 266] on button "Confirm" at bounding box center [533, 275] width 113 height 24
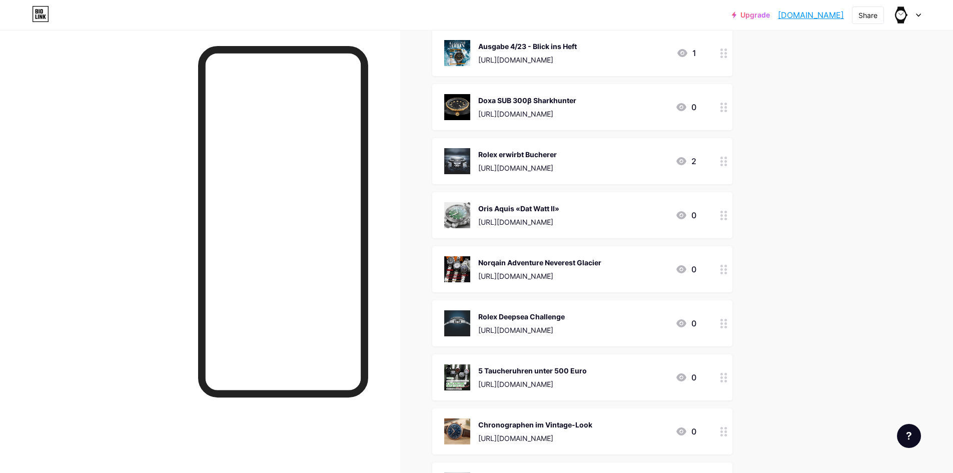
scroll to position [3099, 0]
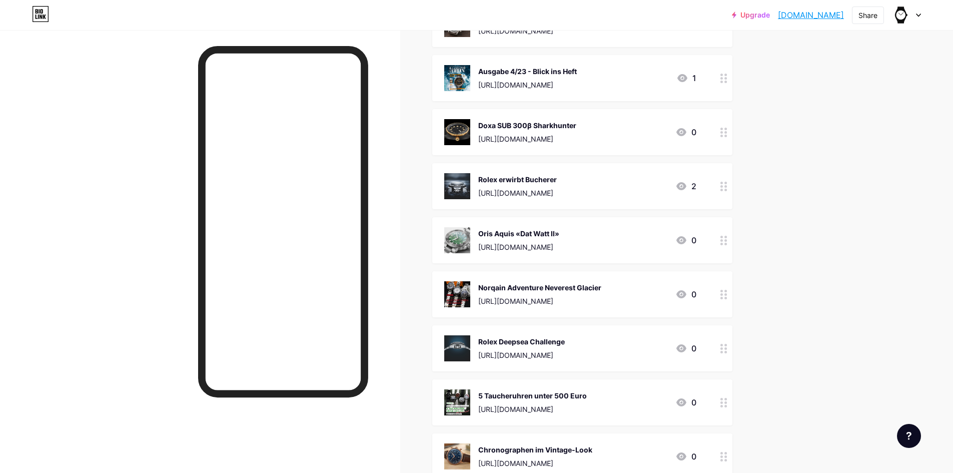
click at [466, 344] on img at bounding box center [457, 348] width 26 height 26
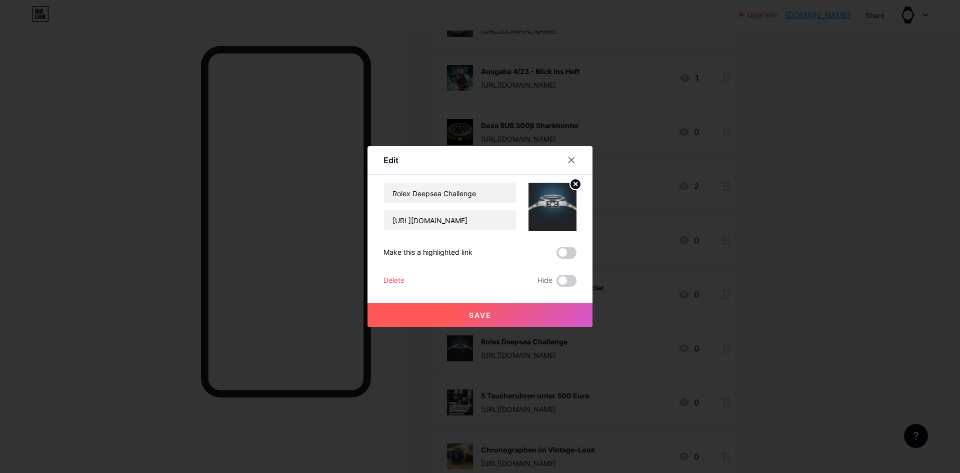
click at [394, 279] on div "Delete" at bounding box center [394, 281] width 21 height 12
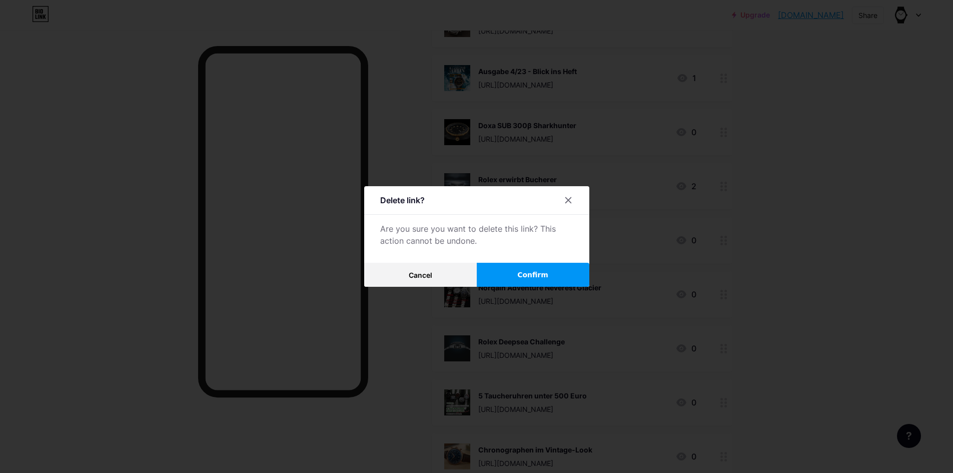
click at [523, 278] on span "Confirm" at bounding box center [532, 275] width 31 height 11
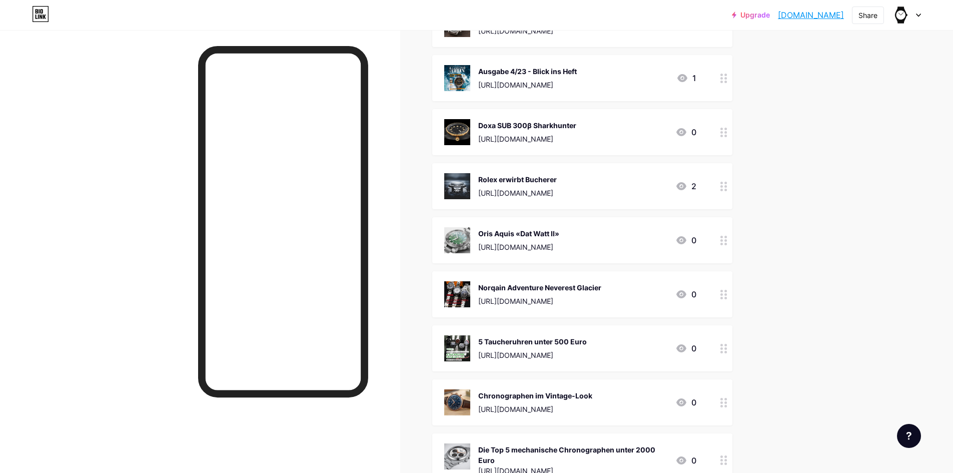
click at [458, 288] on img at bounding box center [457, 294] width 26 height 26
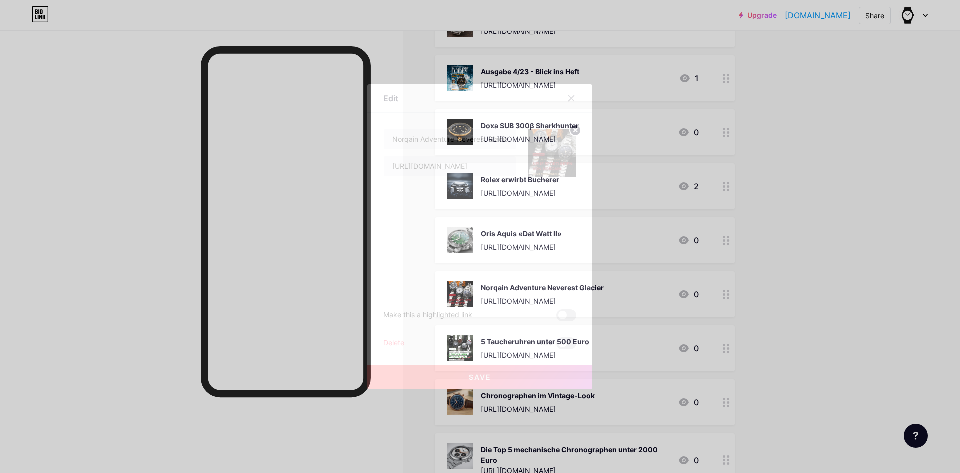
click at [391, 341] on div "Delete" at bounding box center [394, 343] width 21 height 12
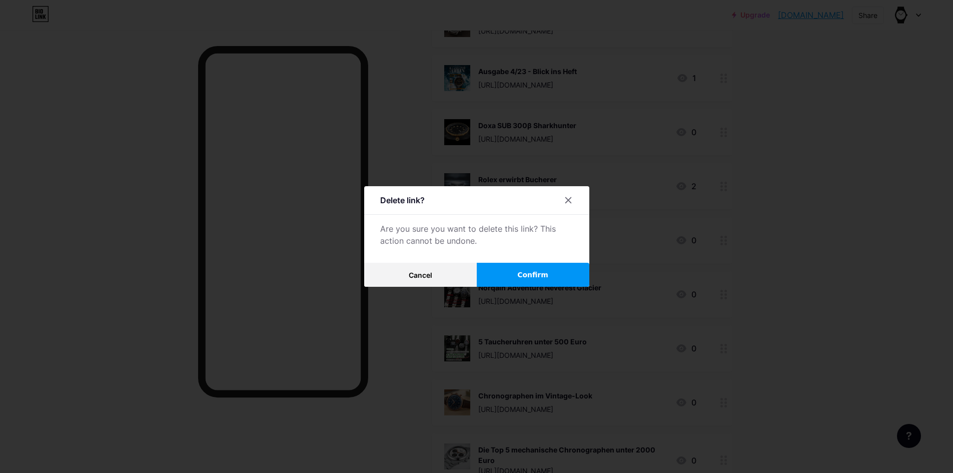
click at [531, 272] on span "Confirm" at bounding box center [532, 275] width 31 height 11
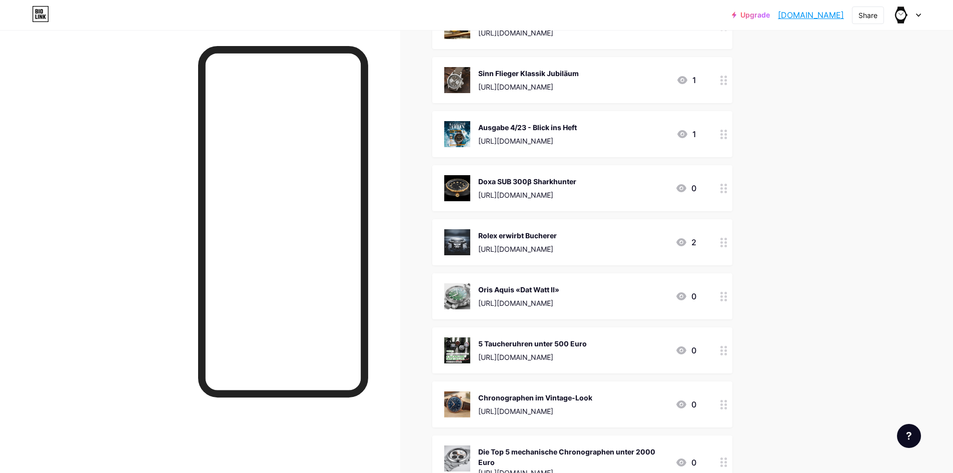
scroll to position [2999, 0]
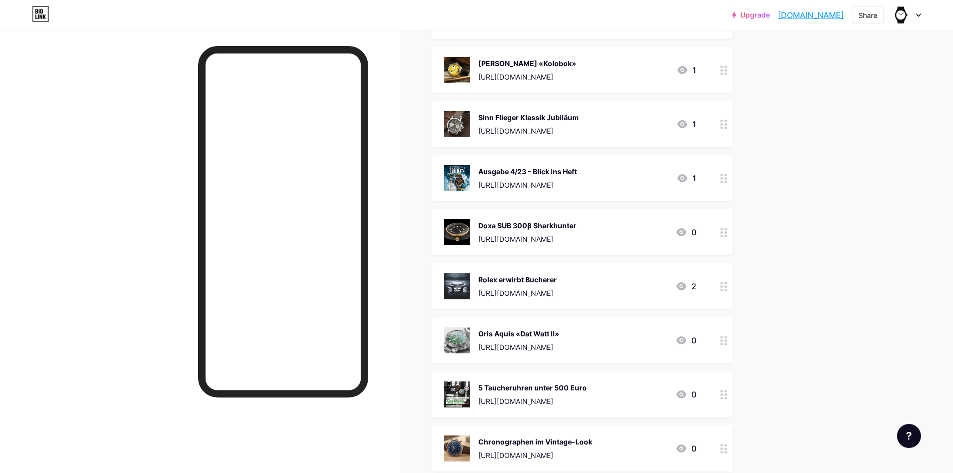
click at [463, 331] on img at bounding box center [457, 340] width 26 height 26
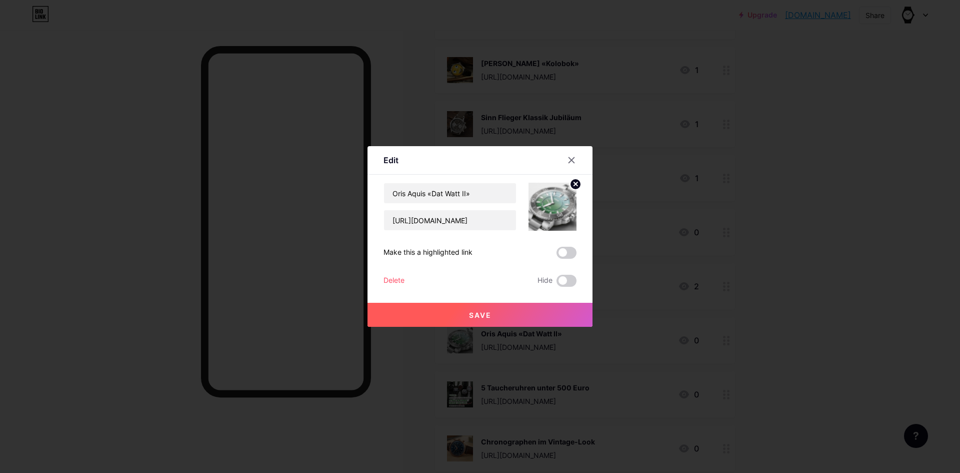
click at [394, 280] on div "Delete" at bounding box center [394, 281] width 21 height 12
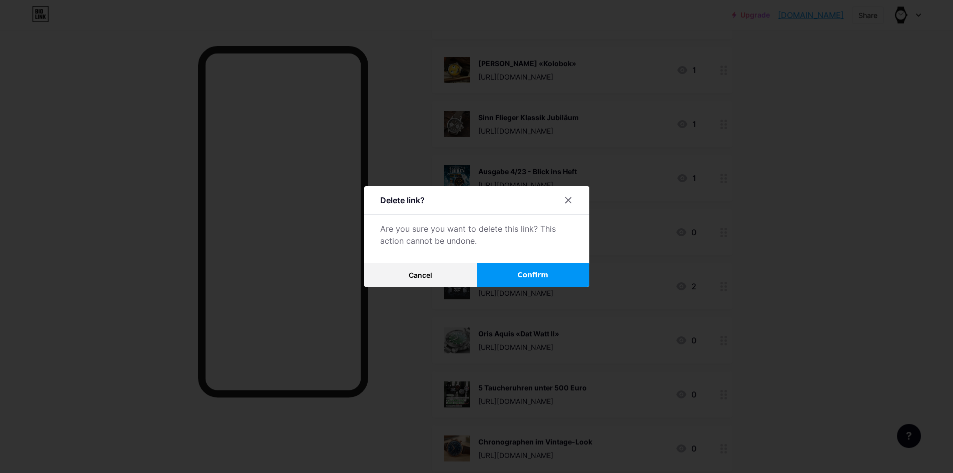
click at [538, 280] on button "Confirm" at bounding box center [533, 275] width 113 height 24
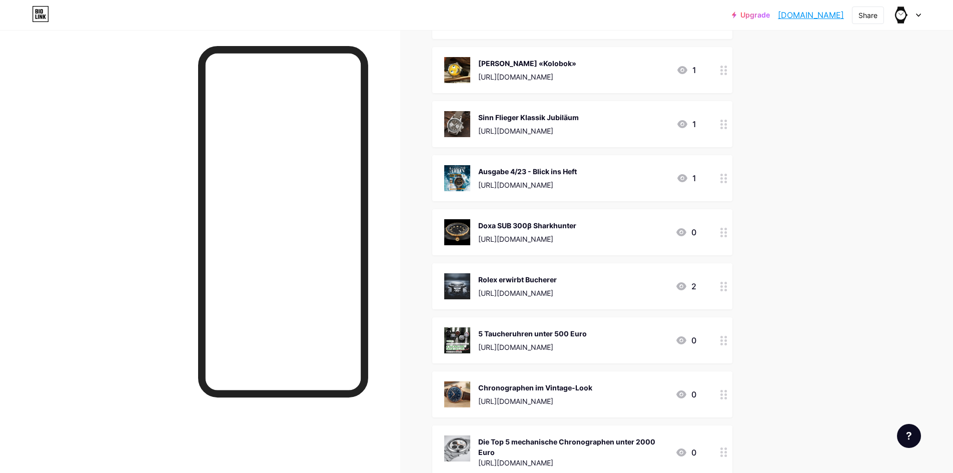
click at [466, 180] on img at bounding box center [457, 178] width 26 height 26
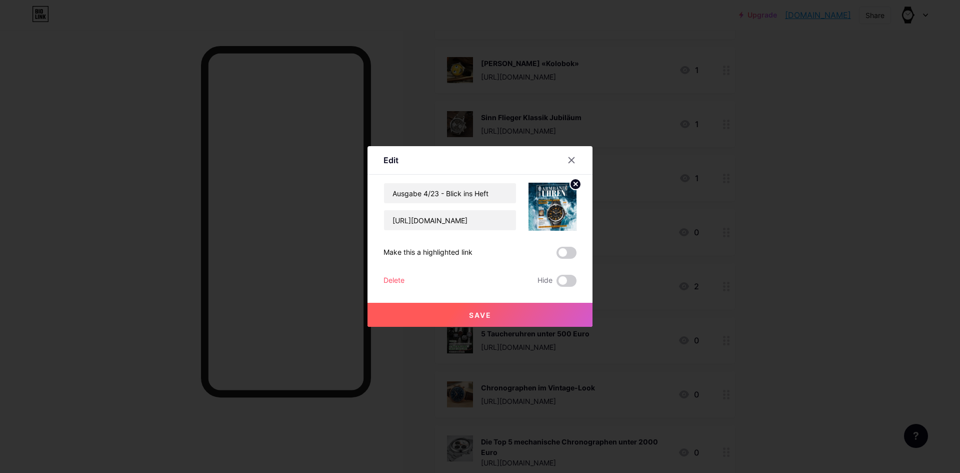
click at [399, 276] on div "Delete" at bounding box center [394, 281] width 21 height 12
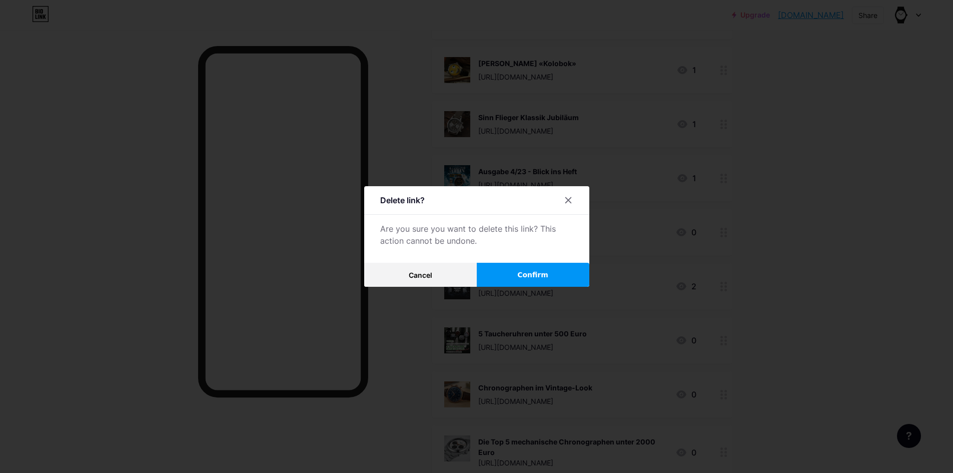
click at [536, 270] on span "Confirm" at bounding box center [532, 275] width 31 height 11
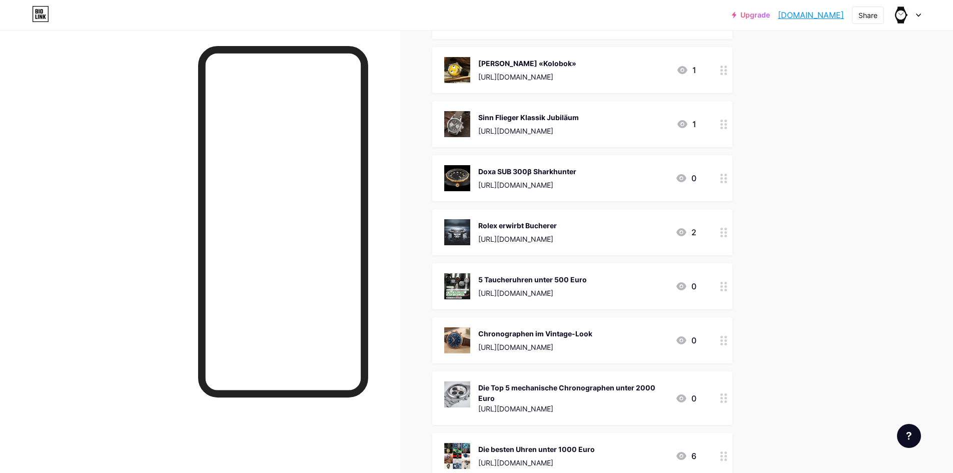
click at [463, 177] on img at bounding box center [457, 178] width 26 height 26
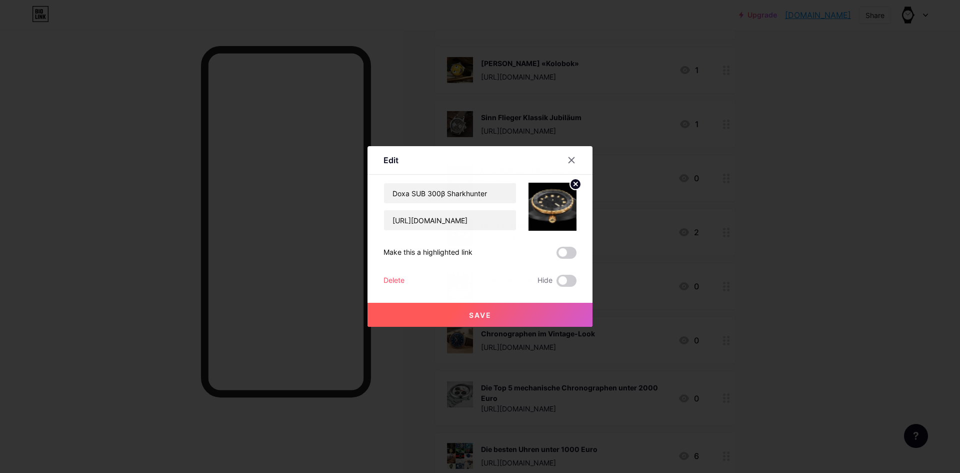
click at [397, 281] on div "Delete" at bounding box center [394, 281] width 21 height 12
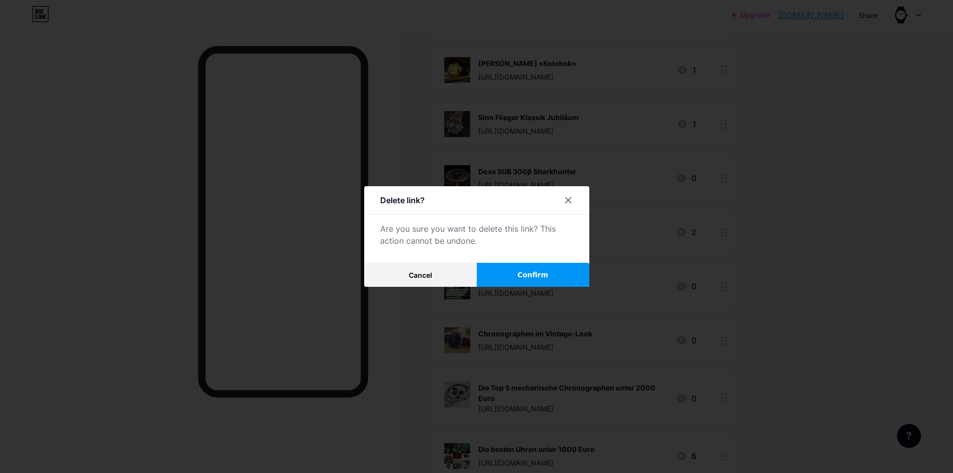
click at [536, 269] on button "Confirm" at bounding box center [533, 275] width 113 height 24
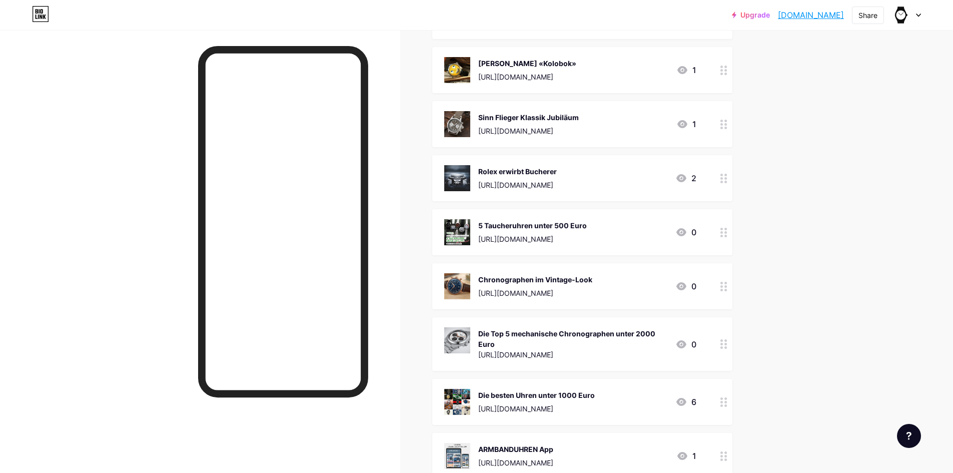
click at [464, 175] on img at bounding box center [457, 178] width 26 height 26
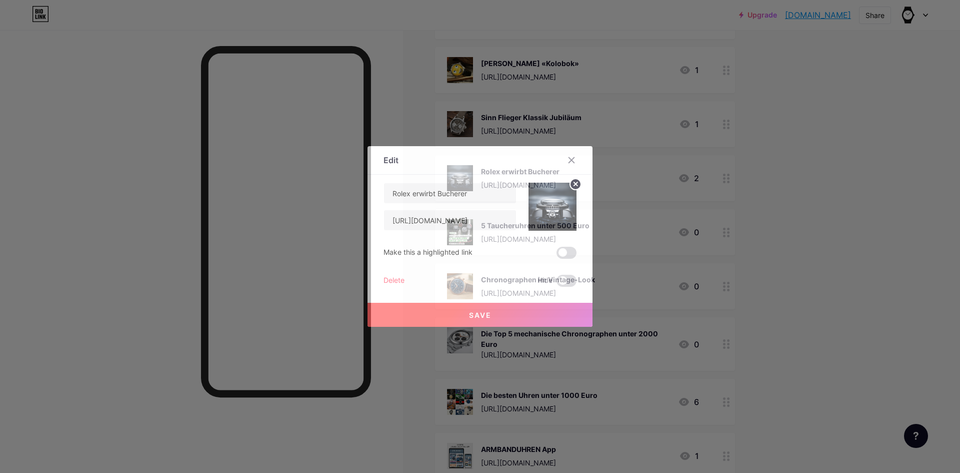
click at [395, 276] on div "Delete" at bounding box center [394, 281] width 21 height 12
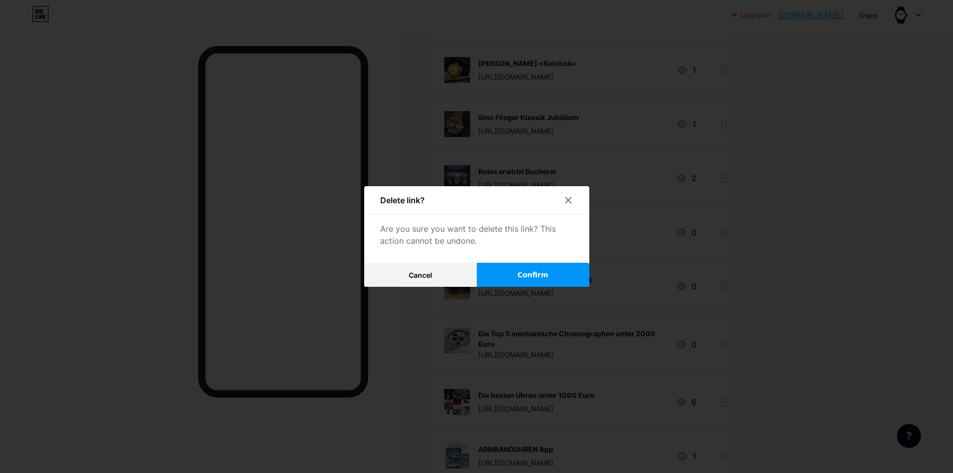
click at [527, 281] on button "Confirm" at bounding box center [533, 275] width 113 height 24
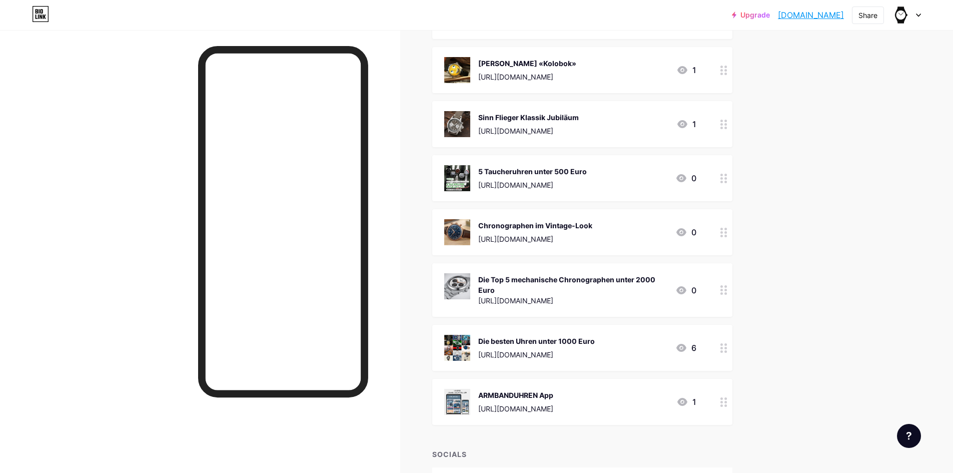
click at [458, 119] on img at bounding box center [457, 124] width 26 height 26
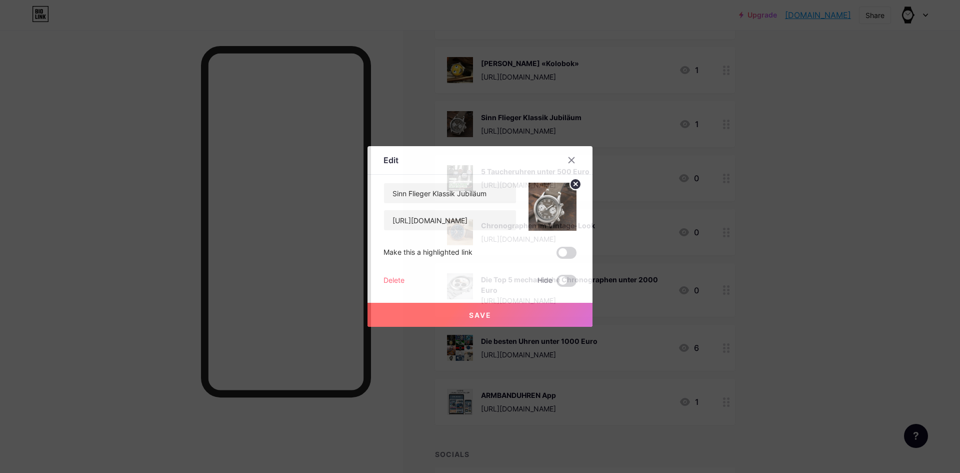
click at [393, 279] on div "Delete" at bounding box center [394, 281] width 21 height 12
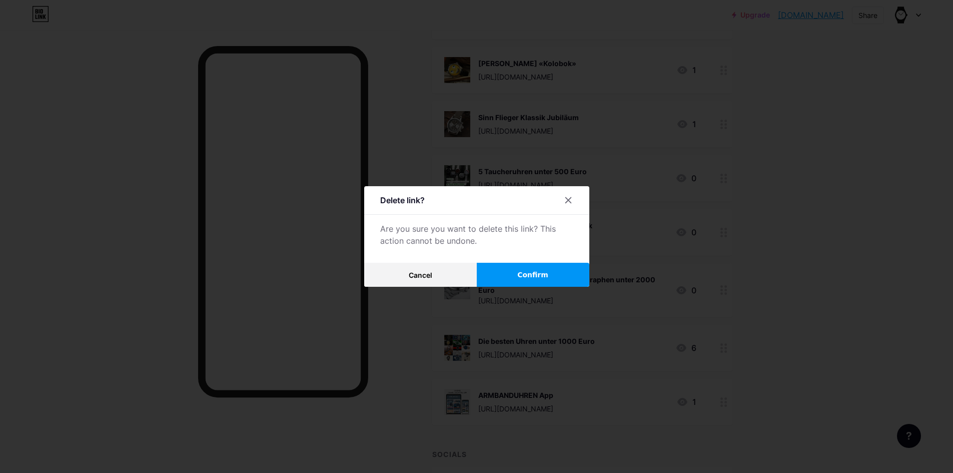
click at [528, 268] on button "Confirm" at bounding box center [533, 275] width 113 height 24
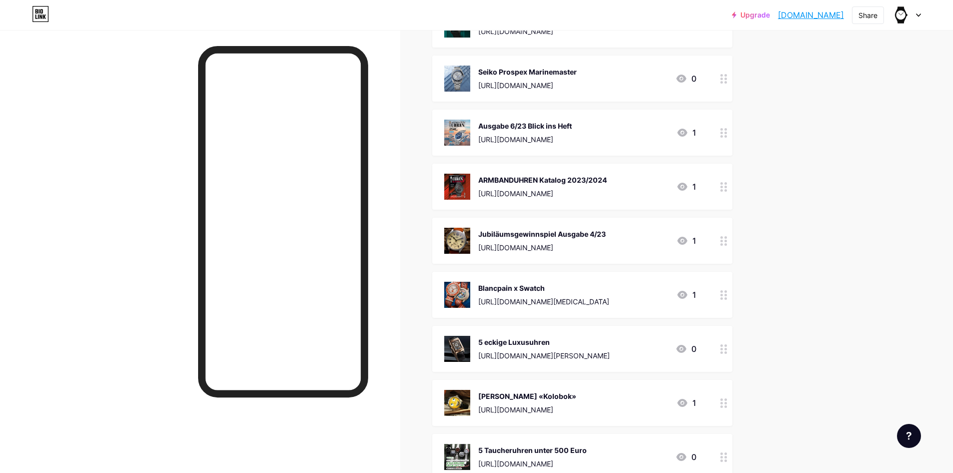
scroll to position [2649, 0]
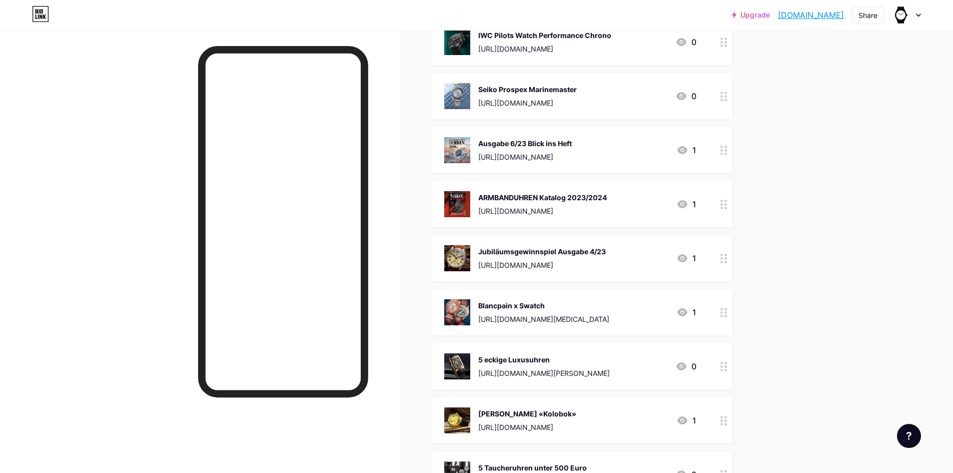
click at [460, 39] on img at bounding box center [457, 42] width 26 height 26
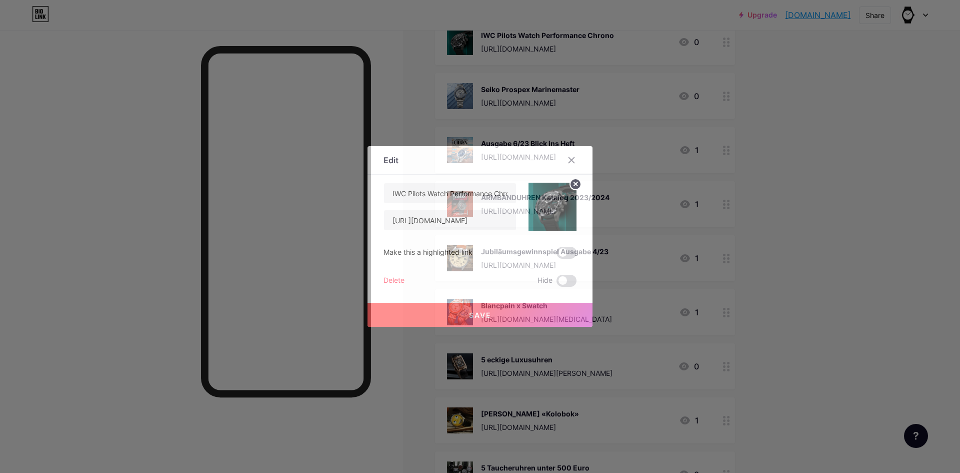
click at [384, 280] on div "Delete" at bounding box center [394, 281] width 21 height 12
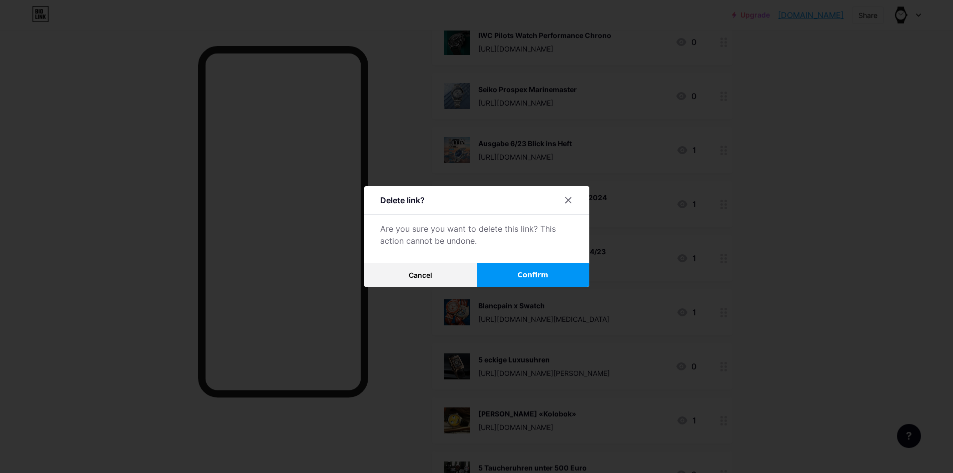
click at [509, 273] on button "Confirm" at bounding box center [533, 275] width 113 height 24
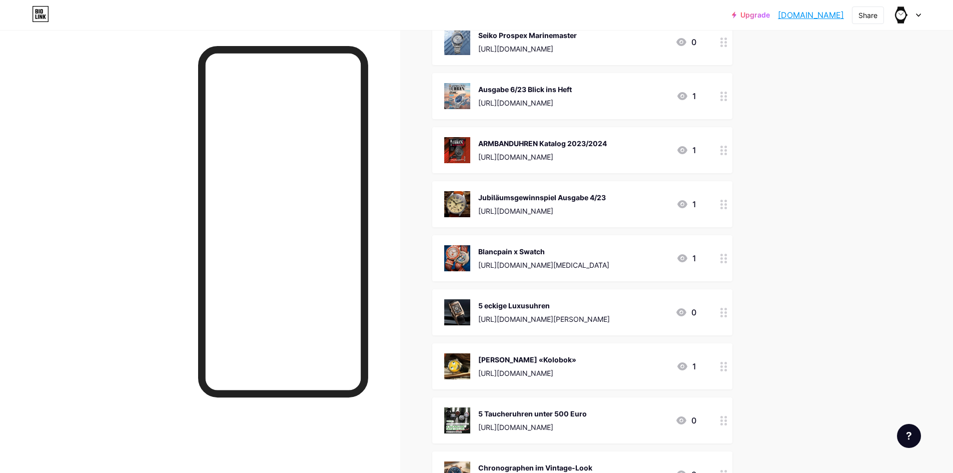
click at [466, 92] on img at bounding box center [457, 96] width 26 height 26
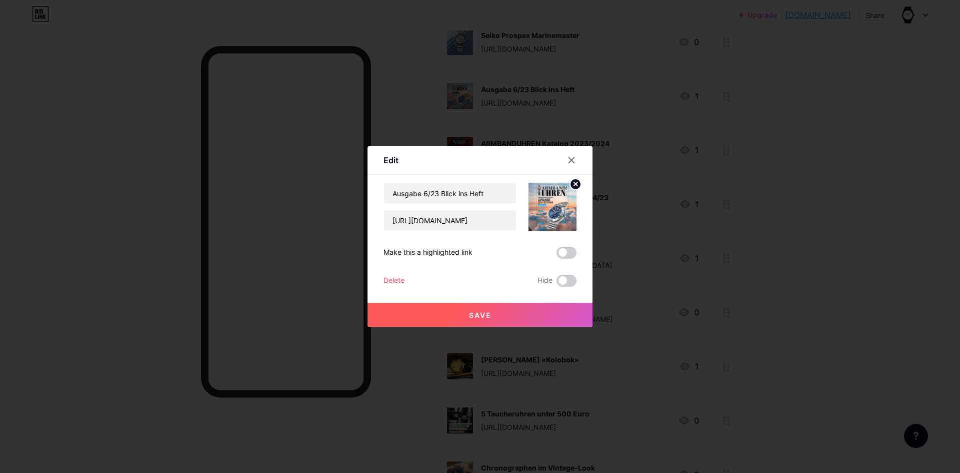
click at [397, 281] on div "Delete" at bounding box center [394, 281] width 21 height 12
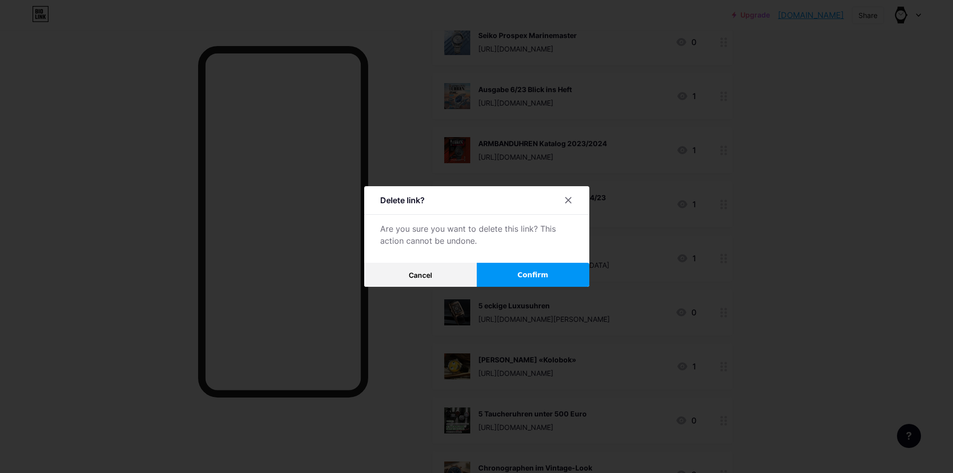
click at [527, 270] on span "Confirm" at bounding box center [532, 275] width 31 height 11
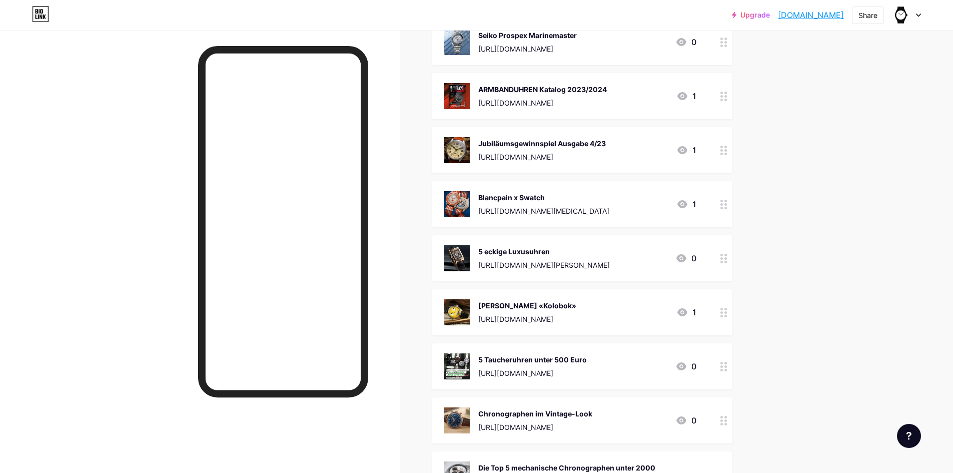
click at [457, 95] on img at bounding box center [457, 96] width 26 height 26
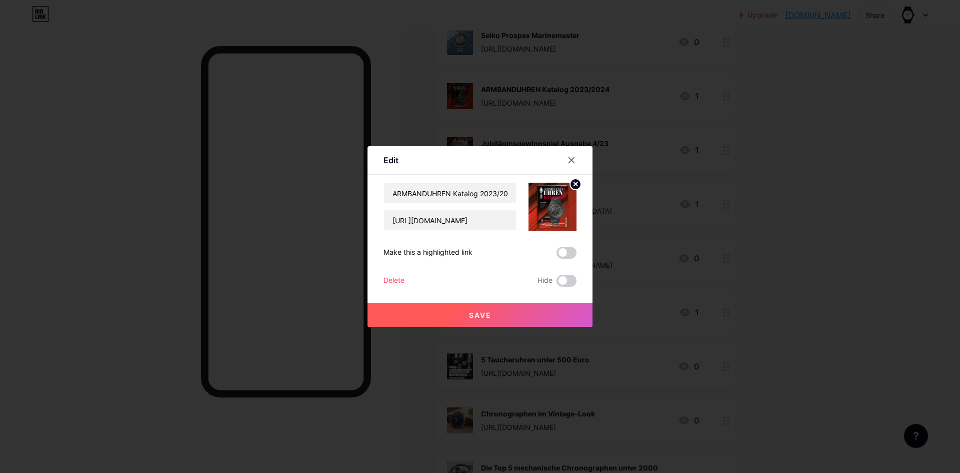
click at [398, 279] on div "Delete" at bounding box center [394, 281] width 21 height 12
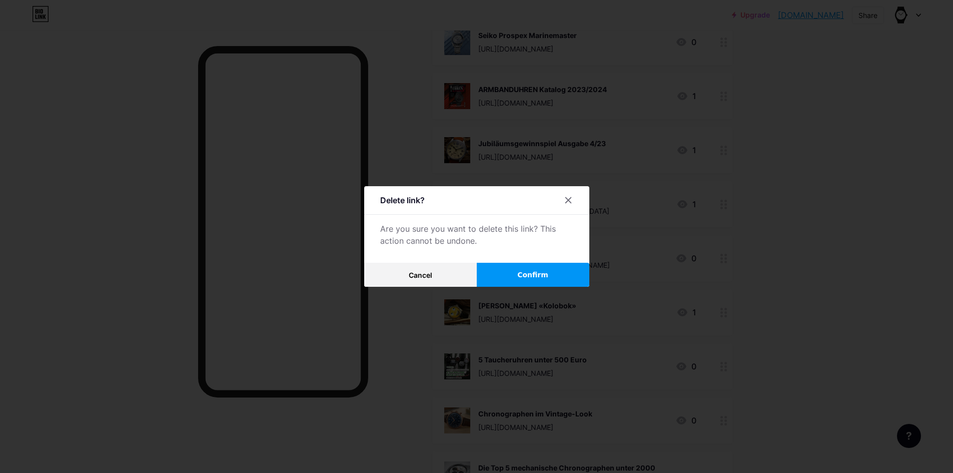
click at [530, 271] on span "Confirm" at bounding box center [532, 275] width 31 height 11
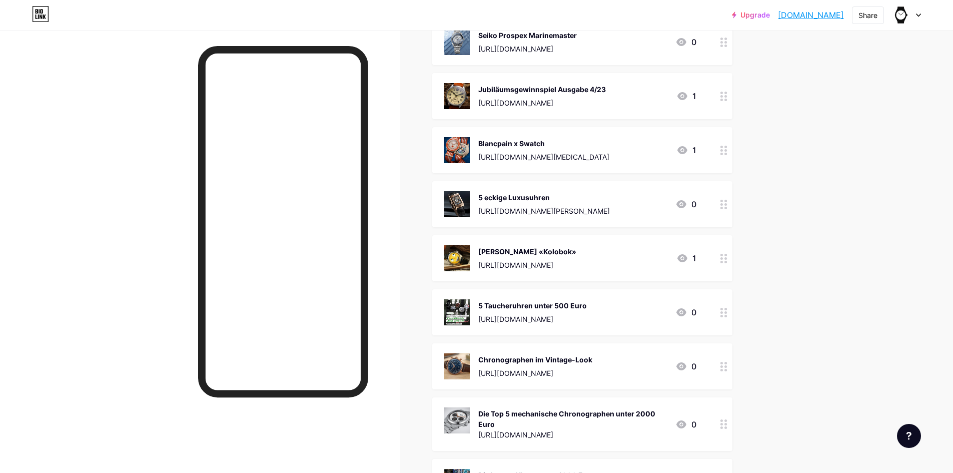
click at [459, 95] on img at bounding box center [457, 96] width 26 height 26
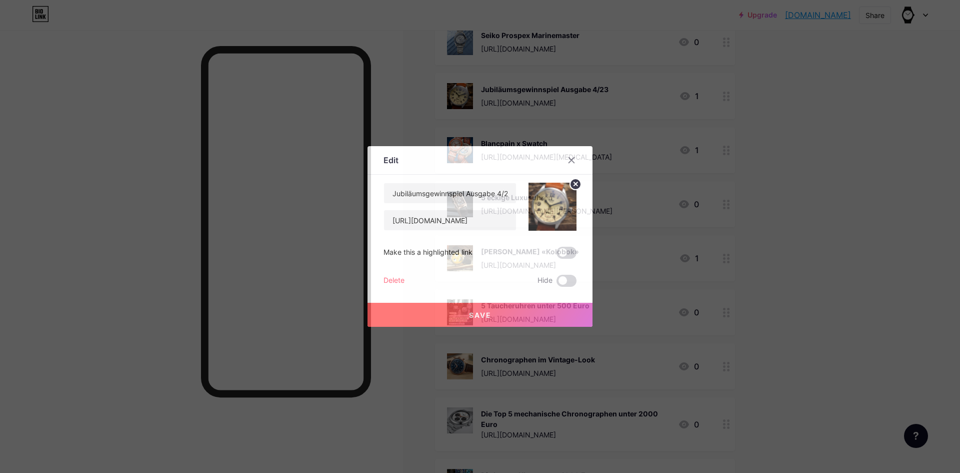
click at [392, 280] on div "Delete" at bounding box center [394, 281] width 21 height 12
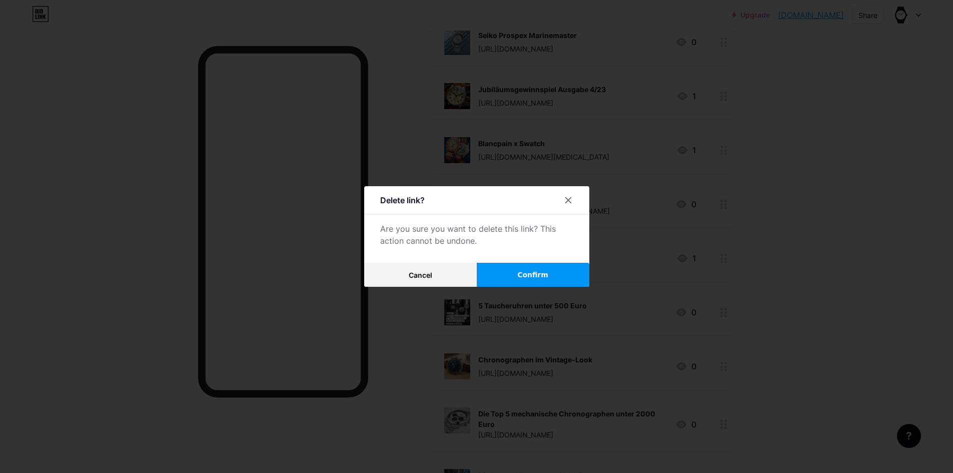
click at [524, 273] on span "Confirm" at bounding box center [532, 275] width 31 height 11
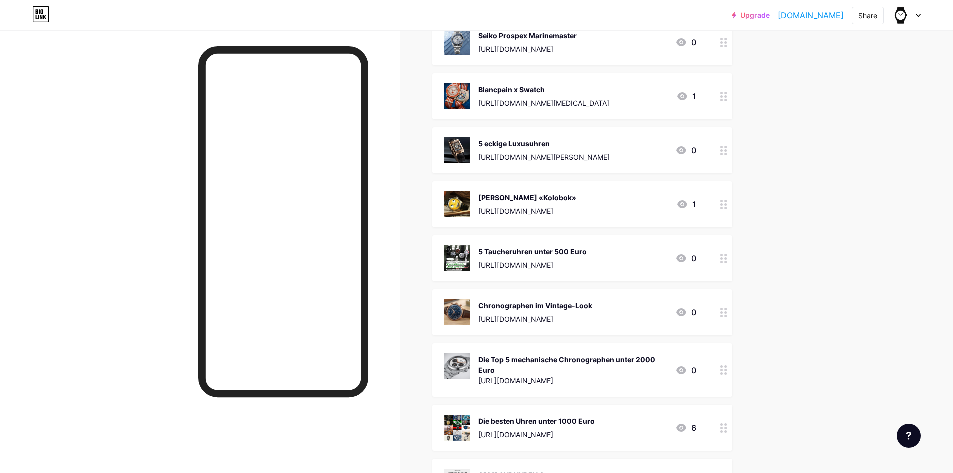
click at [460, 94] on img at bounding box center [457, 96] width 26 height 26
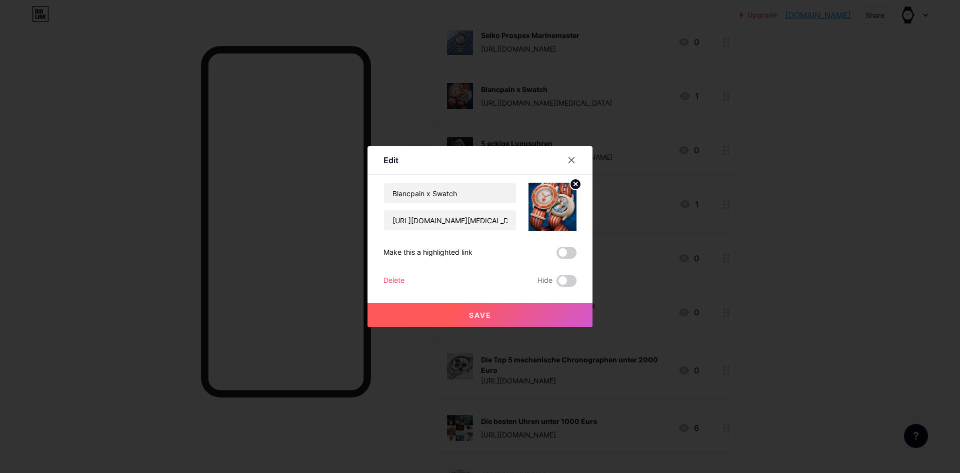
click at [396, 277] on div "Delete" at bounding box center [394, 281] width 21 height 12
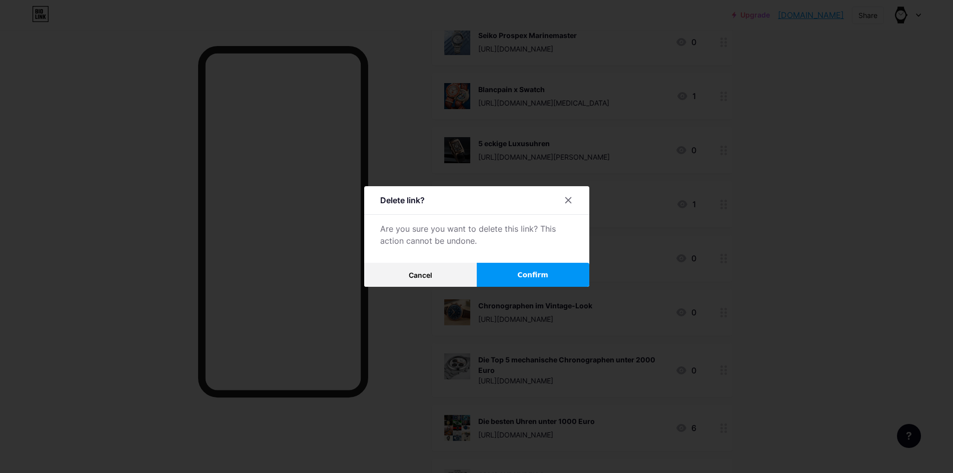
click at [518, 274] on button "Confirm" at bounding box center [533, 275] width 113 height 24
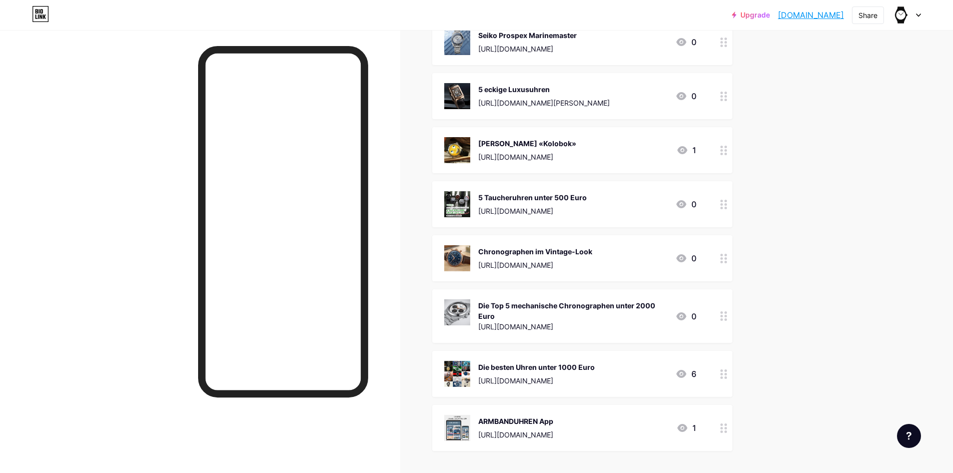
click at [457, 92] on img at bounding box center [457, 96] width 26 height 26
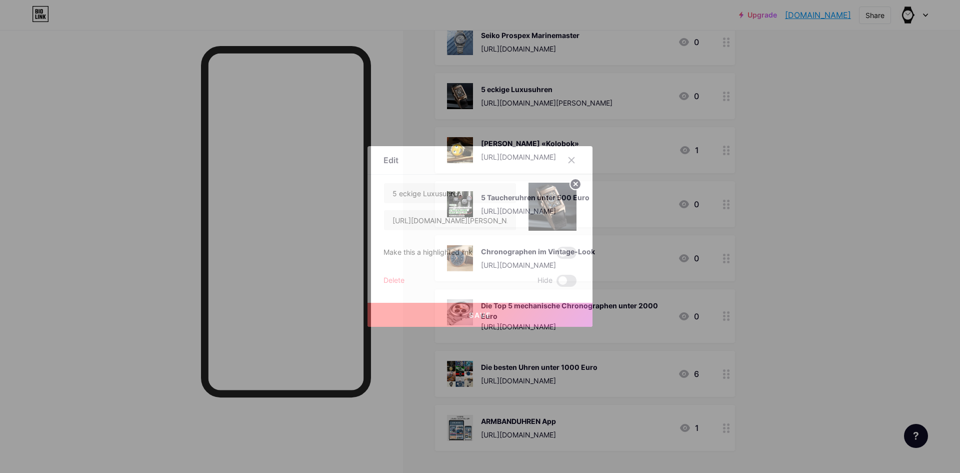
click at [393, 280] on div "Delete" at bounding box center [394, 281] width 21 height 12
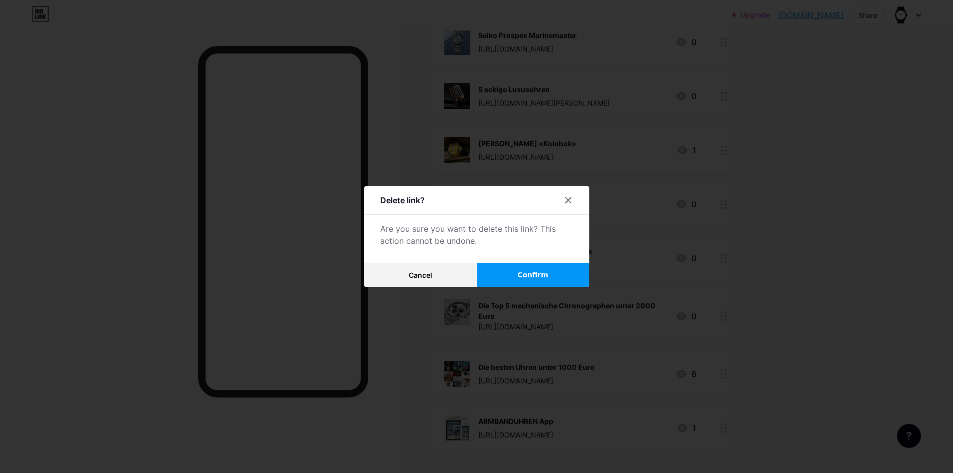
click at [530, 266] on button "Confirm" at bounding box center [533, 275] width 113 height 24
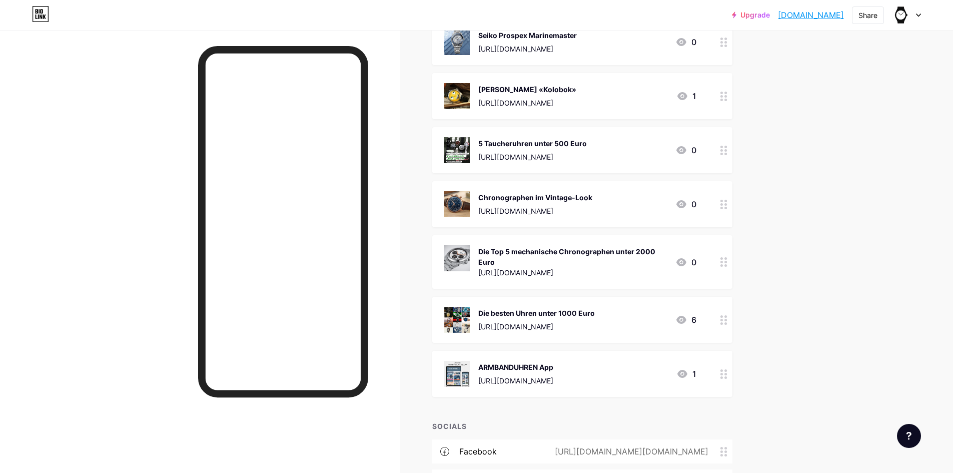
click at [456, 78] on div "[PERSON_NAME] «Kolobok» [URL][DOMAIN_NAME] 1" at bounding box center [582, 96] width 300 height 46
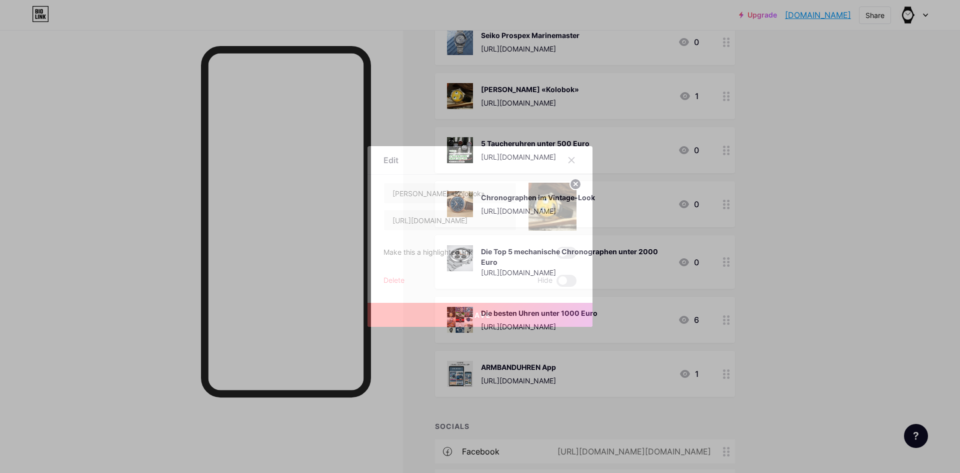
click at [391, 282] on div "Delete" at bounding box center [394, 281] width 21 height 12
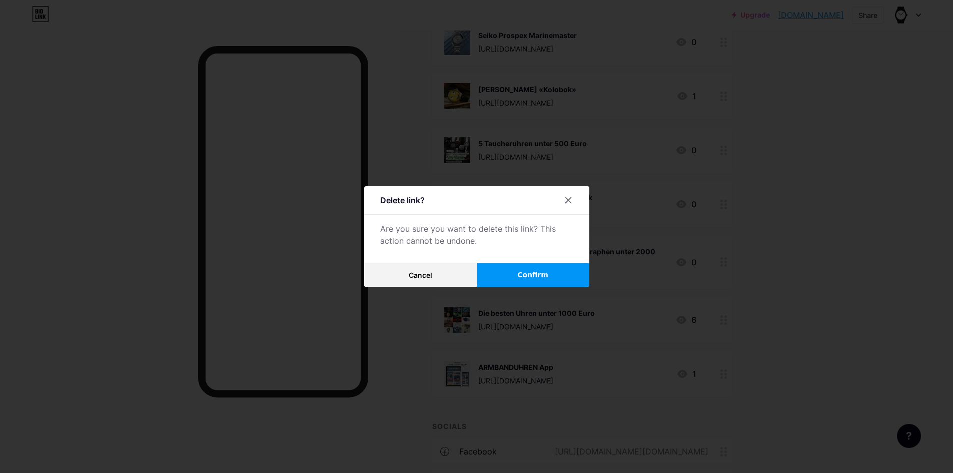
click at [506, 276] on button "Confirm" at bounding box center [533, 275] width 113 height 24
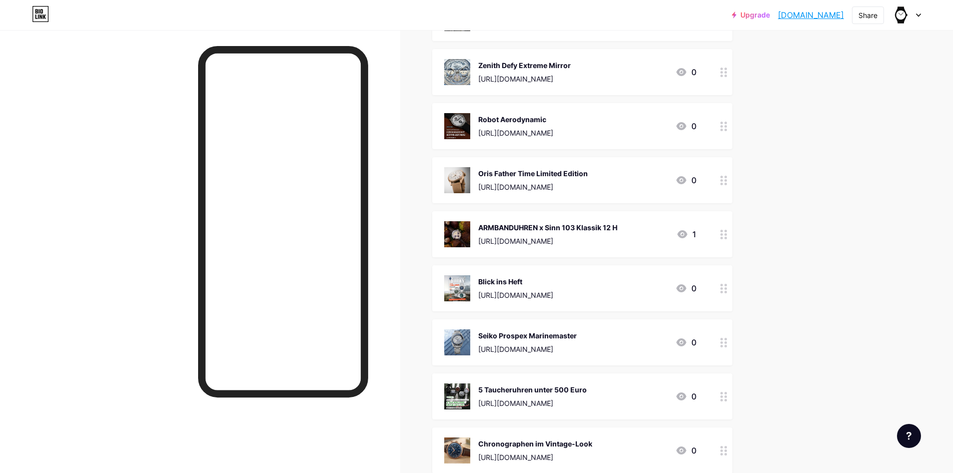
scroll to position [2249, 0]
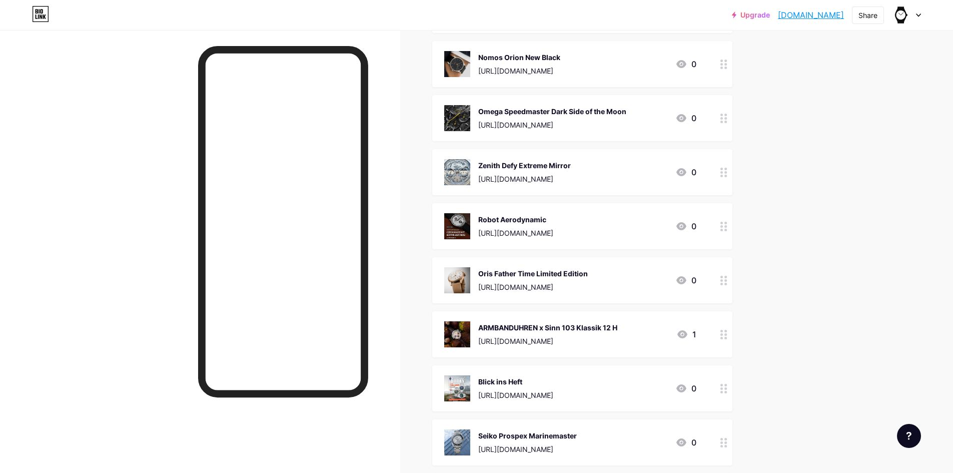
click at [456, 164] on img at bounding box center [457, 172] width 26 height 26
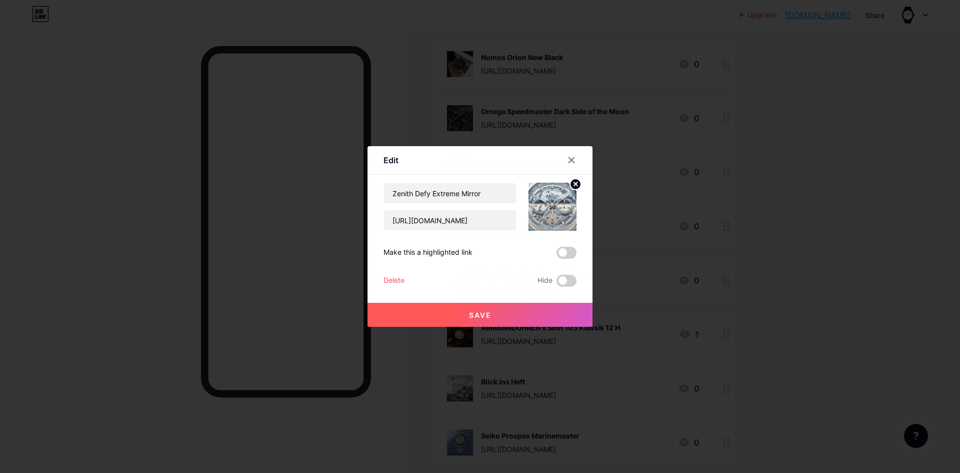
click at [391, 279] on div "Delete" at bounding box center [394, 281] width 21 height 12
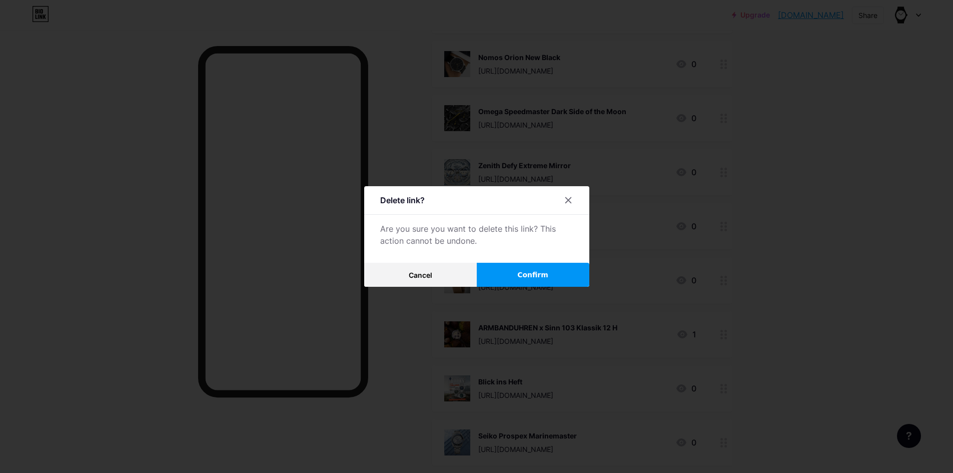
click at [530, 282] on button "Confirm" at bounding box center [533, 275] width 113 height 24
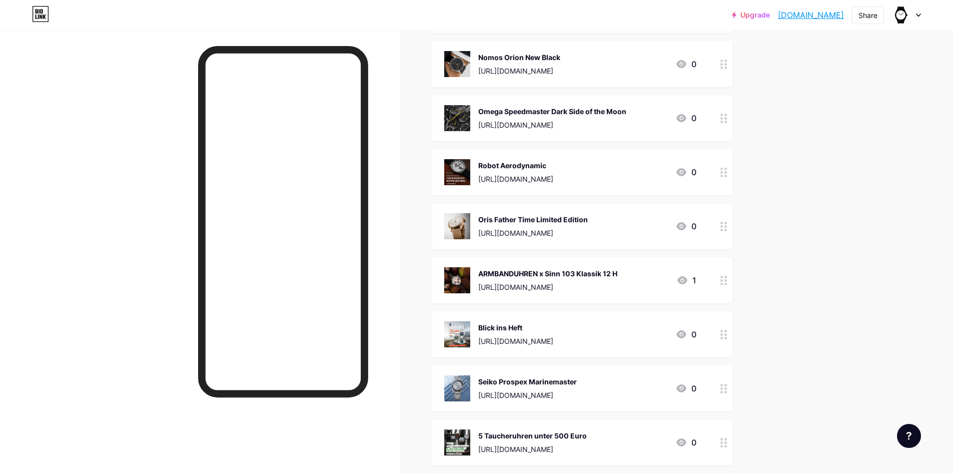
click at [457, 161] on img at bounding box center [457, 172] width 26 height 26
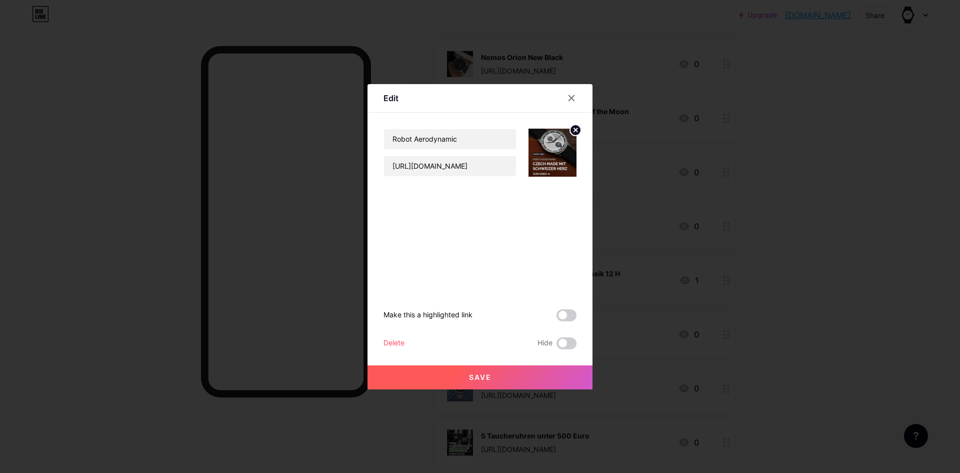
click at [394, 340] on div "Delete" at bounding box center [394, 343] width 21 height 12
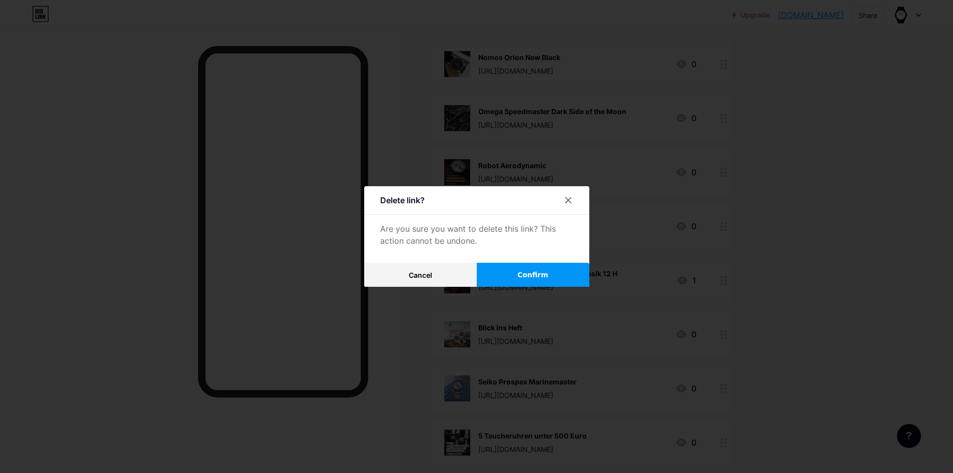
click at [525, 272] on span "Confirm" at bounding box center [532, 275] width 31 height 11
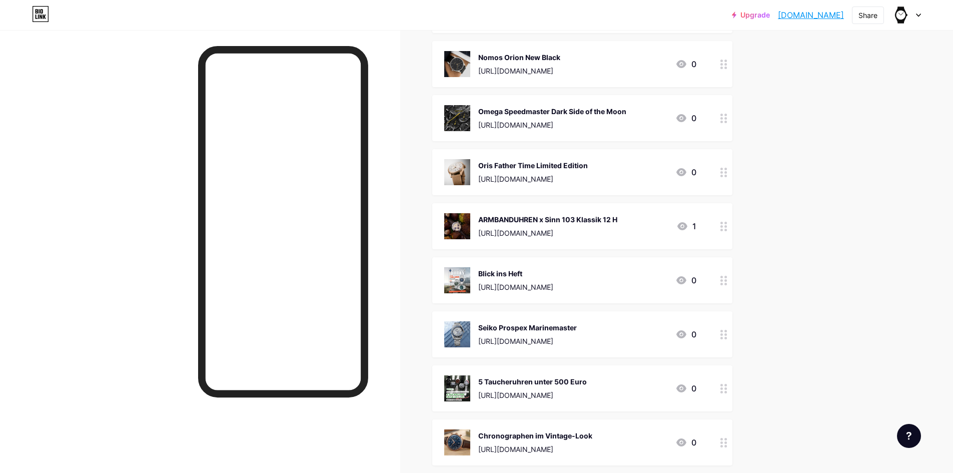
click at [467, 173] on img at bounding box center [457, 172] width 26 height 26
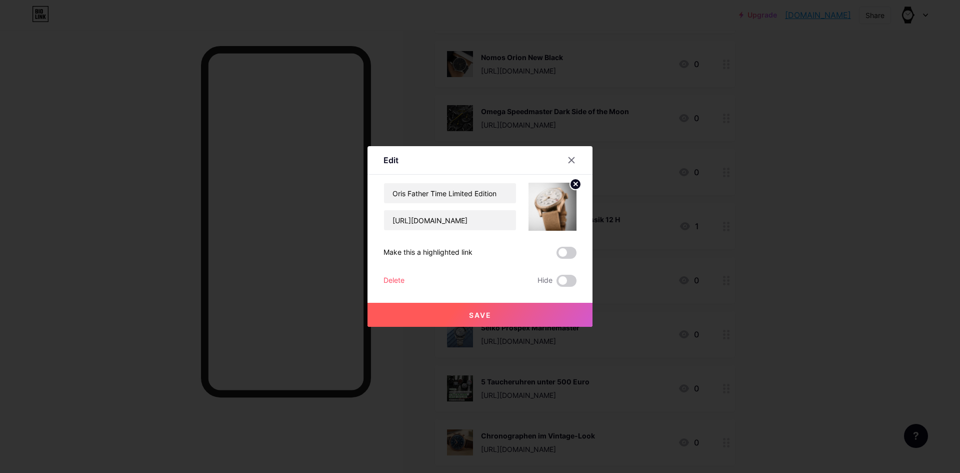
click at [388, 285] on div "Delete" at bounding box center [394, 281] width 21 height 12
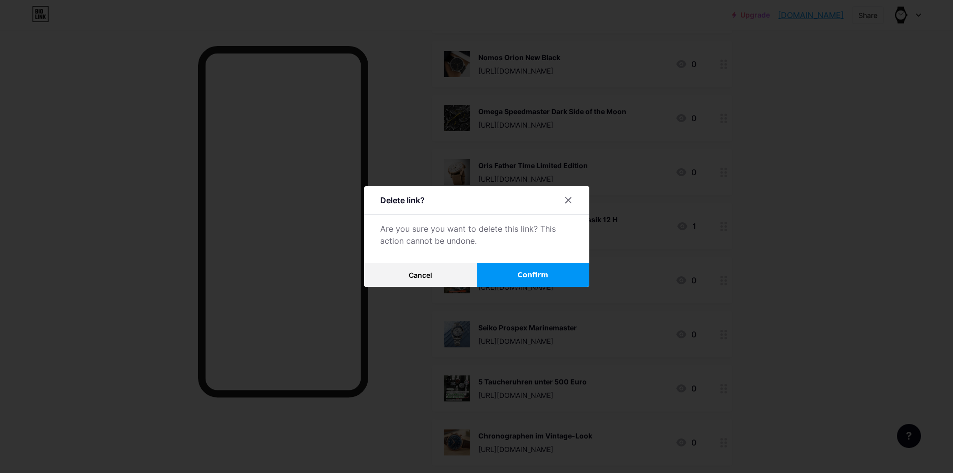
click at [518, 272] on button "Confirm" at bounding box center [533, 275] width 113 height 24
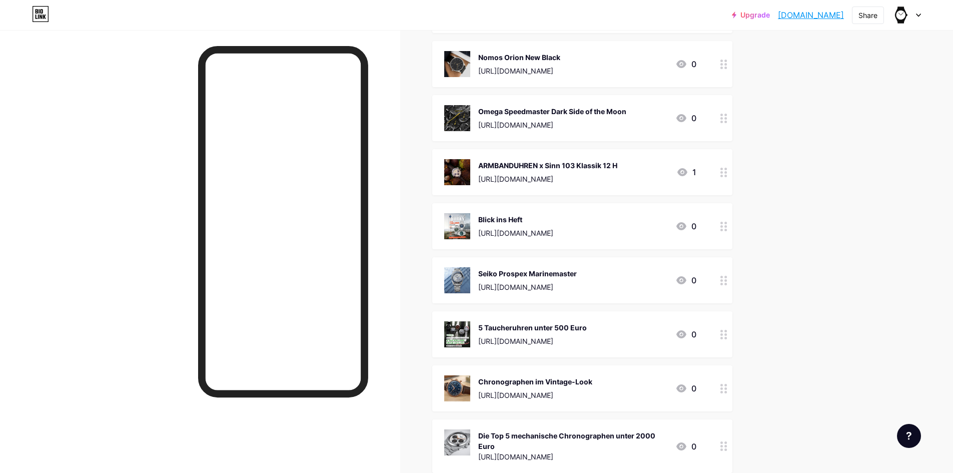
click at [460, 170] on img at bounding box center [457, 172] width 26 height 26
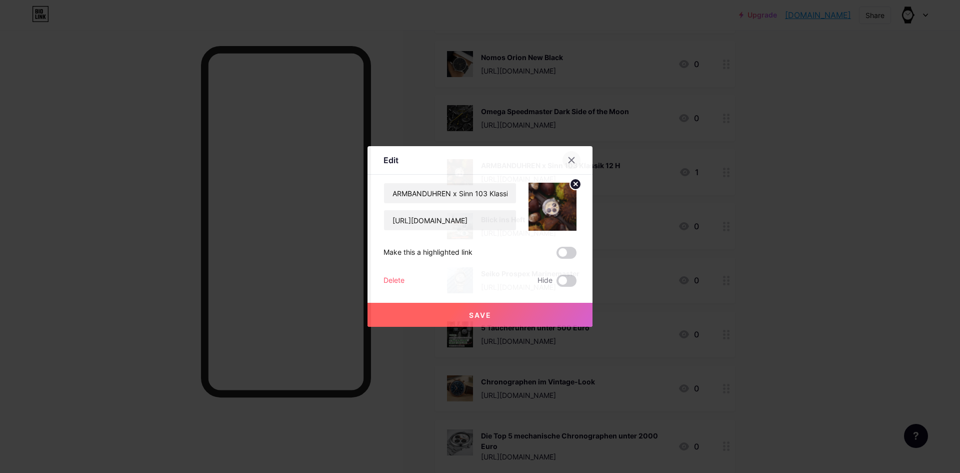
click at [568, 157] on icon at bounding box center [572, 160] width 8 height 8
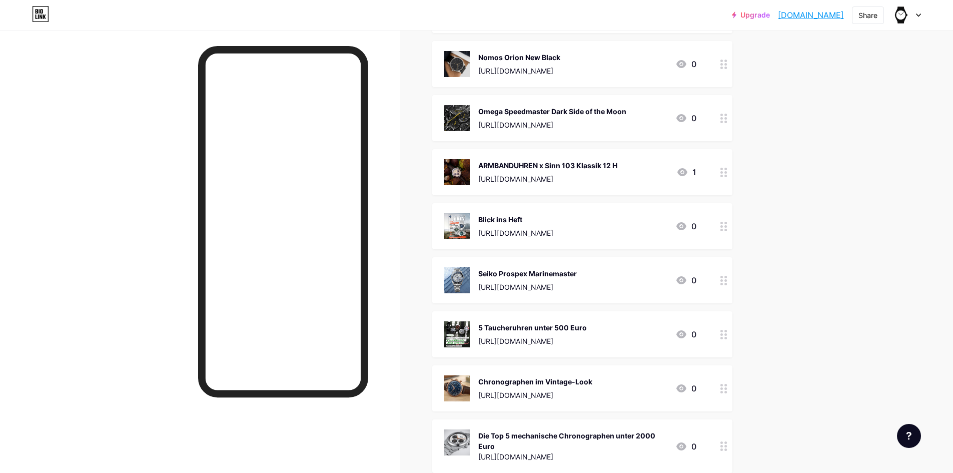
click at [465, 175] on img at bounding box center [457, 172] width 26 height 26
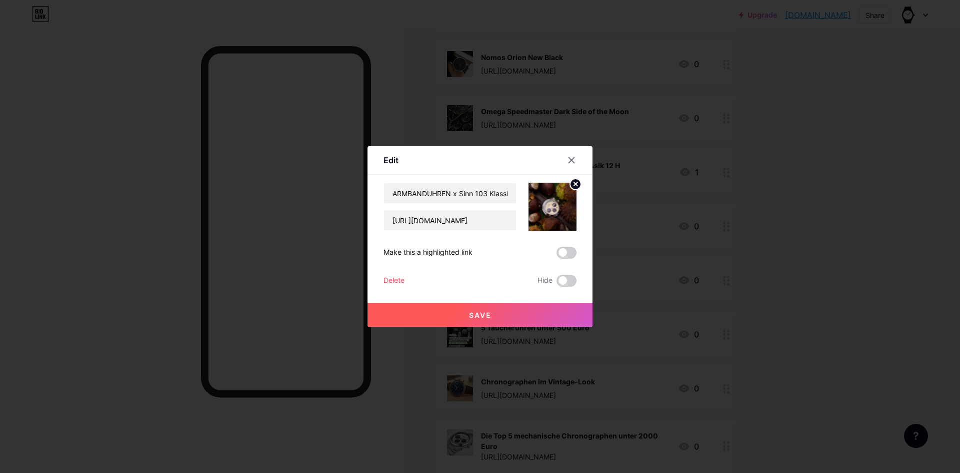
click at [398, 277] on div "Delete" at bounding box center [394, 281] width 21 height 12
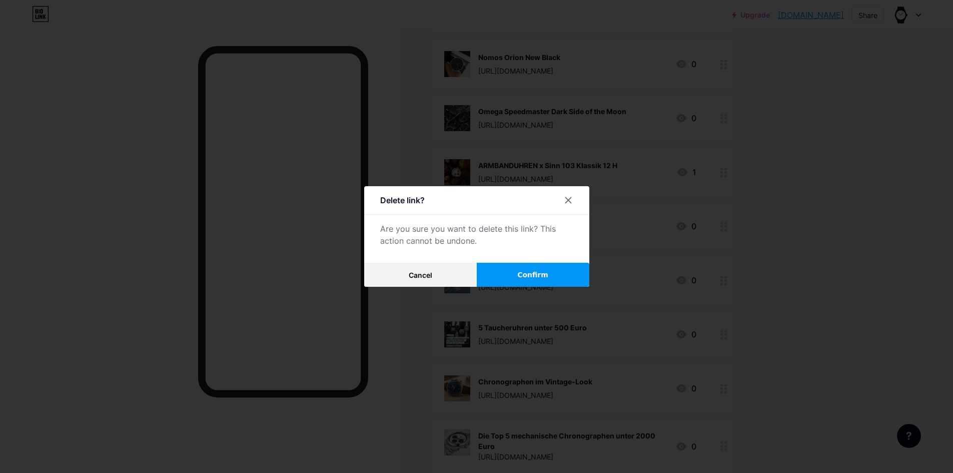
click at [519, 274] on button "Confirm" at bounding box center [533, 275] width 113 height 24
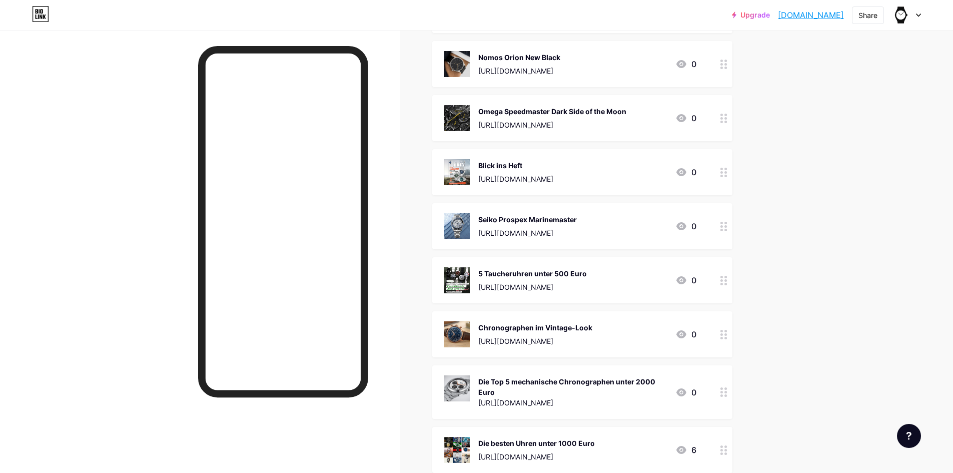
click at [470, 166] on img at bounding box center [457, 172] width 26 height 26
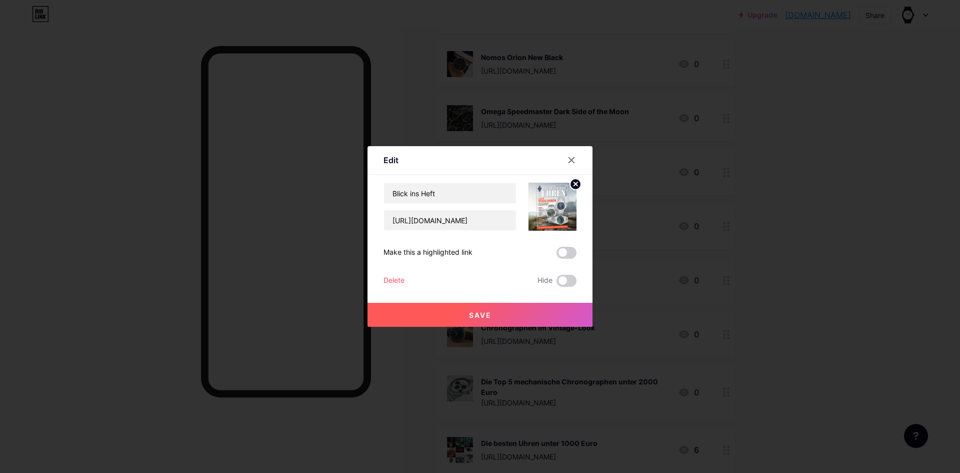
click at [395, 280] on div "Delete" at bounding box center [394, 281] width 21 height 12
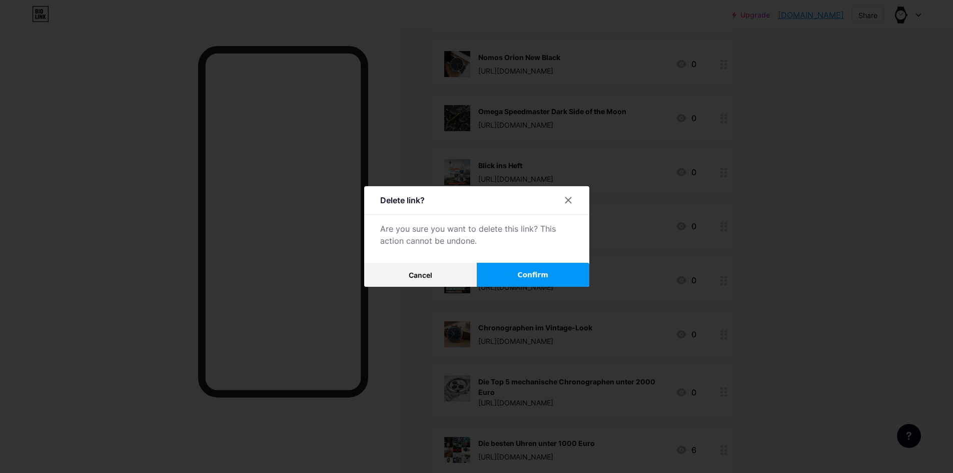
click at [526, 276] on span "Confirm" at bounding box center [532, 275] width 31 height 11
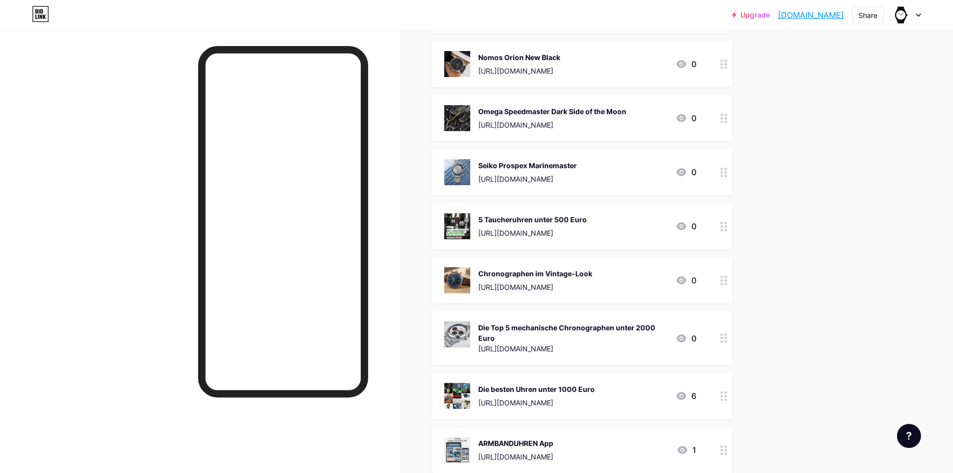
click at [458, 168] on img at bounding box center [457, 172] width 26 height 26
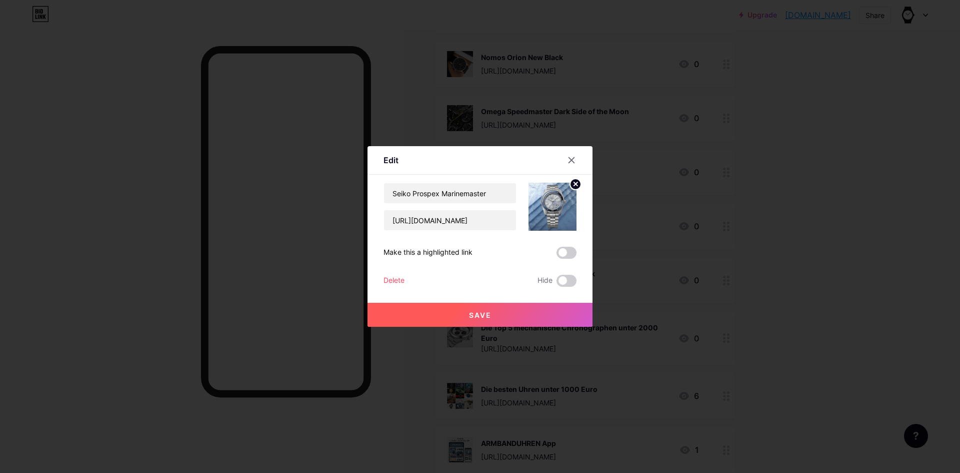
click at [395, 272] on div "Seiko Prospex Marinemaster [URL][DOMAIN_NAME] Make this a highlighted link Dele…" at bounding box center [480, 235] width 193 height 104
click at [399, 280] on div "Delete" at bounding box center [394, 281] width 21 height 12
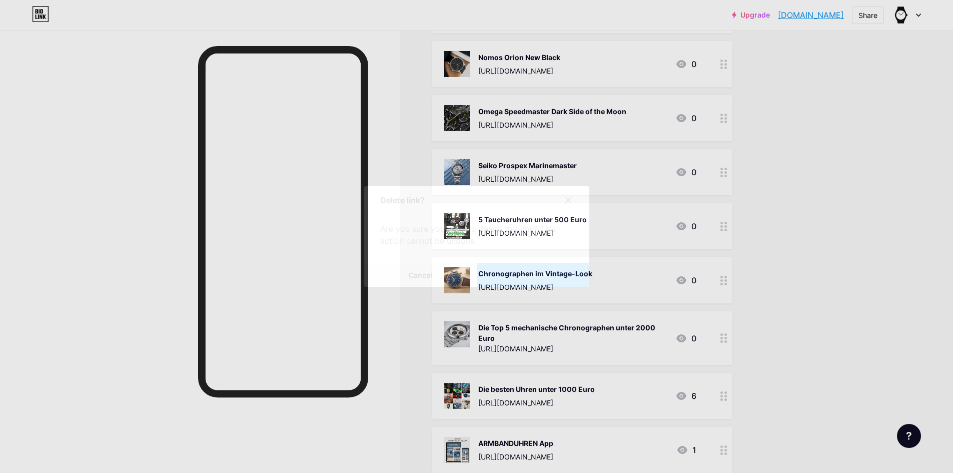
click at [536, 266] on button "Confirm" at bounding box center [533, 275] width 113 height 24
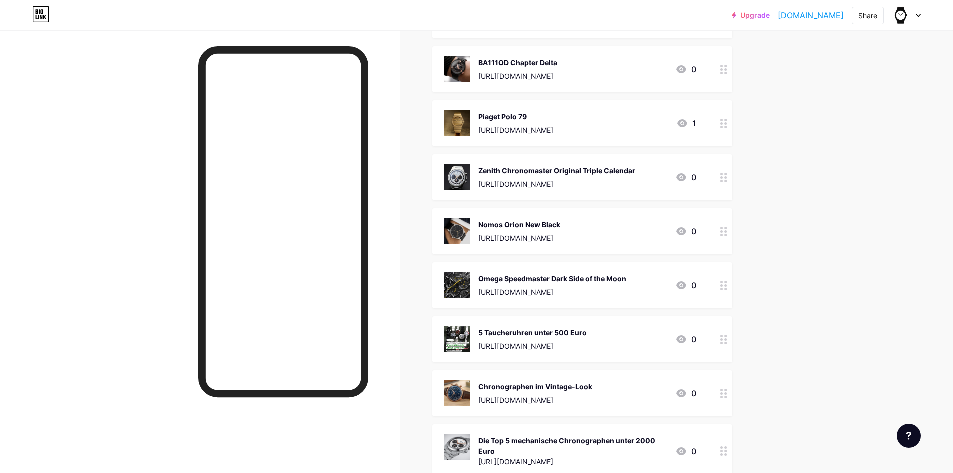
scroll to position [1999, 0]
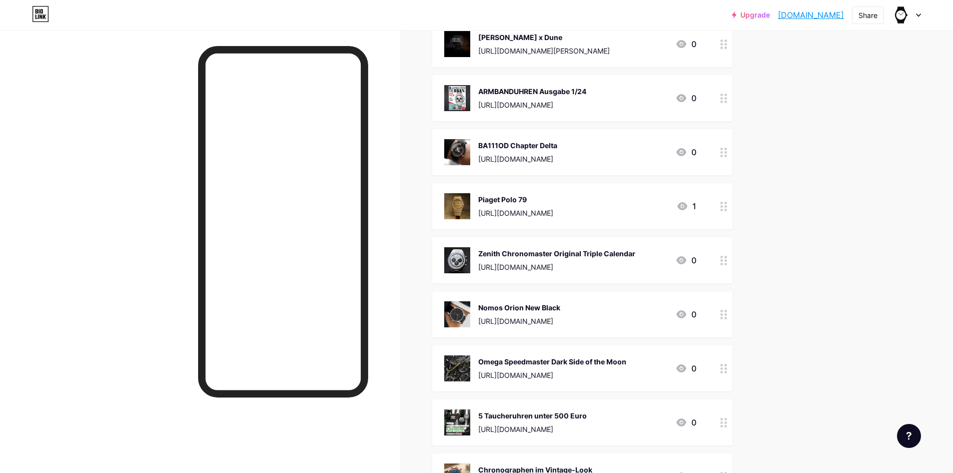
click at [465, 146] on img at bounding box center [457, 152] width 26 height 26
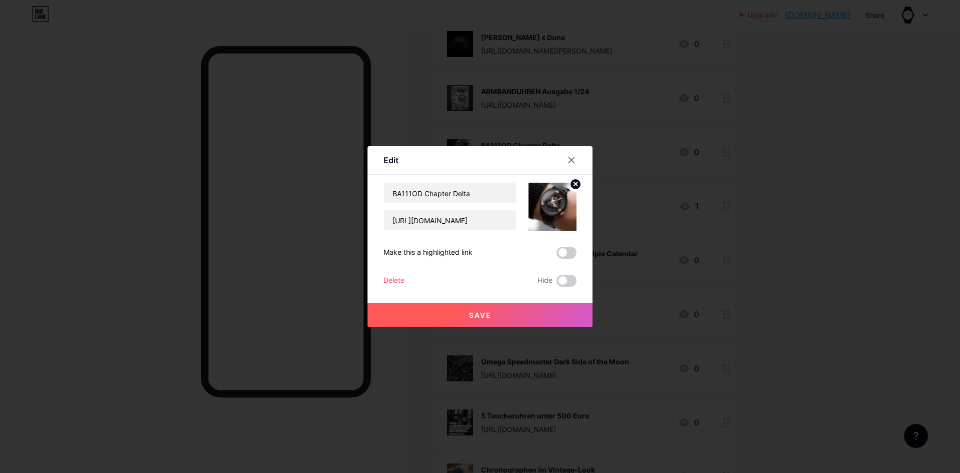
click at [397, 281] on div "Delete" at bounding box center [394, 281] width 21 height 12
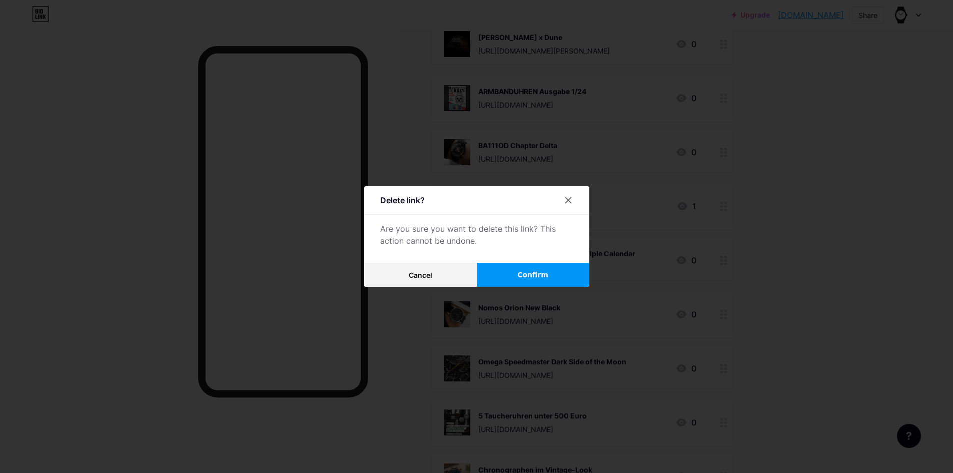
click at [531, 268] on button "Confirm" at bounding box center [533, 275] width 113 height 24
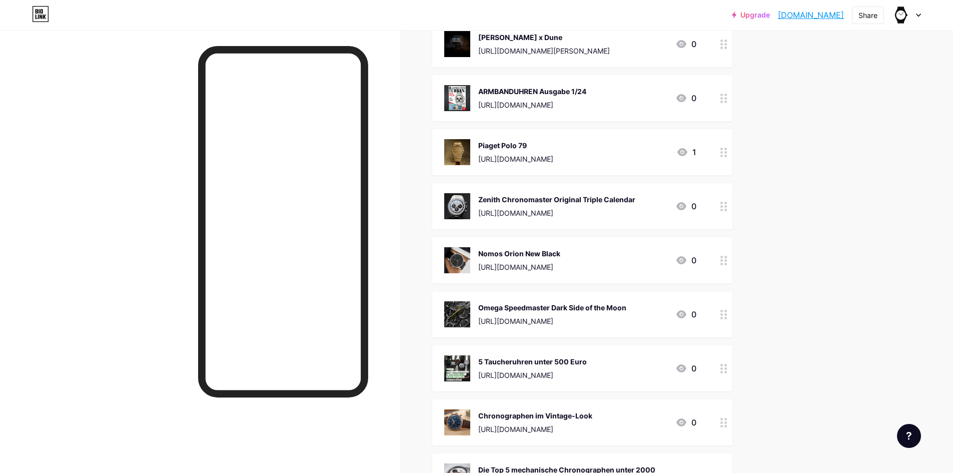
click at [466, 151] on img at bounding box center [457, 152] width 26 height 26
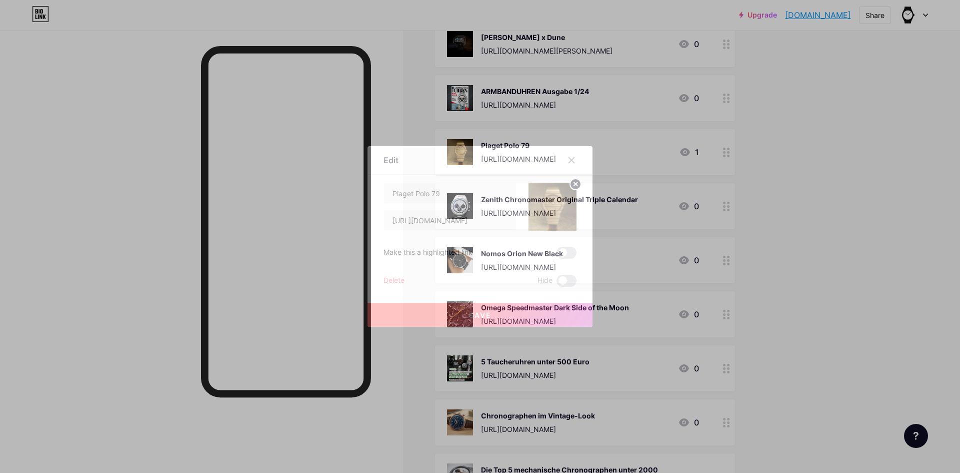
click at [398, 276] on div "Delete" at bounding box center [394, 281] width 21 height 12
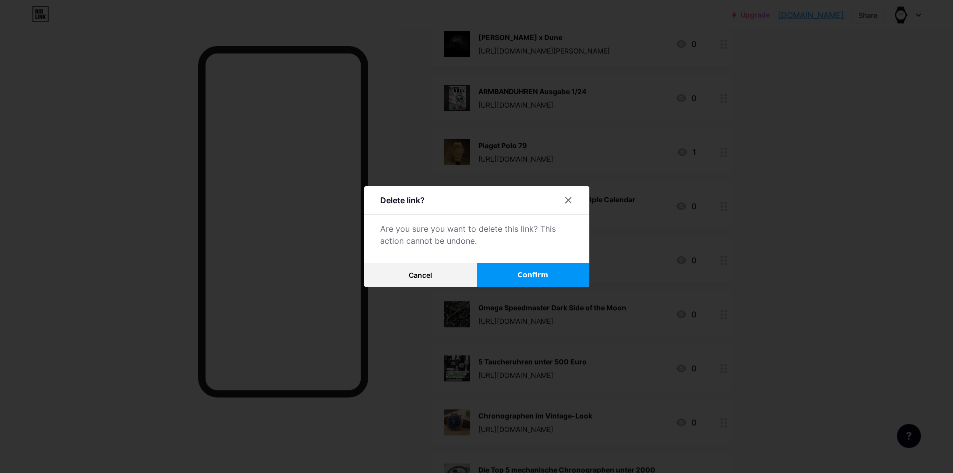
click at [539, 270] on button "Confirm" at bounding box center [533, 275] width 113 height 24
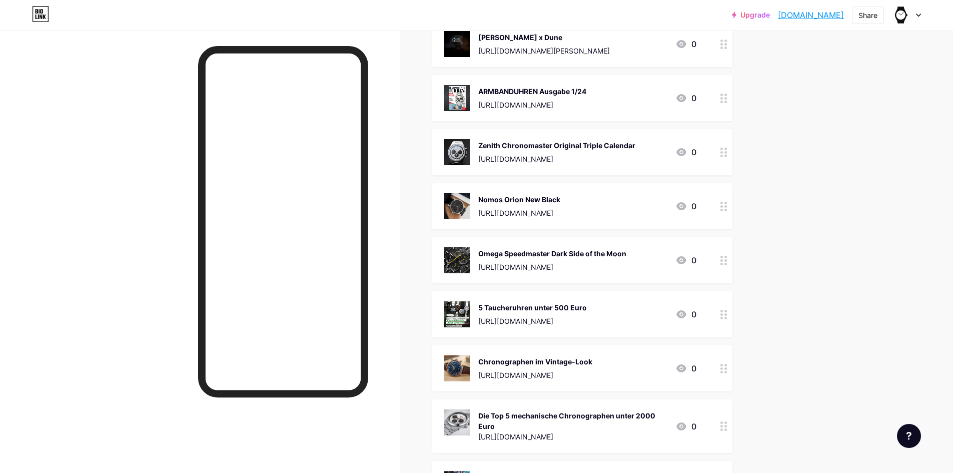
click at [456, 145] on img at bounding box center [457, 152] width 26 height 26
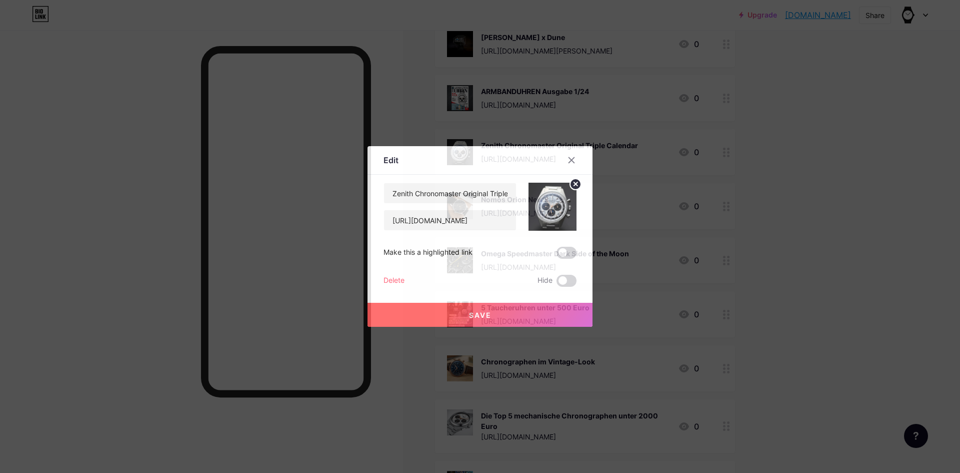
click at [390, 282] on div "Delete" at bounding box center [394, 281] width 21 height 12
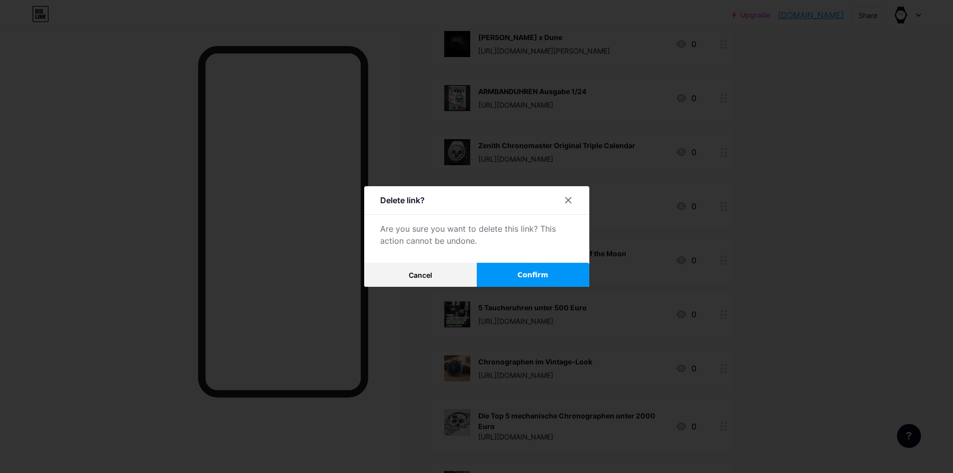
click at [520, 279] on span "Confirm" at bounding box center [532, 275] width 31 height 11
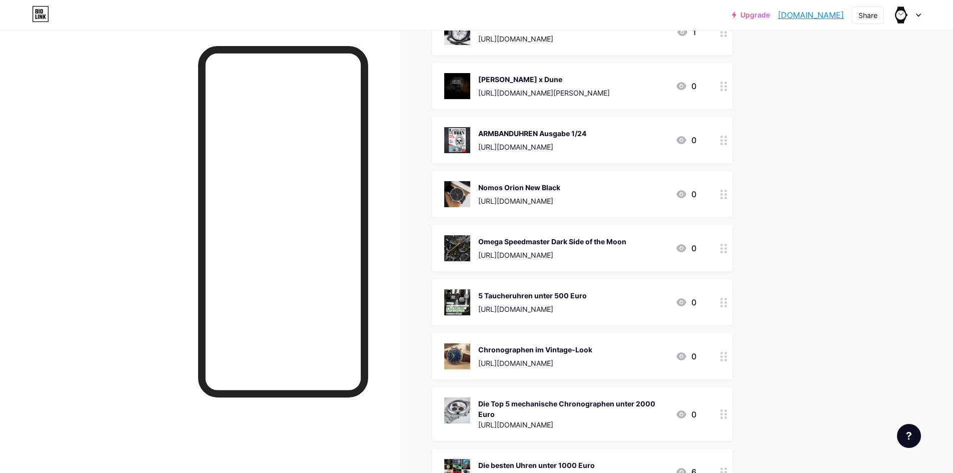
scroll to position [1899, 0]
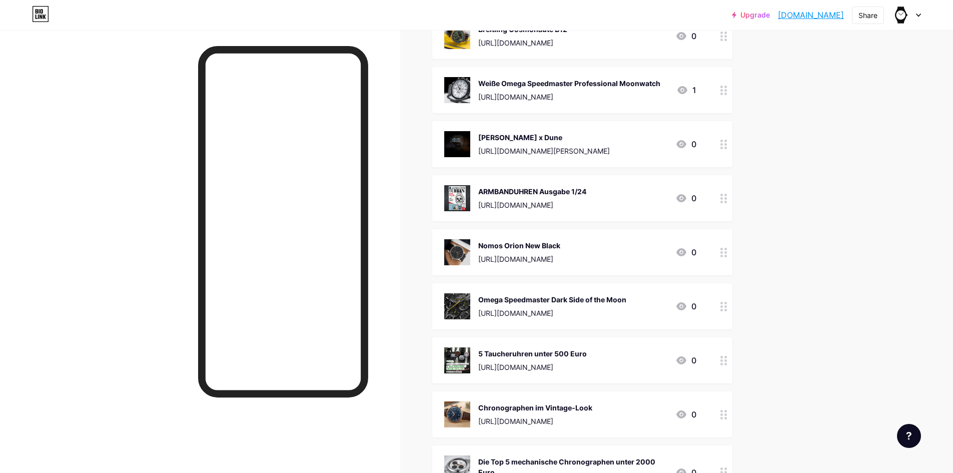
click at [464, 256] on img at bounding box center [457, 252] width 26 height 26
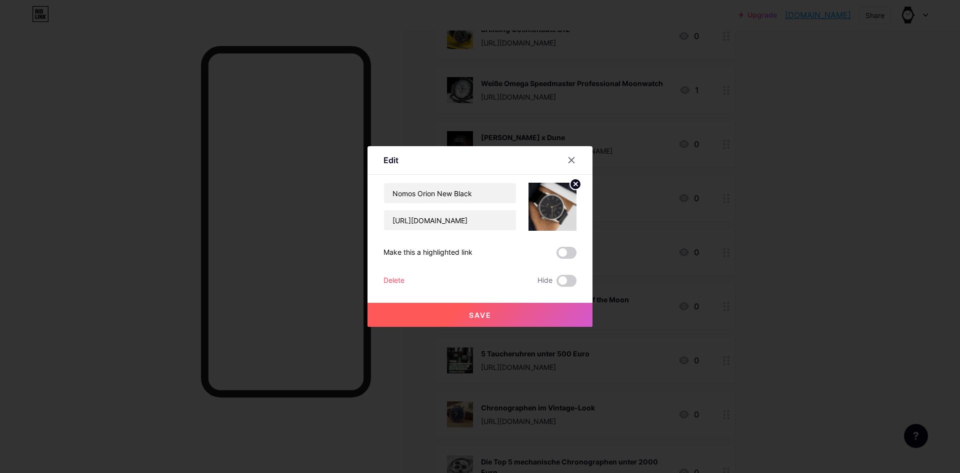
click at [392, 273] on div "Nomos Orion New Black [URL][DOMAIN_NAME] Make this a highlighted link Delete Hi…" at bounding box center [480, 235] width 193 height 104
click at [398, 276] on div "Delete" at bounding box center [394, 281] width 21 height 12
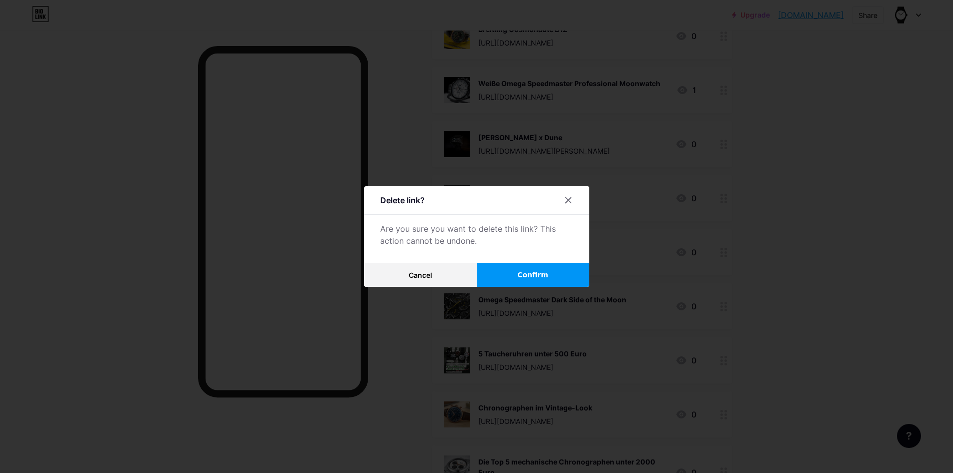
click at [531, 270] on span "Confirm" at bounding box center [532, 275] width 31 height 11
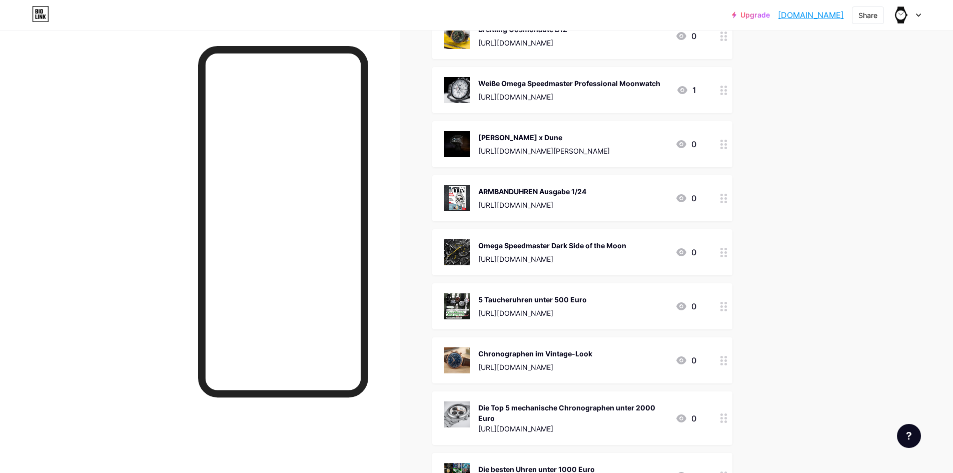
click at [462, 247] on img at bounding box center [457, 252] width 26 height 26
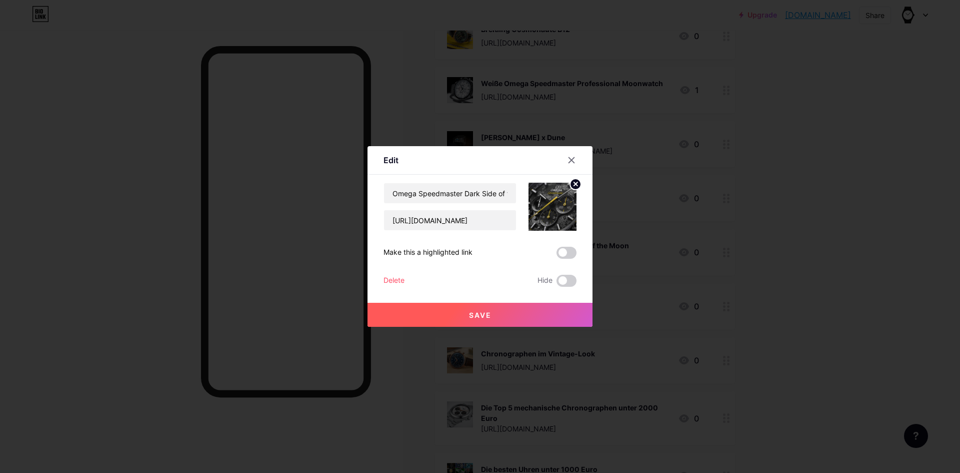
click at [392, 278] on div "Delete" at bounding box center [394, 281] width 21 height 12
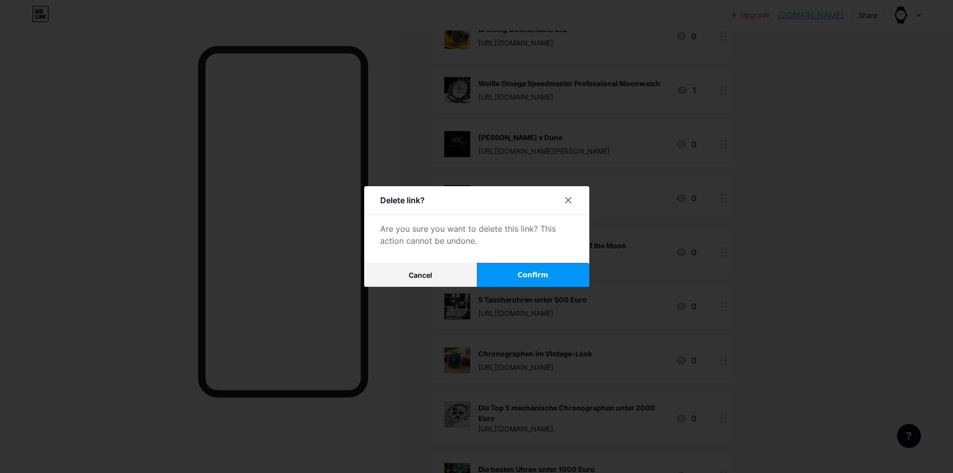
click at [521, 279] on span "Confirm" at bounding box center [532, 275] width 31 height 11
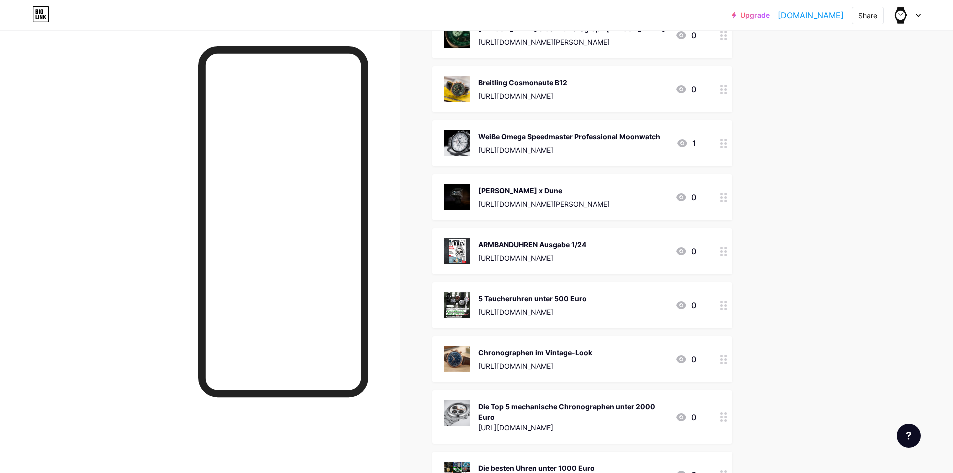
scroll to position [1749, 0]
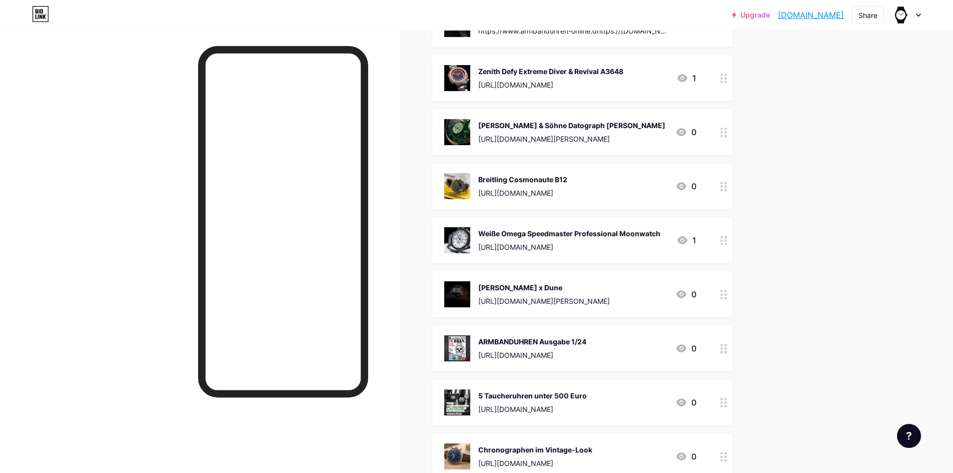
click at [470, 352] on img at bounding box center [457, 348] width 26 height 26
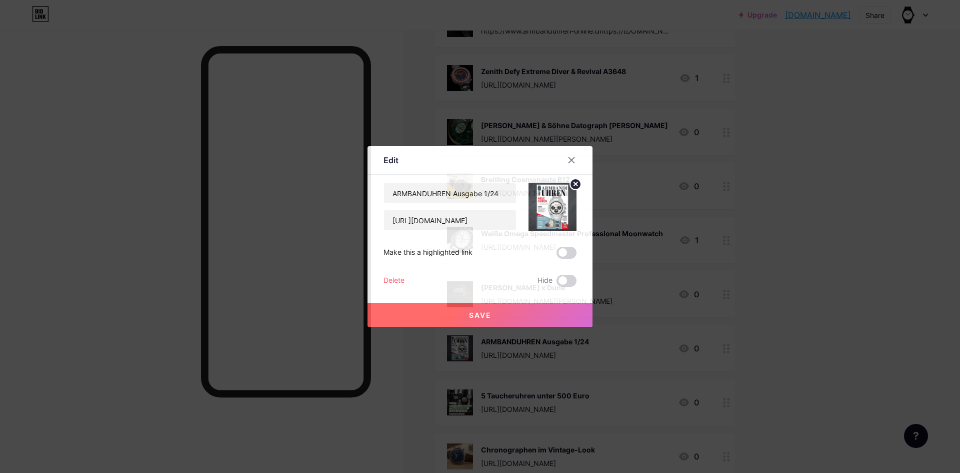
click at [396, 279] on div "Delete" at bounding box center [394, 281] width 21 height 12
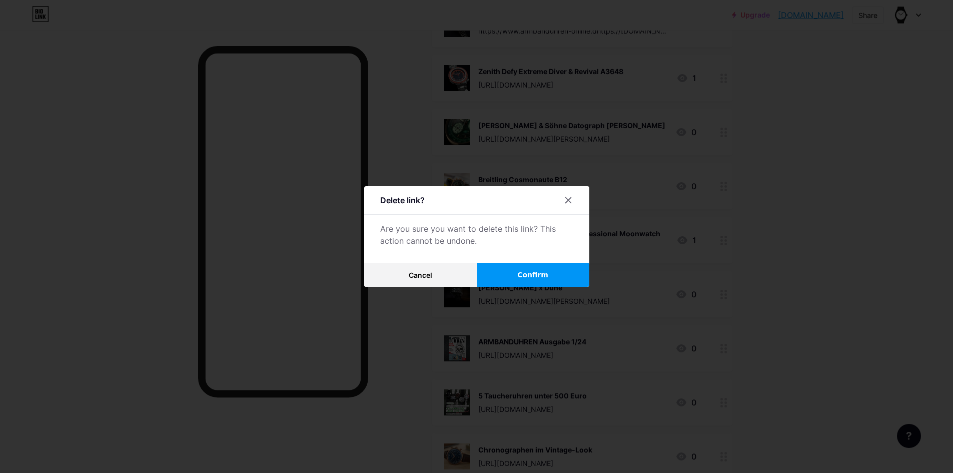
click at [507, 269] on button "Confirm" at bounding box center [533, 275] width 113 height 24
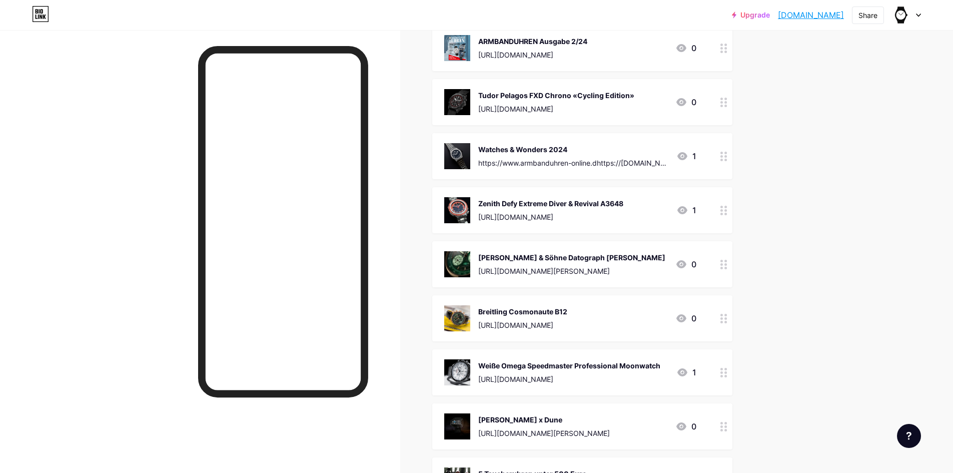
scroll to position [1599, 0]
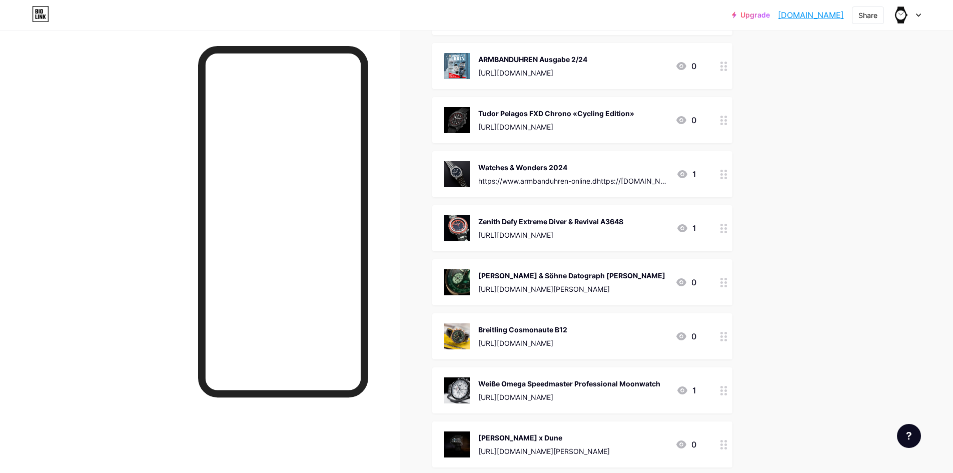
click at [461, 392] on img at bounding box center [457, 390] width 26 height 26
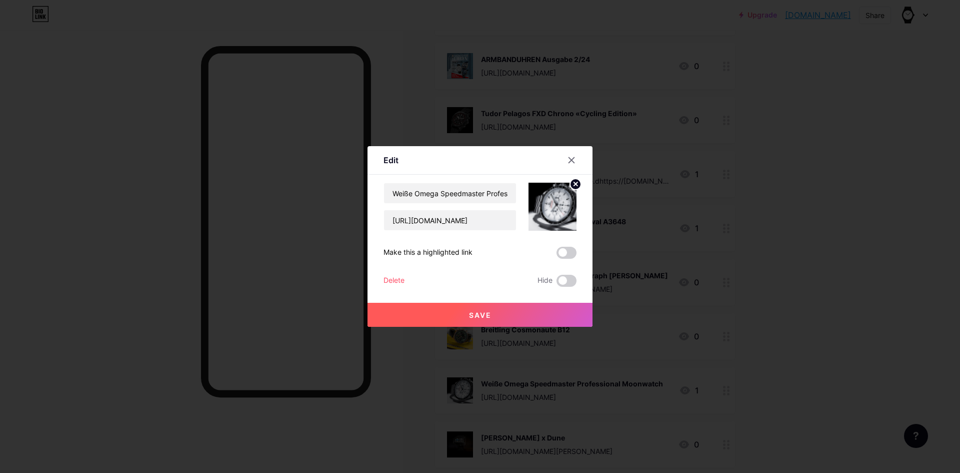
click at [388, 277] on div "Delete" at bounding box center [394, 281] width 21 height 12
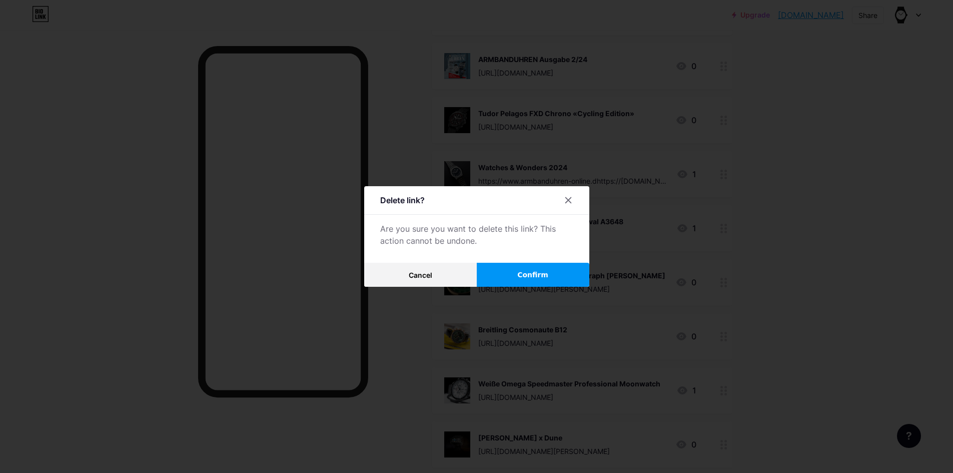
click at [509, 265] on button "Confirm" at bounding box center [533, 275] width 113 height 24
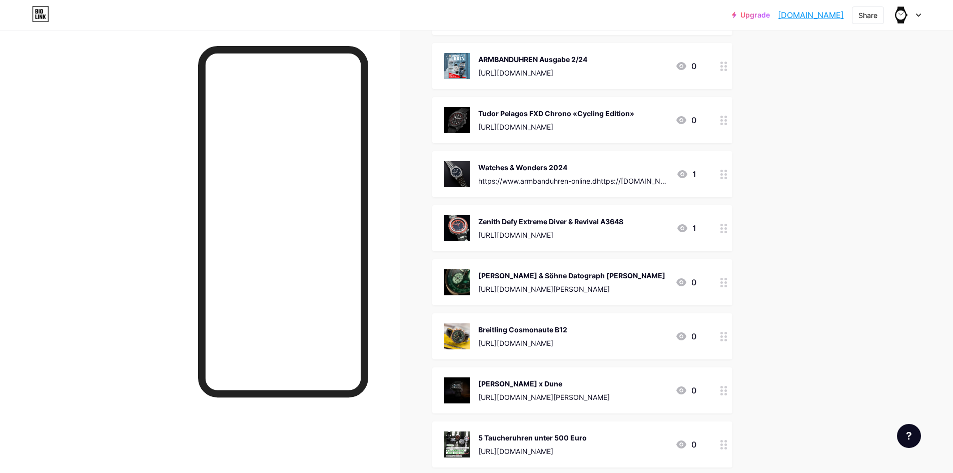
click at [463, 331] on img at bounding box center [457, 336] width 26 height 26
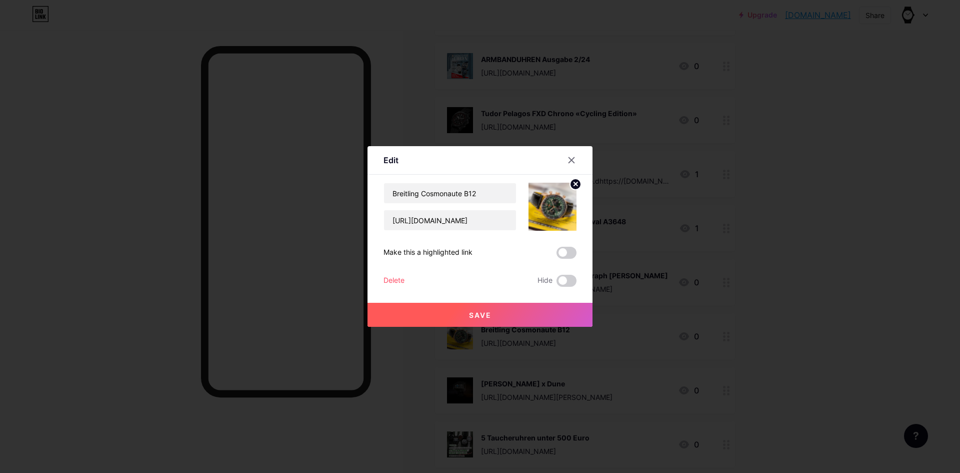
click at [399, 278] on div "Delete" at bounding box center [394, 281] width 21 height 12
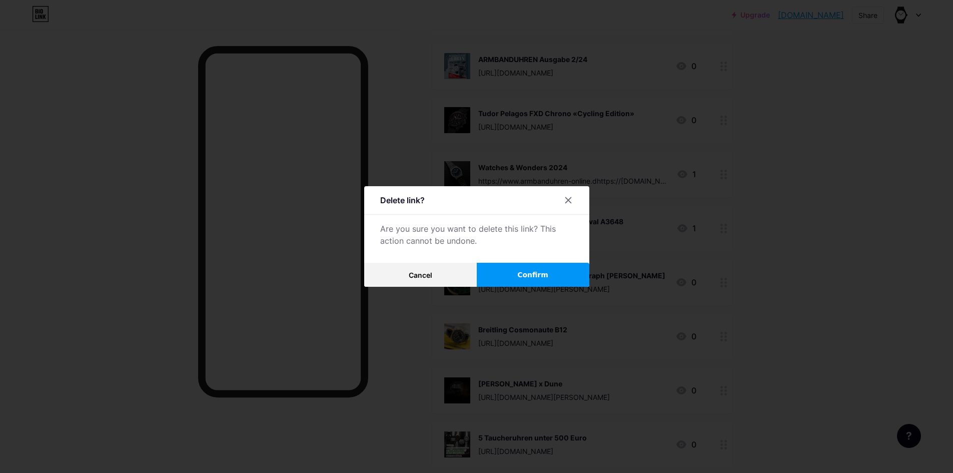
click at [524, 271] on span "Confirm" at bounding box center [532, 275] width 31 height 11
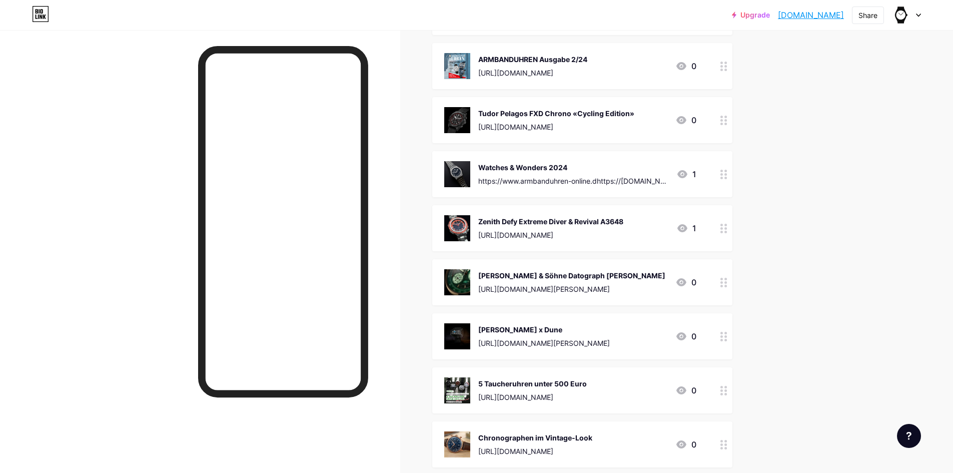
click at [462, 275] on img at bounding box center [457, 282] width 26 height 26
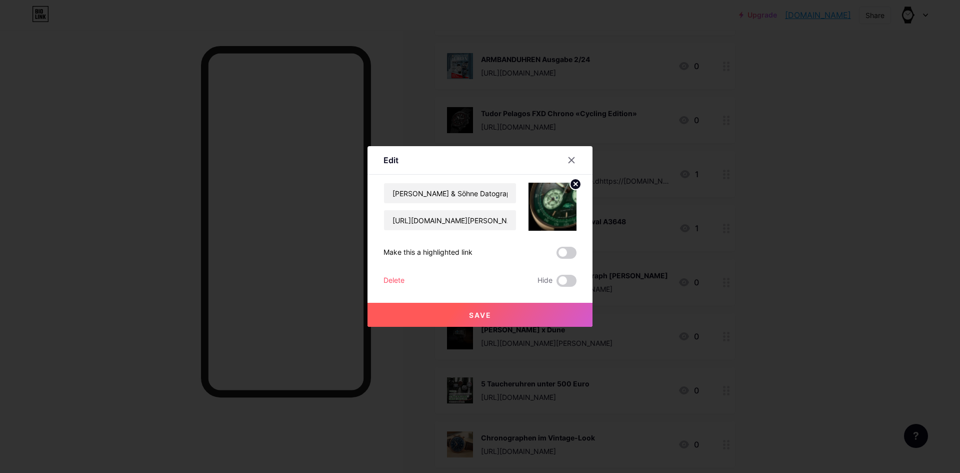
click at [394, 278] on div "Delete" at bounding box center [394, 281] width 21 height 12
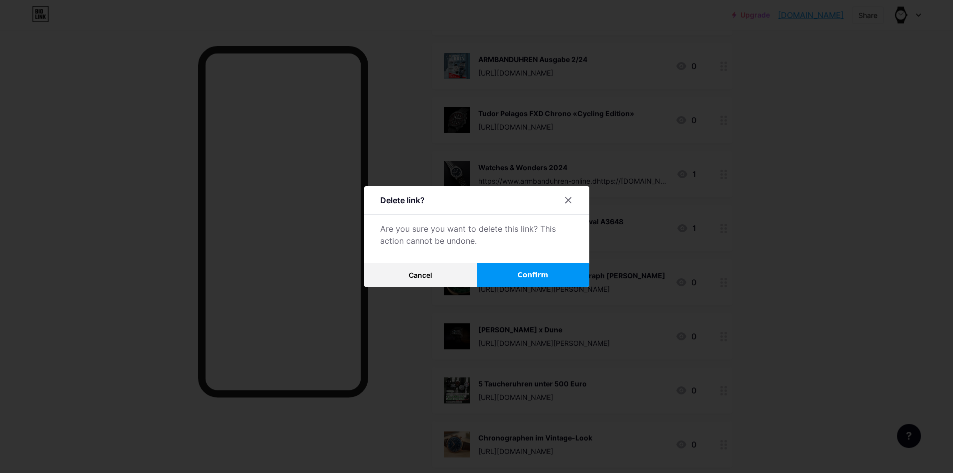
click at [540, 279] on span "Confirm" at bounding box center [532, 275] width 31 height 11
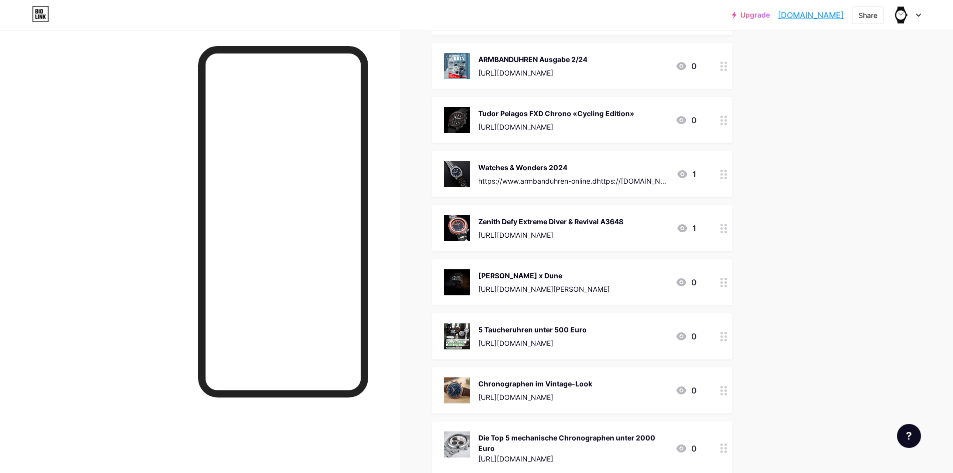
click at [464, 227] on img at bounding box center [457, 228] width 26 height 26
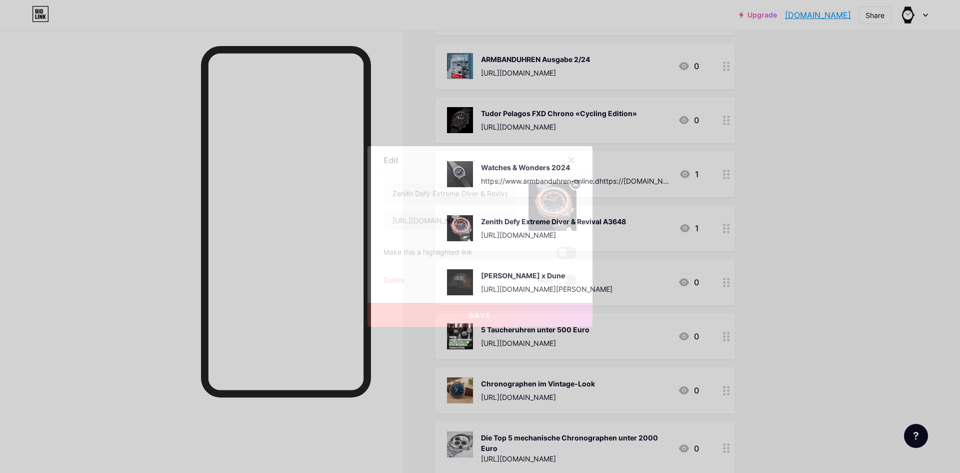
click at [394, 278] on div "Delete" at bounding box center [394, 281] width 21 height 12
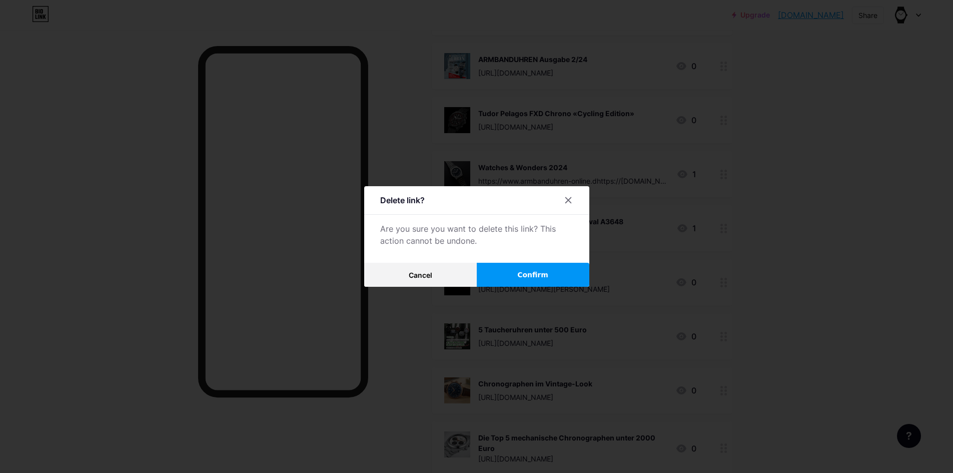
click at [533, 274] on span "Confirm" at bounding box center [532, 275] width 31 height 11
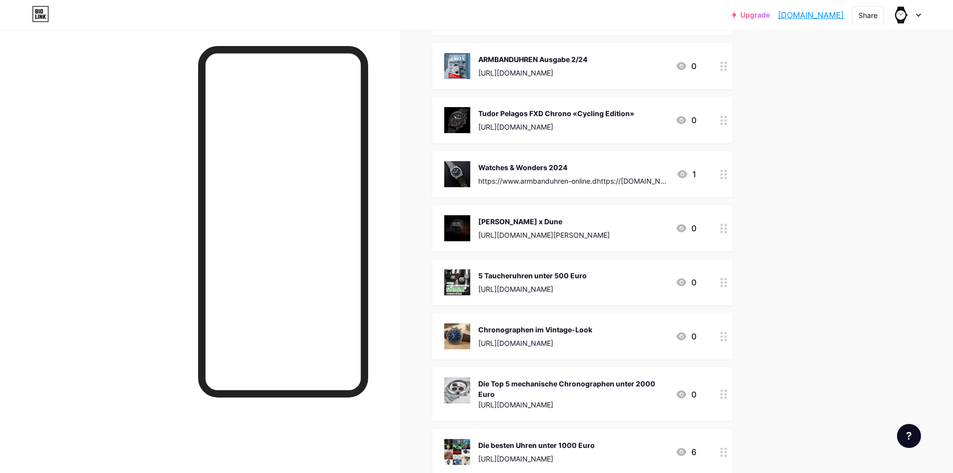
click at [504, 219] on div "[PERSON_NAME] x Dune" at bounding box center [544, 221] width 132 height 11
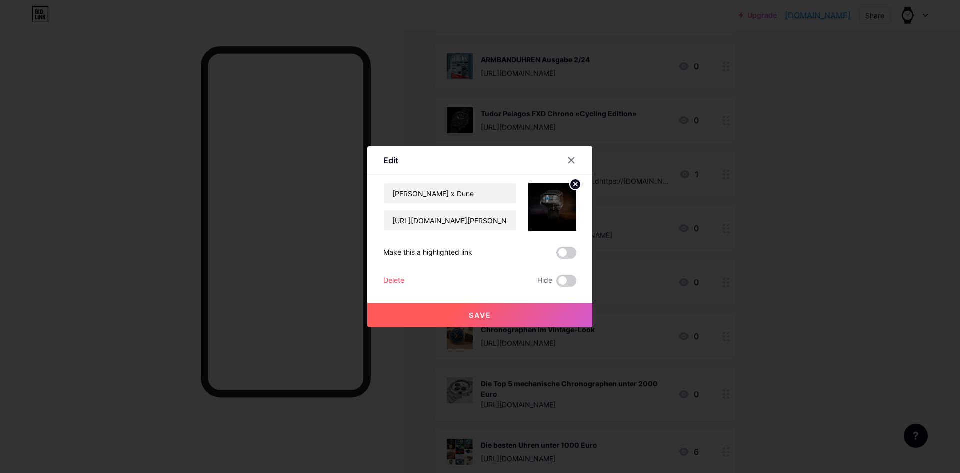
click at [393, 279] on div "Delete" at bounding box center [394, 281] width 21 height 12
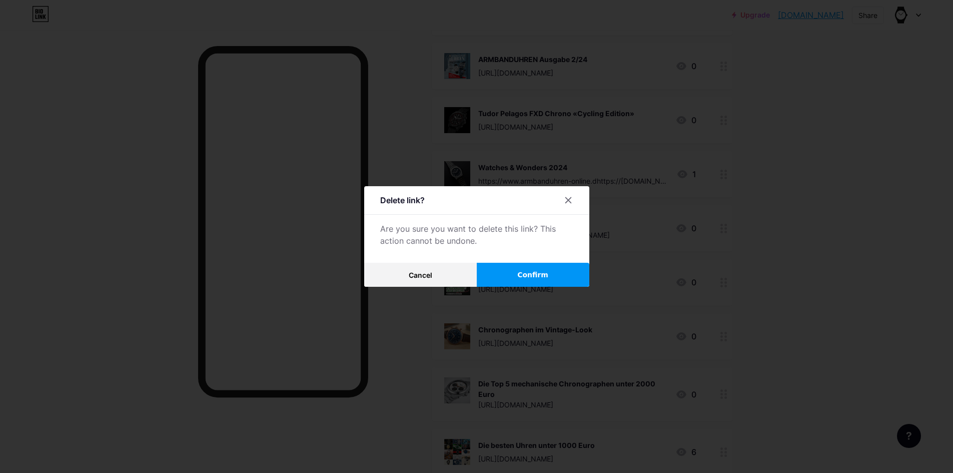
click at [519, 270] on span "Confirm" at bounding box center [532, 275] width 31 height 11
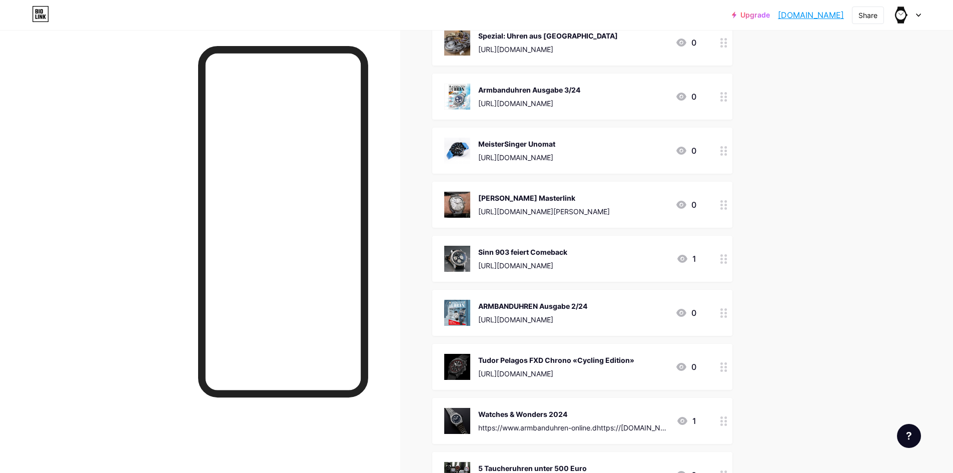
scroll to position [1299, 0]
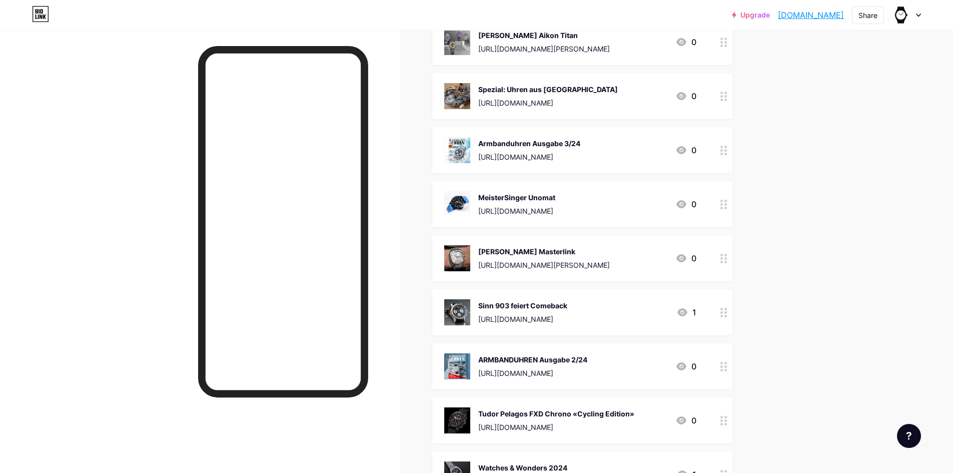
click at [494, 200] on div "MeisterSinger Unomat" at bounding box center [516, 197] width 77 height 11
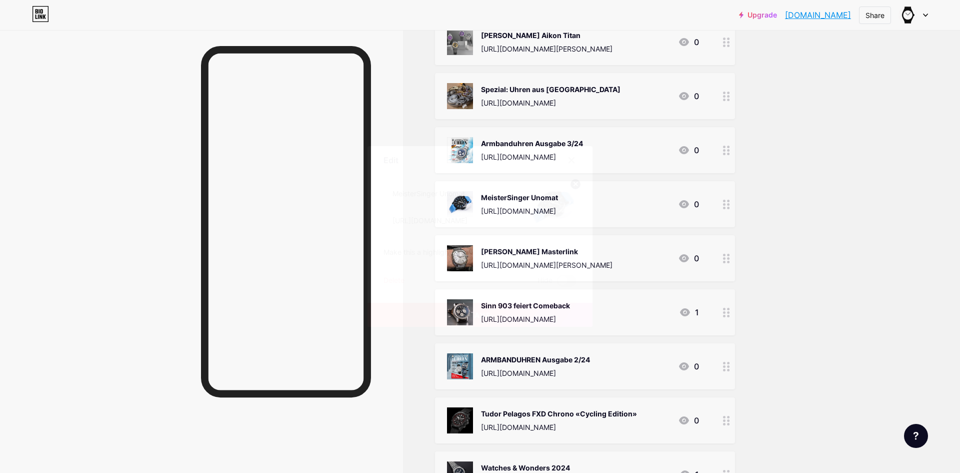
click at [395, 278] on div "Delete" at bounding box center [394, 281] width 21 height 12
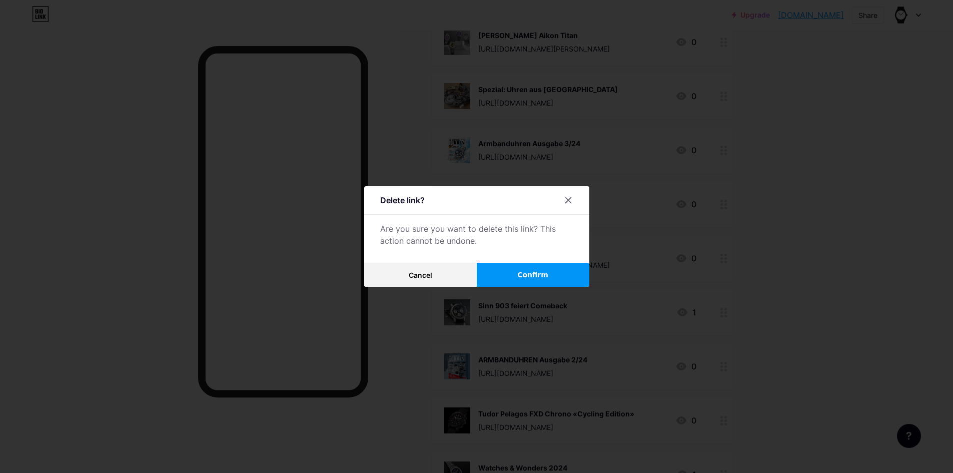
click at [515, 264] on button "Confirm" at bounding box center [533, 275] width 113 height 24
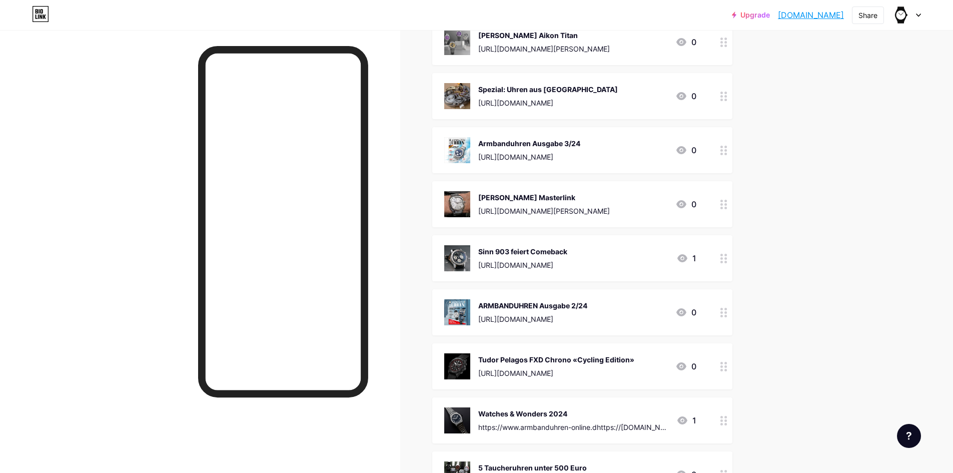
click at [458, 193] on img at bounding box center [457, 204] width 26 height 26
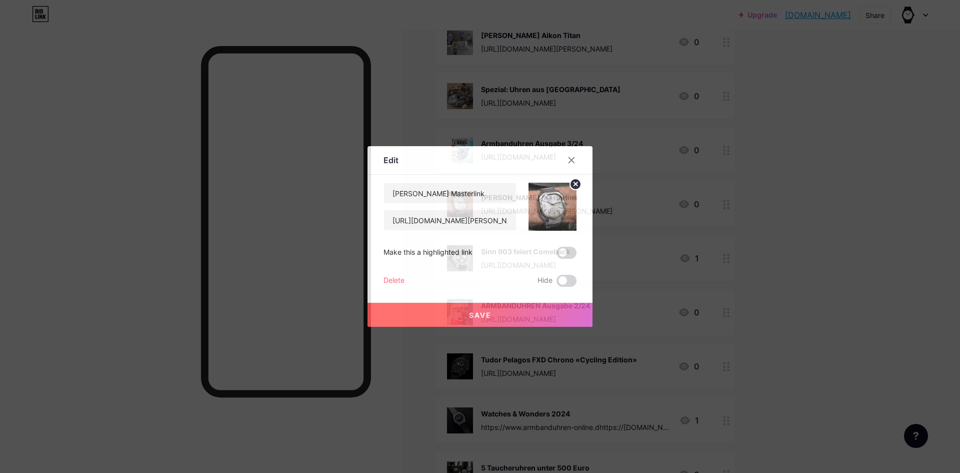
click at [394, 277] on div "Delete" at bounding box center [394, 281] width 21 height 12
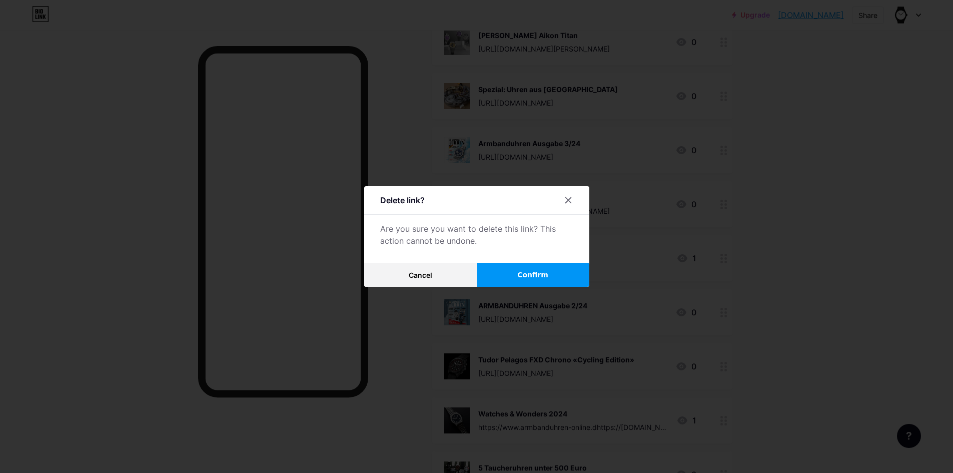
click at [547, 265] on button "Confirm" at bounding box center [533, 275] width 113 height 24
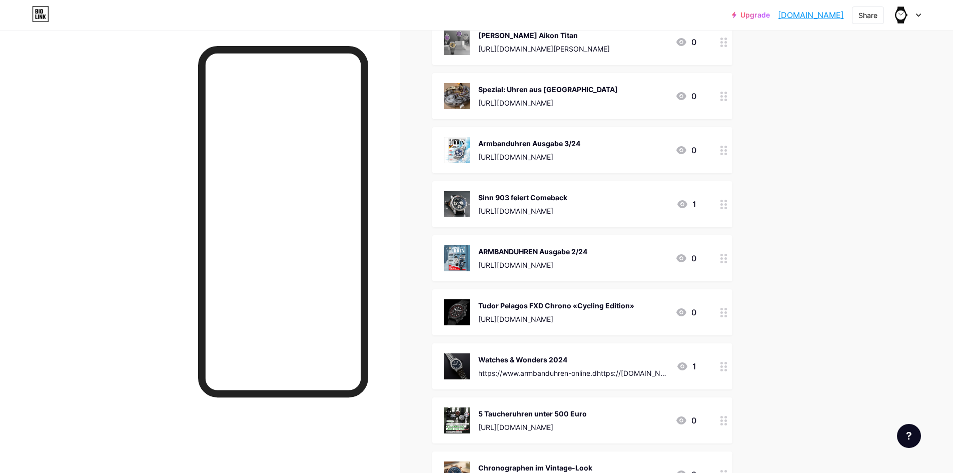
click at [459, 202] on img at bounding box center [457, 204] width 26 height 26
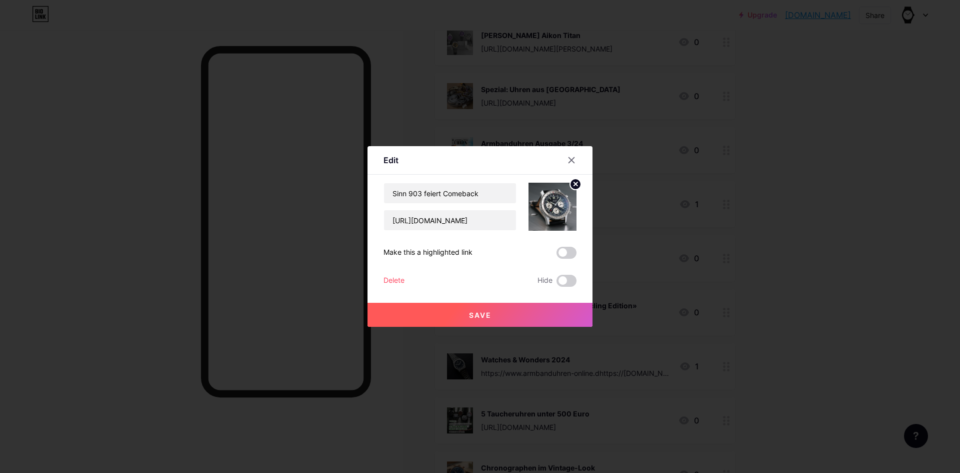
click at [386, 280] on div "Delete" at bounding box center [394, 281] width 21 height 12
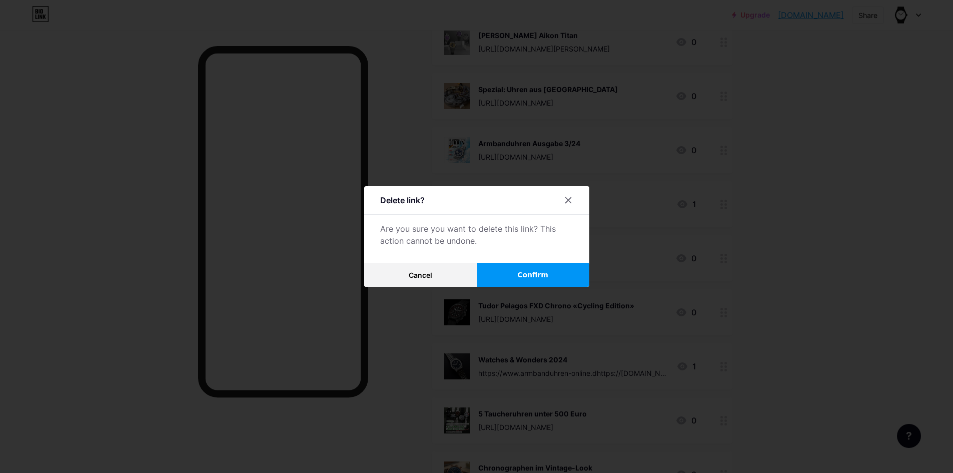
click at [528, 277] on span "Confirm" at bounding box center [532, 275] width 31 height 11
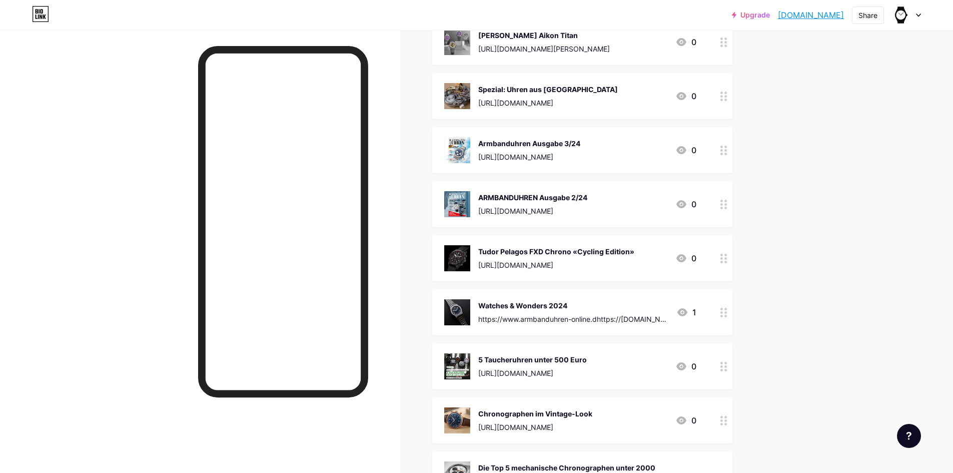
click at [465, 201] on img at bounding box center [457, 204] width 26 height 26
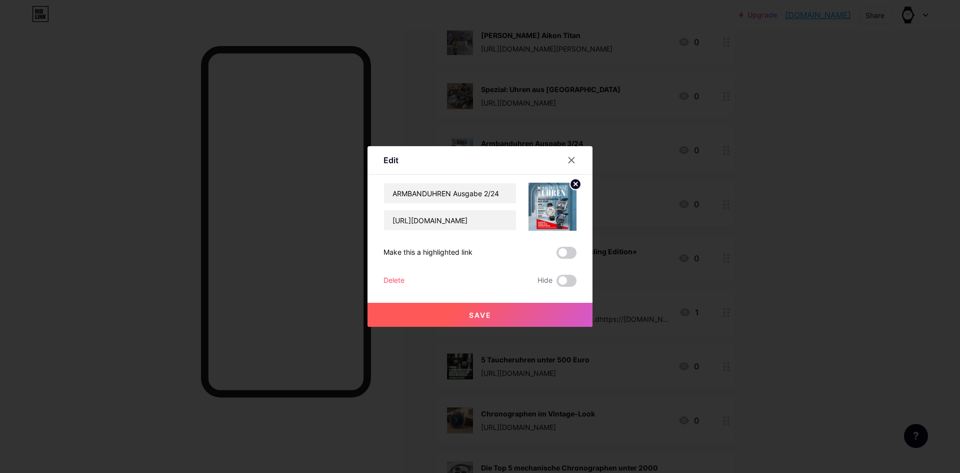
click at [401, 276] on div "Delete" at bounding box center [394, 281] width 21 height 12
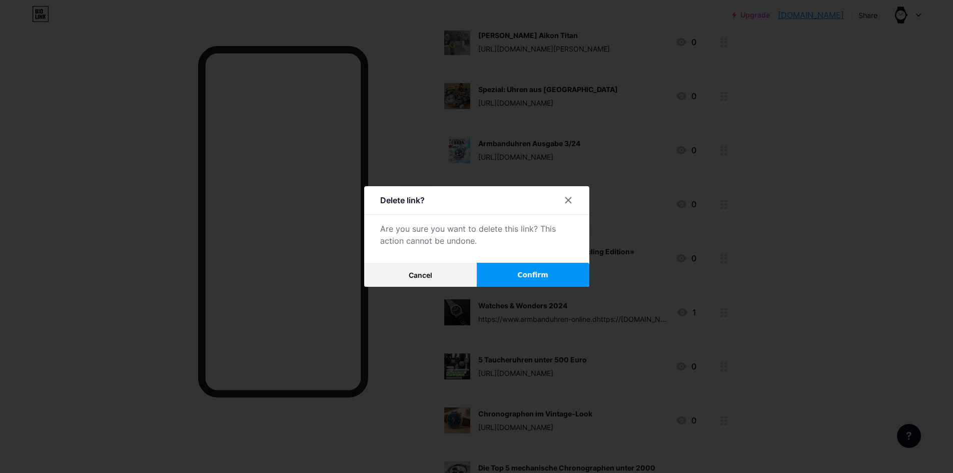
click at [515, 266] on button "Confirm" at bounding box center [533, 275] width 113 height 24
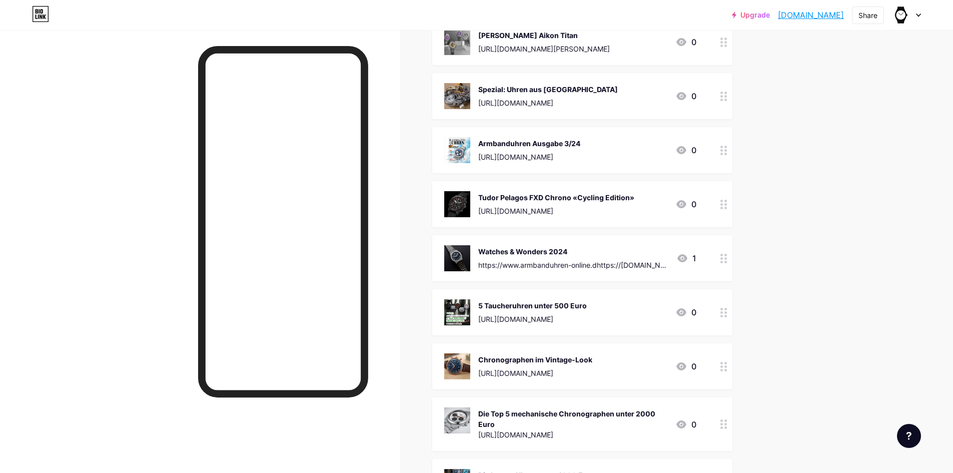
click at [454, 196] on img at bounding box center [457, 204] width 26 height 26
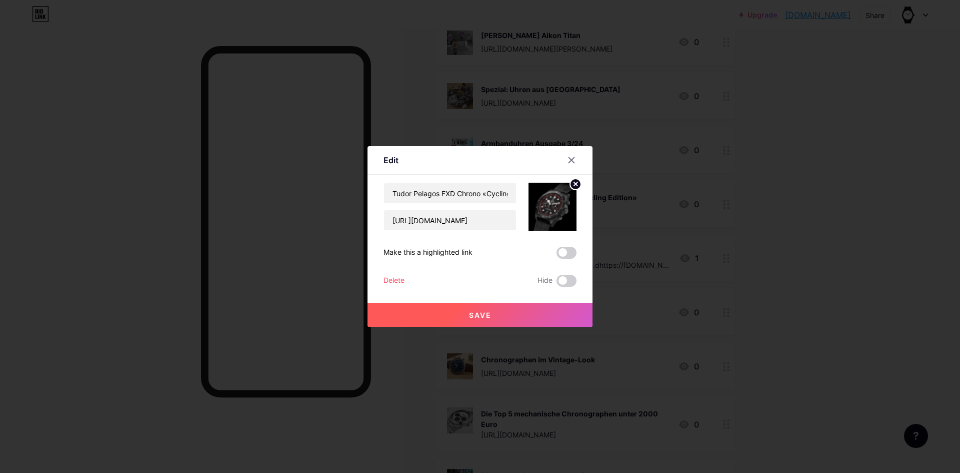
click at [400, 277] on div "Delete" at bounding box center [394, 281] width 21 height 12
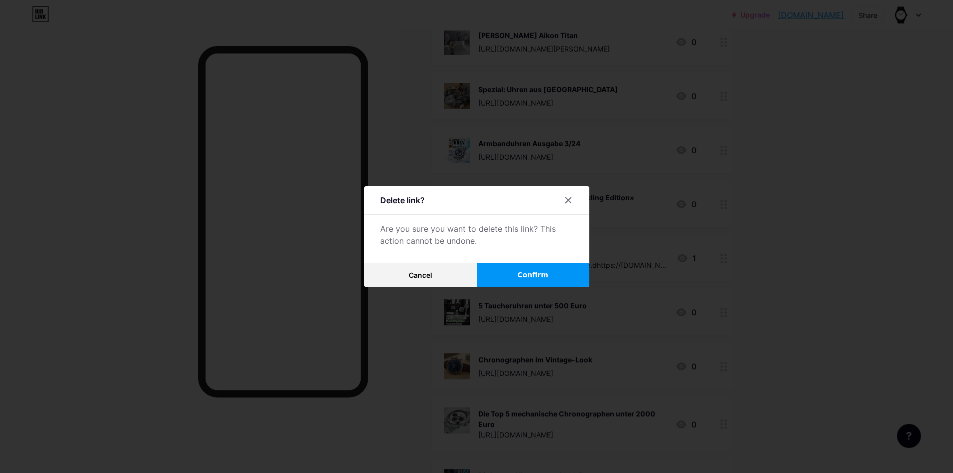
click at [529, 261] on div "Delete link? Are you sure you want to delete this link? This action cannot be u…" at bounding box center [476, 236] width 225 height 101
click at [537, 269] on button "Confirm" at bounding box center [533, 275] width 113 height 24
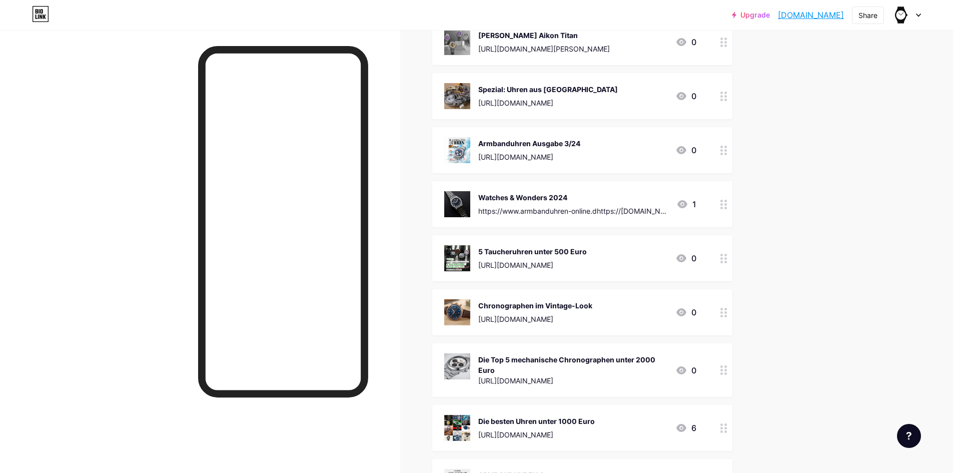
click at [463, 204] on img at bounding box center [457, 204] width 26 height 26
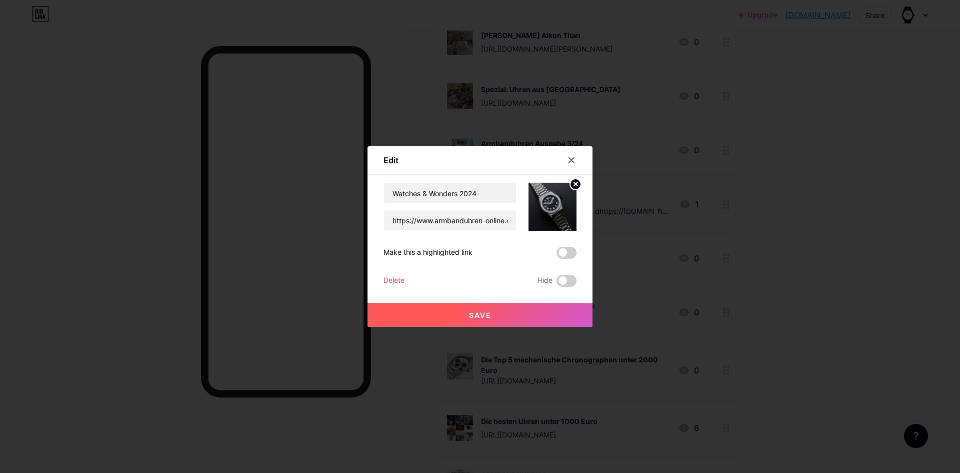
click at [395, 280] on div "Delete" at bounding box center [394, 281] width 21 height 12
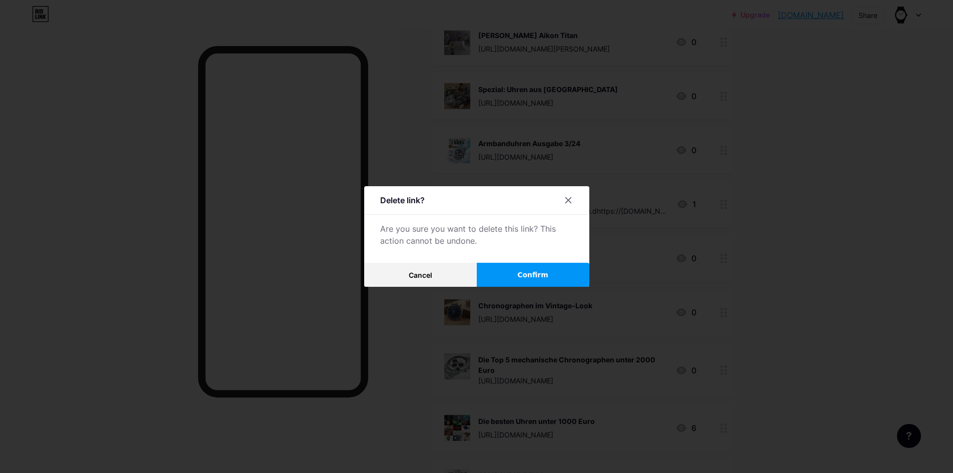
click at [527, 272] on span "Confirm" at bounding box center [532, 275] width 31 height 11
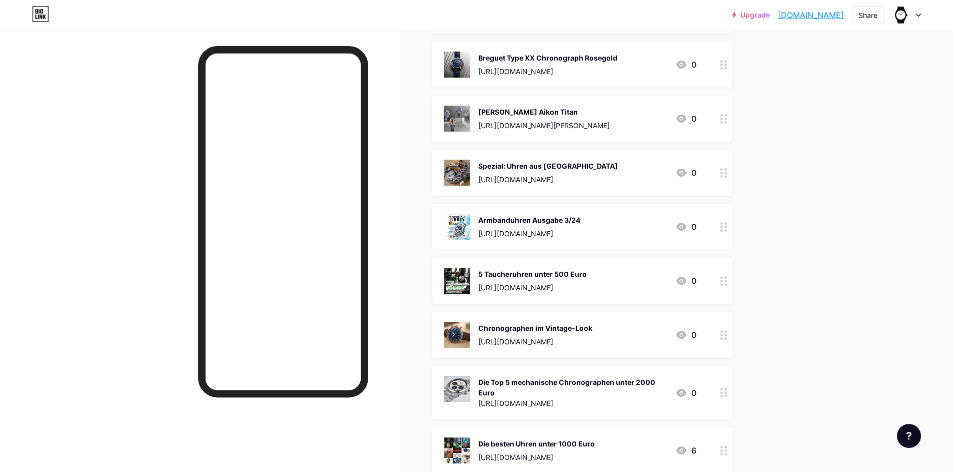
scroll to position [1199, 0]
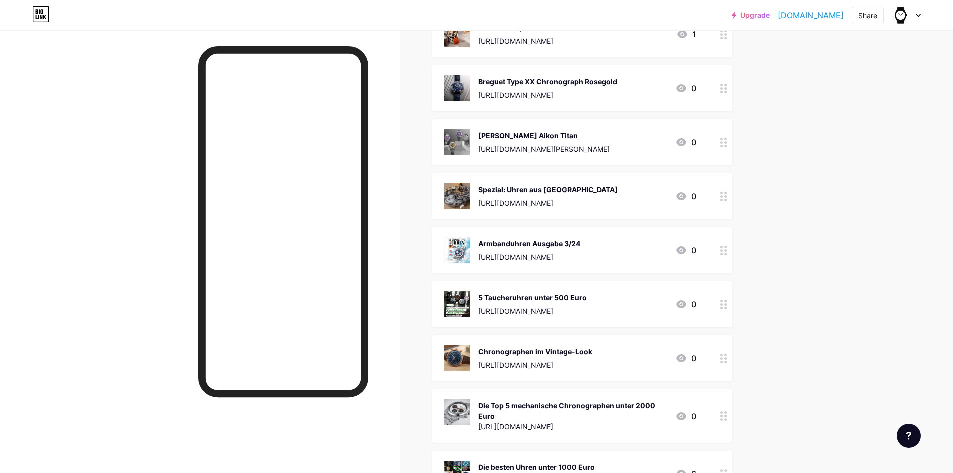
click at [479, 247] on div "Armbanduhren Ausgabe 3/24 [URL][DOMAIN_NAME]" at bounding box center [512, 250] width 136 height 26
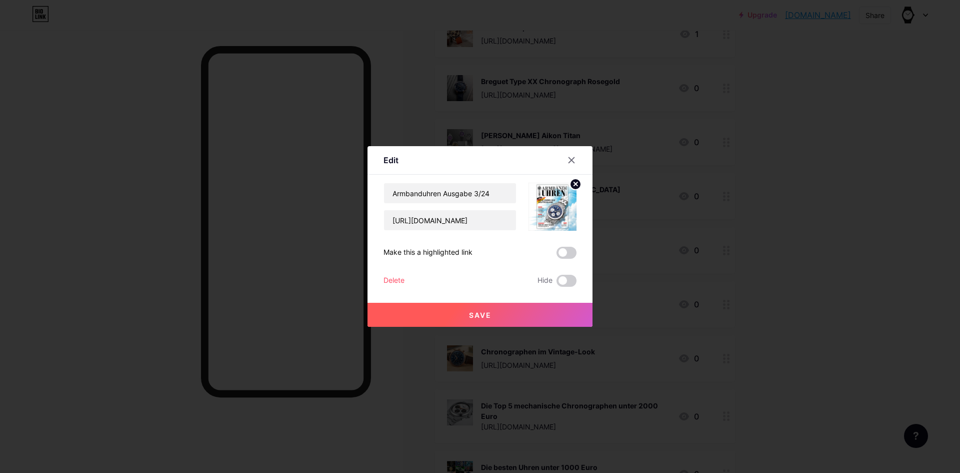
click at [394, 279] on div "Delete" at bounding box center [394, 281] width 21 height 12
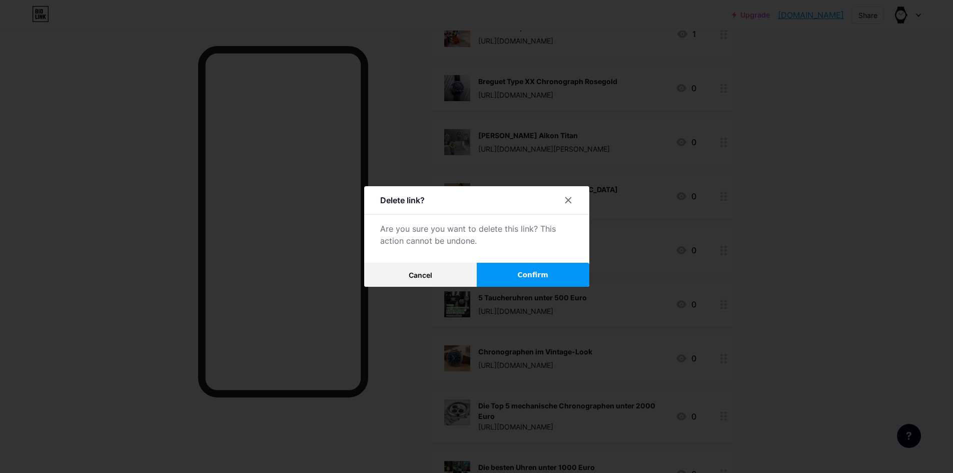
click at [553, 268] on button "Confirm" at bounding box center [533, 275] width 113 height 24
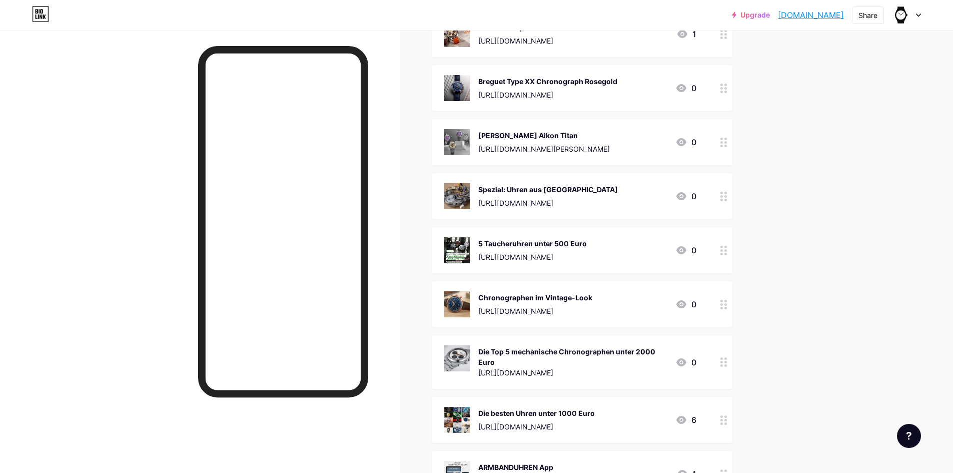
click at [470, 191] on img at bounding box center [457, 196] width 26 height 26
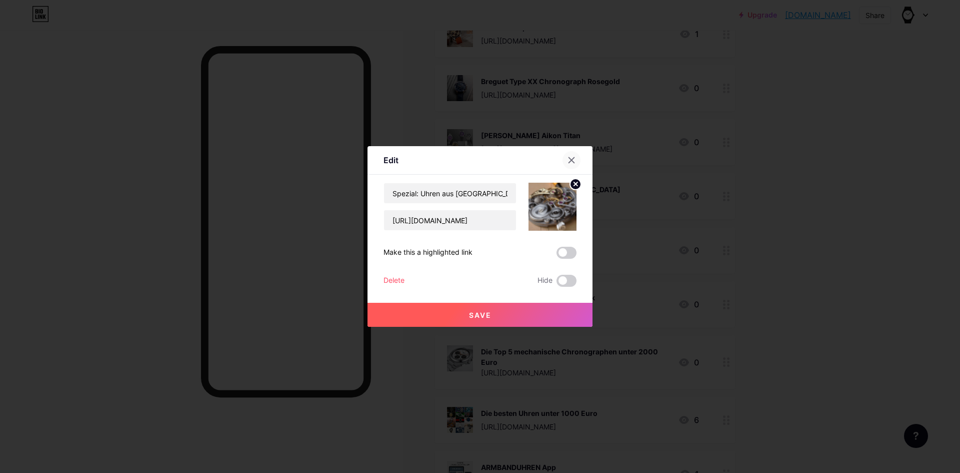
click at [568, 163] on icon at bounding box center [572, 160] width 8 height 8
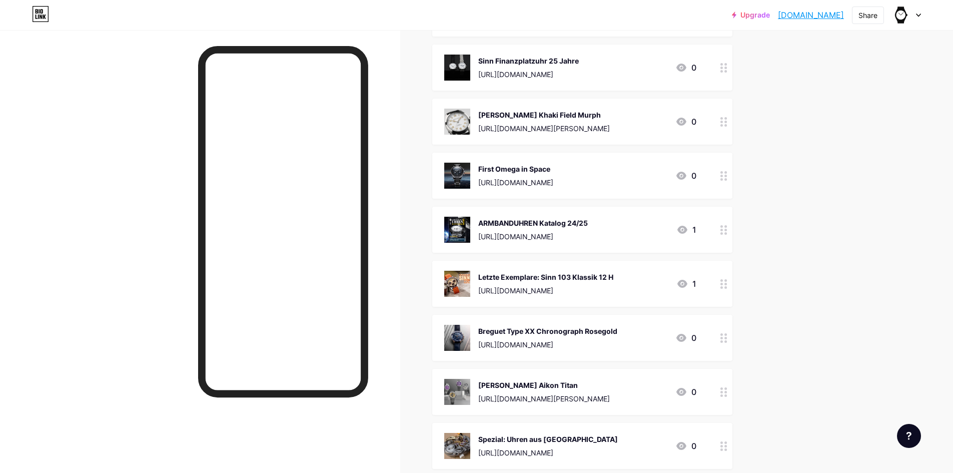
scroll to position [949, 0]
click at [505, 112] on div "[PERSON_NAME] Khaki Field Murph" at bounding box center [544, 115] width 132 height 11
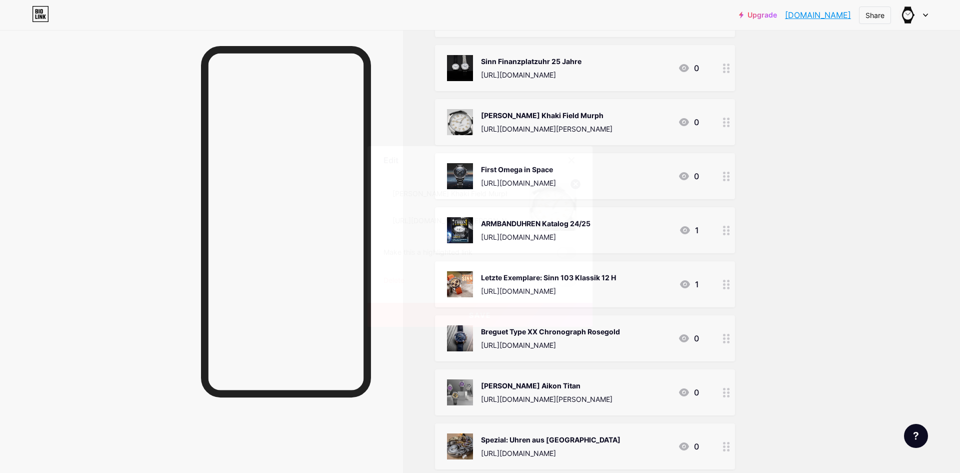
click at [390, 276] on div "Delete" at bounding box center [394, 281] width 21 height 12
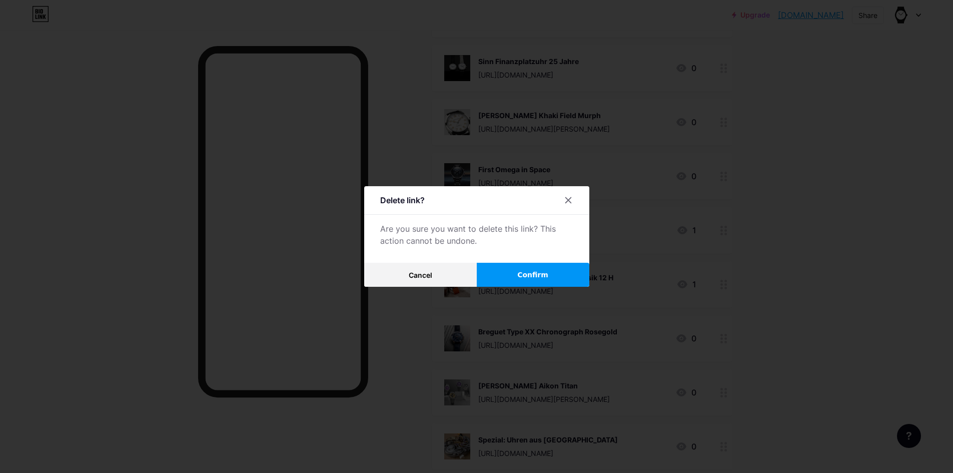
click at [533, 272] on span "Confirm" at bounding box center [532, 275] width 31 height 11
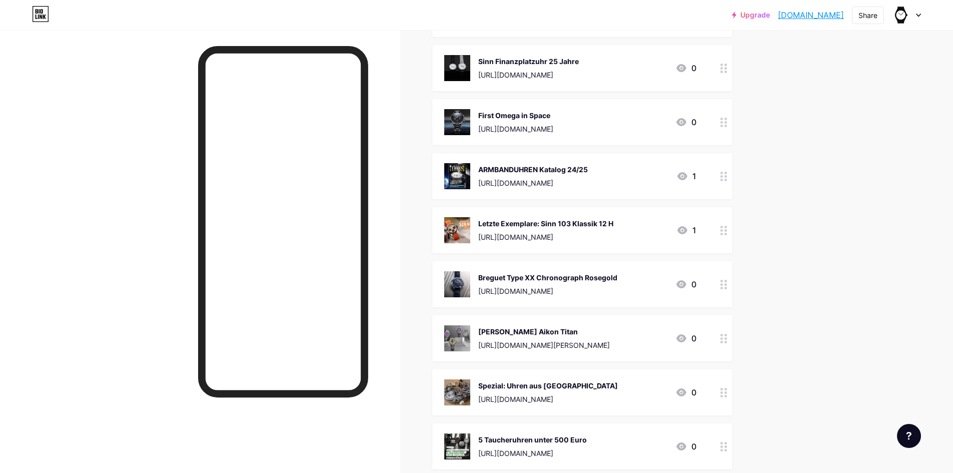
click at [469, 108] on div "First Omega in Space [URL][DOMAIN_NAME] 0" at bounding box center [582, 122] width 300 height 46
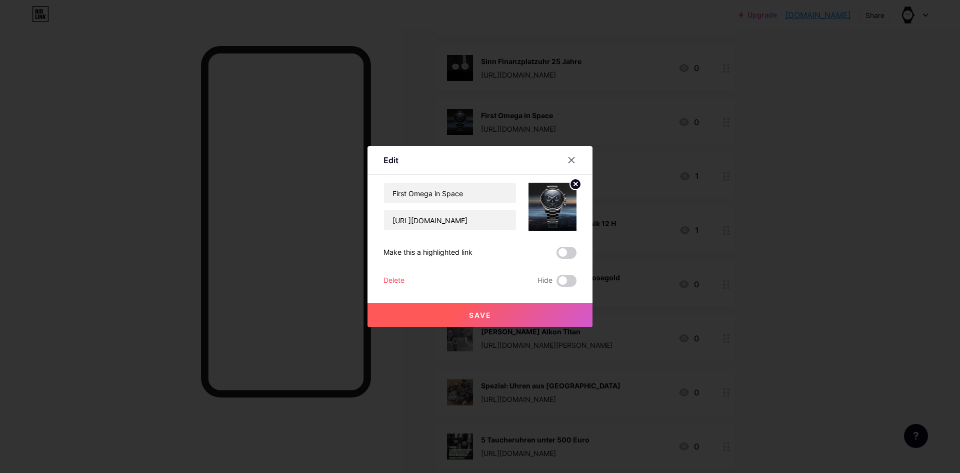
click at [401, 281] on div "Delete" at bounding box center [394, 281] width 21 height 12
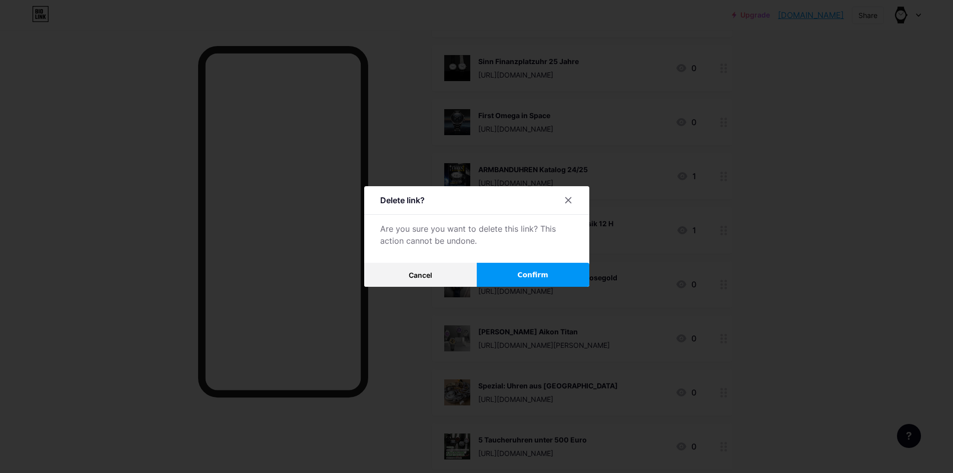
click at [536, 270] on span "Confirm" at bounding box center [532, 275] width 31 height 11
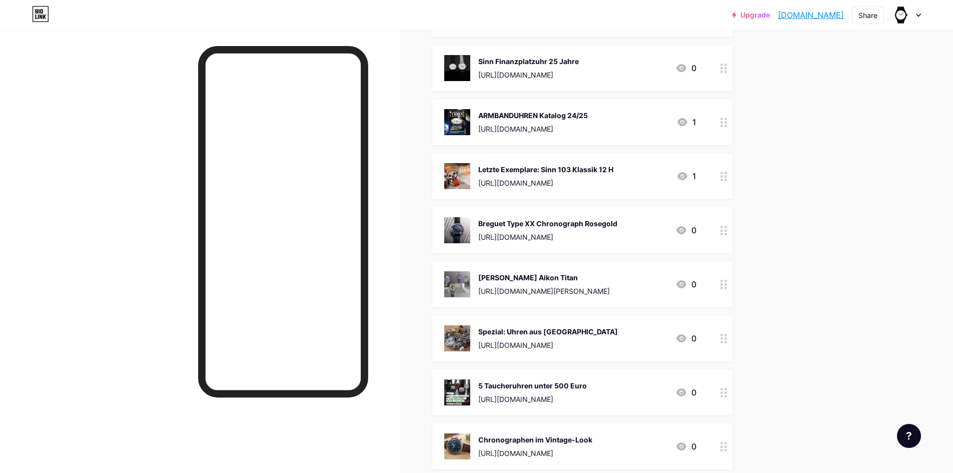
click at [464, 114] on img at bounding box center [457, 122] width 26 height 26
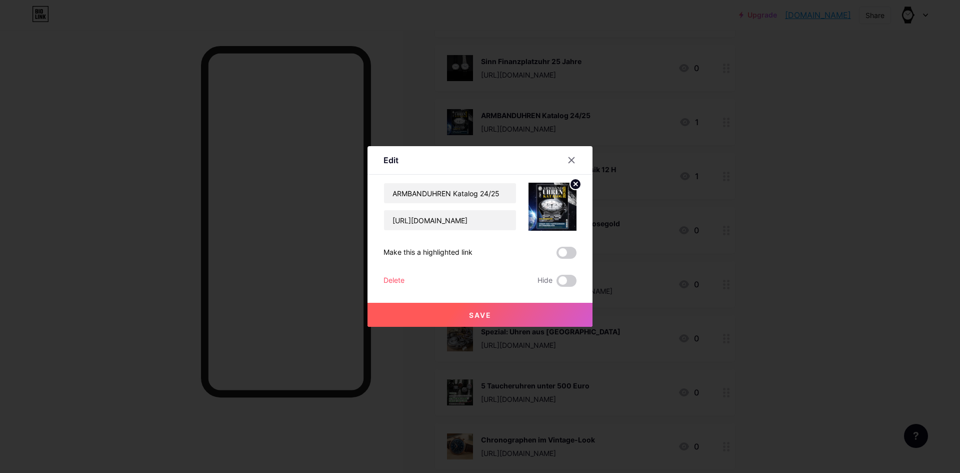
click at [396, 277] on div "Delete" at bounding box center [394, 281] width 21 height 12
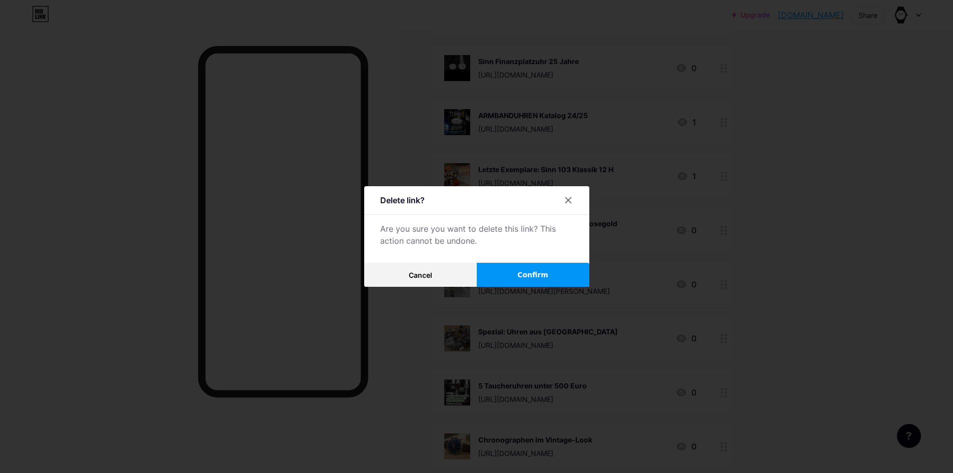
click at [527, 270] on span "Confirm" at bounding box center [532, 275] width 31 height 11
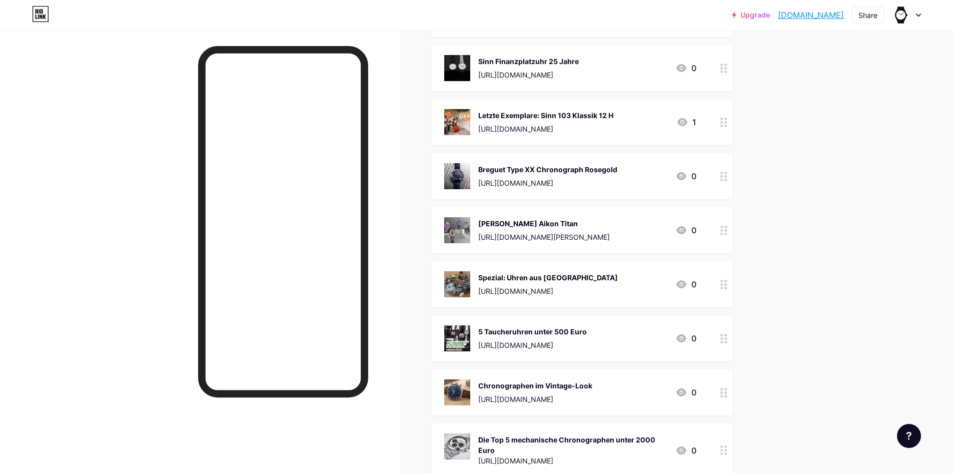
click at [454, 119] on img at bounding box center [457, 122] width 26 height 26
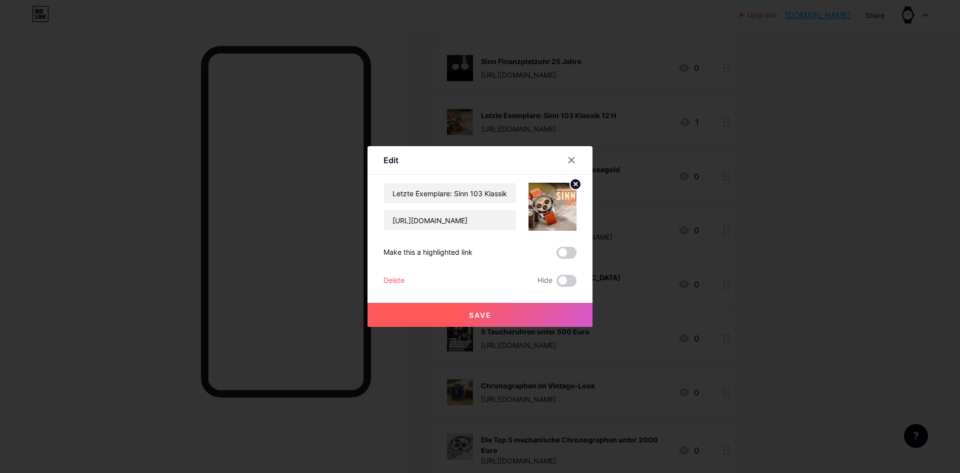
click at [394, 278] on div "Delete" at bounding box center [394, 281] width 21 height 12
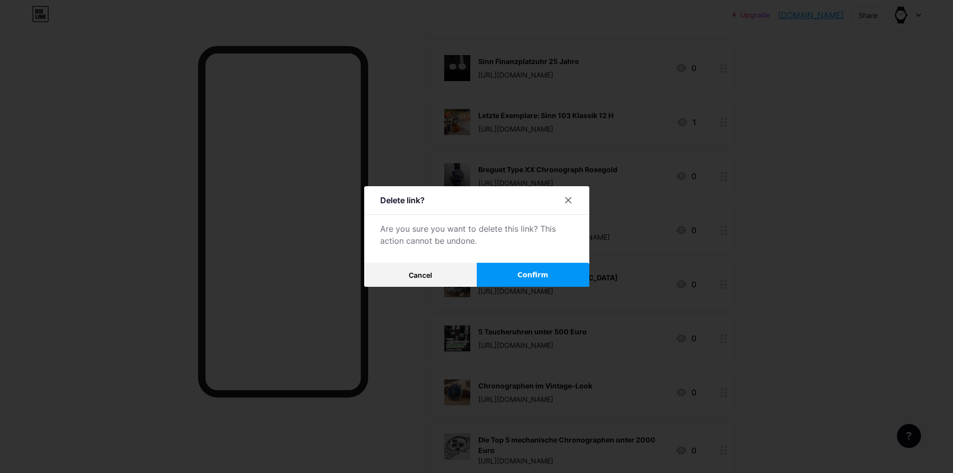
click at [539, 275] on span "Confirm" at bounding box center [532, 275] width 31 height 11
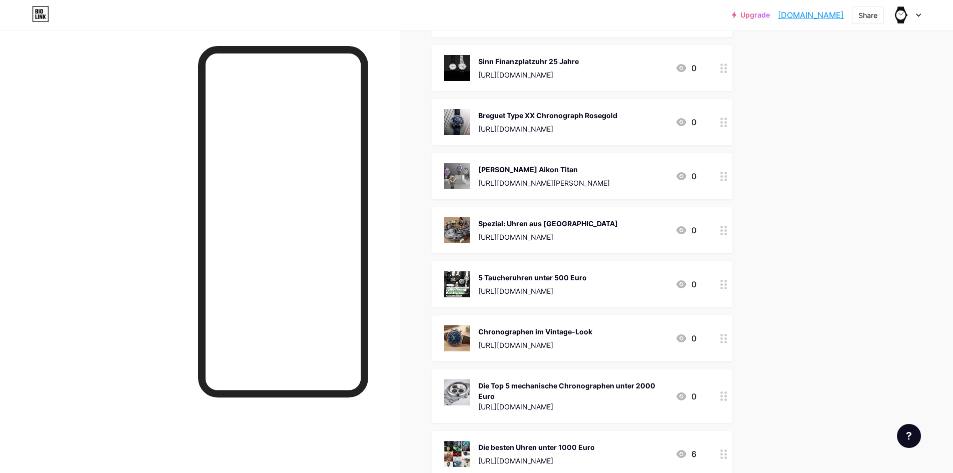
click at [465, 112] on img at bounding box center [457, 122] width 26 height 26
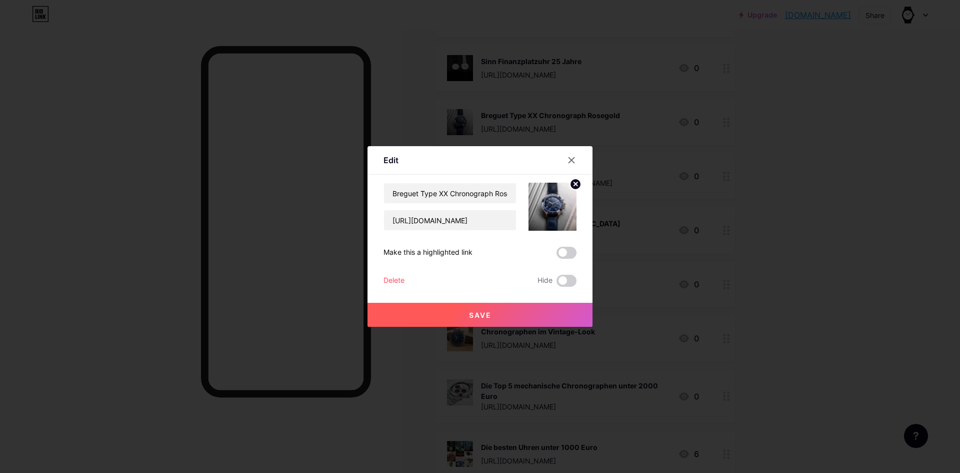
click at [395, 278] on div "Delete" at bounding box center [394, 281] width 21 height 12
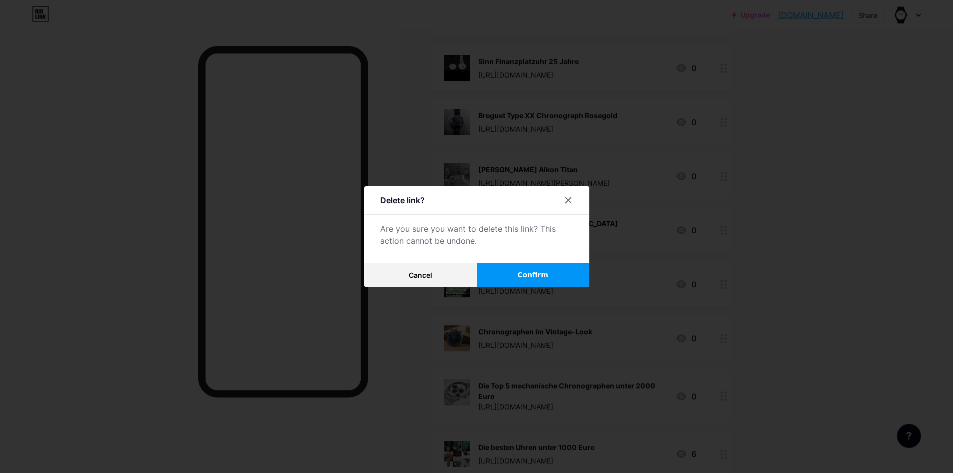
click at [521, 274] on span "Confirm" at bounding box center [532, 275] width 31 height 11
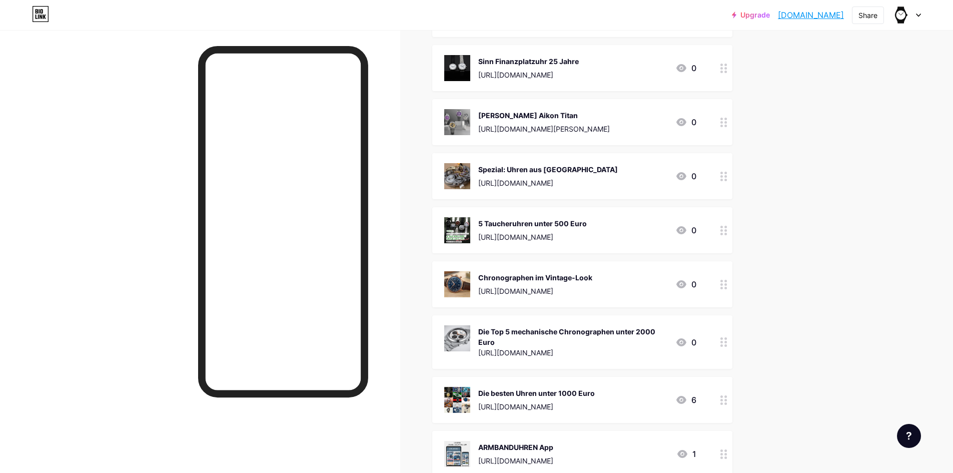
click at [462, 123] on img at bounding box center [457, 122] width 26 height 26
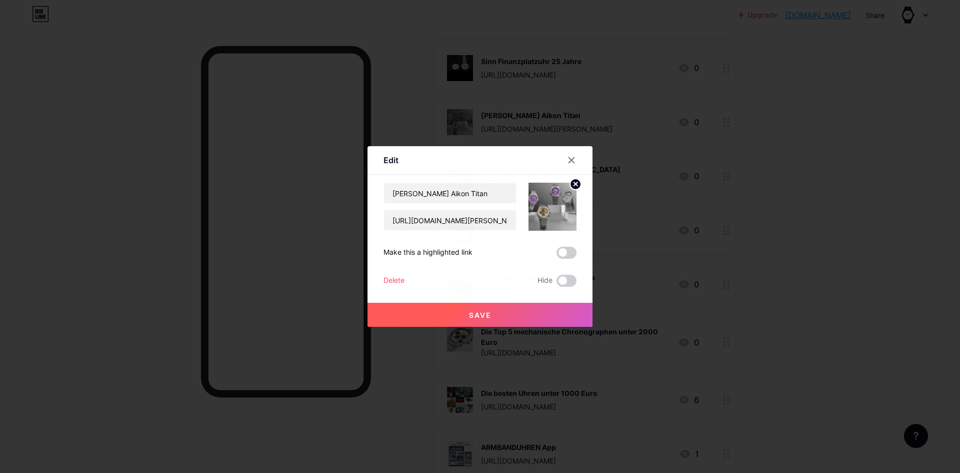
click at [396, 278] on div "Delete" at bounding box center [394, 281] width 21 height 12
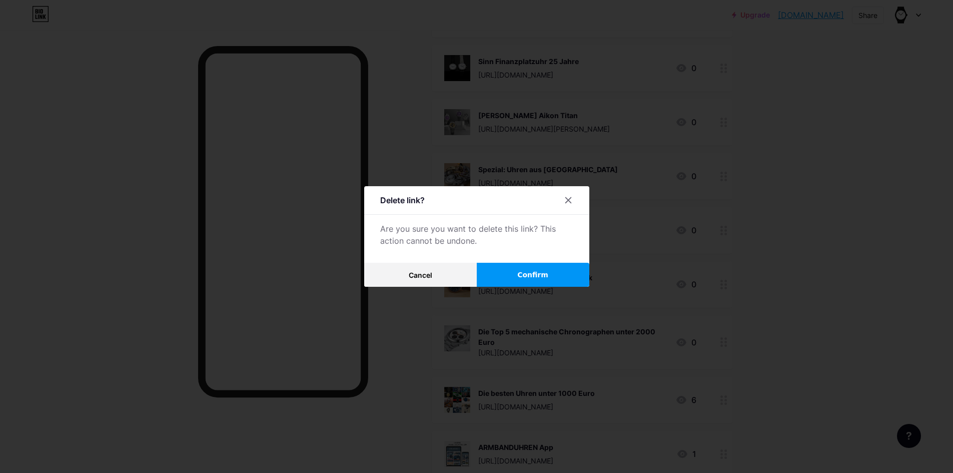
click at [538, 276] on span "Confirm" at bounding box center [532, 275] width 31 height 11
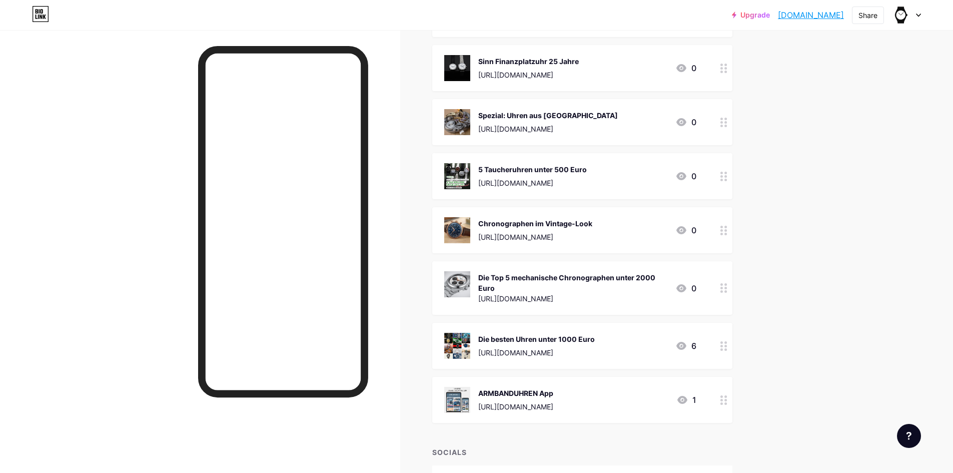
click at [465, 117] on img at bounding box center [457, 122] width 26 height 26
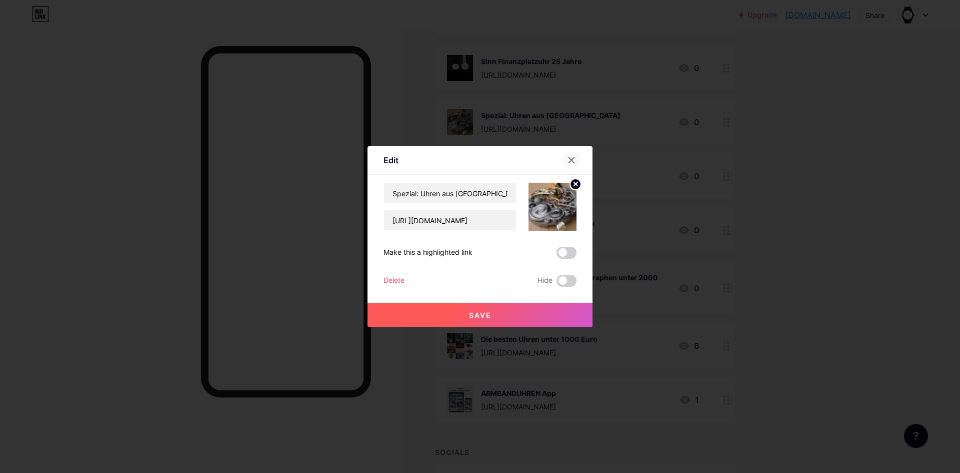
click at [568, 163] on icon at bounding box center [572, 160] width 8 height 8
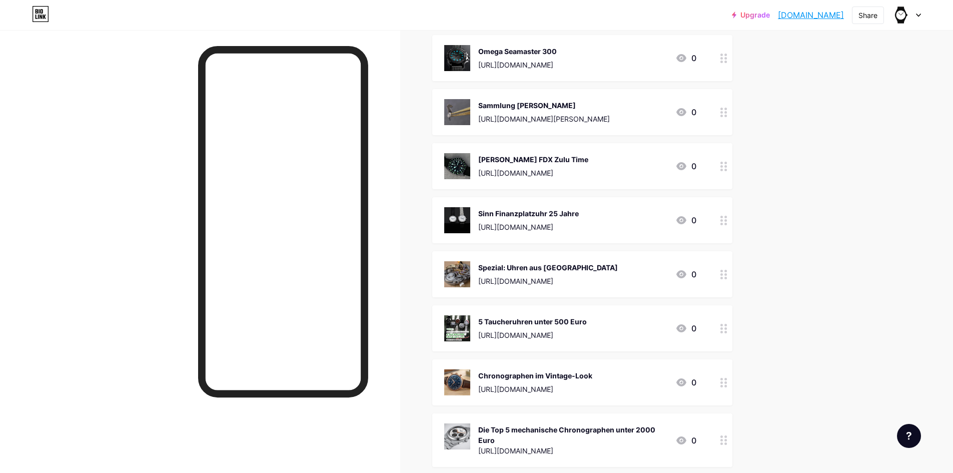
scroll to position [749, 0]
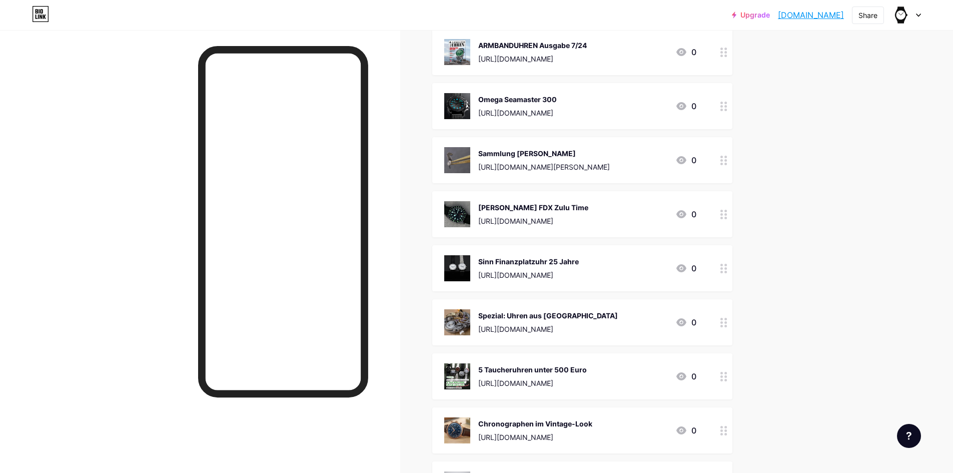
click at [553, 263] on div "Sinn Finanzplatzuhr 25 Jahre" at bounding box center [528, 261] width 101 height 11
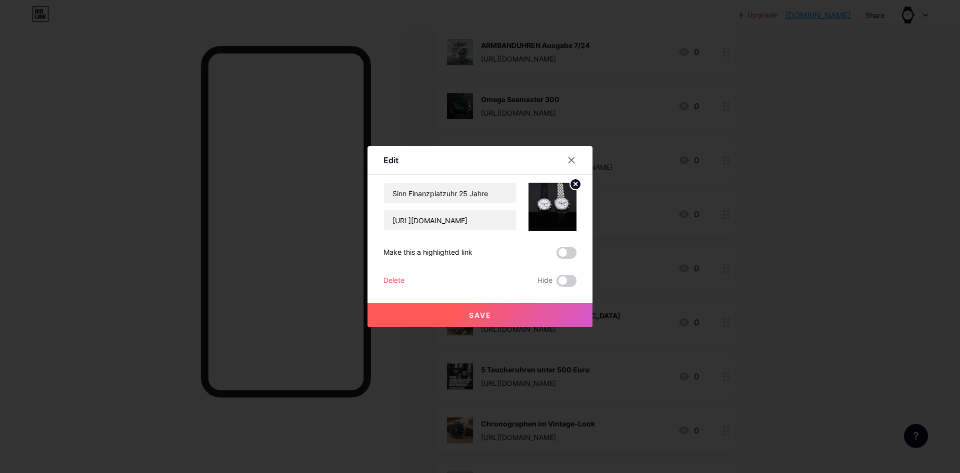
click at [387, 280] on div "Delete" at bounding box center [394, 281] width 21 height 12
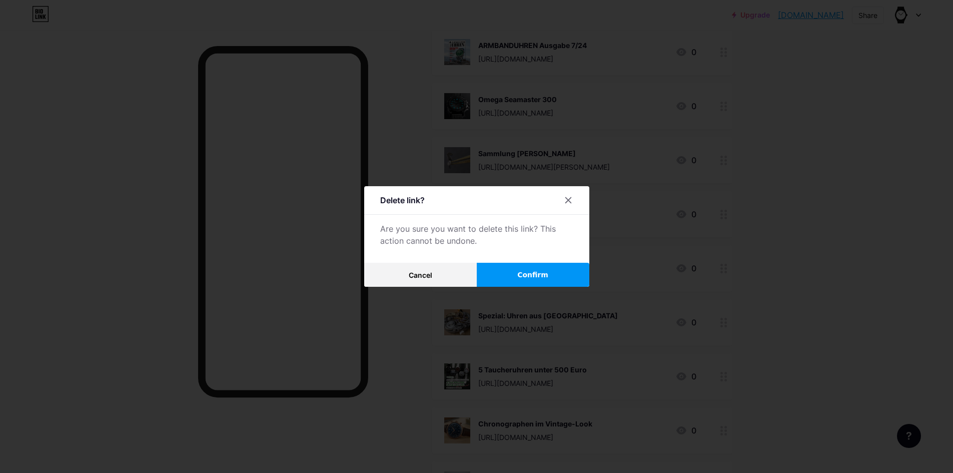
click at [532, 278] on span "Confirm" at bounding box center [532, 275] width 31 height 11
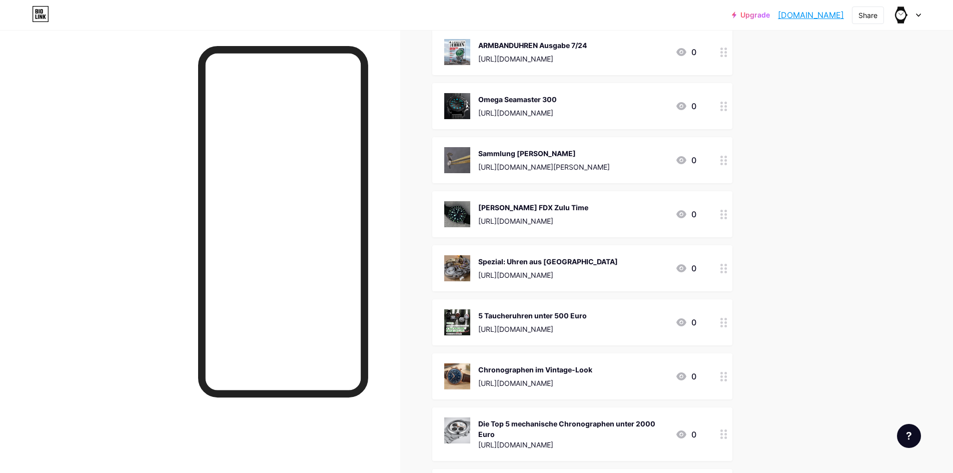
click at [518, 208] on div "[PERSON_NAME] FDX Zulu Time" at bounding box center [533, 207] width 110 height 11
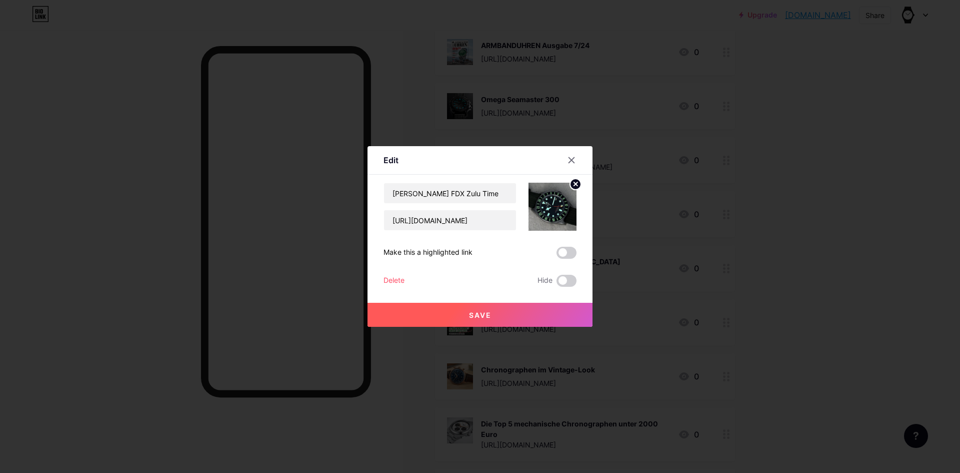
click at [387, 279] on div "Delete" at bounding box center [394, 281] width 21 height 12
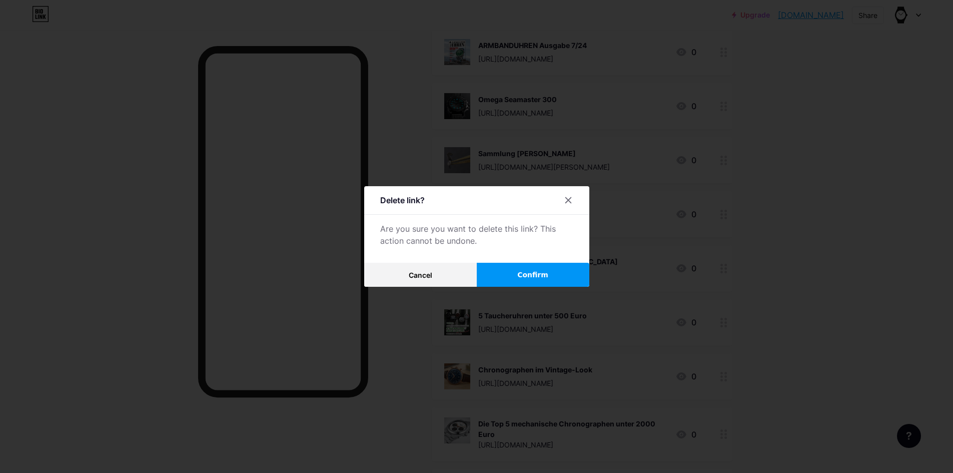
click at [527, 261] on div "Delete link? Are you sure you want to delete this link? This action cannot be u…" at bounding box center [476, 236] width 225 height 101
click at [528, 270] on span "Confirm" at bounding box center [532, 275] width 31 height 11
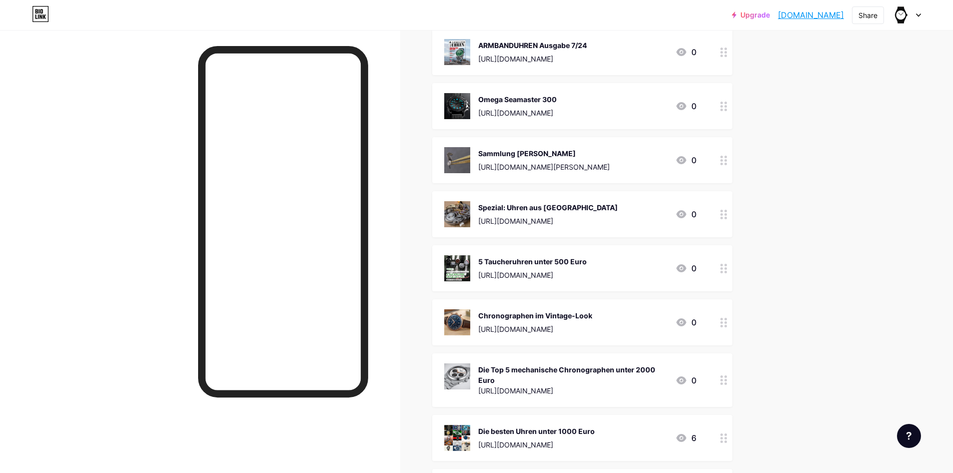
click at [519, 151] on div "Sammlung [PERSON_NAME]" at bounding box center [544, 153] width 132 height 11
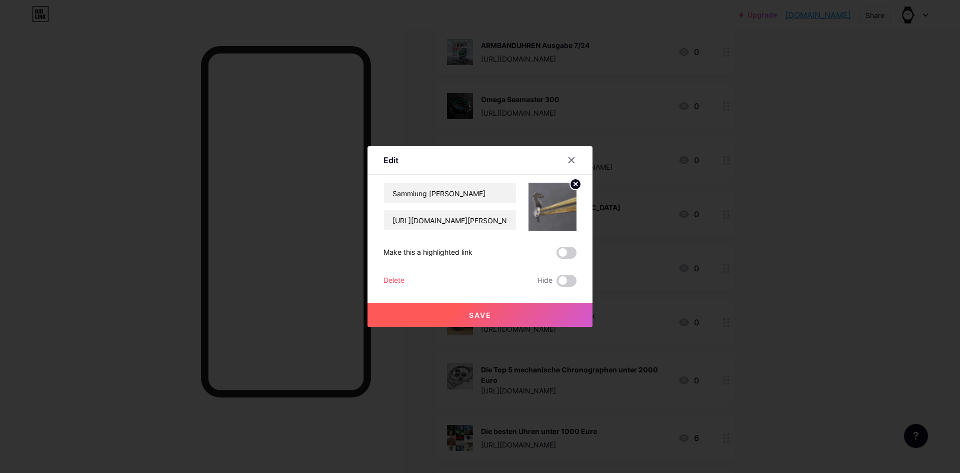
click at [395, 279] on div "Delete" at bounding box center [394, 281] width 21 height 12
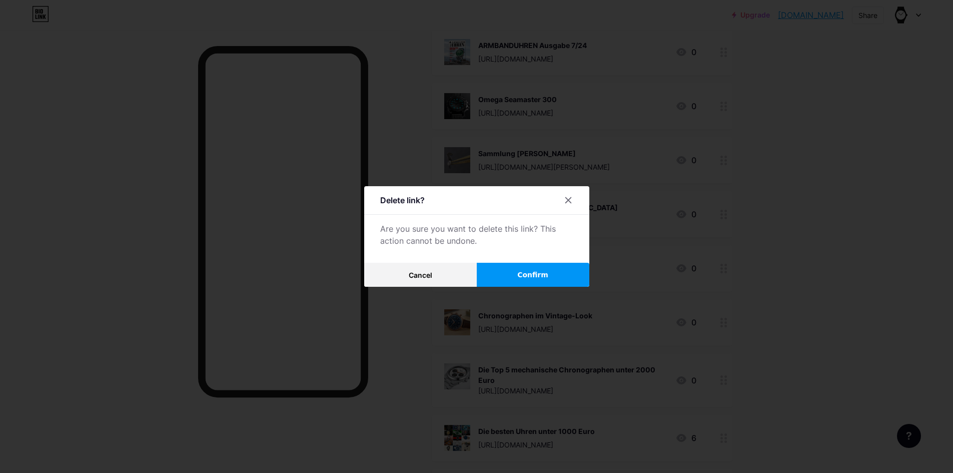
click at [521, 272] on span "Confirm" at bounding box center [532, 275] width 31 height 11
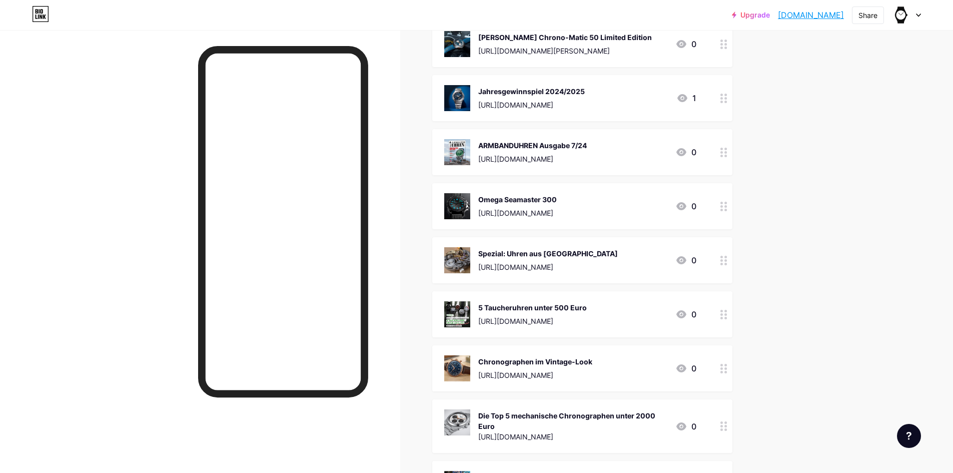
scroll to position [599, 0]
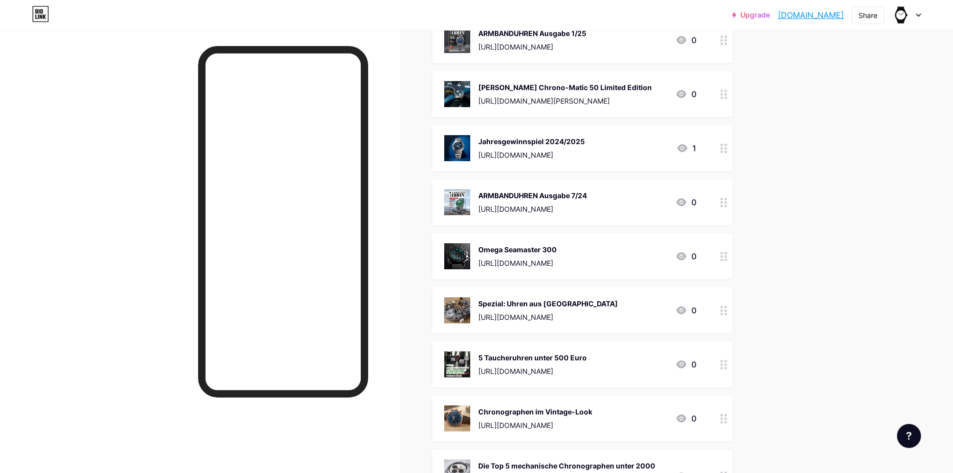
click at [520, 249] on div "Omega Seamaster 300" at bounding box center [517, 249] width 79 height 11
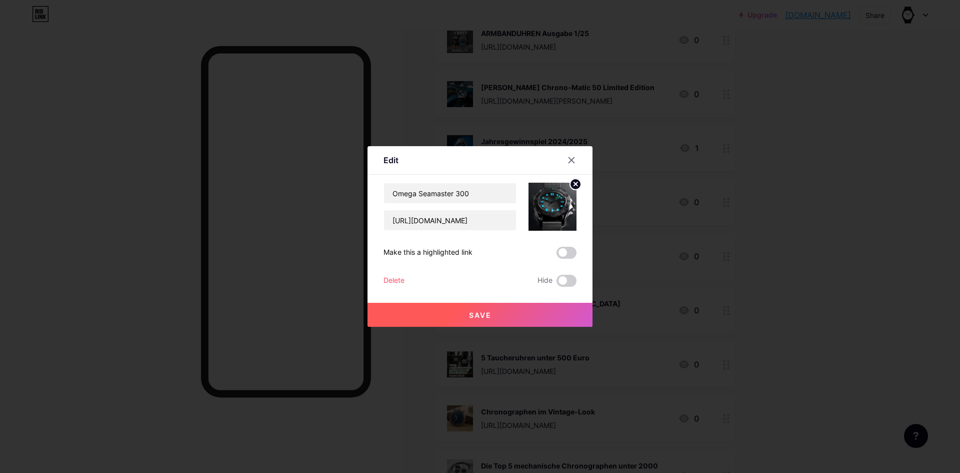
click at [399, 278] on div "Delete" at bounding box center [394, 281] width 21 height 12
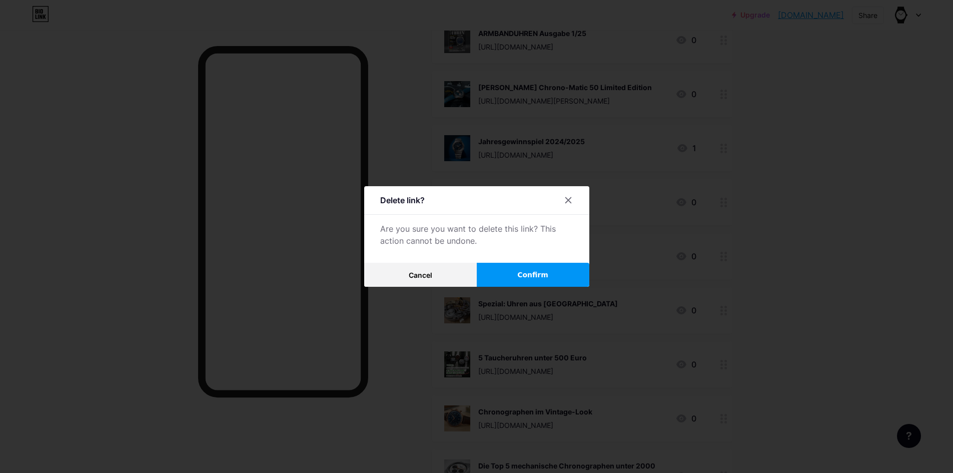
click at [542, 267] on button "Confirm" at bounding box center [533, 275] width 113 height 24
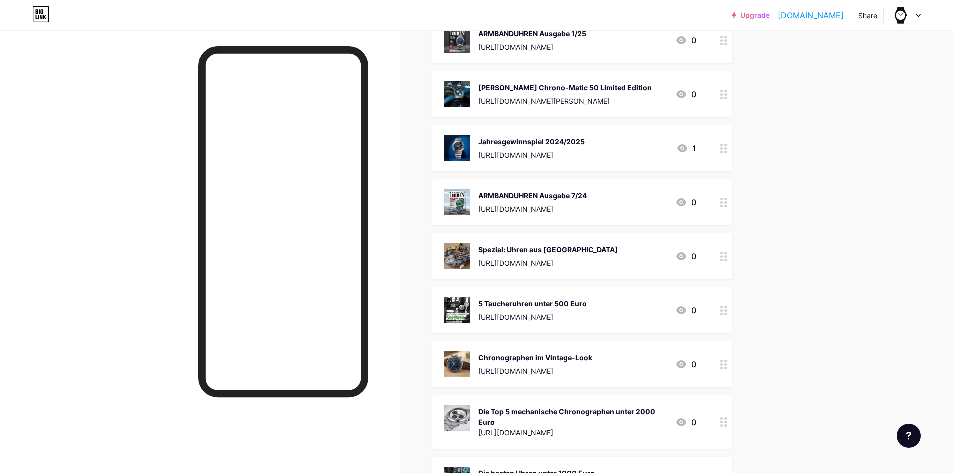
click at [468, 197] on img at bounding box center [457, 202] width 26 height 26
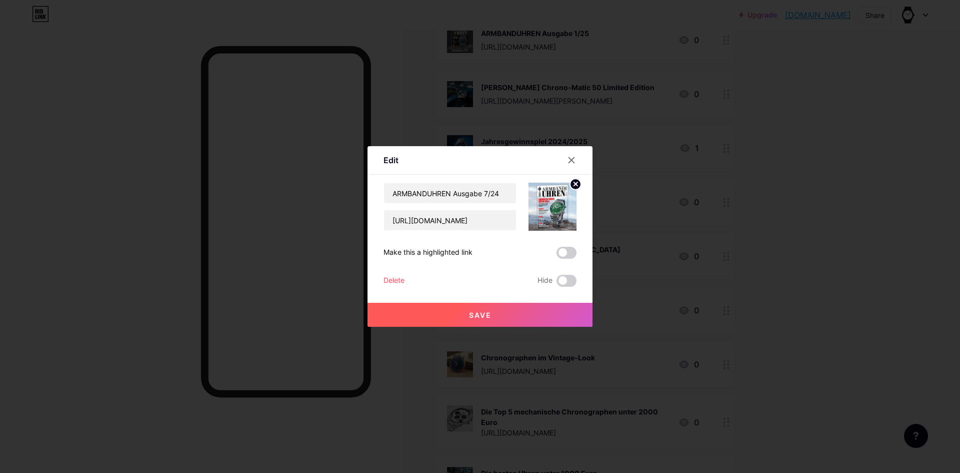
click at [401, 276] on div "Delete" at bounding box center [394, 281] width 21 height 12
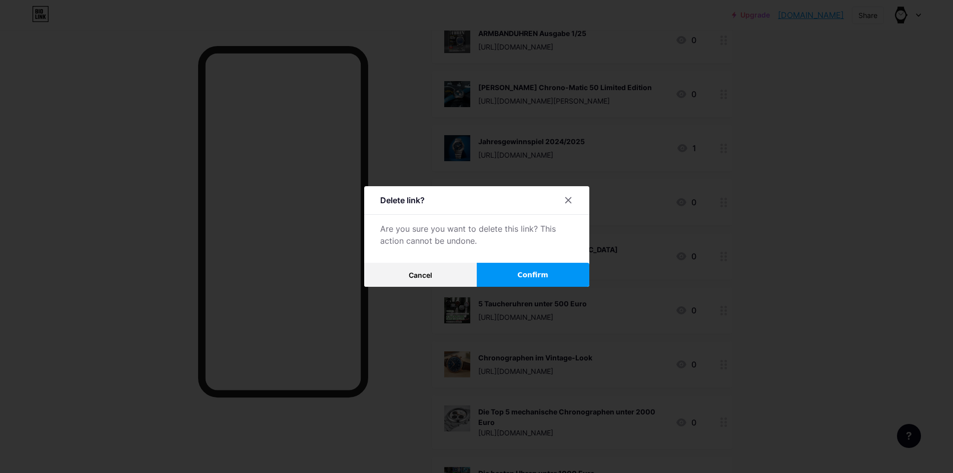
click at [533, 278] on span "Confirm" at bounding box center [532, 275] width 31 height 11
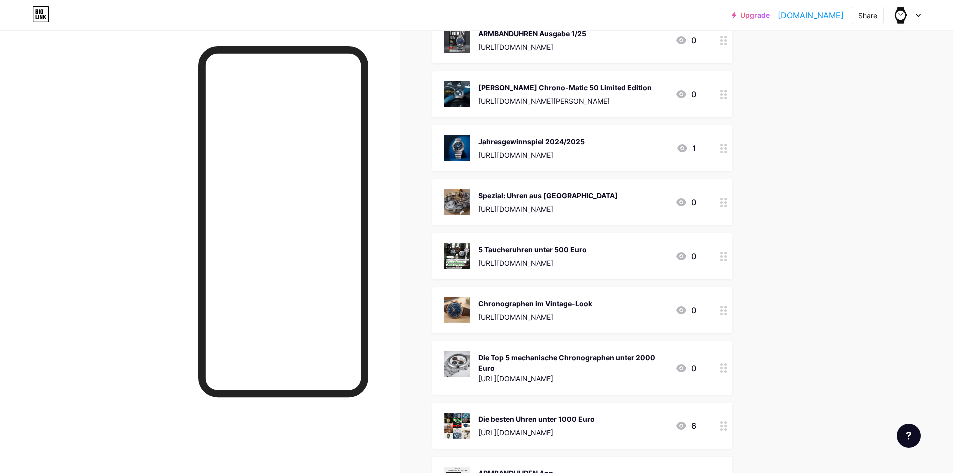
click at [470, 145] on img at bounding box center [457, 148] width 26 height 26
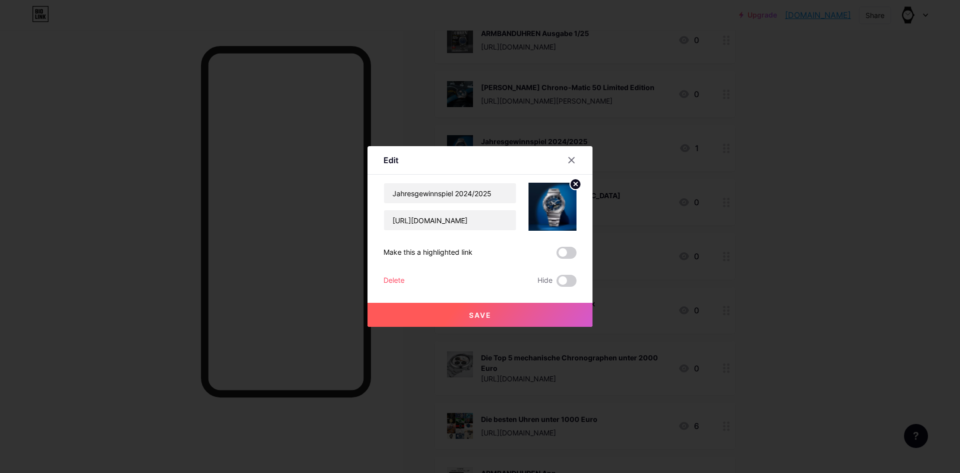
click at [394, 276] on div "Delete" at bounding box center [394, 281] width 21 height 12
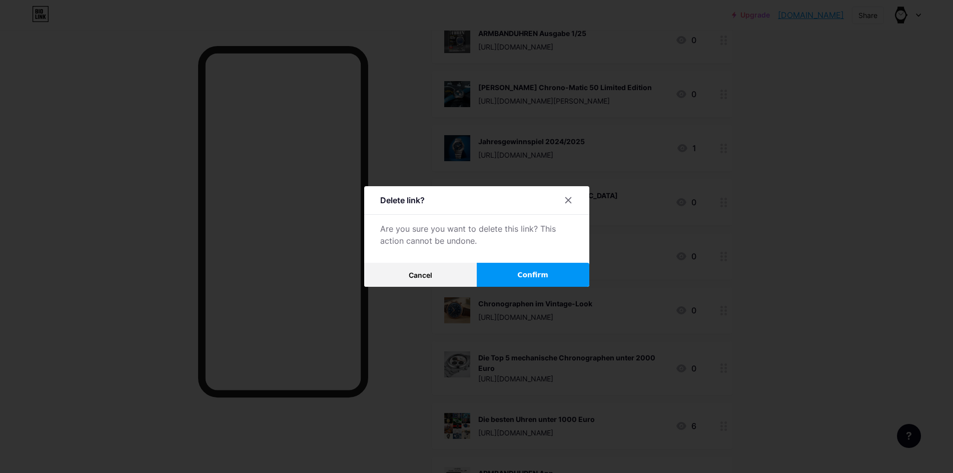
click at [535, 276] on span "Confirm" at bounding box center [532, 275] width 31 height 11
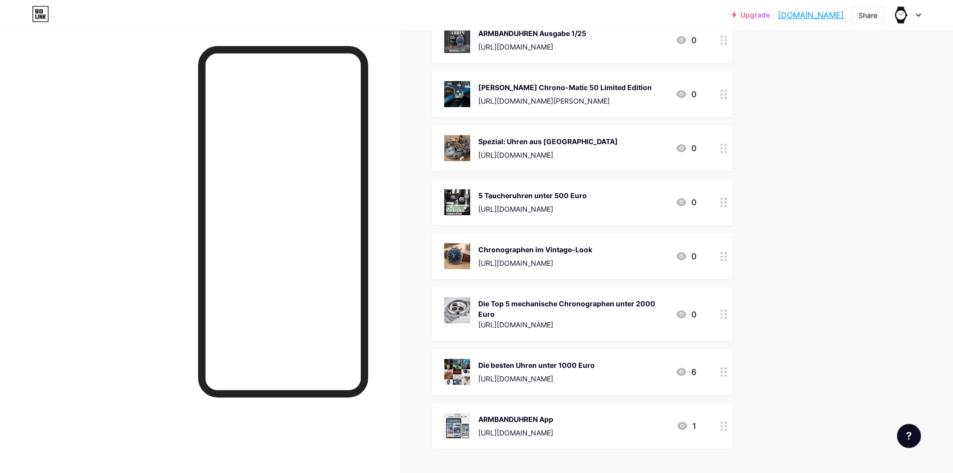
scroll to position [499, 0]
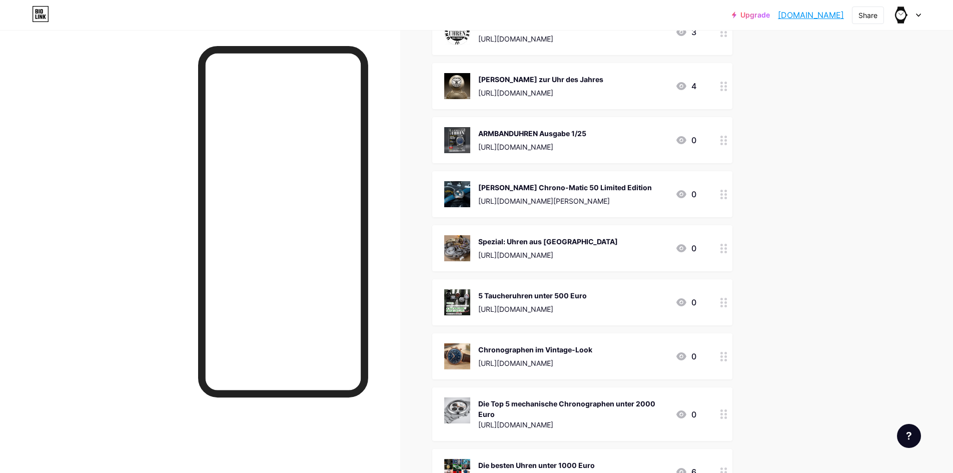
click at [494, 194] on div "[PERSON_NAME] Chrono-Matic 50 Limited Edition [URL][DOMAIN_NAME][PERSON_NAME]" at bounding box center [565, 194] width 174 height 26
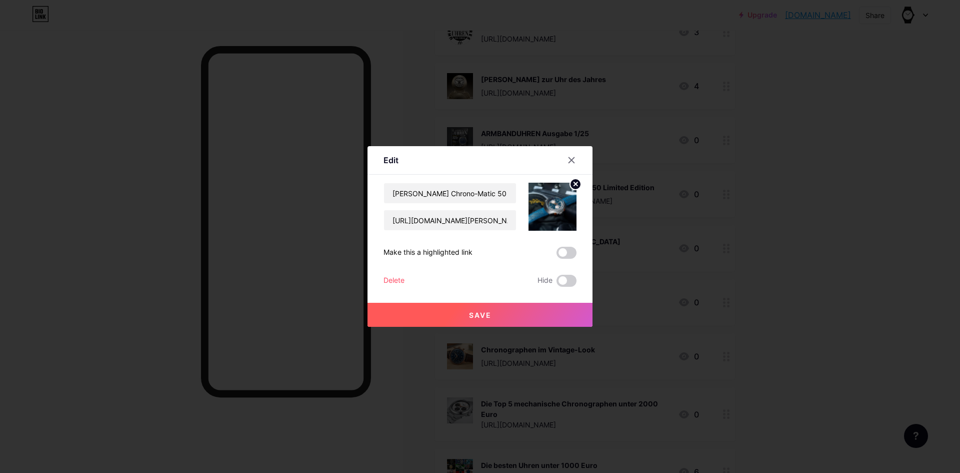
click at [385, 282] on div "Delete" at bounding box center [394, 281] width 21 height 12
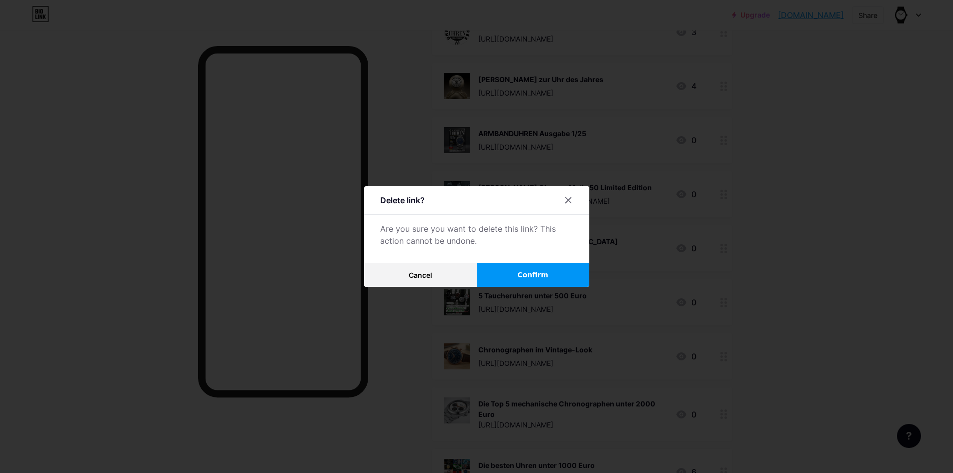
click at [503, 278] on button "Confirm" at bounding box center [533, 275] width 113 height 24
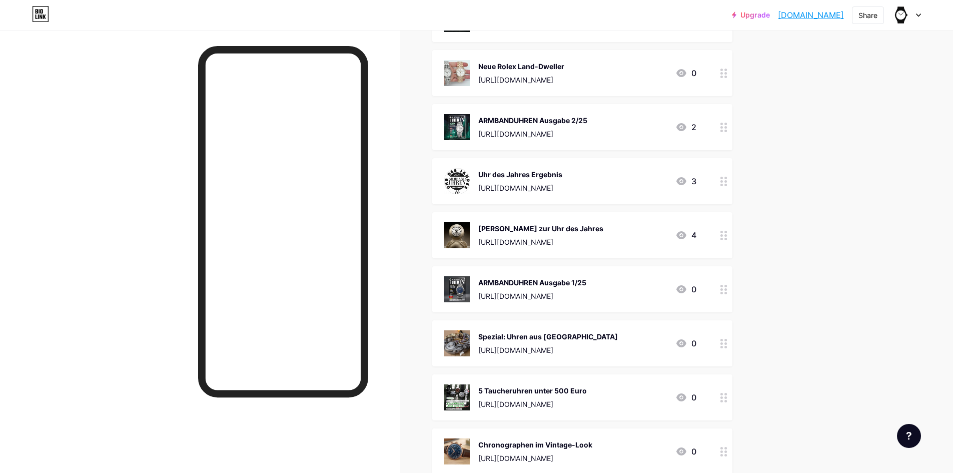
scroll to position [349, 0]
click at [518, 279] on div "ARMBANDUHREN Ausgabe 1/25" at bounding box center [532, 283] width 108 height 11
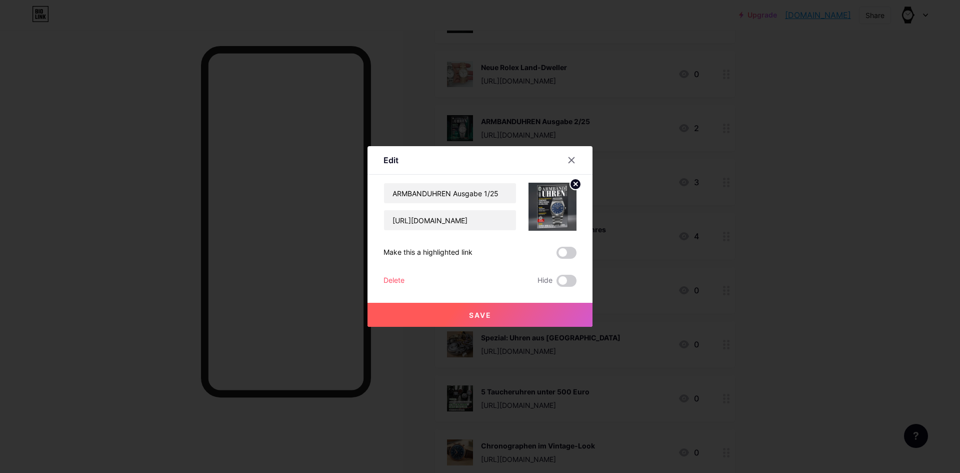
click at [387, 278] on div "Delete" at bounding box center [394, 281] width 21 height 12
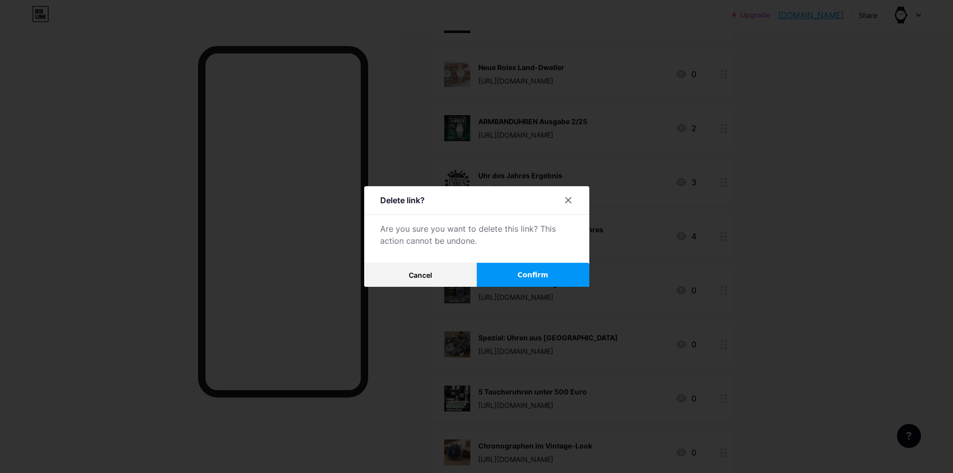
click at [512, 270] on button "Confirm" at bounding box center [533, 275] width 113 height 24
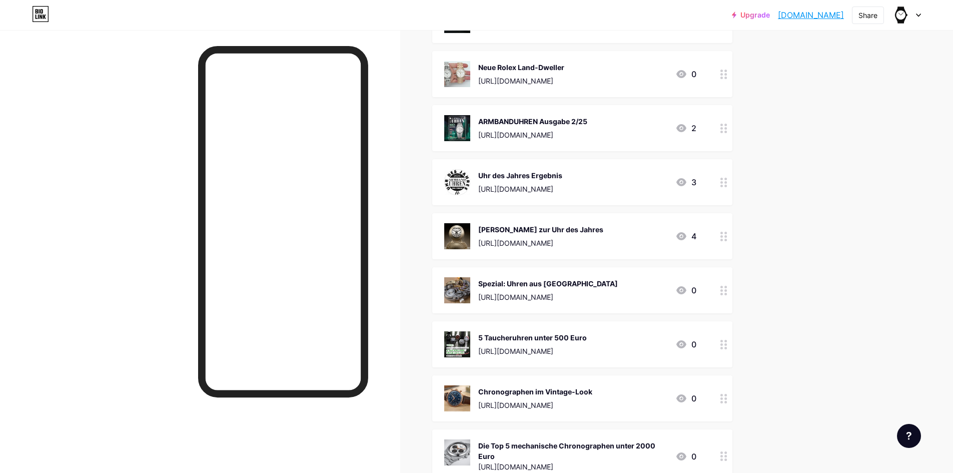
click at [506, 176] on div "Uhr des Jahres Ergebnis" at bounding box center [520, 175] width 84 height 11
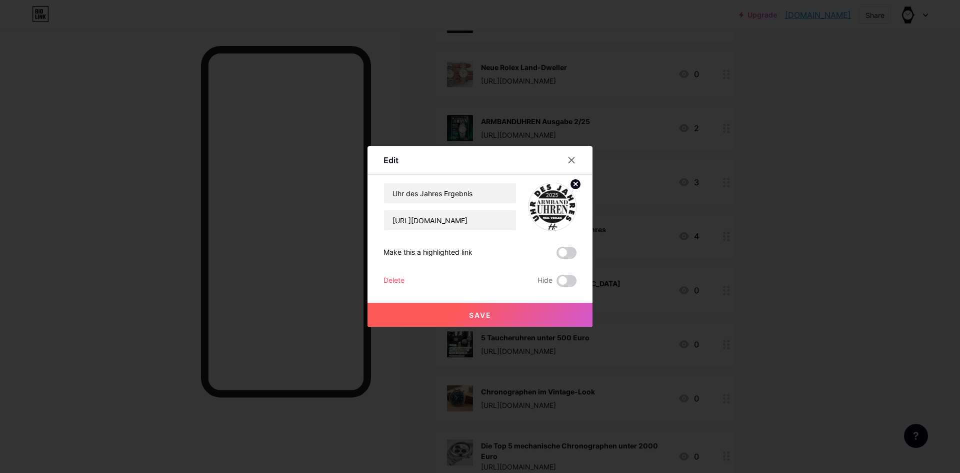
click at [395, 276] on div "Delete" at bounding box center [394, 281] width 21 height 12
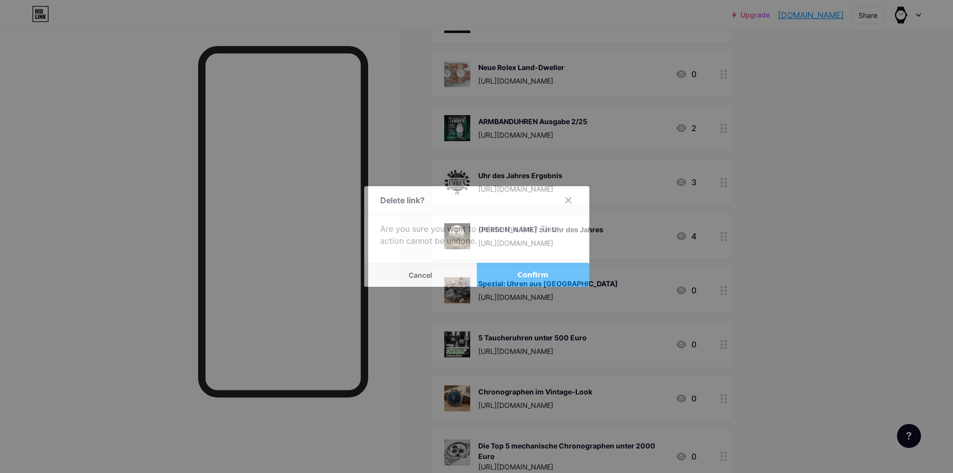
click at [521, 273] on span "Confirm" at bounding box center [532, 275] width 31 height 11
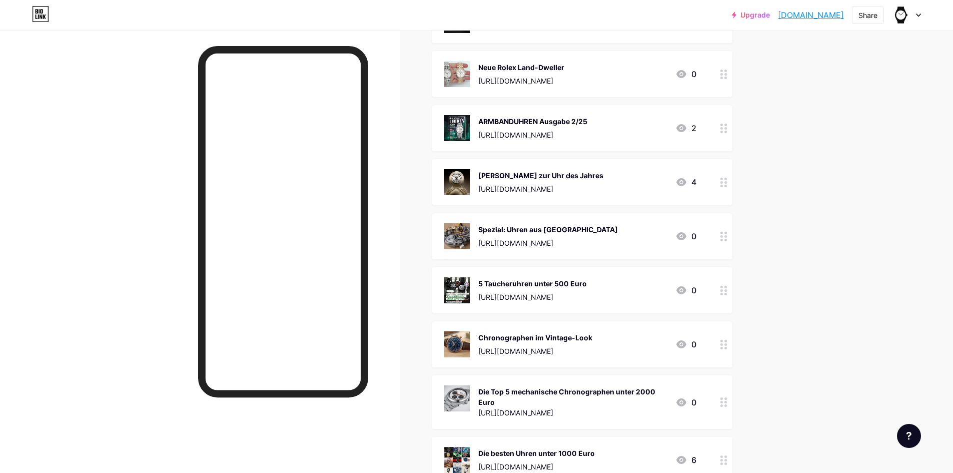
click at [504, 182] on div "[PERSON_NAME] zur Uhr des Jahres [URL][DOMAIN_NAME]" at bounding box center [540, 182] width 125 height 26
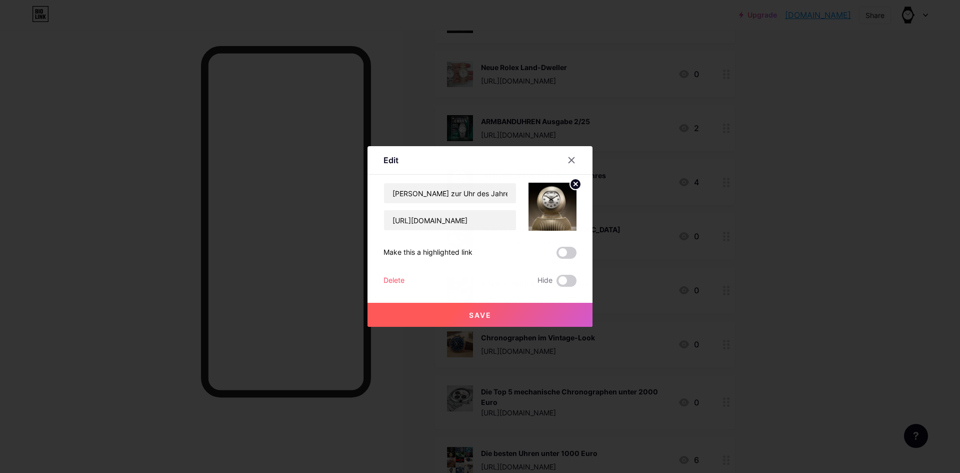
click at [400, 276] on div "Delete" at bounding box center [394, 281] width 21 height 12
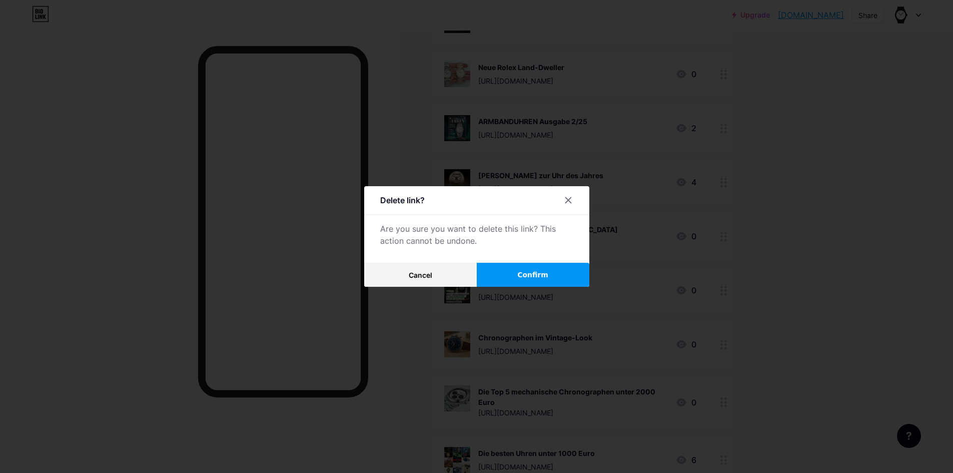
click at [541, 274] on span "Confirm" at bounding box center [532, 275] width 31 height 11
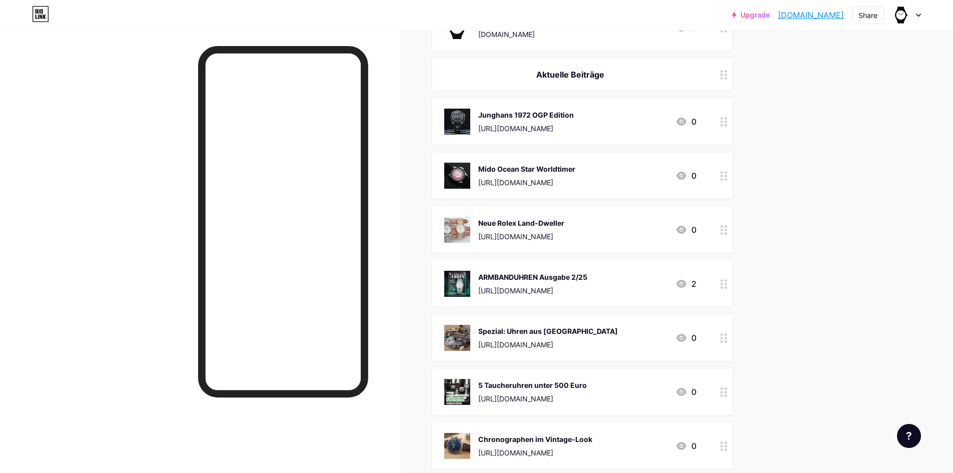
scroll to position [0, 0]
